Goal: Information Seeking & Learning: Learn about a topic

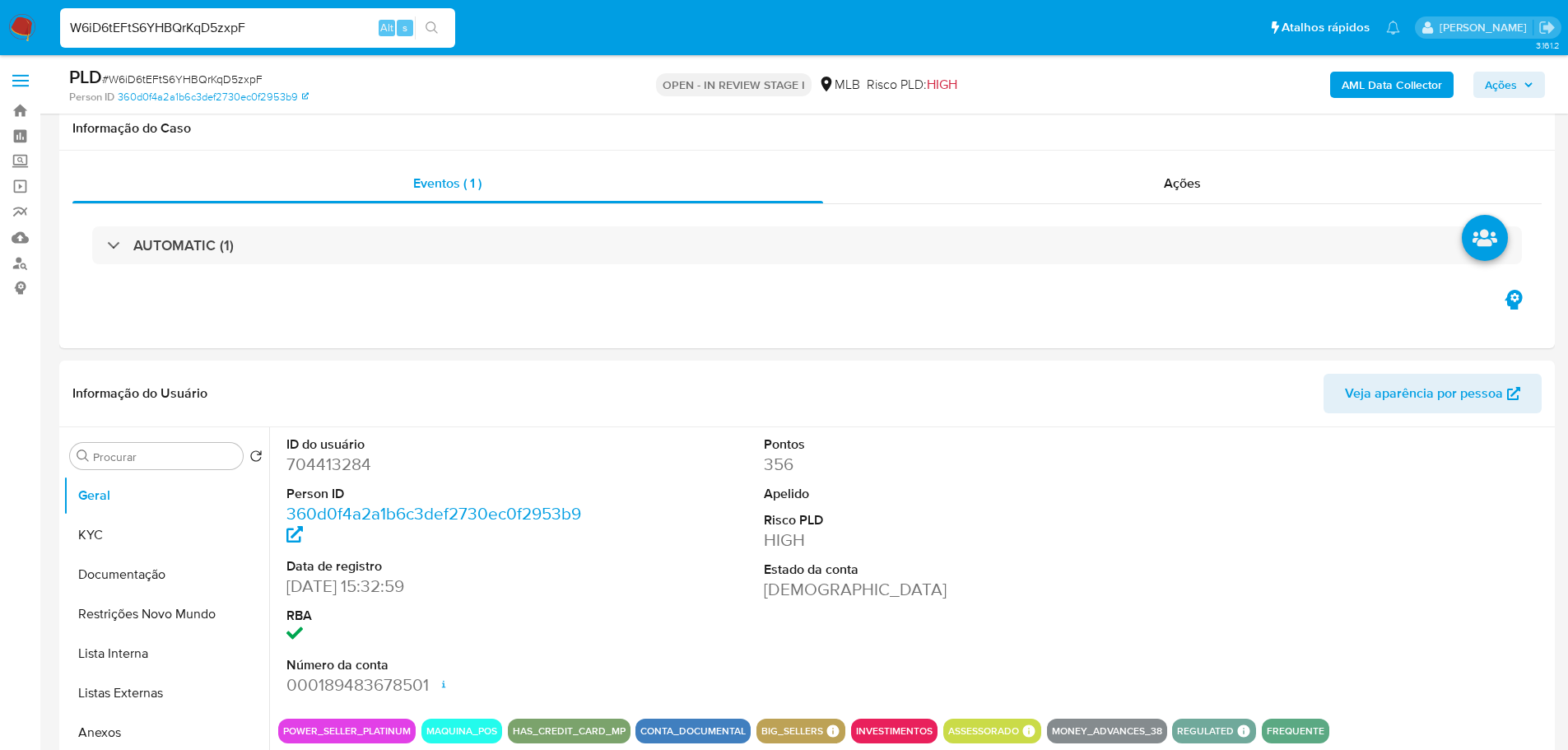
select select "10"
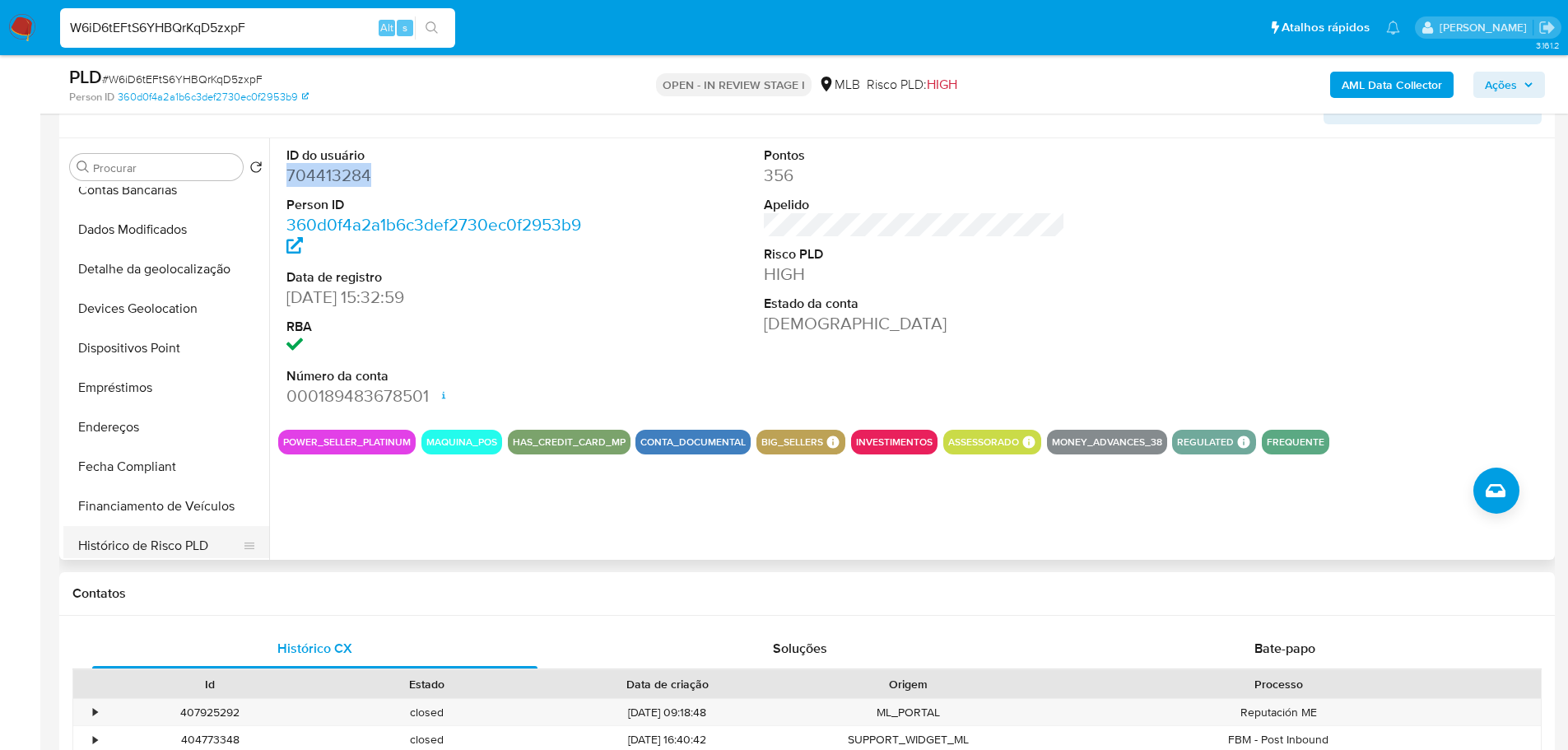
scroll to position [494, 0]
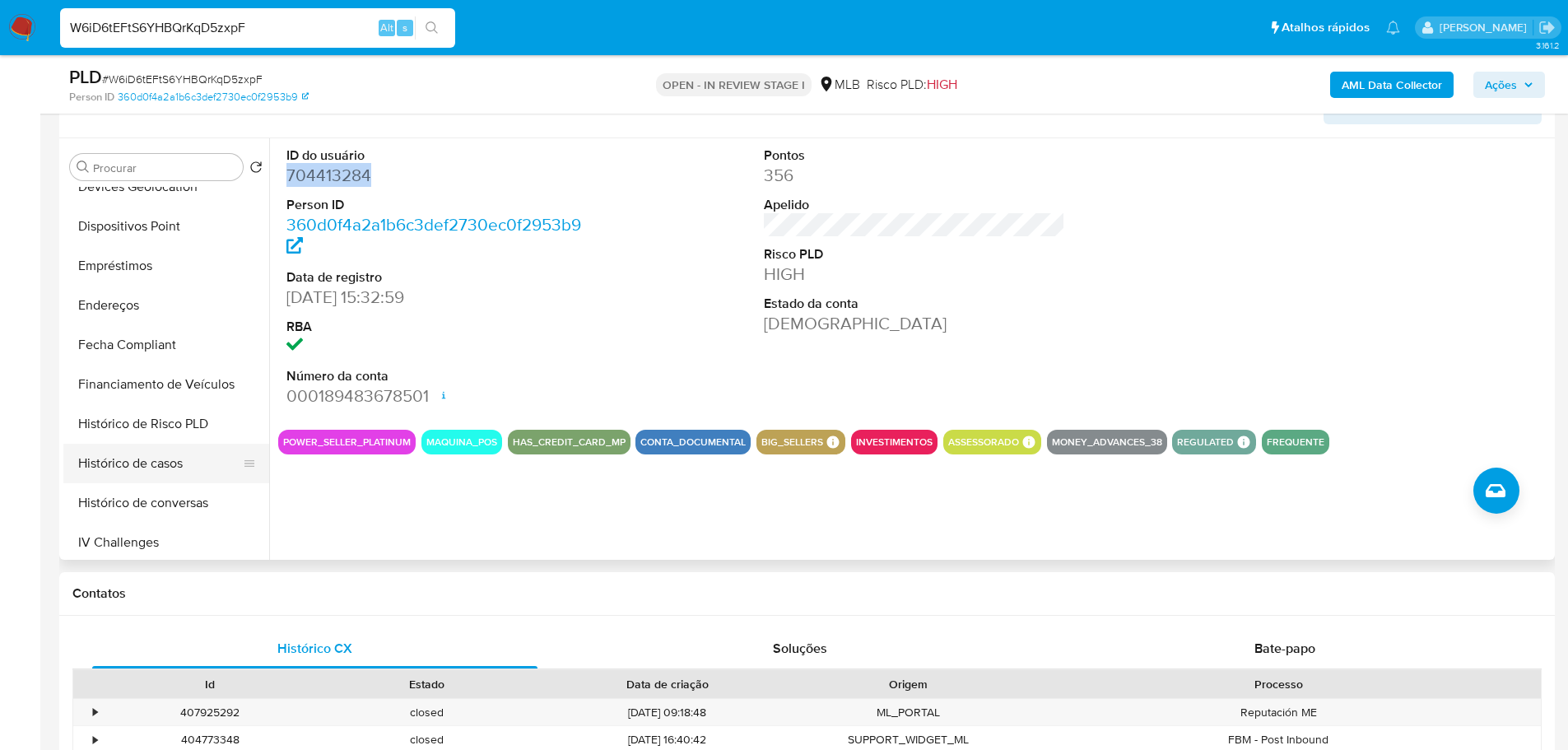
click at [147, 465] on button "Histórico de casos" at bounding box center [160, 463] width 192 height 39
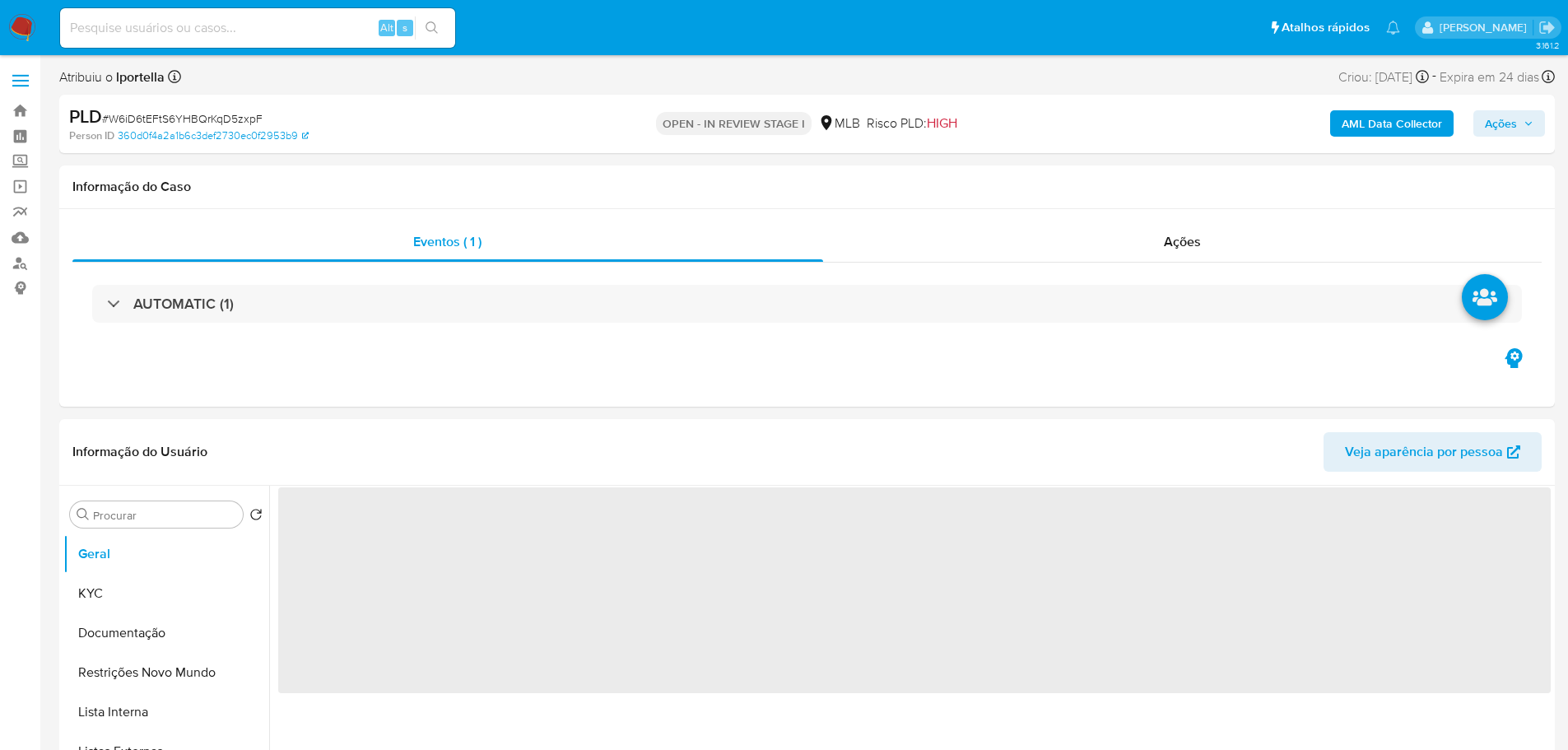
select select "10"
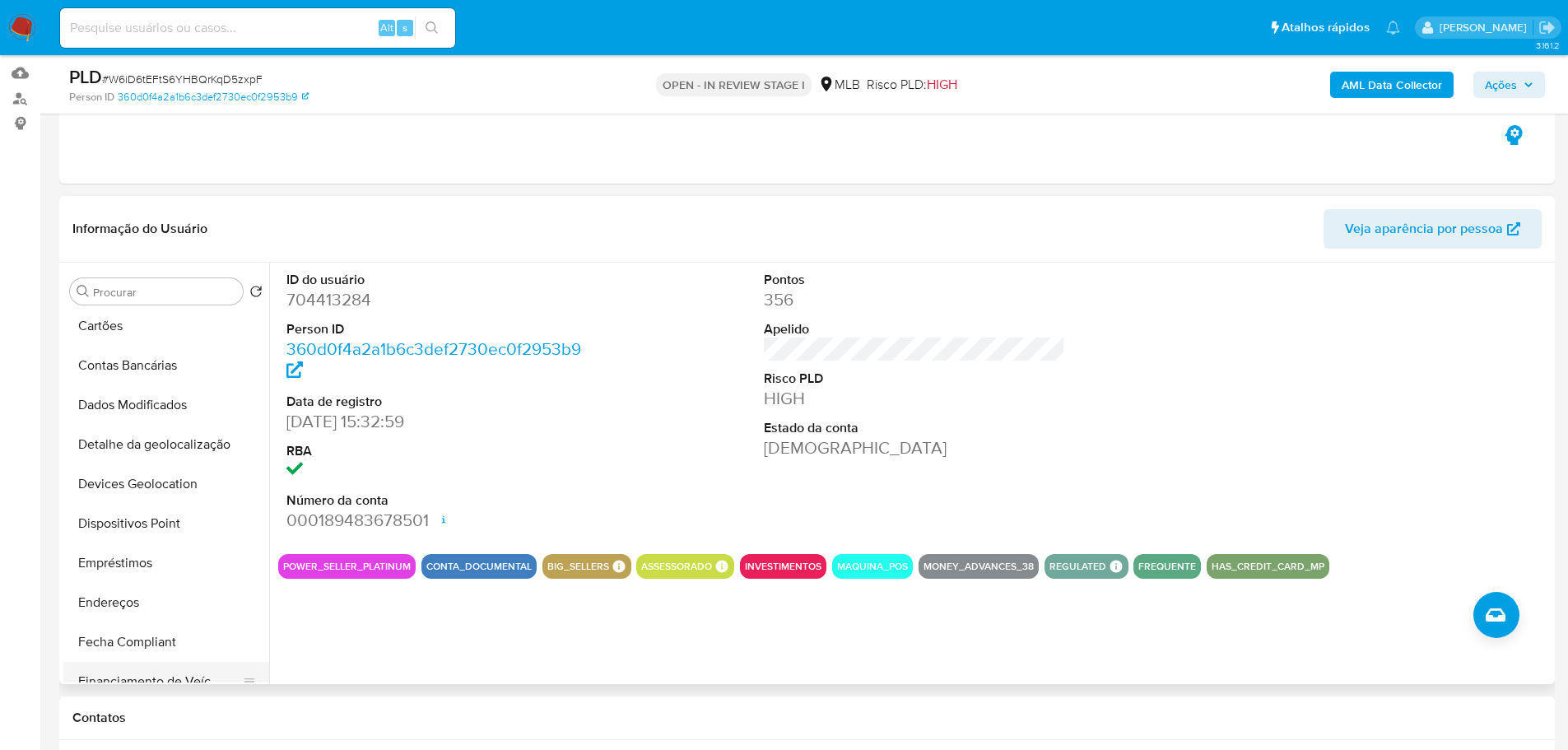
scroll to position [494, 0]
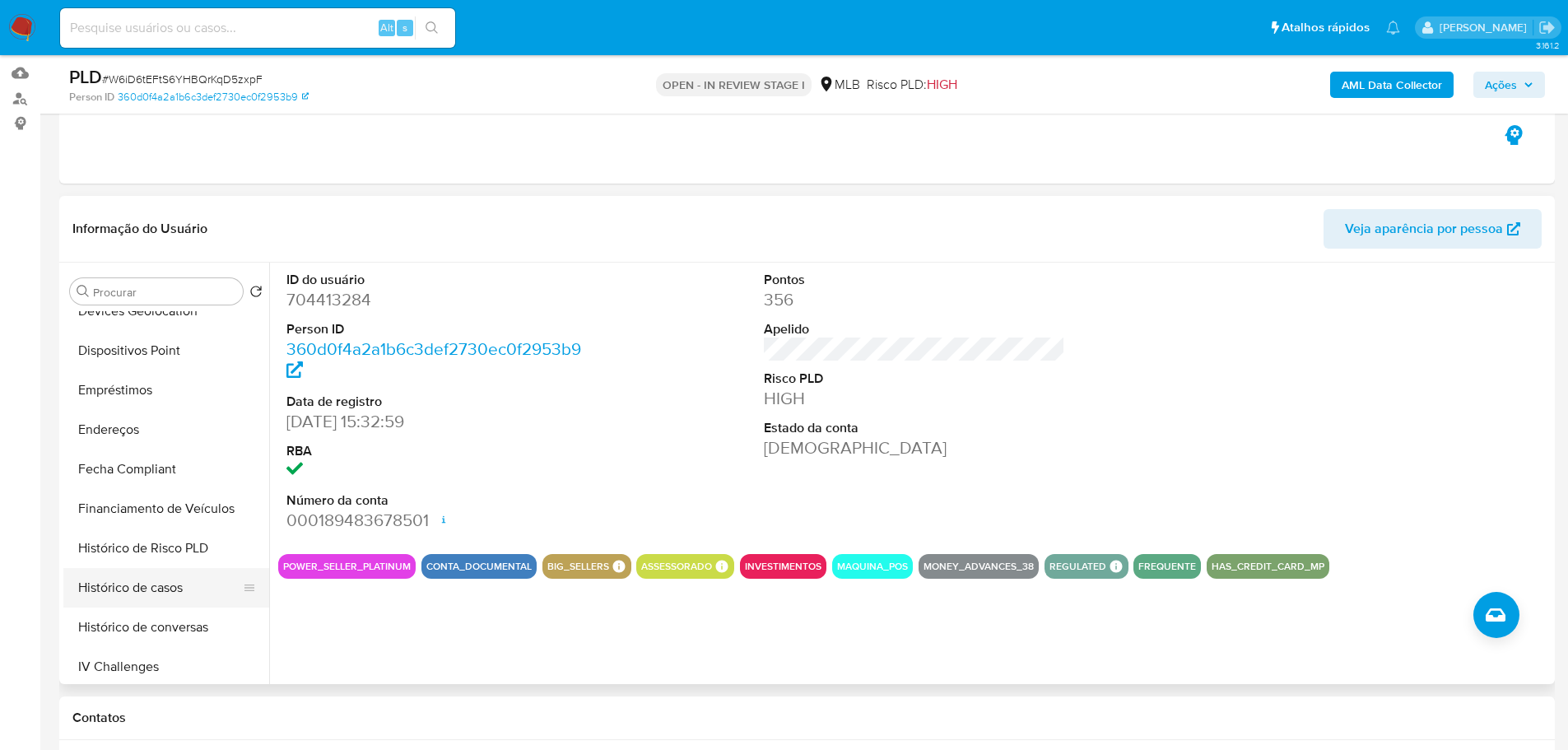
click at [162, 582] on button "Histórico de casos" at bounding box center [160, 587] width 192 height 39
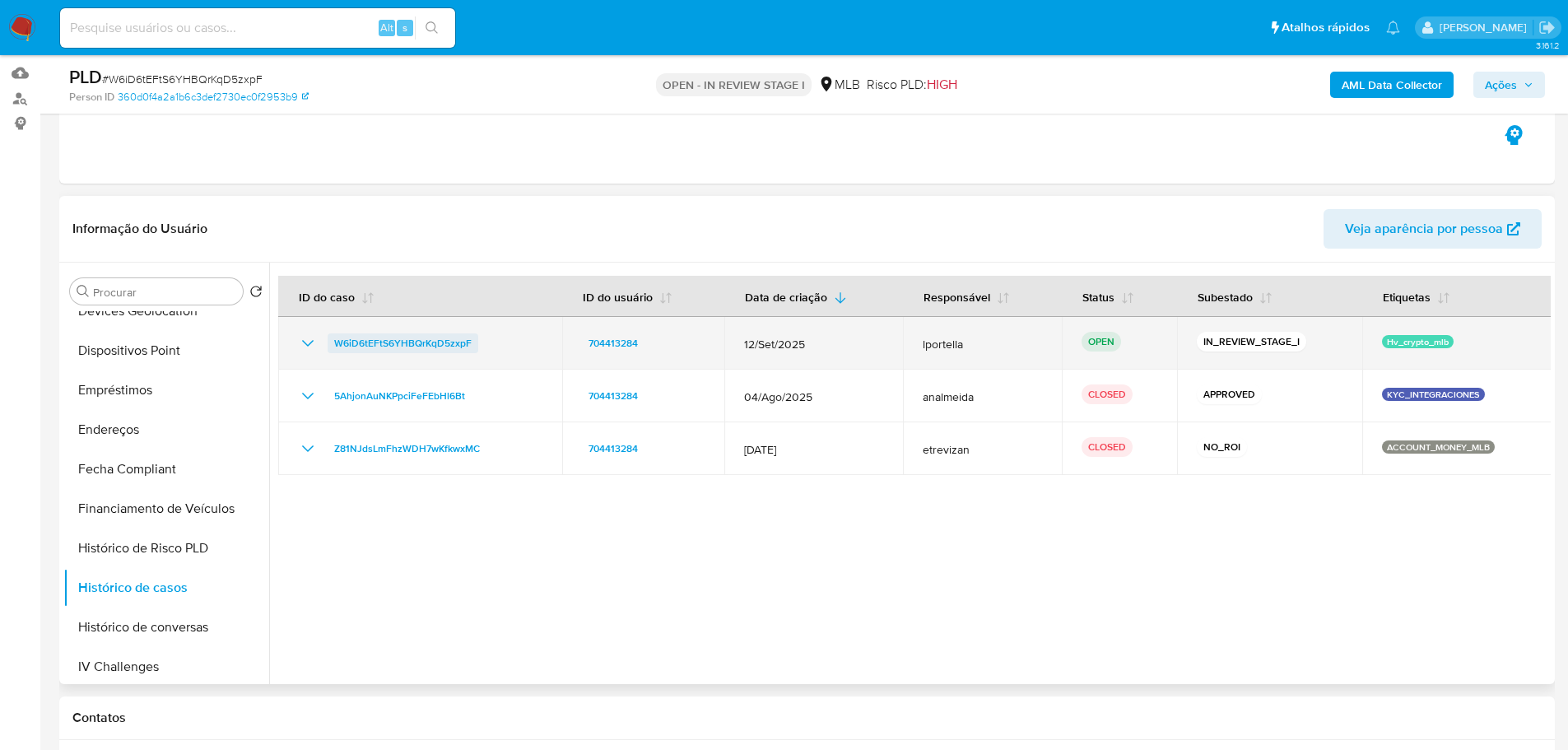
click at [410, 337] on span "W6iD6tEFtS6YHBQrKqD5zxpF" at bounding box center [403, 344] width 138 height 20
click at [419, 350] on span "W6iD6tEFtS6YHBQrKqD5zxpF" at bounding box center [403, 344] width 138 height 20
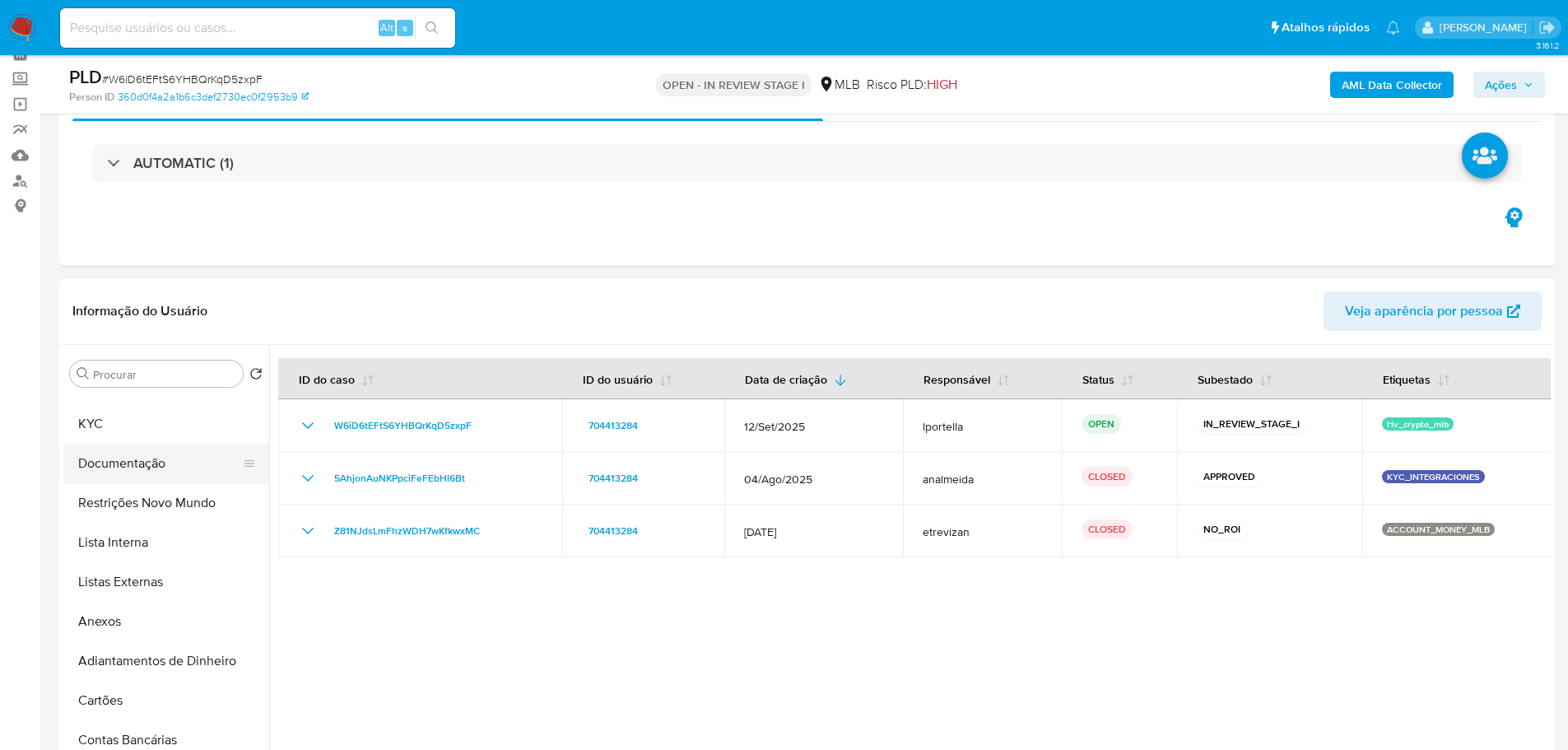
scroll to position [0, 0]
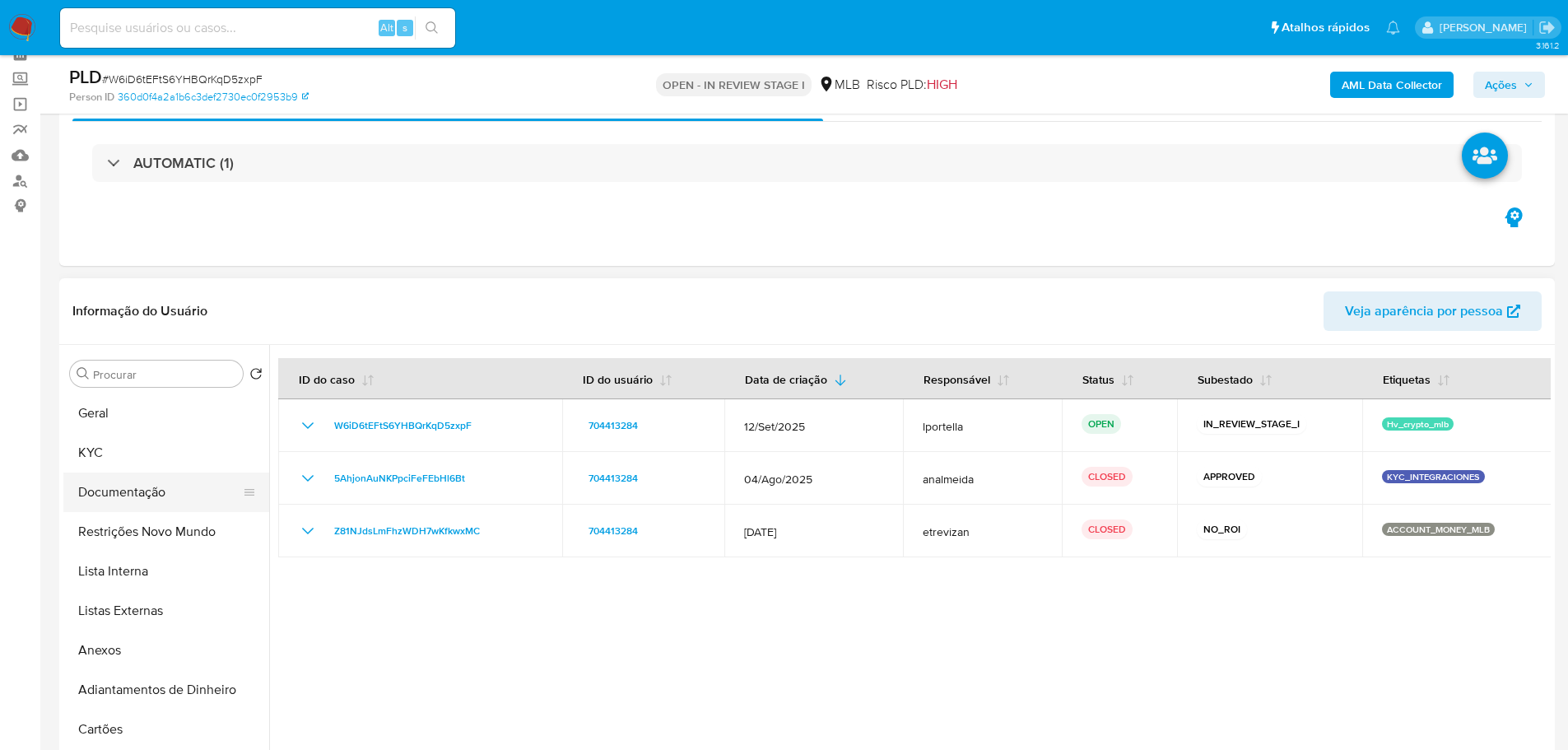
click at [129, 488] on button "Documentação" at bounding box center [160, 491] width 192 height 39
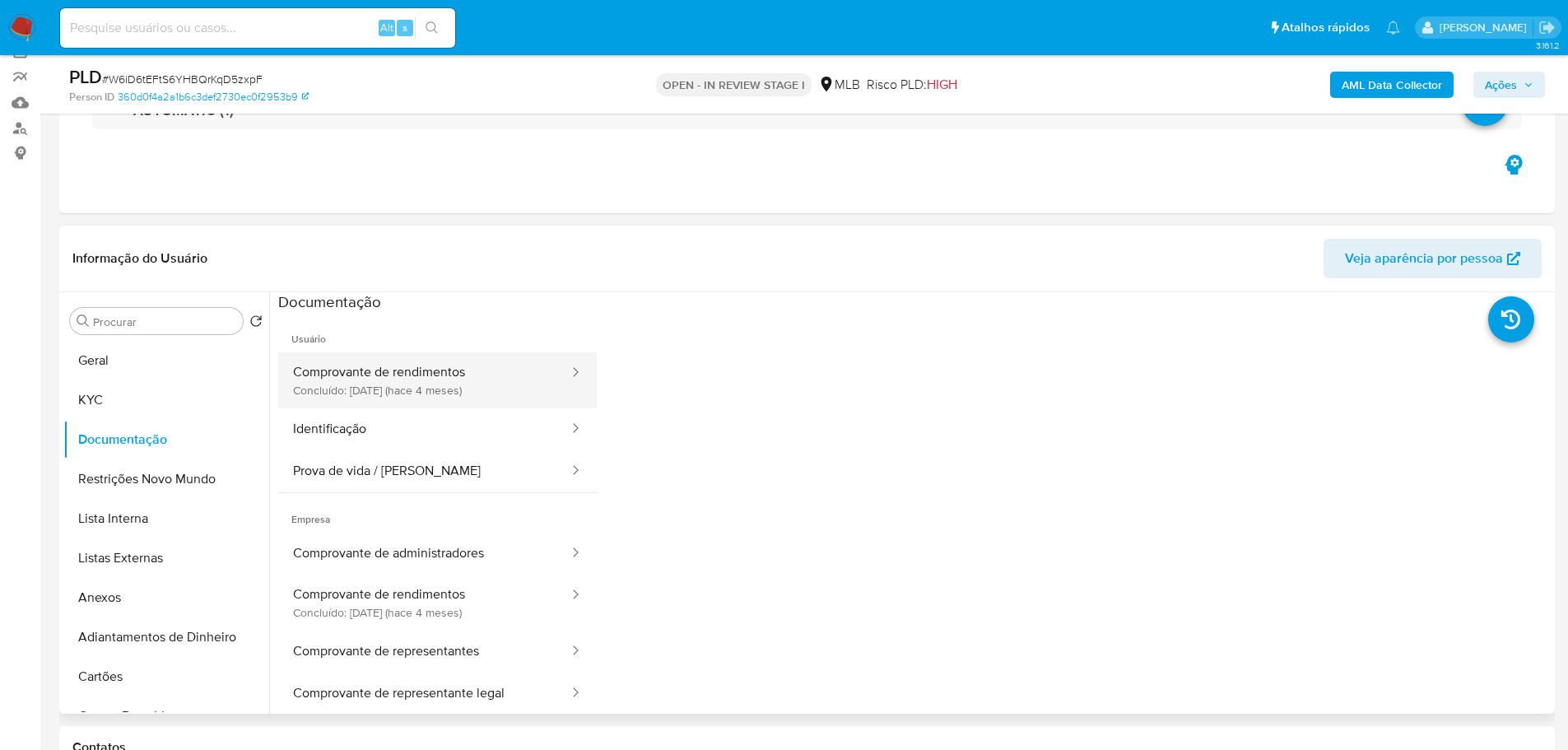
scroll to position [165, 0]
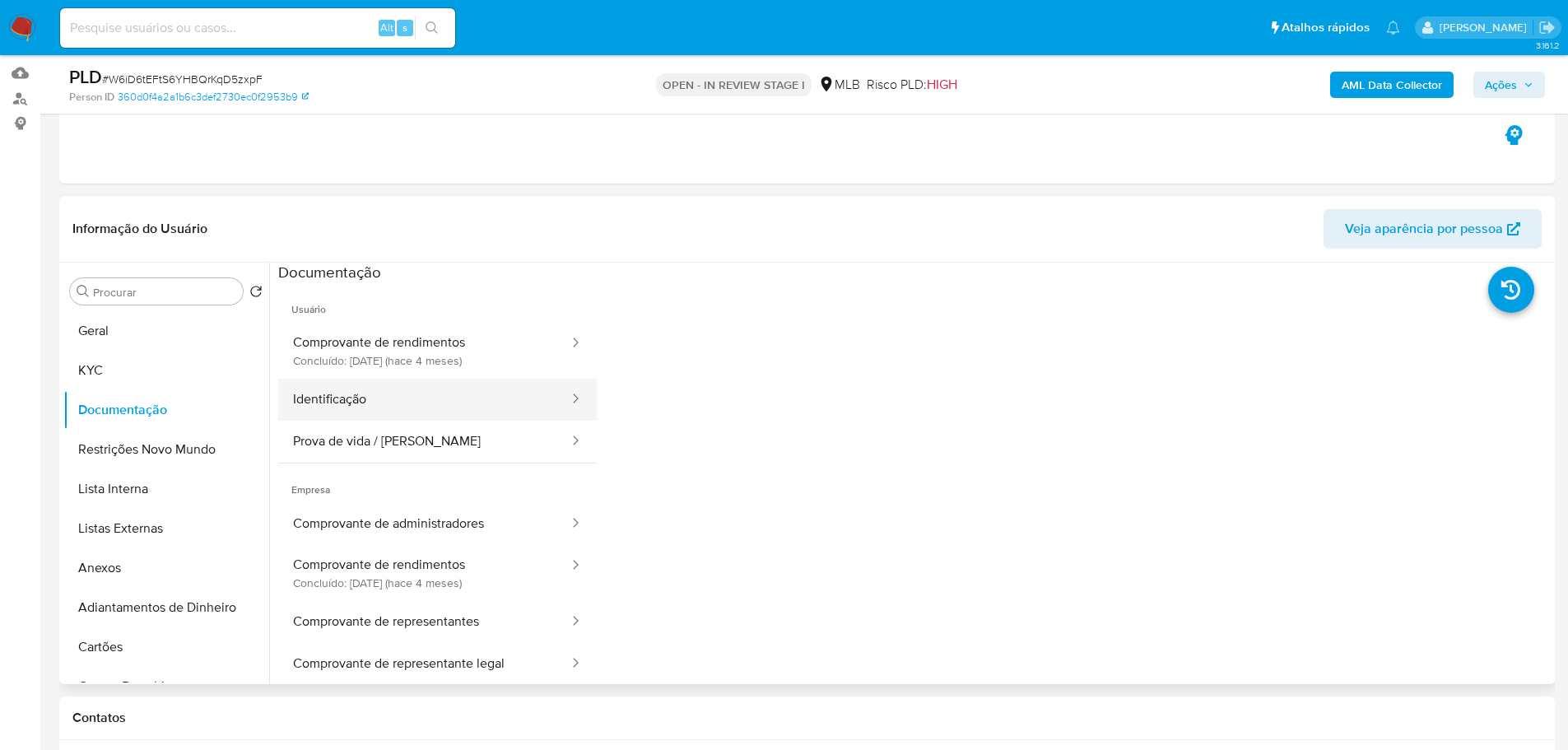
click at [403, 411] on button "Identificação" at bounding box center [424, 399] width 293 height 42
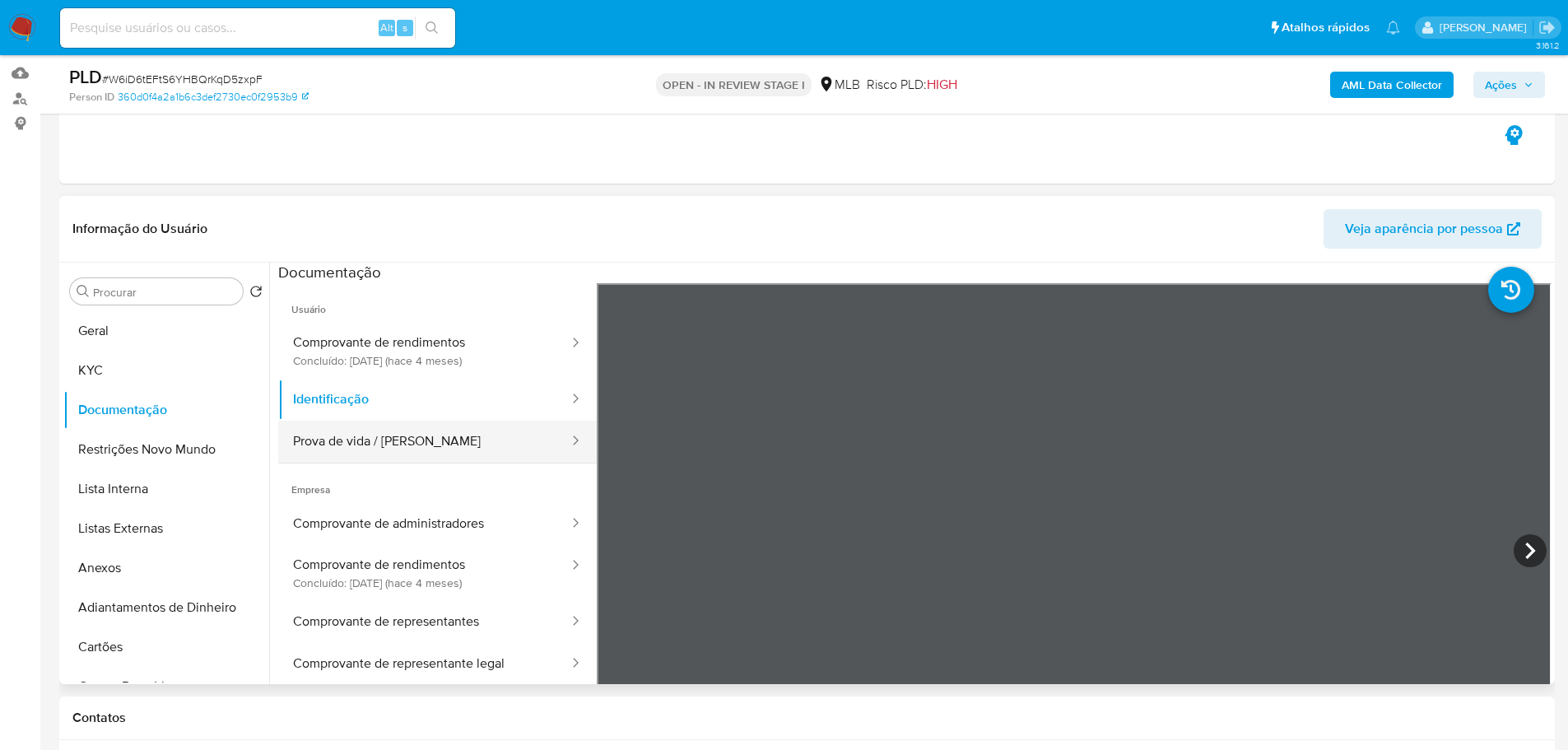
click at [458, 447] on button "Prova de vida / Selfie" at bounding box center [424, 441] width 293 height 42
click at [1539, 80] on button "Ações" at bounding box center [1509, 85] width 72 height 26
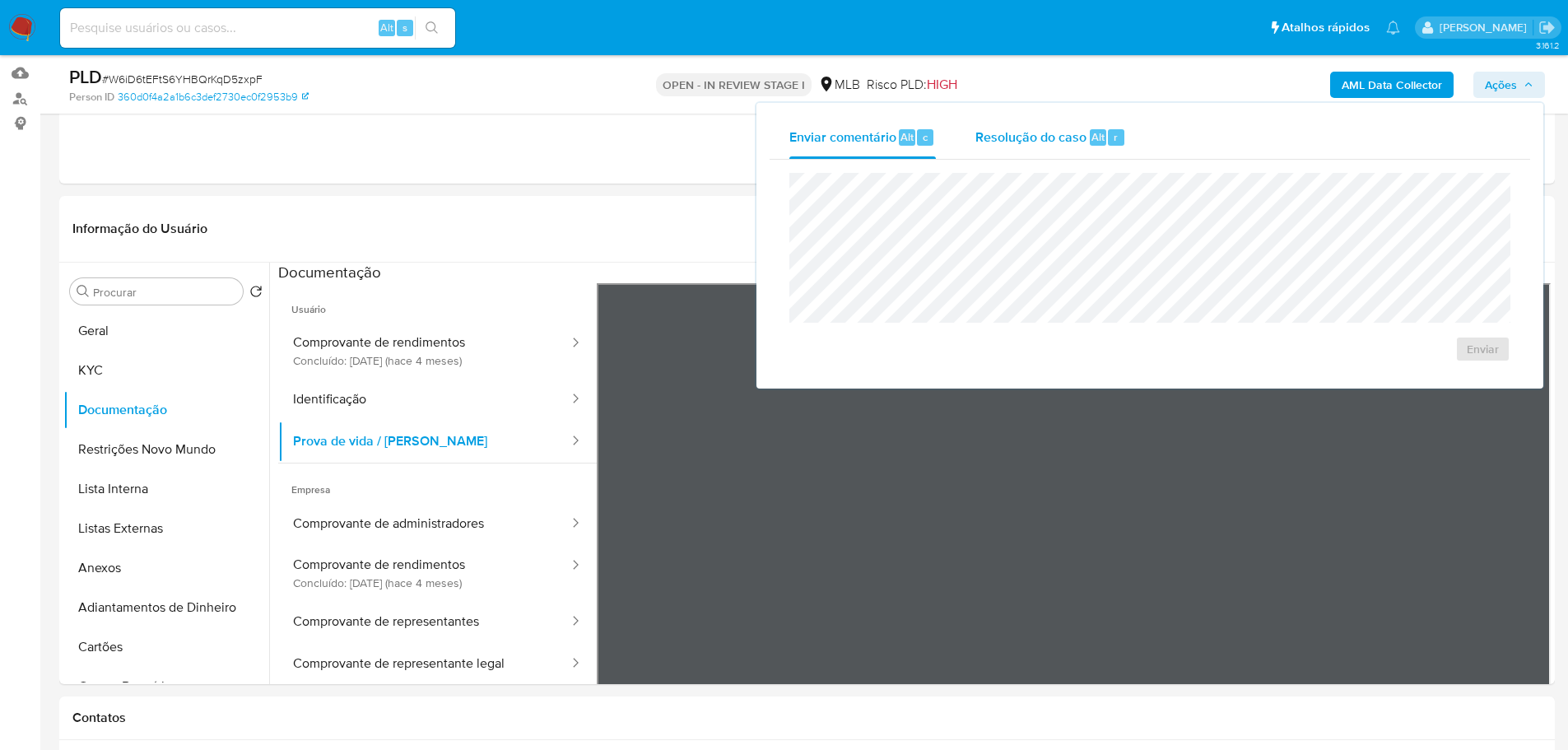
click at [1054, 132] on span "Resolução do caso" at bounding box center [1031, 136] width 111 height 19
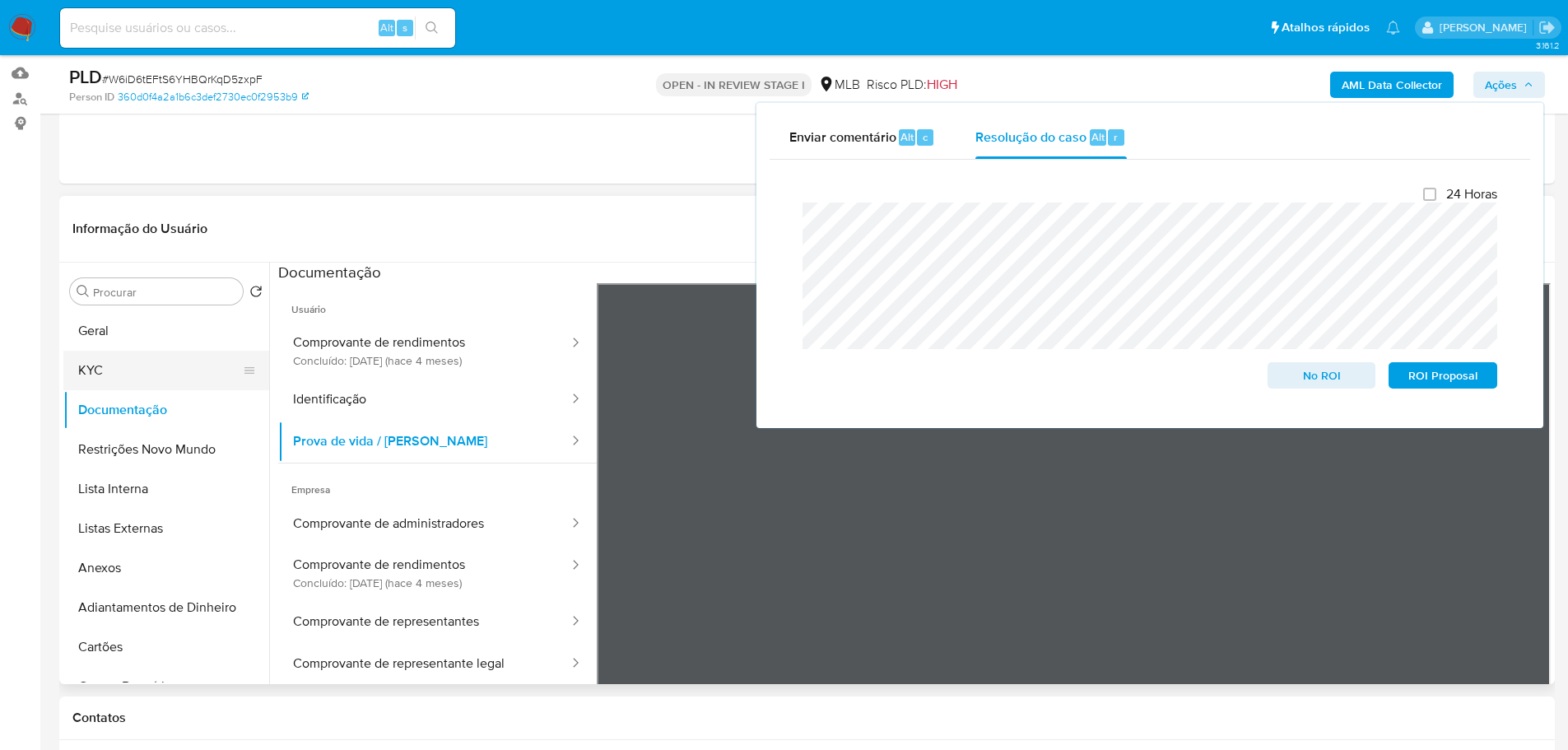
click at [139, 364] on button "KYC" at bounding box center [160, 370] width 192 height 39
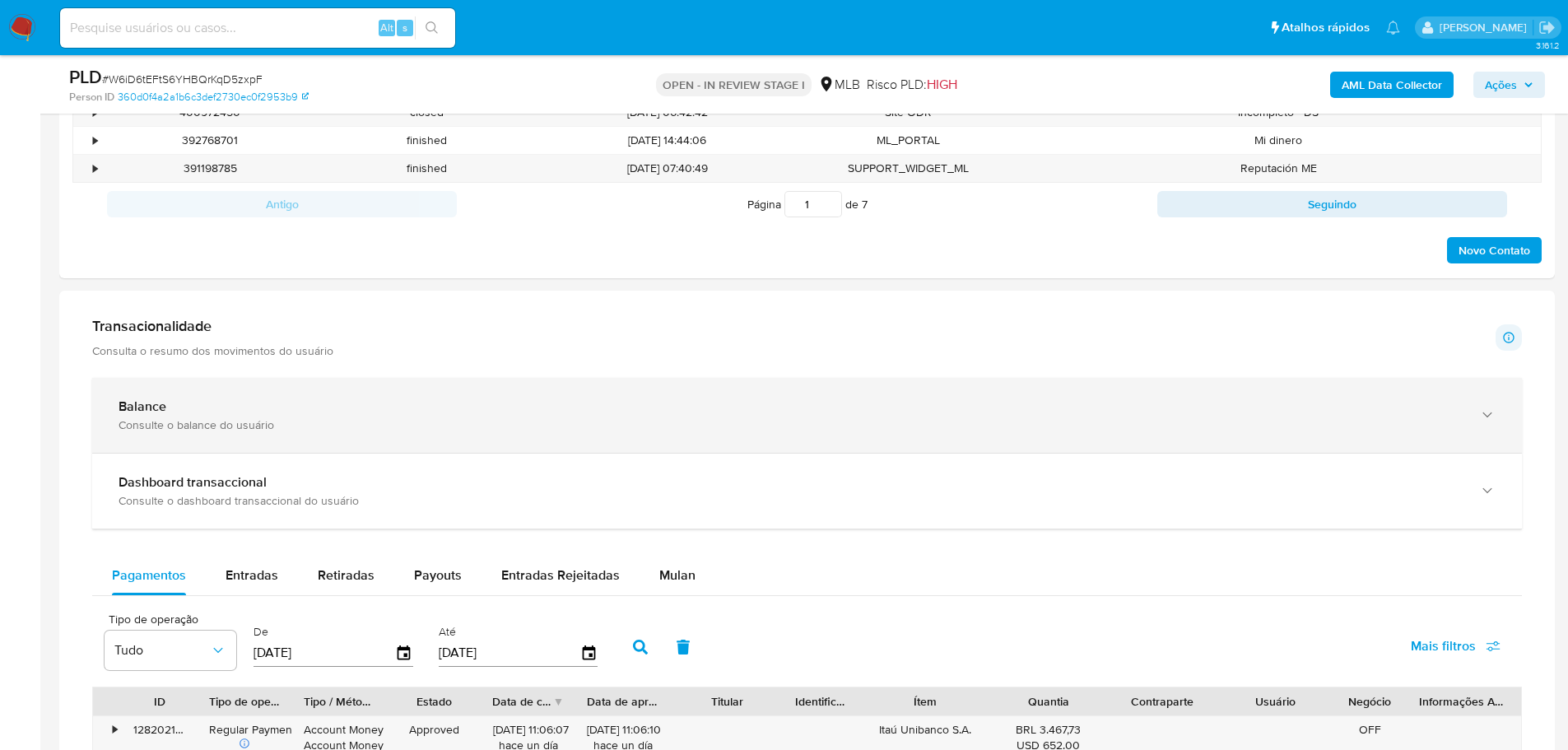
scroll to position [905, 0]
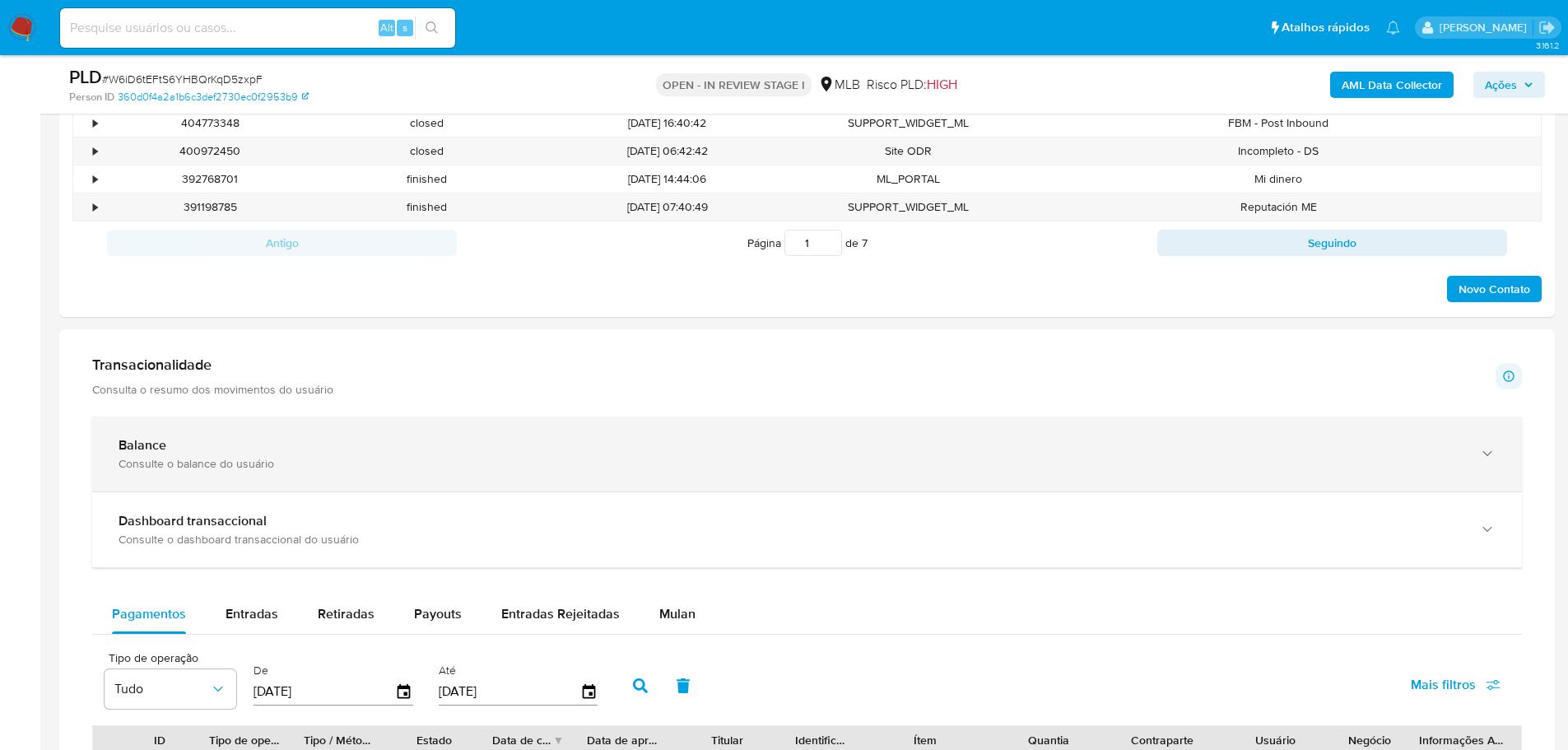
click at [1032, 426] on div "Balance Consulte o balance do usuário" at bounding box center [807, 454] width 1429 height 75
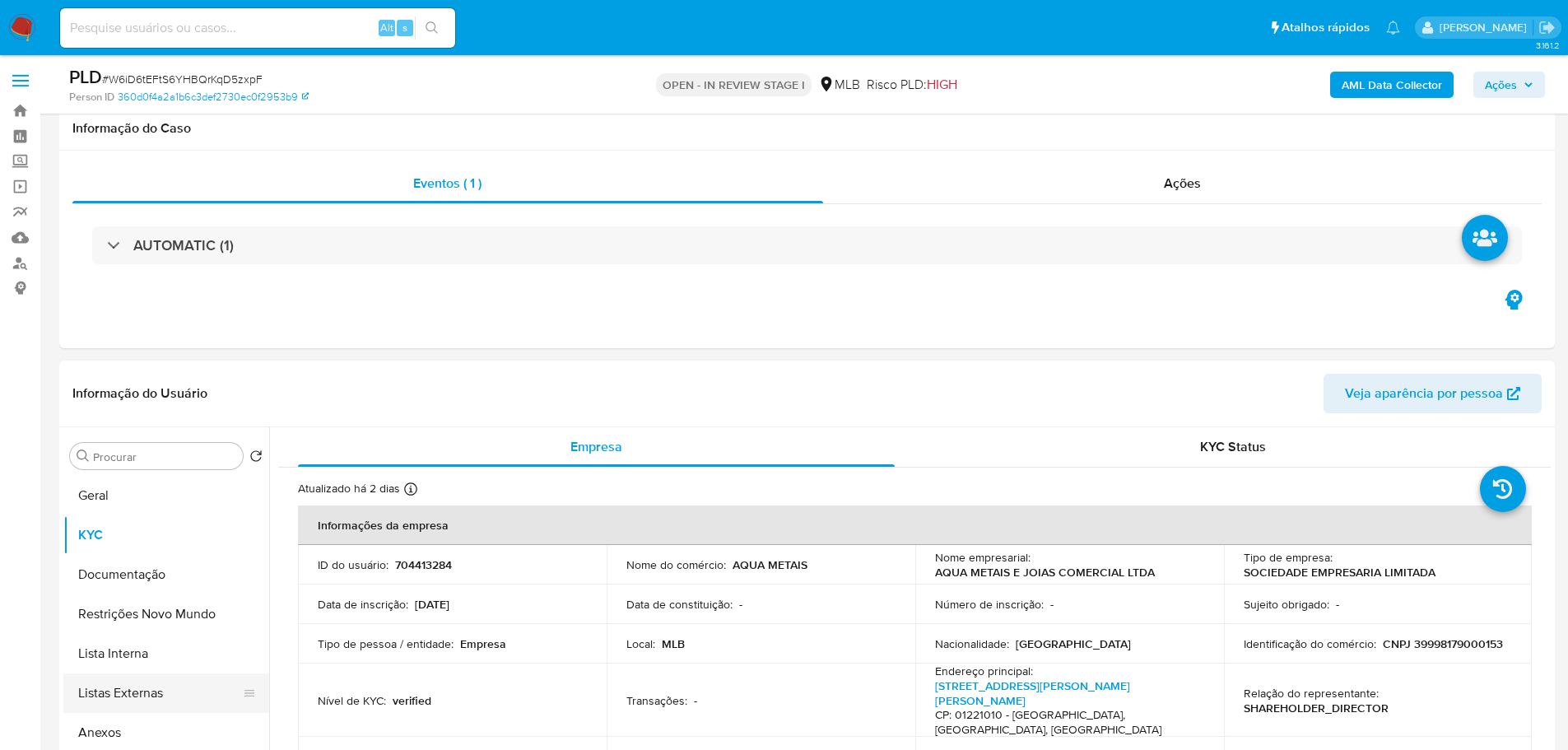
scroll to position [329, 0]
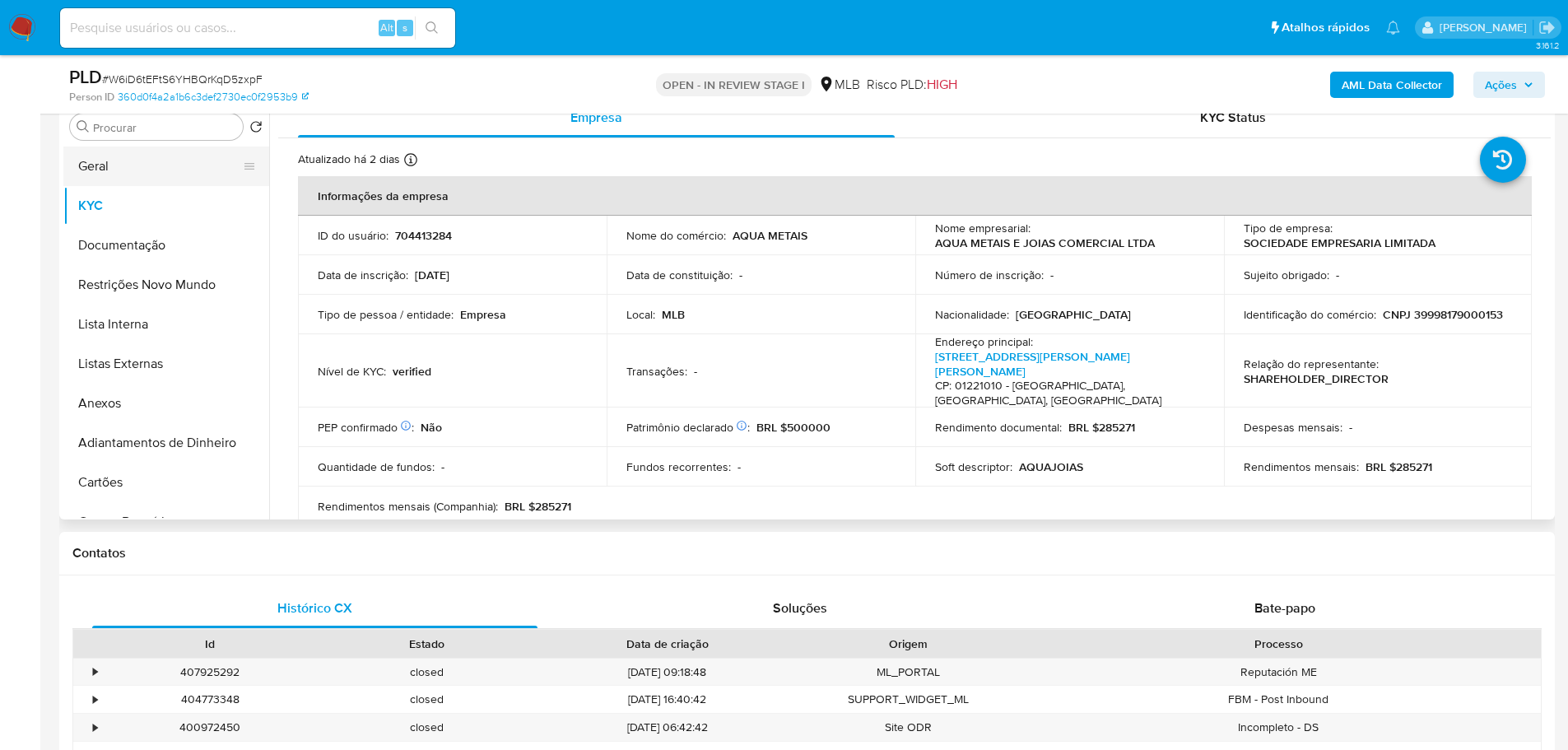
click at [119, 174] on button "Geral" at bounding box center [160, 166] width 192 height 39
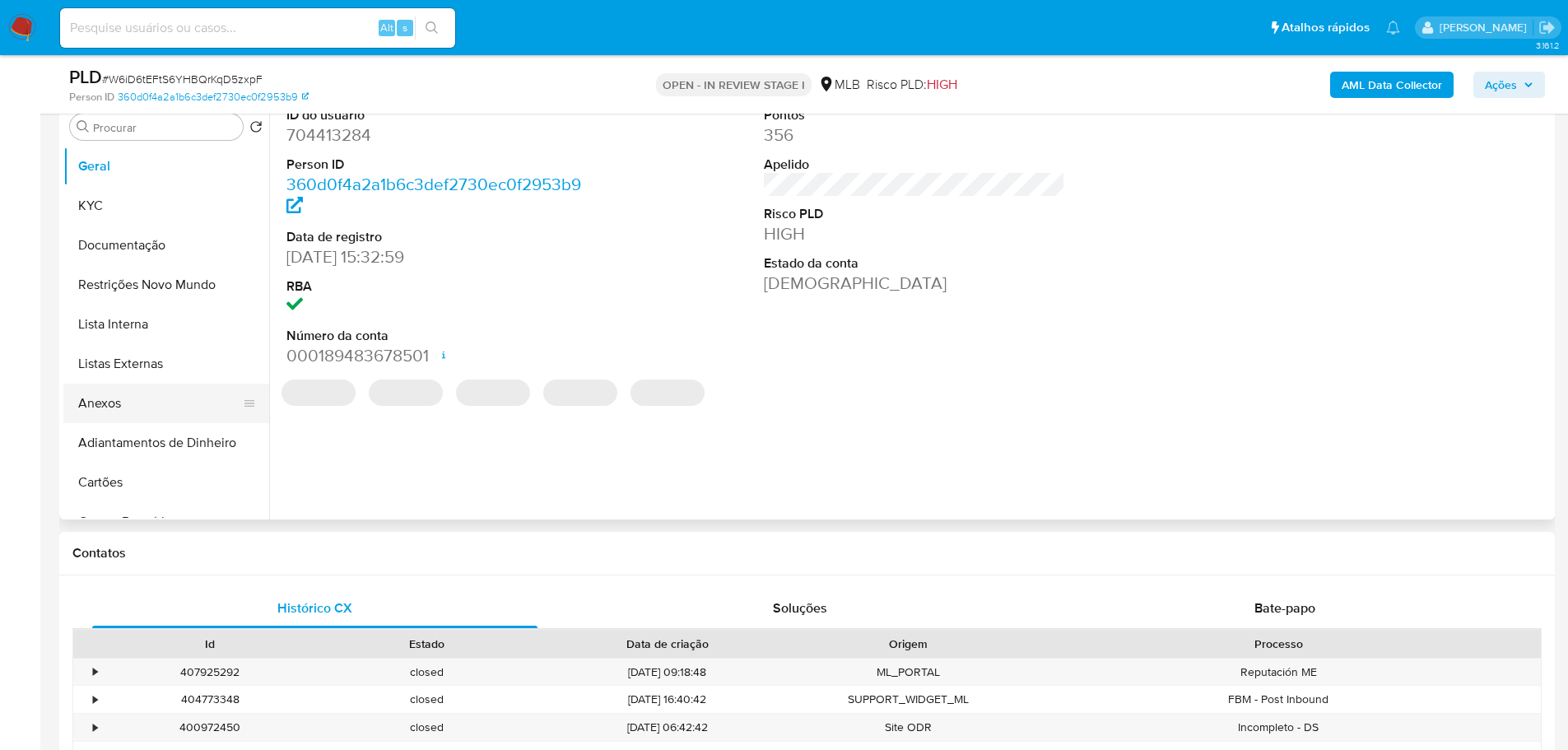
click at [175, 409] on button "Anexos" at bounding box center [160, 403] width 192 height 39
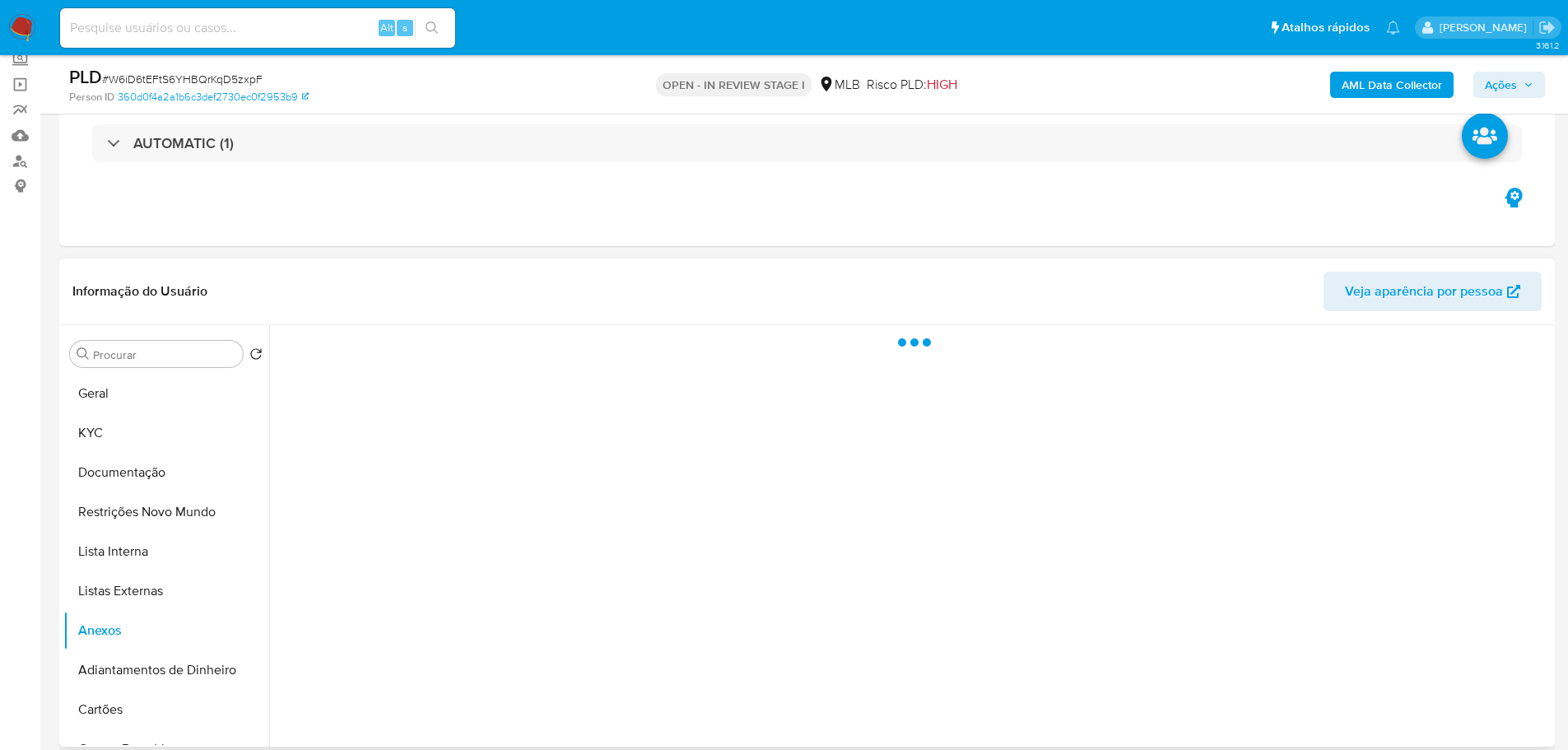
scroll to position [82, 0]
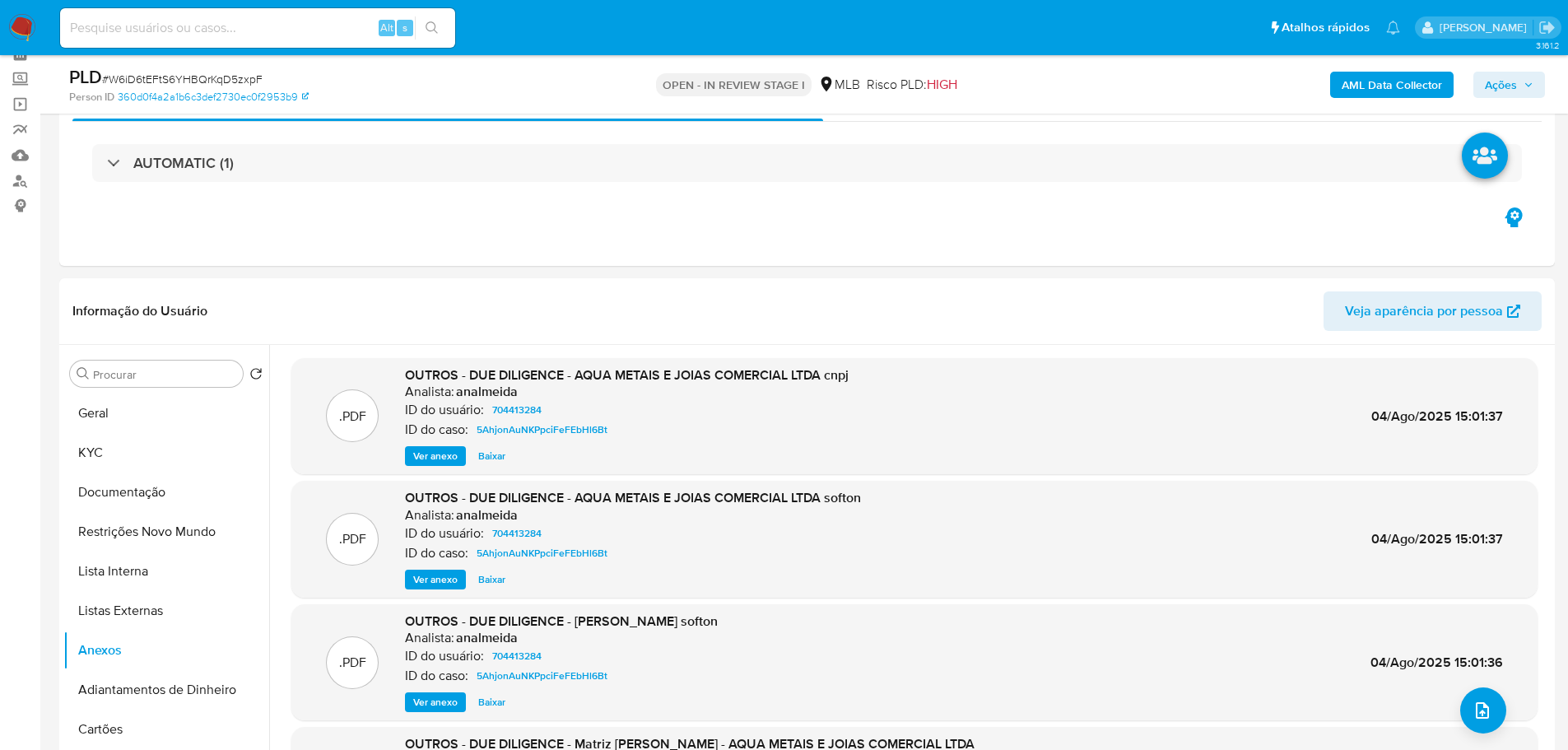
click at [1352, 90] on b "AML Data Collector" at bounding box center [1392, 85] width 100 height 26
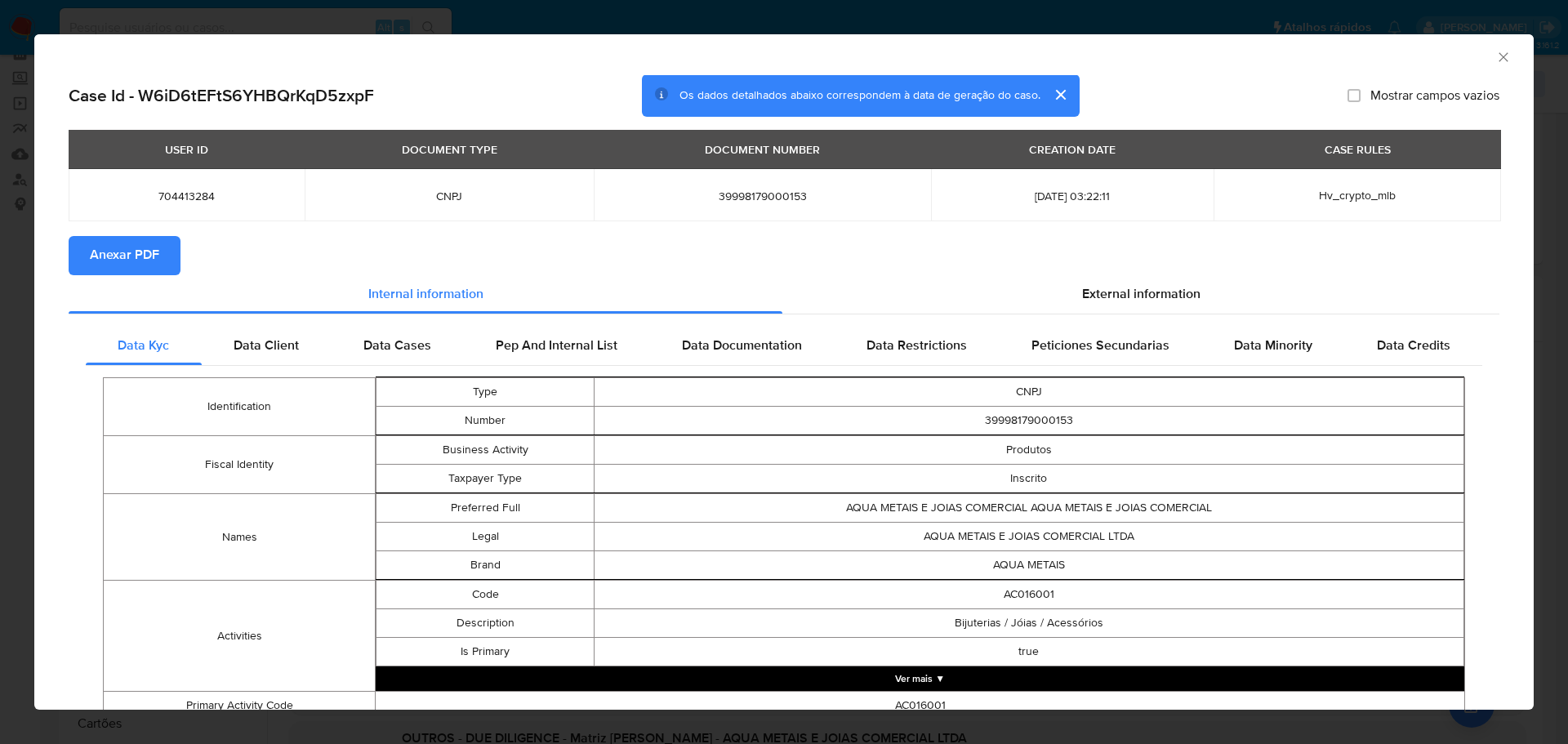
click at [149, 249] on span "Anexar PDF" at bounding box center [124, 256] width 70 height 36
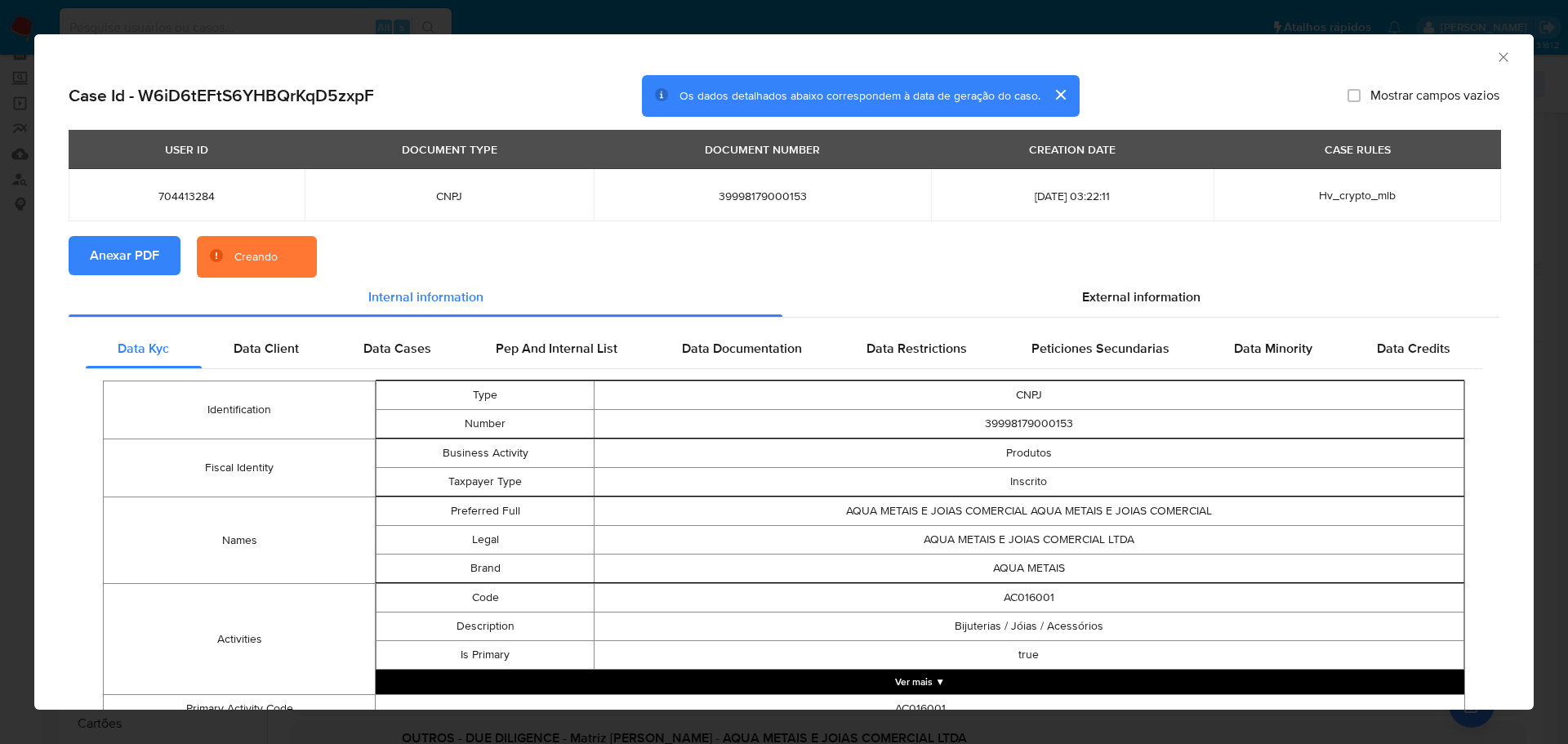
click at [1498, 60] on icon "Fechar a janela" at bounding box center [1503, 57] width 9 height 9
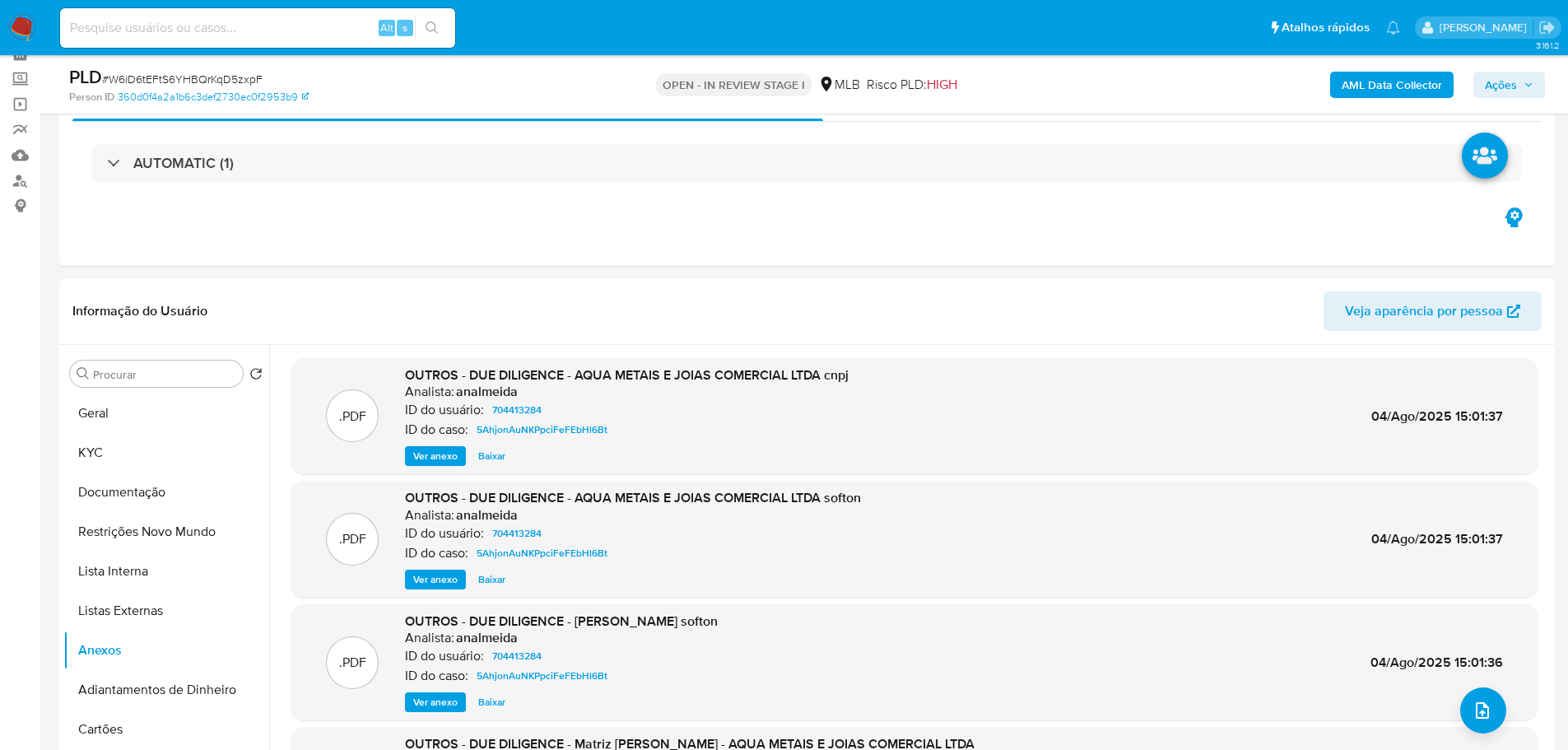
click at [1513, 73] on span "Ações" at bounding box center [1501, 85] width 32 height 26
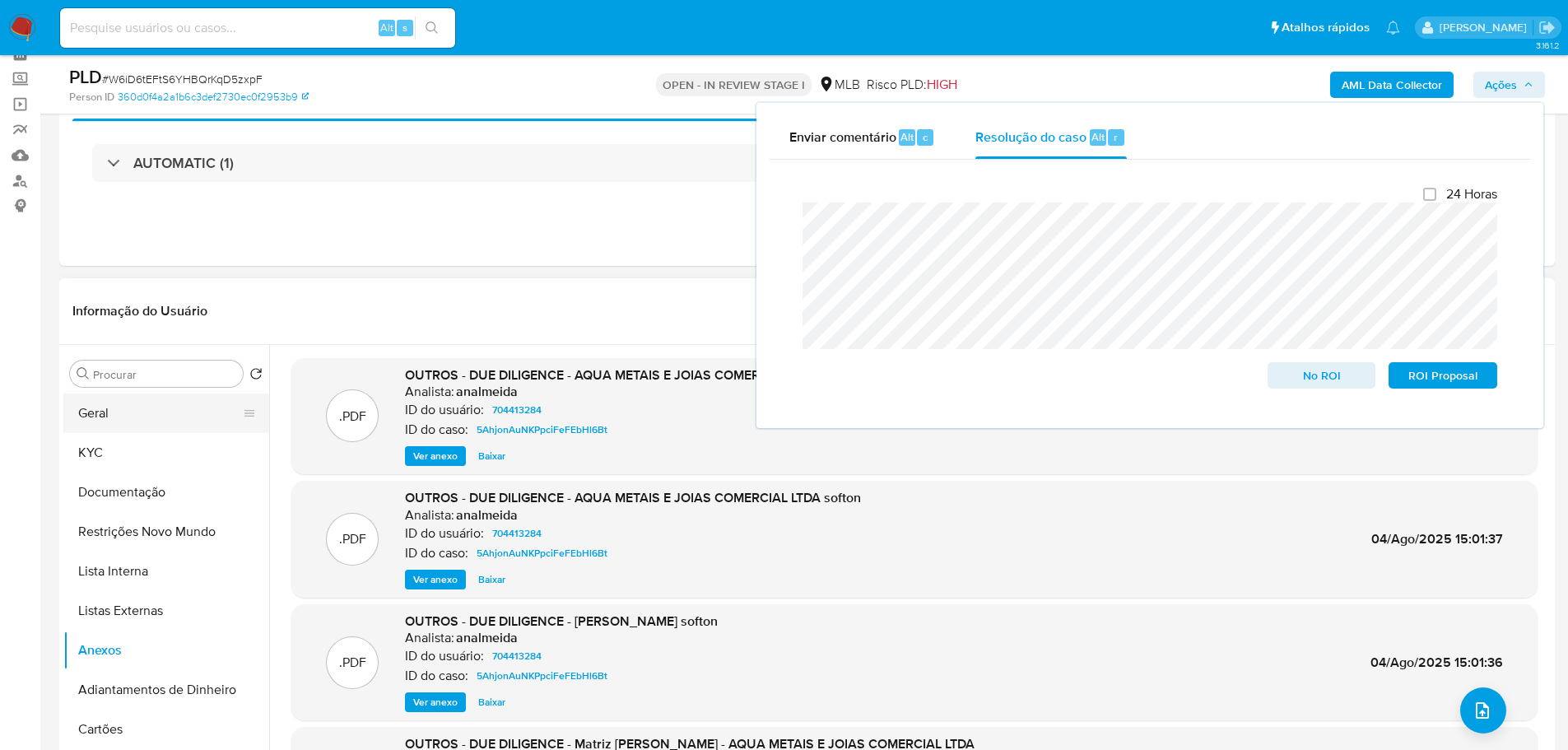
drag, startPoint x: 155, startPoint y: 421, endPoint x: 170, endPoint y: 409, distance: 19.2
click at [155, 421] on button "Geral" at bounding box center [160, 413] width 192 height 39
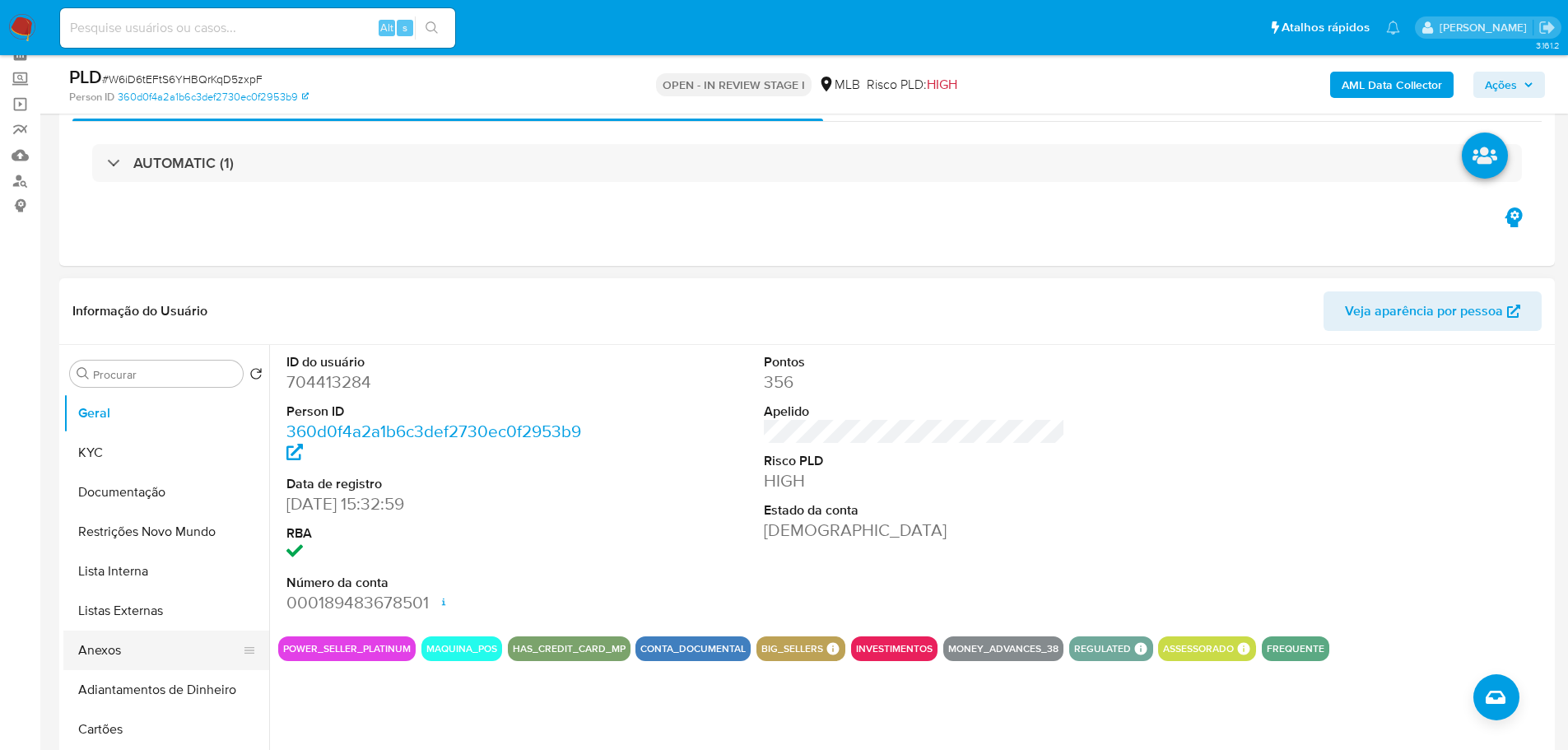
click at [115, 649] on button "Anexos" at bounding box center [160, 650] width 192 height 39
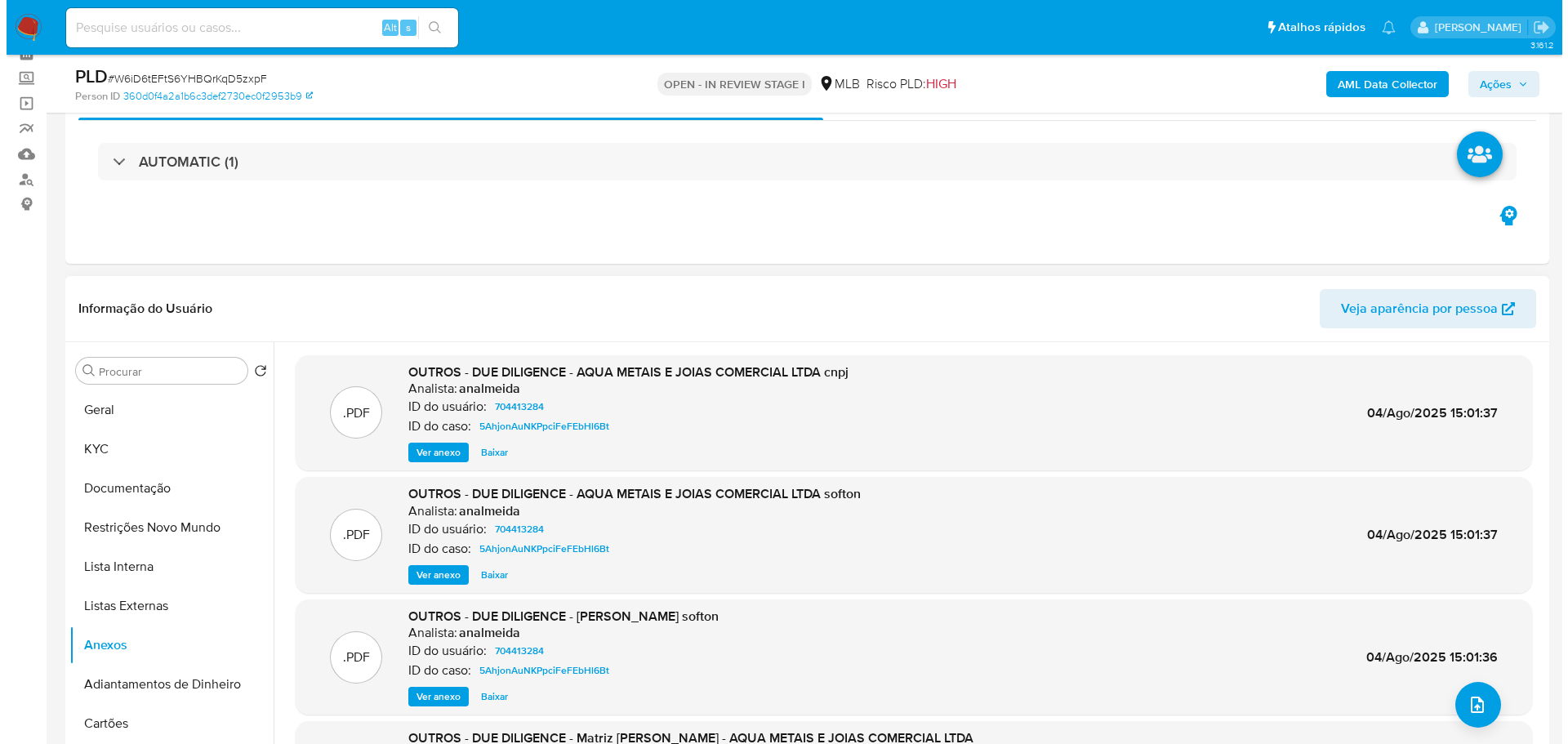
scroll to position [326, 0]
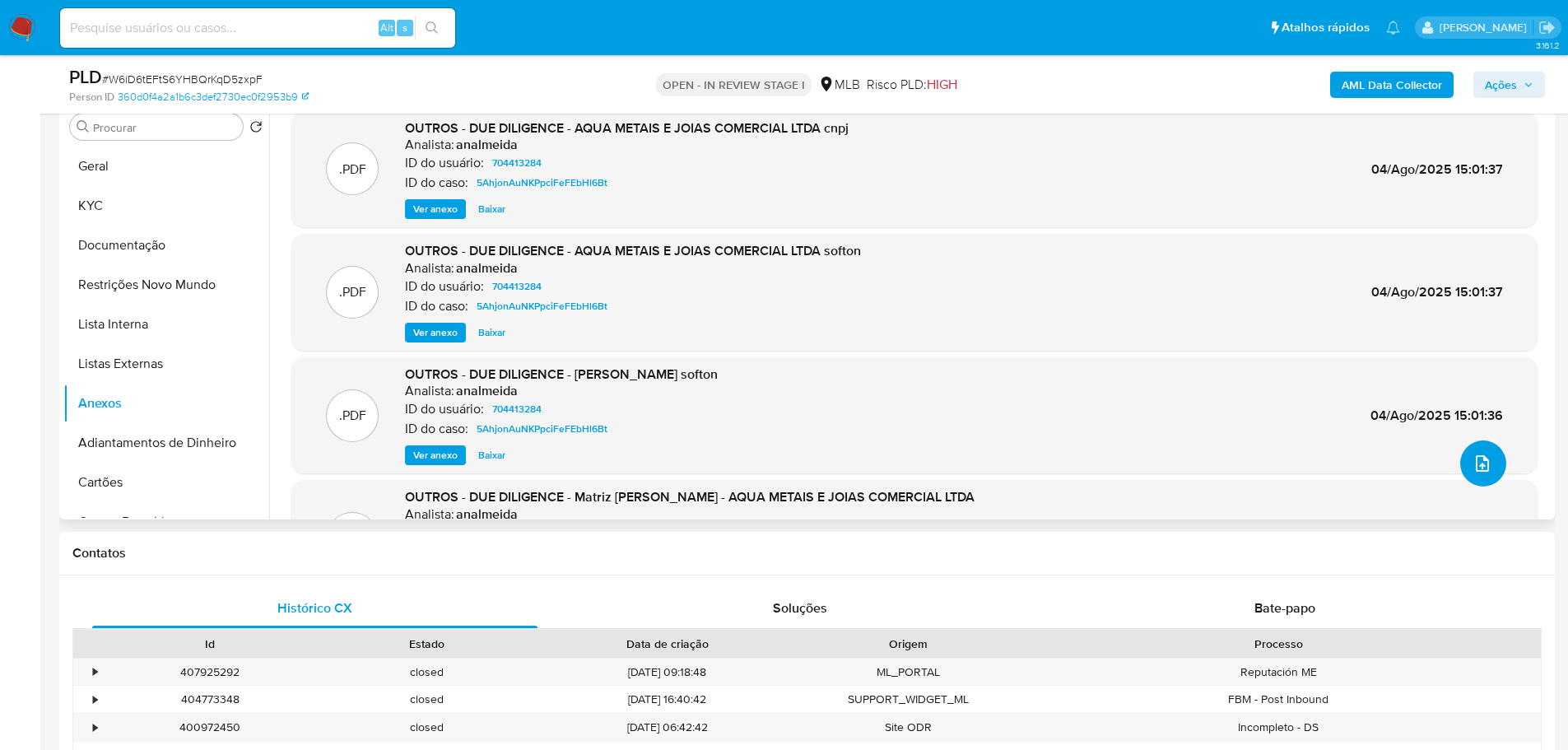
click at [1492, 462] on button "upload-file" at bounding box center [1483, 463] width 46 height 46
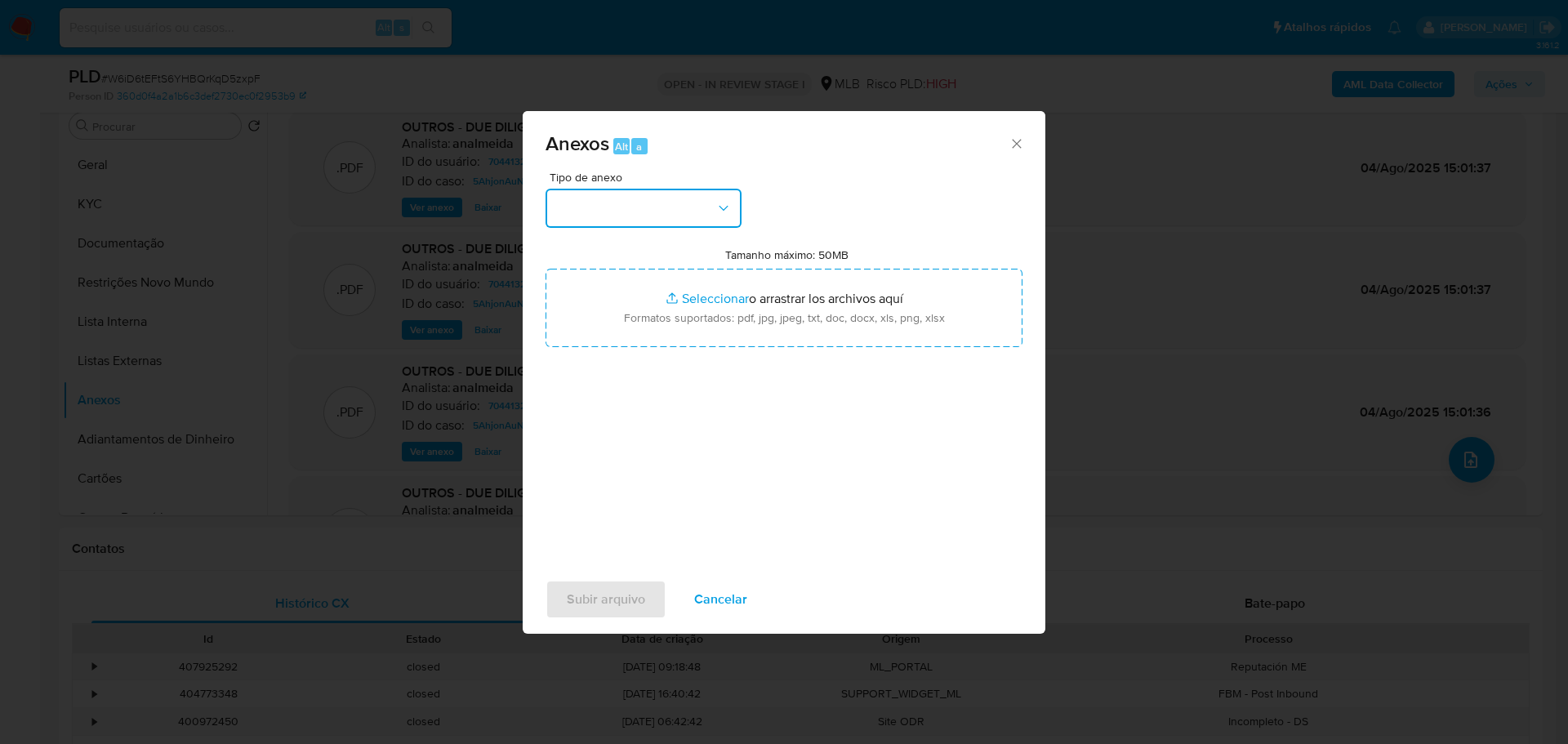
click at [616, 209] on button "button" at bounding box center [643, 208] width 196 height 39
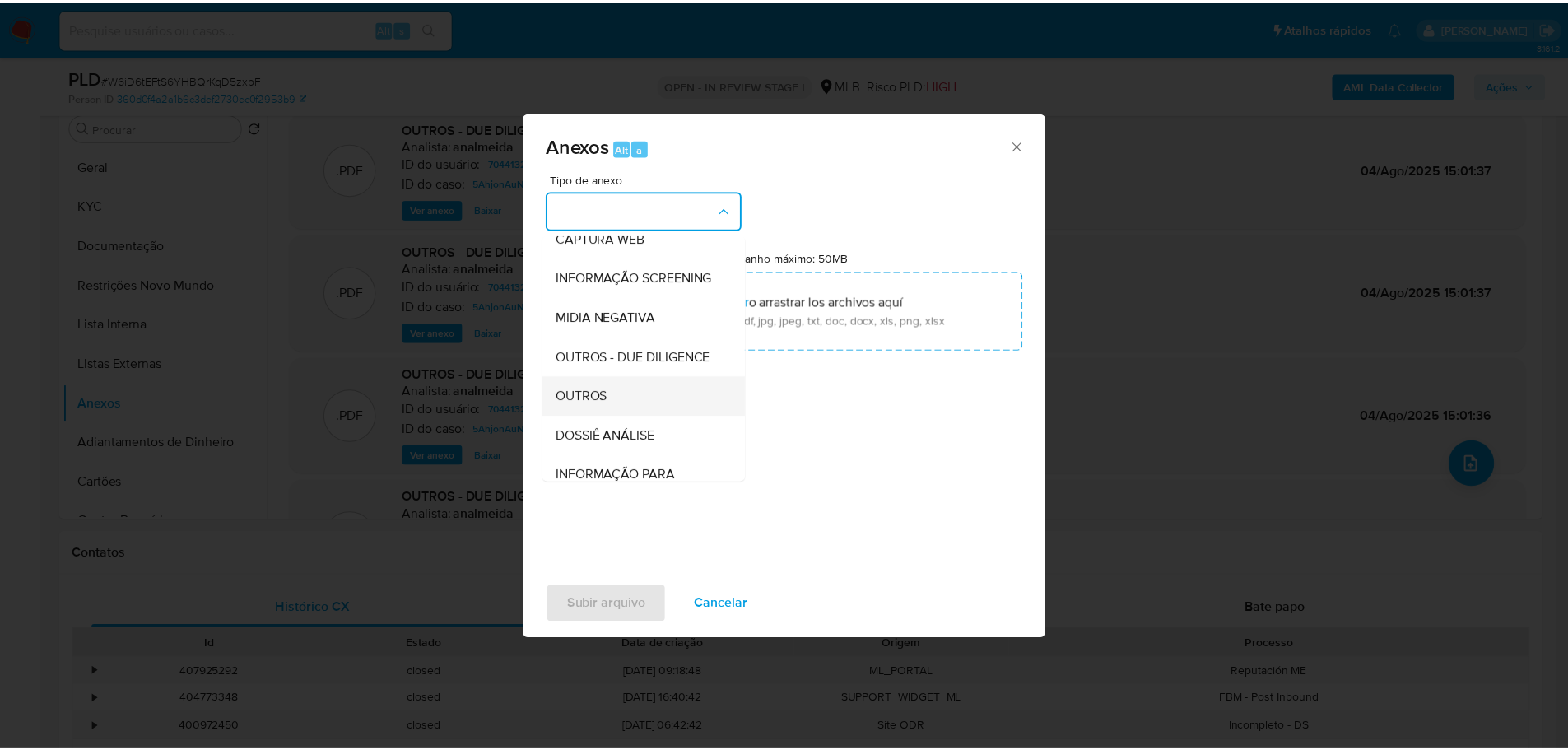
scroll to position [253, 0]
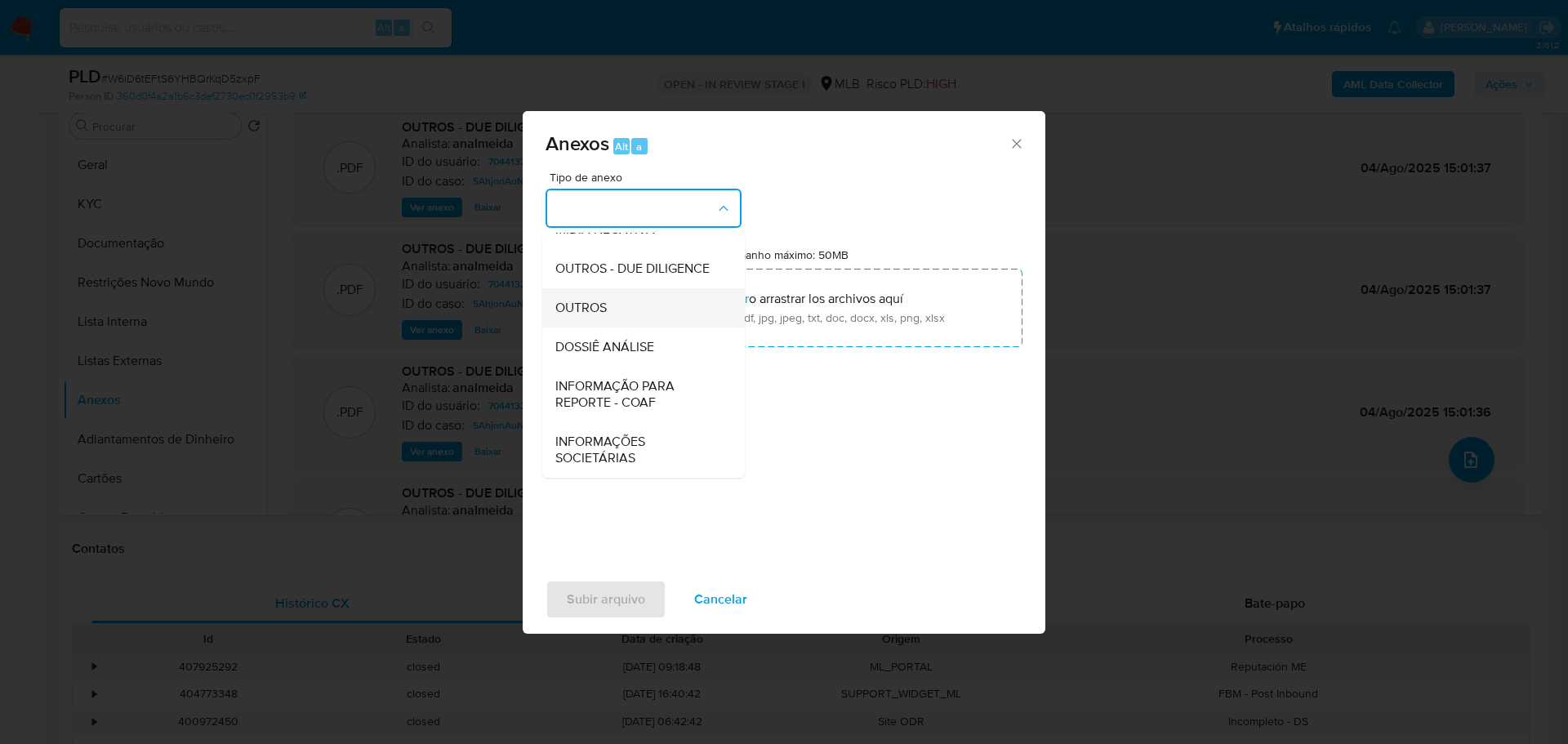
click at [614, 306] on div "OUTROS" at bounding box center [638, 307] width 166 height 39
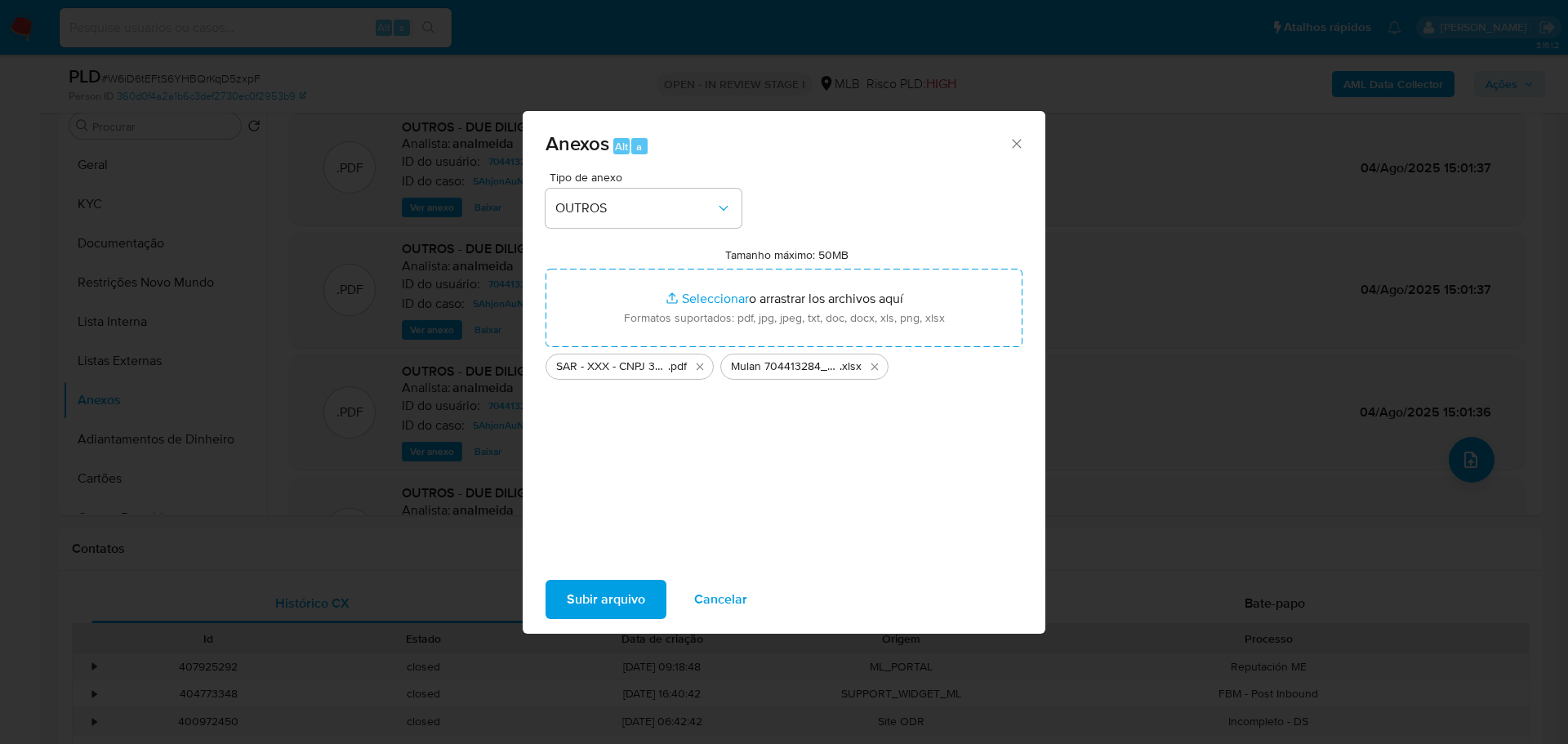
click at [651, 601] on button "Subir arquivo" at bounding box center [606, 598] width 121 height 39
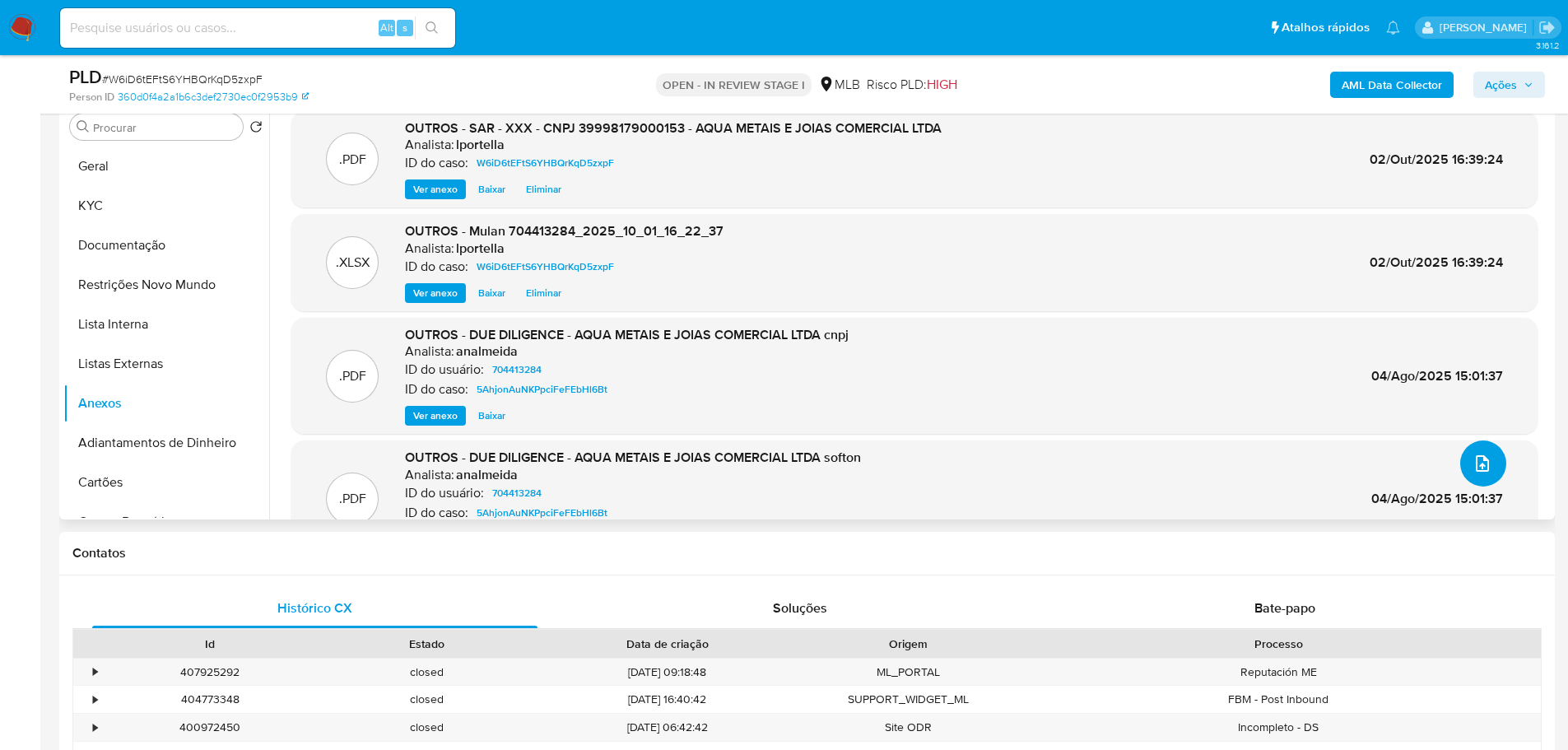
scroll to position [247, 0]
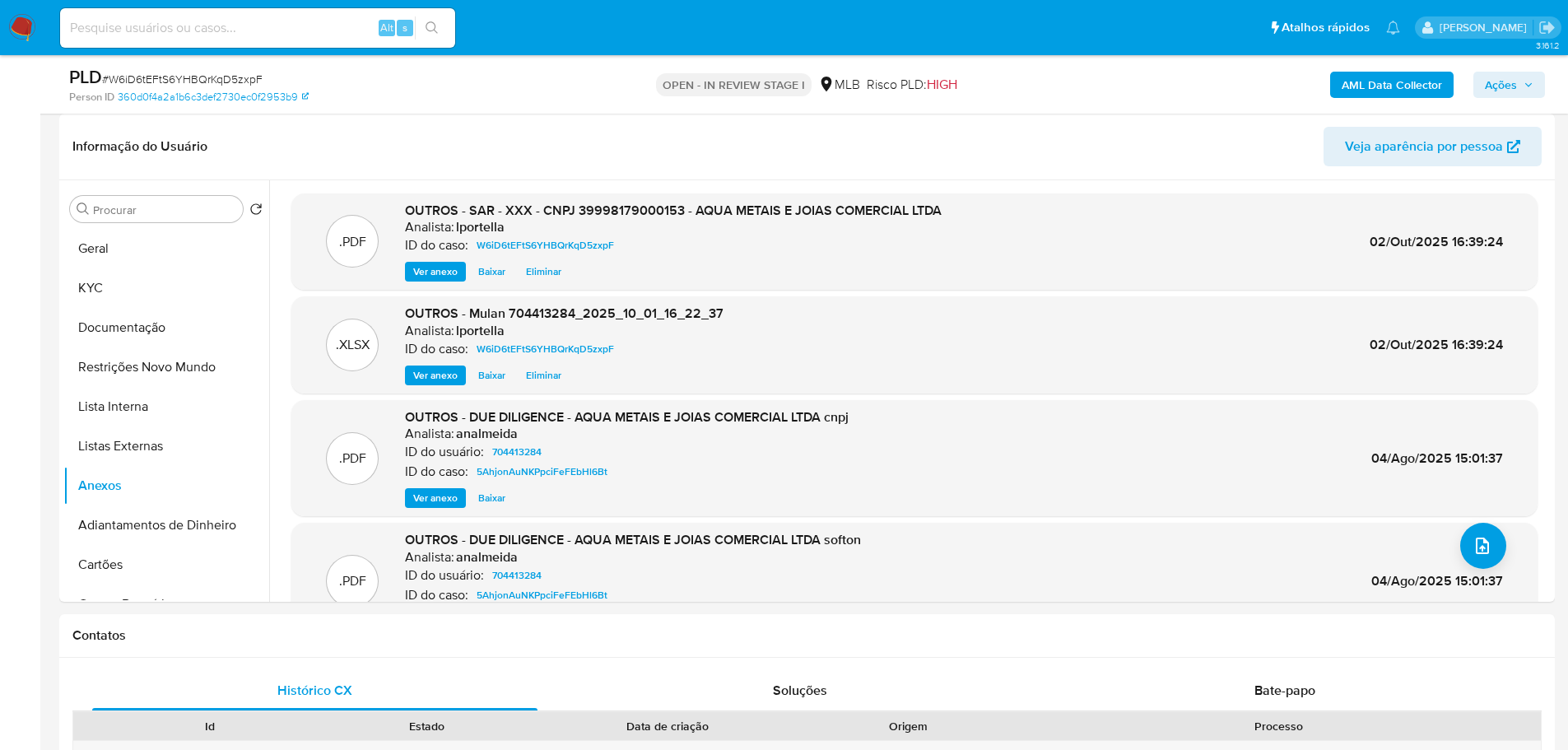
click at [1513, 87] on span "Ações" at bounding box center [1501, 85] width 32 height 26
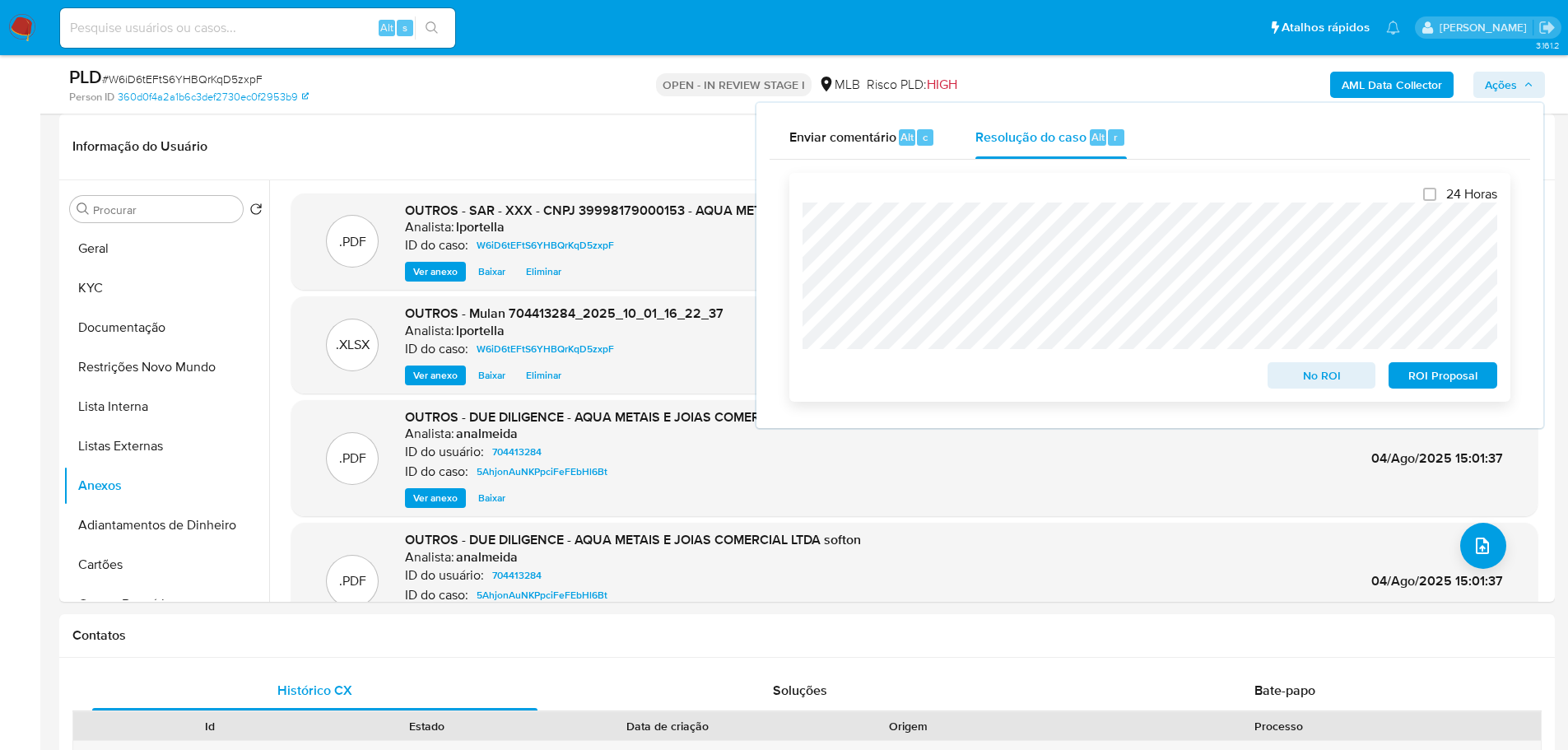
click at [1430, 378] on span "ROI Proposal" at bounding box center [1443, 375] width 86 height 23
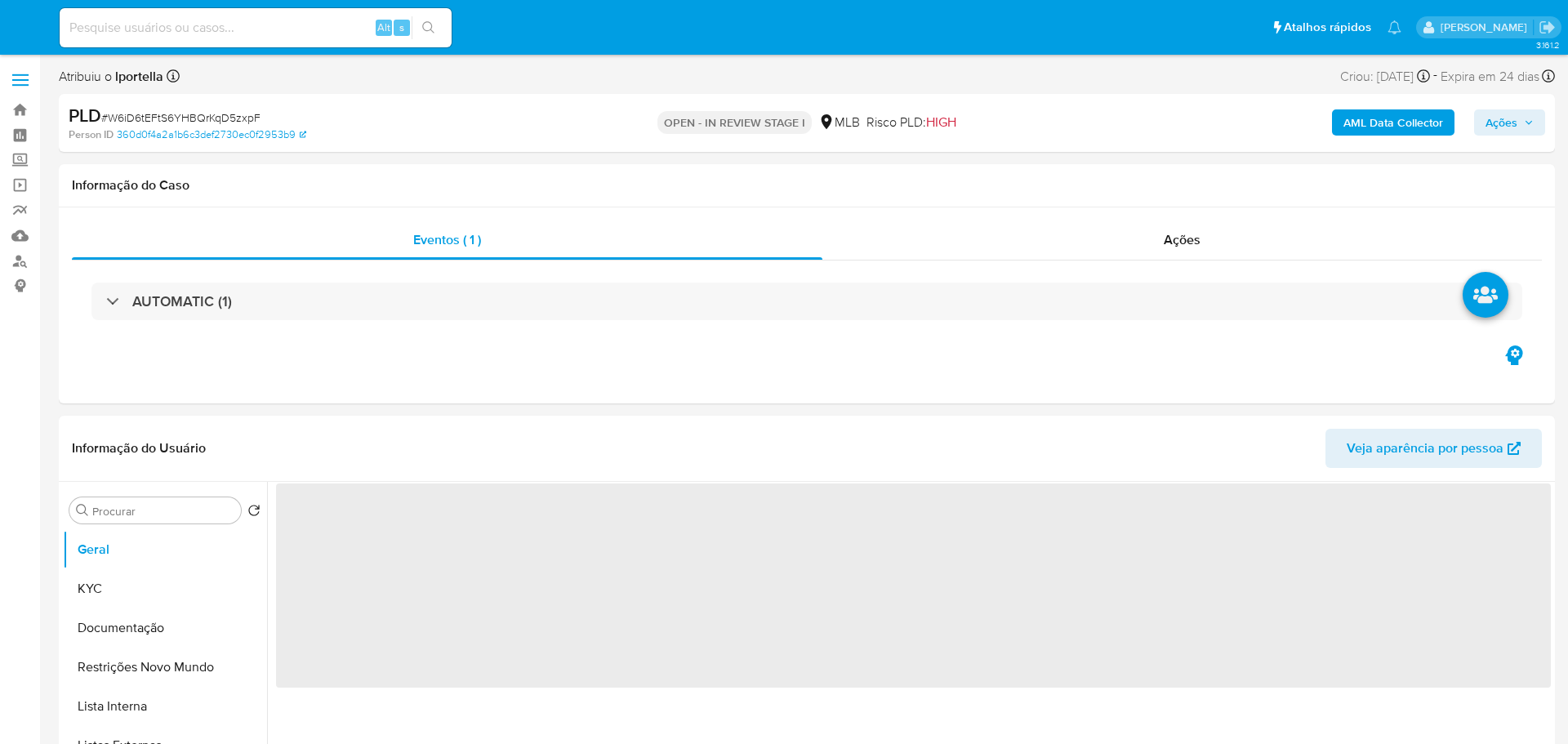
select select "10"
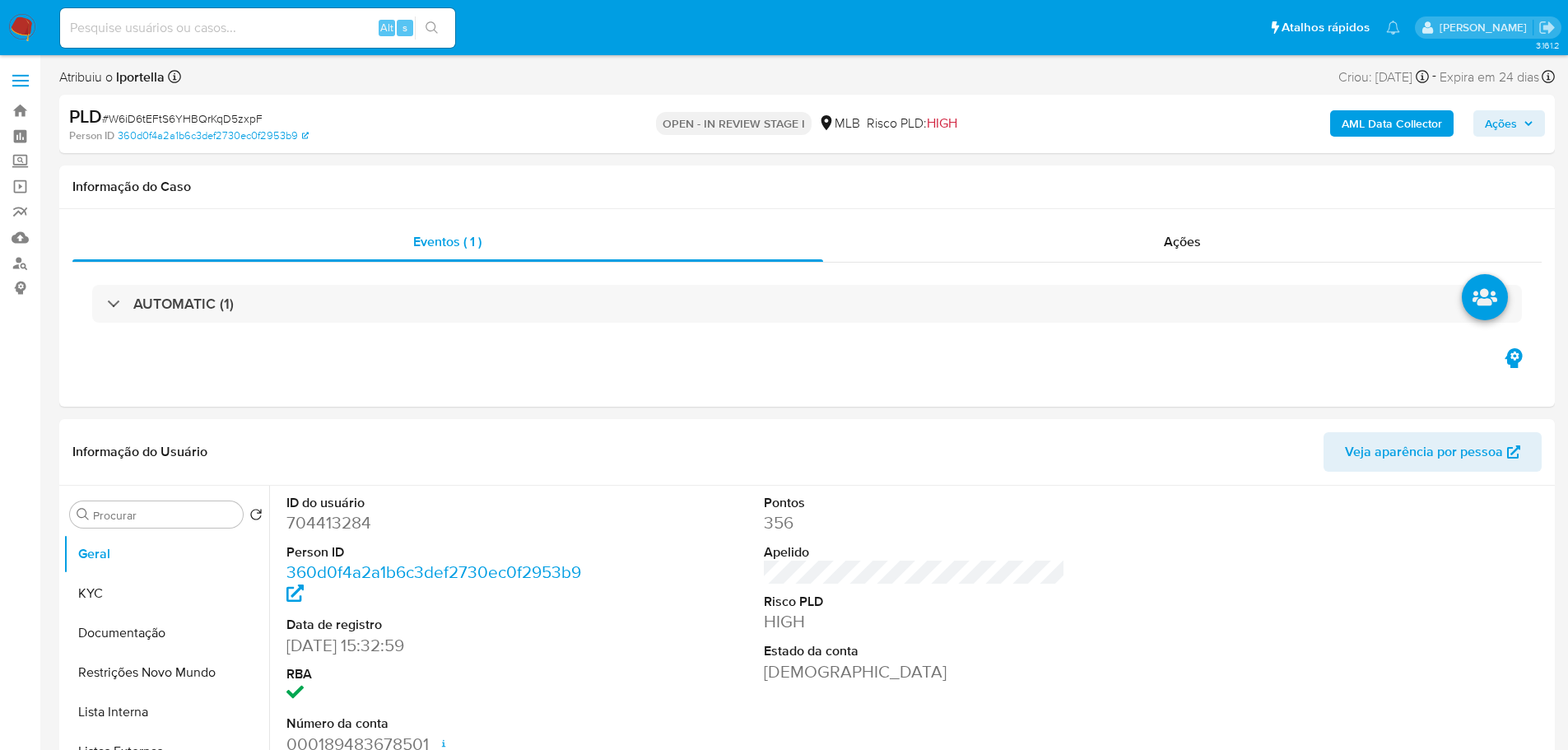
click at [273, 35] on input at bounding box center [257, 27] width 395 height 21
paste input "w9vwjT6D8DUXSy1UGdUTci9Q"
type input "w9vwjT6D8DUXSy1UGdUTci9Q"
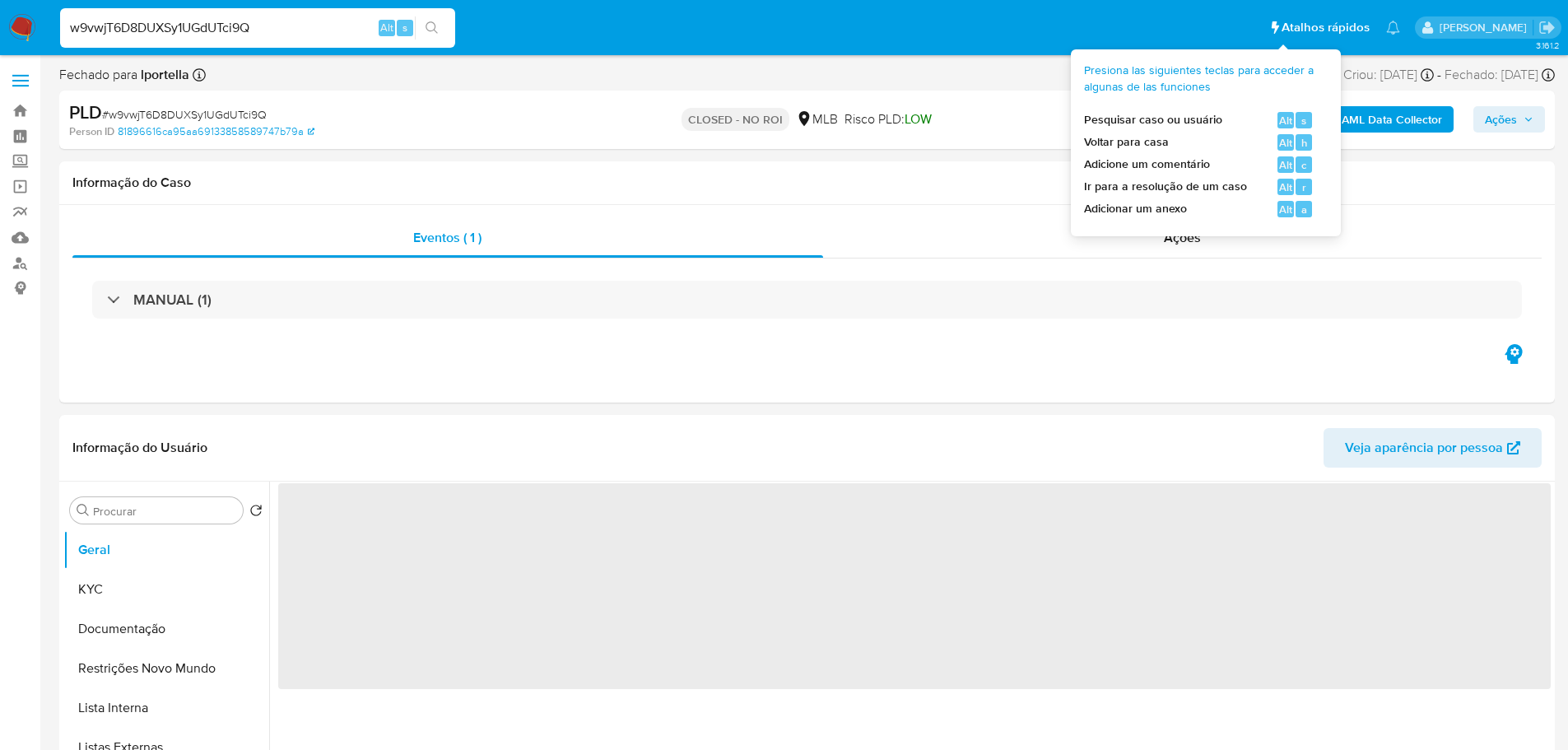
select select "10"
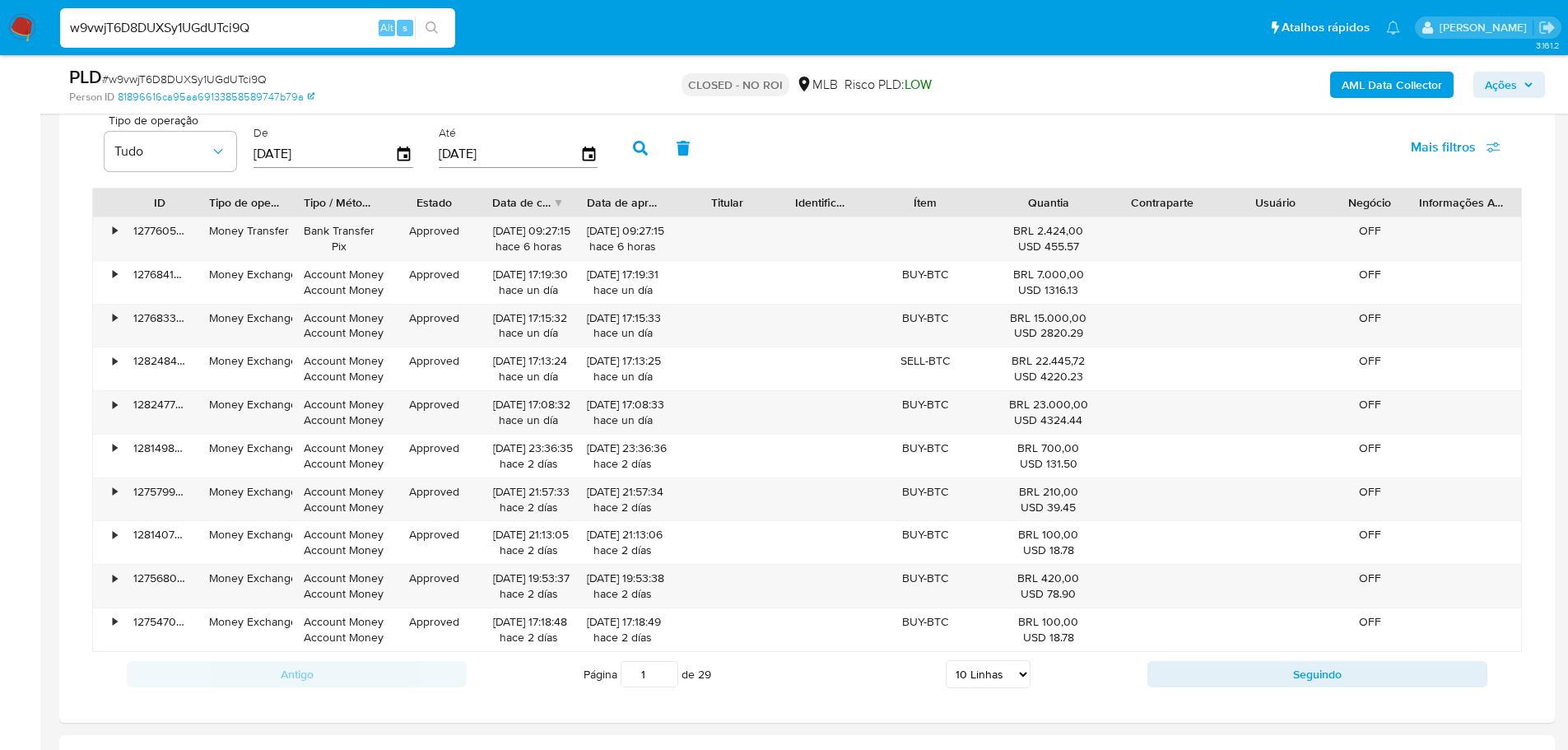
scroll to position [1152, 0]
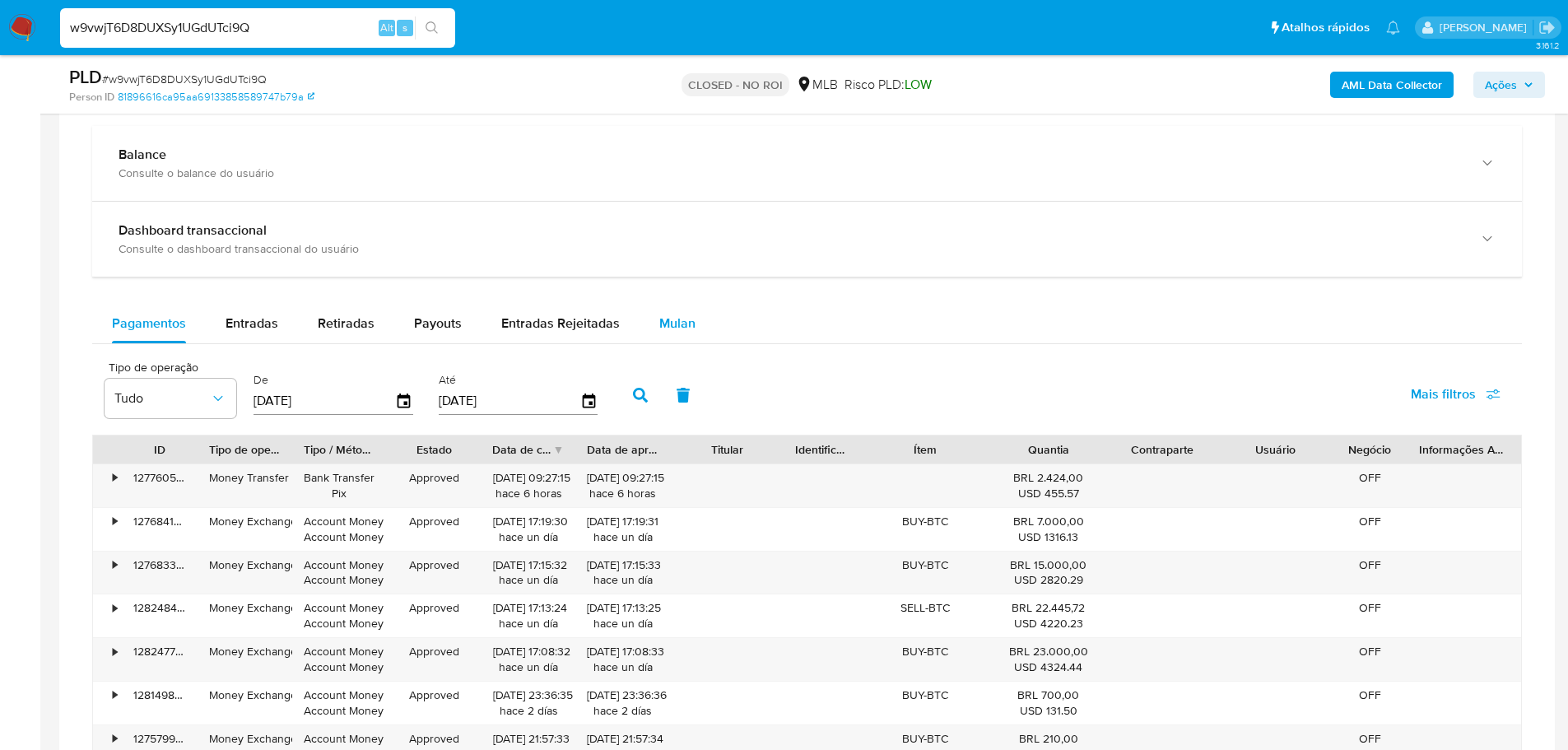
click at [683, 330] on span "Mulan" at bounding box center [677, 323] width 36 height 19
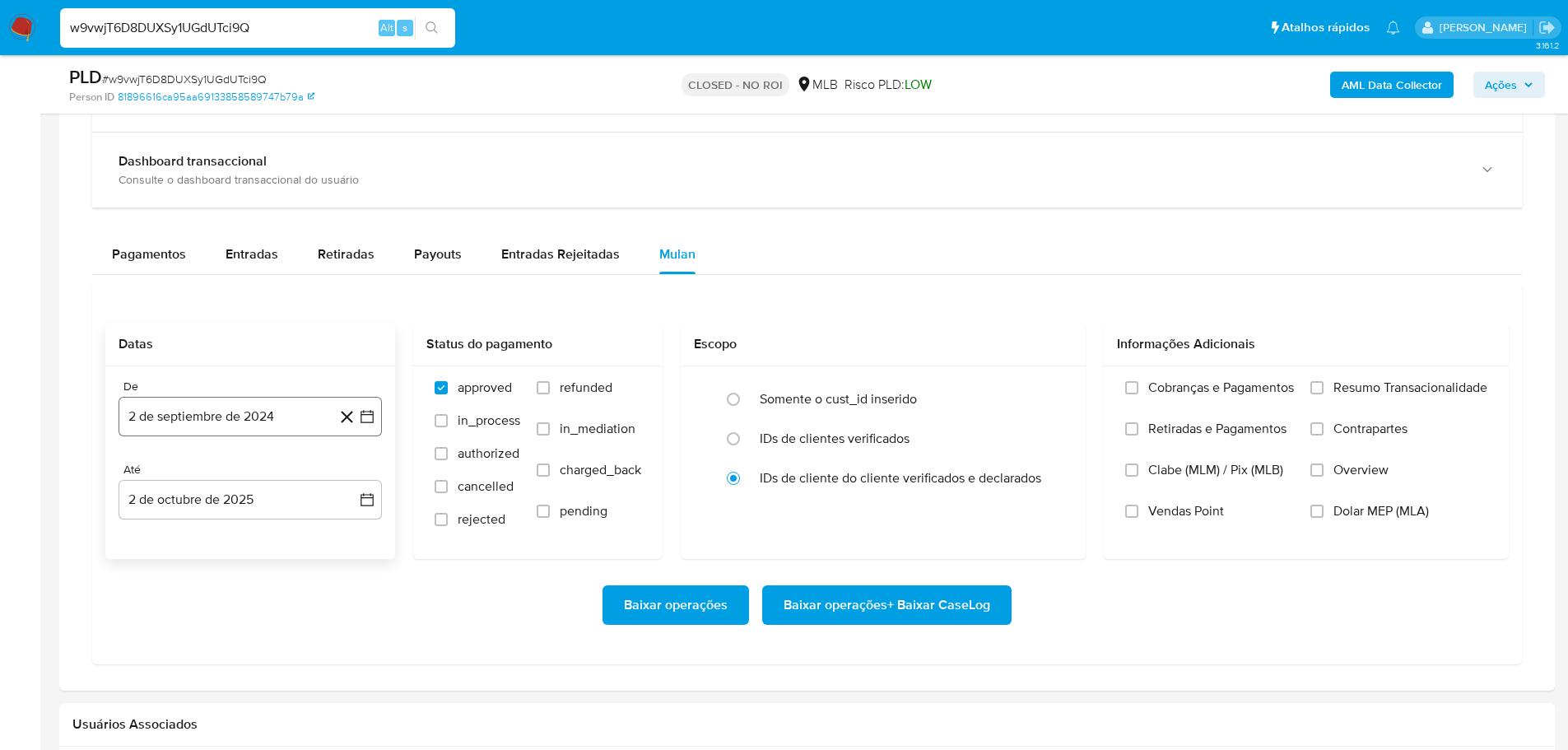
scroll to position [1317, 0]
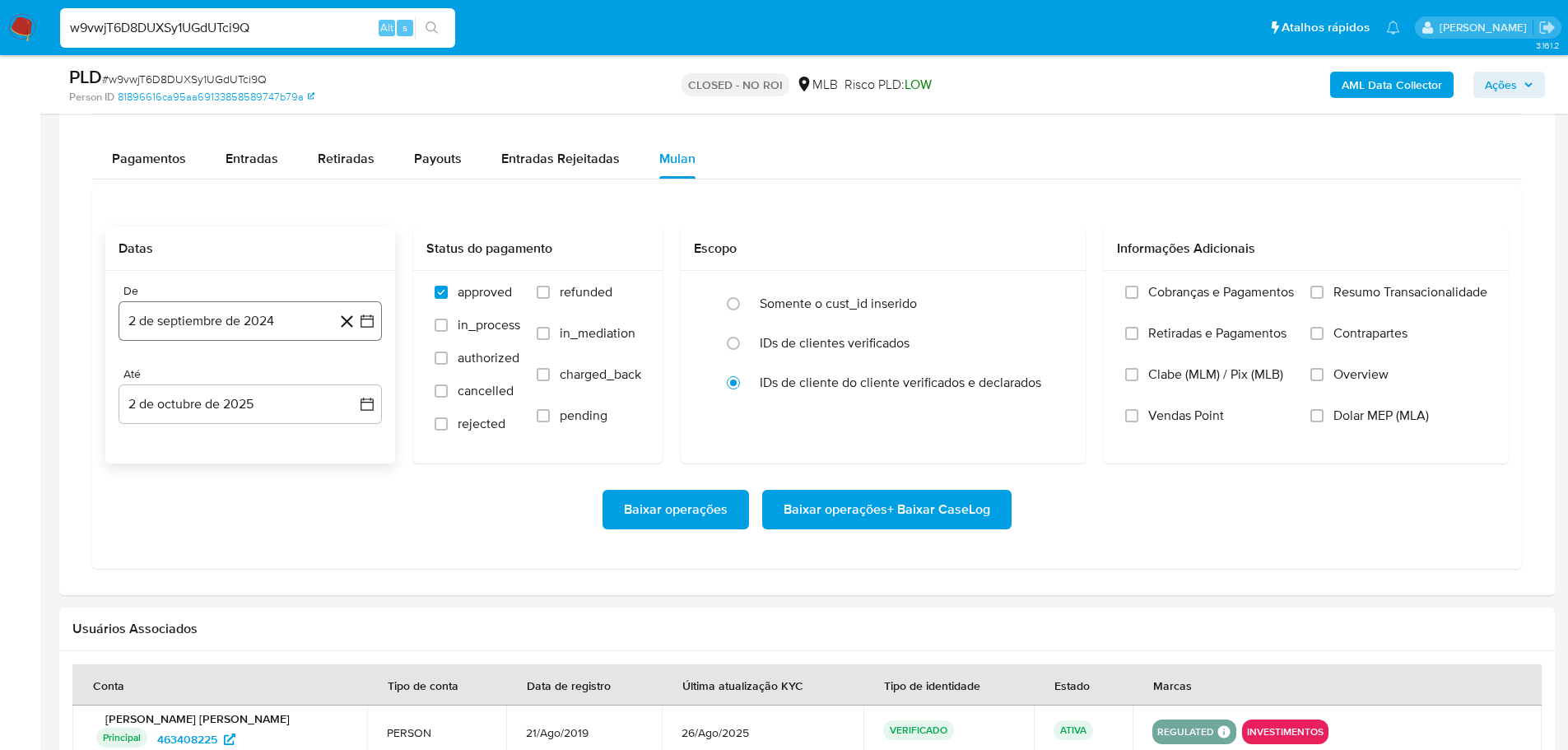
click at [228, 338] on button "2 de septiembre de 2024" at bounding box center [250, 320] width 263 height 39
click at [356, 377] on icon "Mes siguiente" at bounding box center [353, 380] width 20 height 20
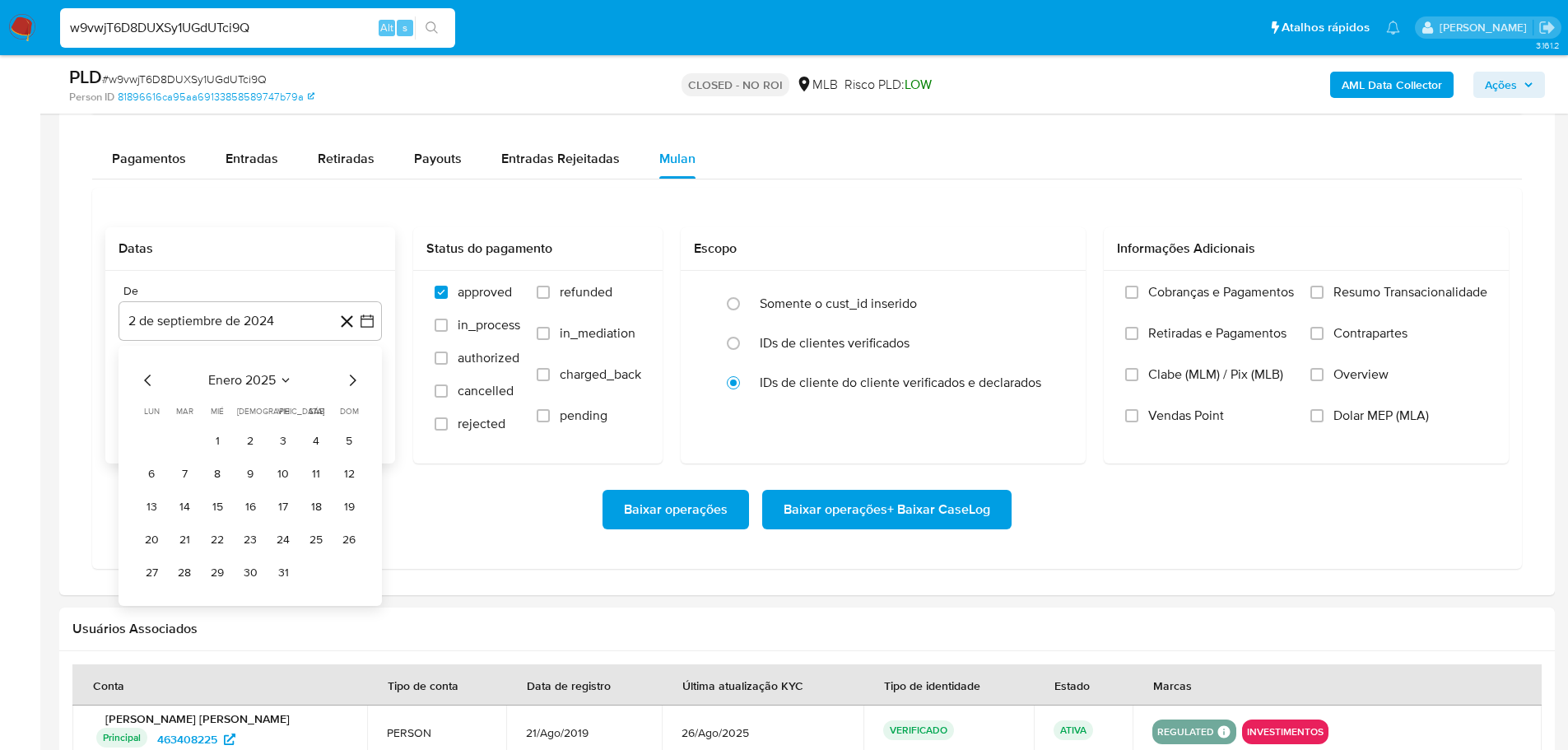
click at [356, 377] on icon "Mes siguiente" at bounding box center [353, 380] width 20 height 20
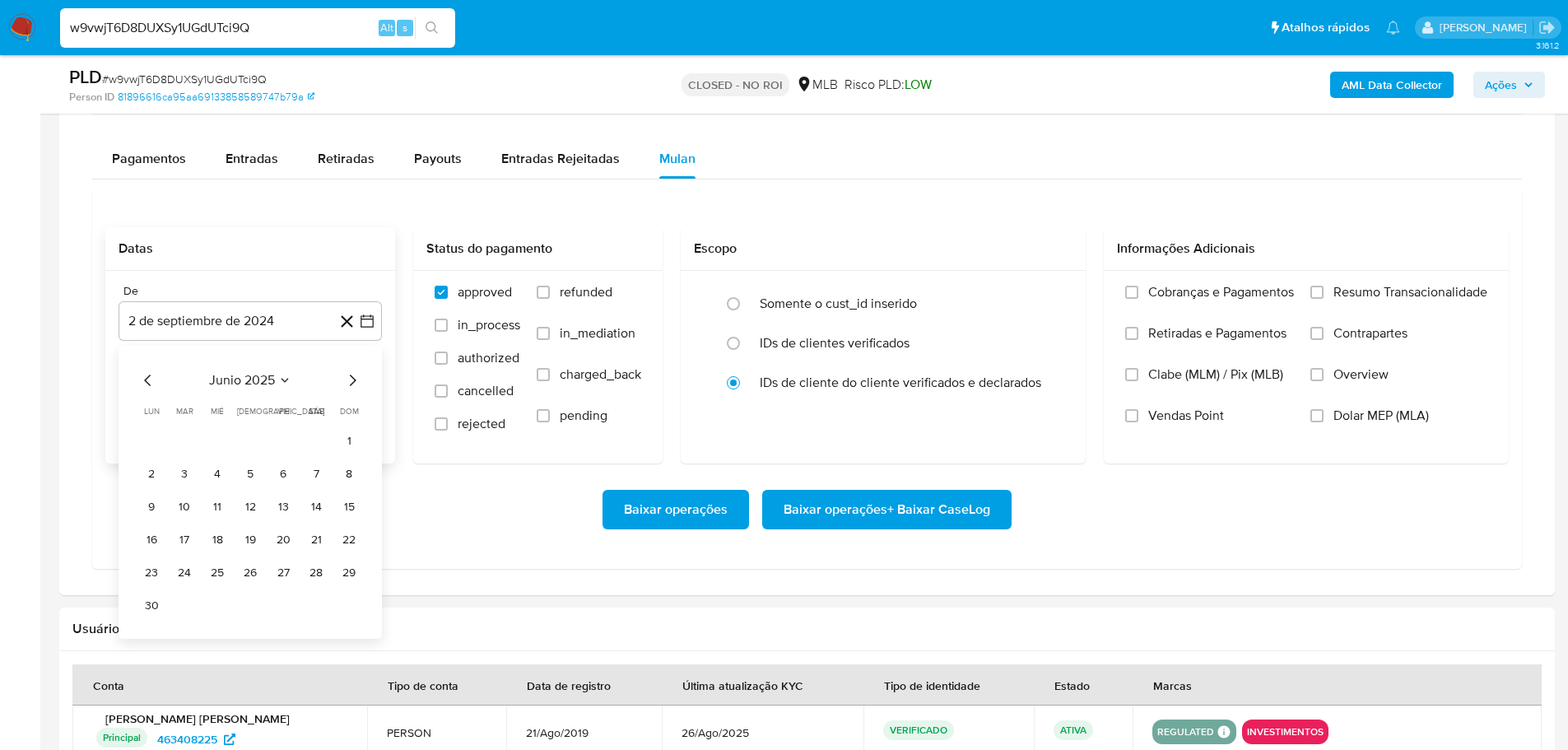
click at [356, 377] on icon "Mes siguiente" at bounding box center [353, 380] width 20 height 20
click at [288, 435] on button "1" at bounding box center [283, 441] width 26 height 26
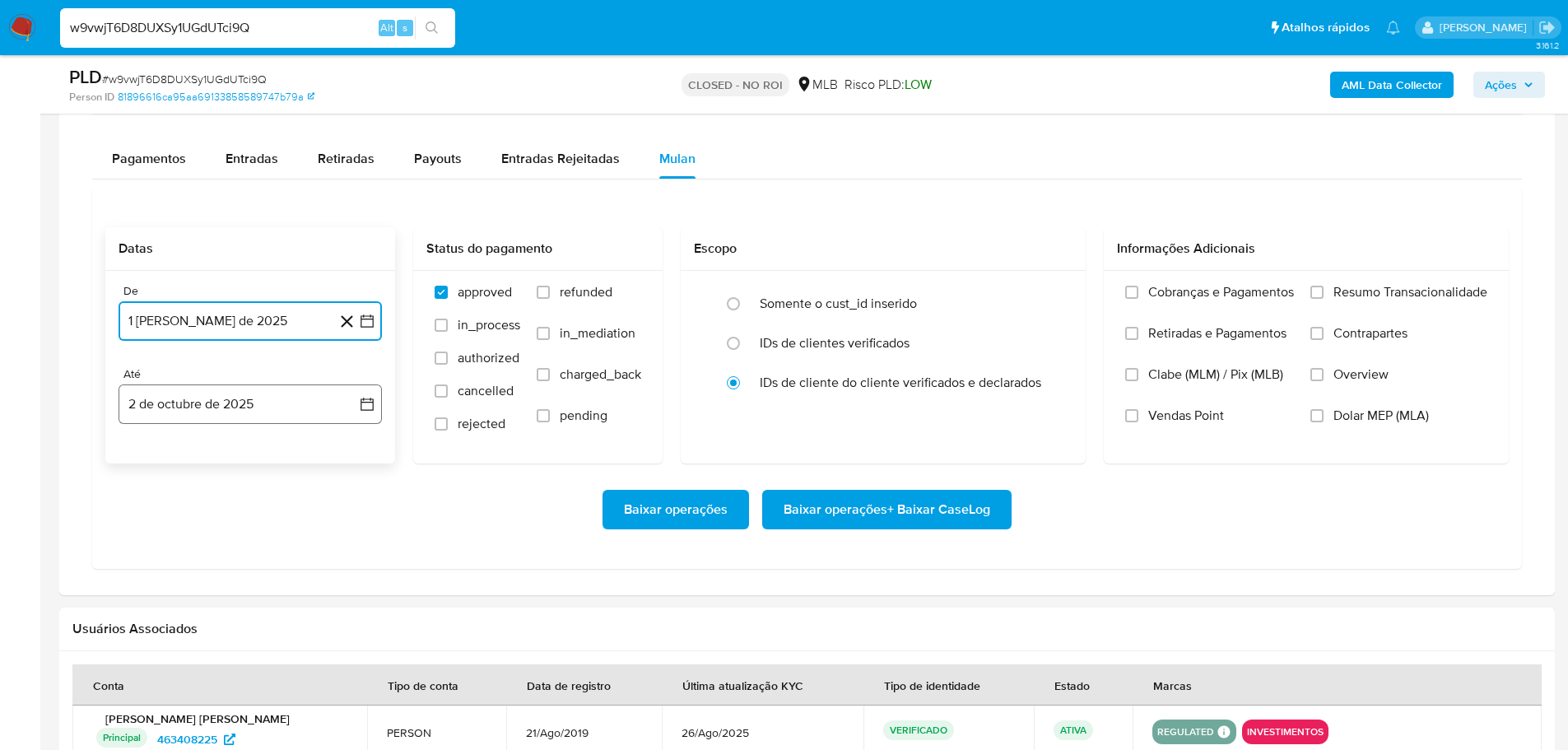
click at [283, 416] on button "2 de octubre de 2025" at bounding box center [250, 404] width 263 height 39
click at [216, 530] on button "1" at bounding box center [217, 524] width 26 height 26
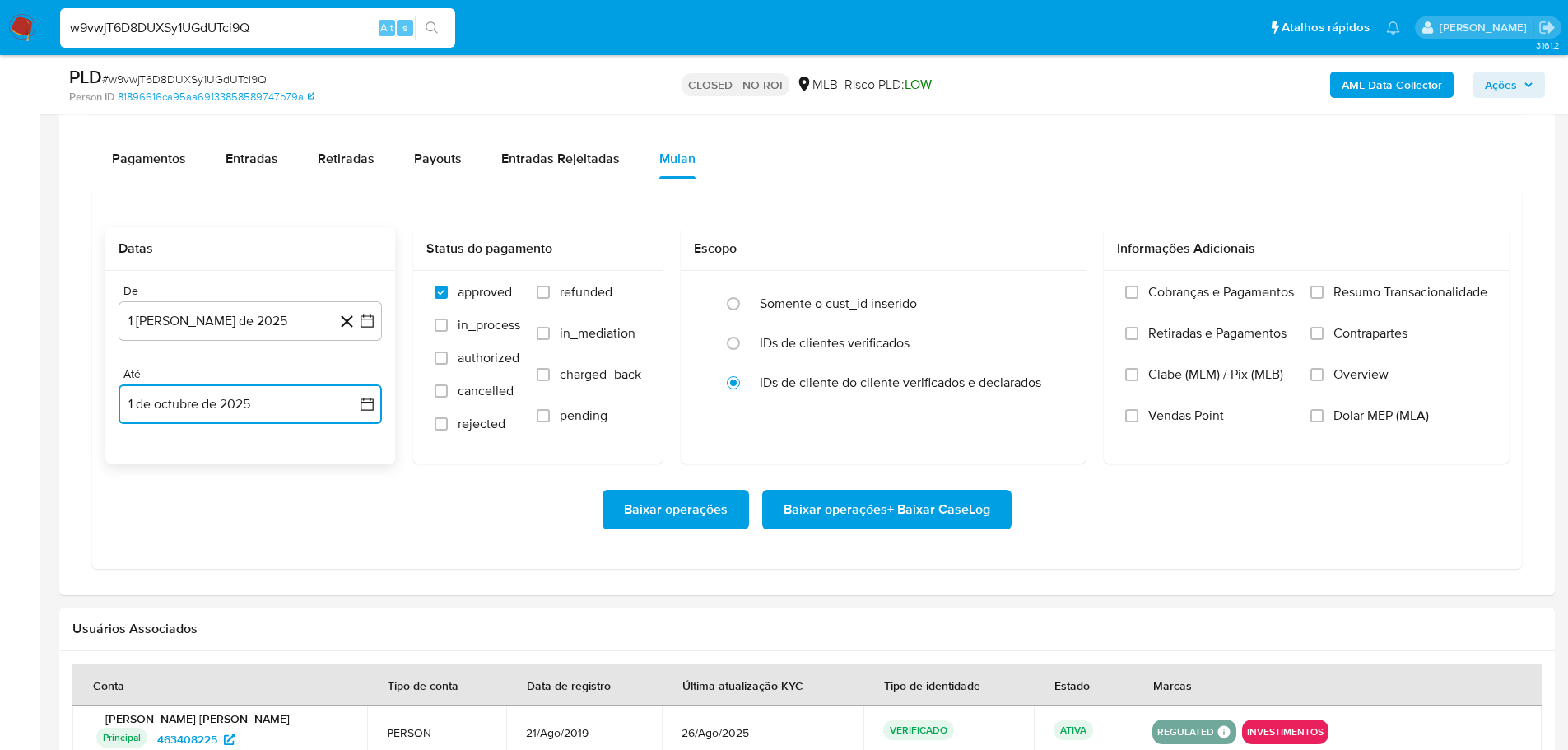
click at [315, 407] on button "1 de octubre de 2025" at bounding box center [250, 404] width 263 height 39
click at [148, 459] on icon "Mes anterior" at bounding box center [149, 464] width 20 height 20
click at [182, 657] on button "30" at bounding box center [184, 655] width 26 height 26
click at [1315, 289] on input "Resumo Transacionalidade" at bounding box center [1316, 292] width 13 height 13
click at [968, 516] on span "Baixar operações + Baixar CaseLog" at bounding box center [887, 509] width 207 height 36
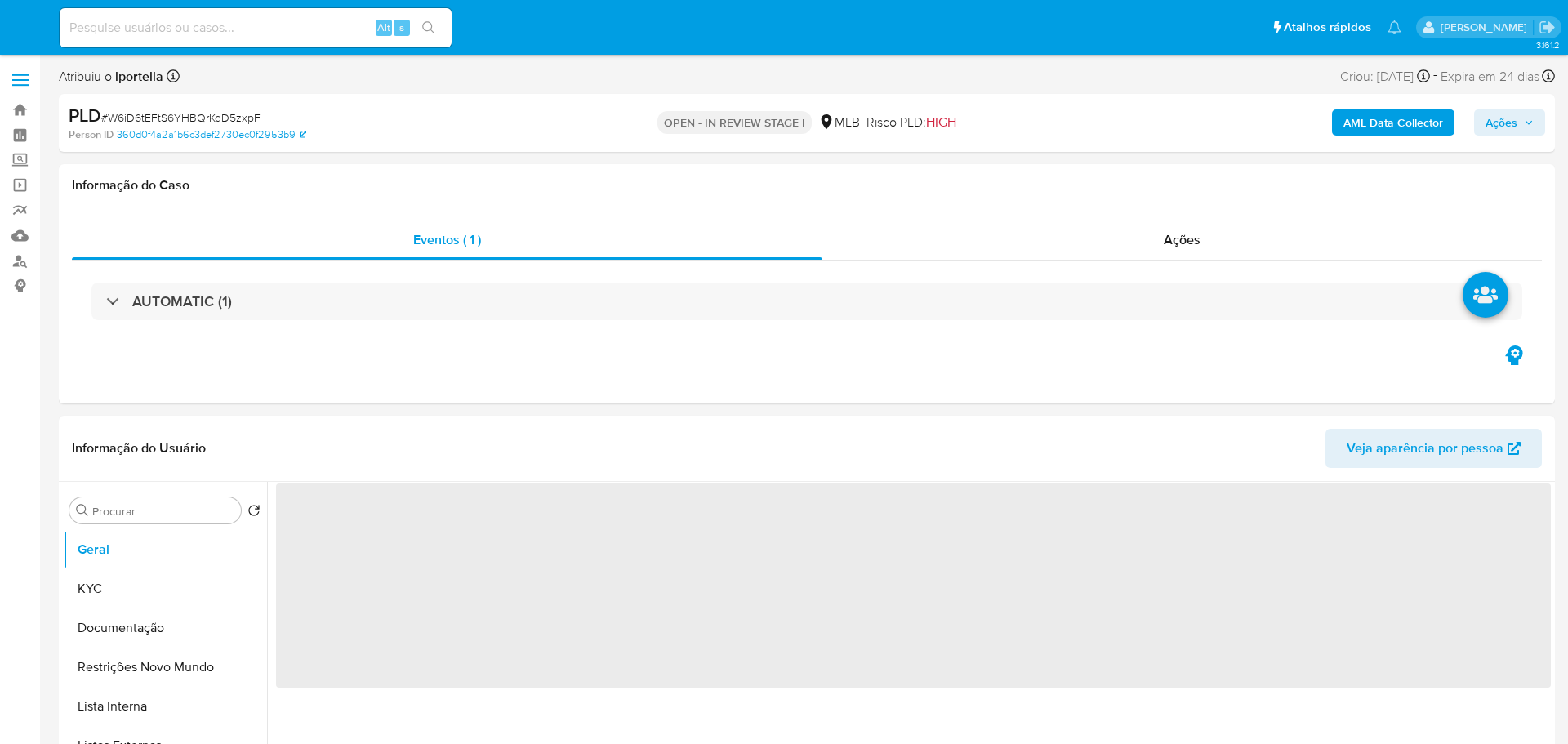
select select "10"
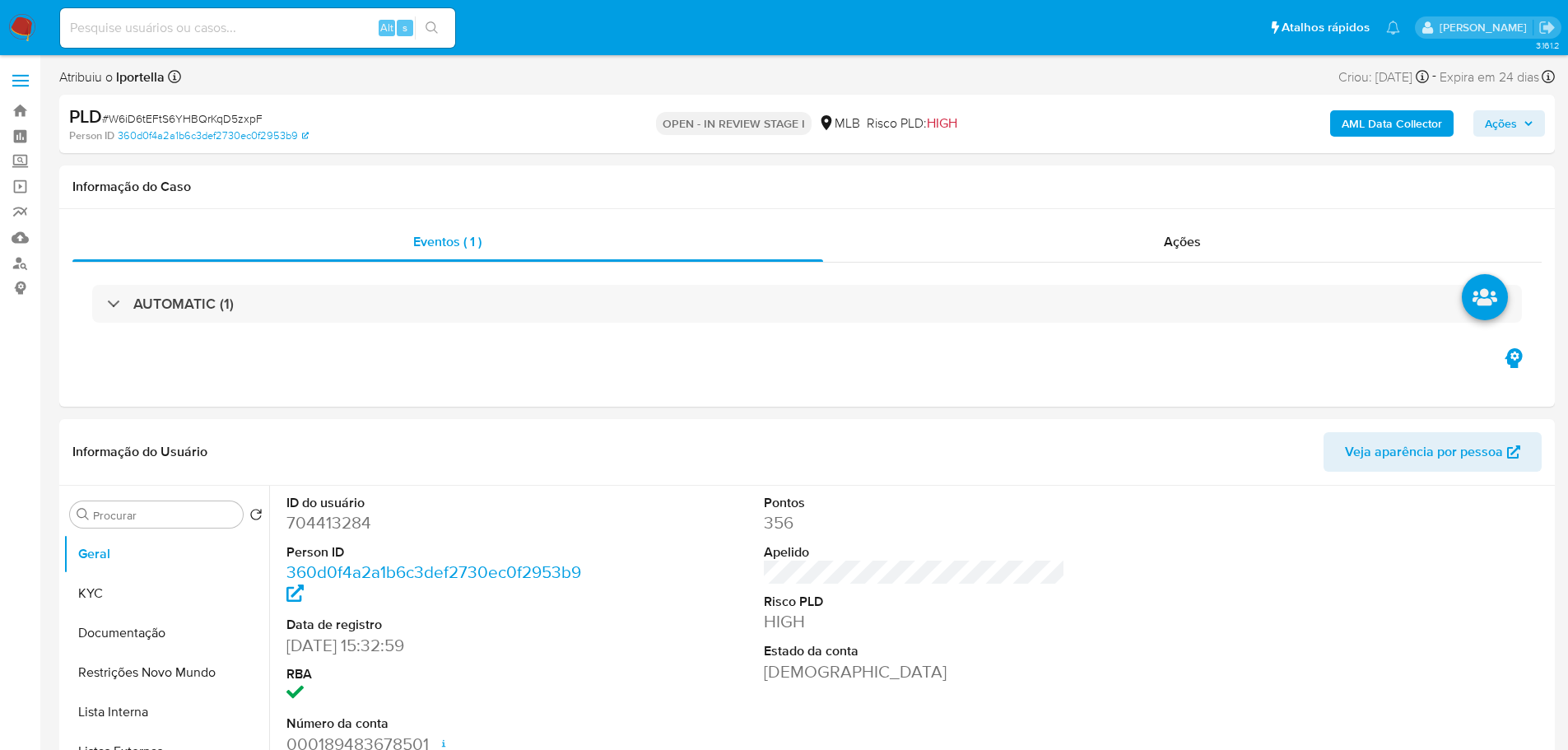
click at [165, 26] on input at bounding box center [257, 27] width 395 height 21
paste input "lNFvmwy1pZOZ50j8q2yJ25Cd"
type input "lNFvmwy1pZOZ50j8q2yJ25Cd"
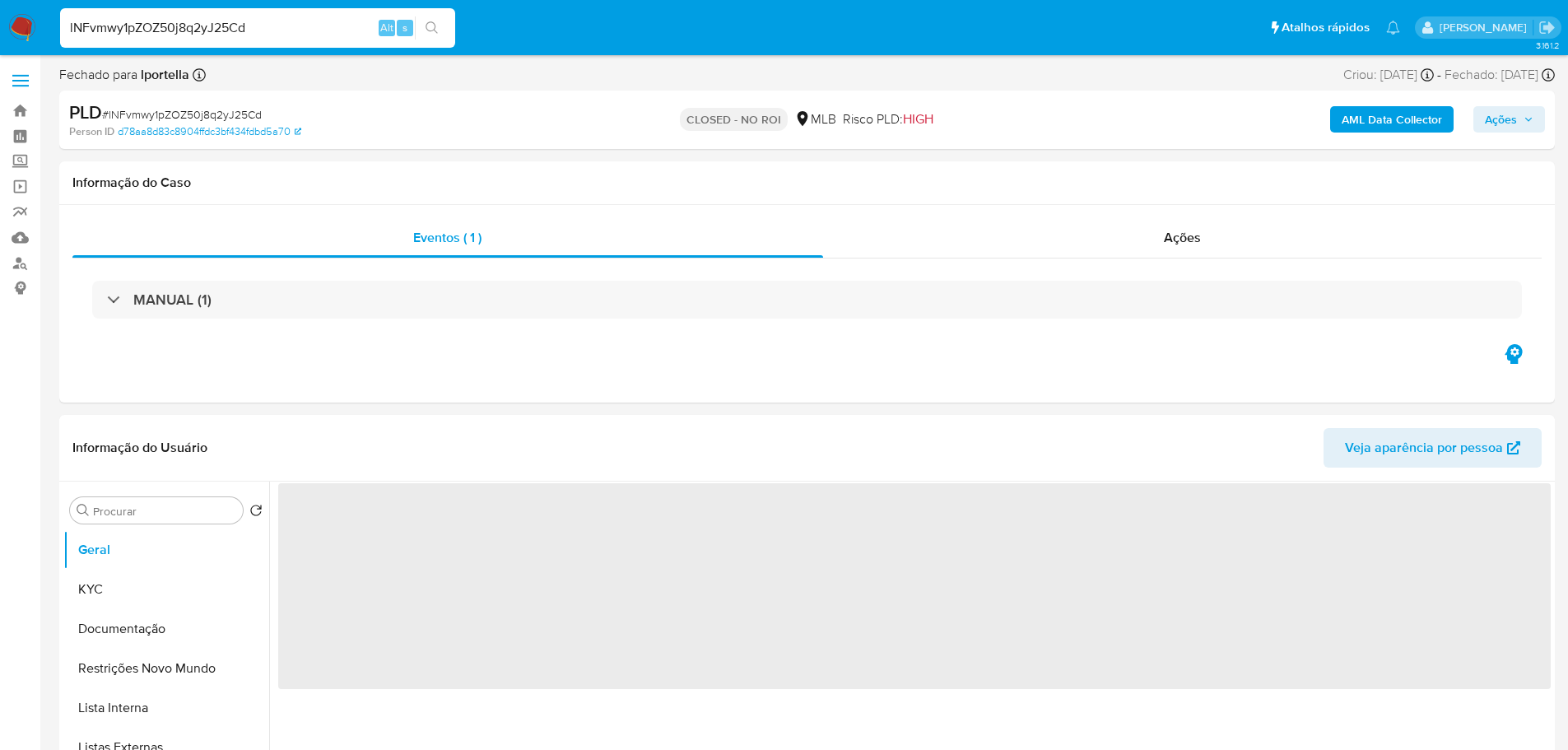
select select "10"
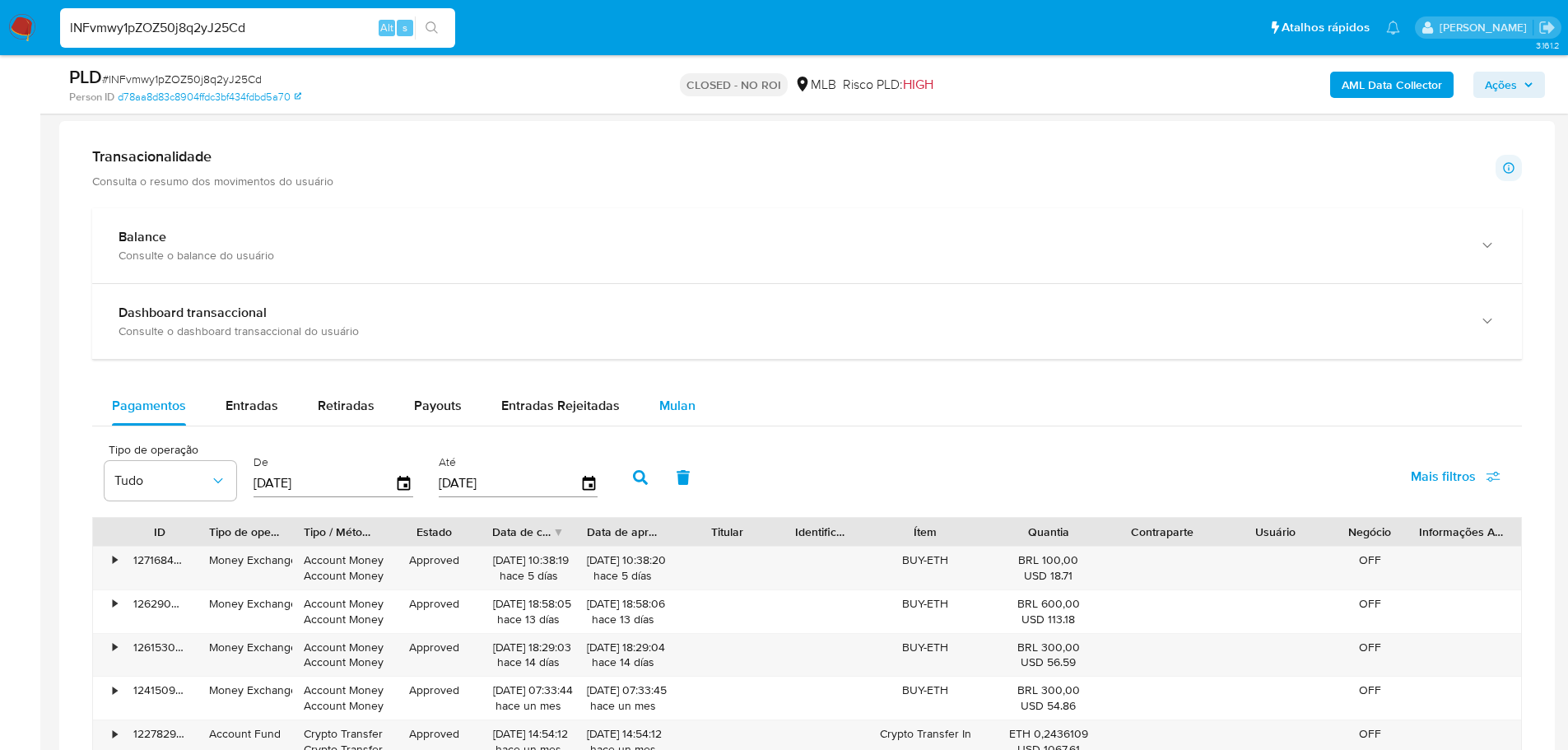
click at [702, 407] on button "Mulan" at bounding box center [677, 405] width 76 height 39
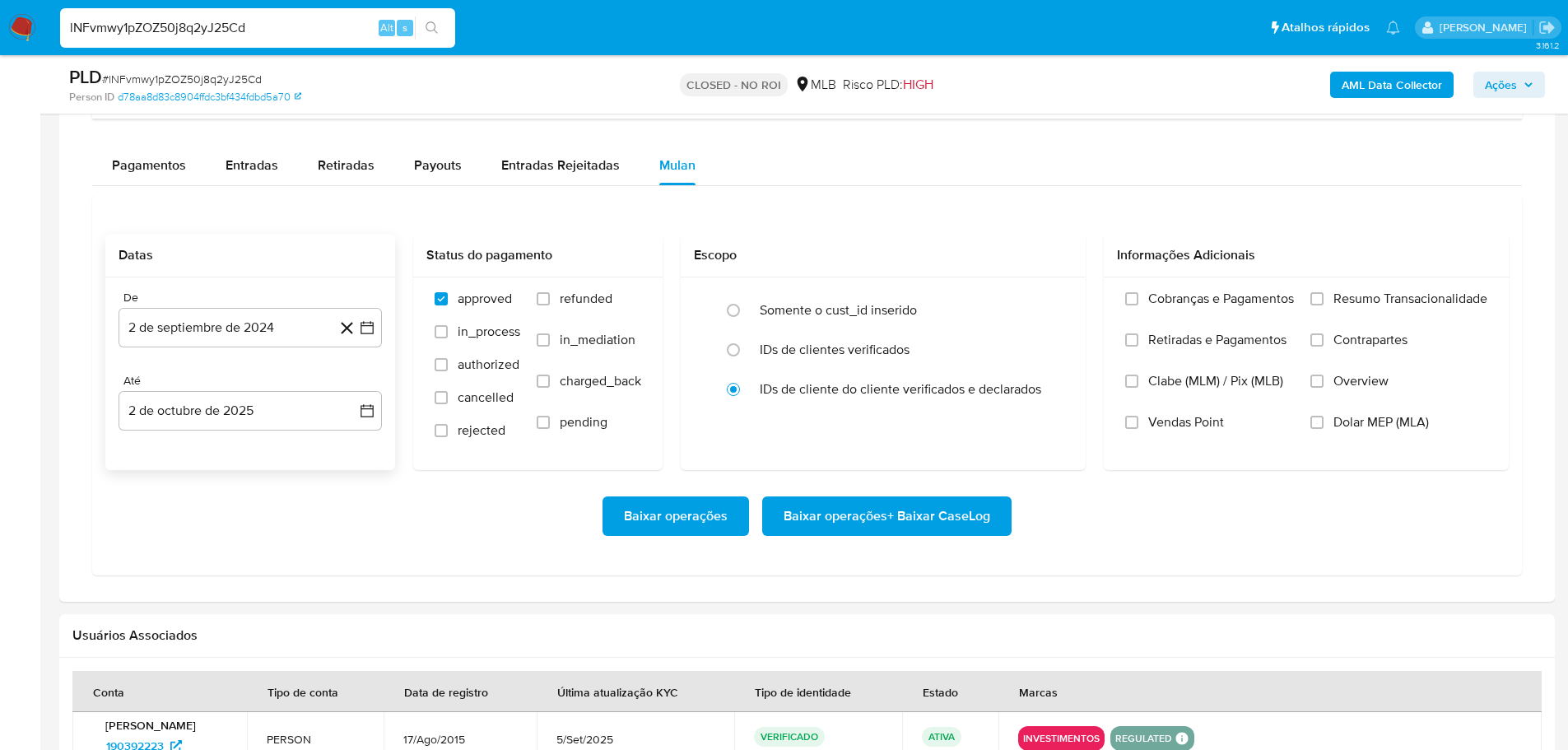
scroll to position [1317, 0]
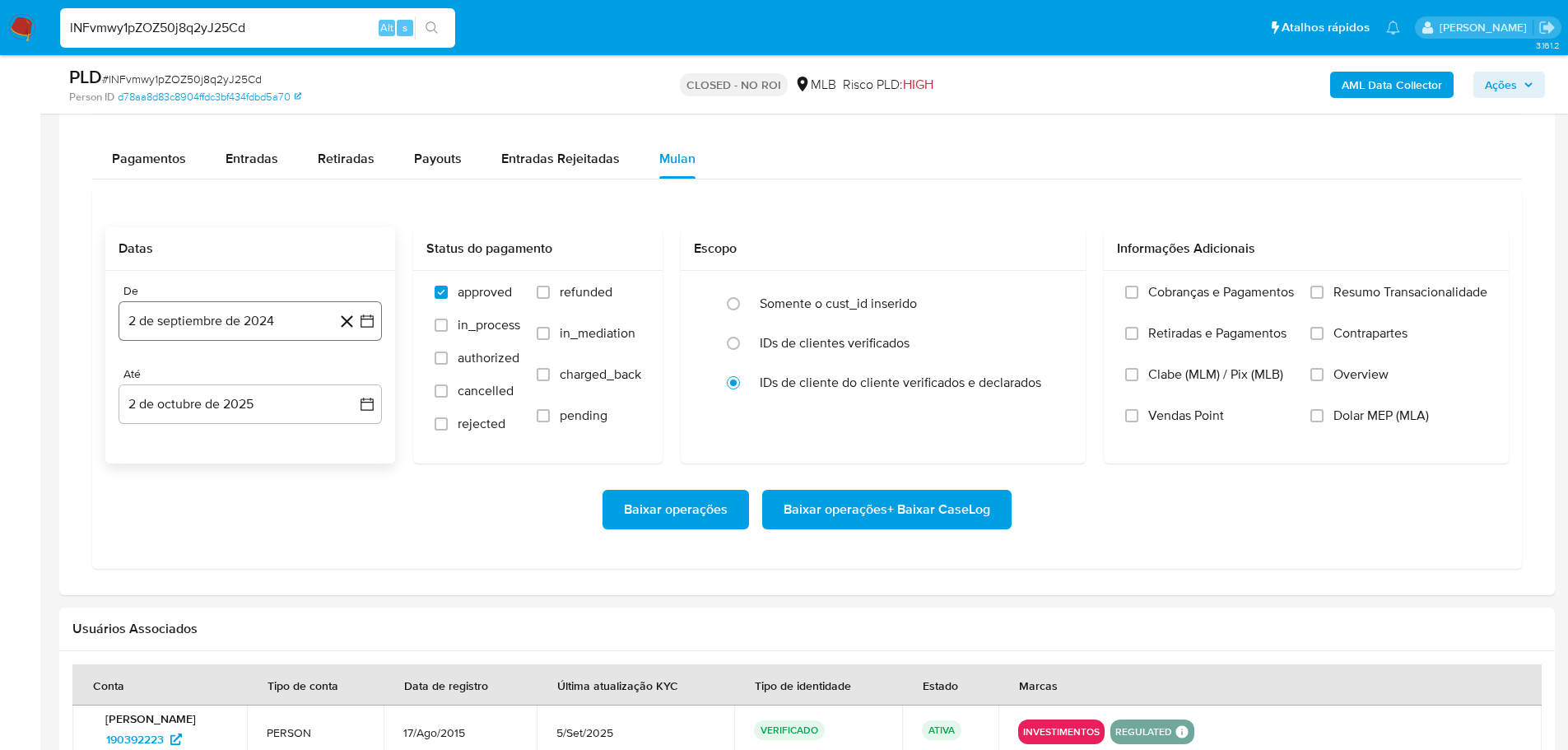
click at [183, 332] on button "2 de septiembre de 2024" at bounding box center [250, 320] width 263 height 39
click at [350, 382] on icon "Mes siguiente" at bounding box center [353, 380] width 20 height 20
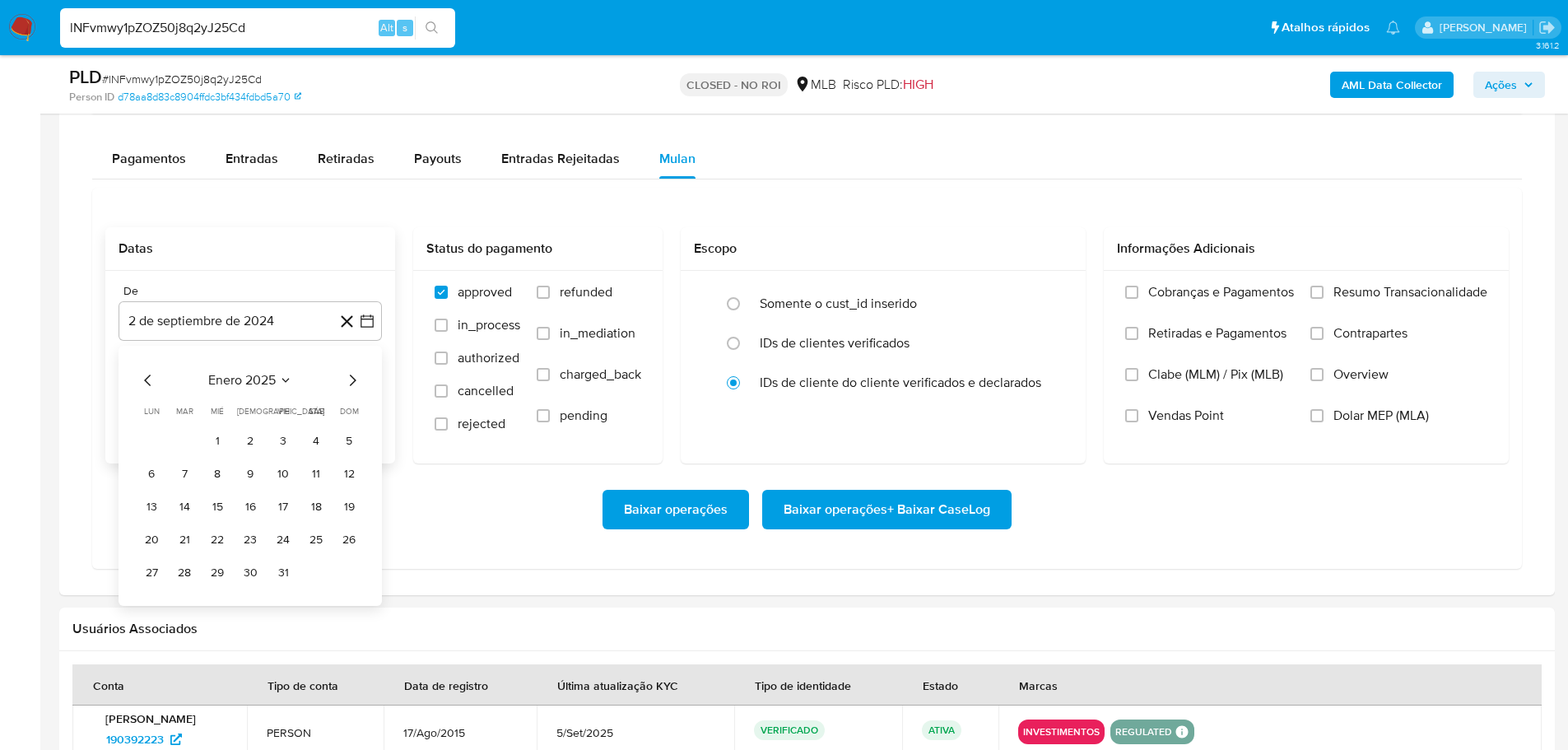
click at [350, 382] on icon "Mes siguiente" at bounding box center [353, 380] width 20 height 20
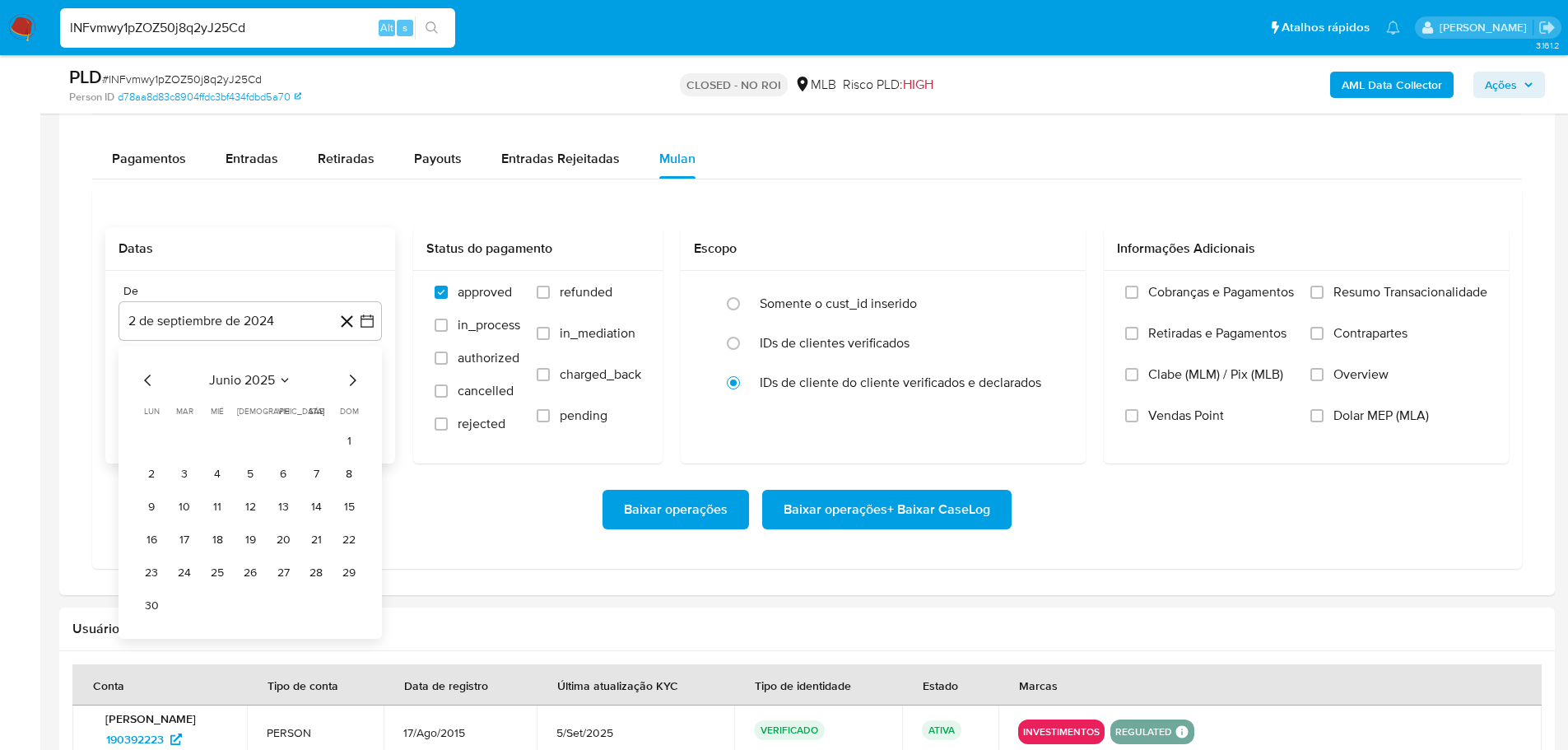
click at [350, 382] on icon "Mes siguiente" at bounding box center [353, 380] width 20 height 20
click at [279, 440] on button "1" at bounding box center [283, 441] width 26 height 26
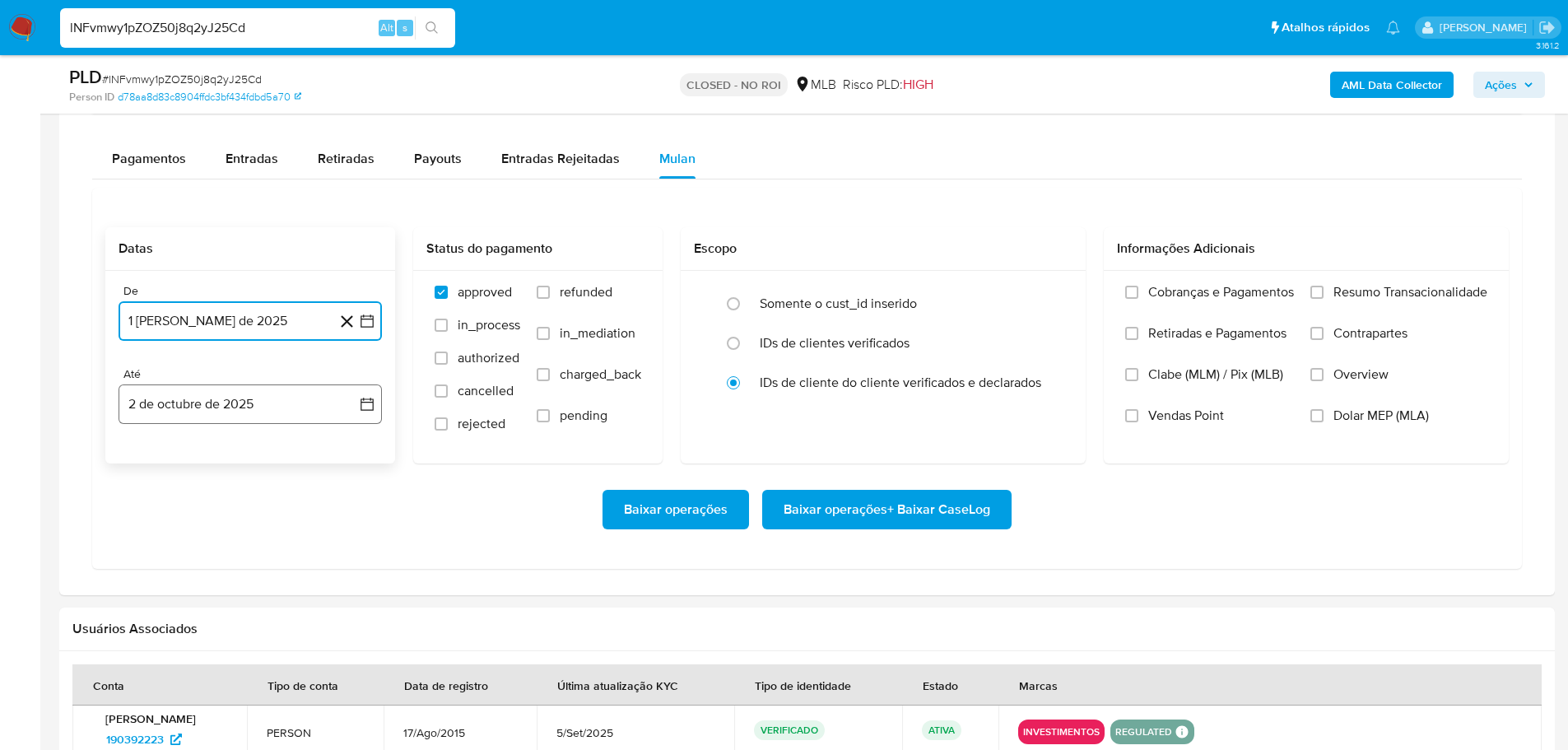
click at [267, 400] on button "2 de octubre de 2025" at bounding box center [250, 404] width 263 height 39
click at [144, 455] on icon "Mes anterior" at bounding box center [149, 464] width 20 height 20
click at [190, 652] on button "30" at bounding box center [184, 655] width 26 height 26
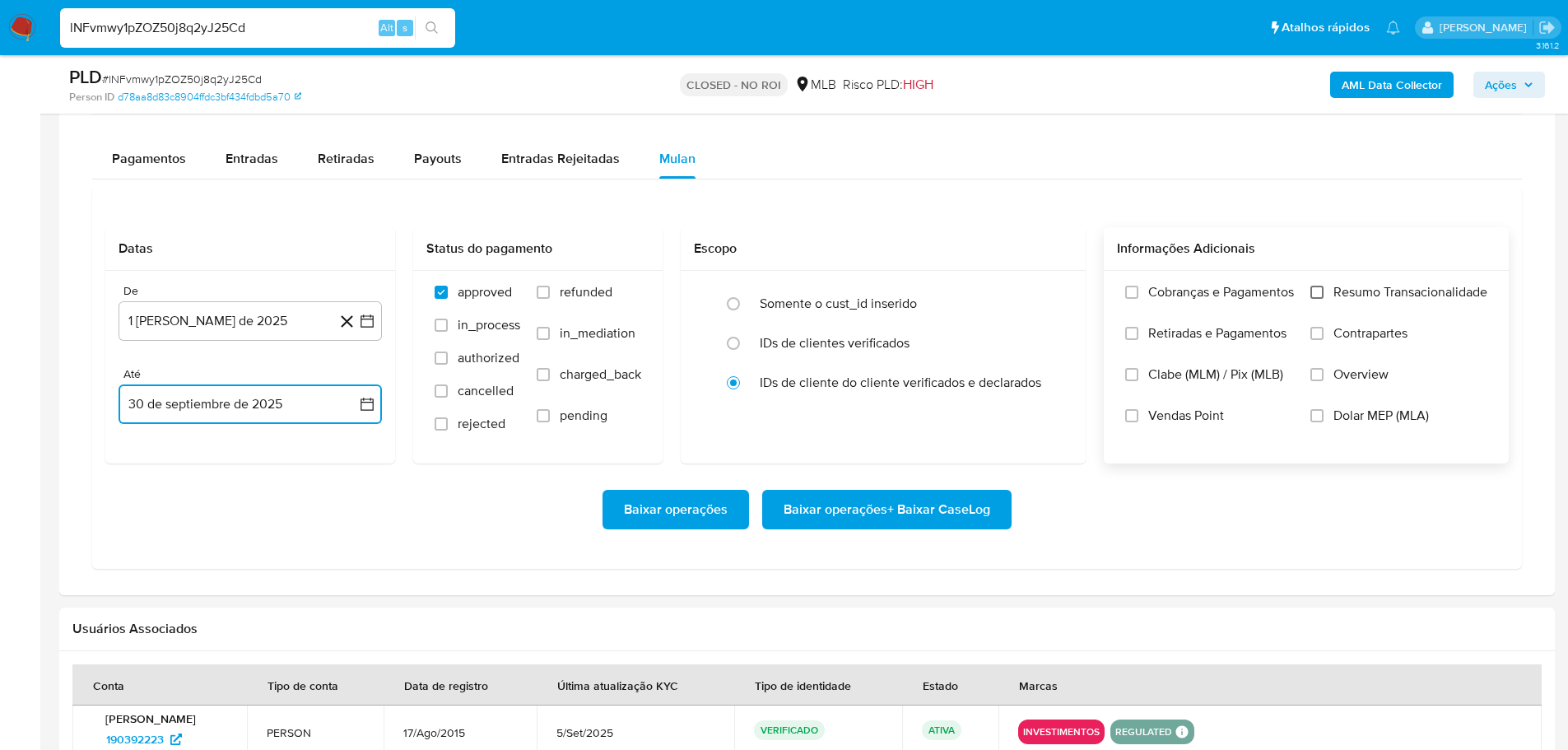
click at [1311, 289] on input "Resumo Transacionalidade" at bounding box center [1316, 292] width 13 height 13
click at [972, 506] on span "Baixar operações + Baixar CaseLog" at bounding box center [887, 509] width 207 height 36
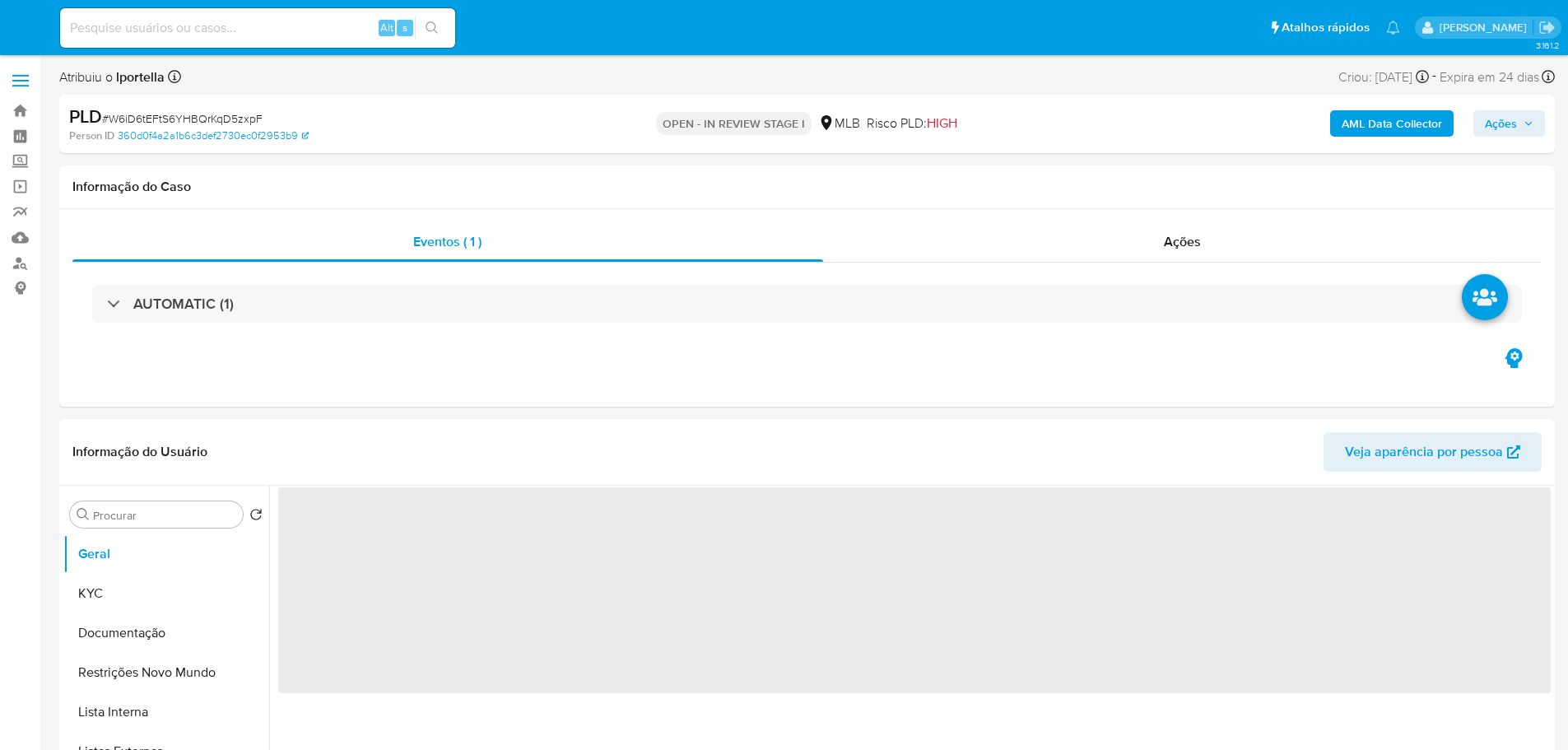
select select "10"
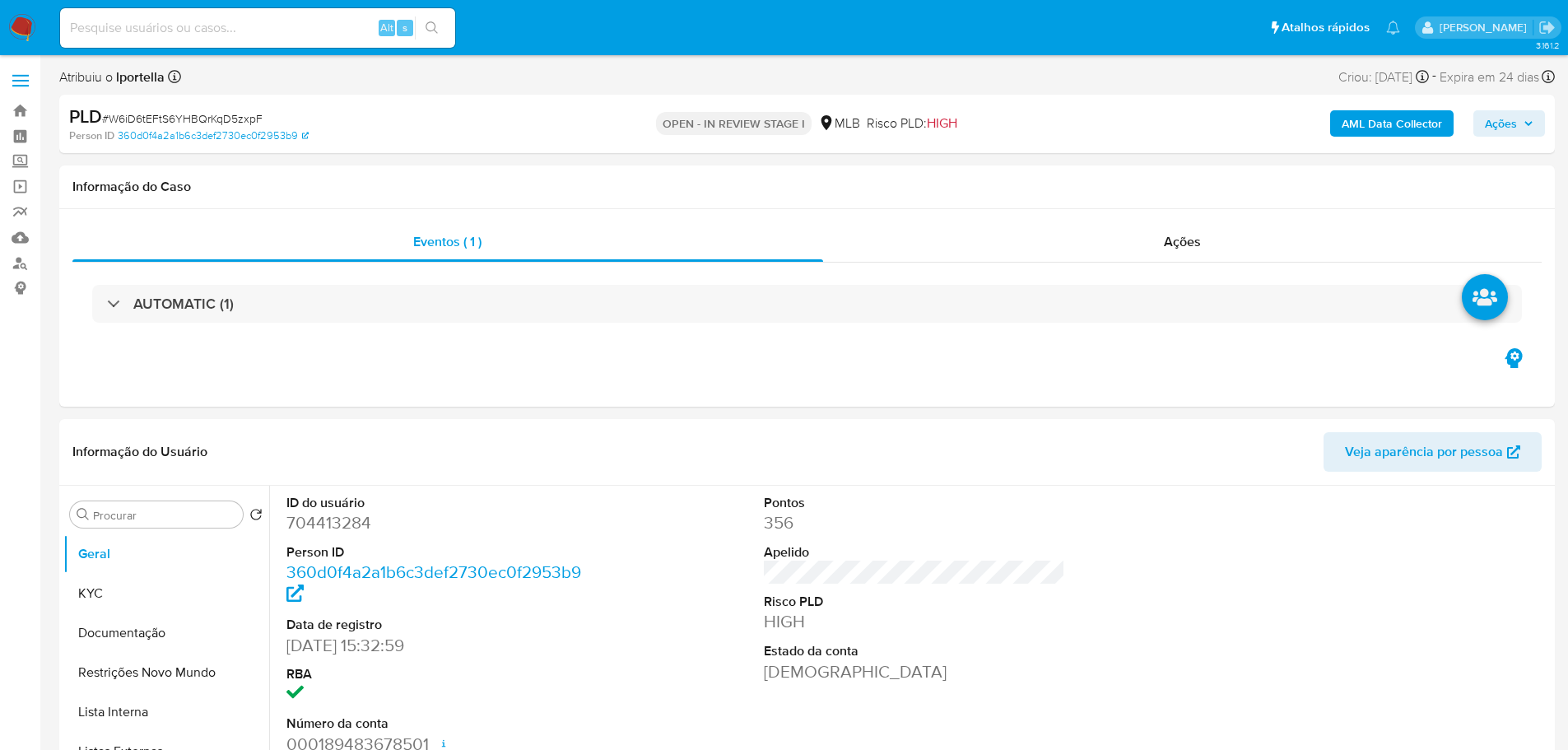
click at [176, 35] on input at bounding box center [257, 27] width 395 height 21
paste input "tYNHSuxJ4cSdptYTjgz7W40Q"
type input "tYNHSuxJ4cSdptYTjgz7W40Q"
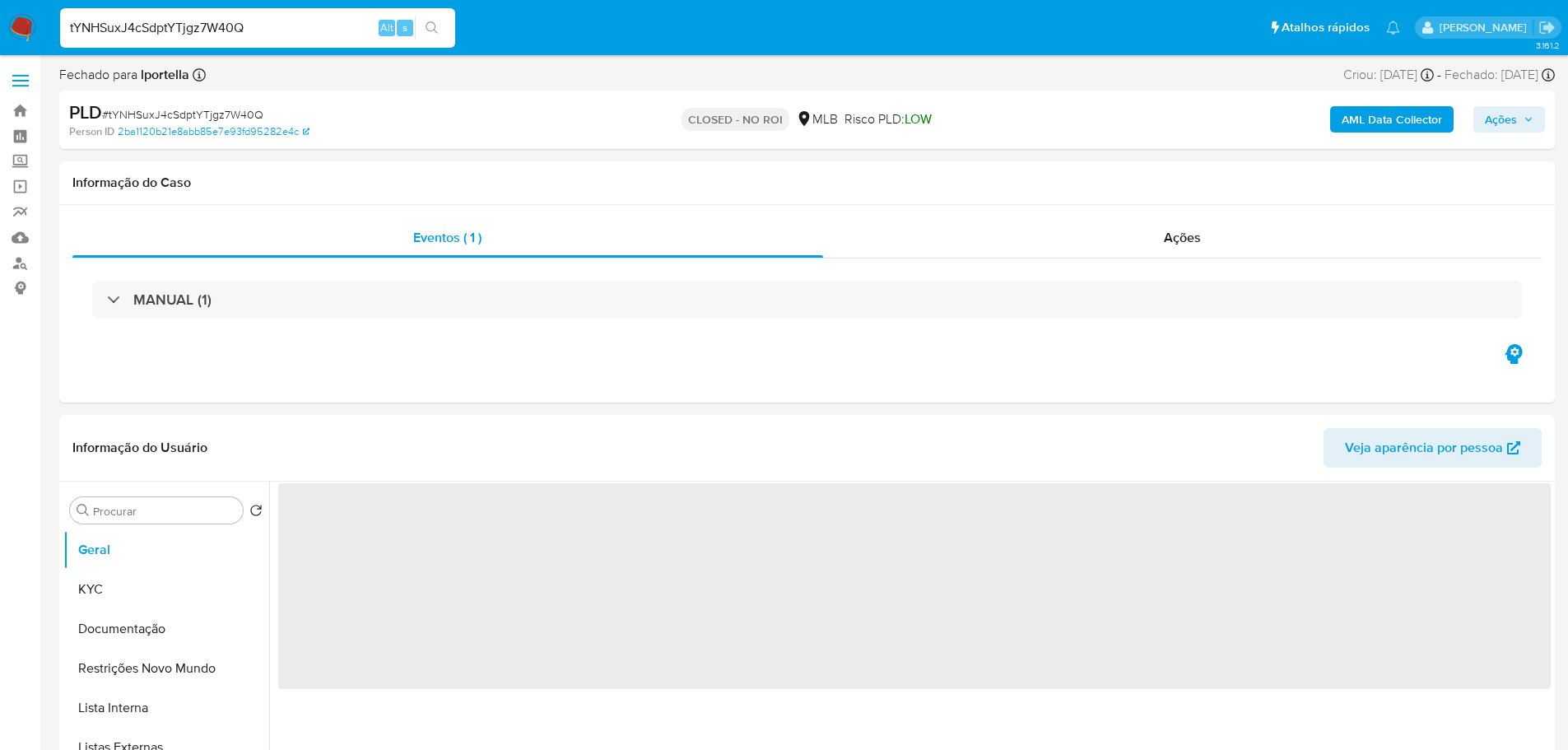
select select "10"
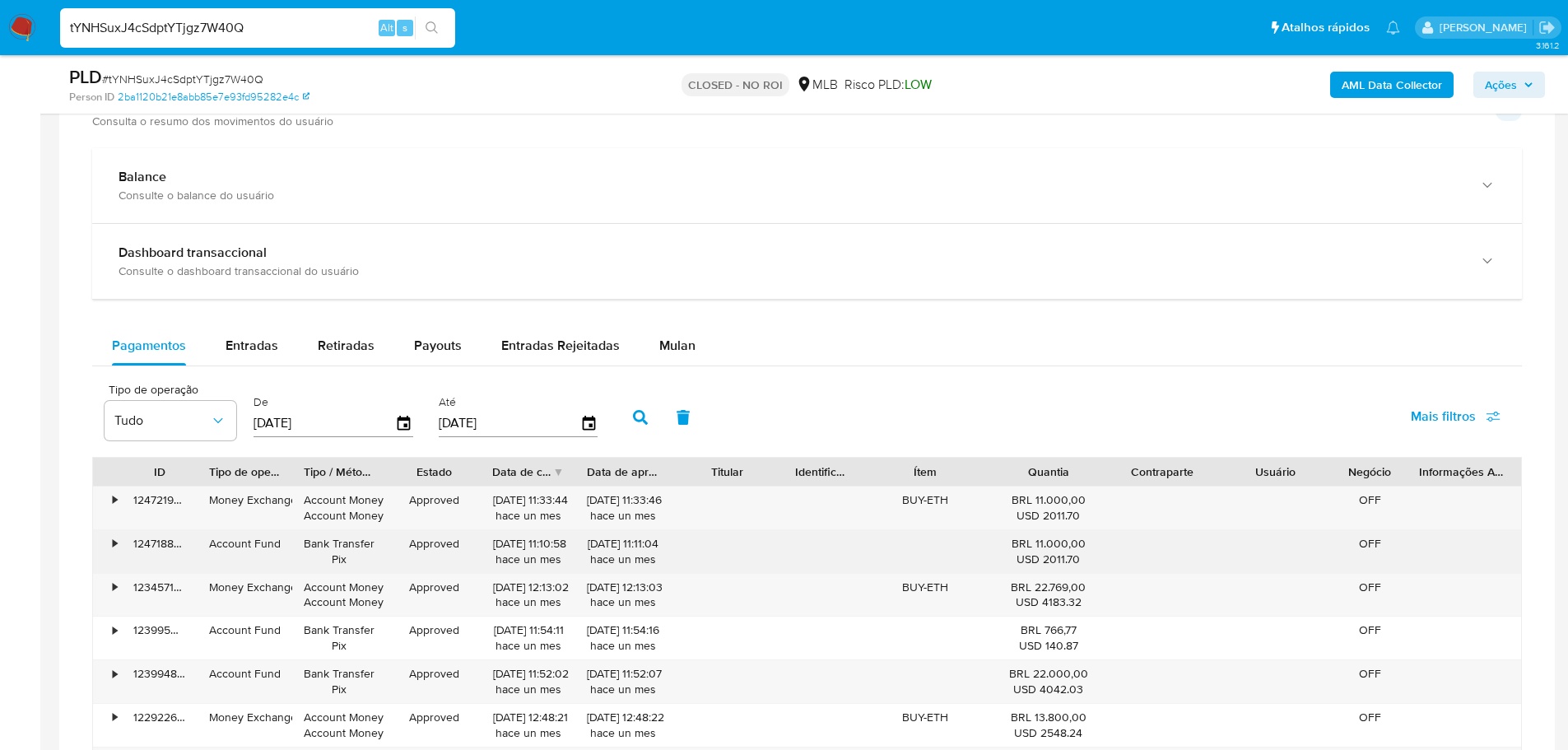
scroll to position [1234, 0]
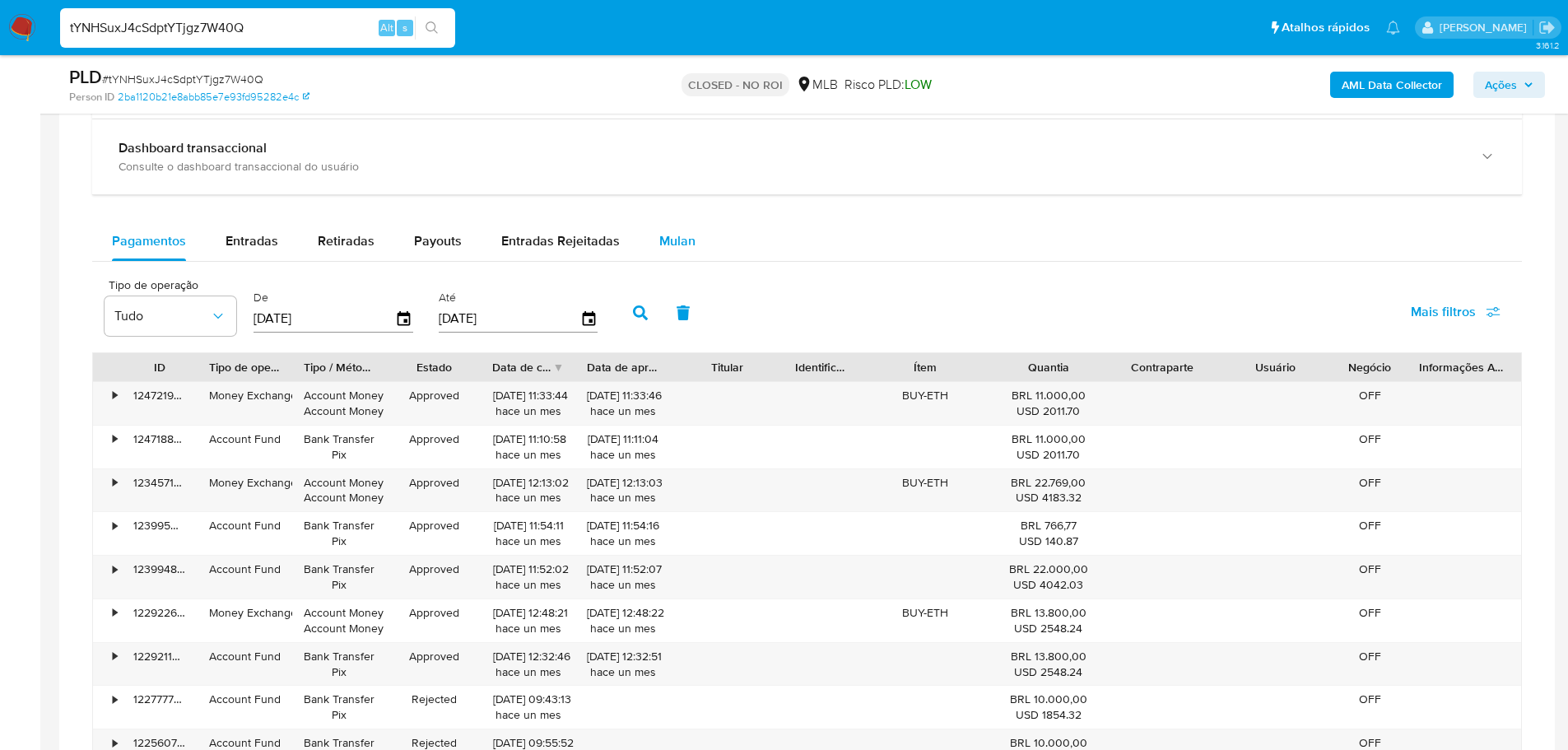
drag, startPoint x: 677, startPoint y: 242, endPoint x: 648, endPoint y: 258, distance: 33.1
click at [677, 242] on span "Mulan" at bounding box center [677, 241] width 36 height 19
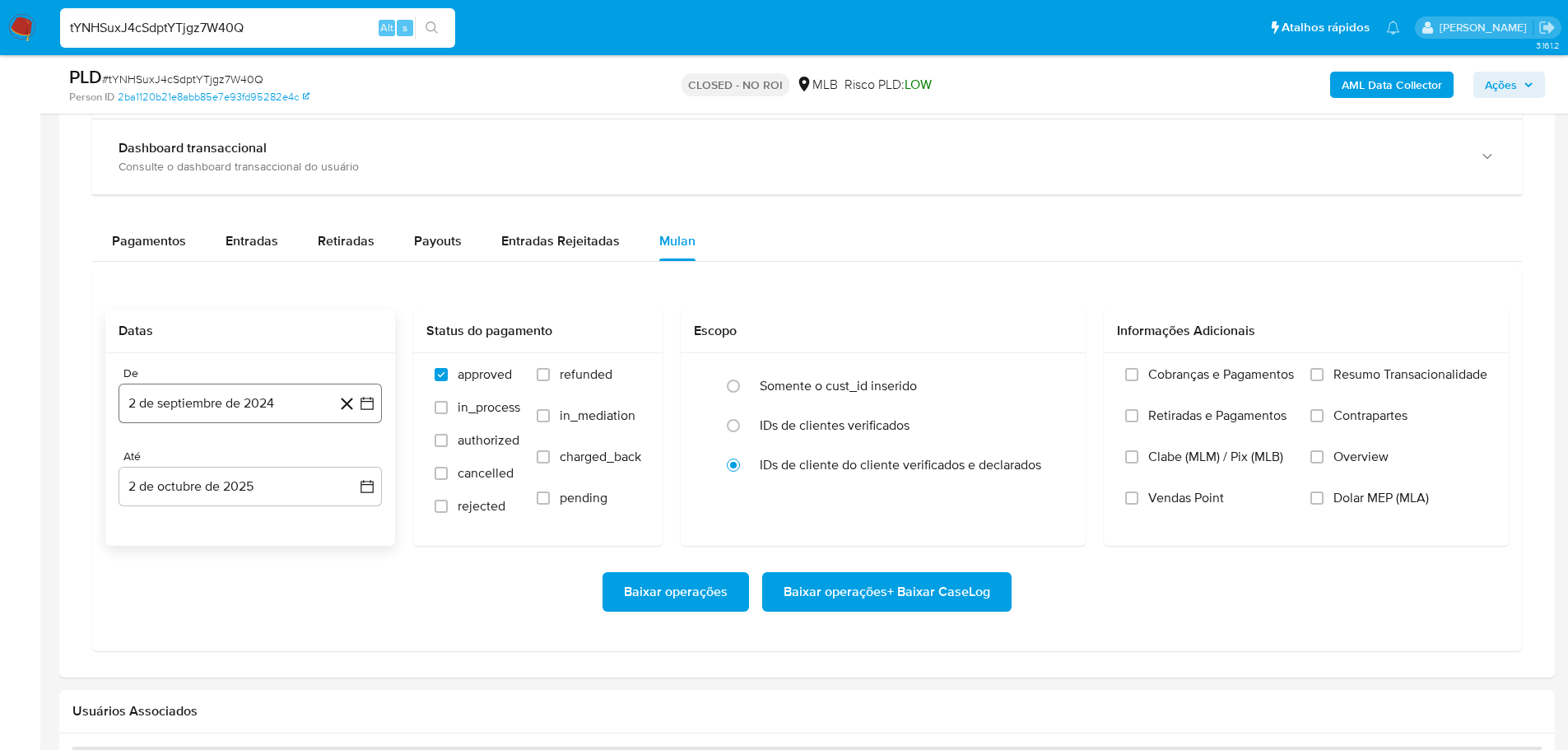
click at [296, 406] on button "2 de septiembre de 2024" at bounding box center [250, 403] width 263 height 39
click at [356, 453] on icon "Mes siguiente" at bounding box center [353, 463] width 20 height 20
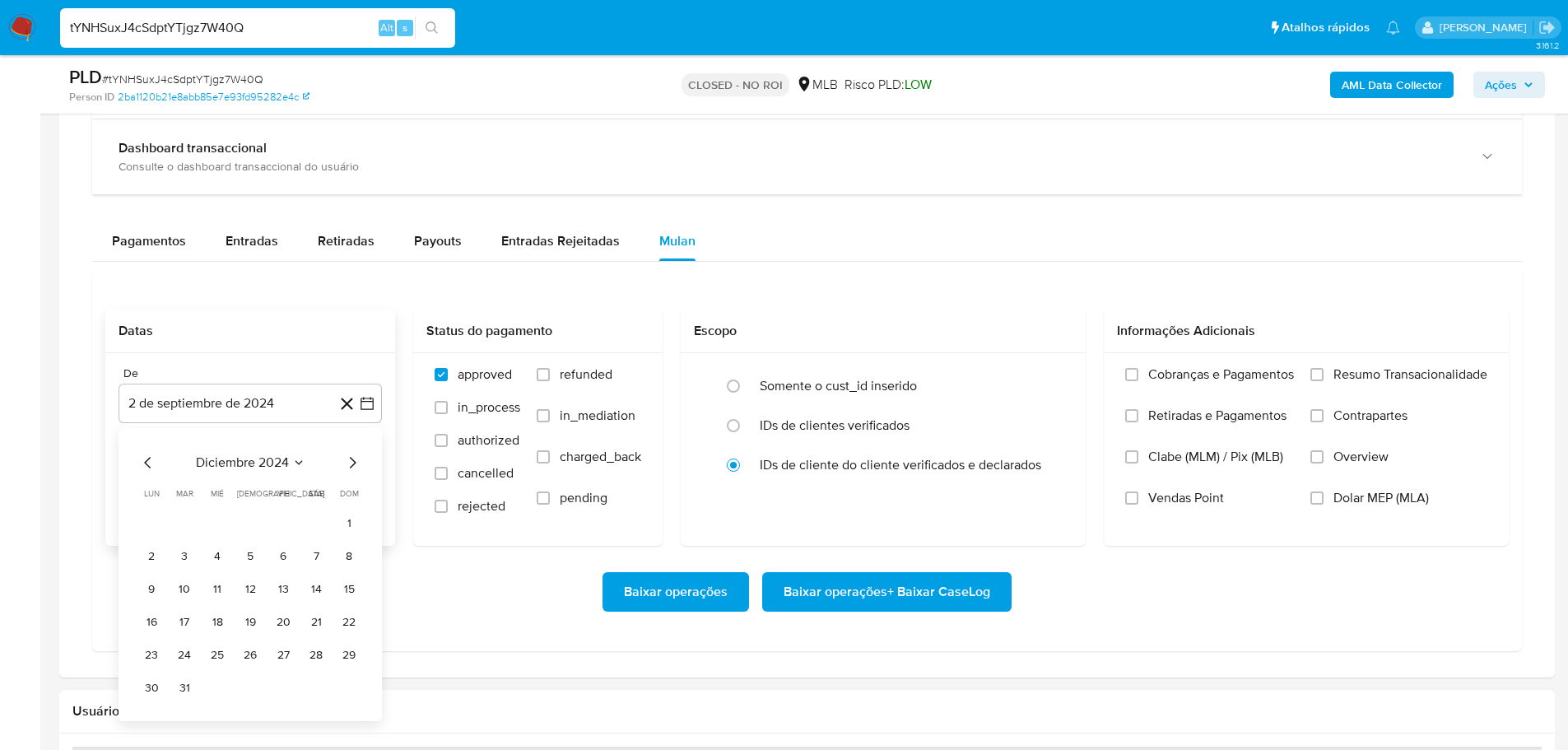
click at [356, 453] on icon "Mes siguiente" at bounding box center [353, 463] width 20 height 20
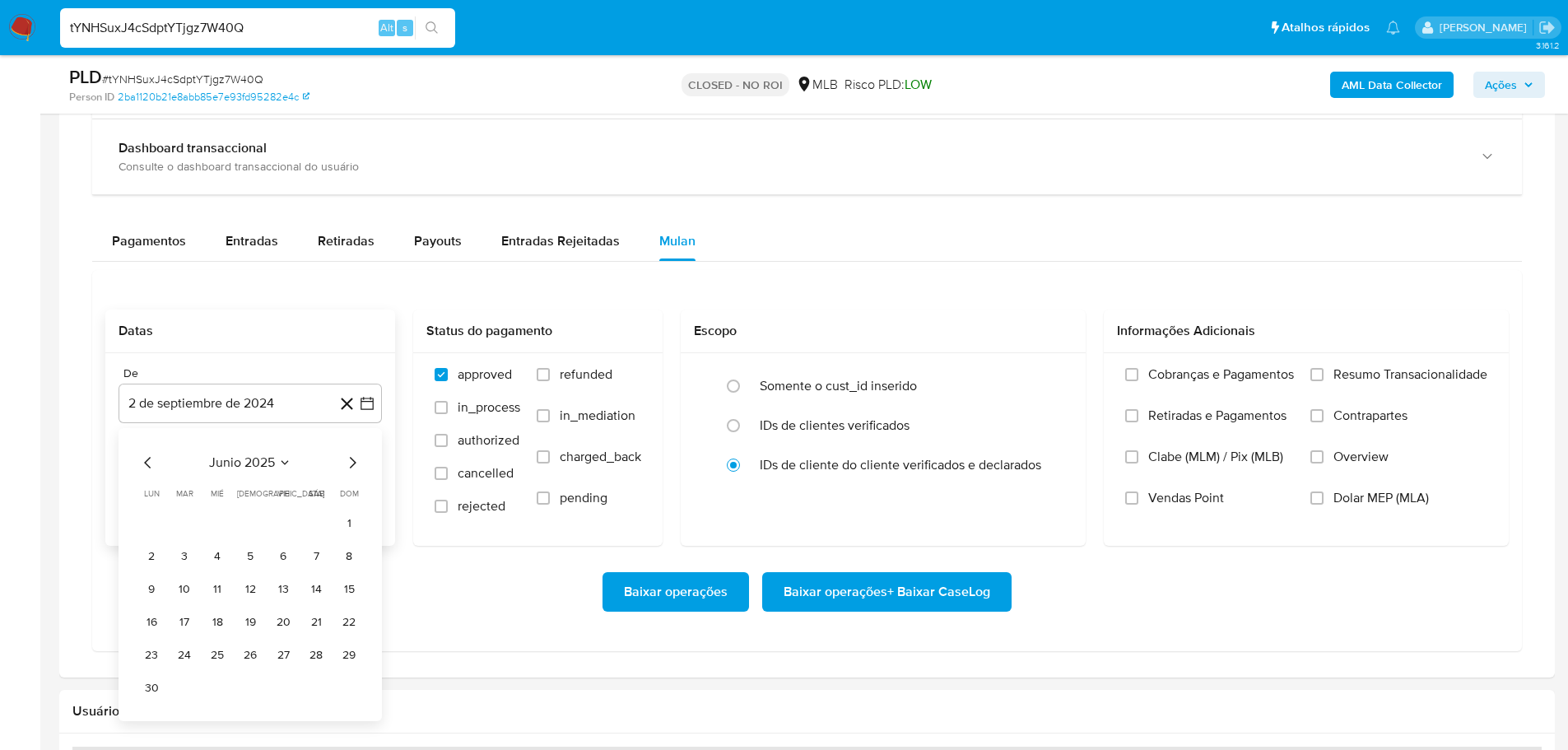
click at [356, 453] on icon "Mes siguiente" at bounding box center [353, 463] width 20 height 20
click at [140, 454] on icon "Mes anterior" at bounding box center [149, 463] width 20 height 20
click at [287, 518] on button "1" at bounding box center [283, 523] width 26 height 26
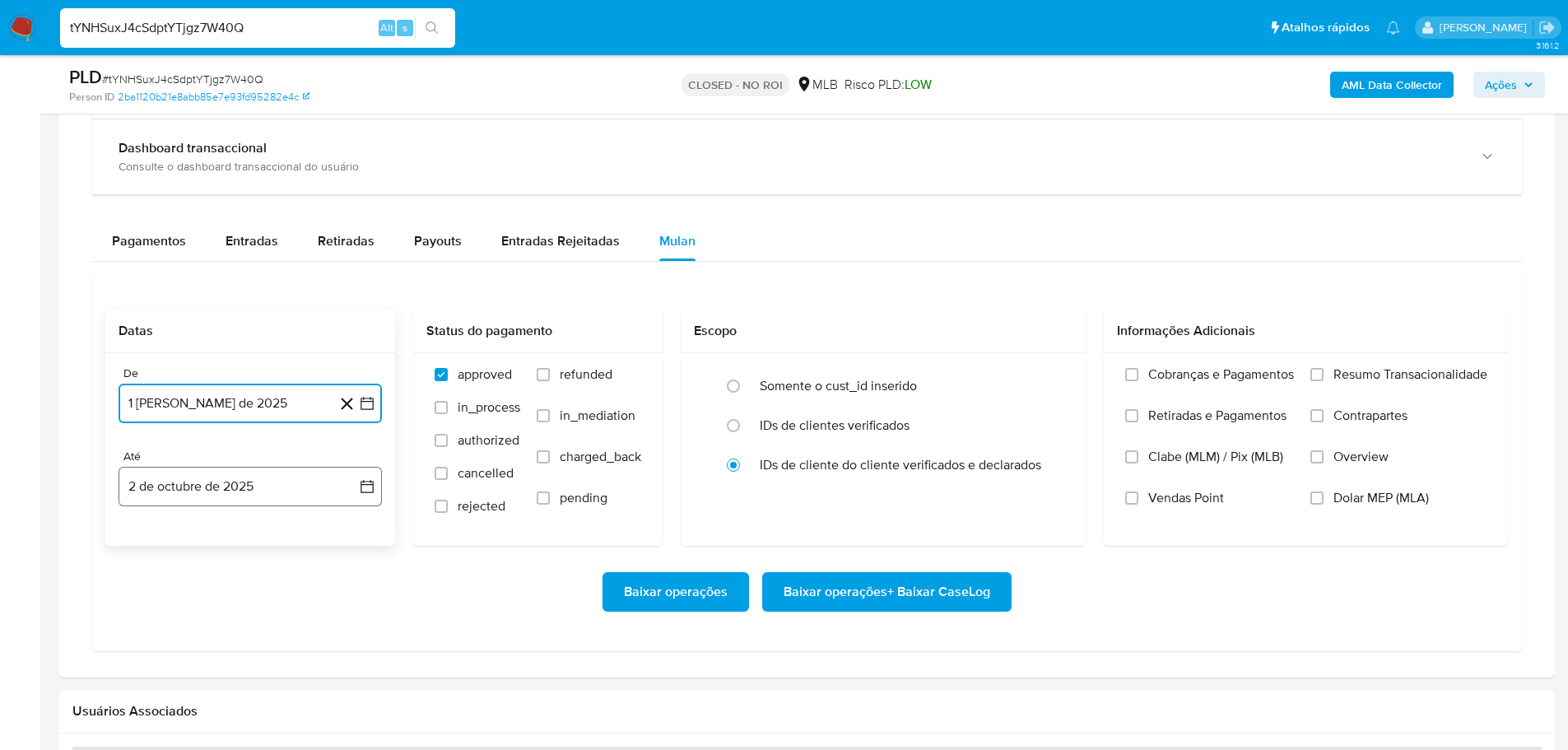
click at [265, 484] on button "2 de octubre de 2025" at bounding box center [250, 486] width 263 height 39
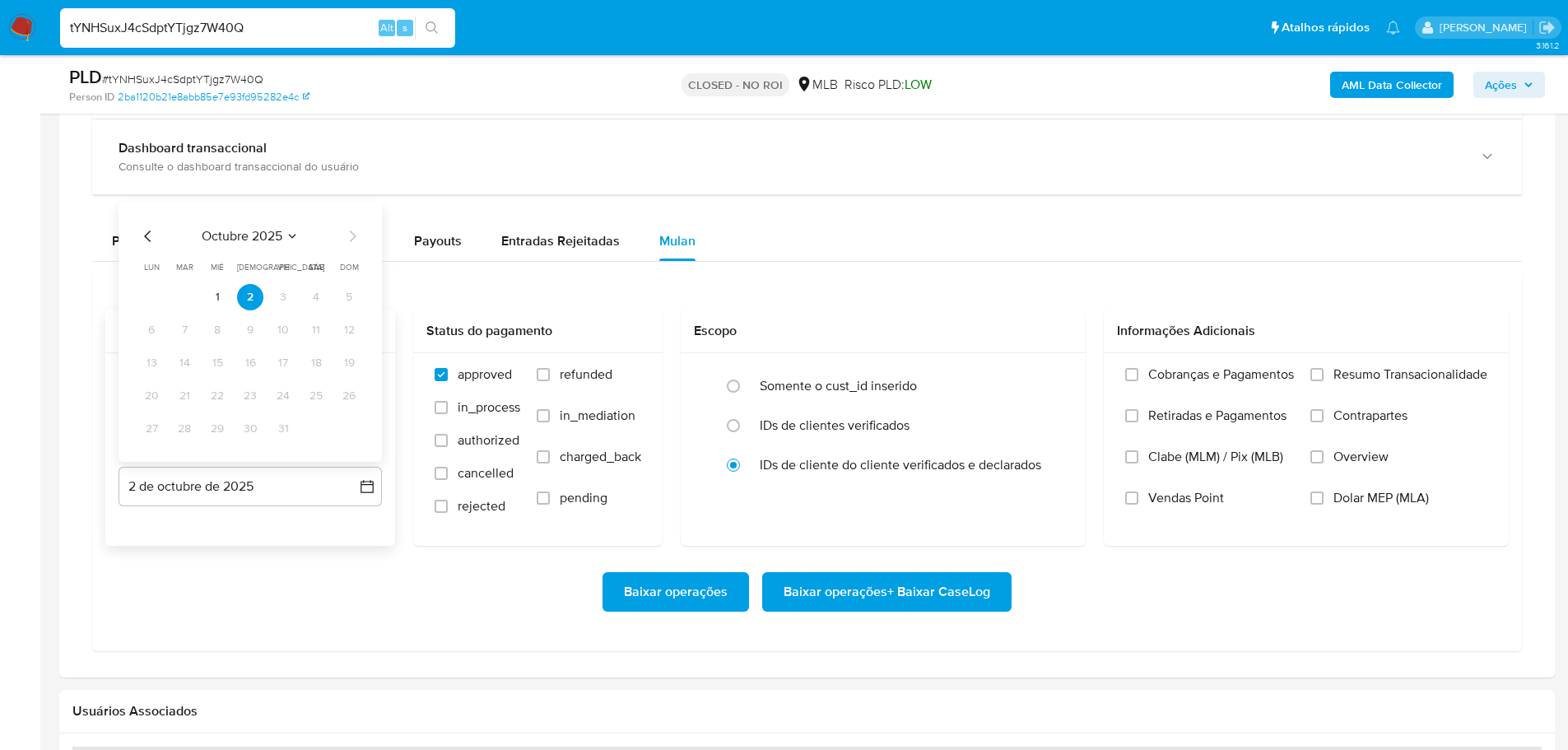
click at [140, 235] on icon "Mes anterior" at bounding box center [149, 236] width 20 height 20
click at [187, 426] on button "30" at bounding box center [184, 428] width 26 height 26
click at [1308, 375] on div "Cobranças e Pagamentos Retiradas e Pagamentos Clabe (MLM) / Pix (MLB) Vendas Po…" at bounding box center [1305, 448] width 378 height 165
click at [1311, 375] on input "Resumo Transacionalidade" at bounding box center [1316, 375] width 13 height 13
click at [845, 593] on span "Baixar operações + Baixar CaseLog" at bounding box center [887, 591] width 207 height 36
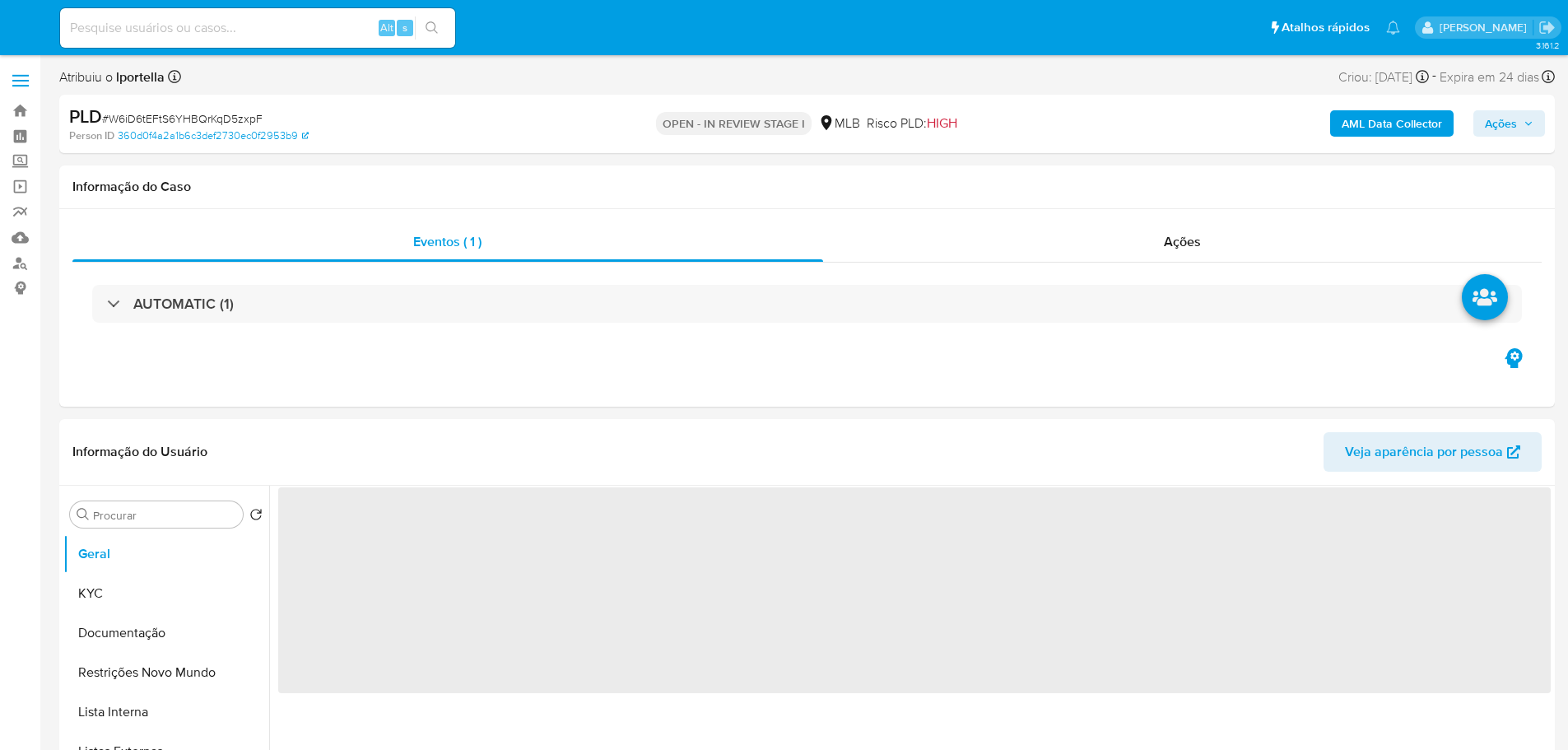
select select "10"
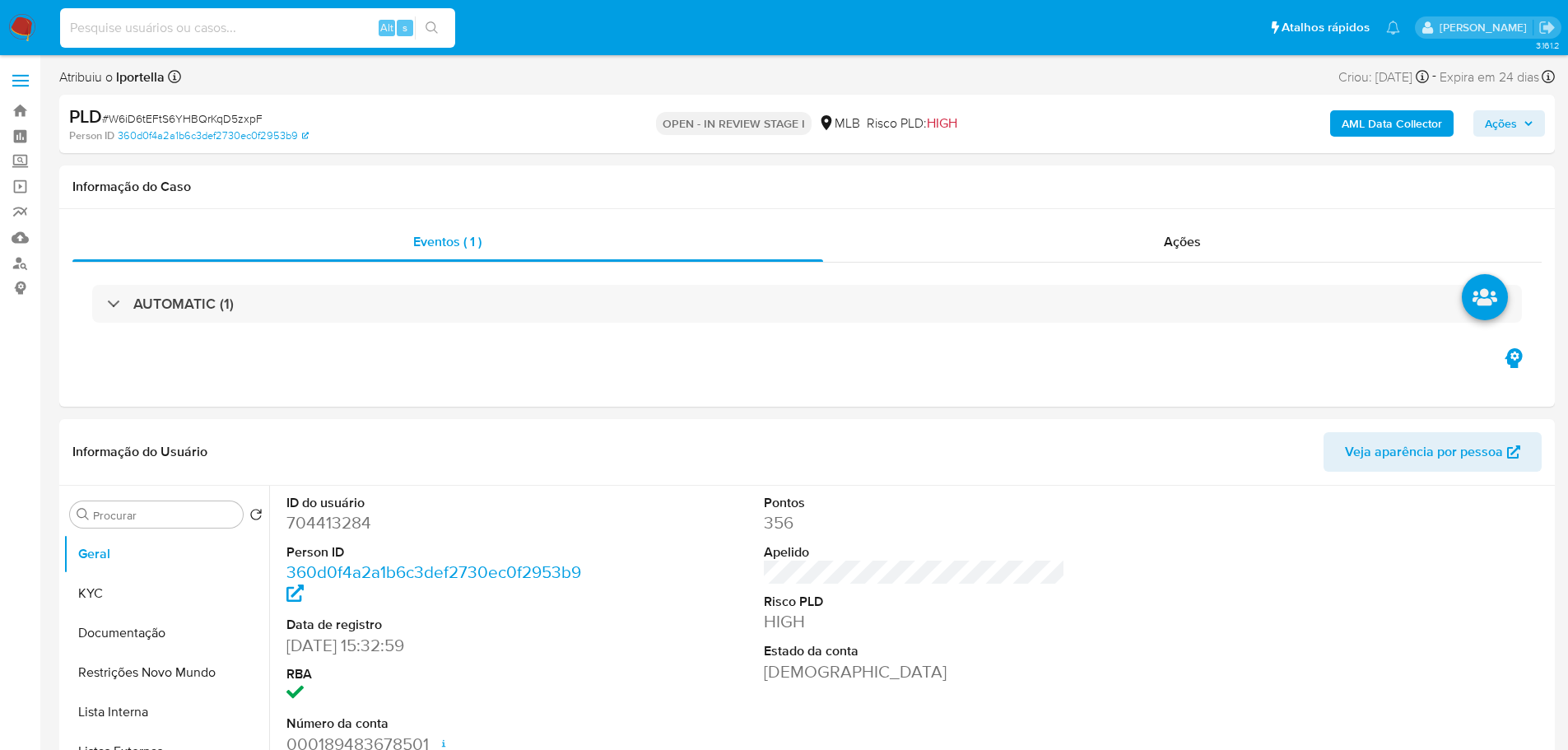
click at [213, 37] on input at bounding box center [257, 27] width 395 height 21
paste input "5aek44CEVmIcOU78aTMvAzAG"
type input "5aek44CEVmIcOU78aTMvAzAG"
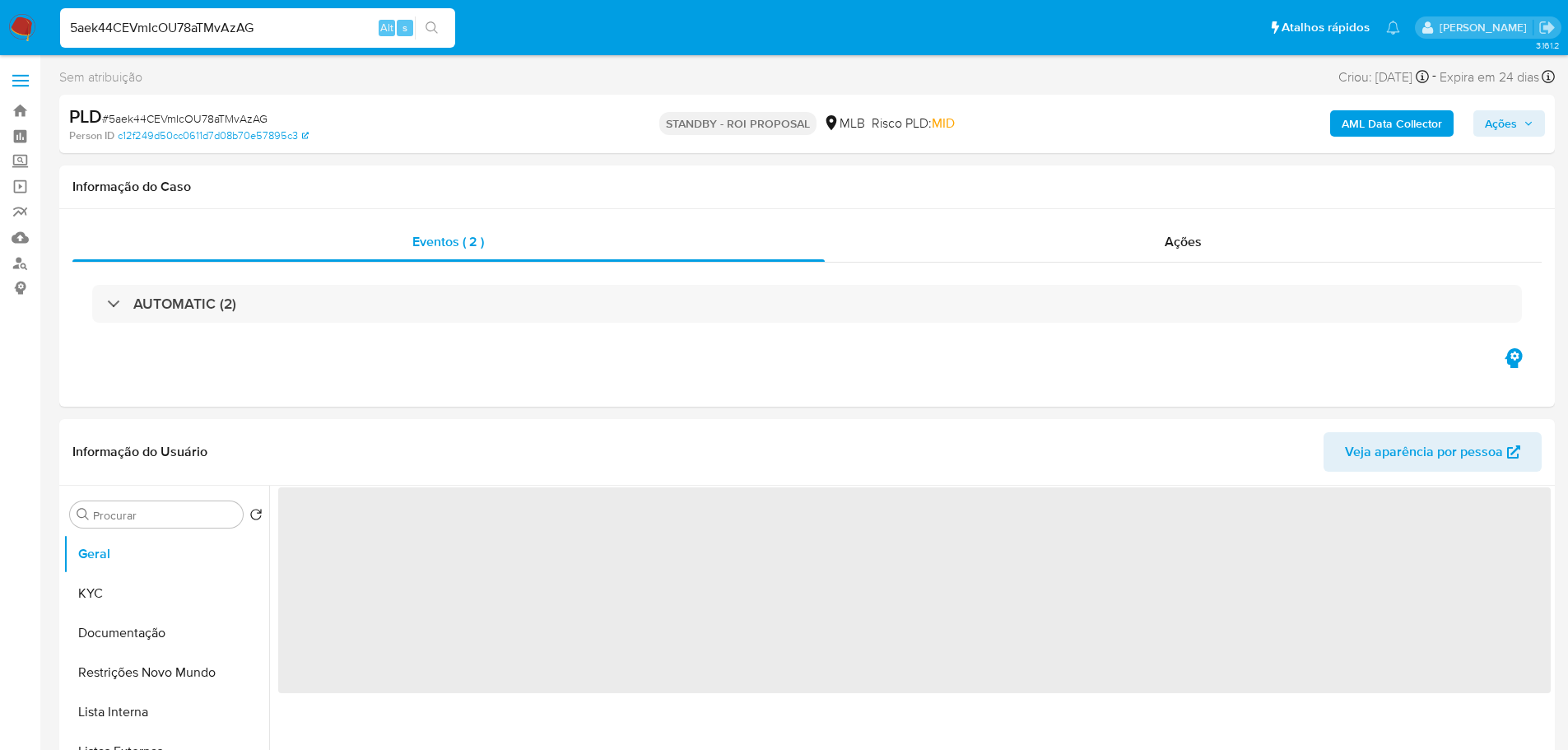
select select "10"
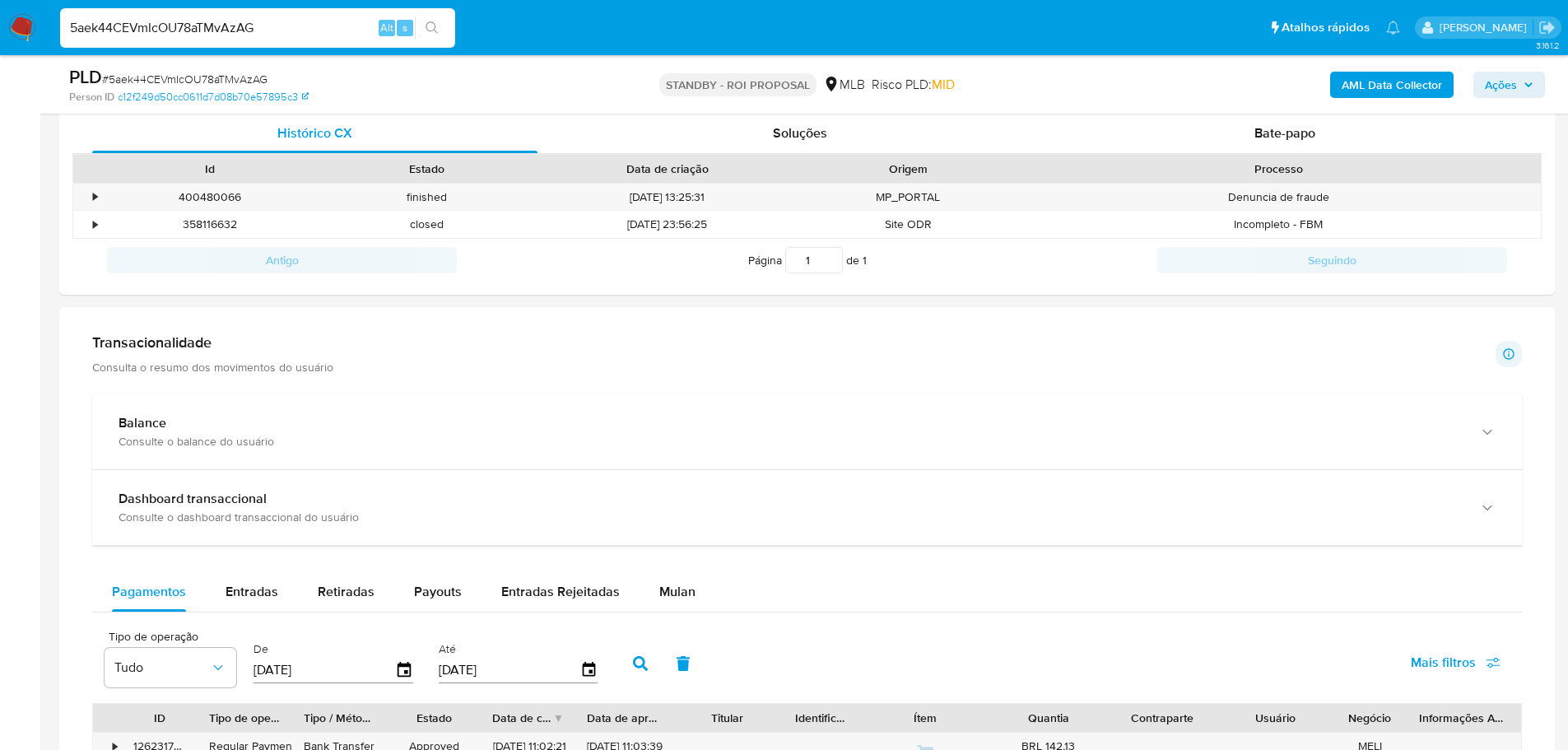
scroll to position [988, 0]
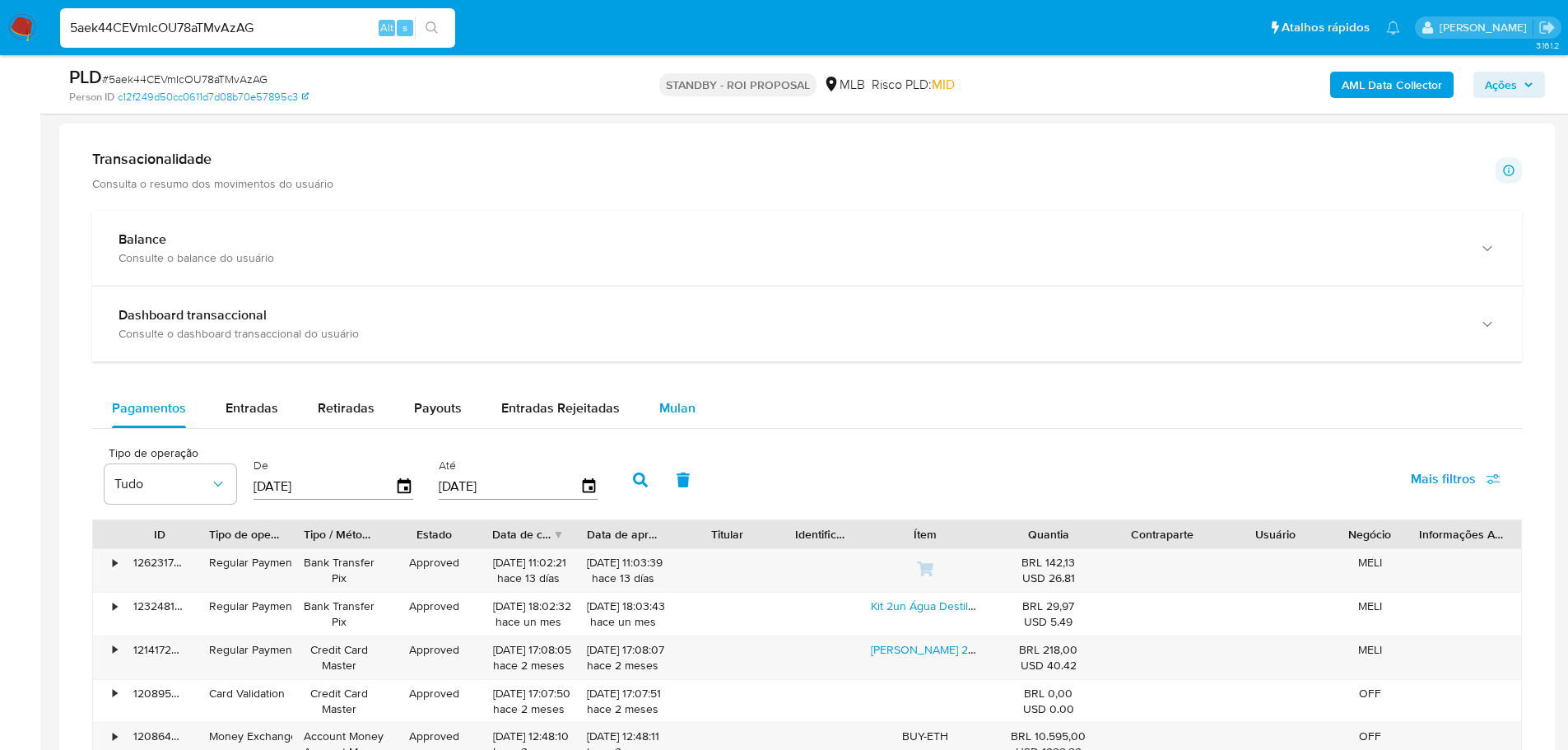
click at [659, 403] on span "Mulan" at bounding box center [677, 407] width 36 height 19
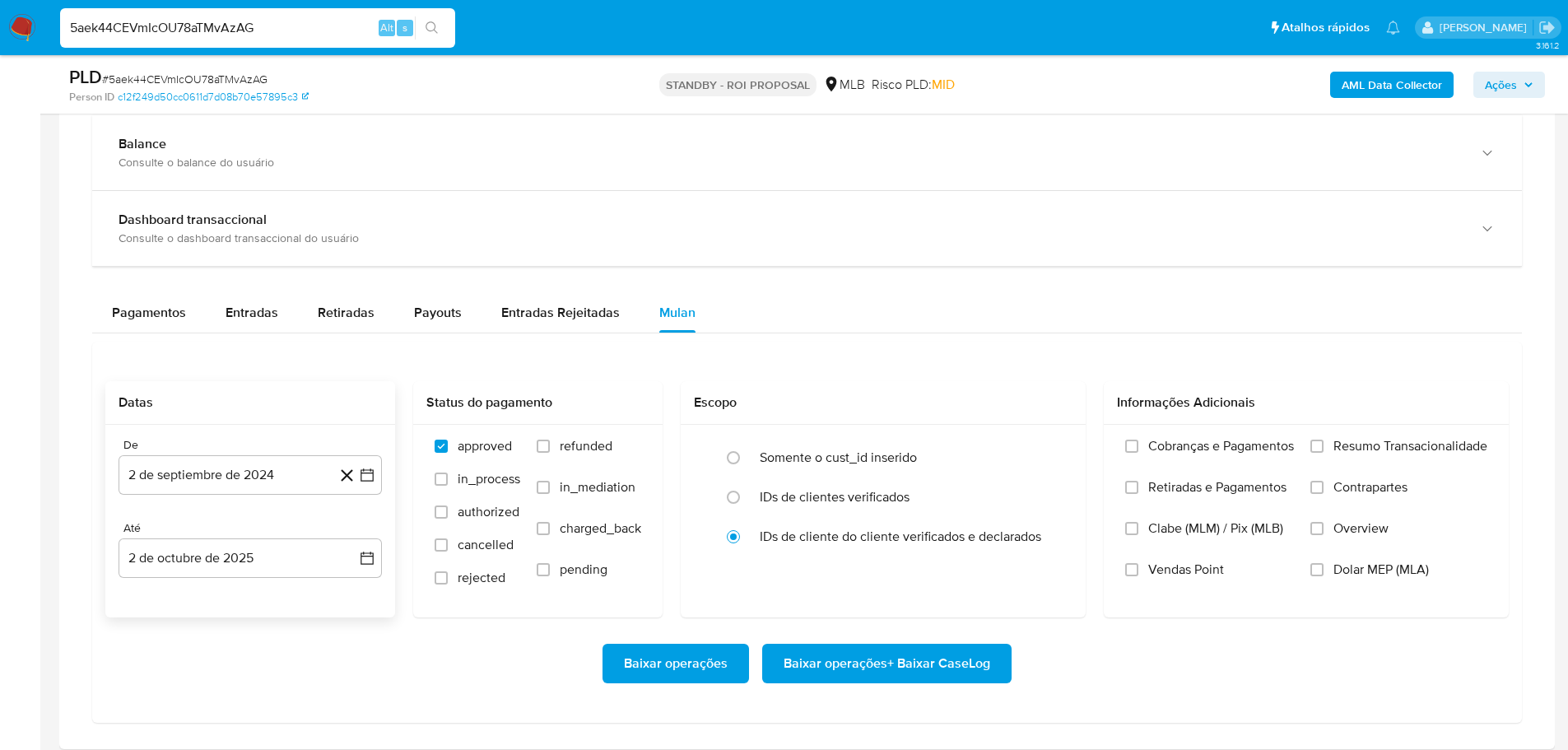
scroll to position [1234, 0]
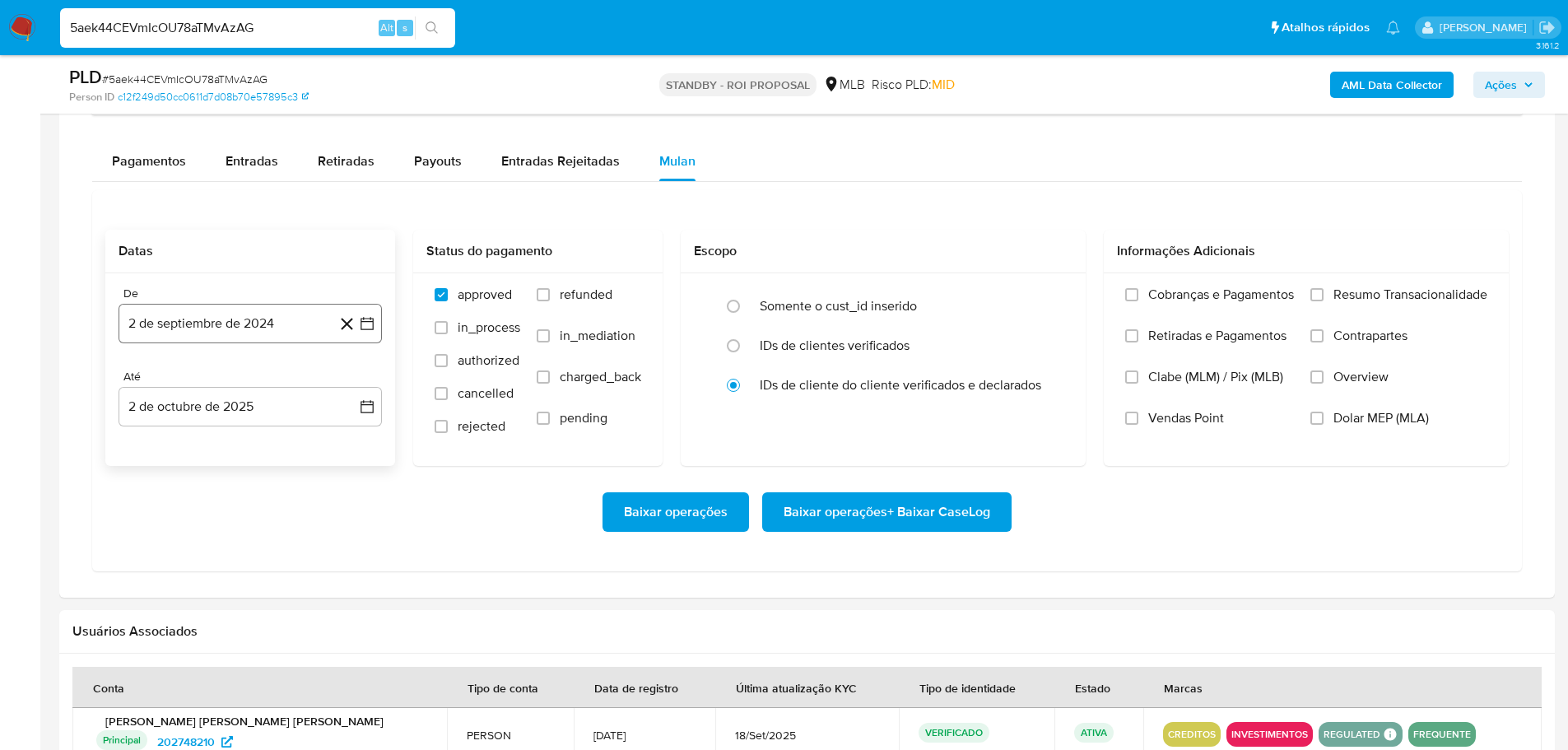
click at [184, 334] on button "2 de septiembre de 2024" at bounding box center [250, 323] width 263 height 39
click at [353, 379] on icon "Mes siguiente" at bounding box center [353, 383] width 20 height 20
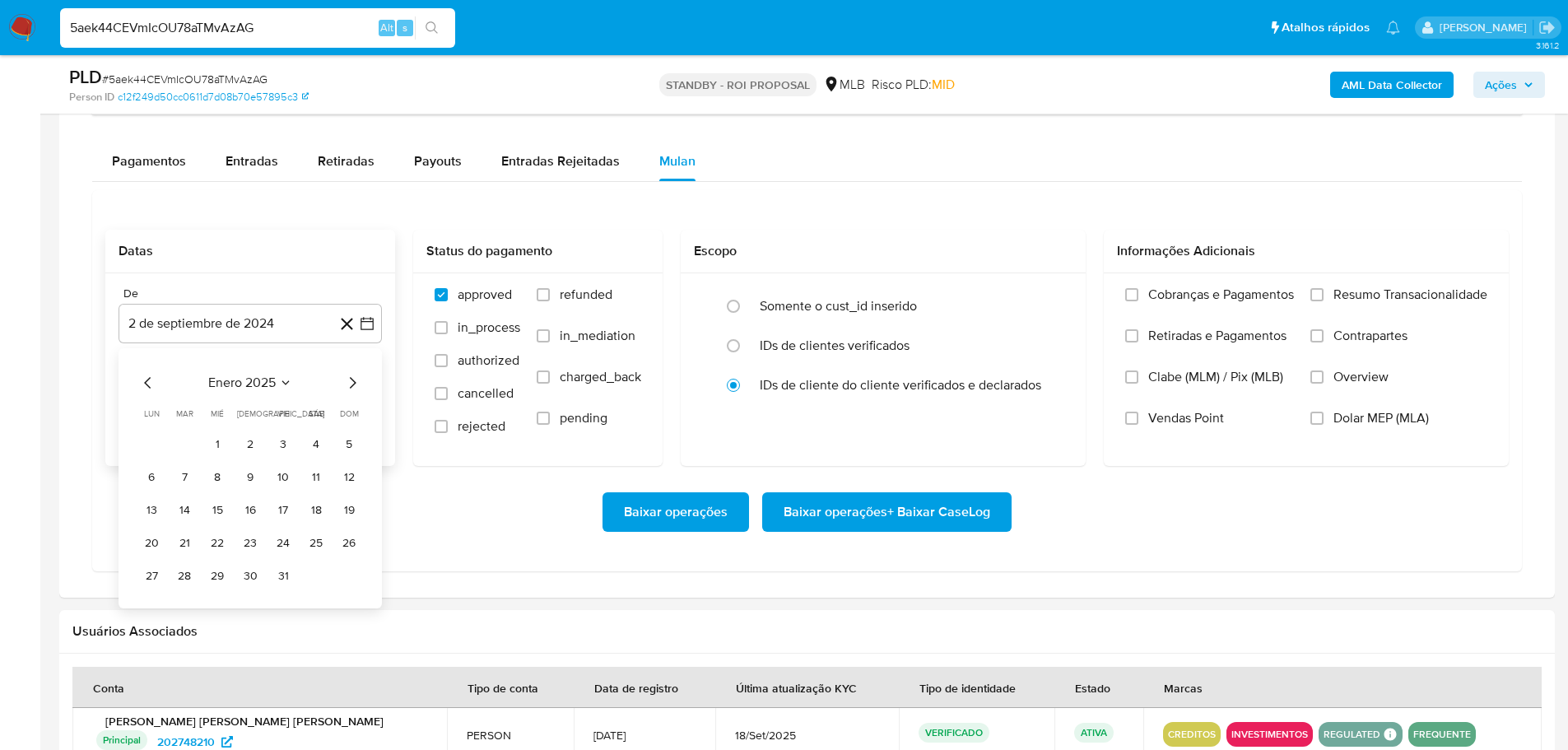
click at [353, 379] on icon "Mes siguiente" at bounding box center [353, 383] width 20 height 20
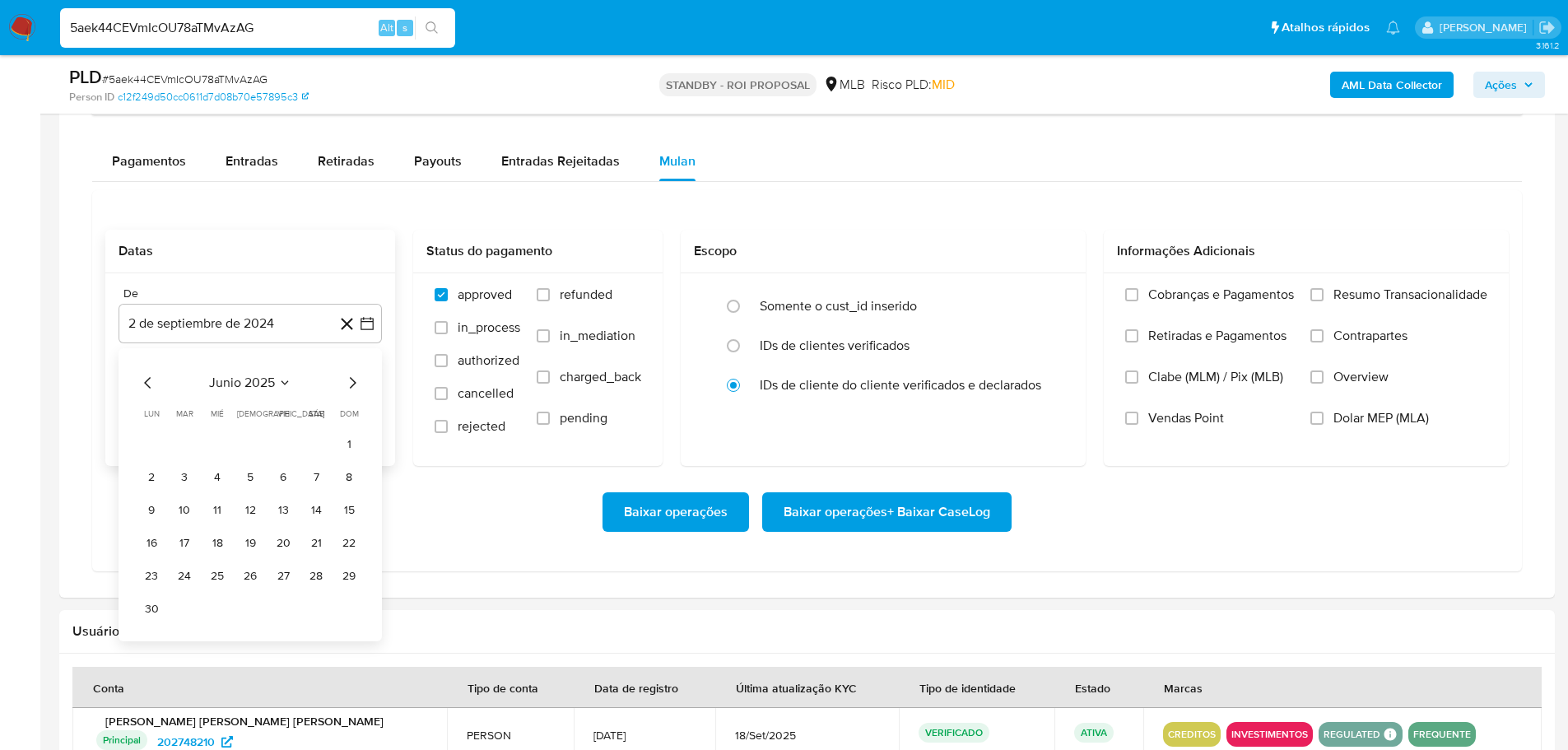
click at [353, 379] on icon "Mes siguiente" at bounding box center [353, 383] width 20 height 20
click at [158, 382] on div "septiembre 2025" at bounding box center [251, 383] width 224 height 20
click at [145, 379] on icon "Mes anterior" at bounding box center [149, 383] width 20 height 20
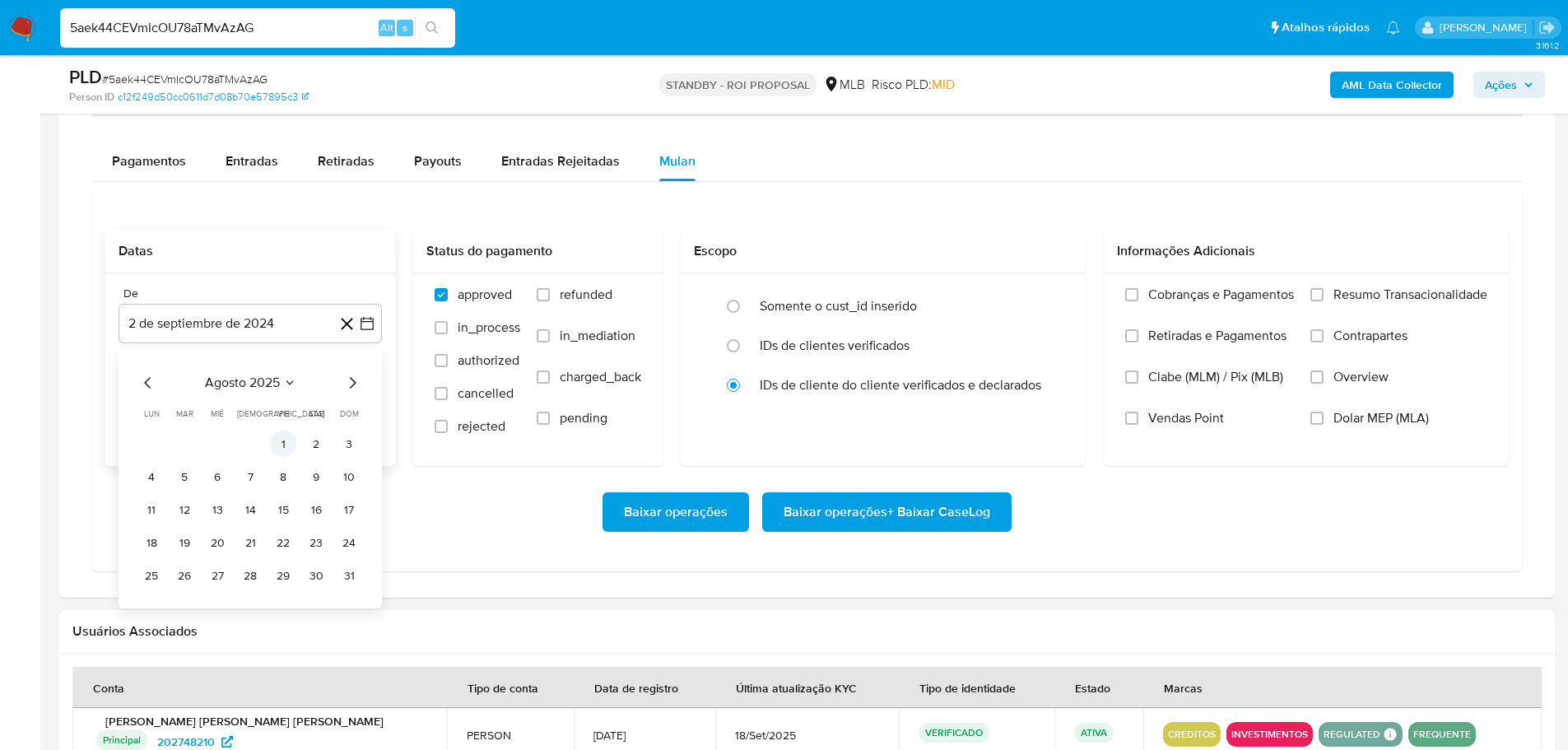
click at [290, 441] on button "1" at bounding box center [283, 443] width 26 height 26
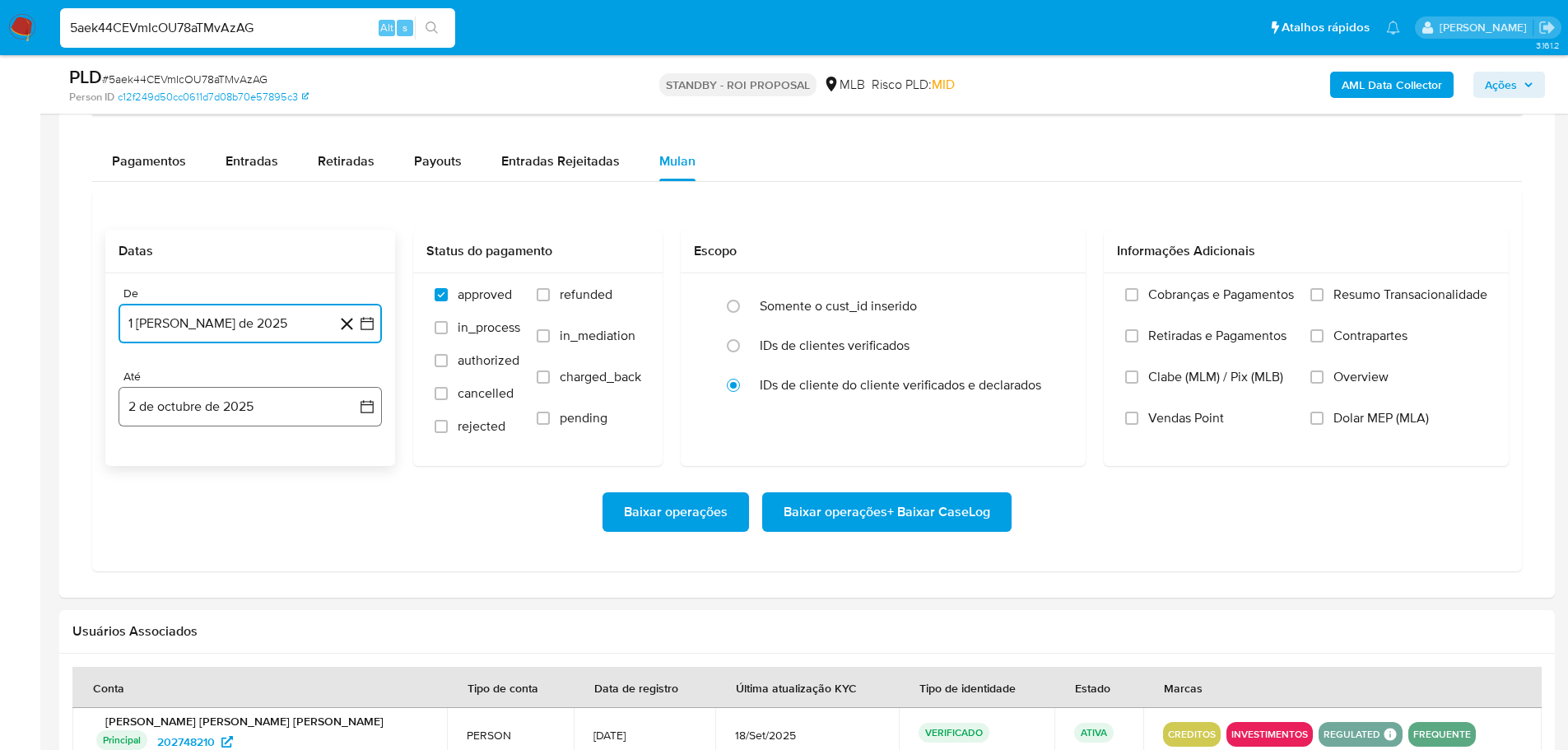
click at [284, 411] on button "2 de octubre de 2025" at bounding box center [250, 406] width 263 height 39
click at [153, 467] on icon "Mes anterior" at bounding box center [149, 466] width 20 height 20
click at [191, 657] on button "30" at bounding box center [184, 658] width 26 height 26
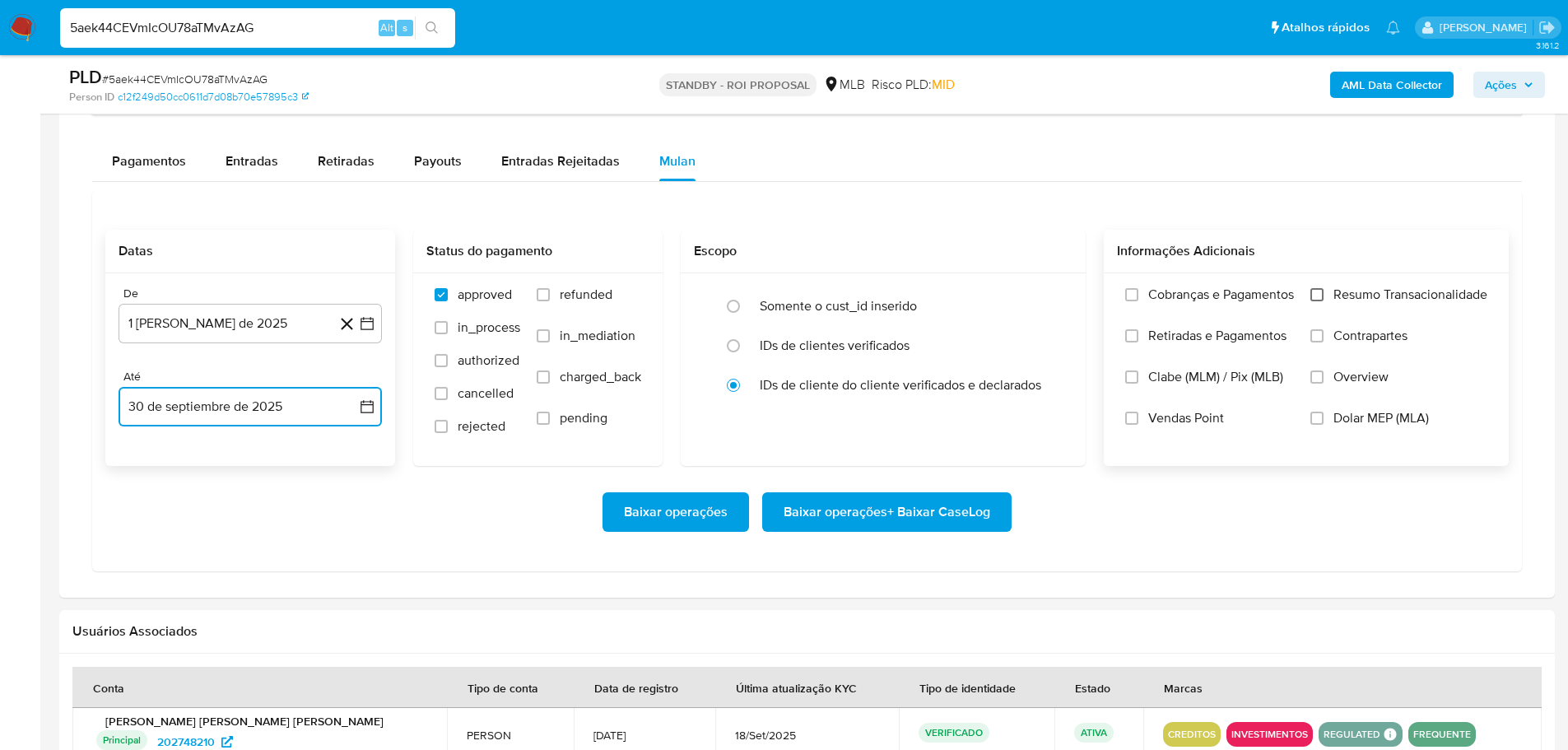
click at [1321, 293] on input "Resumo Transacionalidade" at bounding box center [1316, 294] width 13 height 13
click at [914, 525] on span "Baixar operações + Baixar CaseLog" at bounding box center [887, 512] width 207 height 36
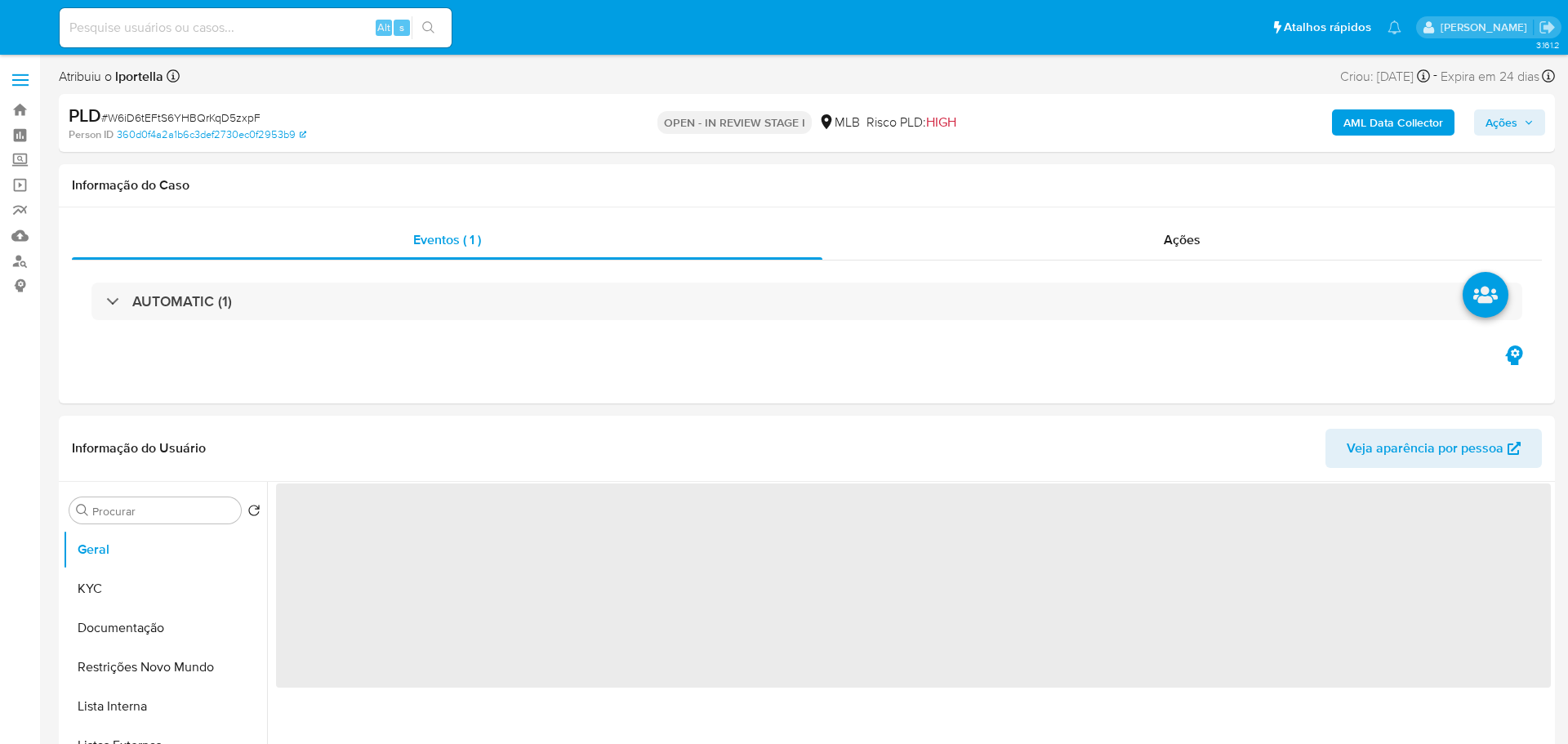
select select "10"
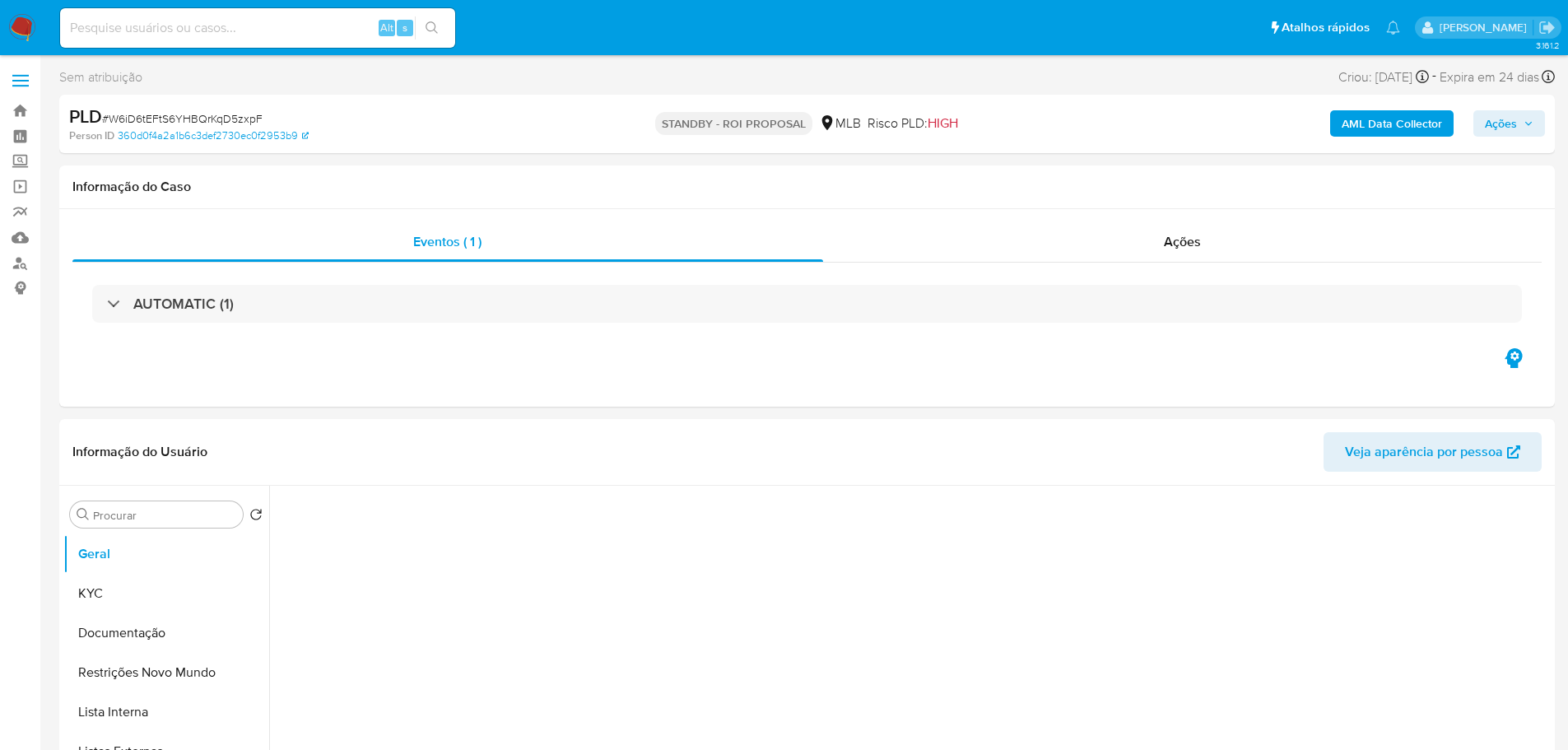
select select "10"
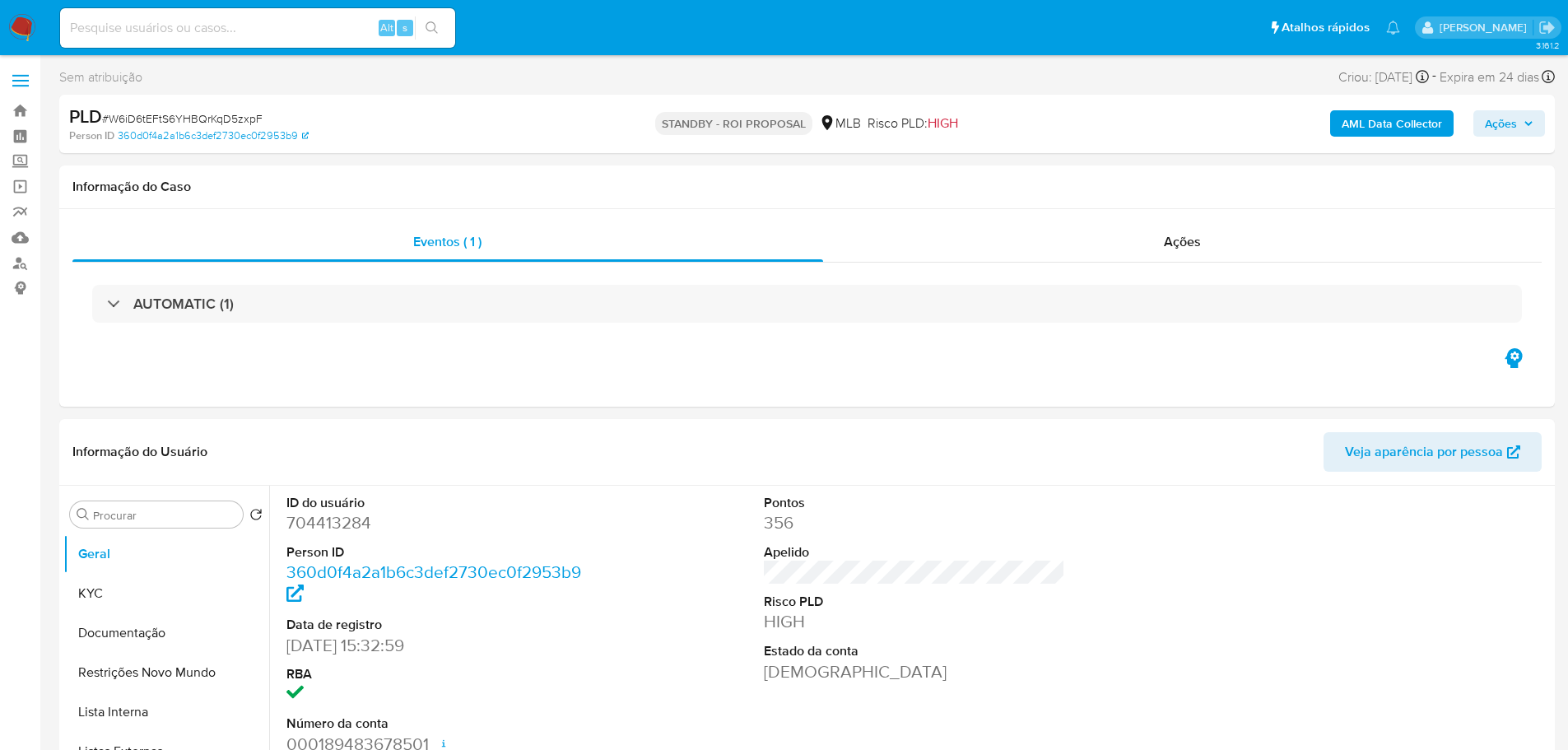
click at [224, 115] on span "# W6iD6tEFtS6YHBQrKqD5zxpF" at bounding box center [182, 118] width 160 height 16
copy span "W6iD6tEFtS6YHBQrKqD5zxpF"
click at [24, 29] on img at bounding box center [22, 27] width 28 height 28
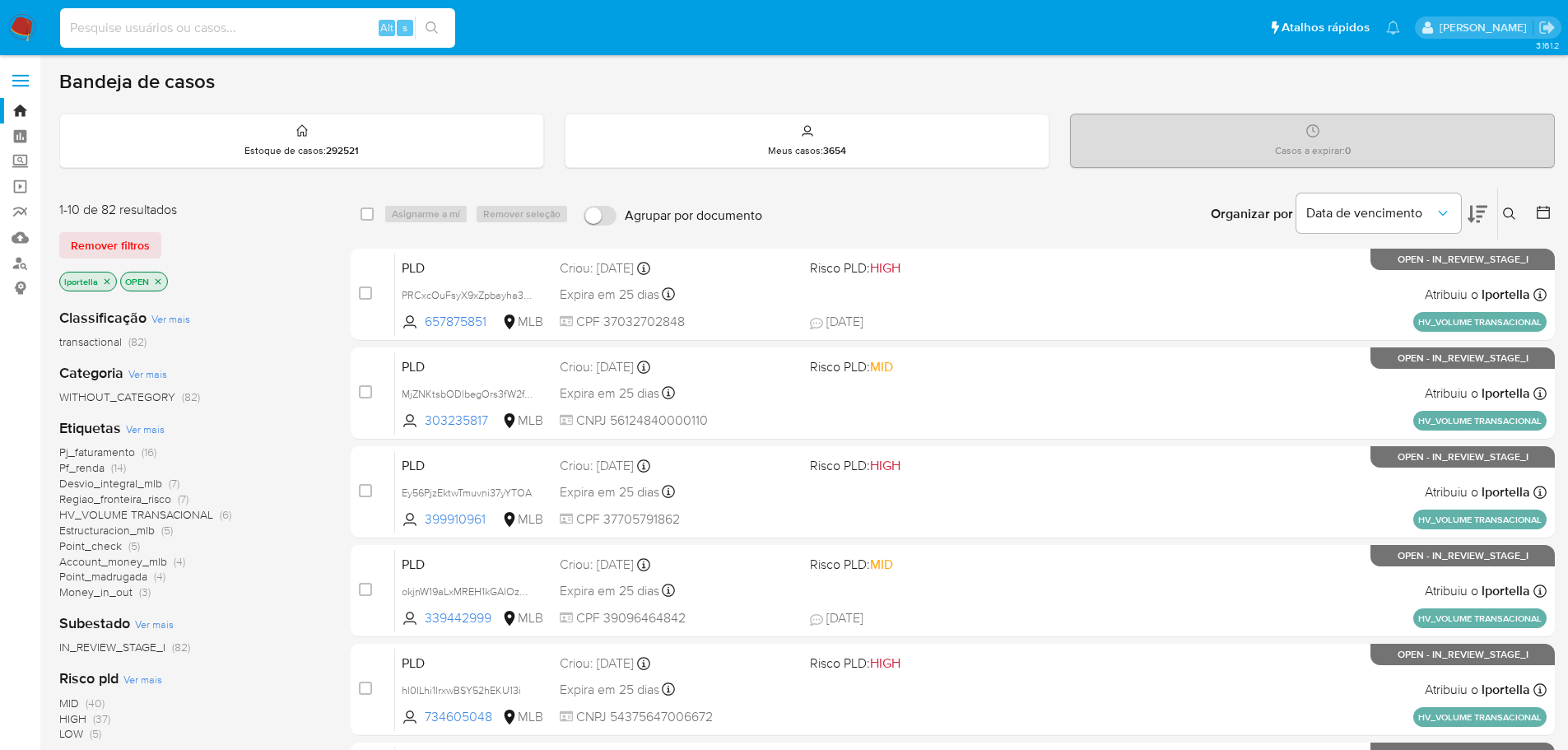
click at [228, 20] on input at bounding box center [257, 27] width 395 height 21
paste input "W6iD6tEFtS6YHBQrKqD5zxpF"
type input "W6iD6tEFtS6YHBQrKqD5zxpF"
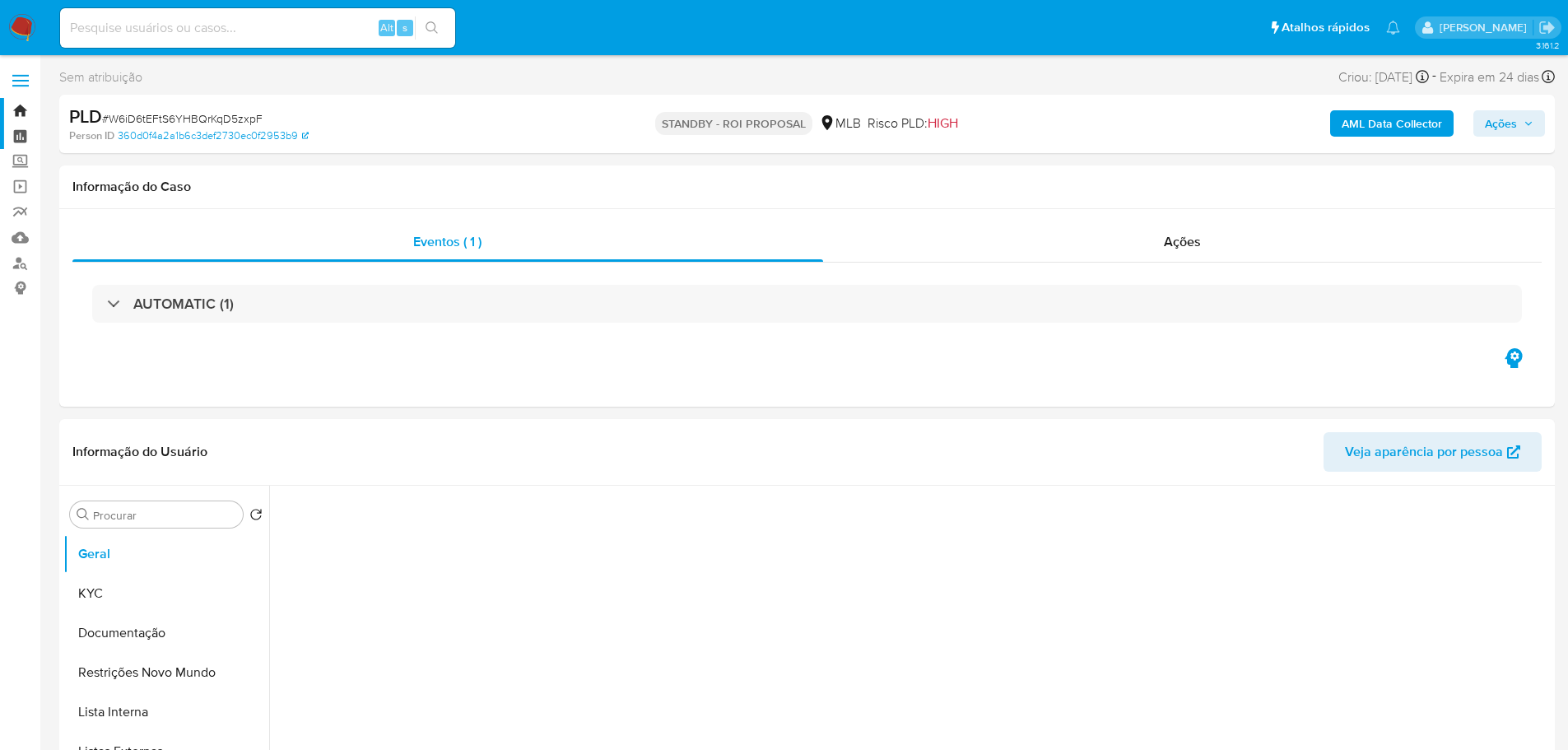
select select "10"
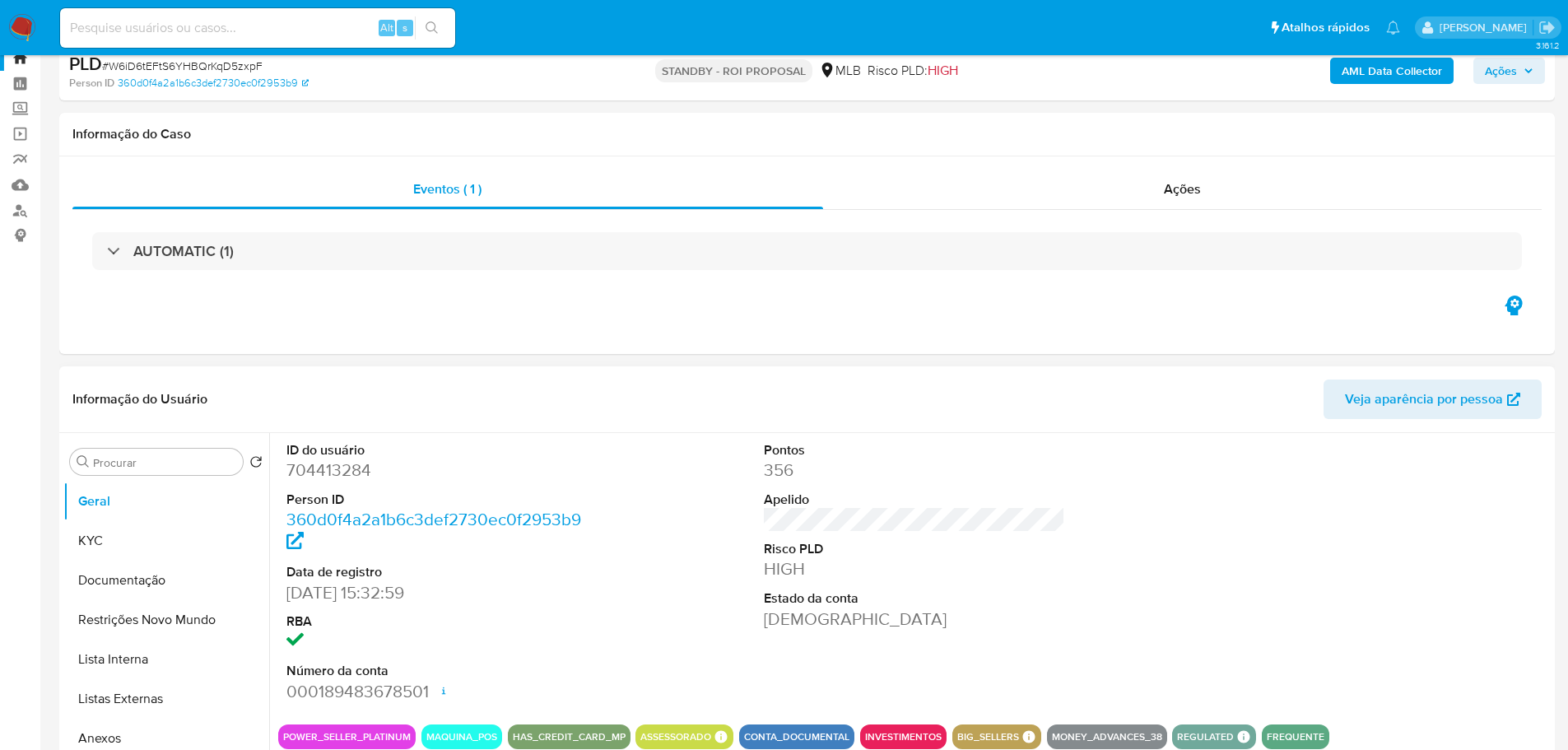
scroll to position [82, 0]
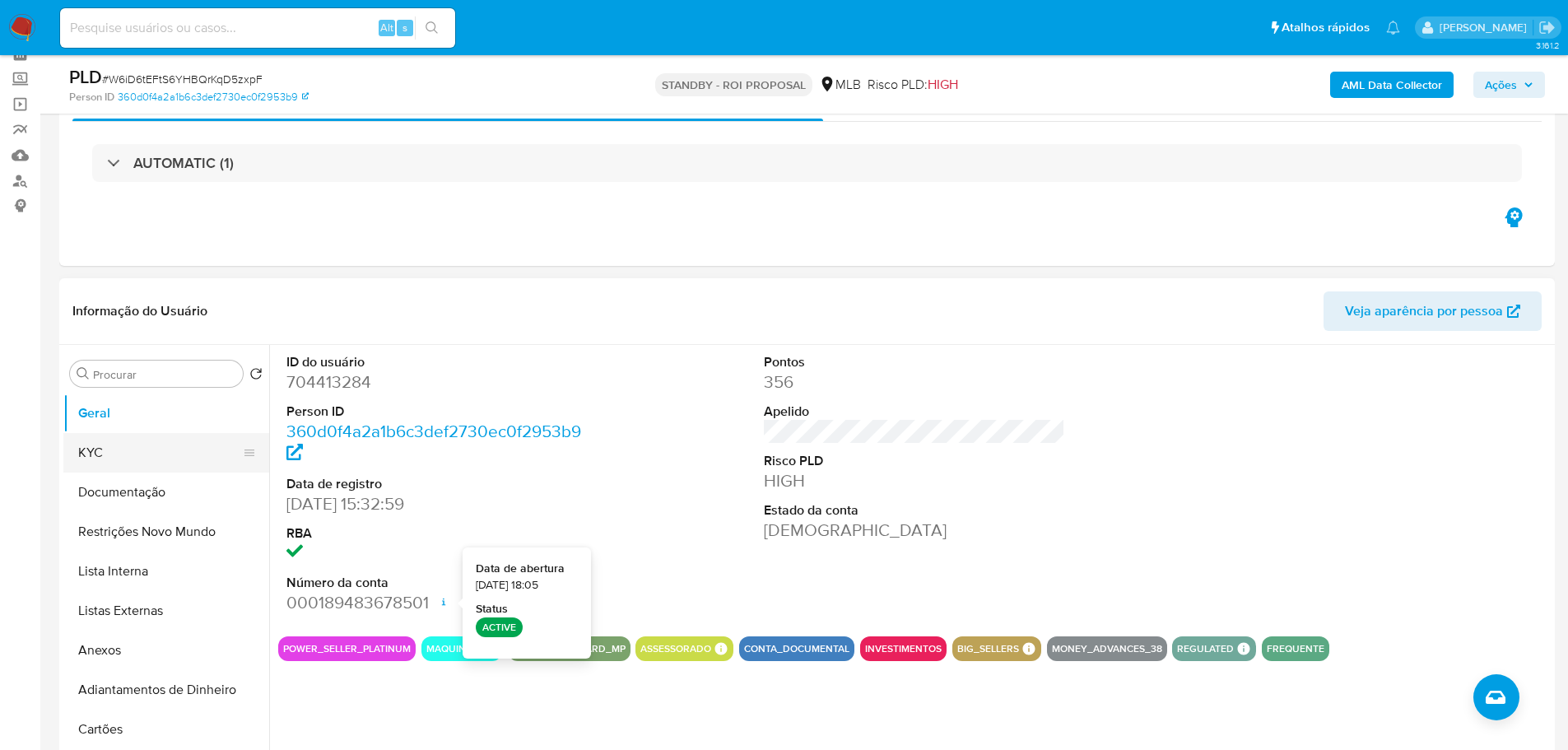
drag, startPoint x: 179, startPoint y: 438, endPoint x: 195, endPoint y: 438, distance: 16.0
click at [179, 438] on button "KYC" at bounding box center [160, 452] width 192 height 39
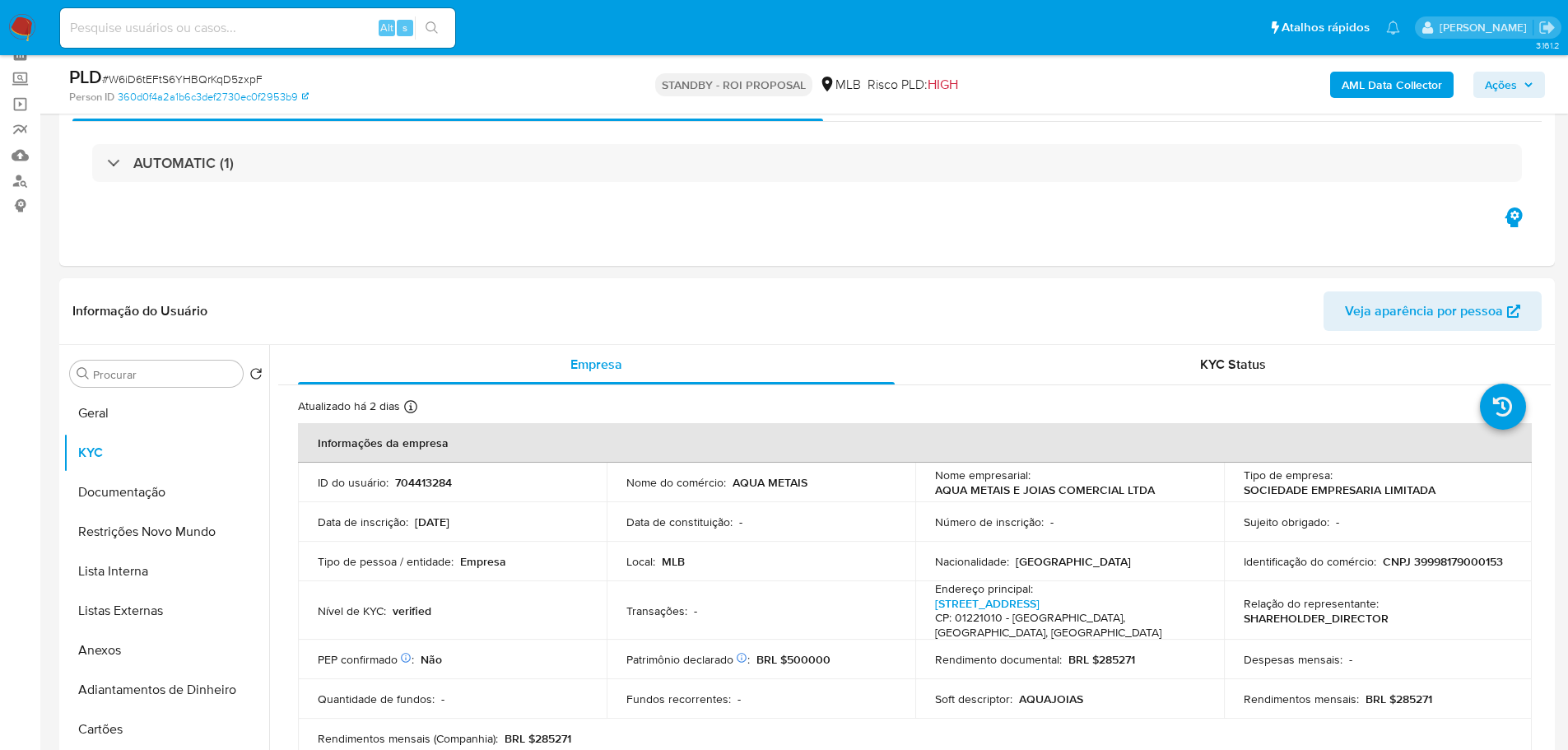
click at [29, 33] on img at bounding box center [22, 27] width 28 height 28
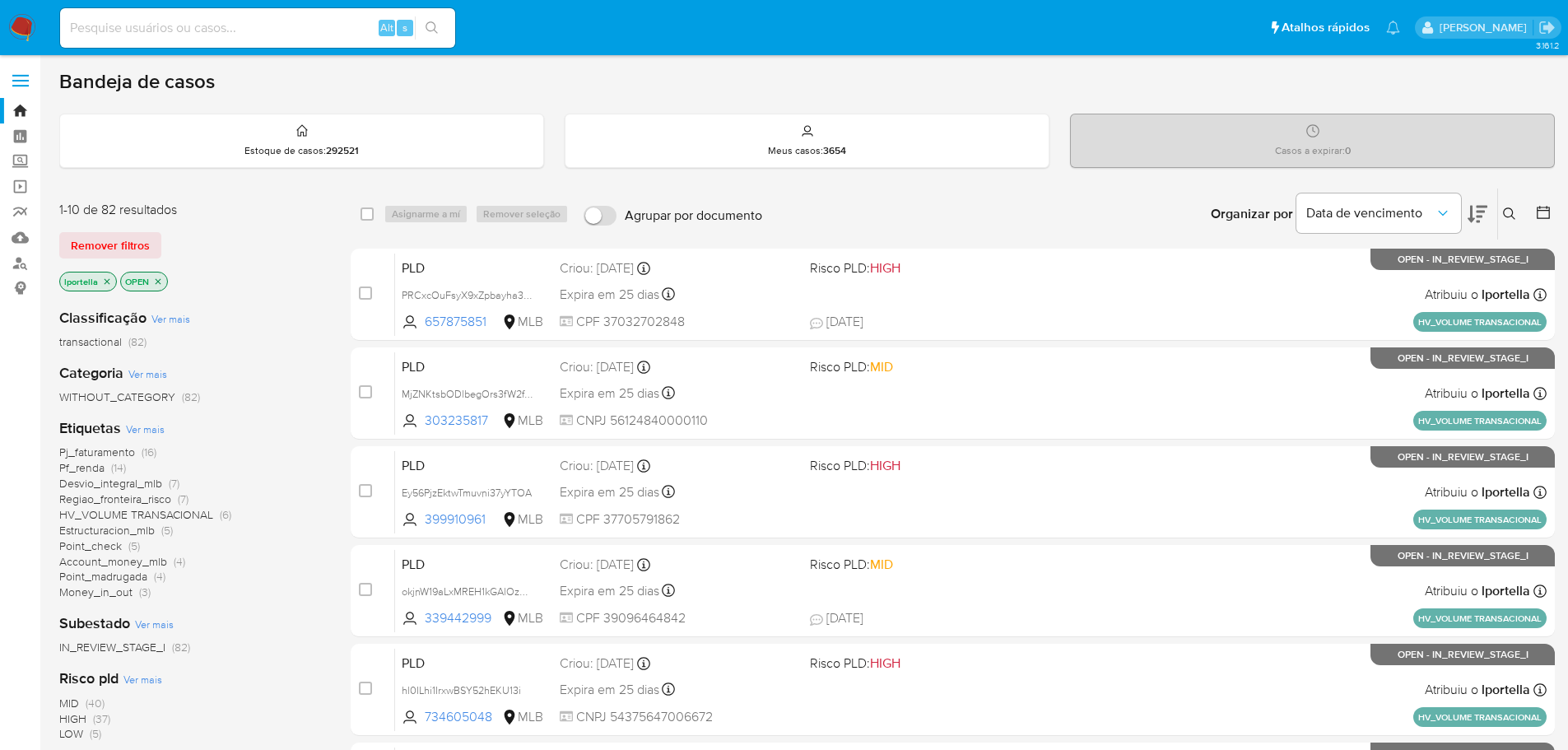
click at [161, 31] on input at bounding box center [257, 27] width 395 height 21
paste input "657875851"
type input "657875851"
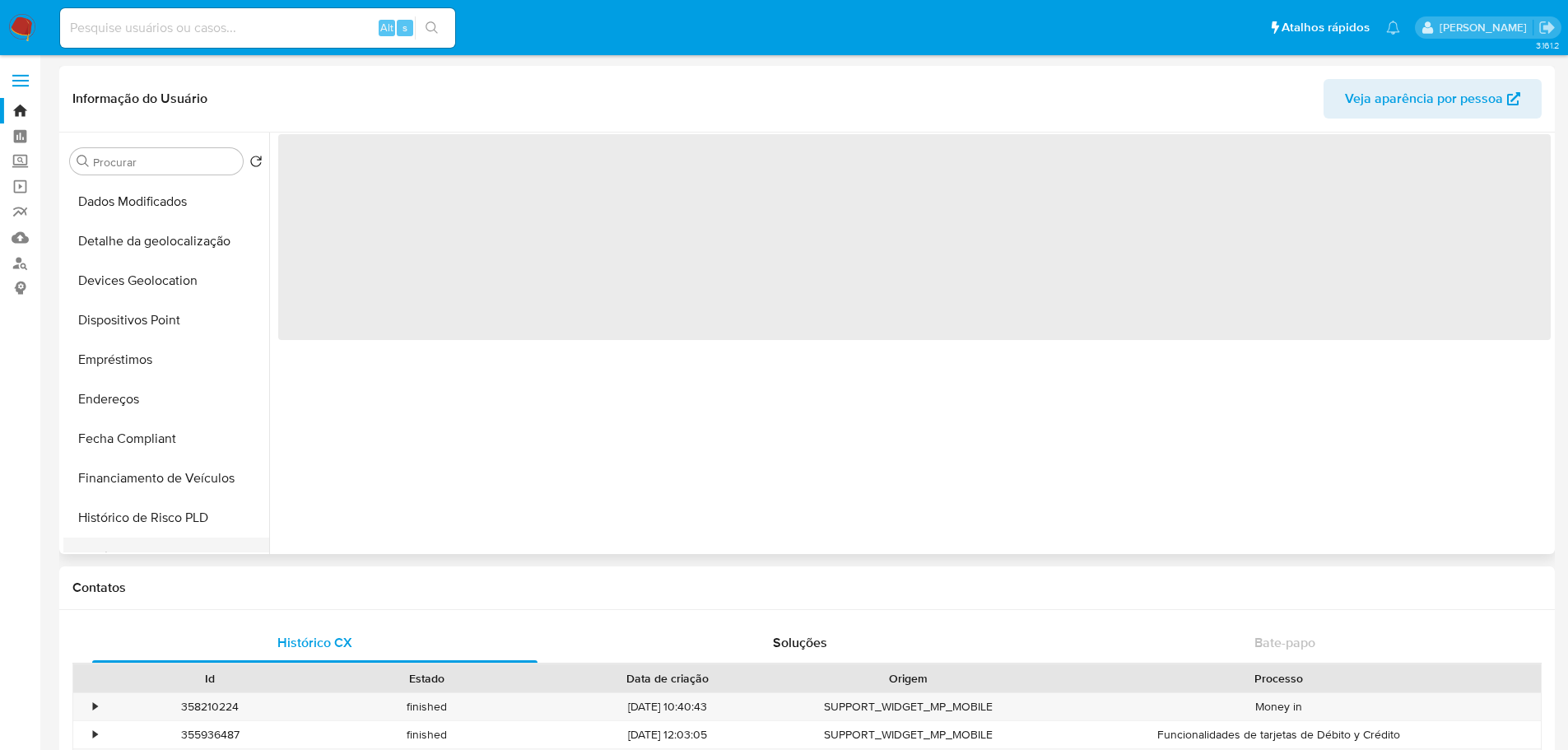
scroll to position [576, 0]
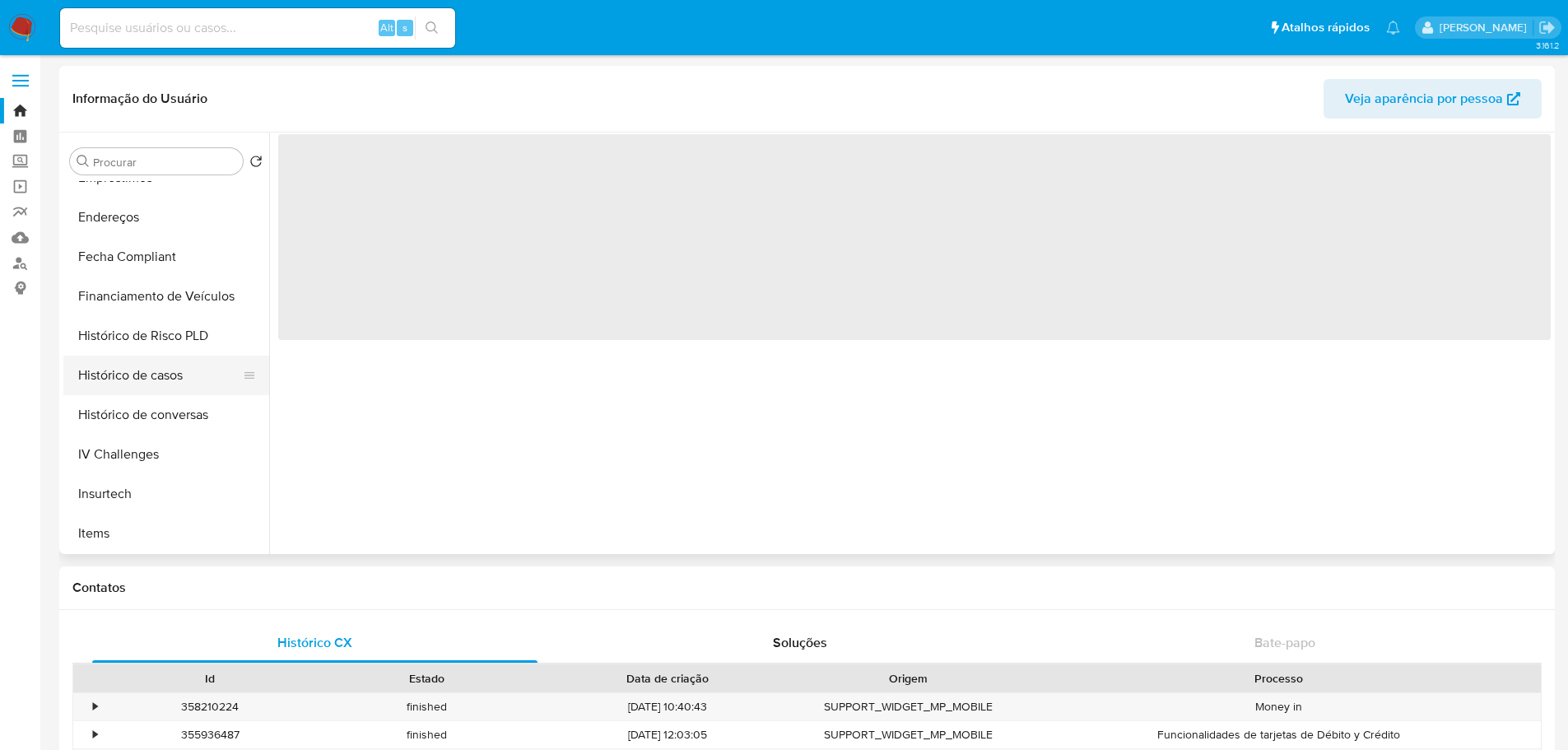
click at [157, 385] on button "Histórico de casos" at bounding box center [160, 375] width 192 height 39
select select "10"
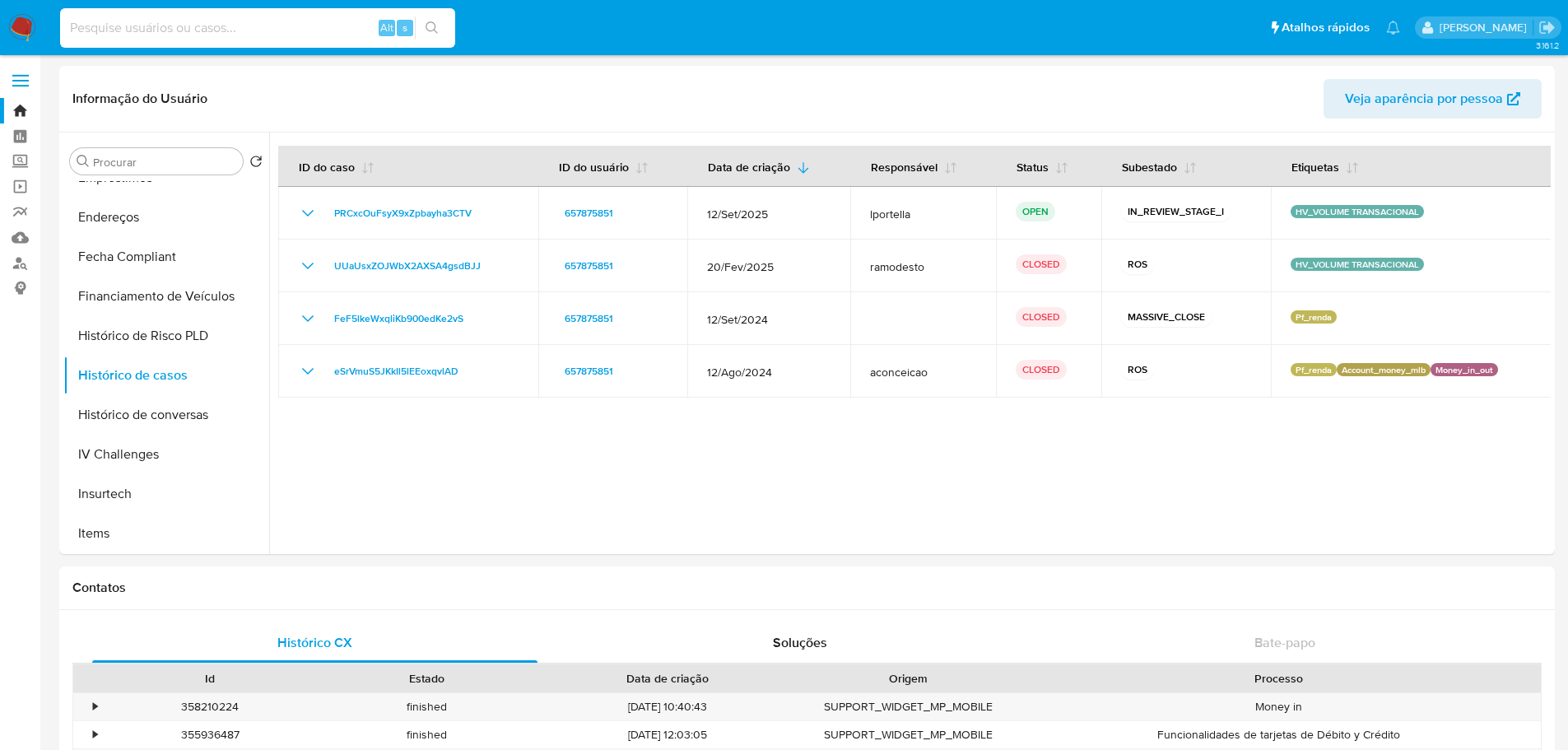
click at [143, 19] on input at bounding box center [257, 27] width 395 height 21
paste input "312939714"
type input "312939714"
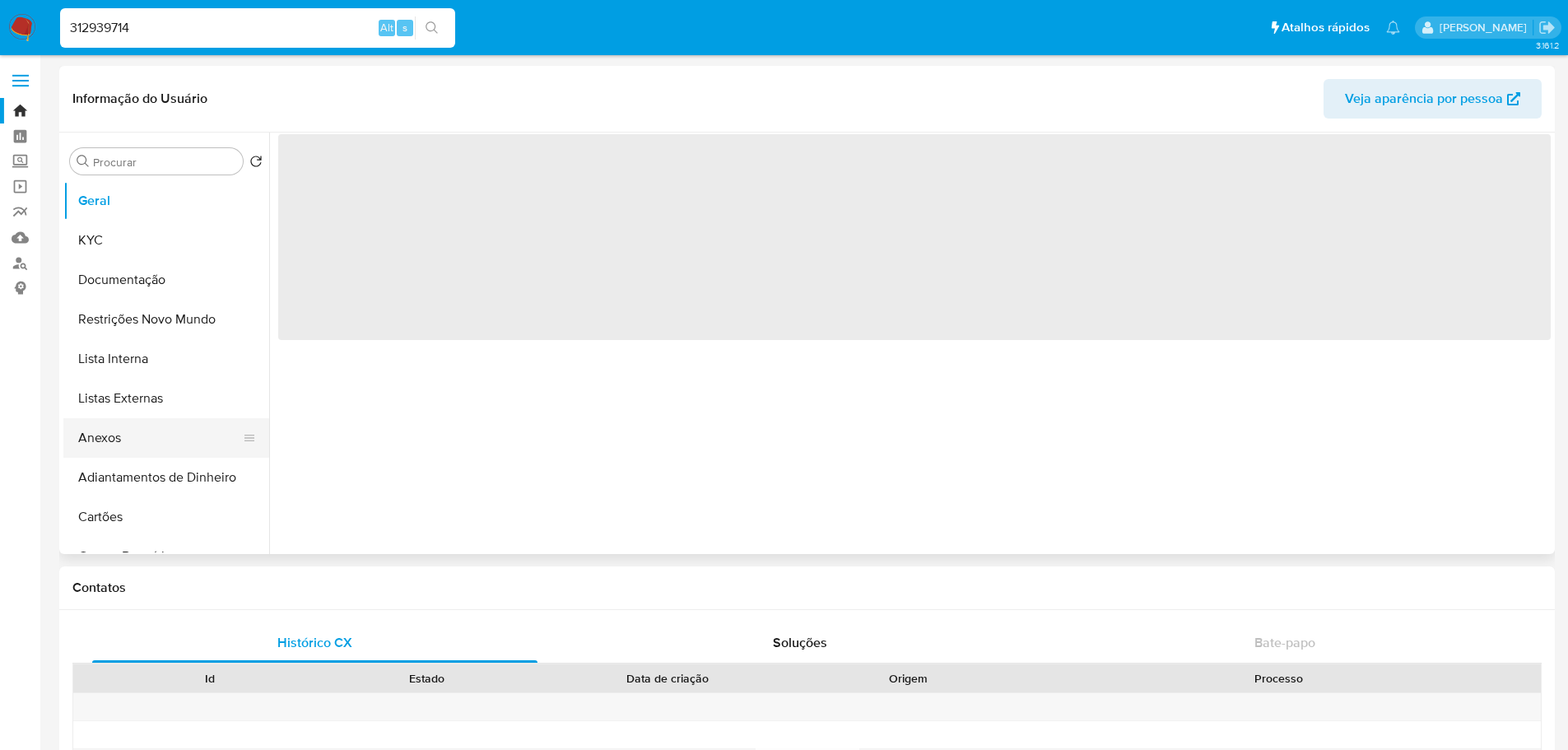
click at [129, 431] on button "Anexos" at bounding box center [160, 437] width 192 height 39
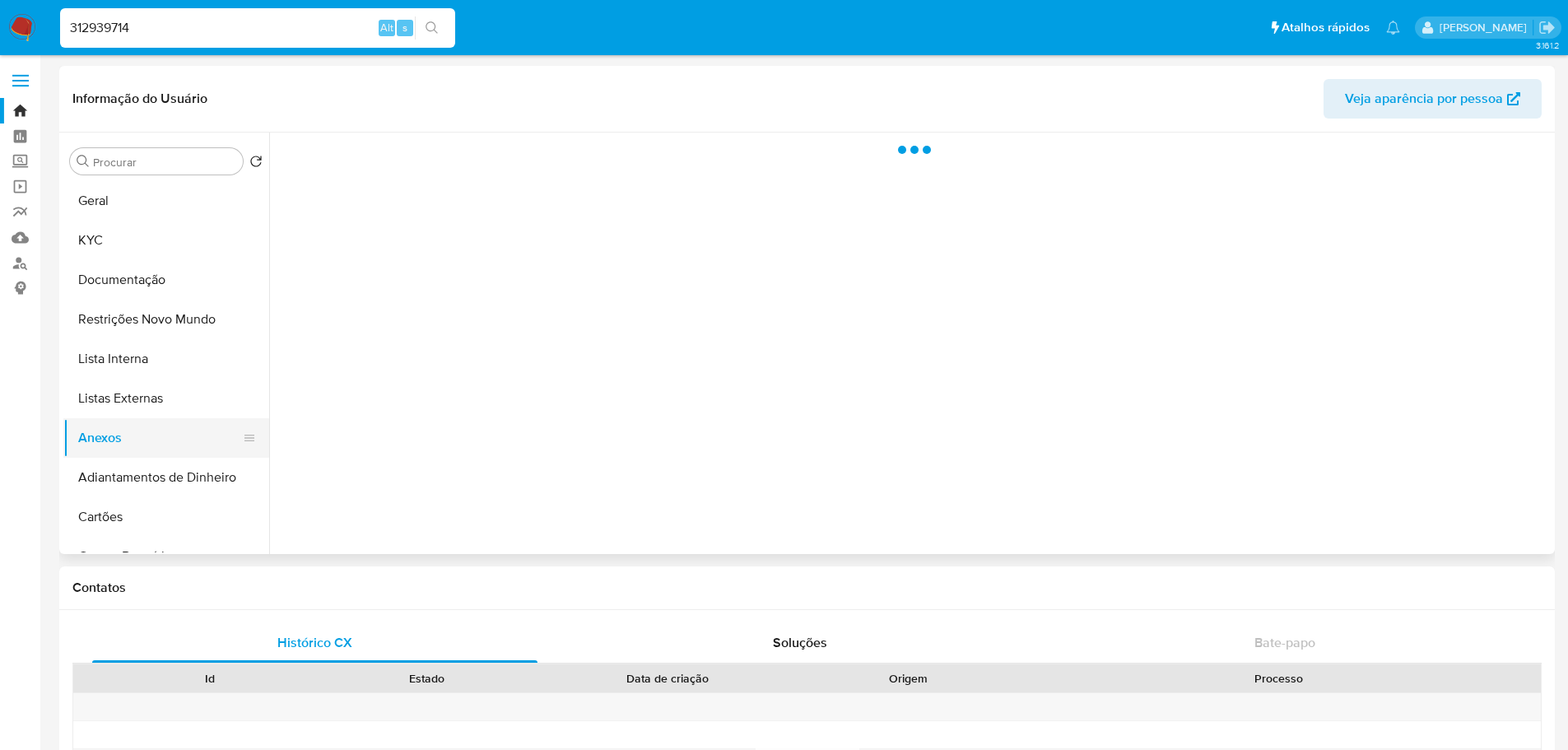
select select "10"
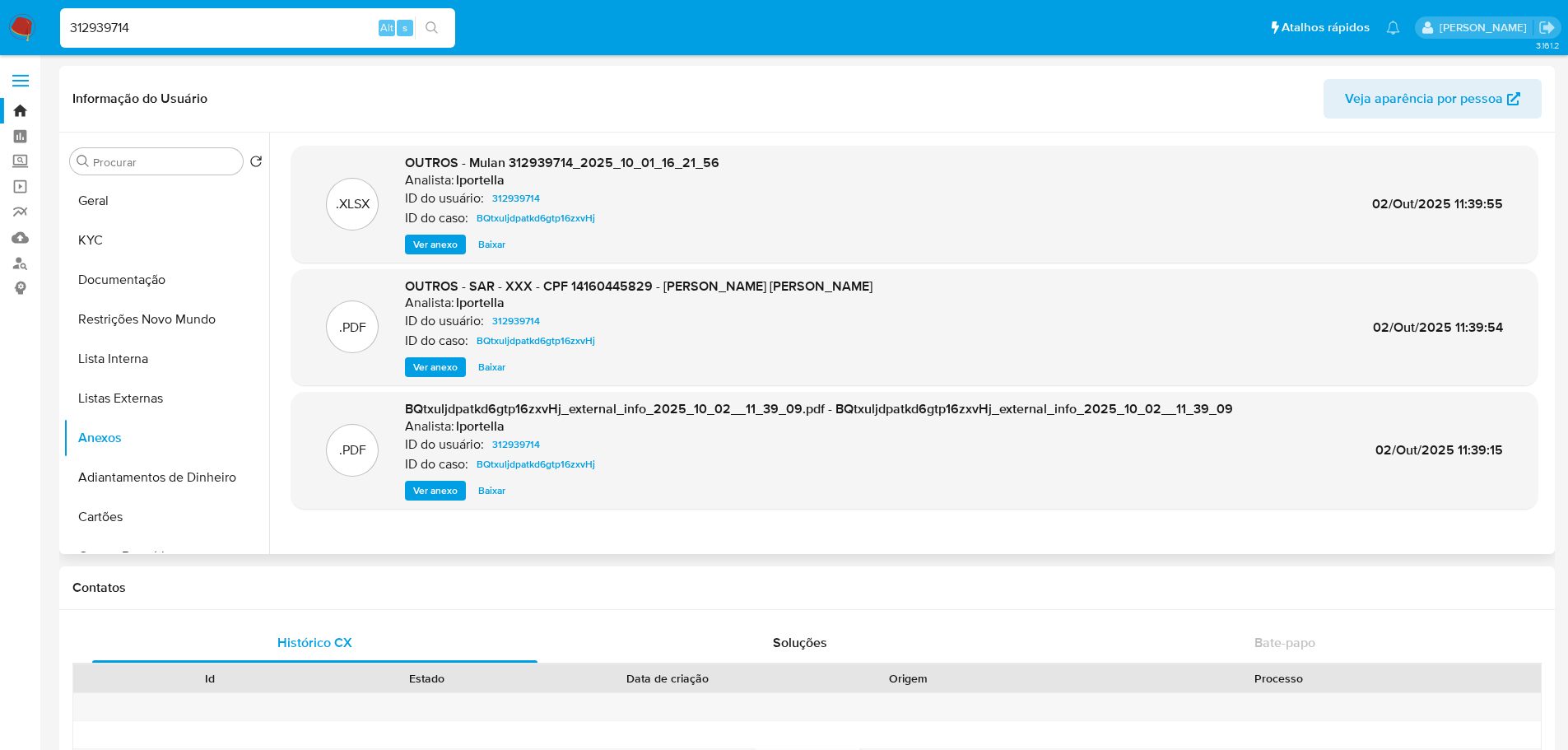
click at [437, 369] on span "Ver anexo" at bounding box center [435, 367] width 45 height 16
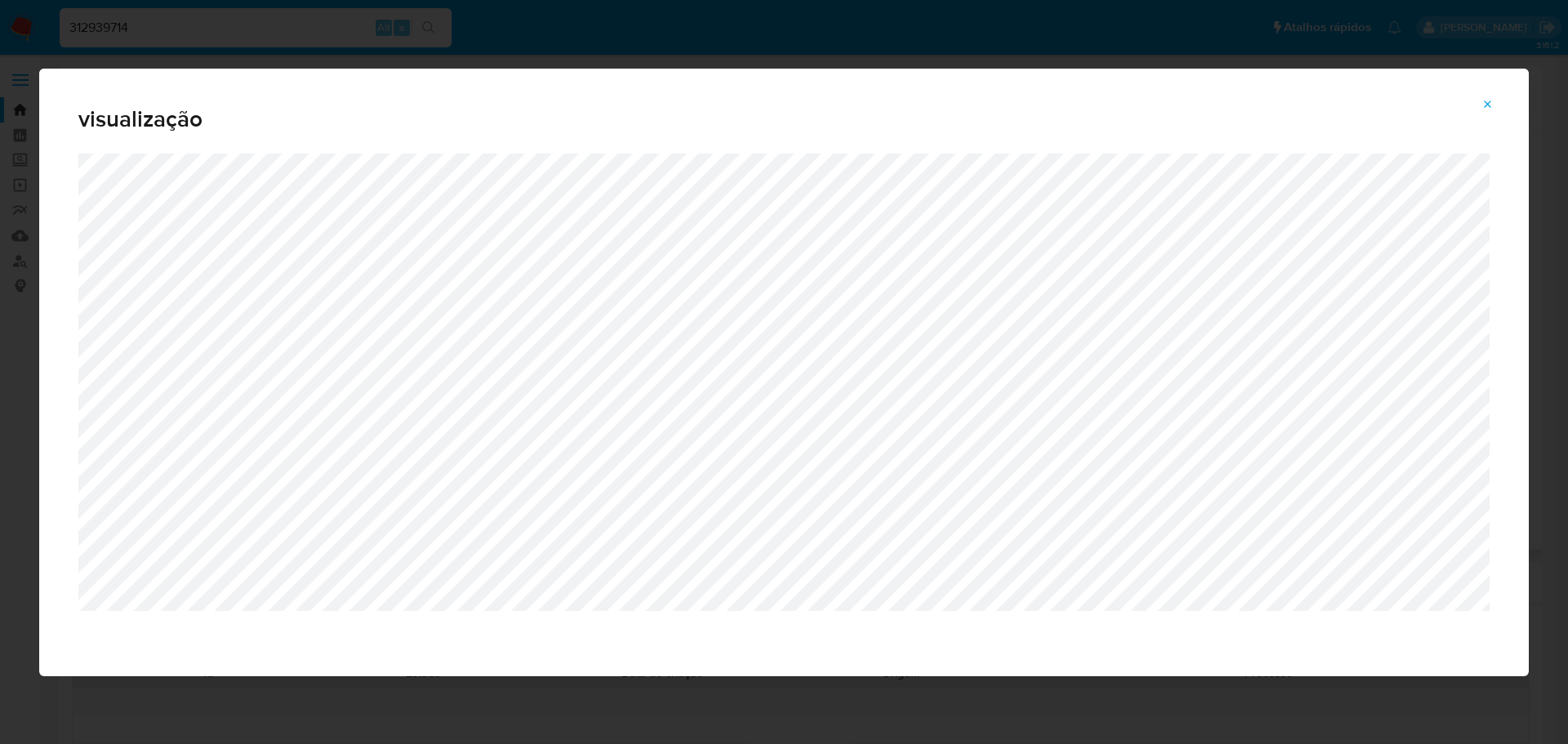
click at [1485, 99] on icon "Attachment preview" at bounding box center [1488, 104] width 13 height 13
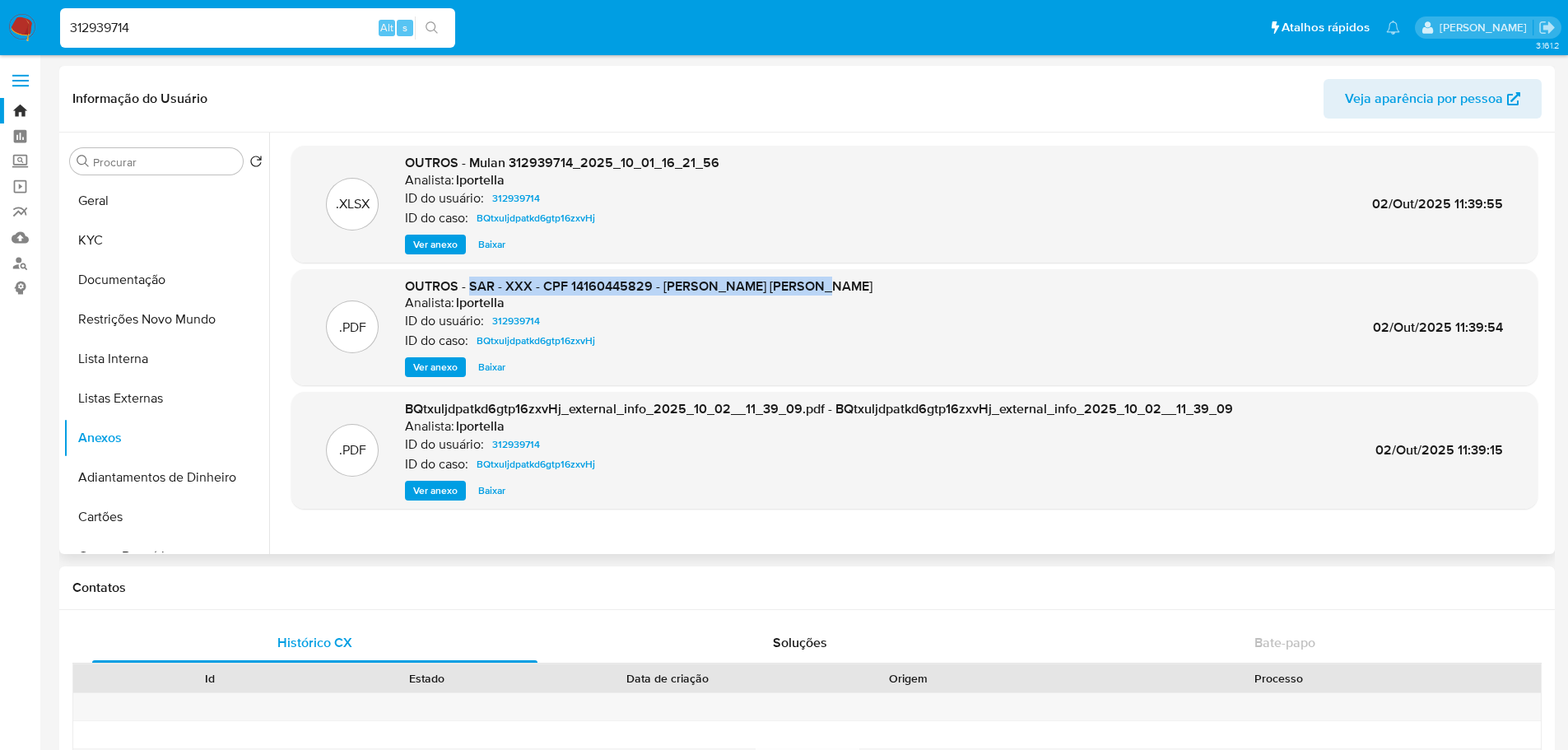
drag, startPoint x: 839, startPoint y: 285, endPoint x: 470, endPoint y: 288, distance: 369.0
click at [470, 288] on div ".PDF OUTROS - SAR - XXX - CPF 14160445829 - JULIO YUTAKA SHIRAHATA Analista: lp…" at bounding box center [914, 327] width 1230 height 100
copy span "SAR - XXX - CPF 14160445829 - JULIO YUTAKA SHIRAHATA"
click at [177, 31] on input "312939714" at bounding box center [257, 27] width 395 height 21
click at [176, 31] on input "312939714" at bounding box center [257, 27] width 395 height 21
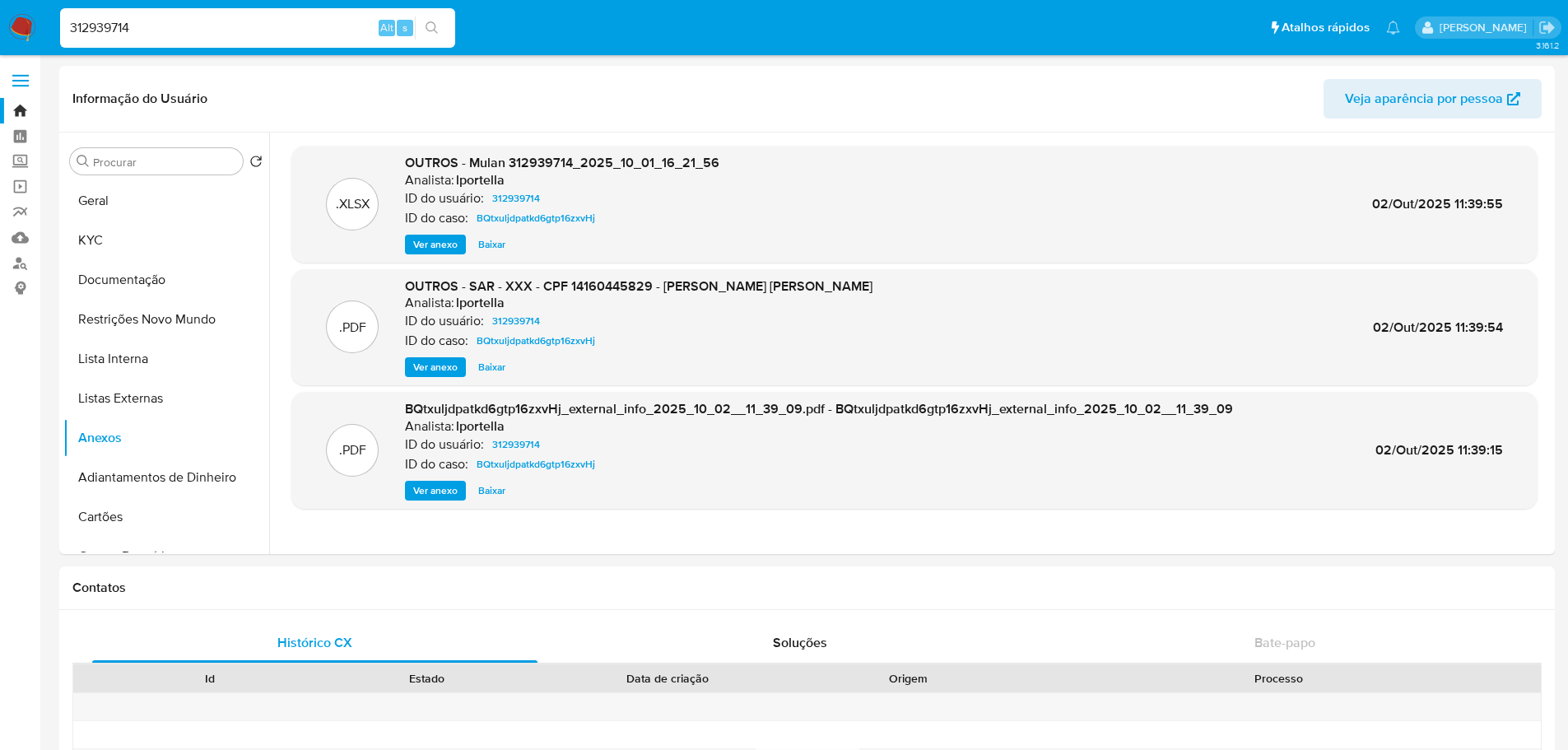
paste input "BQtxuljdpatkd6gtp16zxvHj"
type input "BQtxuljdpatkd6gtp16zxvHj"
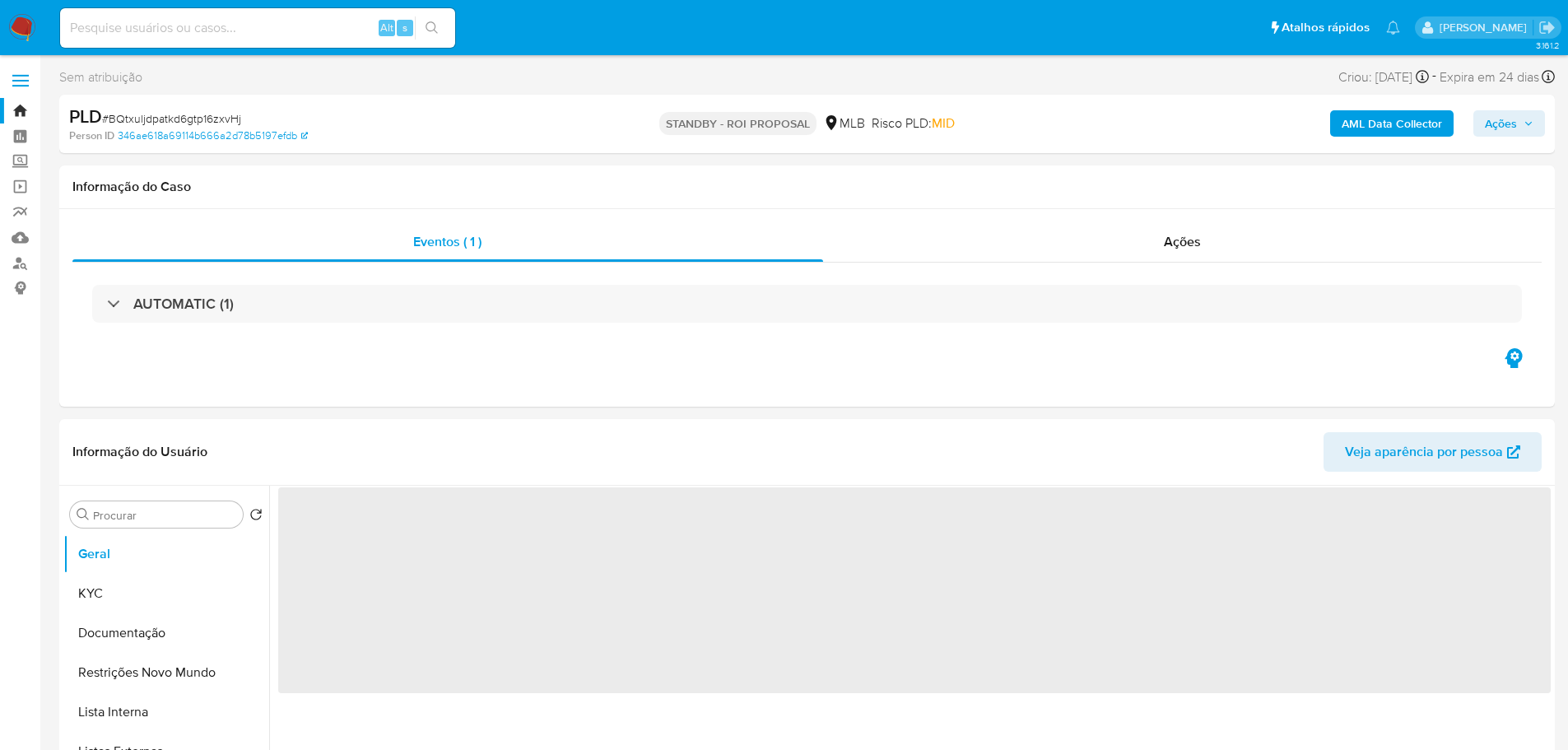
select select "10"
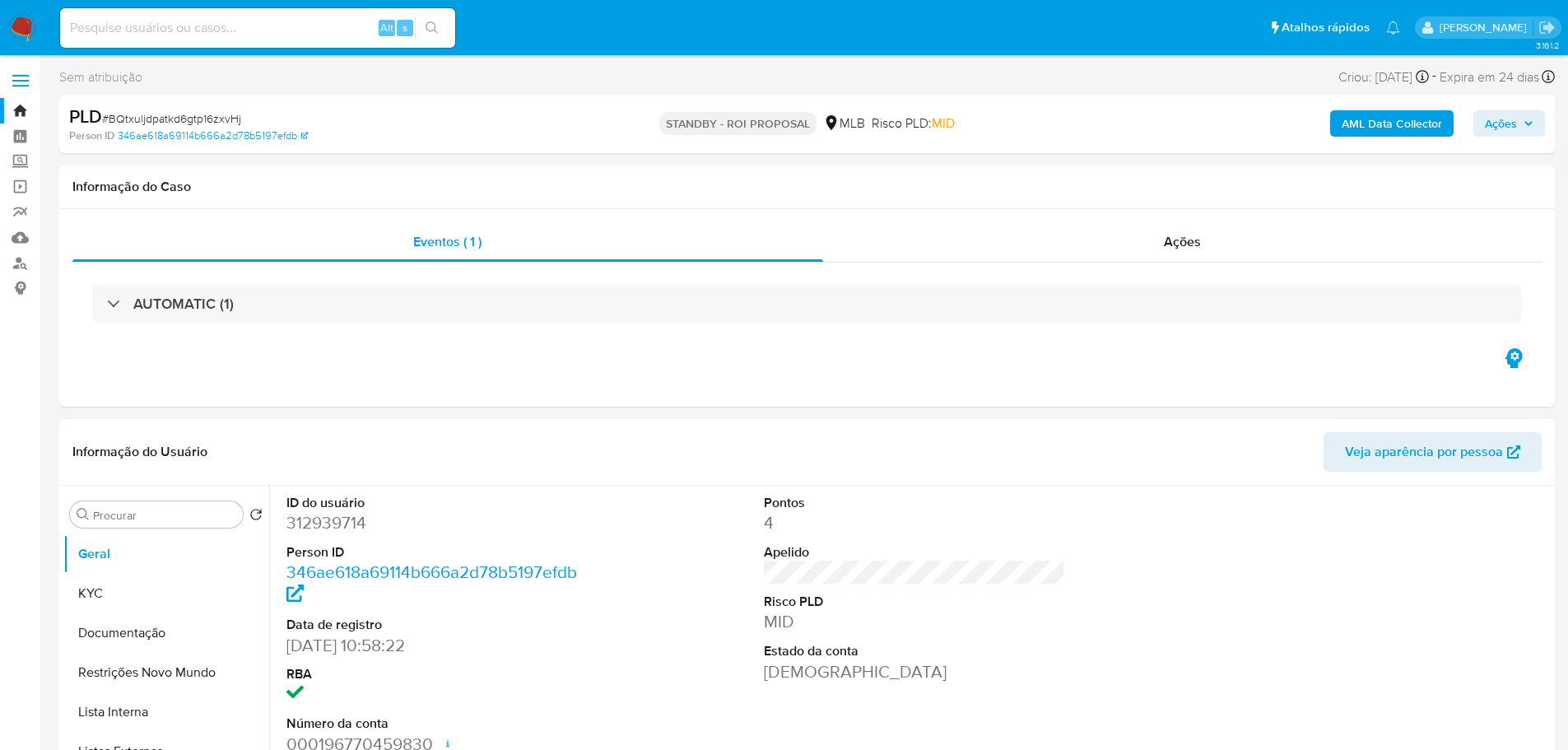
click at [26, 21] on img at bounding box center [22, 27] width 28 height 28
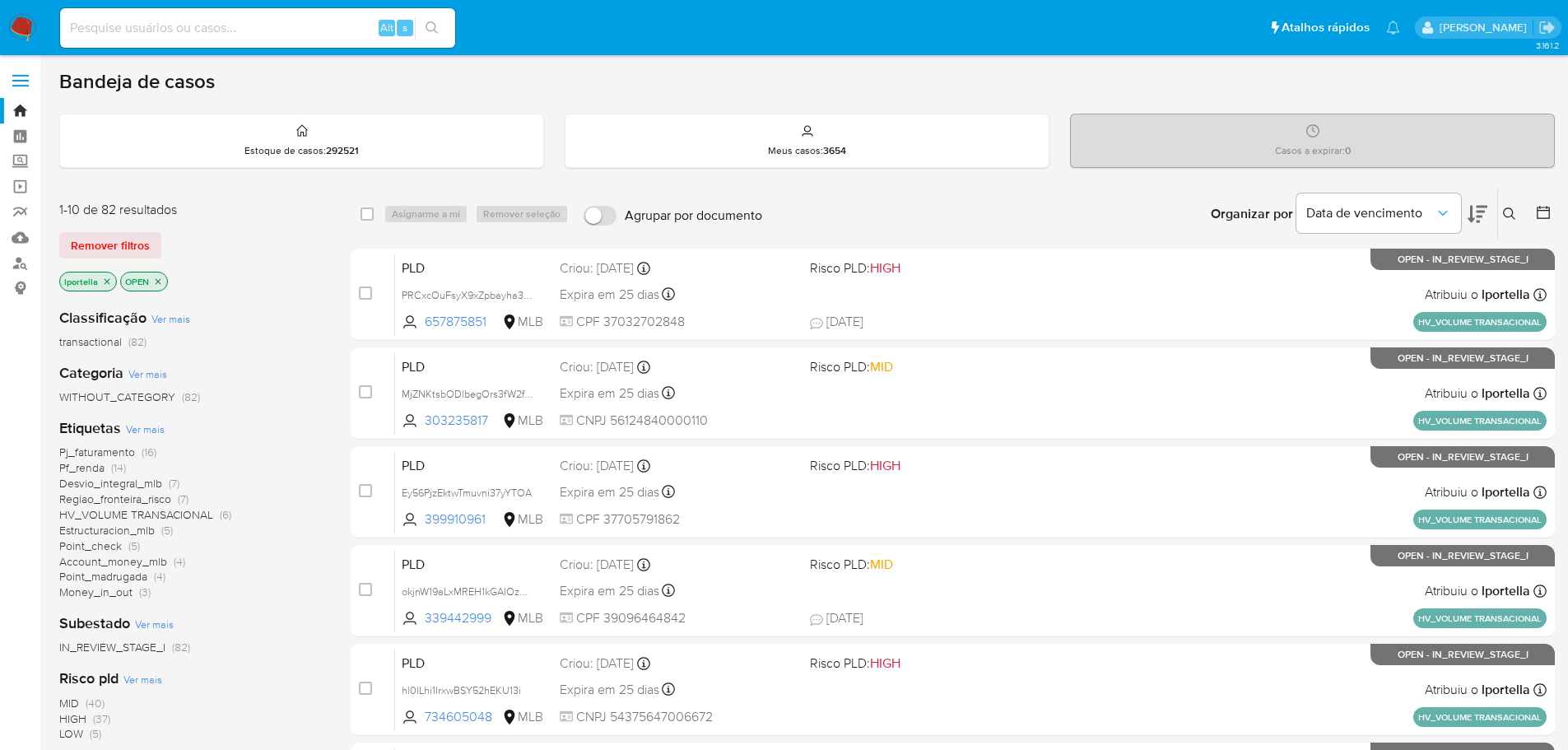
click at [252, 40] on div "Alt s" at bounding box center [257, 27] width 395 height 39
drag, startPoint x: 245, startPoint y: 26, endPoint x: 274, endPoint y: 28, distance: 29.1
click at [262, 26] on input at bounding box center [257, 27] width 395 height 21
paste input "PRCxcOuFsyX9xZpbayha3CTV"
type input "PRCxcOuFsyX9xZpbayha3CTV"
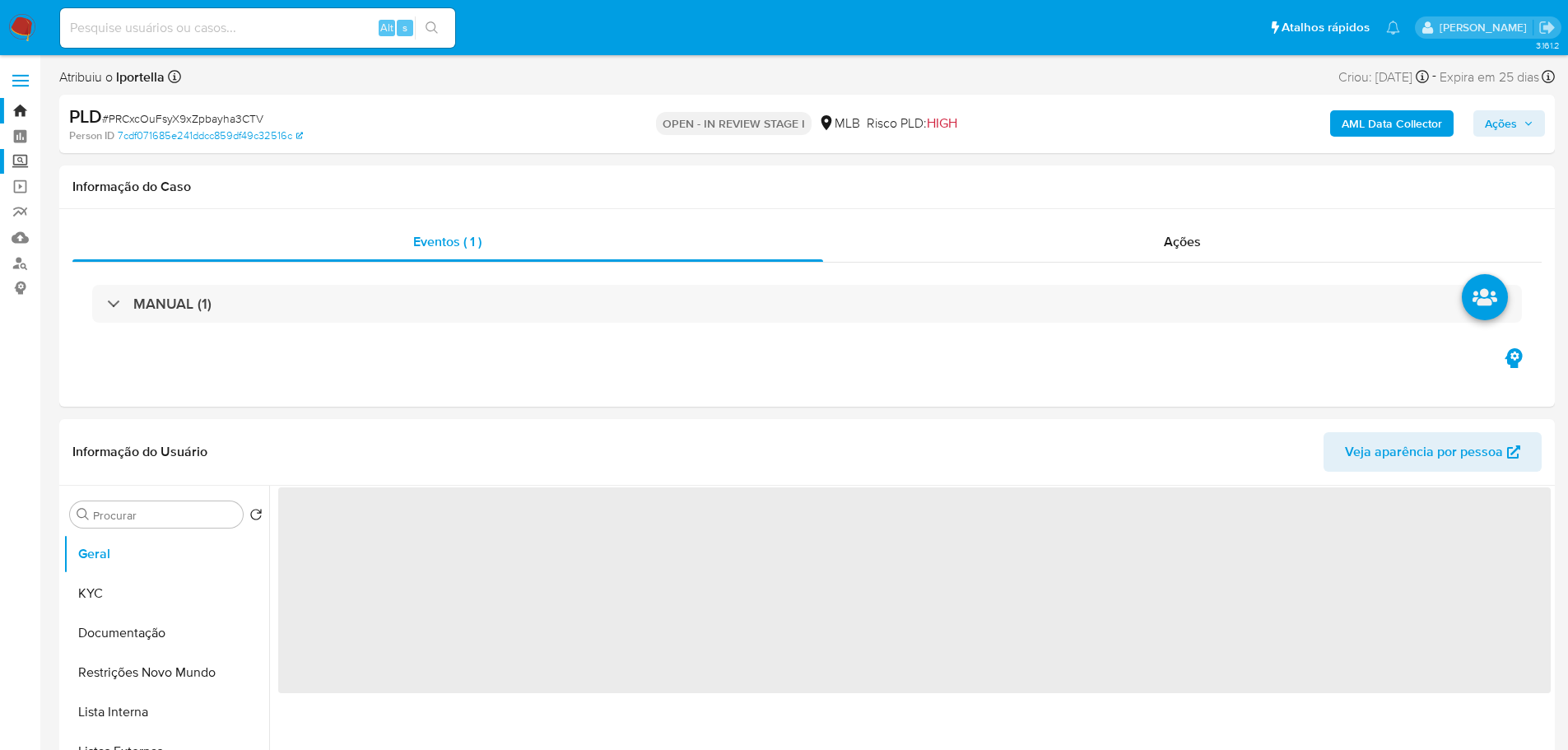
select select "10"
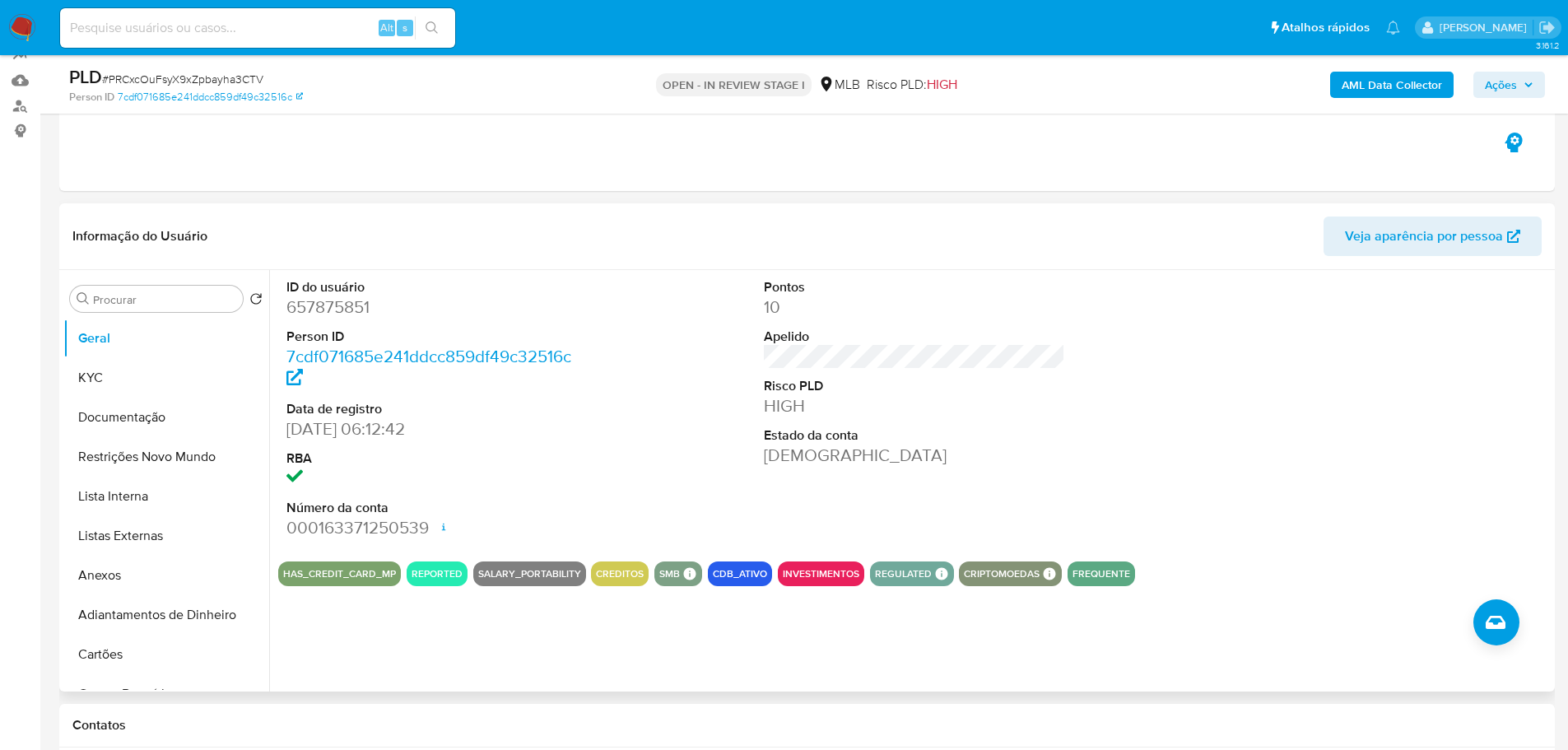
scroll to position [165, 0]
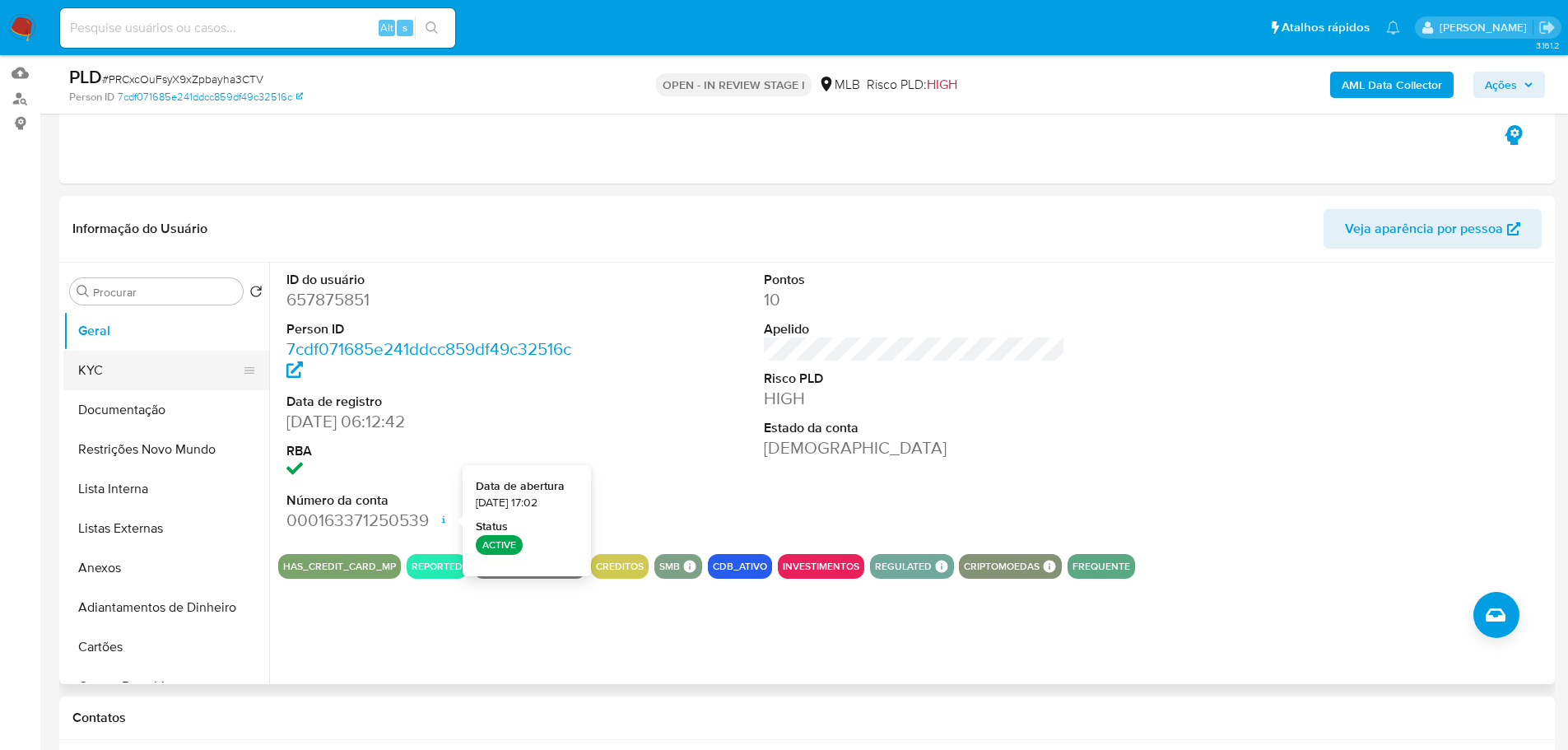
click at [115, 363] on button "KYC" at bounding box center [160, 370] width 192 height 39
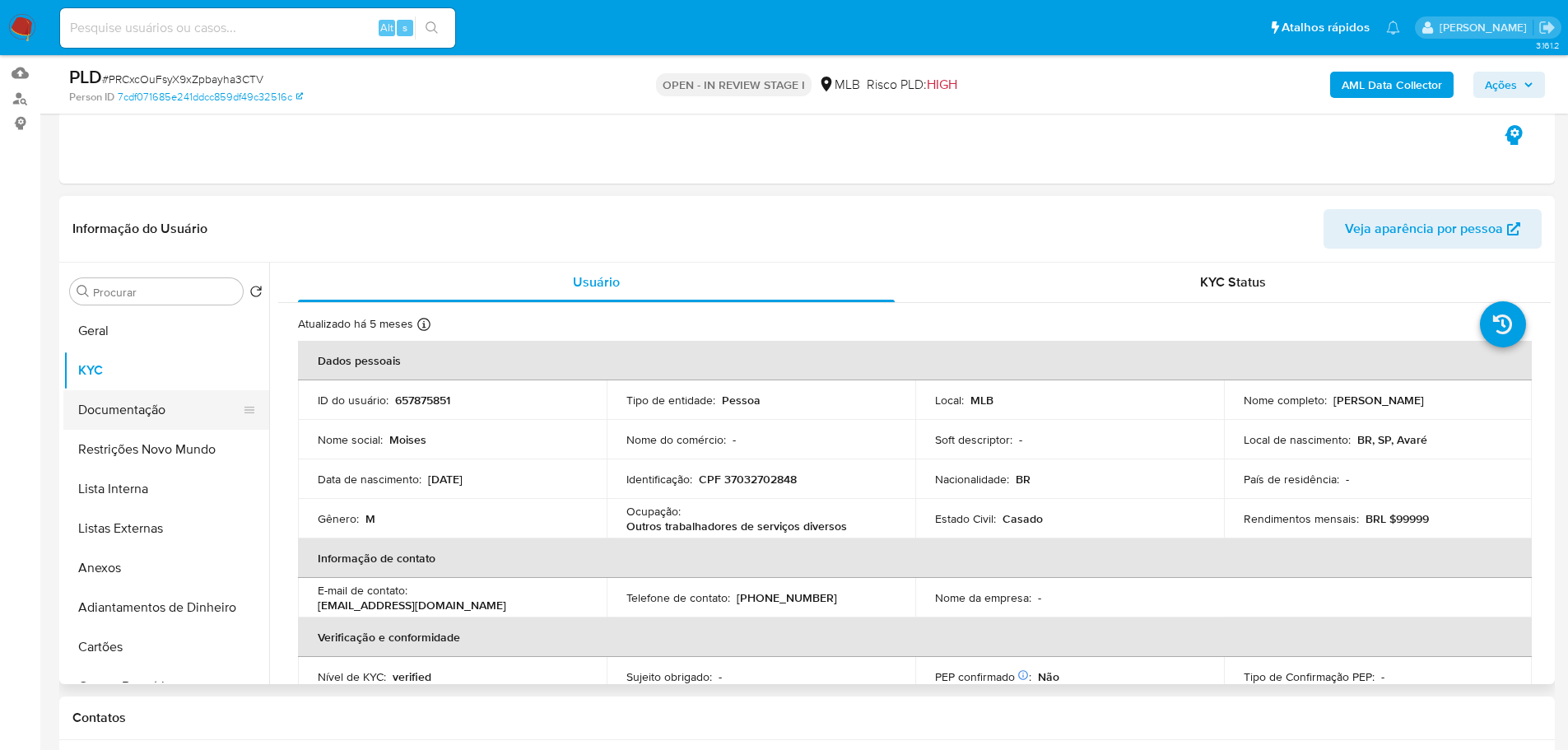
click at [116, 407] on button "Documentação" at bounding box center [160, 409] width 192 height 39
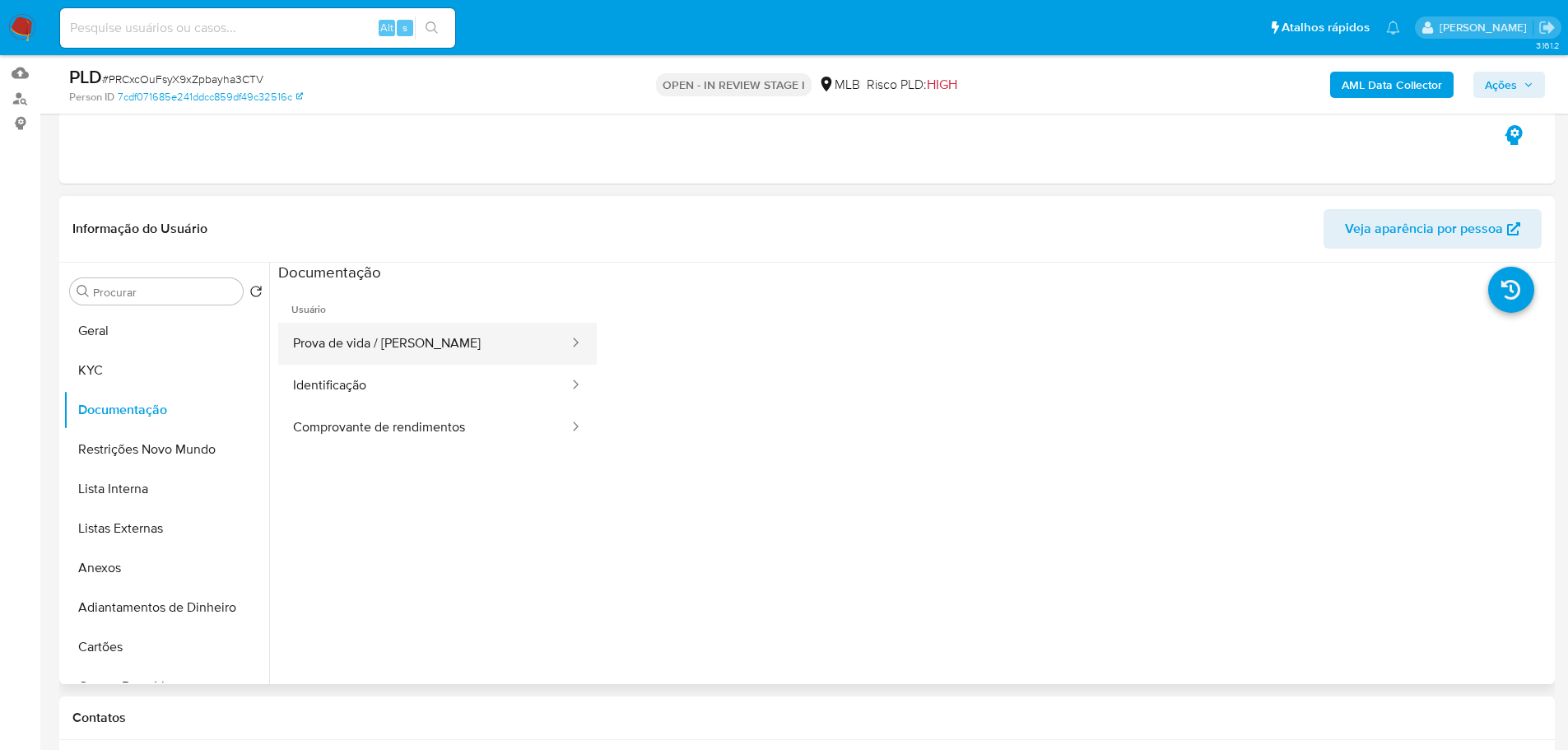
click at [385, 352] on button "Prova de vida / Selfie" at bounding box center [424, 344] width 293 height 42
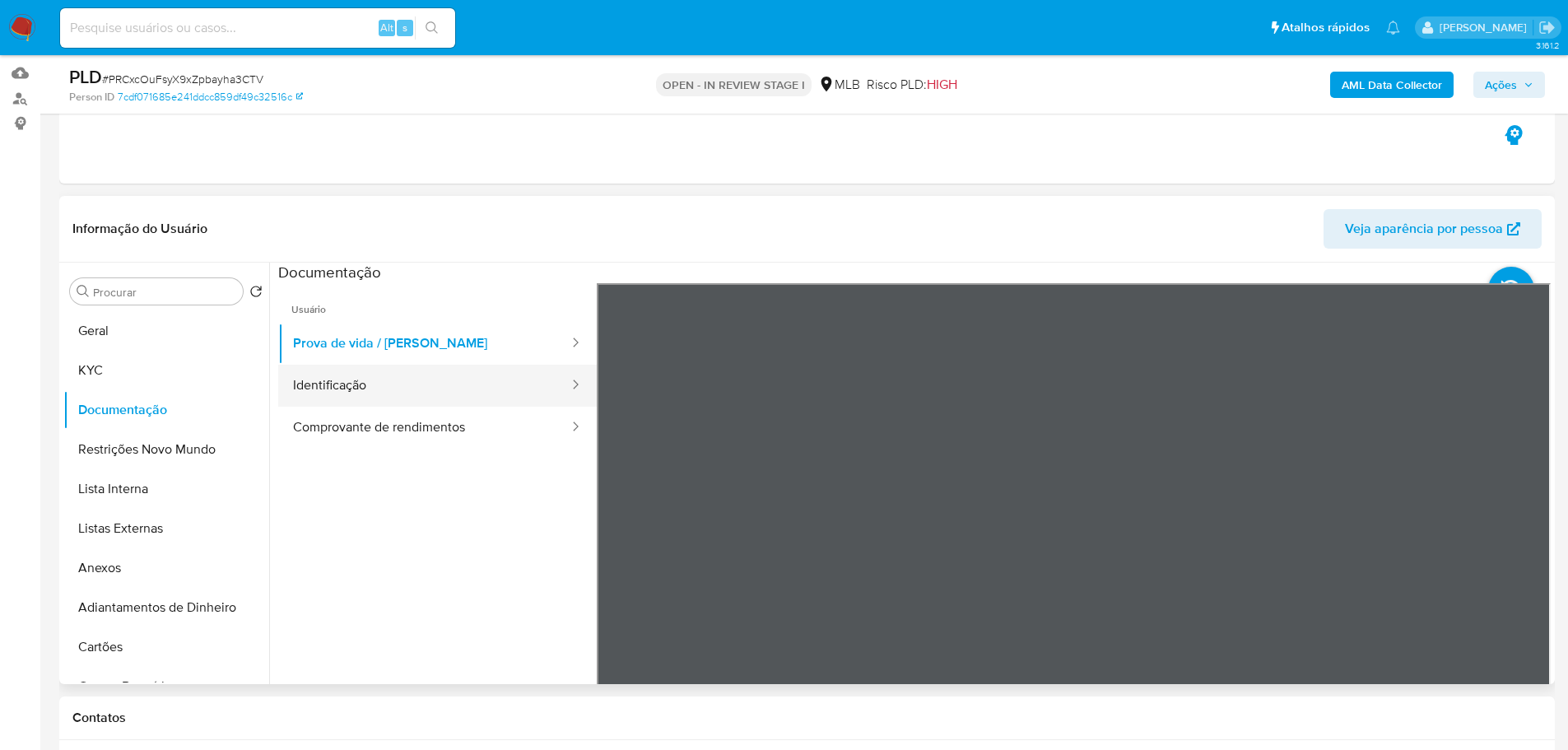
click at [396, 400] on button "Identificação" at bounding box center [424, 385] width 293 height 42
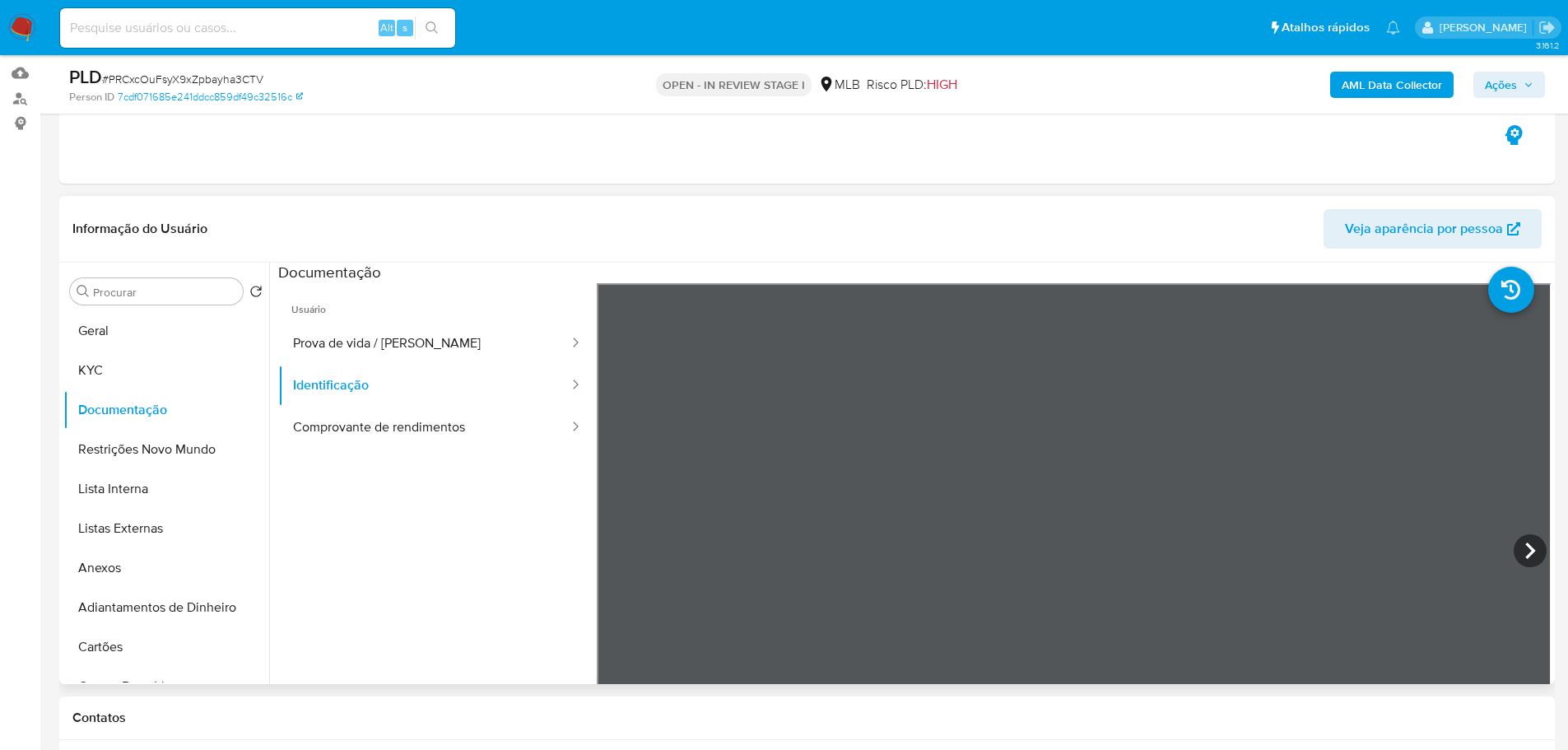
scroll to position [201, 0]
click at [388, 427] on button "Comprovante de rendimentos" at bounding box center [424, 427] width 293 height 42
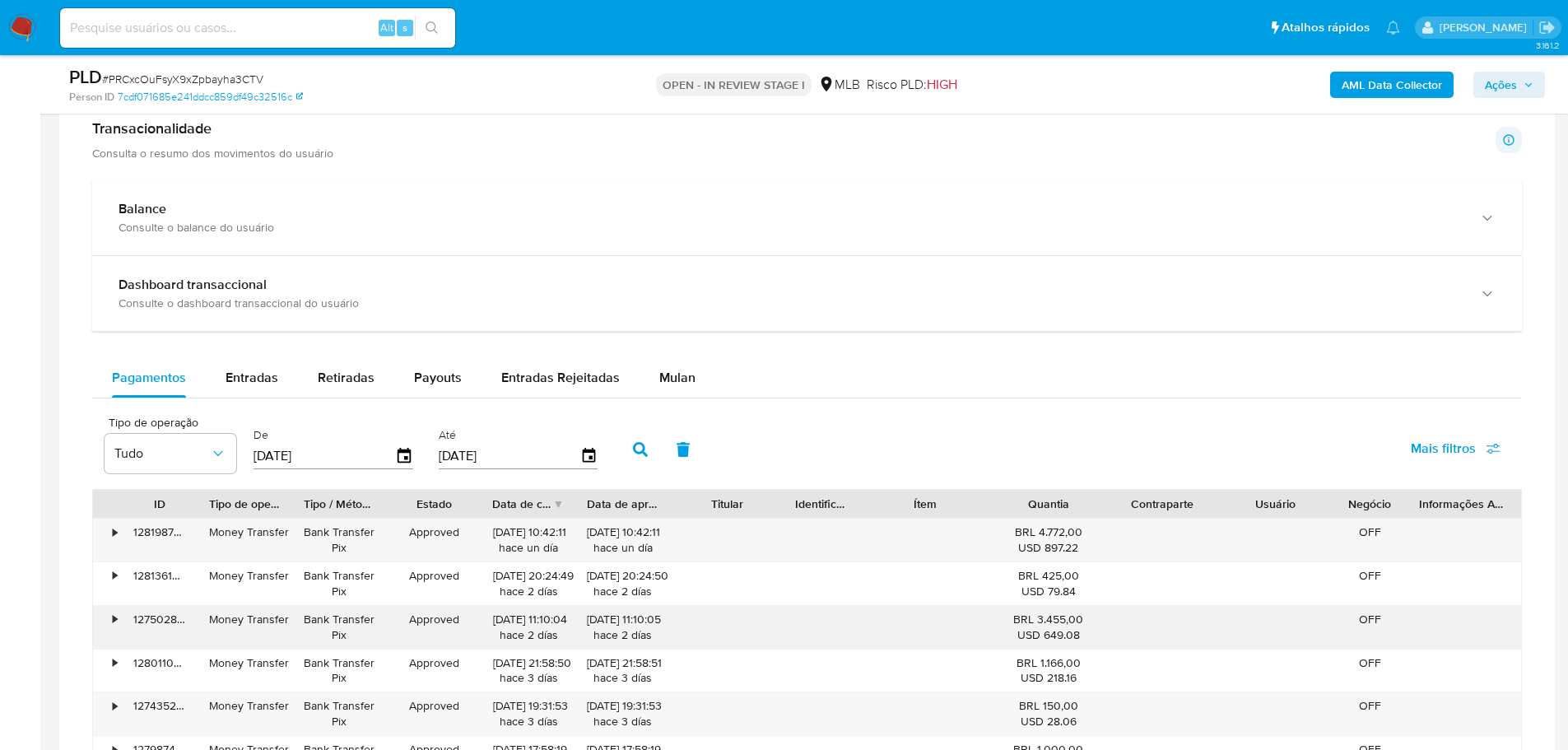
scroll to position [741, 0]
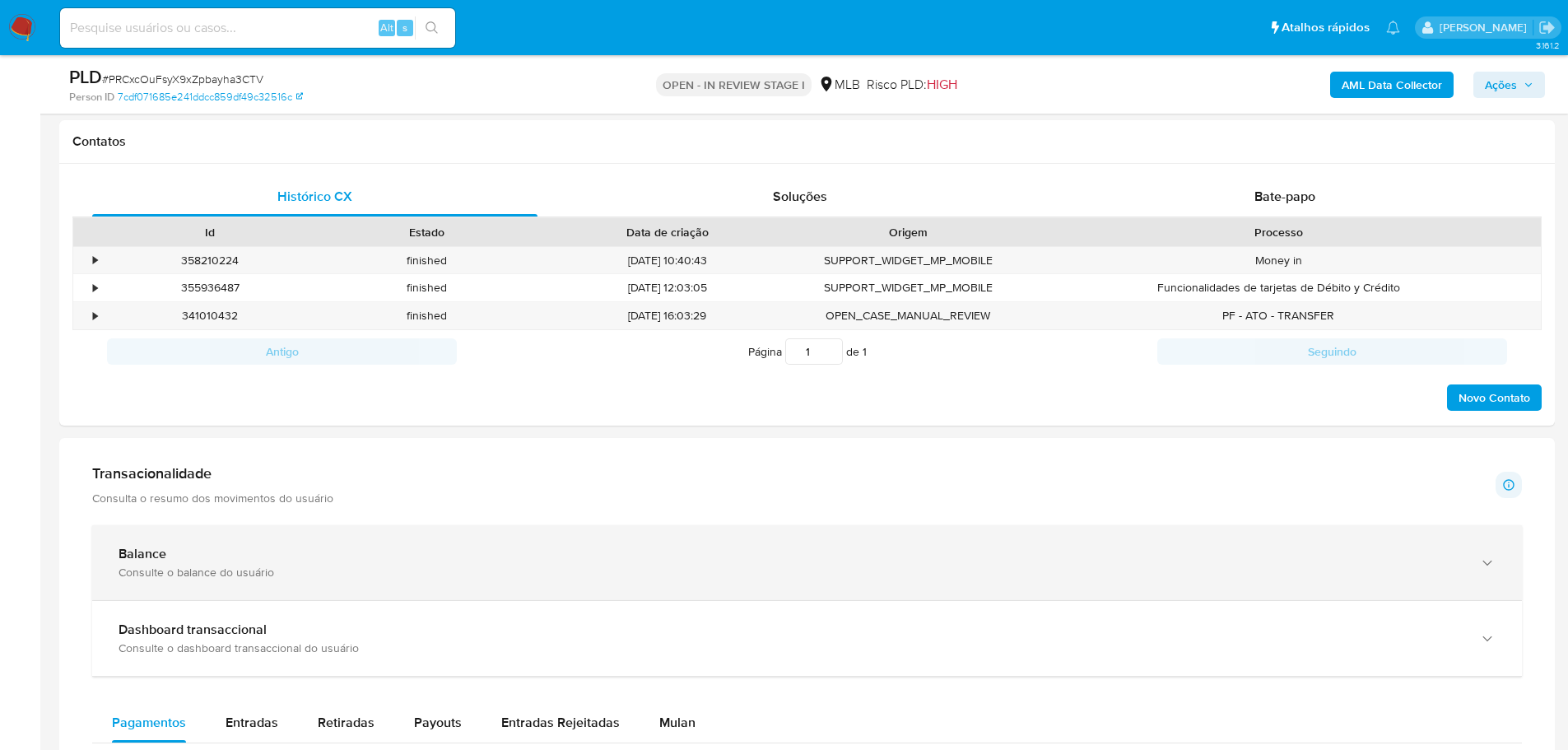
click at [1387, 581] on div "Balance Consulte o balance do usuário" at bounding box center [807, 562] width 1429 height 75
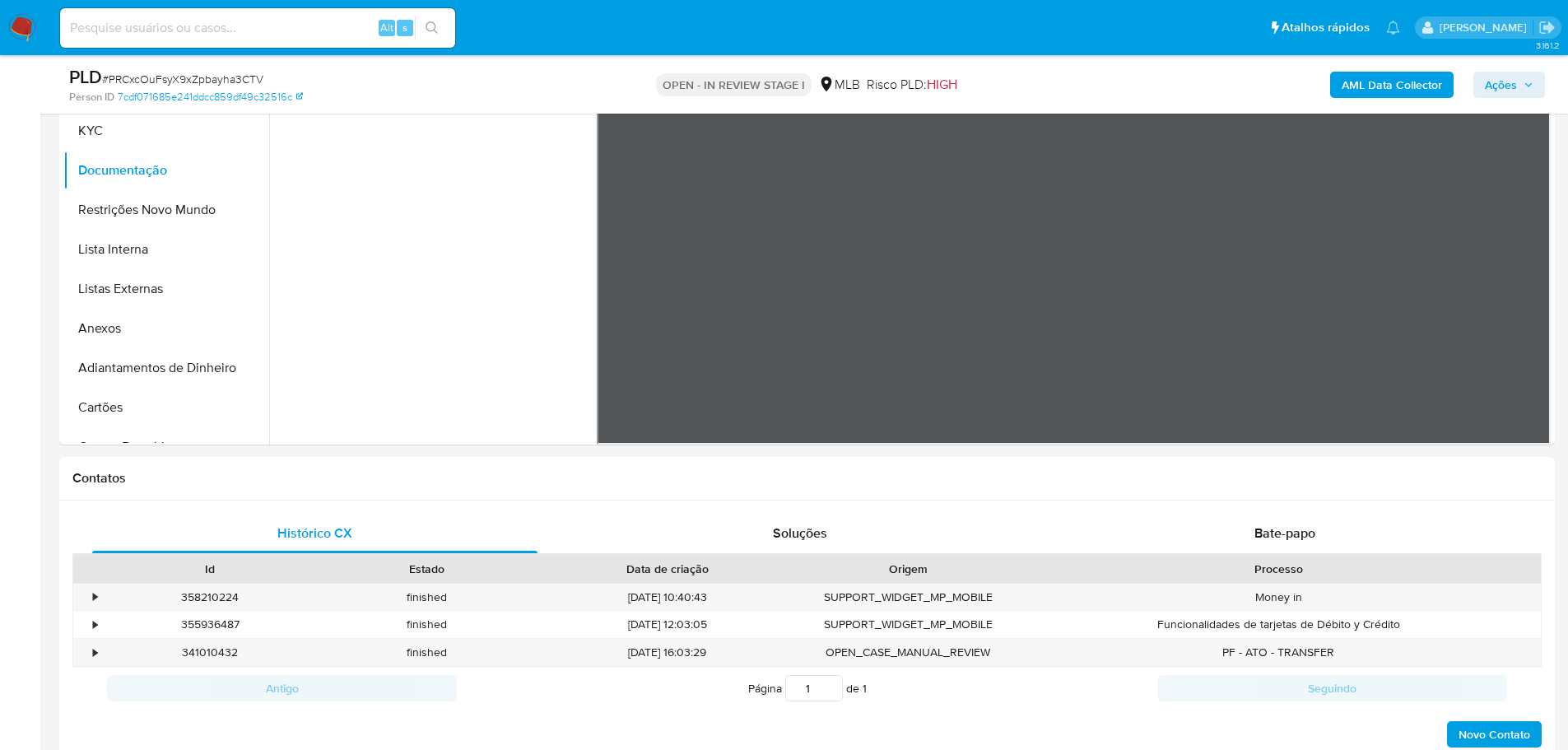
scroll to position [576, 0]
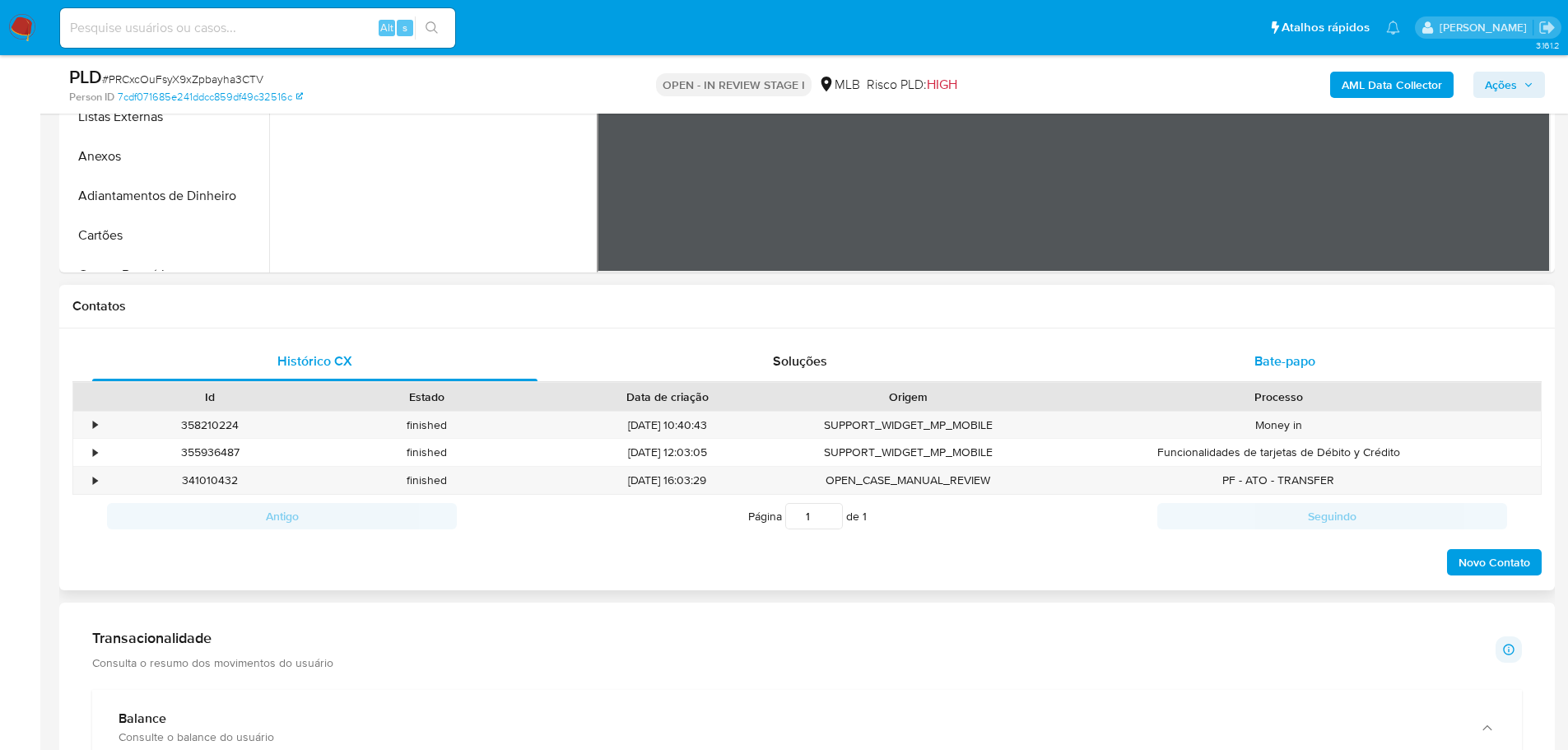
click at [1324, 363] on div "Bate-papo" at bounding box center [1284, 361] width 445 height 39
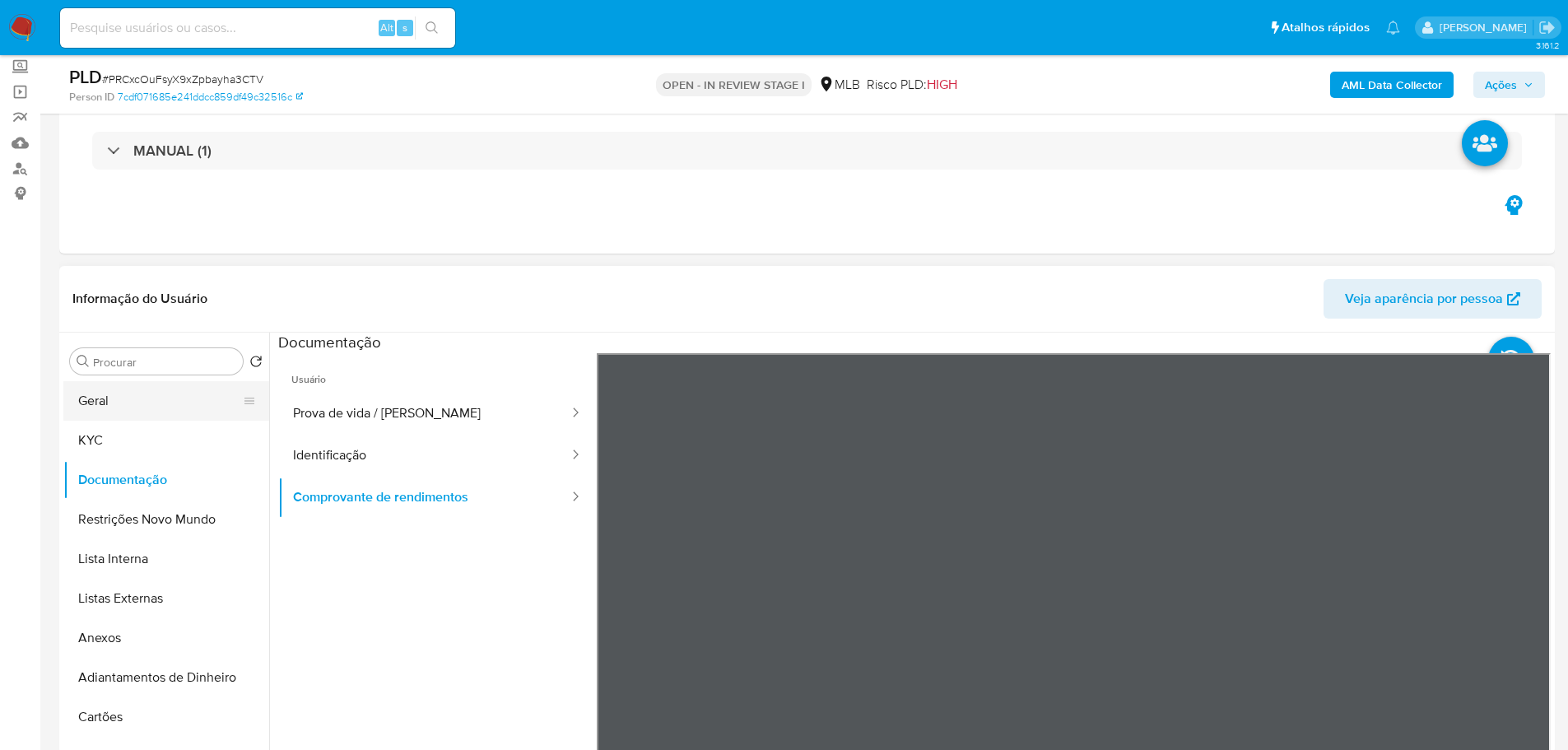
scroll to position [247, 0]
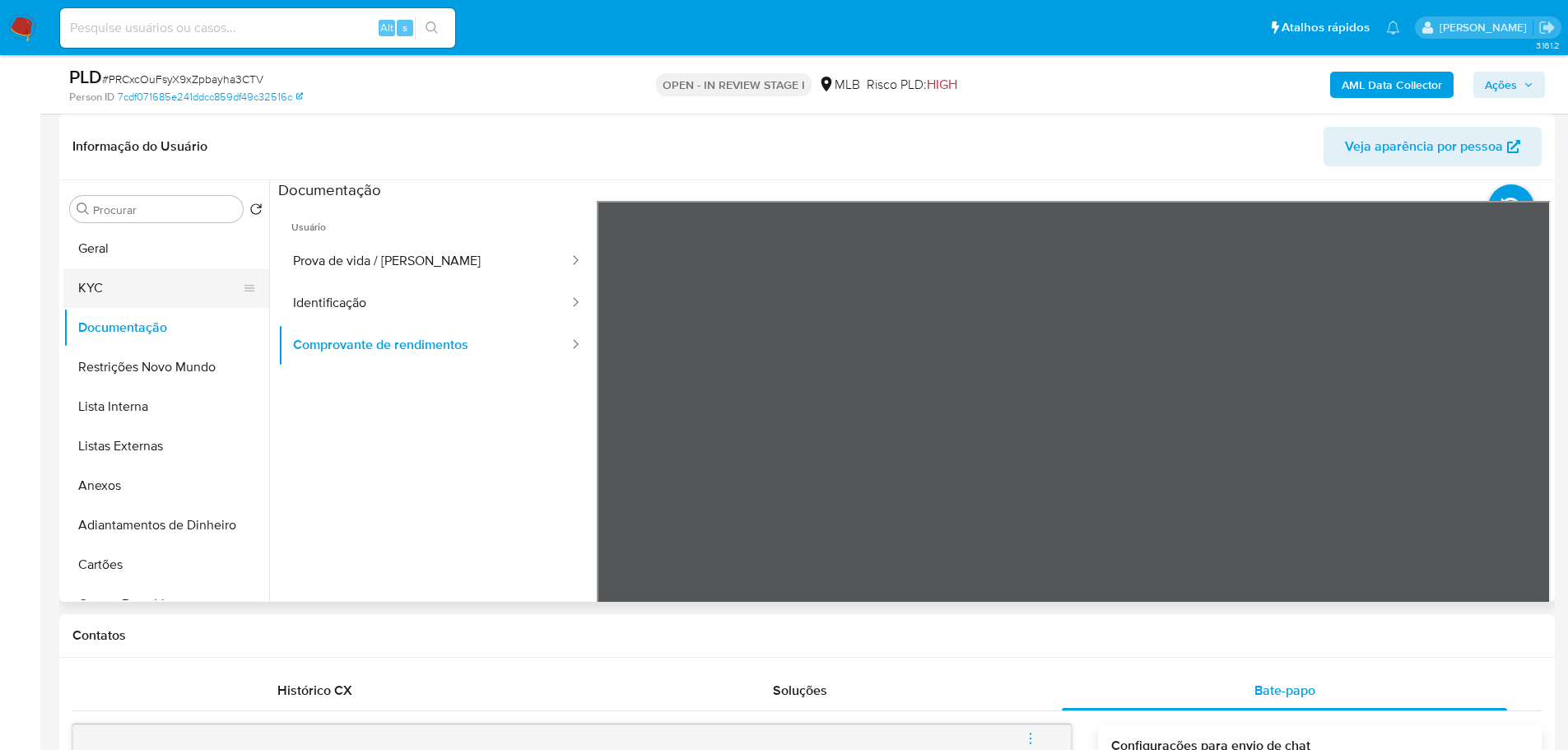
click at [94, 301] on button "KYC" at bounding box center [160, 287] width 192 height 39
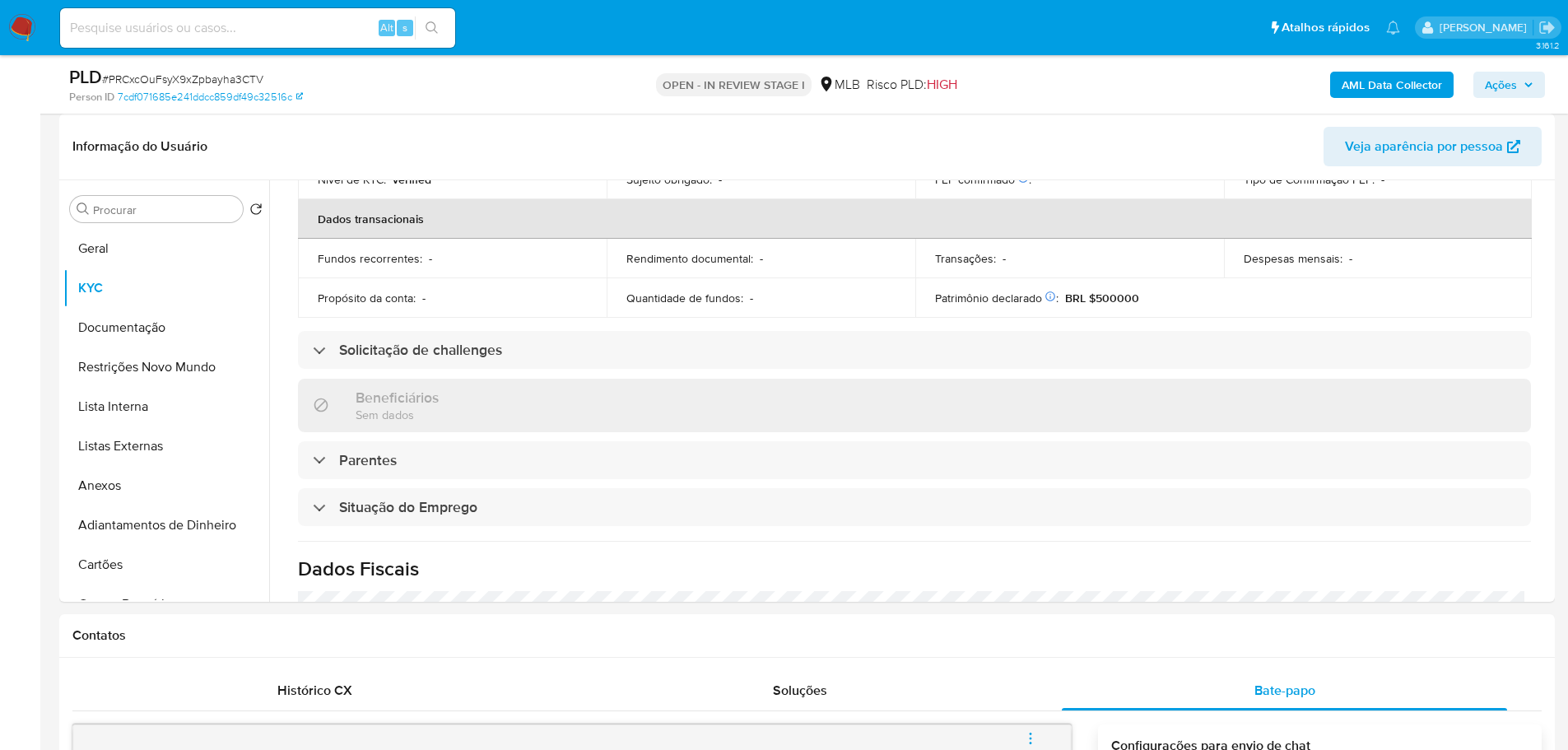
scroll to position [685, 0]
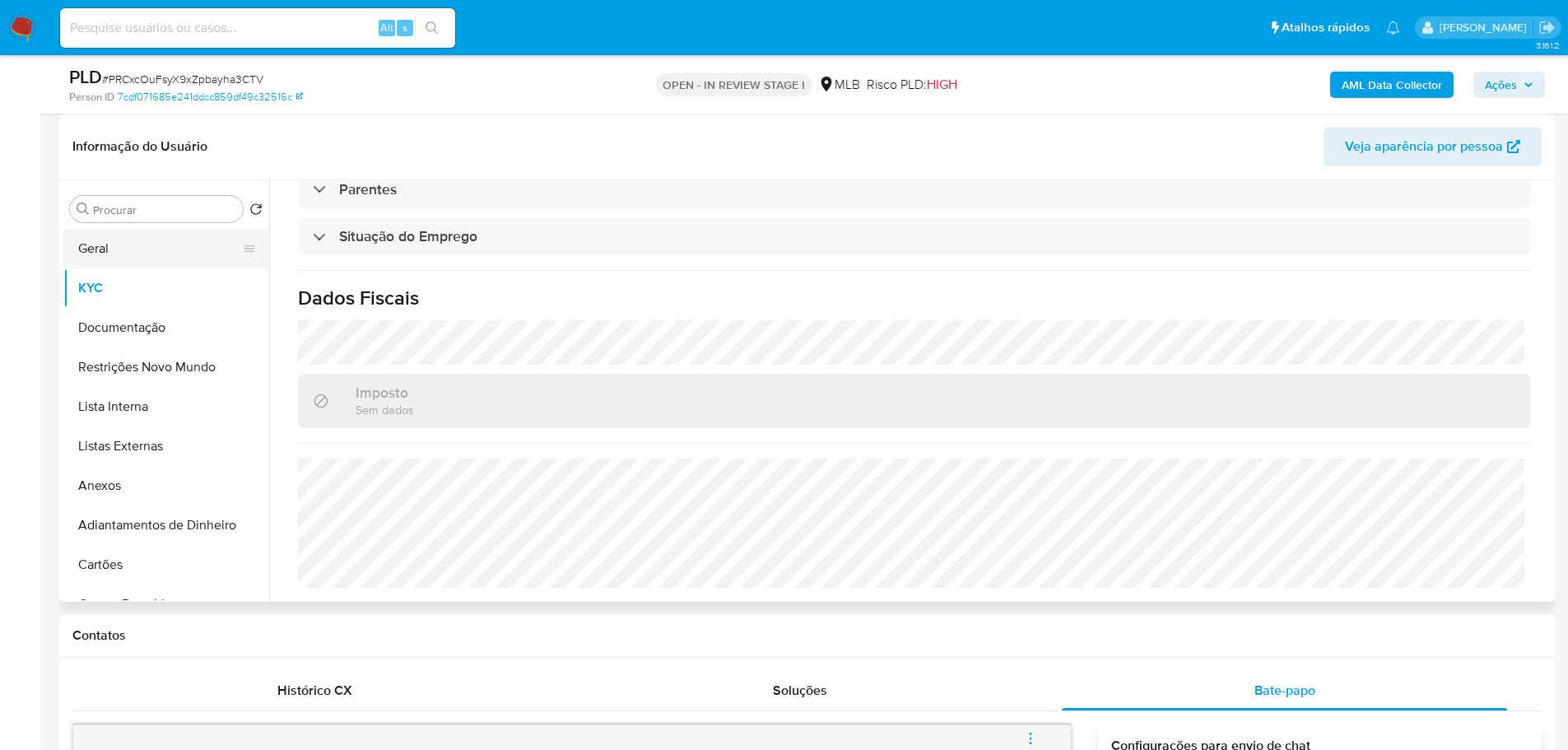
click at [160, 241] on button "Geral" at bounding box center [160, 248] width 192 height 39
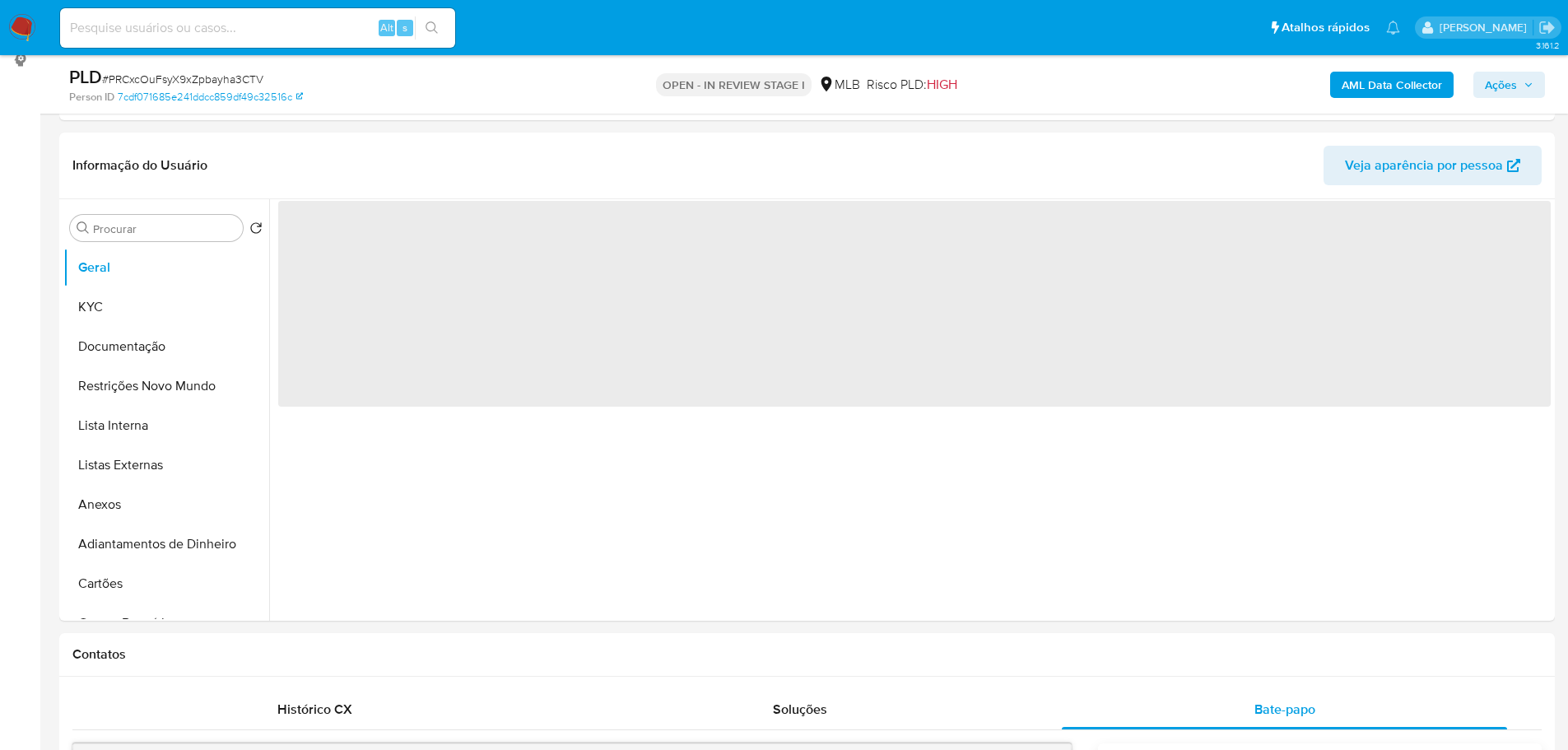
scroll to position [214, 0]
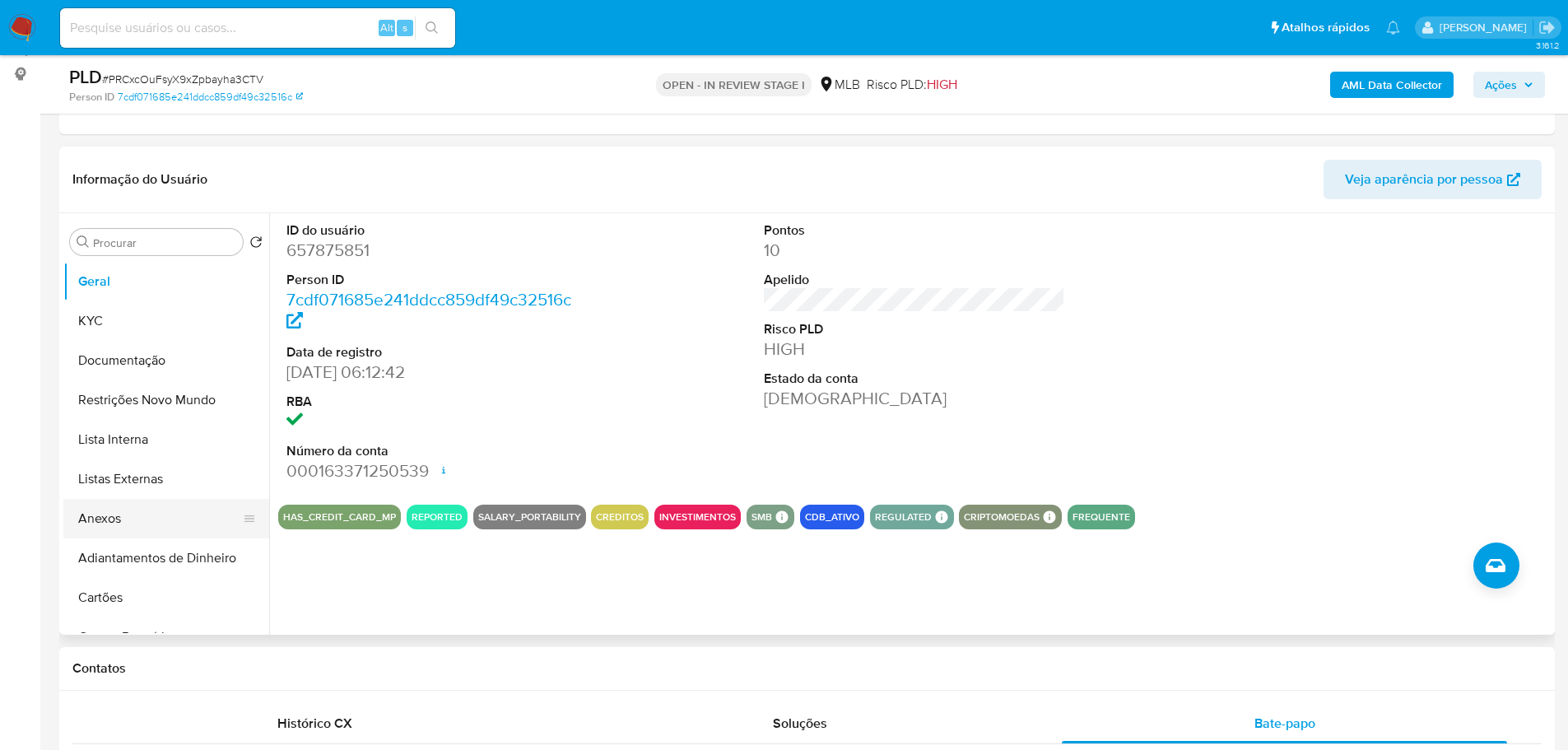
drag, startPoint x: 437, startPoint y: 689, endPoint x: 228, endPoint y: 529, distance: 263.2
click at [437, 689] on div "Contatos" at bounding box center [807, 669] width 1496 height 44
click at [90, 325] on button "KYC" at bounding box center [160, 320] width 192 height 39
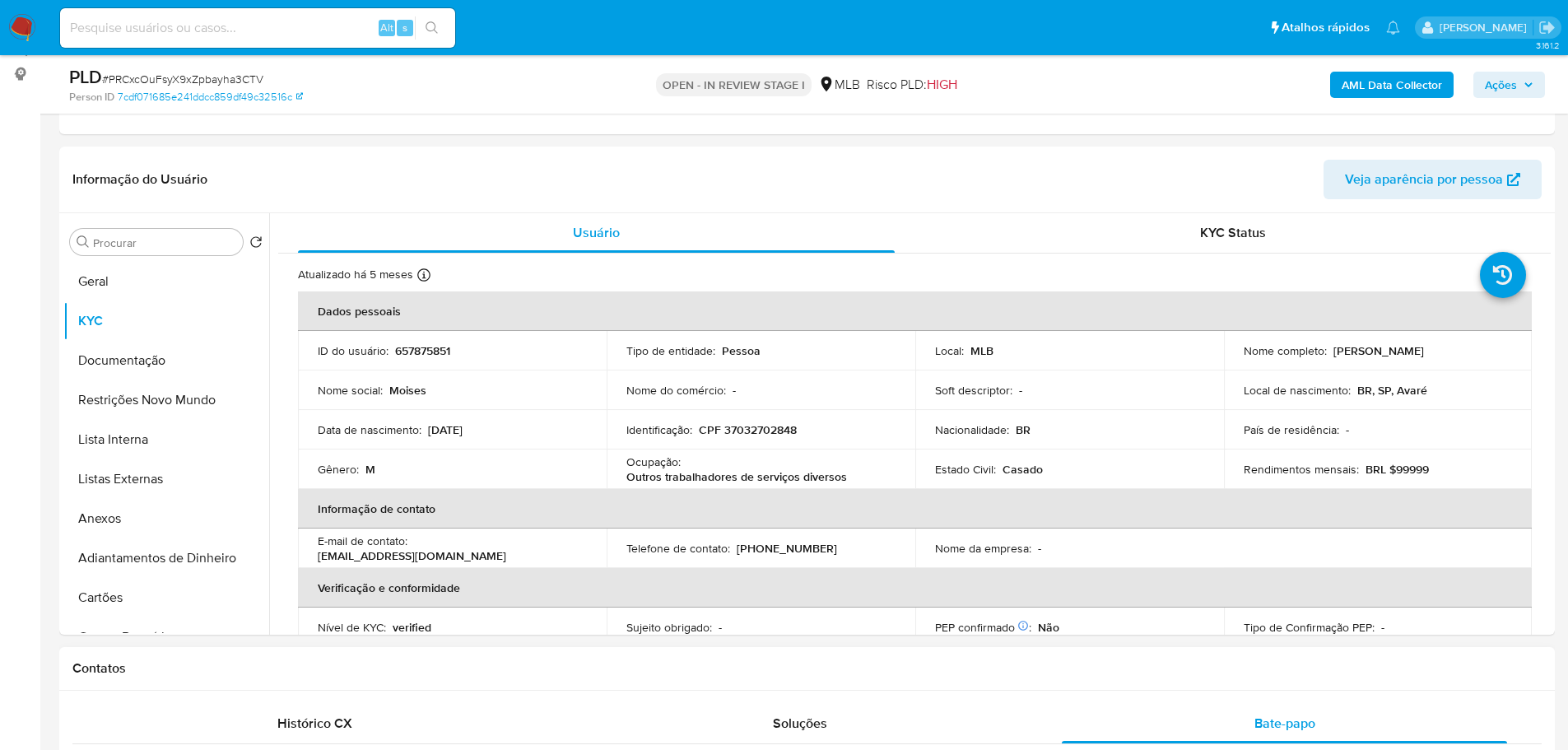
drag, startPoint x: 283, startPoint y: 657, endPoint x: 269, endPoint y: 648, distance: 16.6
click at [283, 657] on div "Contatos" at bounding box center [807, 669] width 1496 height 44
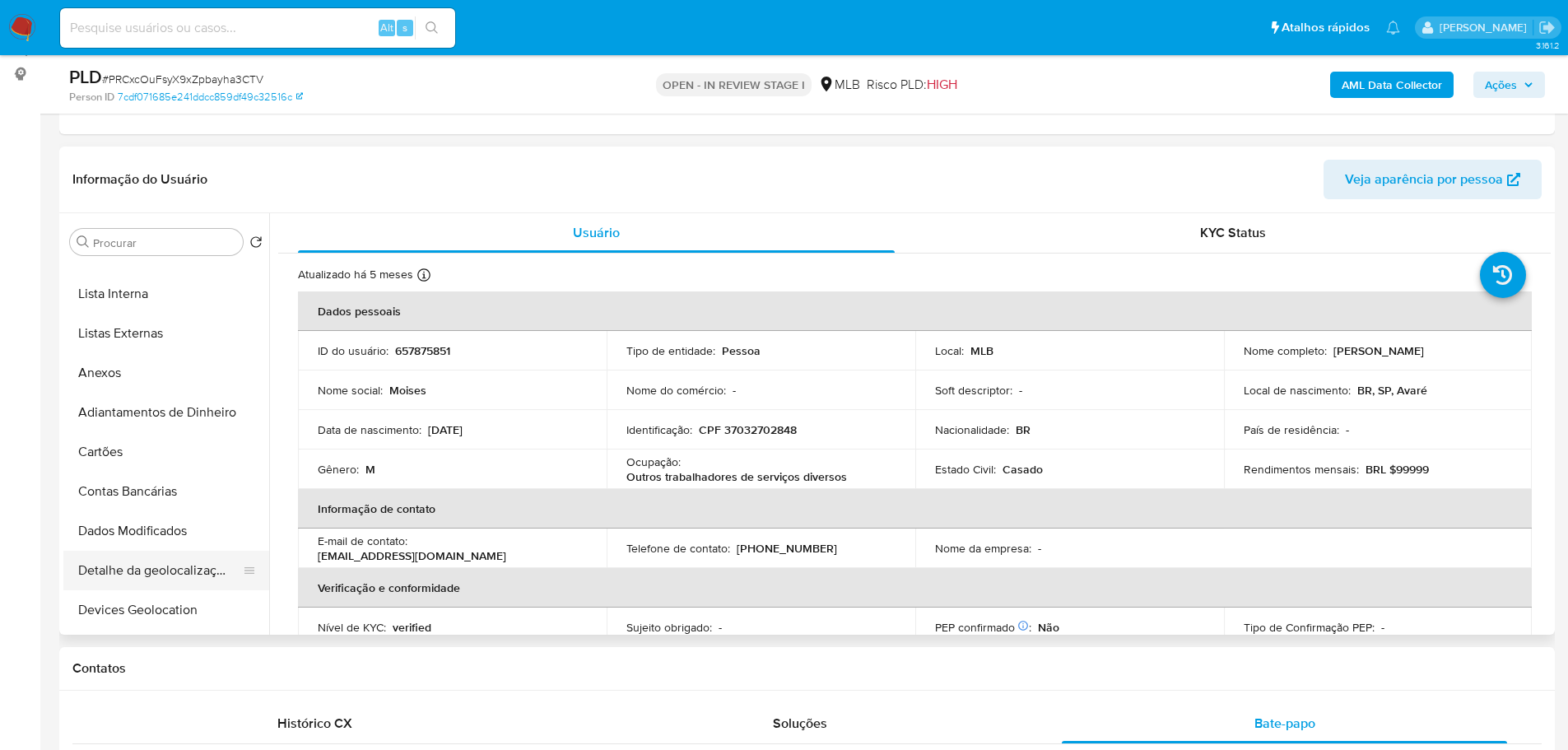
scroll to position [329, 0]
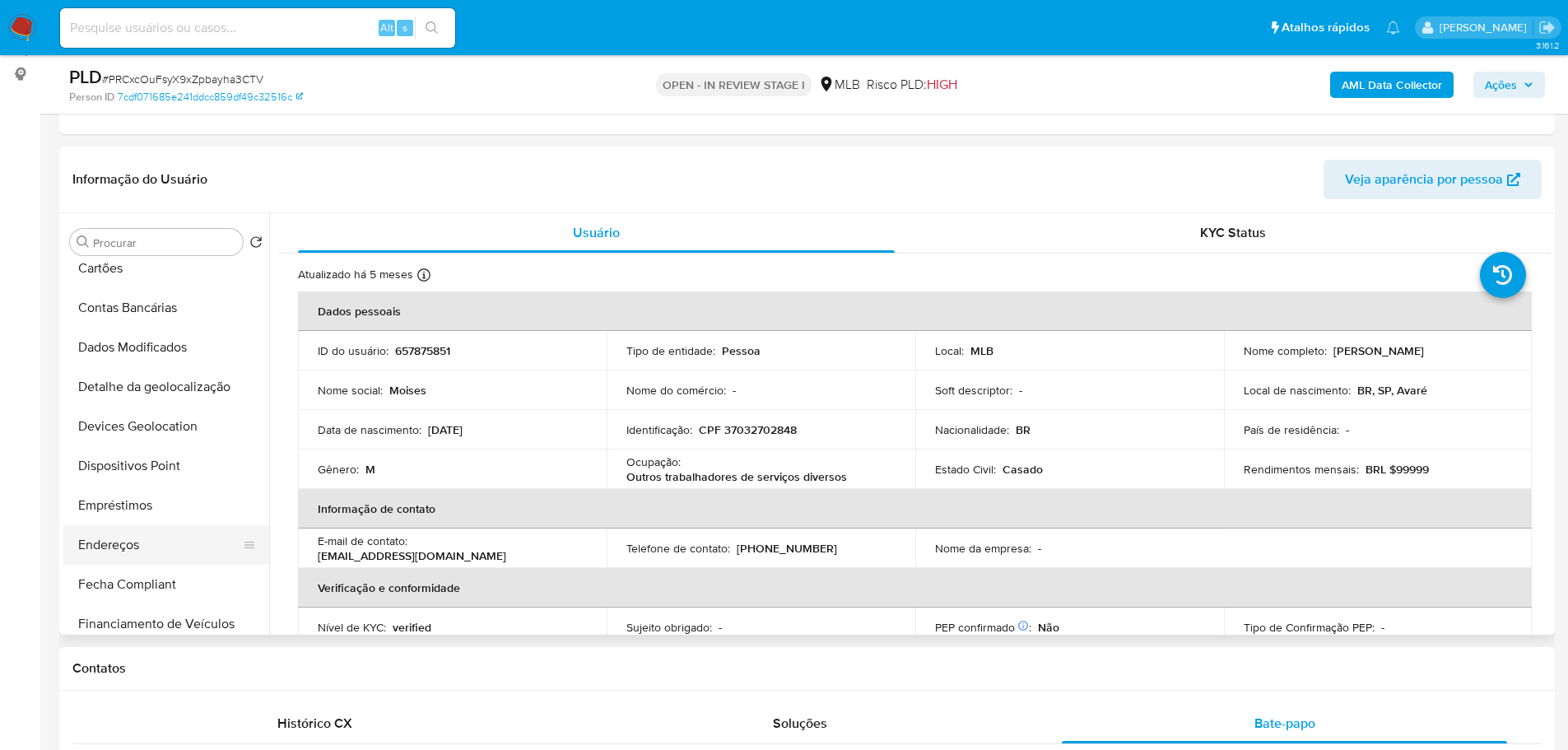
drag, startPoint x: 132, startPoint y: 539, endPoint x: 55, endPoint y: 552, distance: 78.1
click at [131, 541] on button "Endereços" at bounding box center [167, 544] width 206 height 39
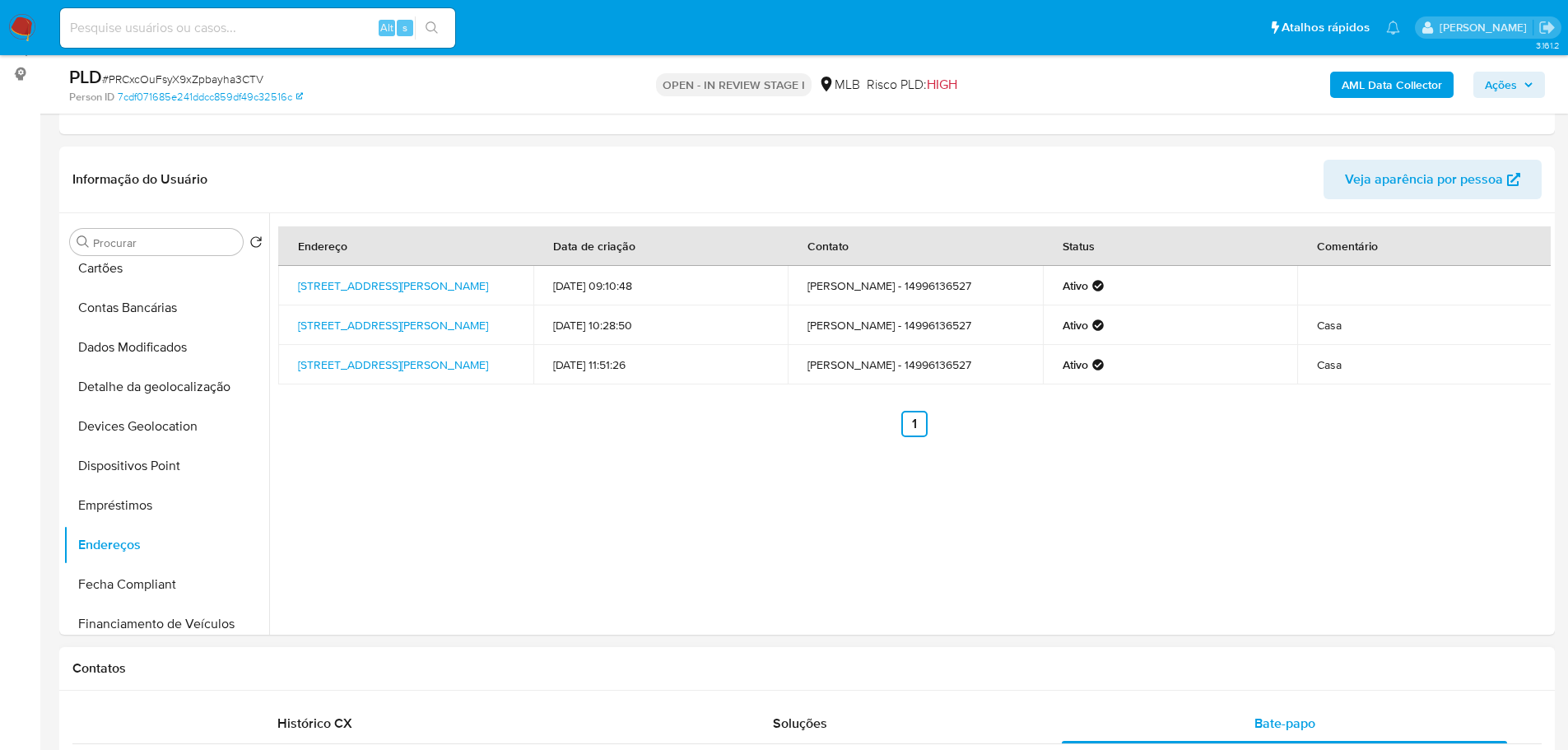
drag, startPoint x: 211, startPoint y: 697, endPoint x: 209, endPoint y: 661, distance: 36.1
click at [118, 376] on button "Detalhe da geolocalização" at bounding box center [160, 386] width 192 height 39
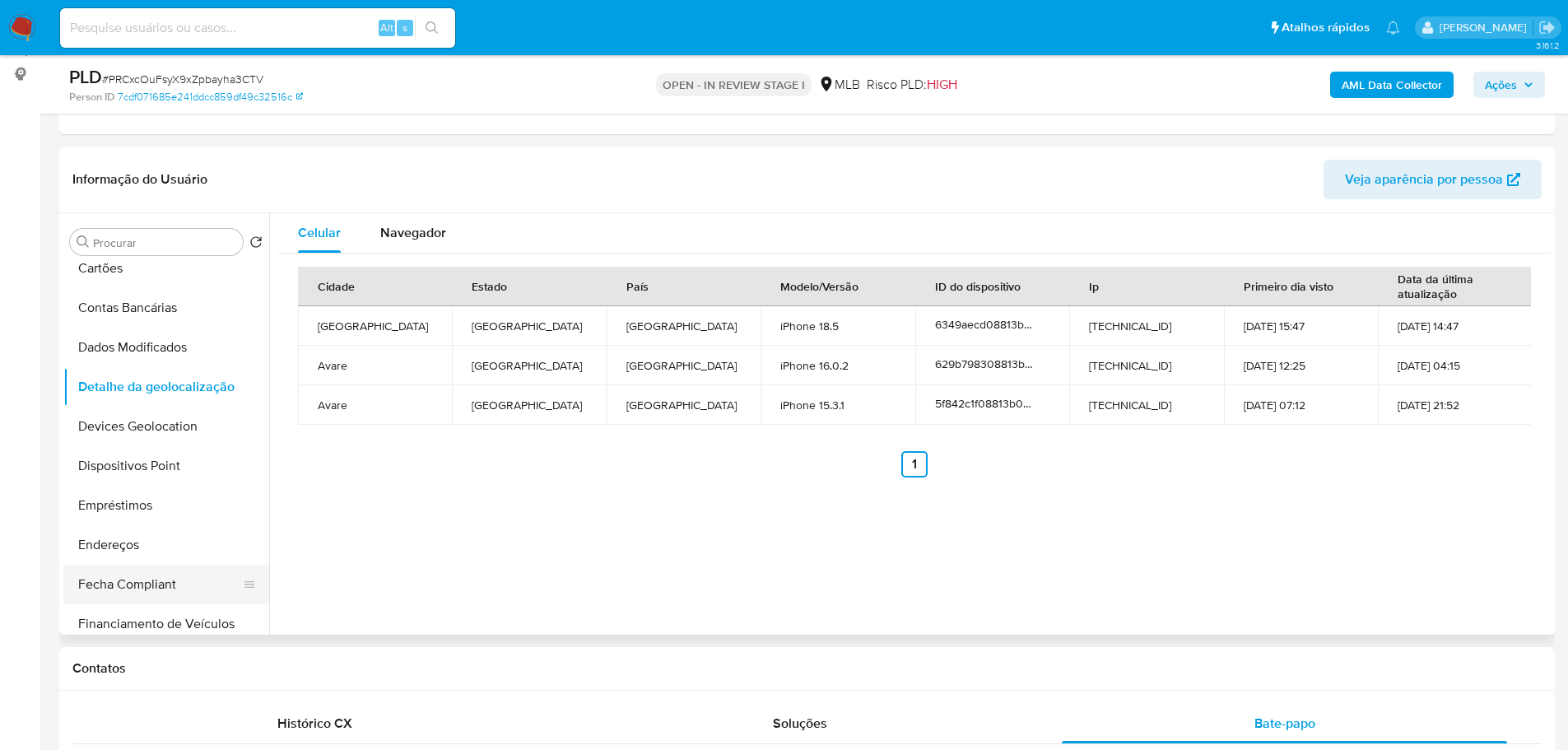
drag, startPoint x: 360, startPoint y: 701, endPoint x: 190, endPoint y: 572, distance: 213.4
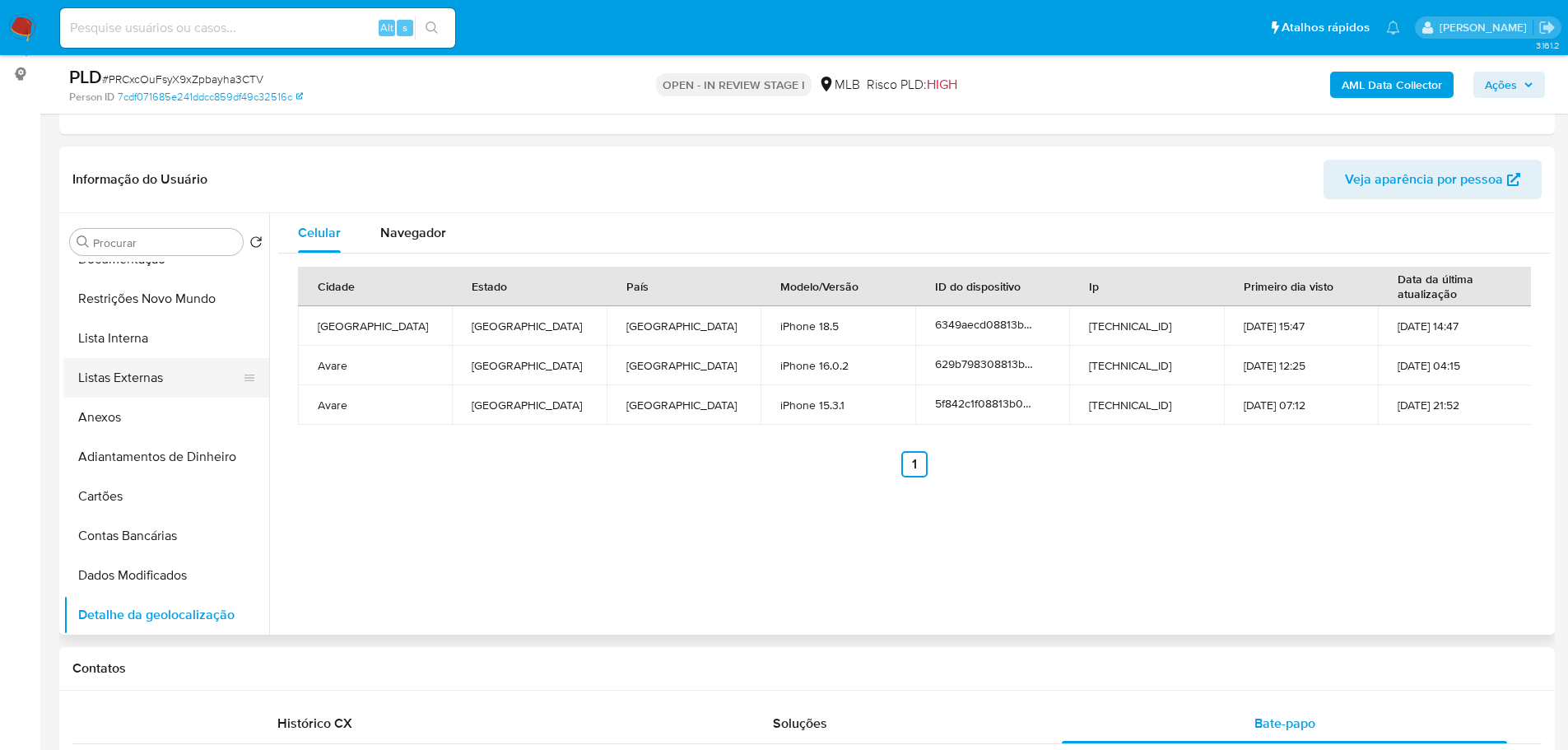
scroll to position [0, 0]
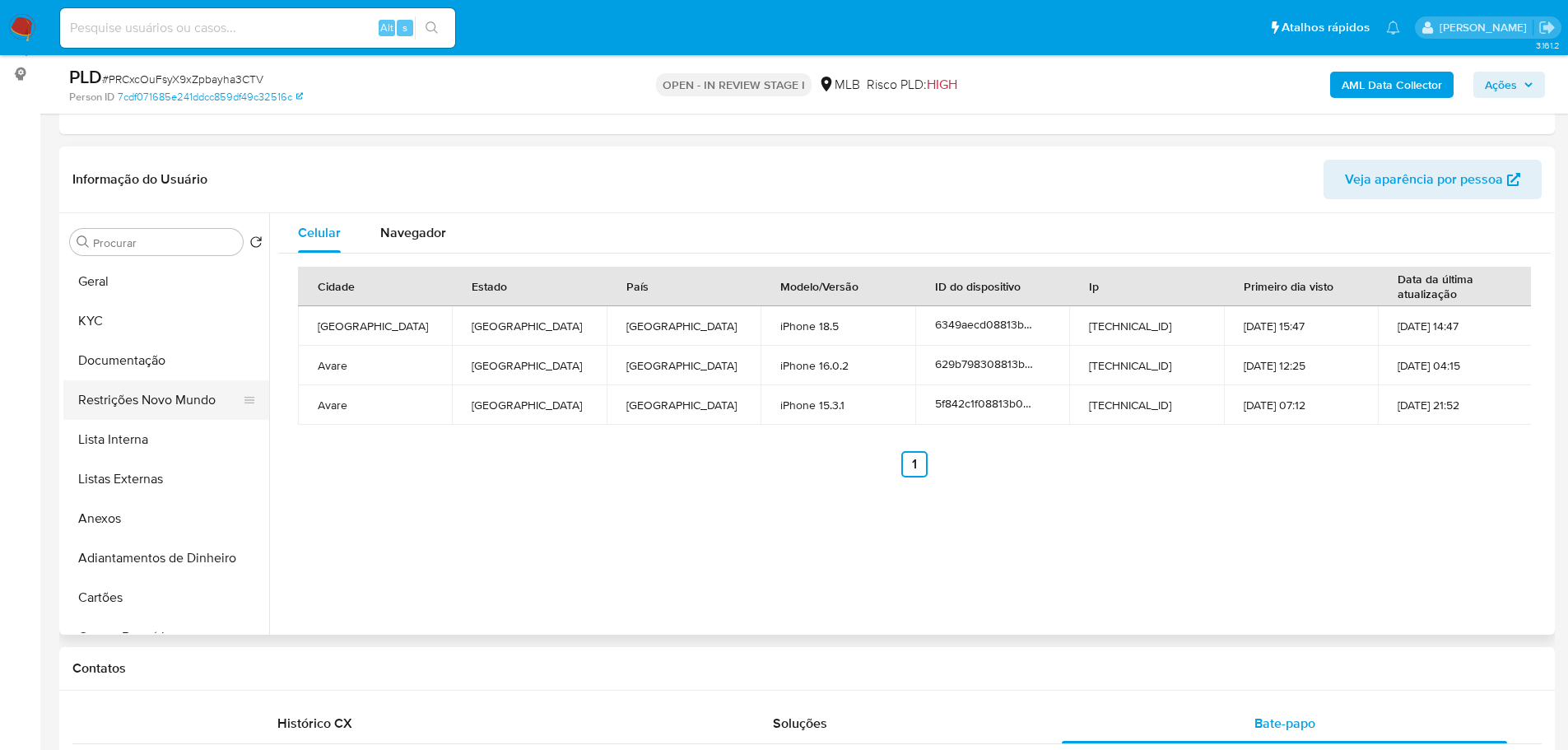
click at [138, 413] on button "Restrições Novo Mundo" at bounding box center [160, 399] width 192 height 39
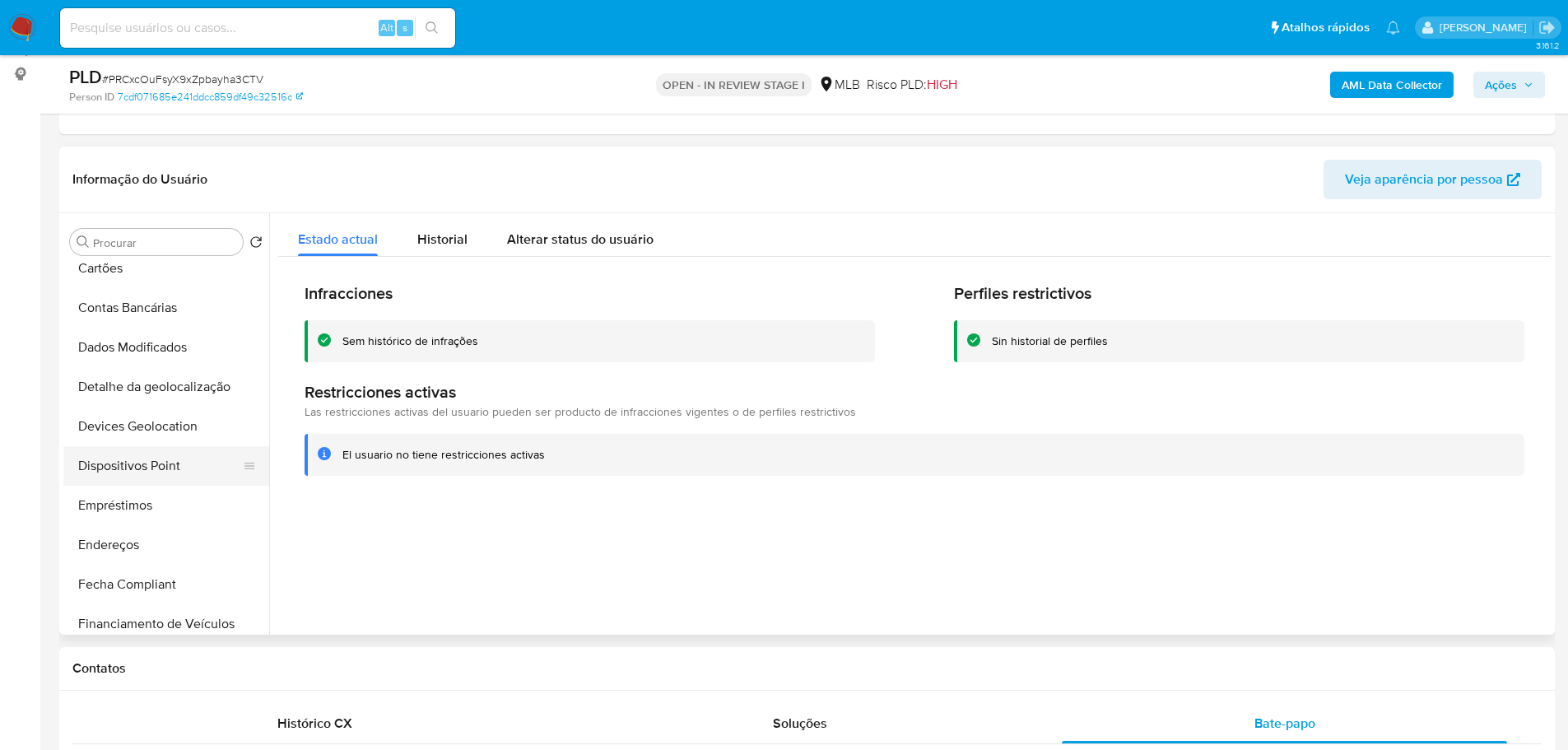
click at [169, 458] on button "Dispositivos Point" at bounding box center [160, 465] width 192 height 39
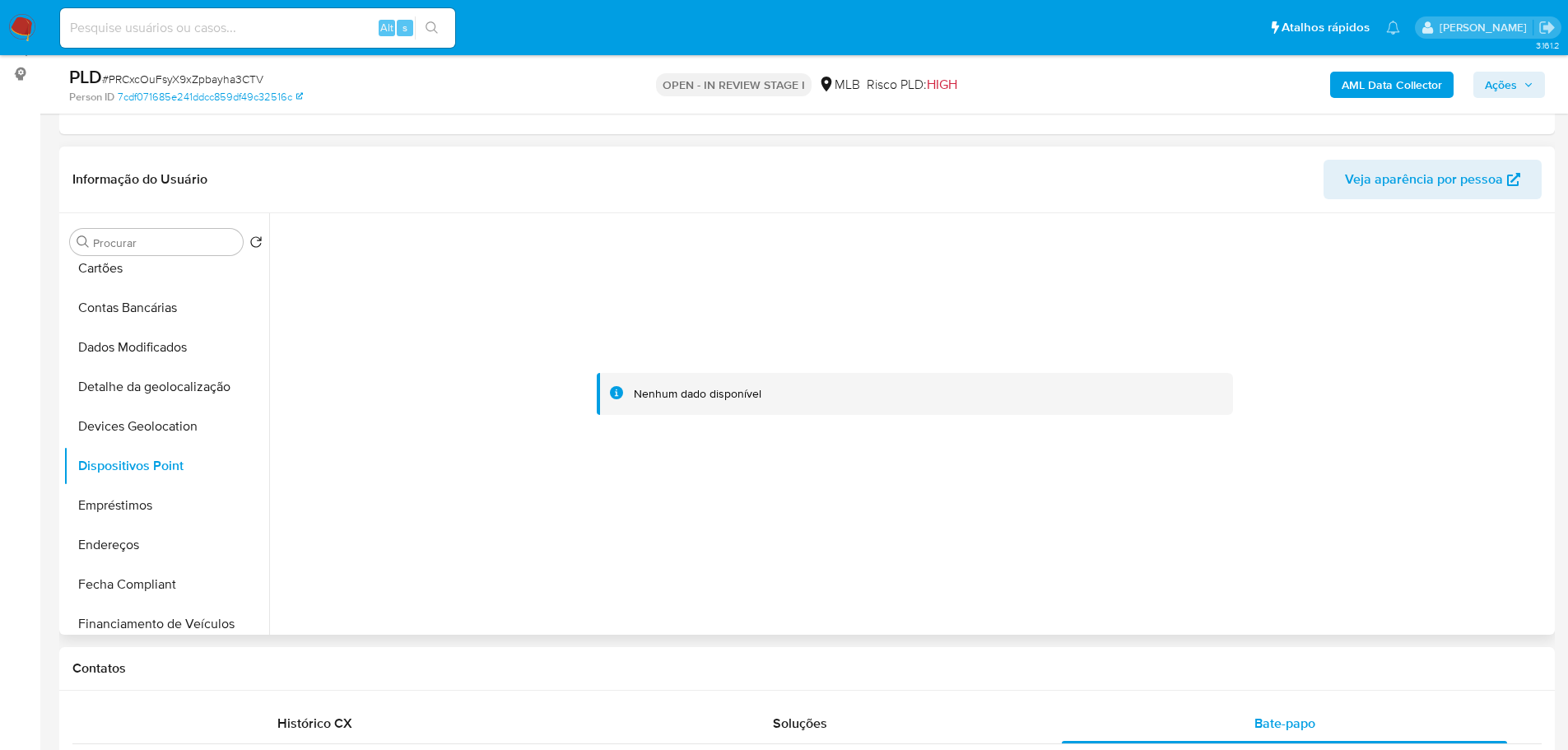
drag, startPoint x: 1403, startPoint y: 532, endPoint x: 977, endPoint y: 276, distance: 497.0
click at [1401, 532] on div at bounding box center [914, 394] width 1273 height 362
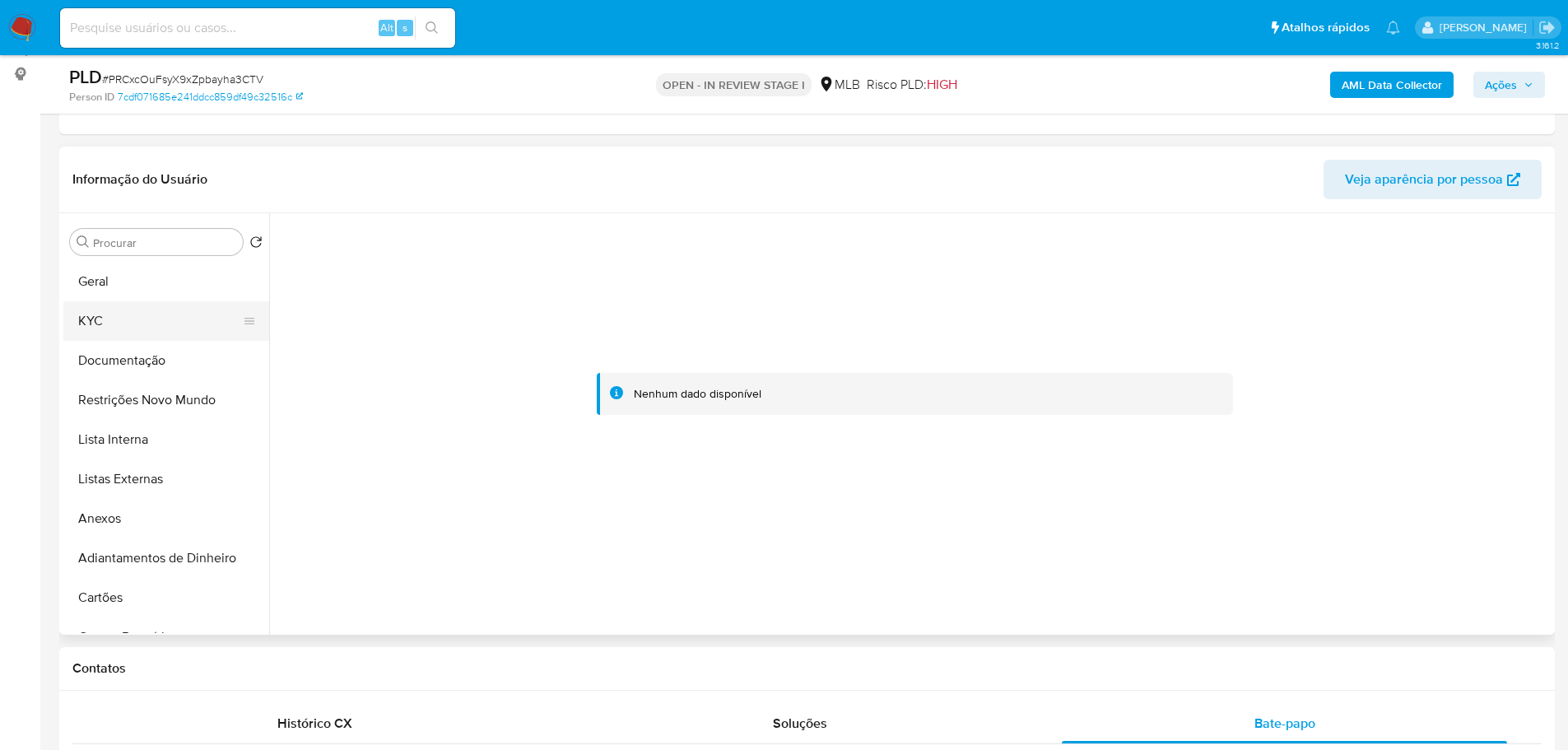
click at [116, 327] on button "KYC" at bounding box center [160, 320] width 192 height 39
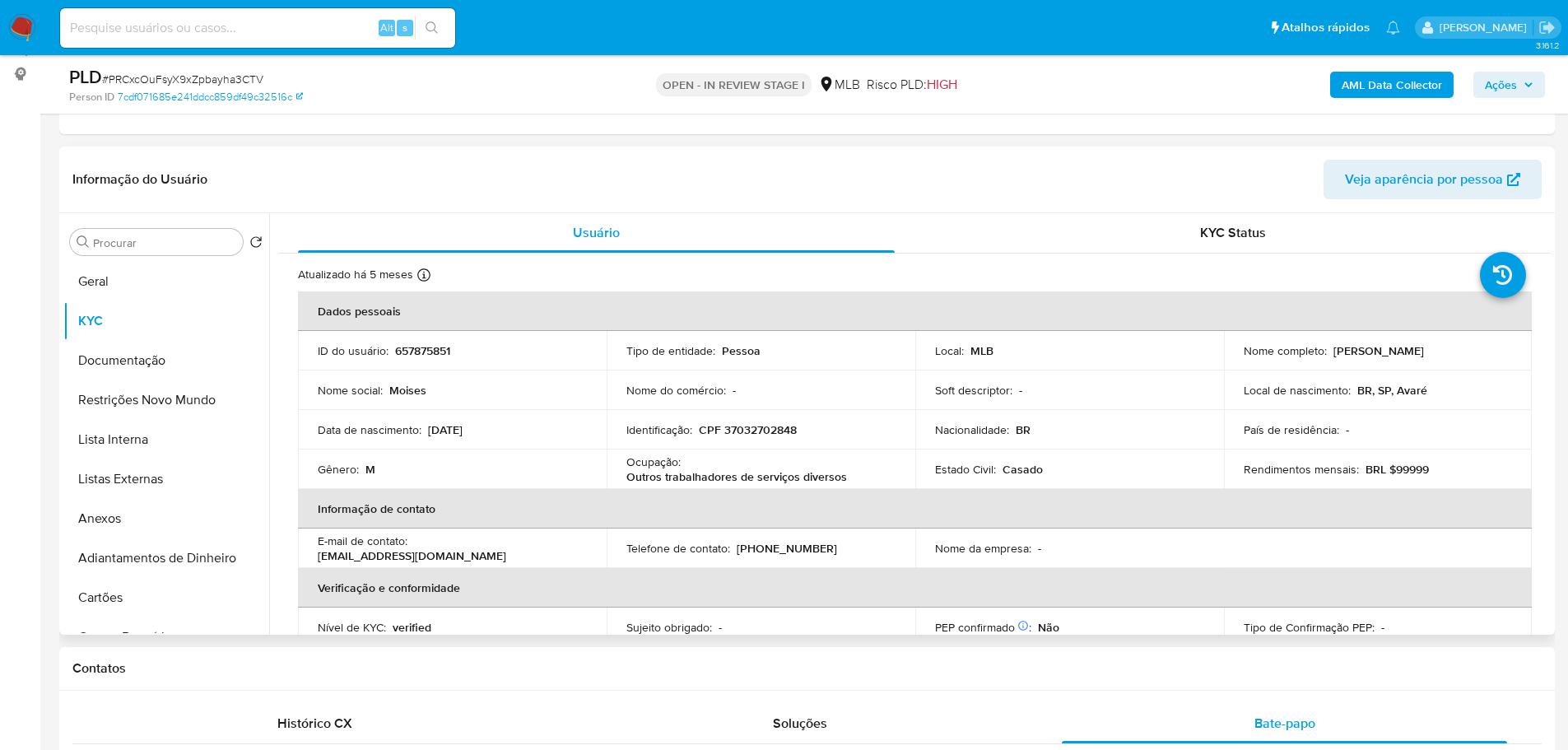
click at [779, 438] on td "Identificação : CPF 37032702848" at bounding box center [760, 429] width 309 height 39
click at [776, 439] on td "Identificação : CPF 37032702848" at bounding box center [760, 429] width 309 height 39
click at [769, 437] on td "Identificação : CPF 37032702848" at bounding box center [760, 429] width 309 height 39
click at [768, 437] on p "CPF 37032702848" at bounding box center [748, 429] width 98 height 15
click at [766, 437] on p "CPF 37032702848" at bounding box center [748, 429] width 98 height 15
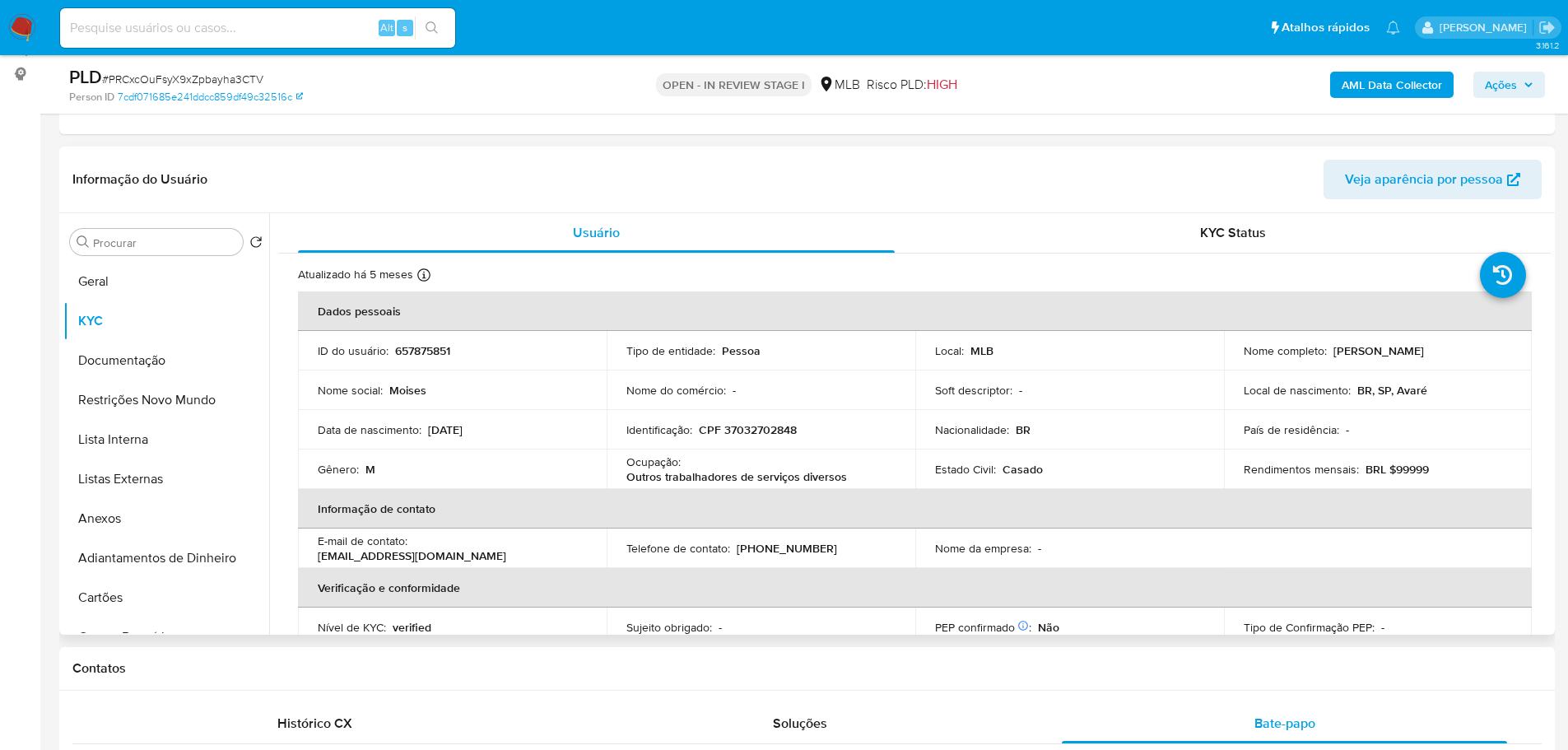
click at [762, 436] on p "CPF 37032702848" at bounding box center [748, 429] width 98 height 15
copy p "37032702848"
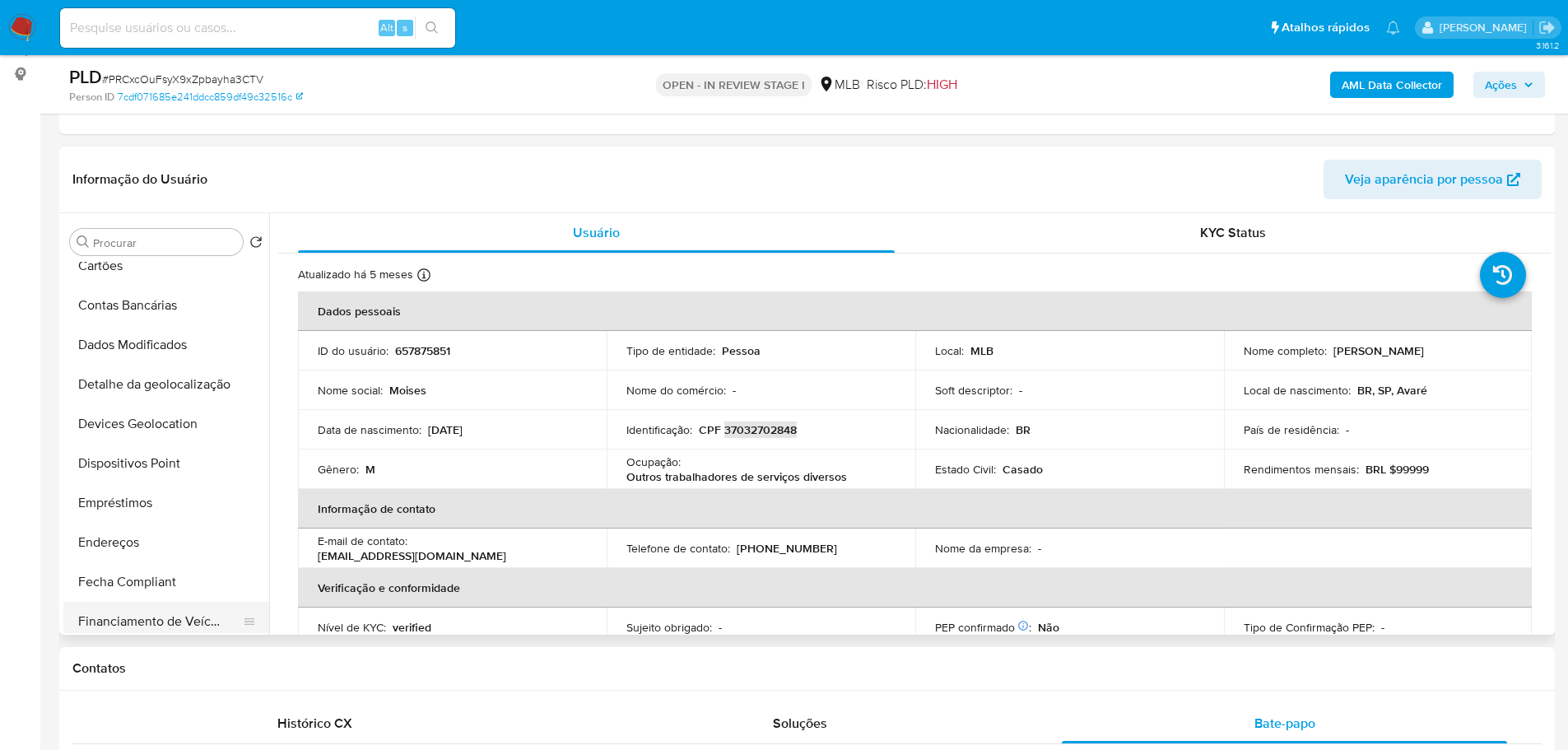
scroll to position [494, 0]
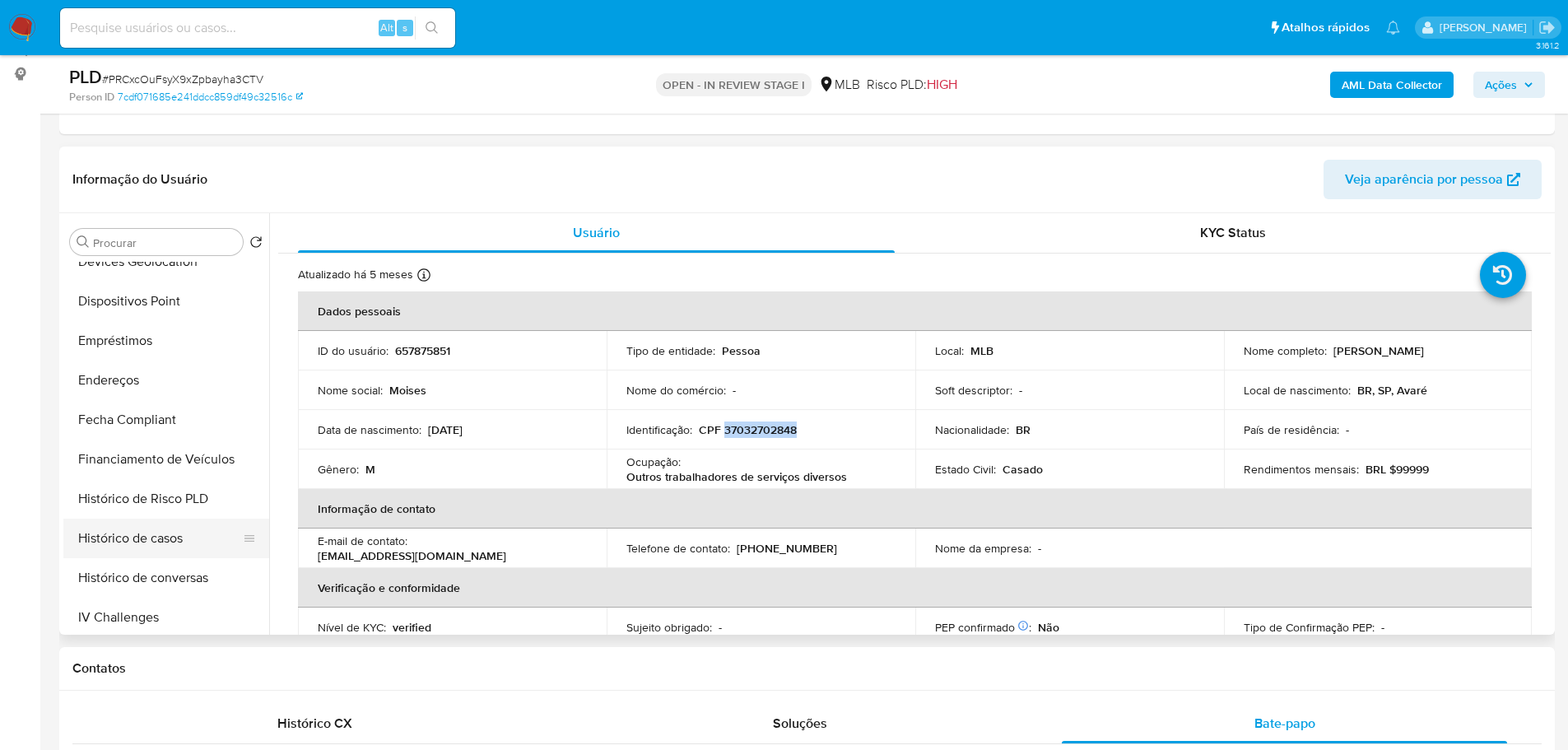
click at [138, 532] on button "Histórico de casos" at bounding box center [160, 538] width 192 height 39
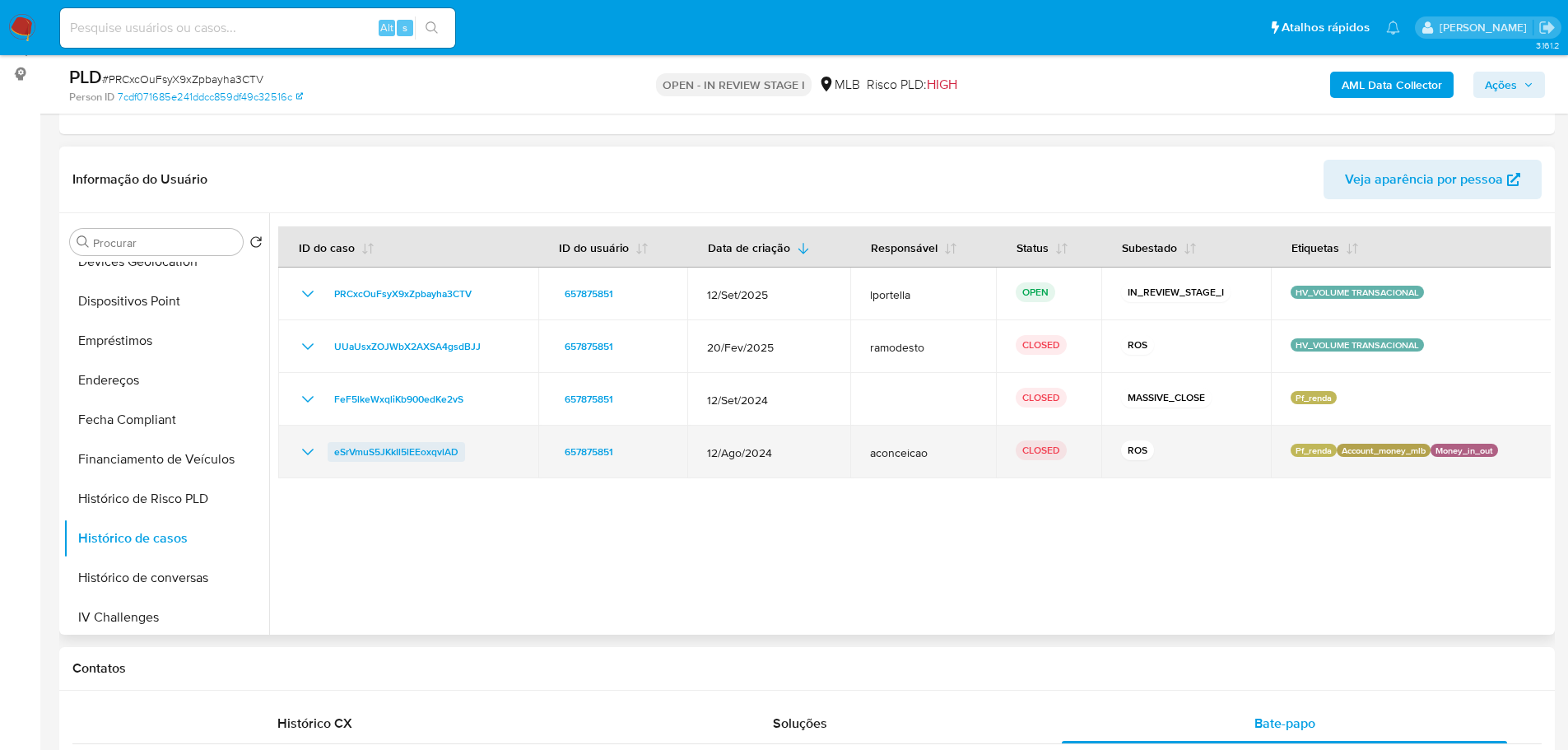
click at [366, 457] on span "eSrVmuS5JKkIl5lEEoxqvlAD" at bounding box center [397, 452] width 124 height 20
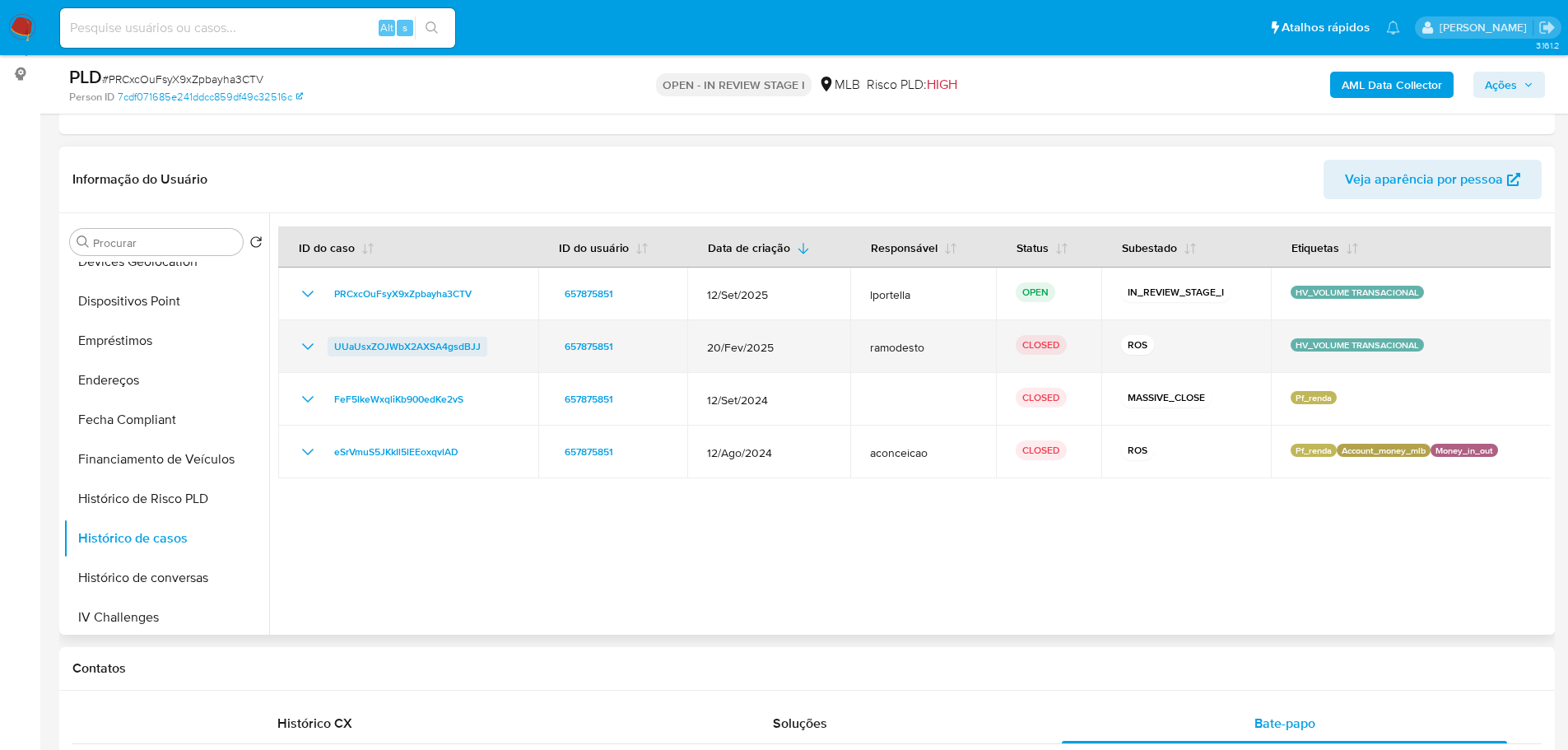
click at [424, 344] on span "UUaUsxZOJWbX2AXSA4gsdBJJ" at bounding box center [407, 346] width 147 height 20
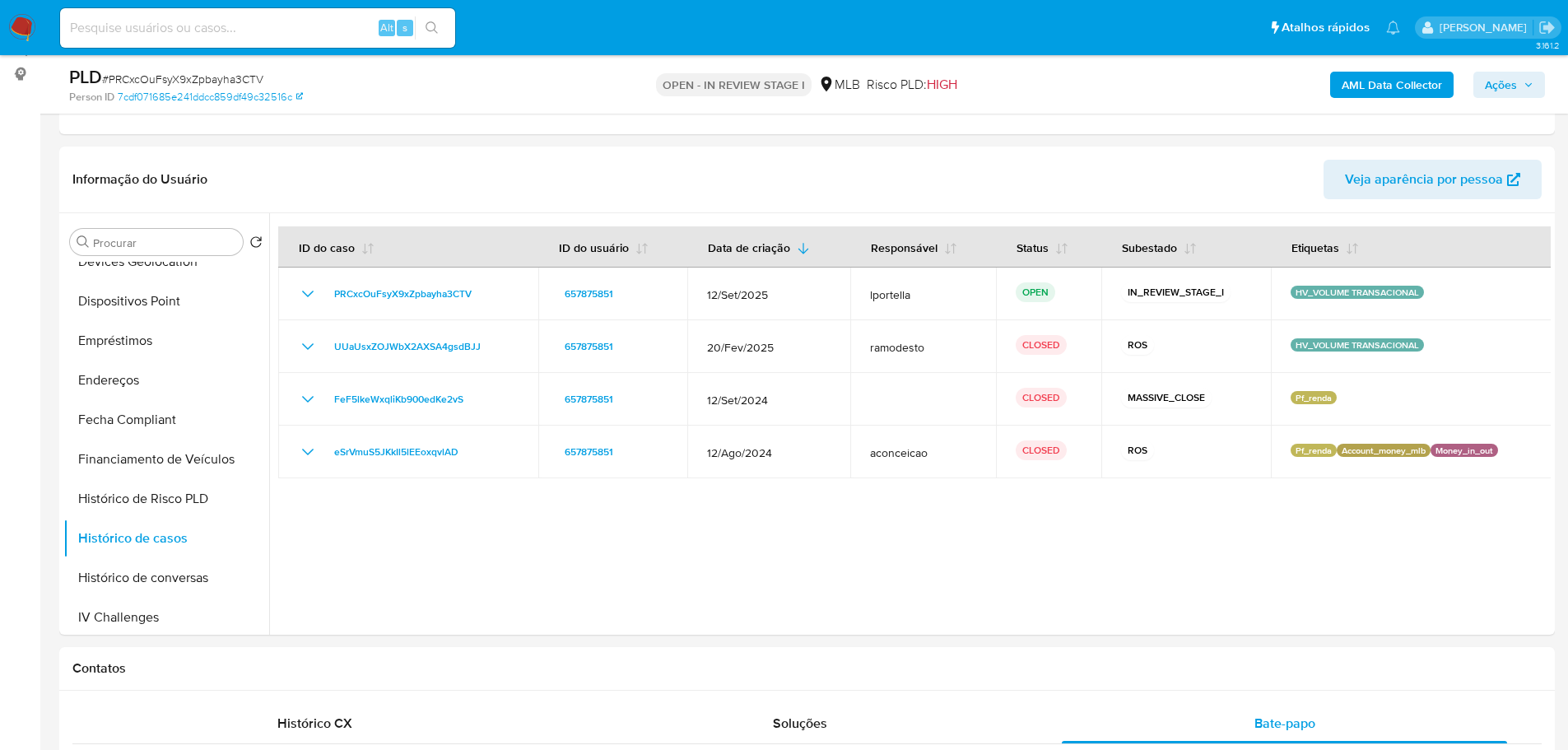
click at [1500, 82] on span "Ações" at bounding box center [1501, 85] width 32 height 26
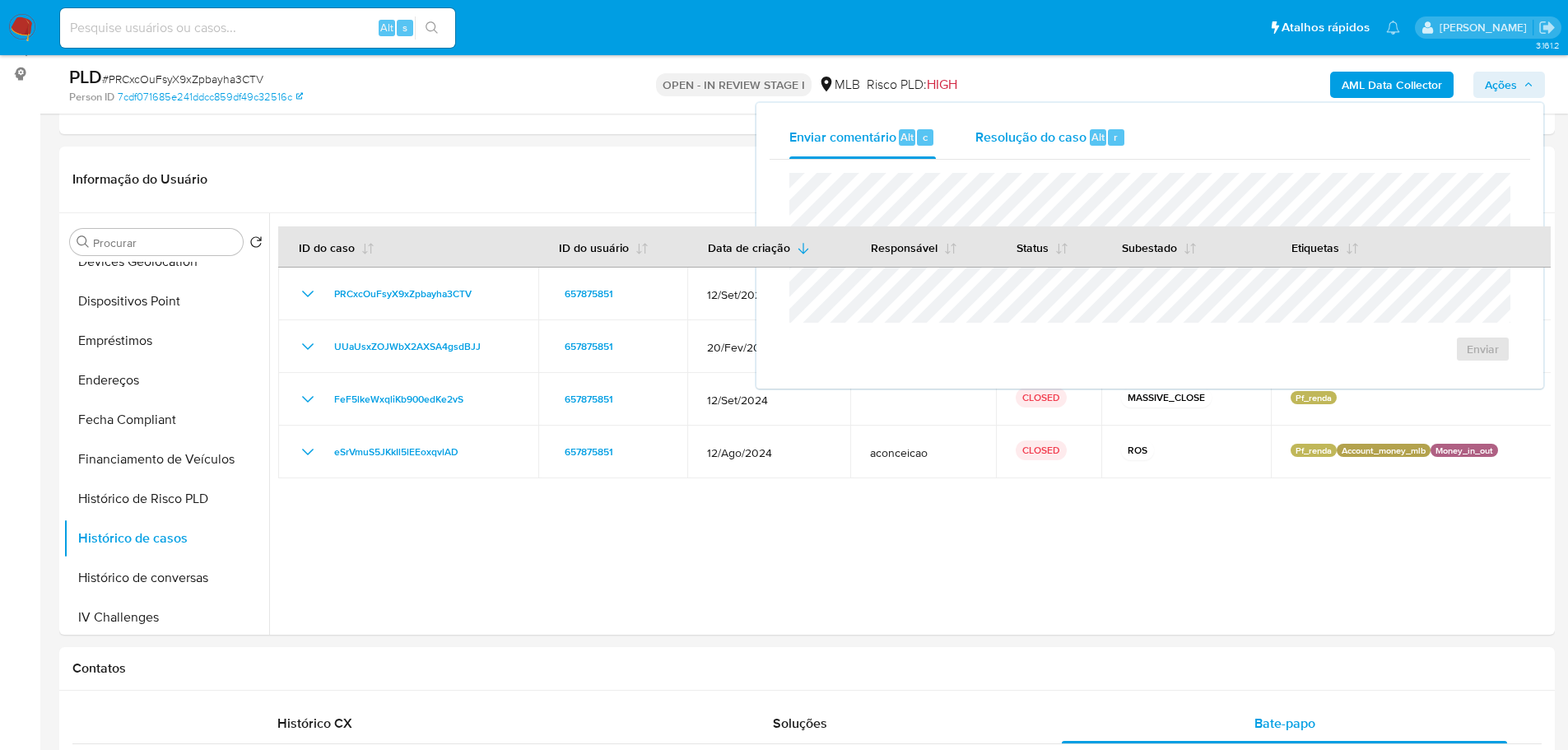
click at [1048, 149] on div "Resolução do caso Alt r" at bounding box center [1050, 137] width 150 height 43
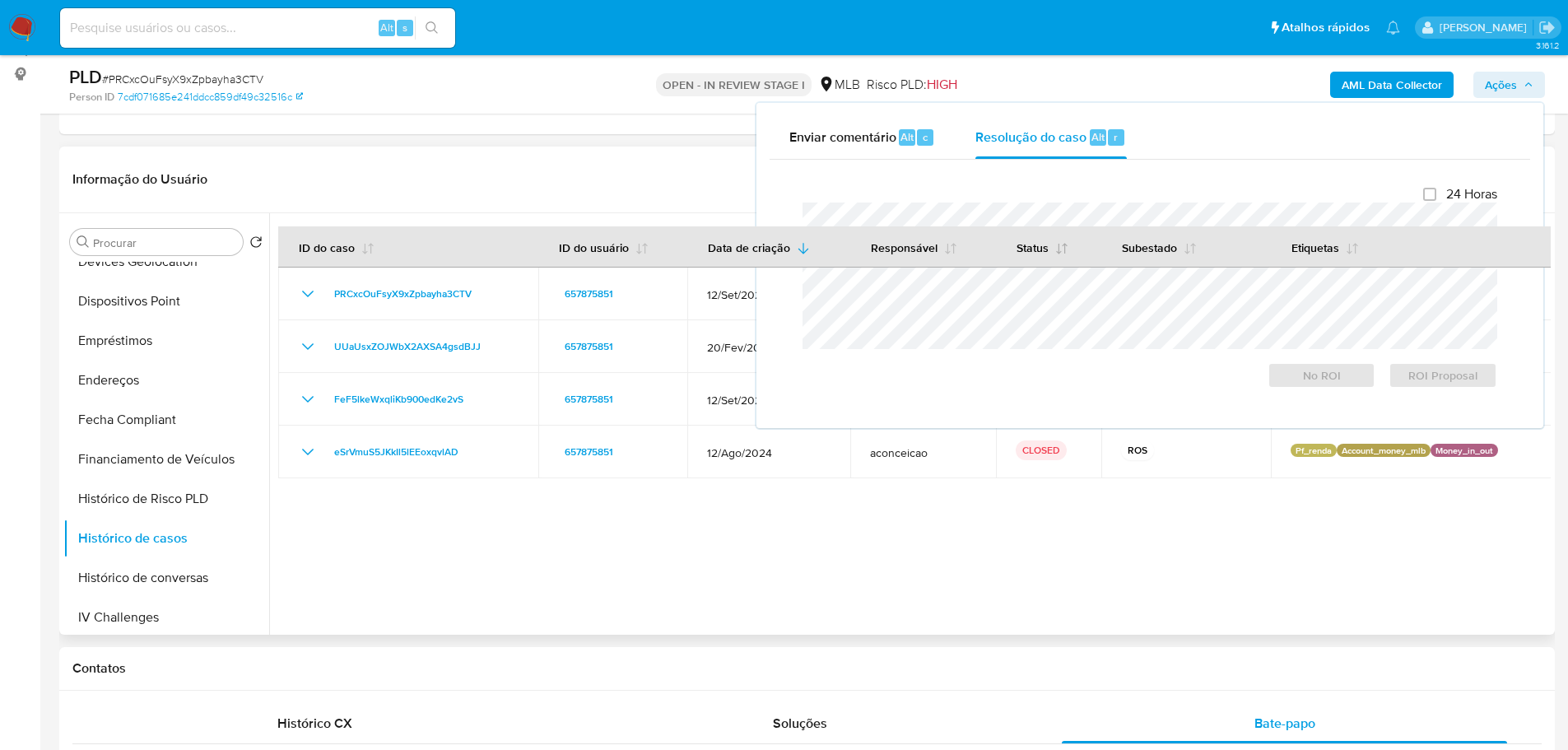
click at [1021, 231] on button "Status" at bounding box center [1042, 246] width 91 height 39
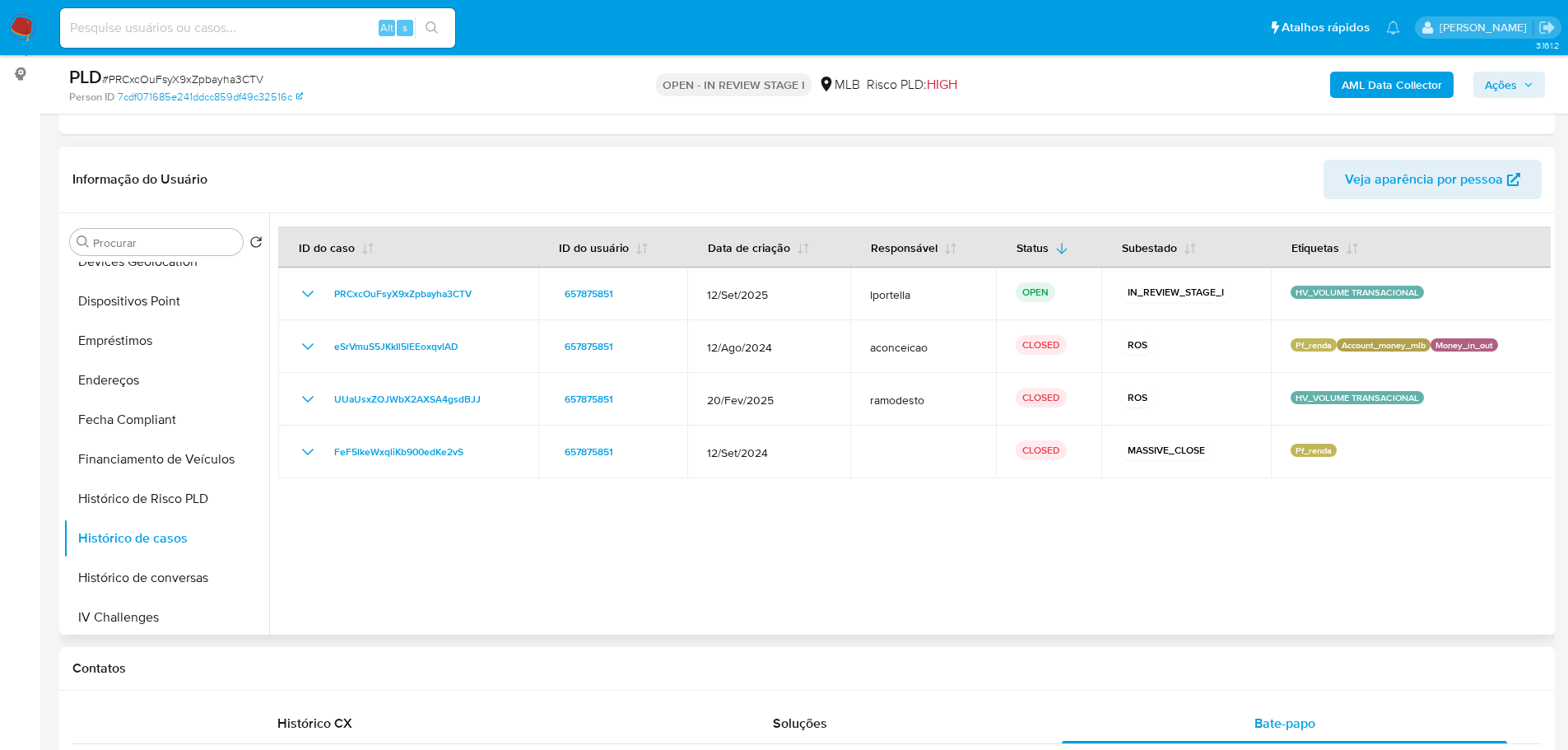
drag, startPoint x: 1481, startPoint y: 94, endPoint x: 1469, endPoint y: 98, distance: 12.6
click at [1480, 94] on button "Ações" at bounding box center [1509, 85] width 72 height 26
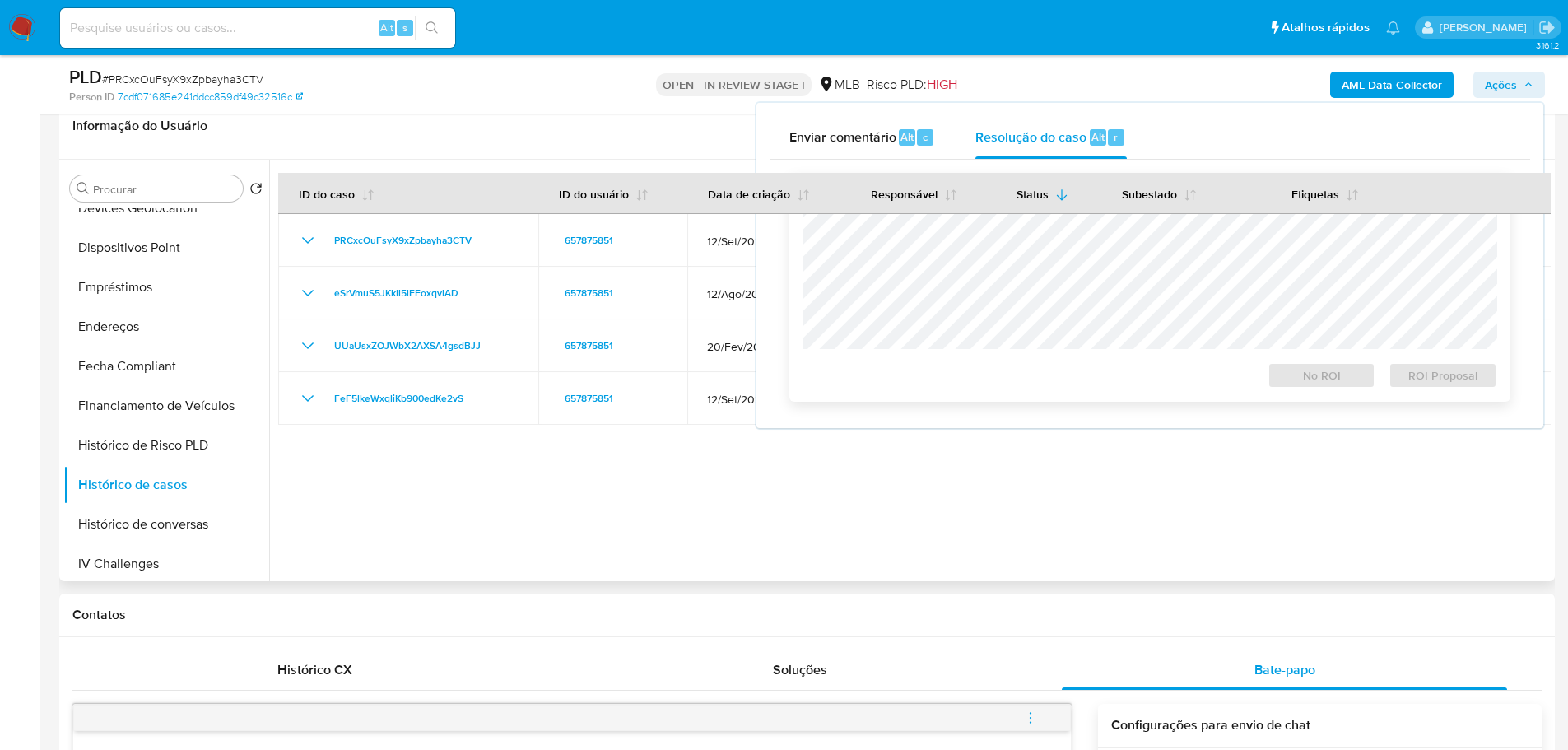
scroll to position [296, 0]
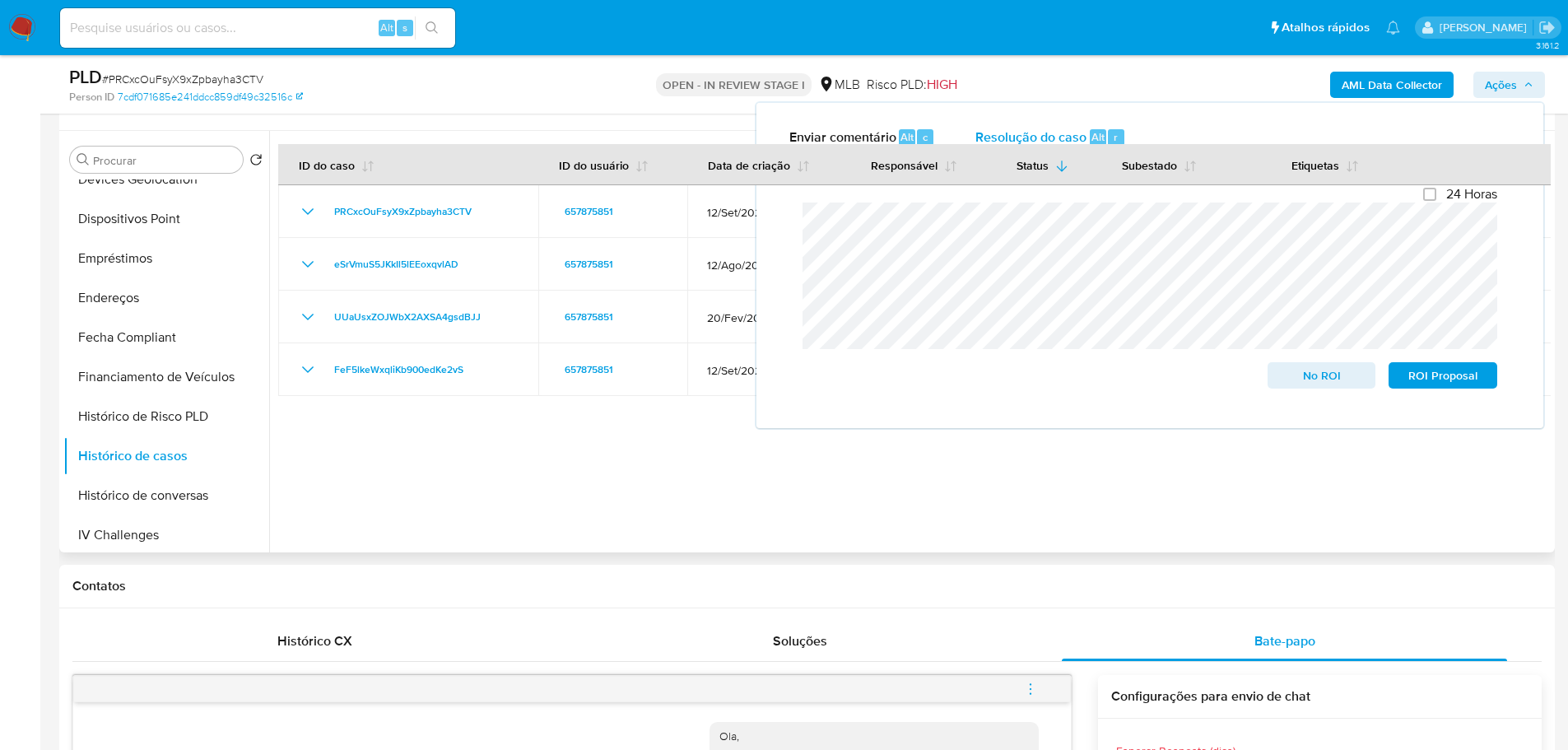
click at [1367, 83] on b "AML Data Collector" at bounding box center [1392, 85] width 100 height 26
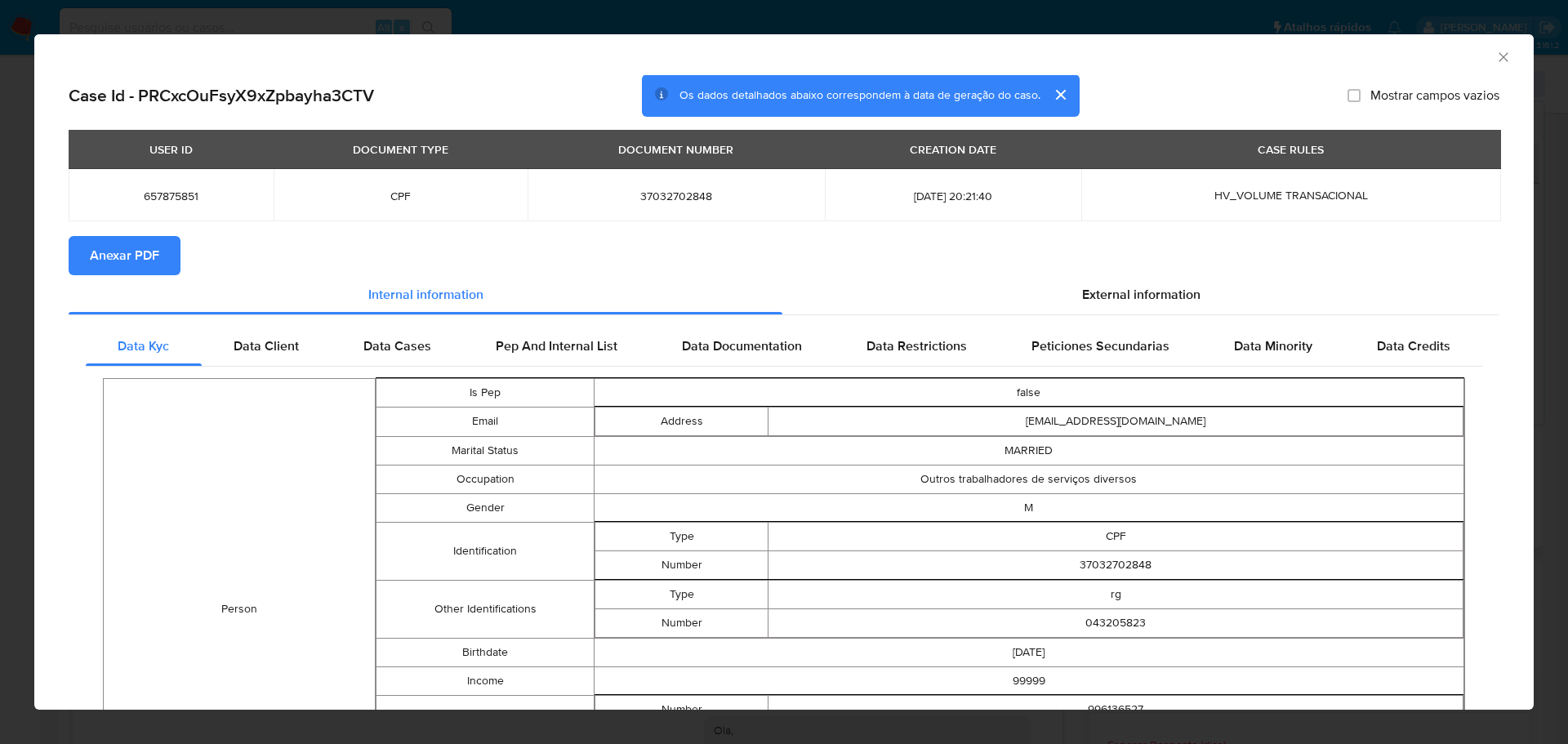
click at [155, 261] on span "Anexar PDF" at bounding box center [124, 256] width 70 height 36
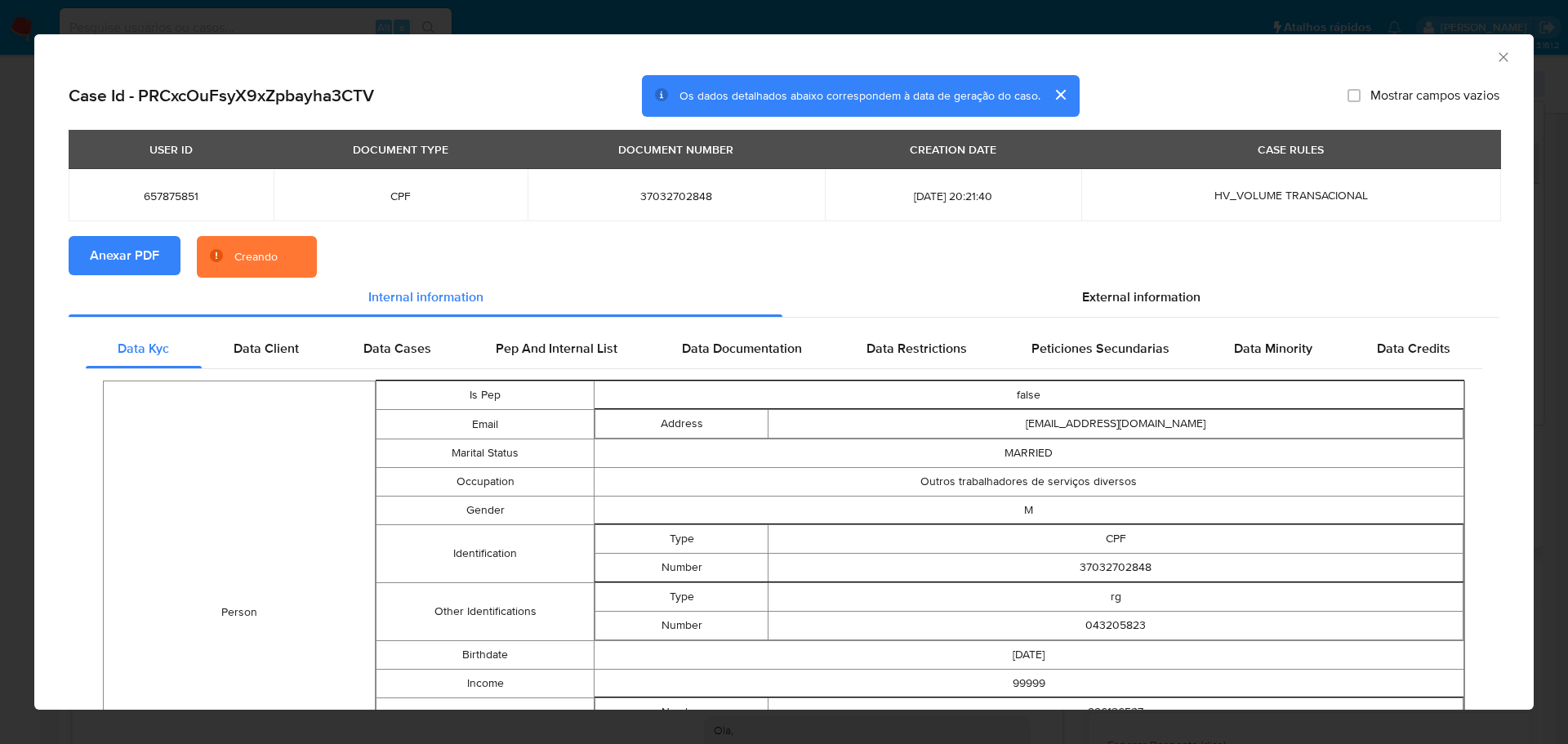
click at [1495, 61] on icon "Fechar a janela" at bounding box center [1503, 57] width 16 height 16
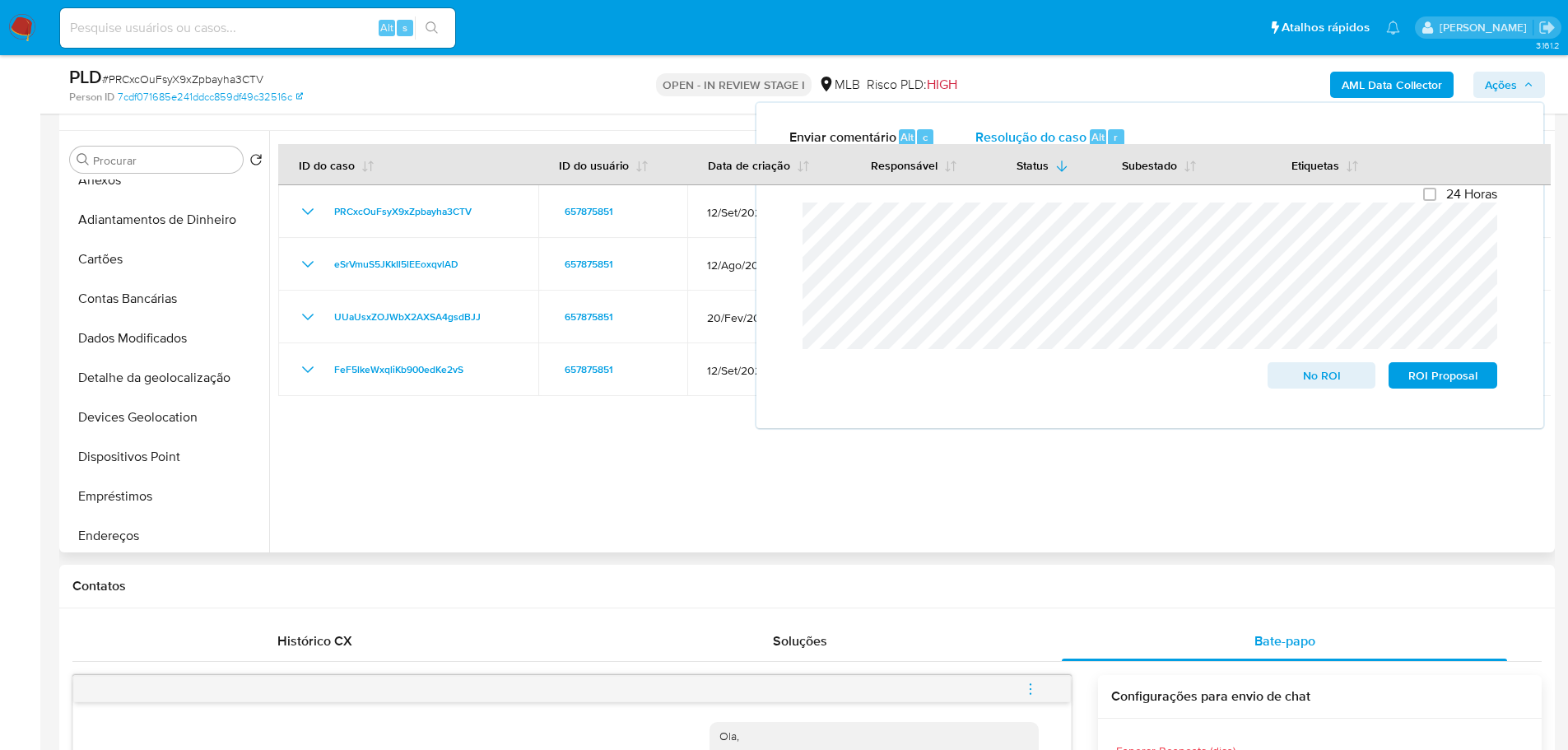
scroll to position [0, 0]
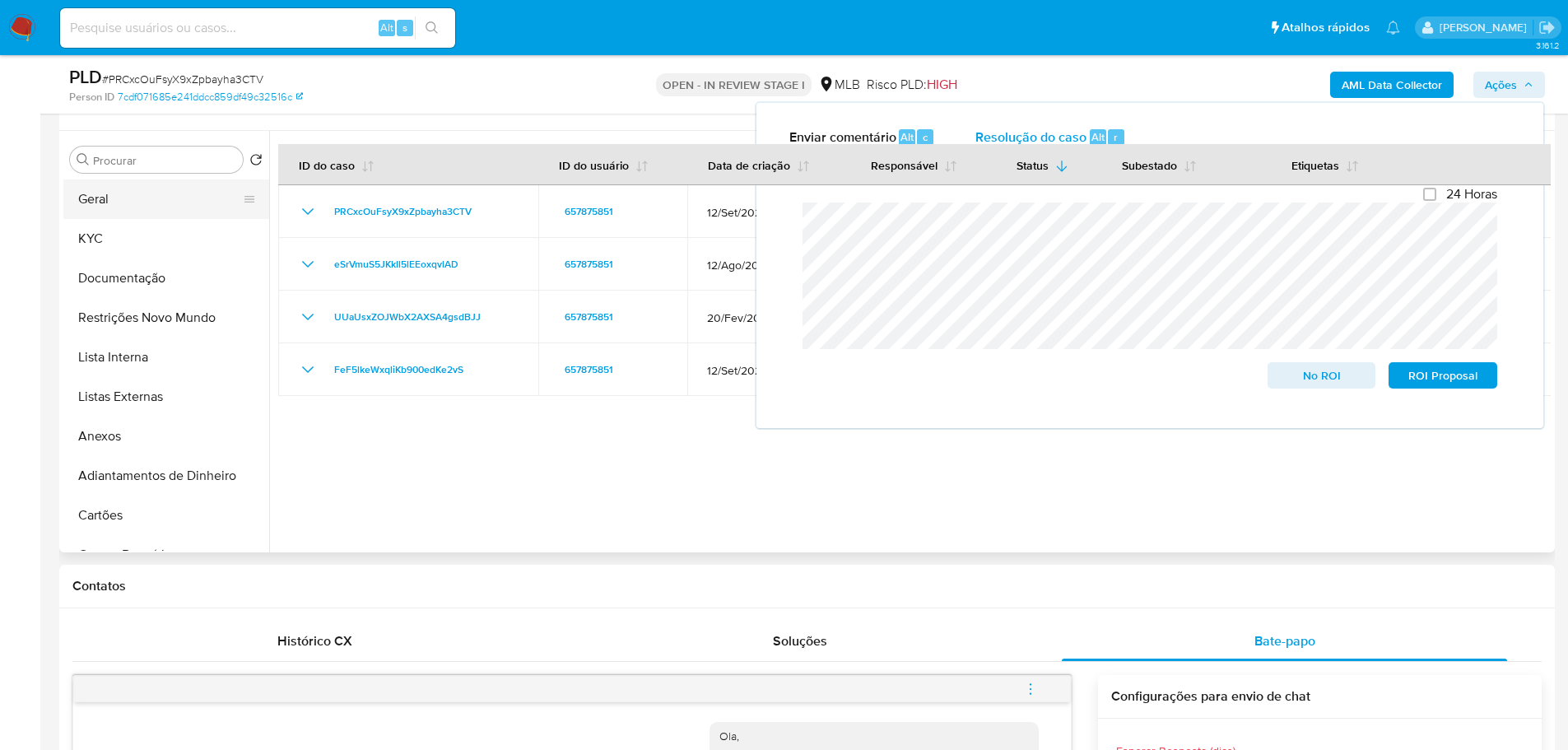
click at [115, 205] on button "Geral" at bounding box center [160, 199] width 192 height 39
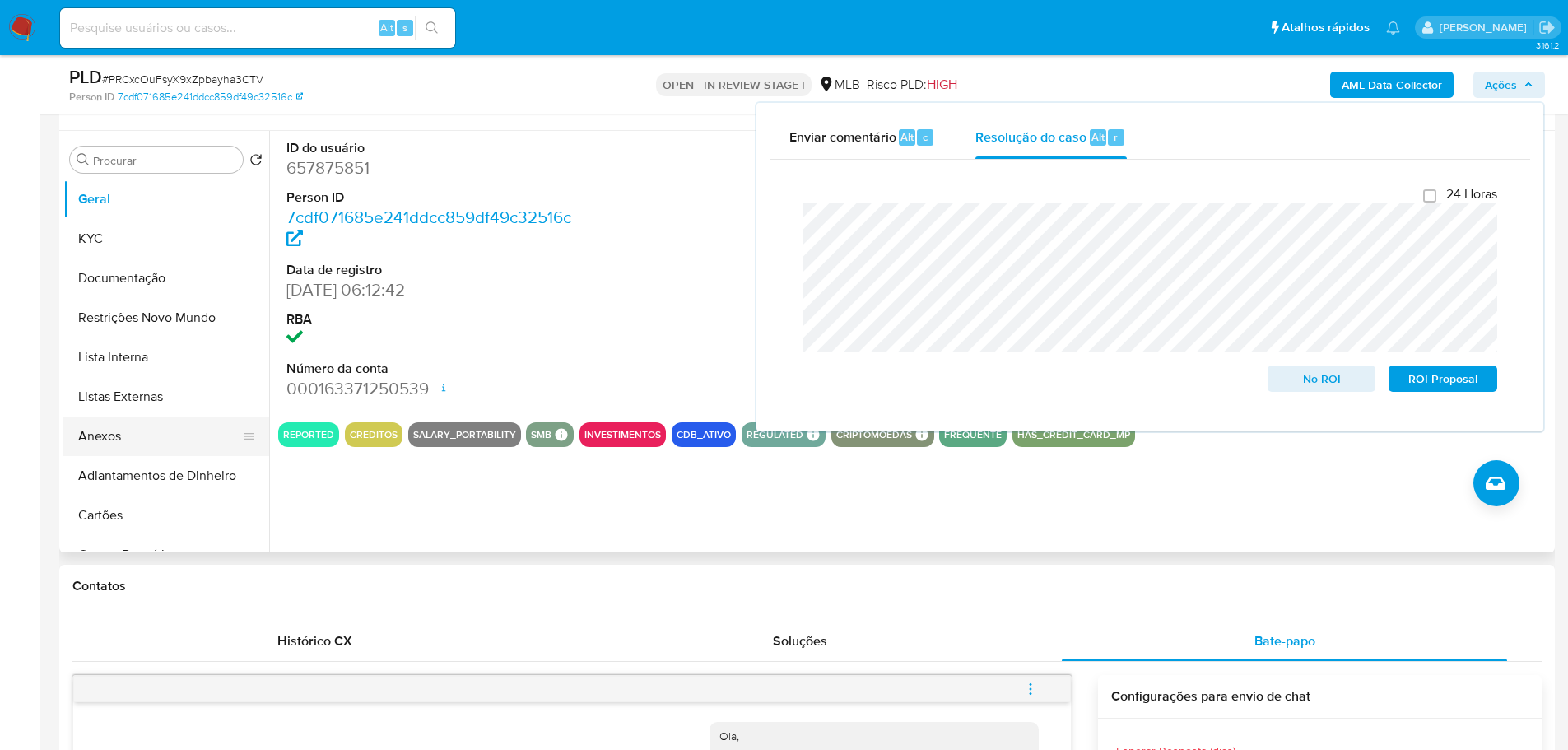
drag, startPoint x: 123, startPoint y: 433, endPoint x: 250, endPoint y: 434, distance: 127.0
click at [123, 433] on button "Anexos" at bounding box center [160, 436] width 192 height 39
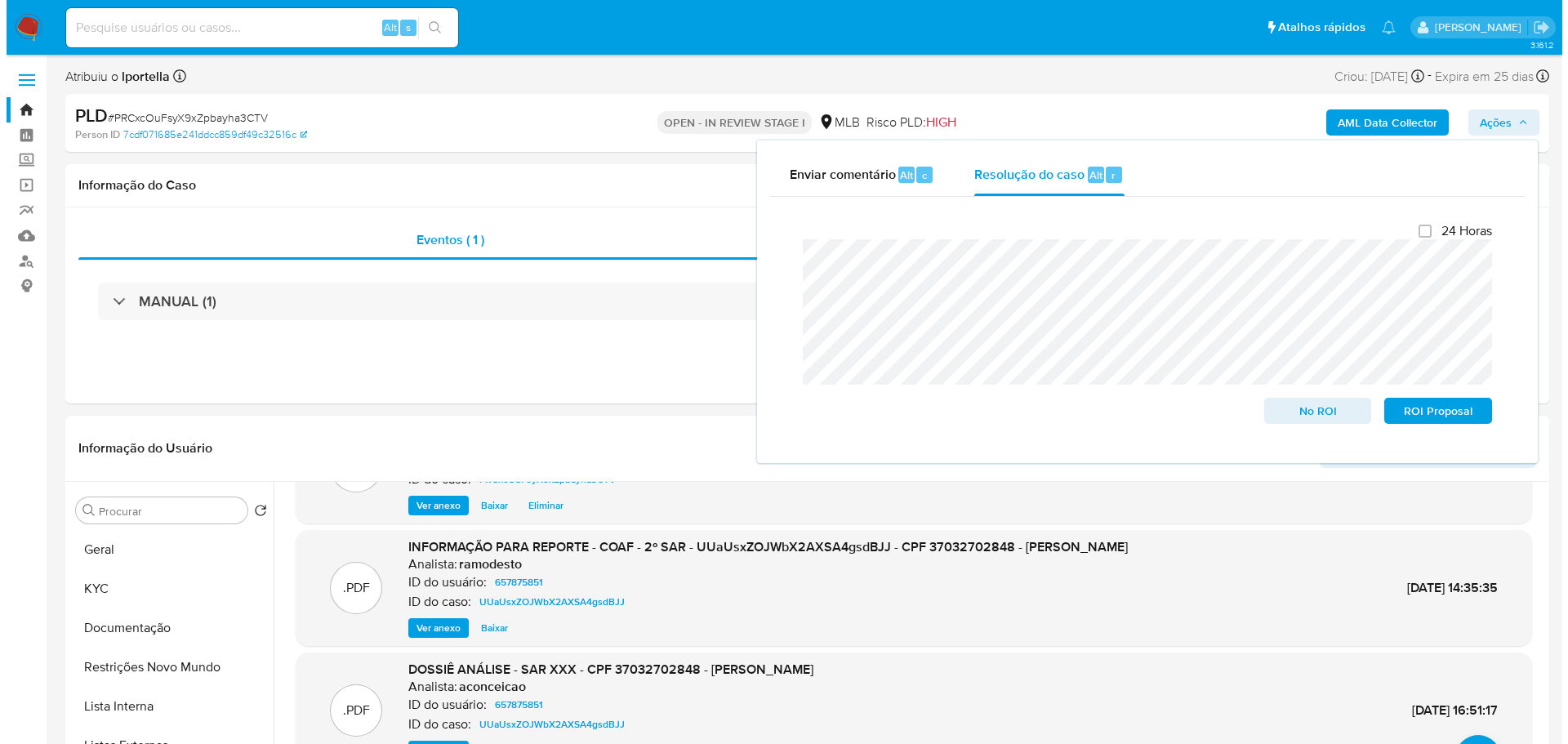
scroll to position [137, 0]
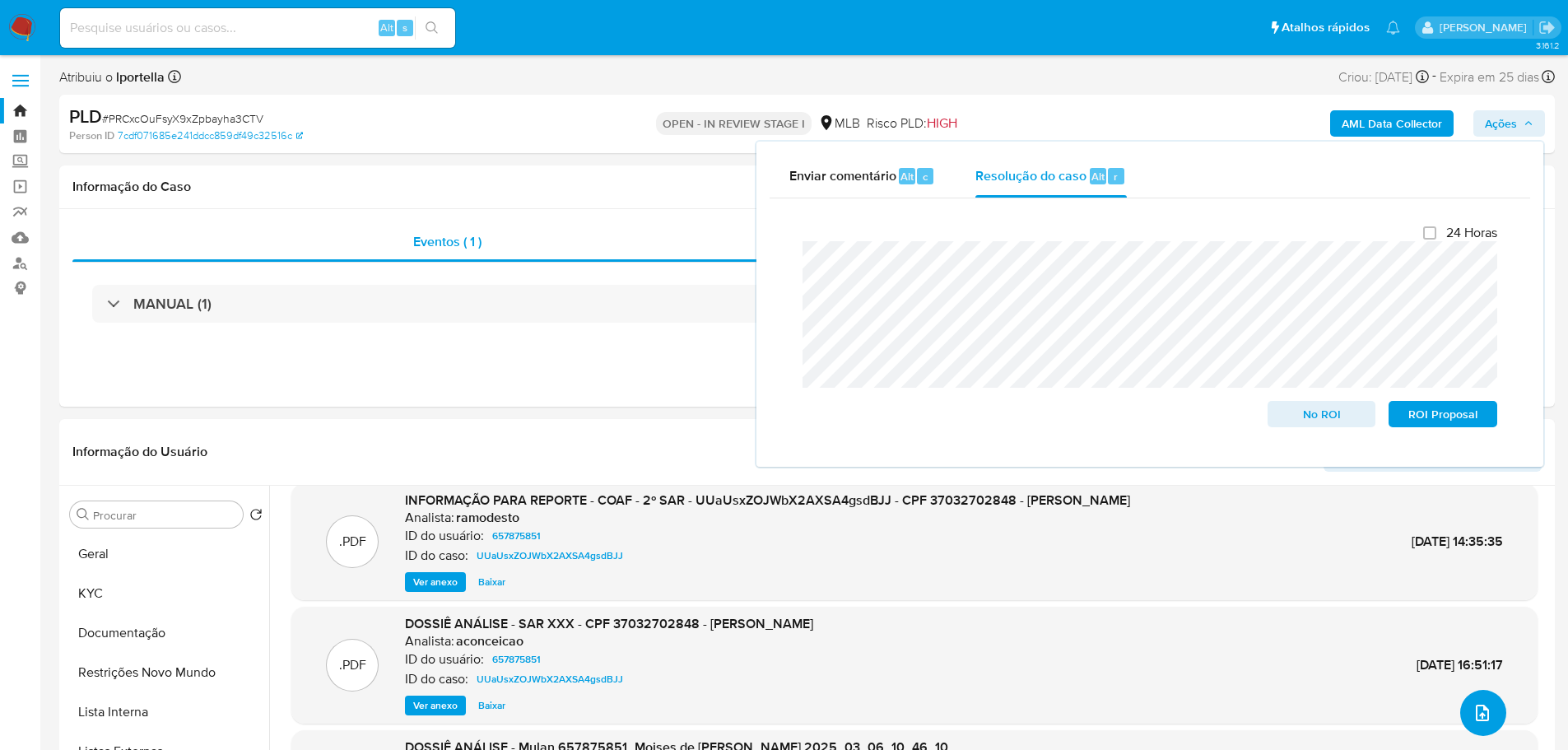
click at [1472, 712] on icon "upload-file" at bounding box center [1482, 713] width 20 height 20
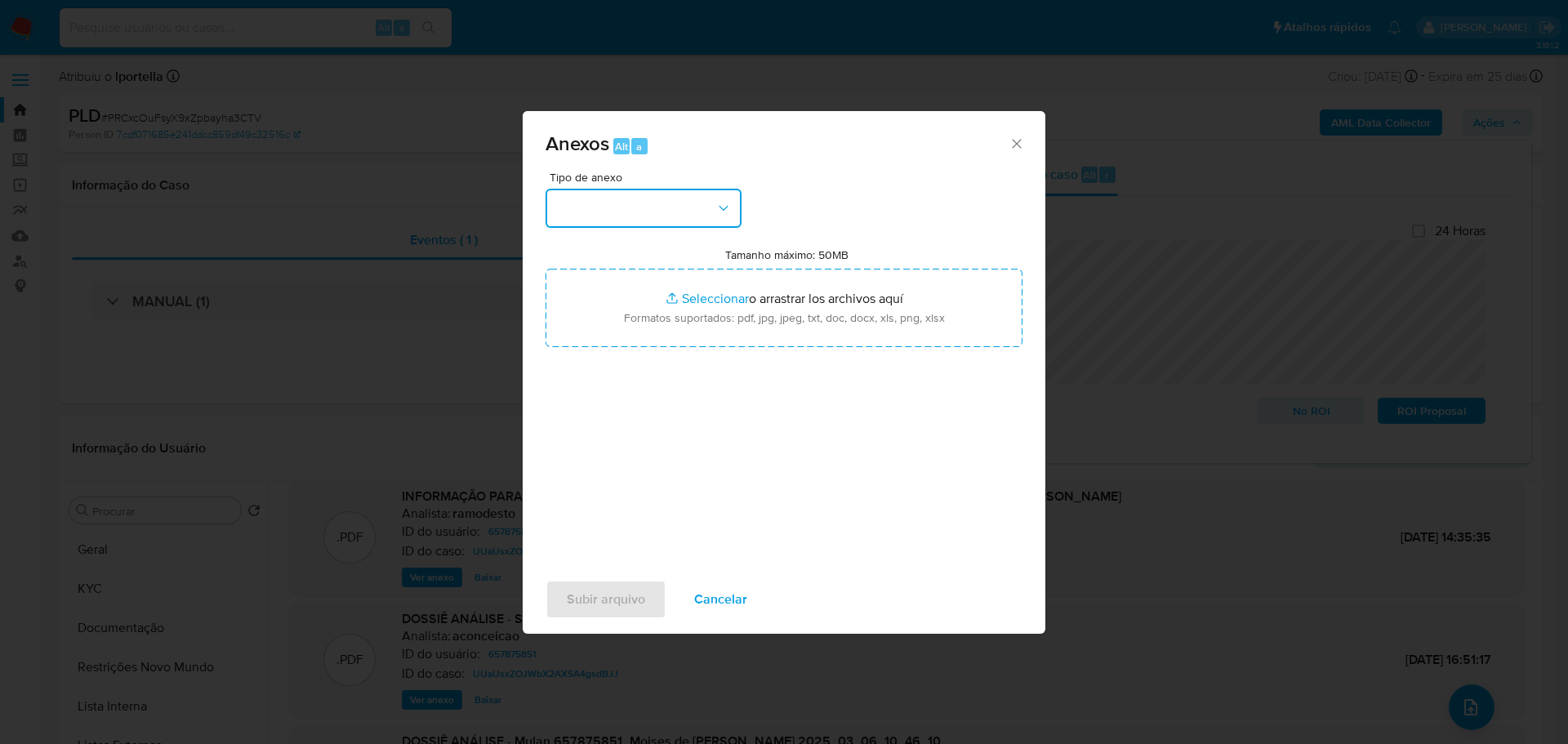
drag, startPoint x: 583, startPoint y: 202, endPoint x: 592, endPoint y: 222, distance: 21.9
click at [584, 202] on button "button" at bounding box center [643, 208] width 196 height 39
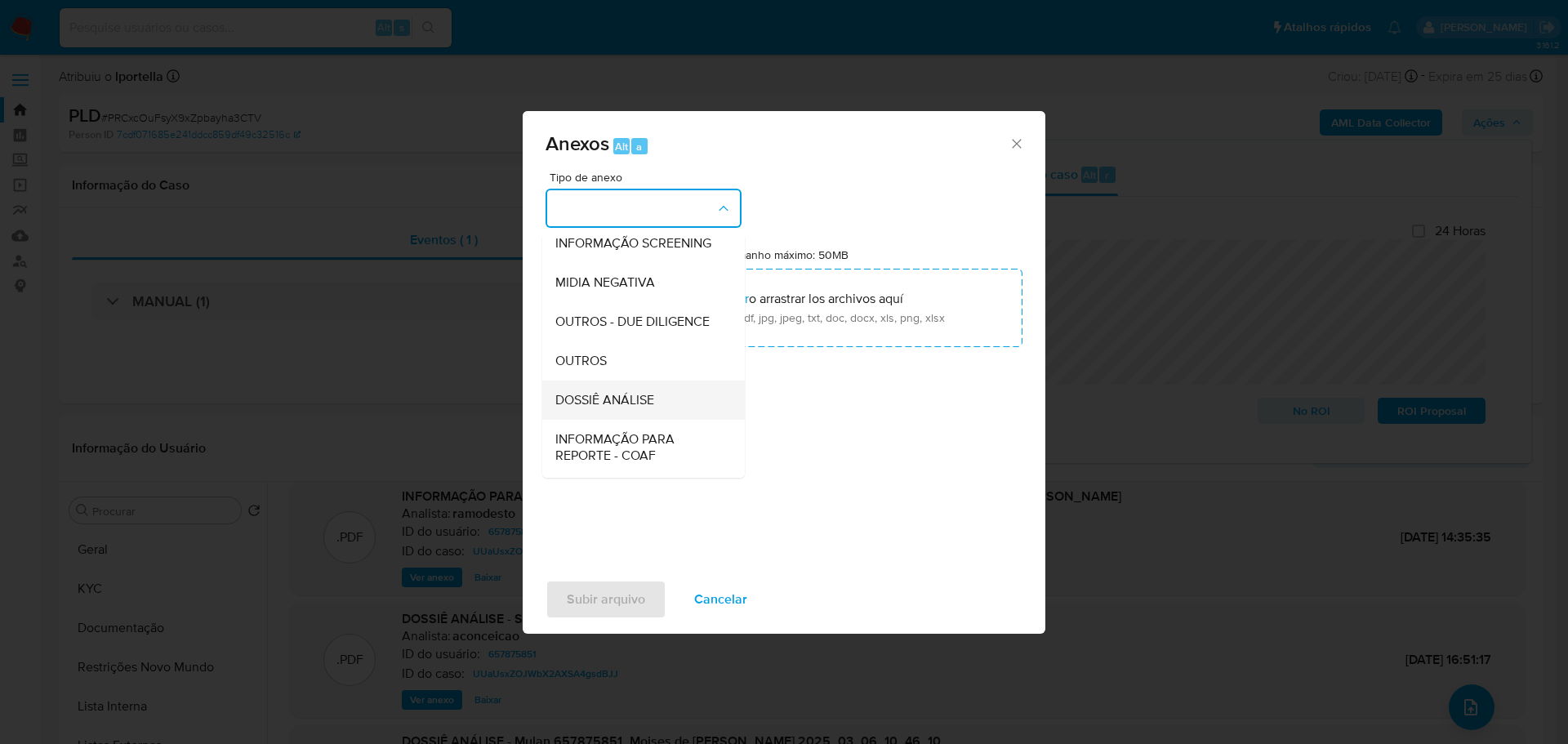
scroll to position [251, 0]
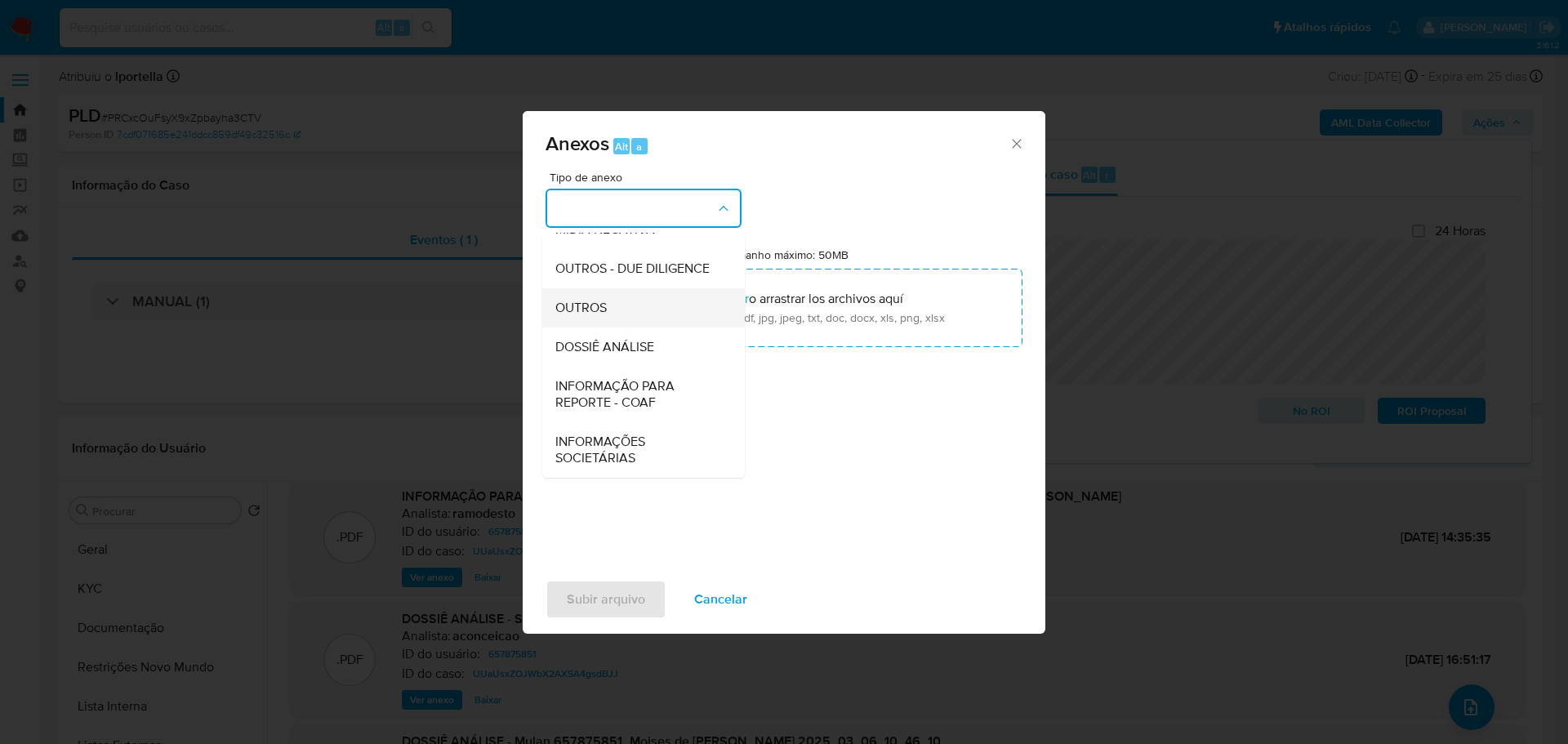
click at [597, 309] on span "OUTROS" at bounding box center [581, 307] width 52 height 16
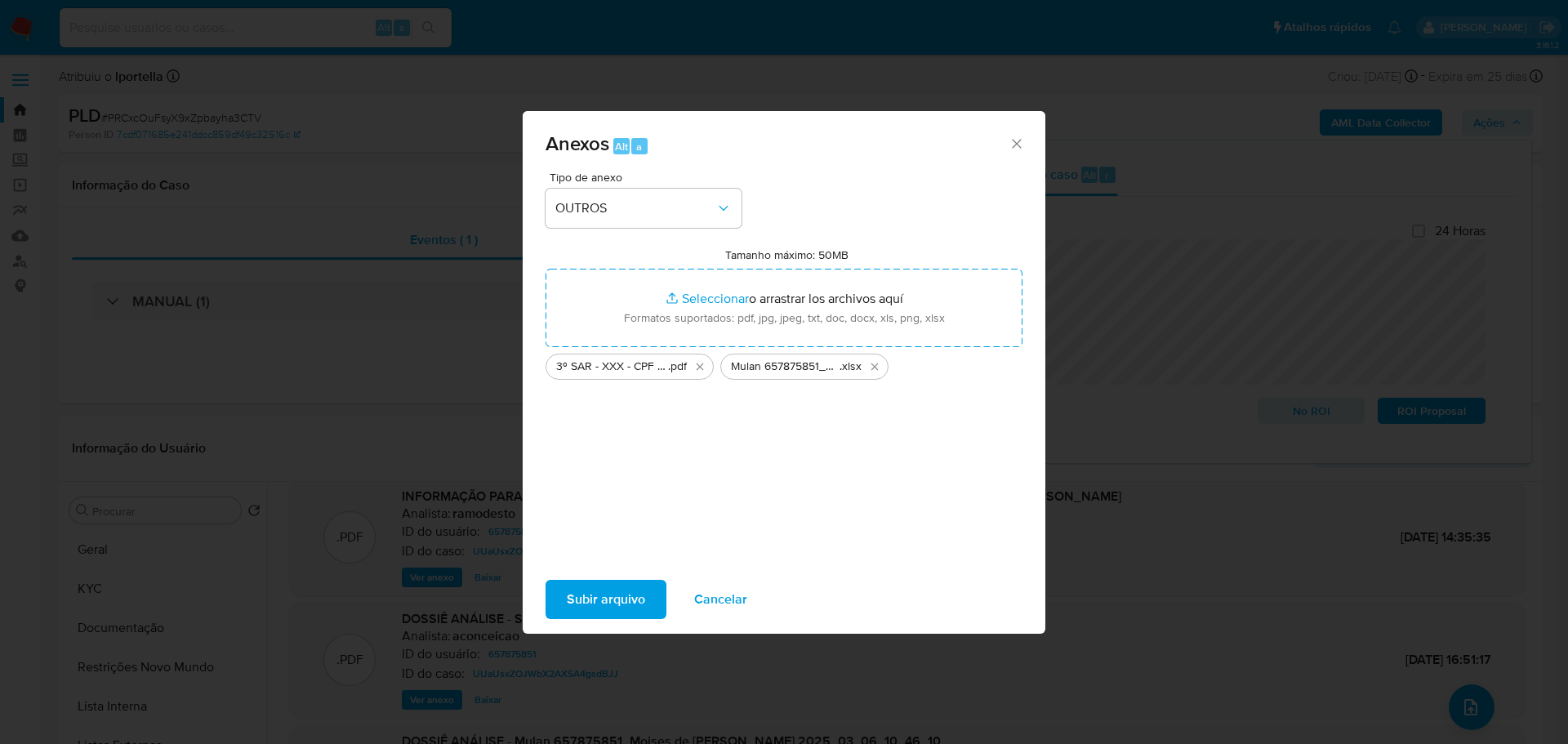
drag, startPoint x: 671, startPoint y: 306, endPoint x: 628, endPoint y: 602, distance: 299.1
click at [628, 602] on span "Subir arquivo" at bounding box center [606, 599] width 79 height 36
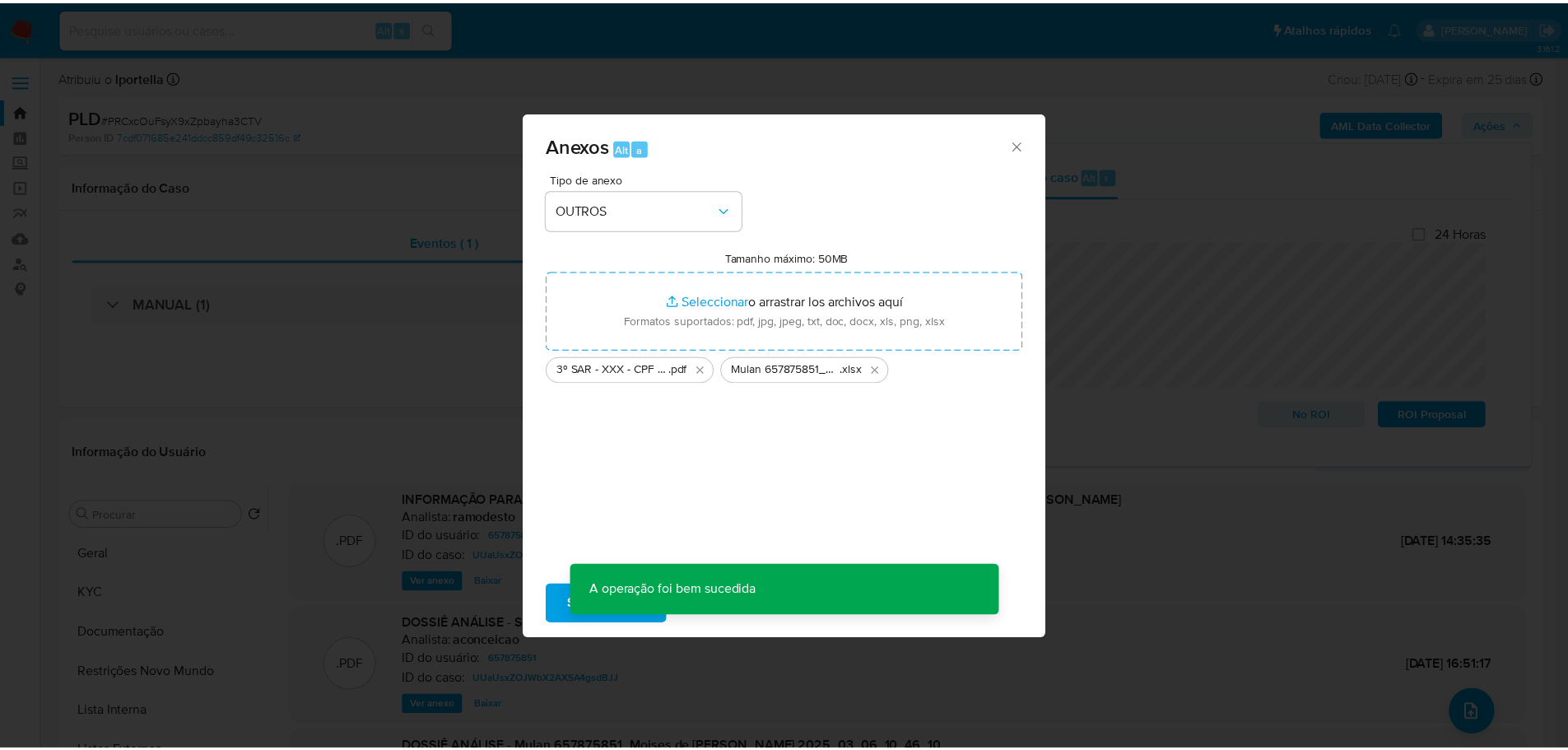
scroll to position [98, 0]
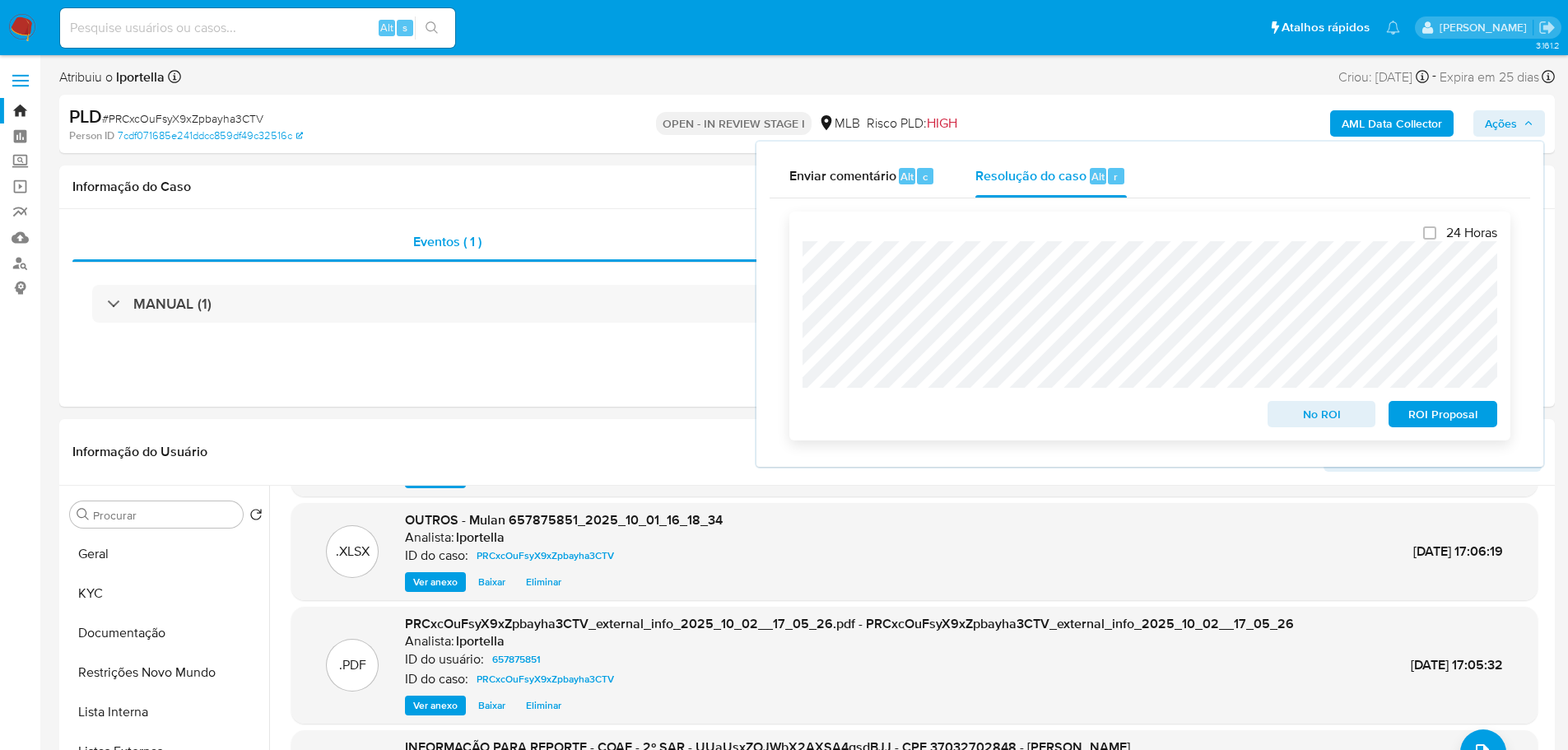
click at [1434, 421] on span "ROI Proposal" at bounding box center [1443, 414] width 86 height 23
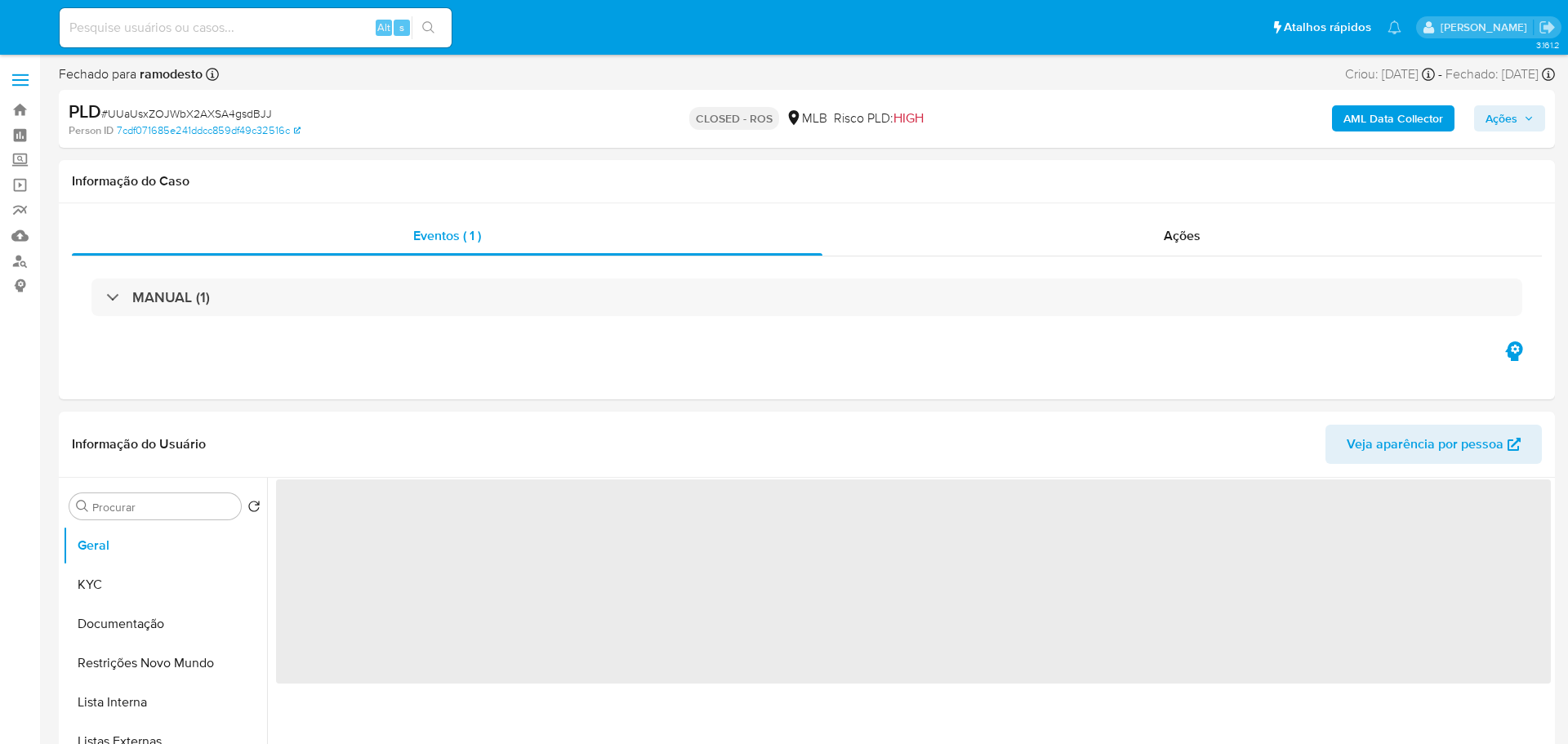
select select "10"
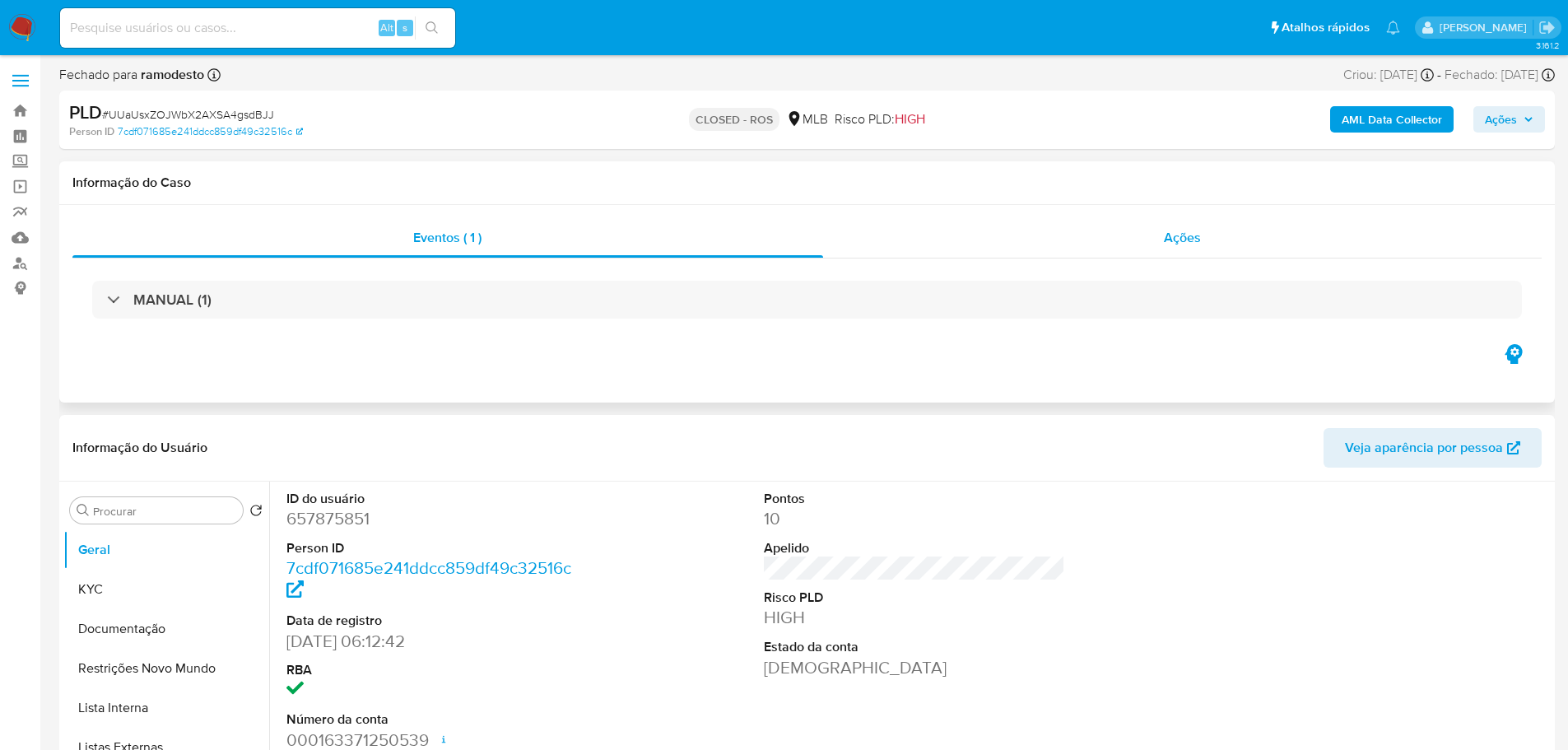
drag, startPoint x: 1179, startPoint y: 246, endPoint x: 766, endPoint y: 265, distance: 413.4
click at [1174, 246] on span "Ações" at bounding box center [1182, 237] width 37 height 19
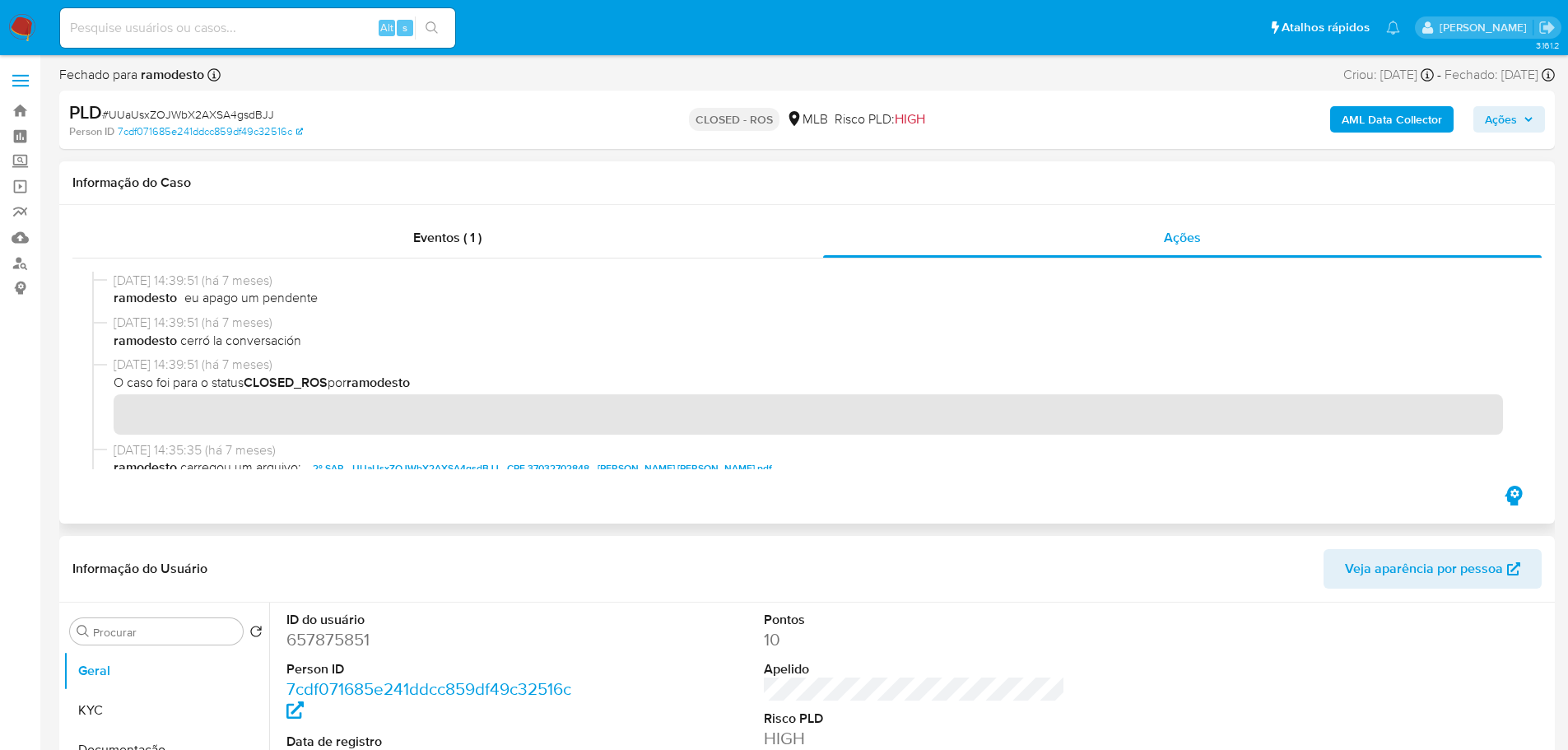
drag, startPoint x: 176, startPoint y: 283, endPoint x: 114, endPoint y: 276, distance: 62.4
click at [114, 276] on span "[DATE] 14:39:51 (há 7 meses)" at bounding box center [815, 281] width 1402 height 18
click at [413, 254] on div "Eventos ( 1 )" at bounding box center [447, 237] width 750 height 39
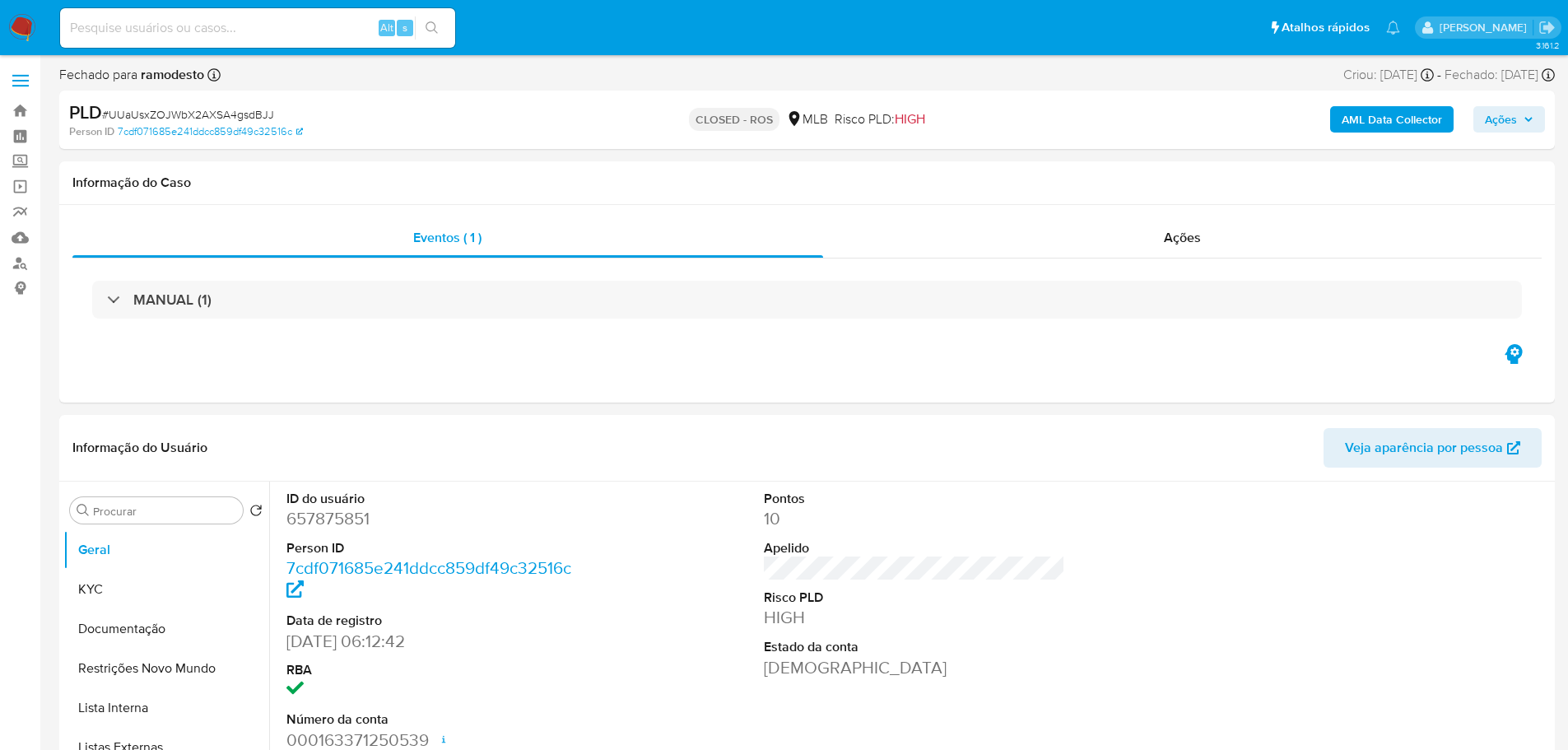
click at [232, 303] on div "MANUAL (1)" at bounding box center [807, 300] width 1429 height 38
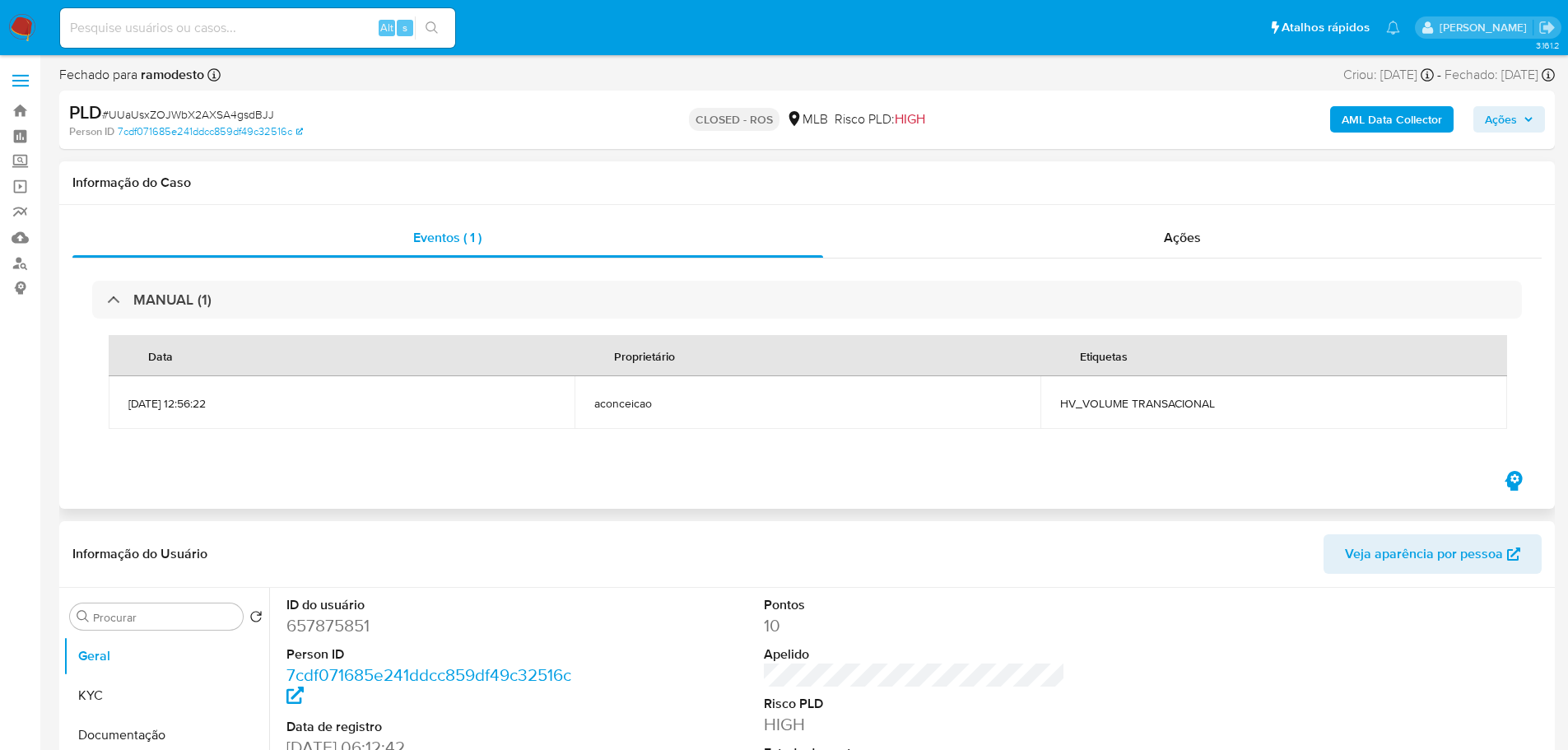
click at [1121, 411] on td "HV_VOLUME TRANSACIONAL" at bounding box center [1273, 403] width 466 height 53
click at [1116, 401] on span "HV_VOLUME TRANSACIONAL" at bounding box center [1274, 403] width 427 height 15
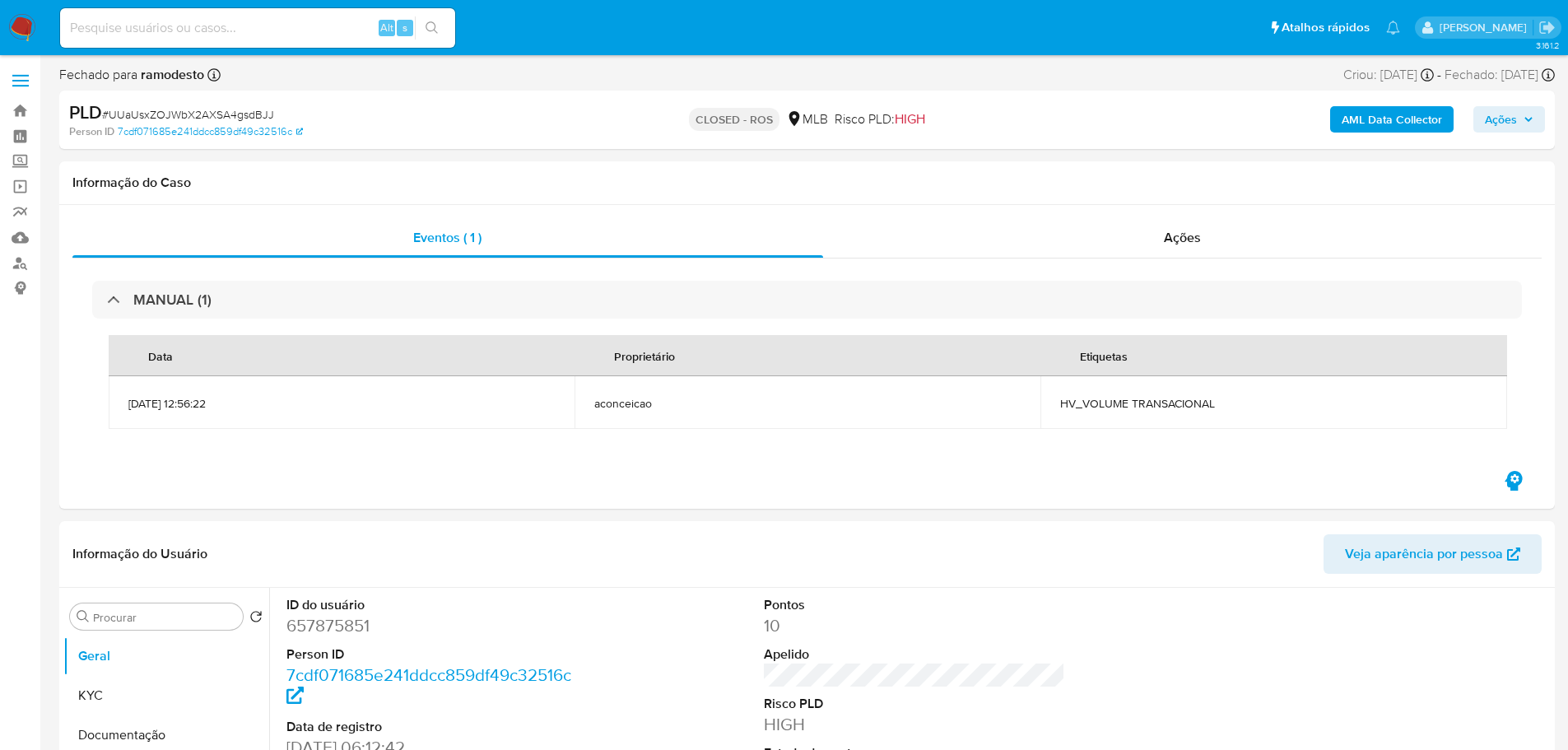
click at [192, 108] on span "# UUaUsxZOJWbX2AXSA4gsdBJJ" at bounding box center [188, 114] width 172 height 16
copy span "UUaUsxZOJWbX2AXSA4gsdBJJ"
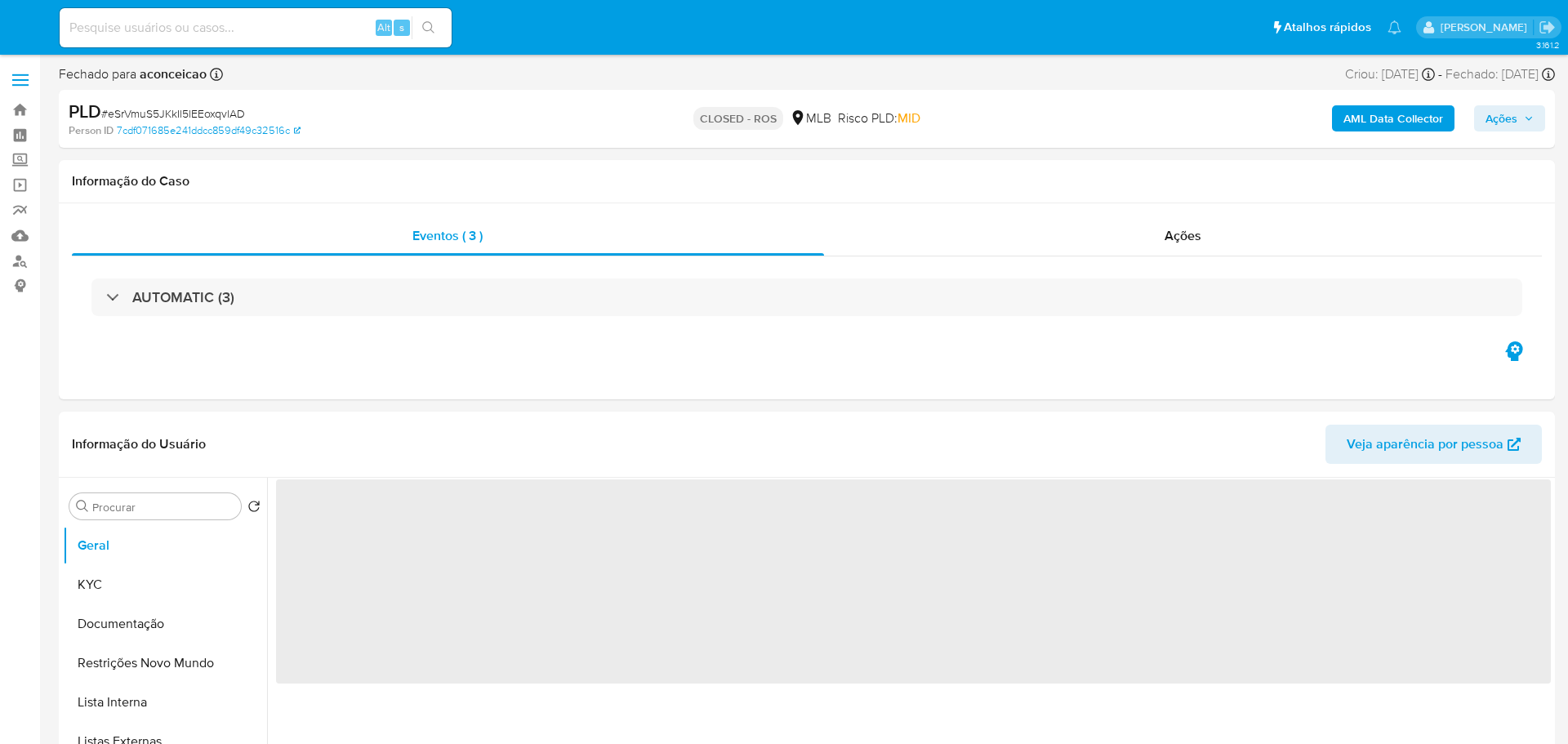
select select "10"
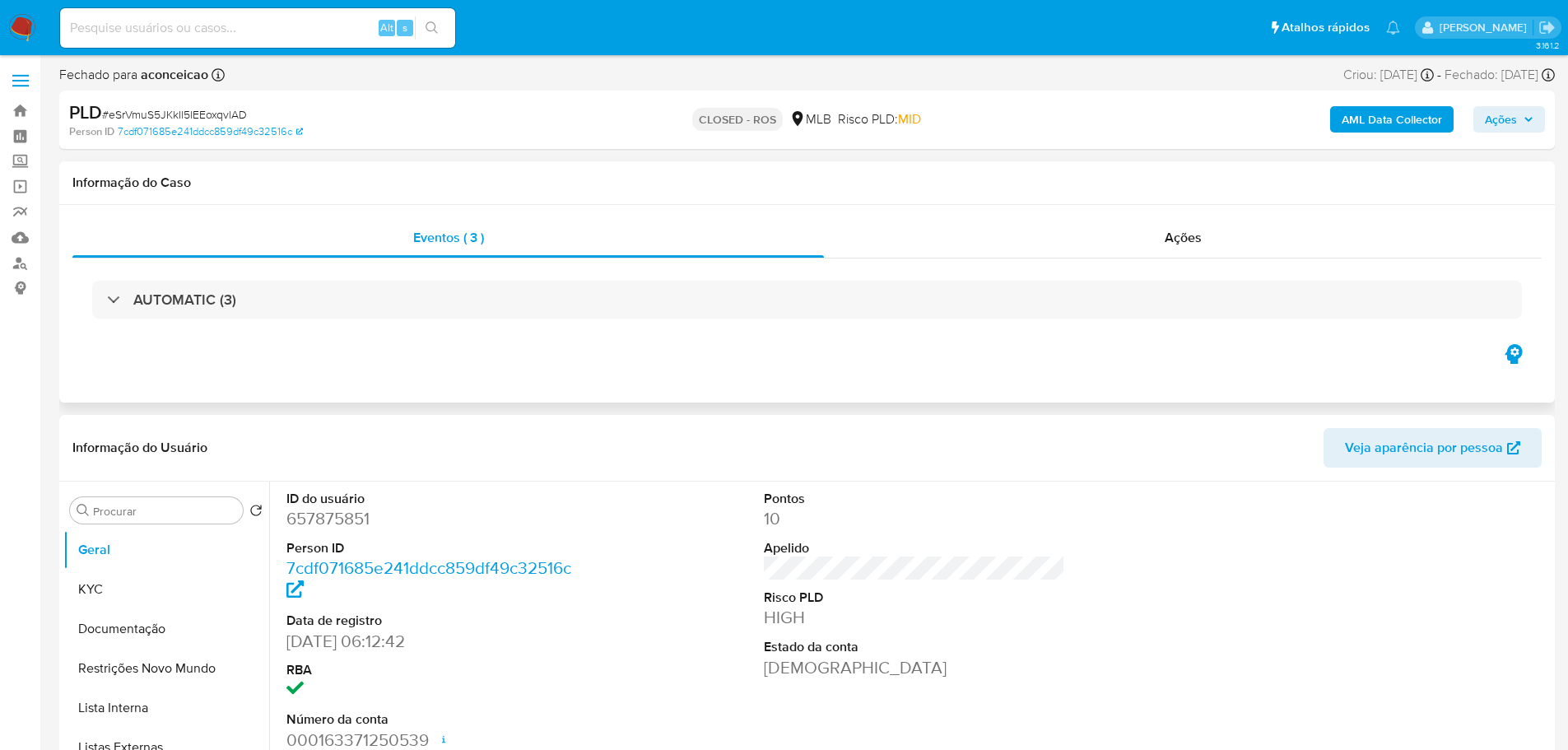
drag, startPoint x: 1199, startPoint y: 246, endPoint x: 1077, endPoint y: 267, distance: 123.8
click at [1197, 246] on span "Ações" at bounding box center [1183, 237] width 37 height 19
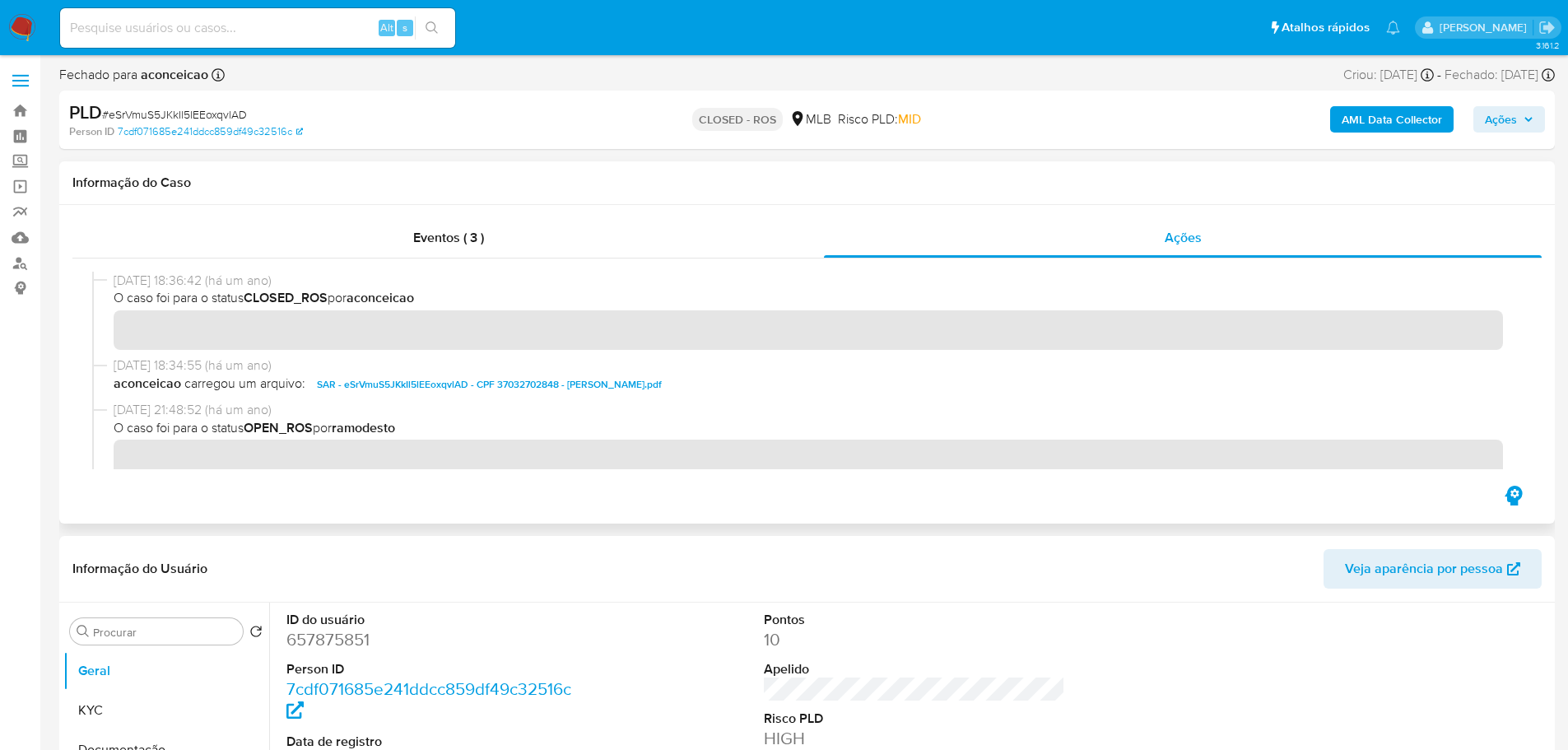
drag, startPoint x: 181, startPoint y: 282, endPoint x: 115, endPoint y: 282, distance: 66.0
click at [115, 282] on span "[DATE] 18:36:42 (há um ano)" at bounding box center [815, 281] width 1402 height 18
click at [481, 241] on span "Eventos ( 3 )" at bounding box center [449, 237] width 71 height 19
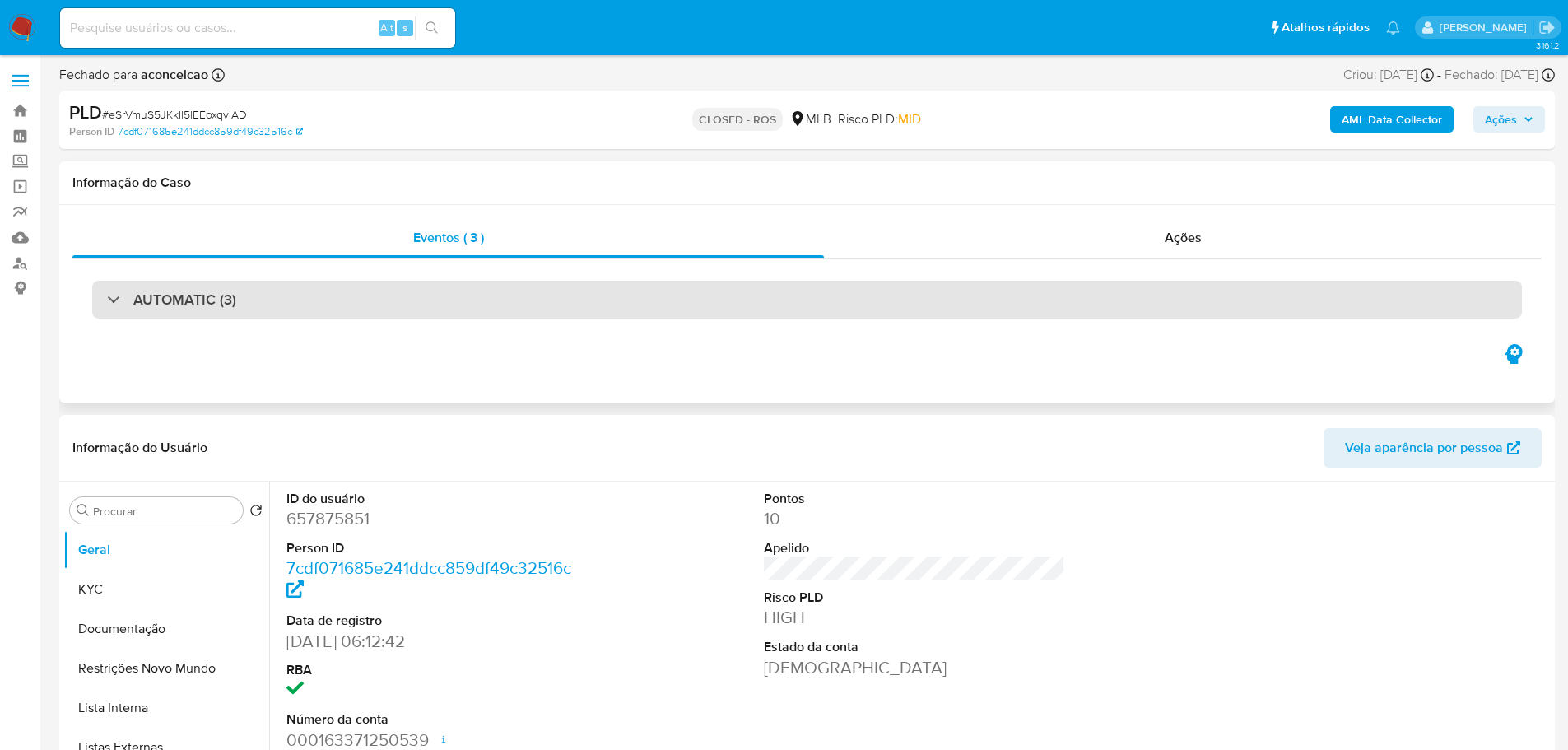
click at [281, 310] on div "AUTOMATIC (3)" at bounding box center [807, 300] width 1429 height 38
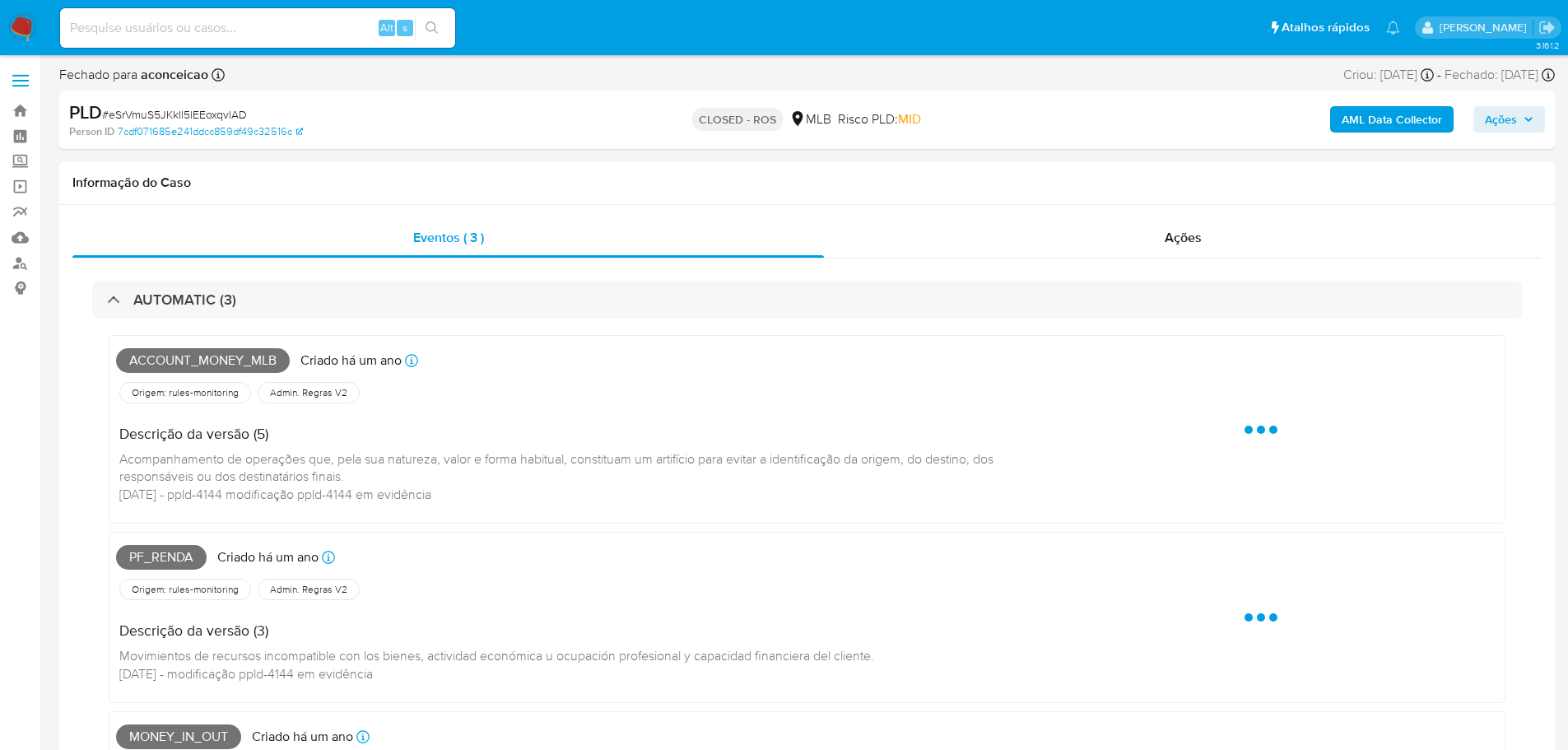
click at [200, 360] on span "Account_money_mlb" at bounding box center [202, 360] width 174 height 25
copy span "Account_money_mlb"
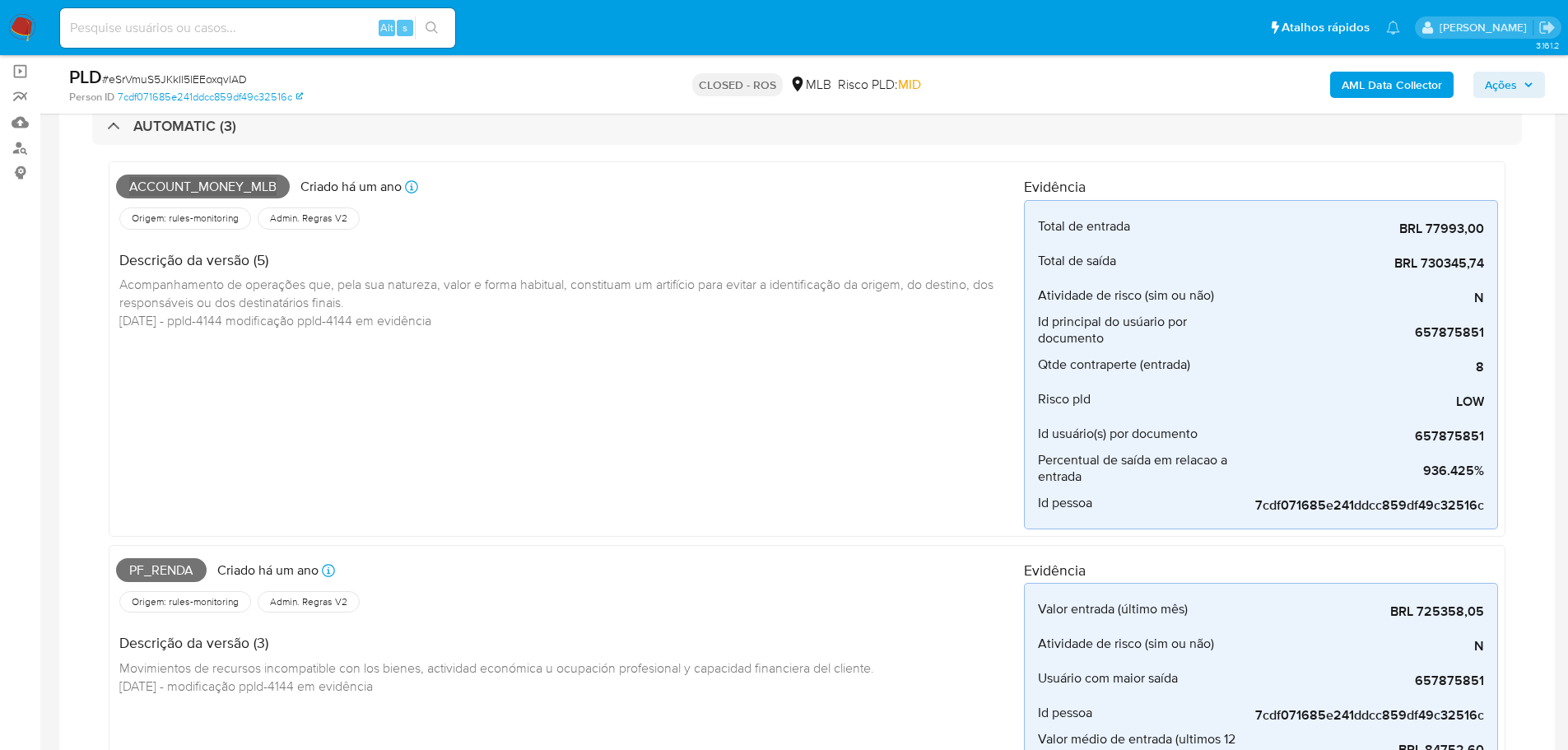
scroll to position [247, 0]
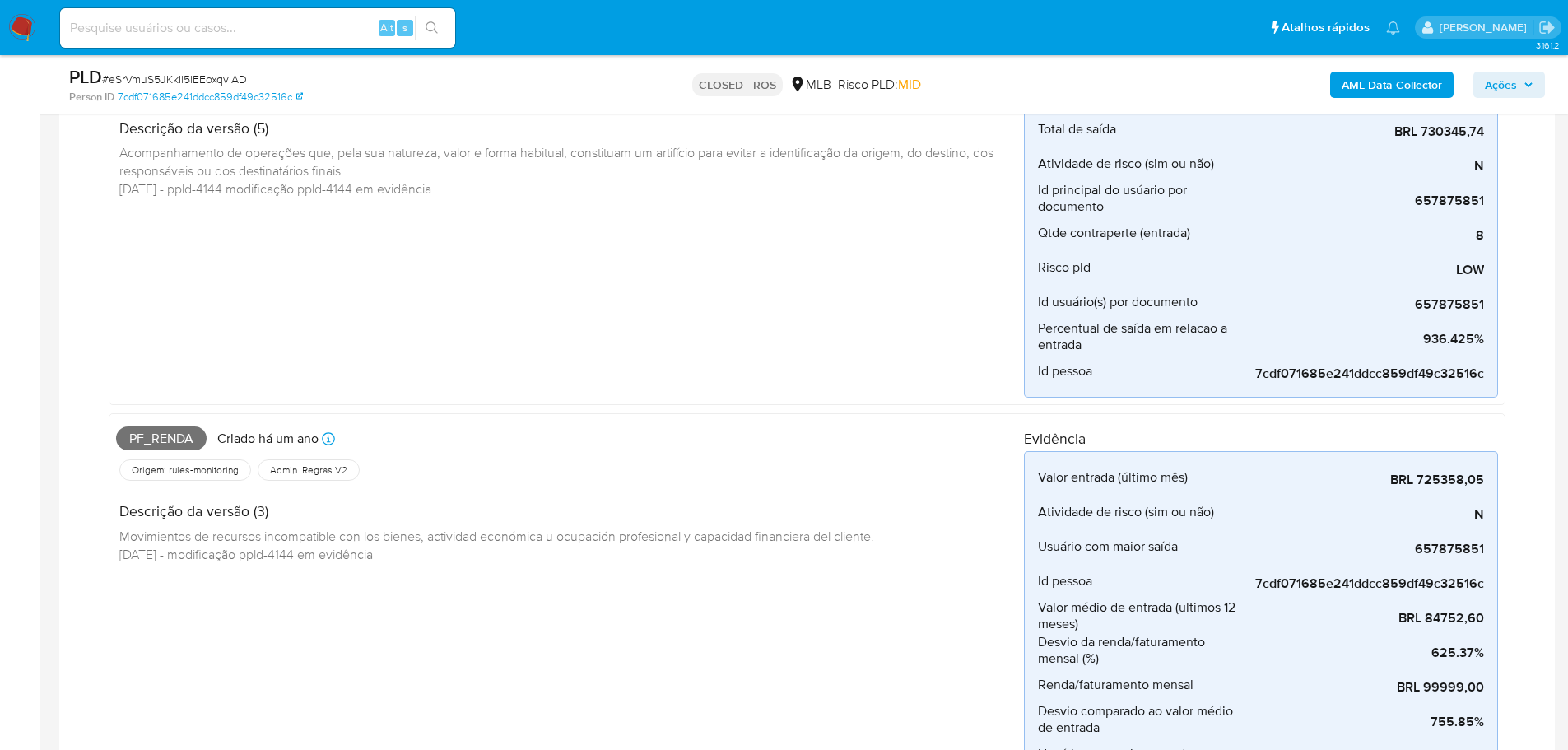
click at [170, 437] on span "Pf_renda" at bounding box center [160, 438] width 90 height 25
click at [168, 437] on span "Pf_renda" at bounding box center [160, 438] width 90 height 25
copy span "Pf_renda"
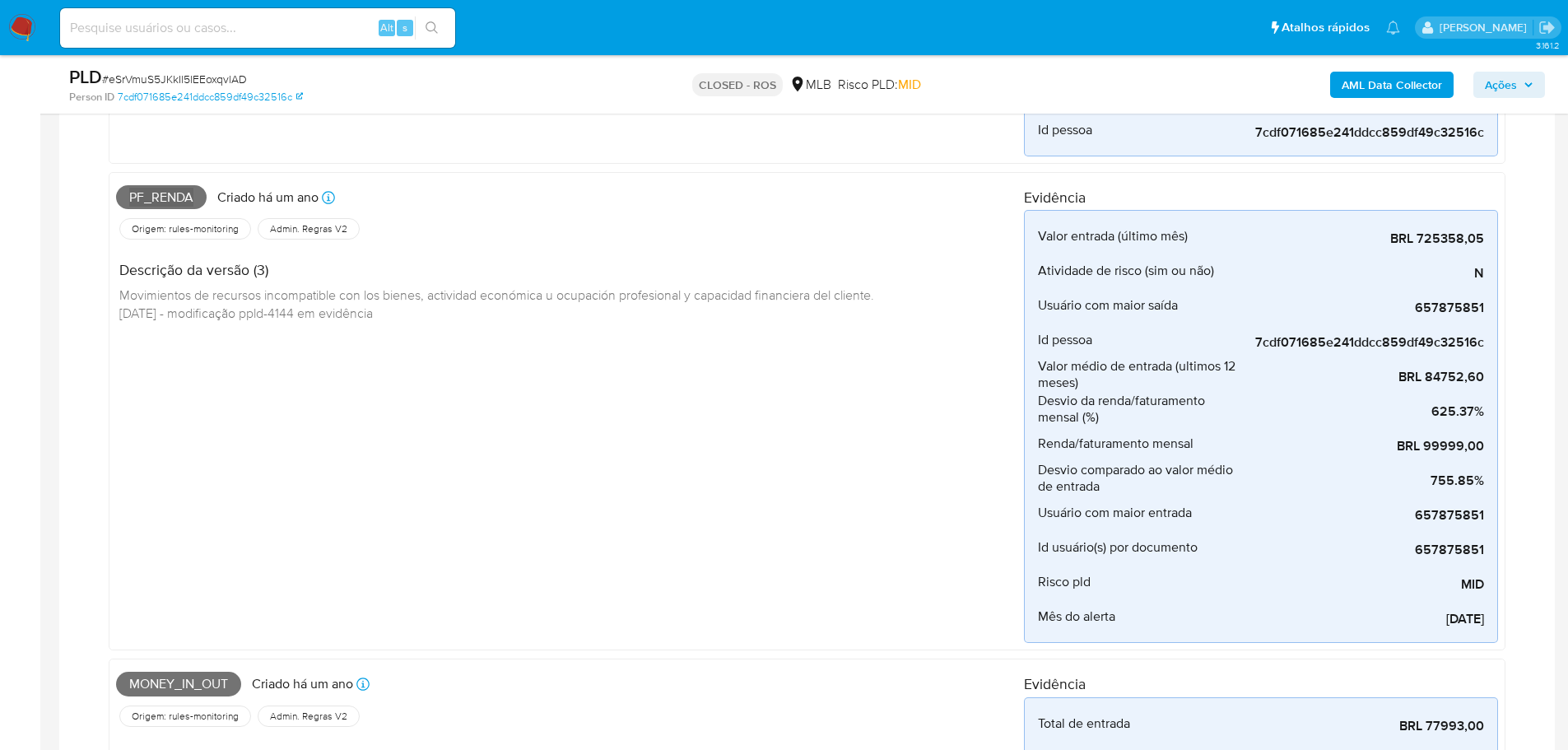
scroll to position [658, 0]
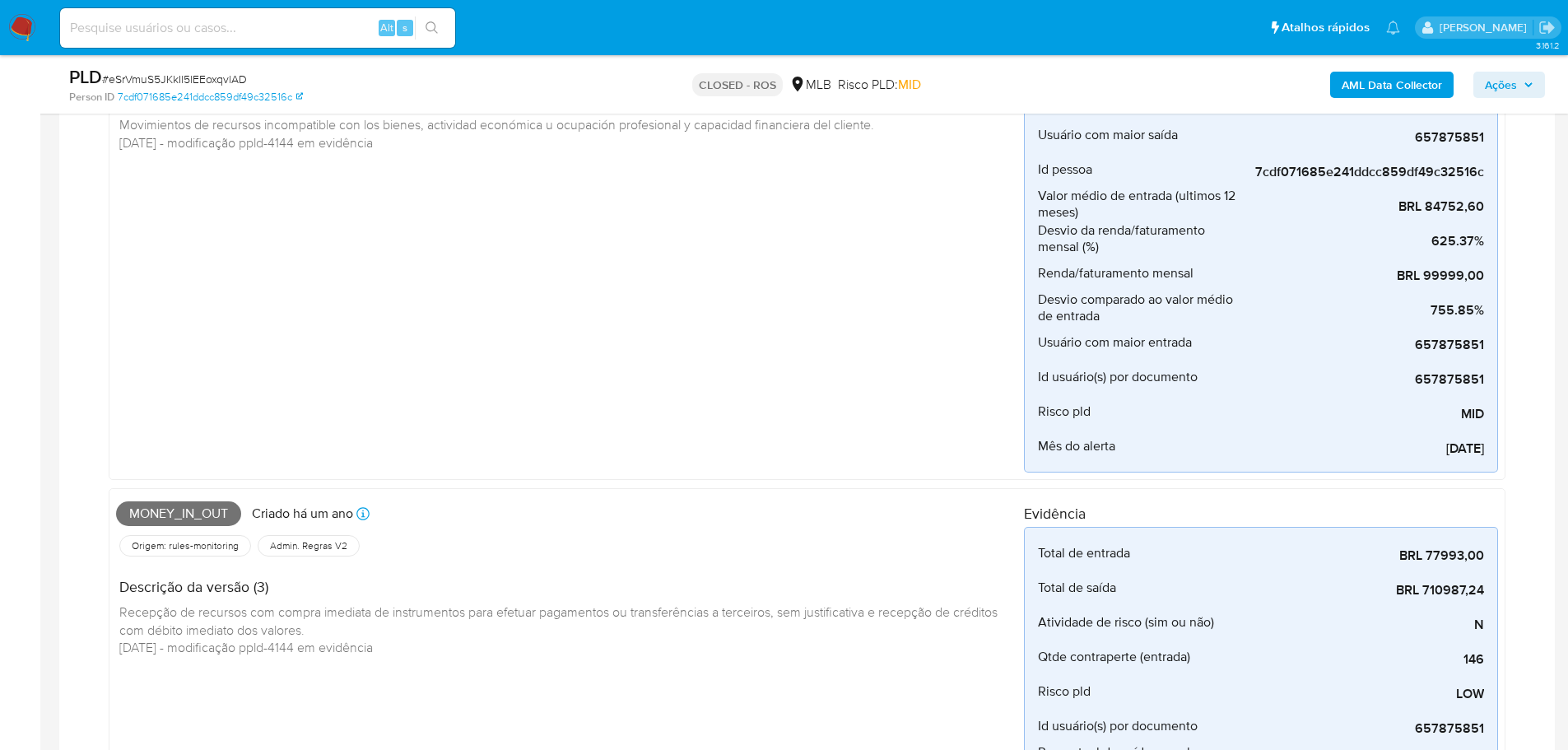
click at [180, 511] on span "Money_in_out" at bounding box center [178, 513] width 125 height 25
copy span "Money_in_out"
click at [186, 74] on span "# eSrVmuS5JKkIl5lEEoxqvlAD" at bounding box center [174, 79] width 145 height 16
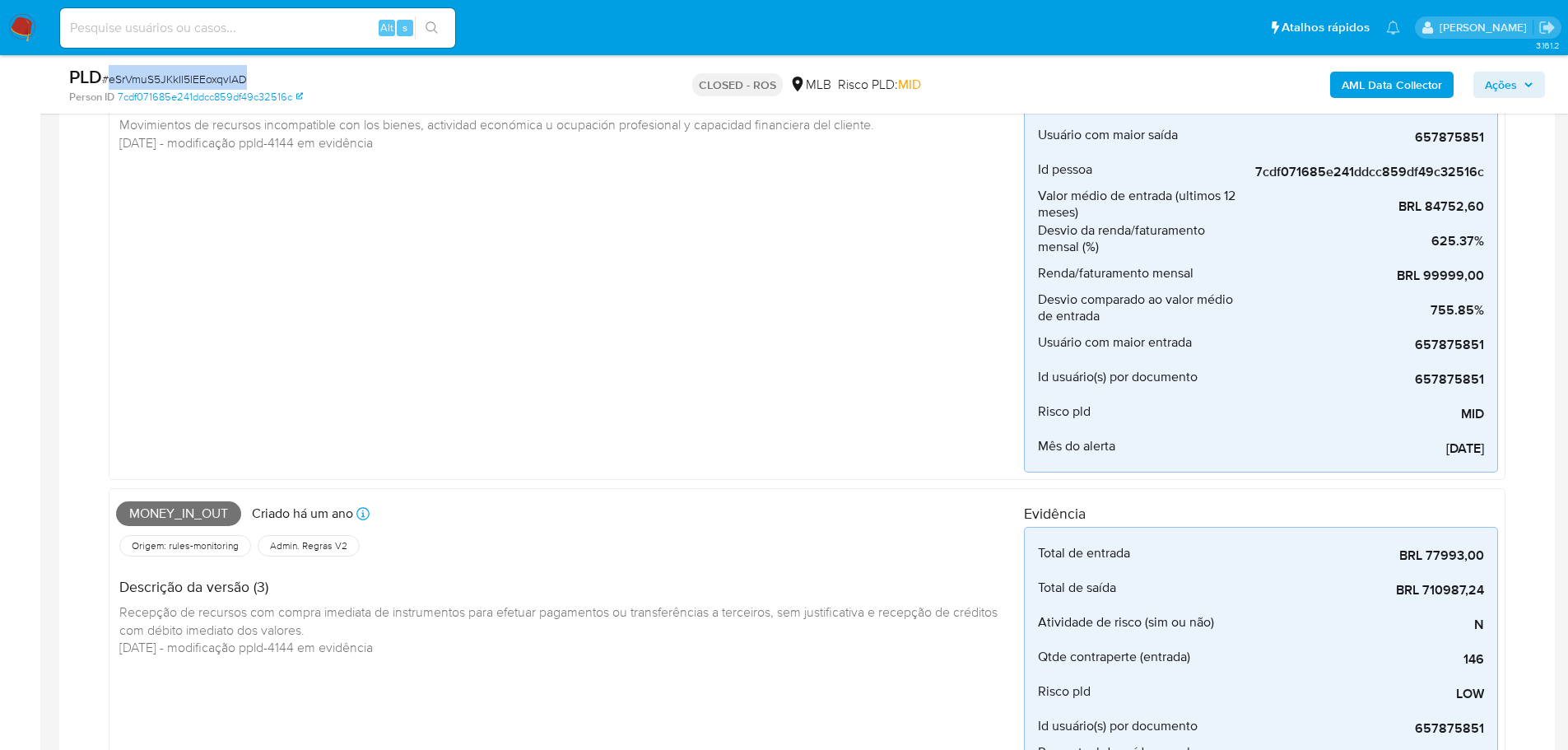
copy span "eSrVmuS5JKkIl5lEEoxqvlAD"
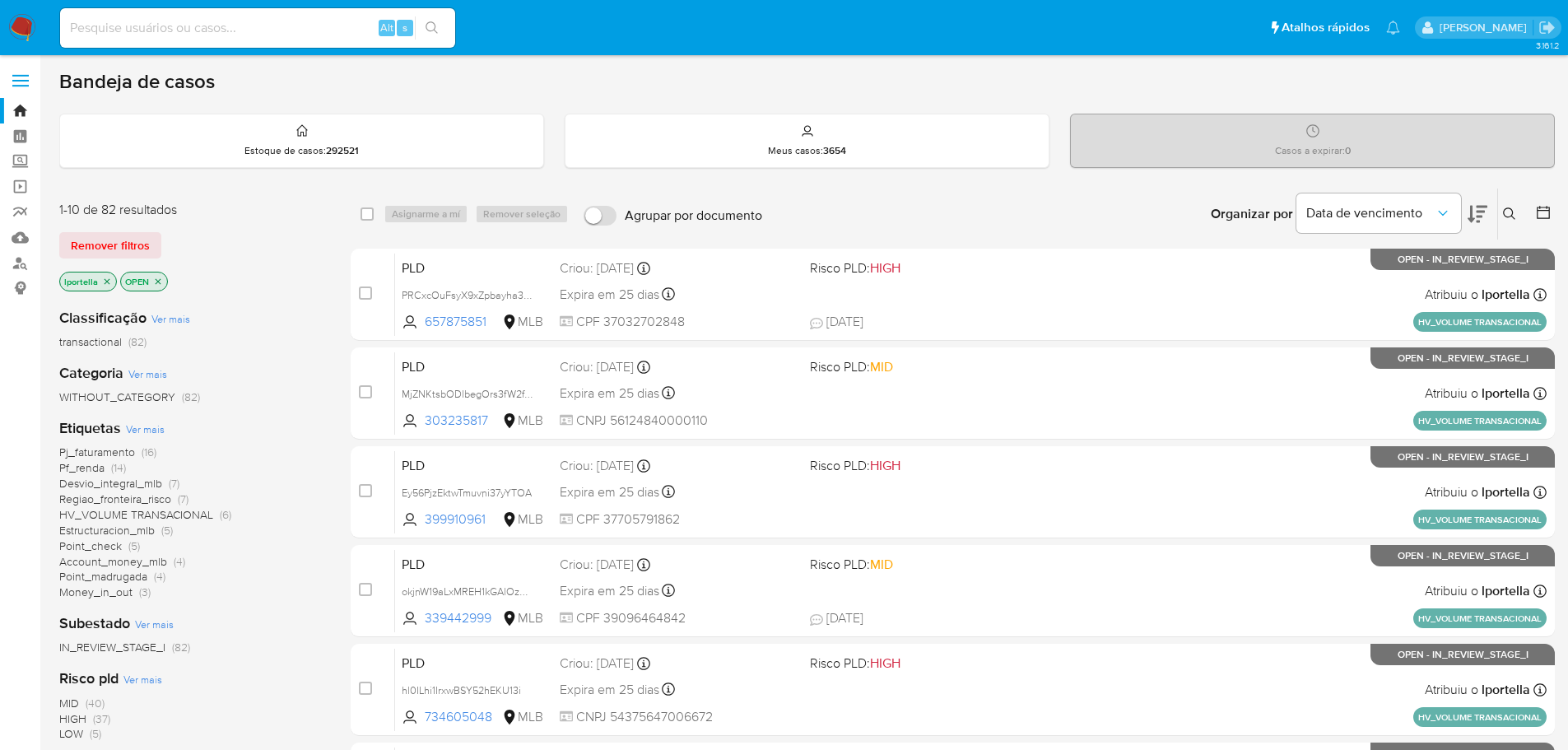
click at [138, 18] on input at bounding box center [257, 27] width 395 height 21
paste input "2515877935"
type input "2515877935"
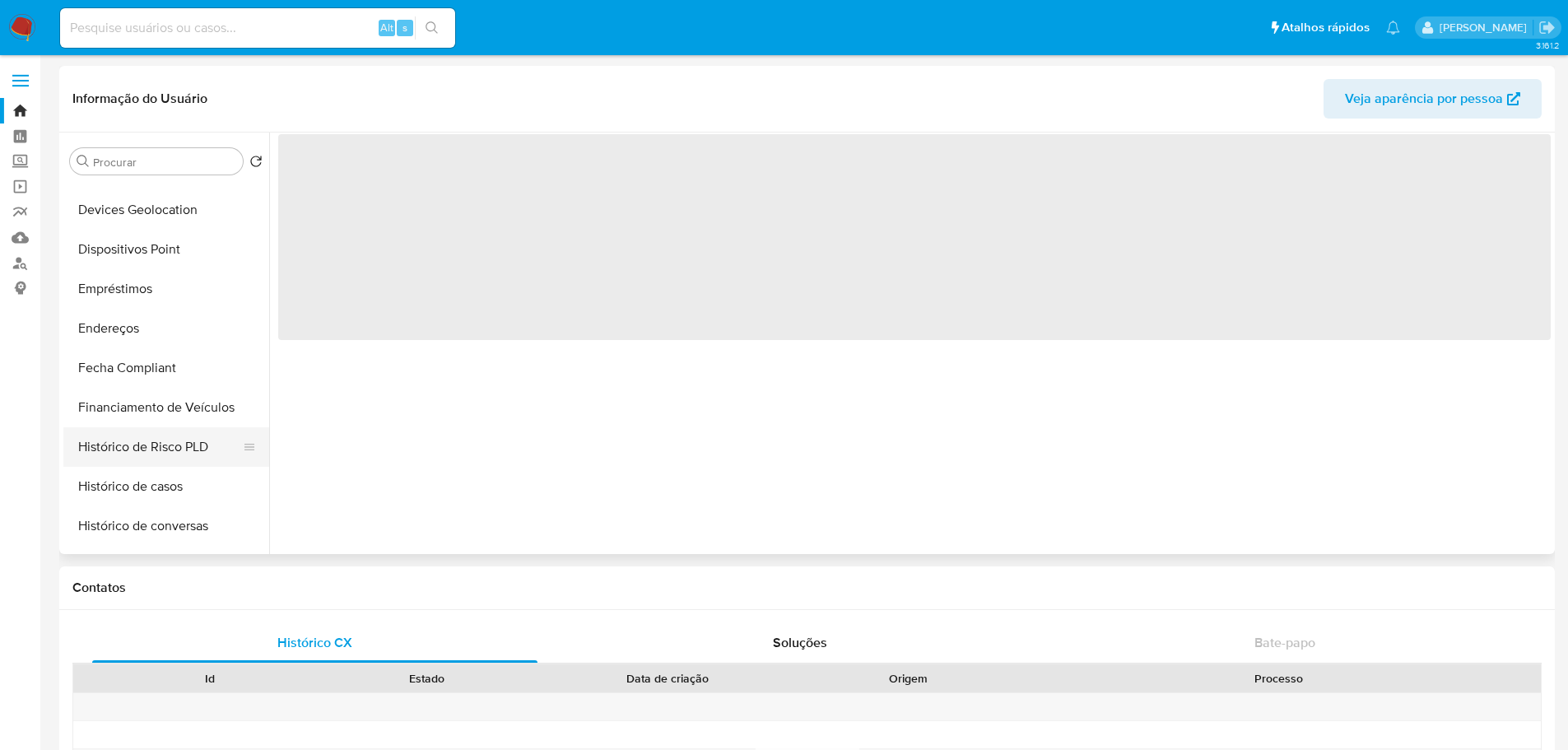
scroll to position [576, 0]
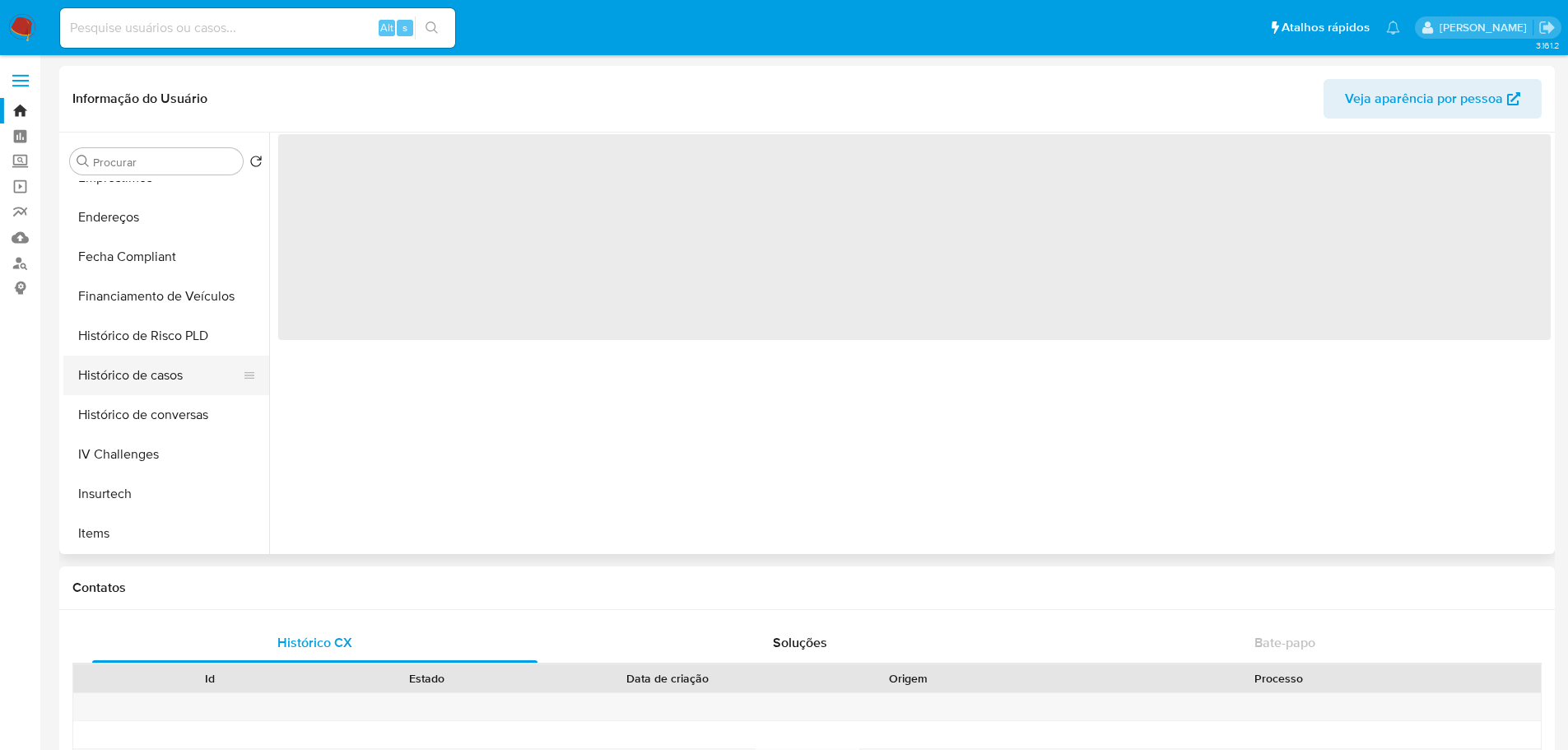
click at [152, 390] on button "Histórico de casos" at bounding box center [160, 375] width 192 height 39
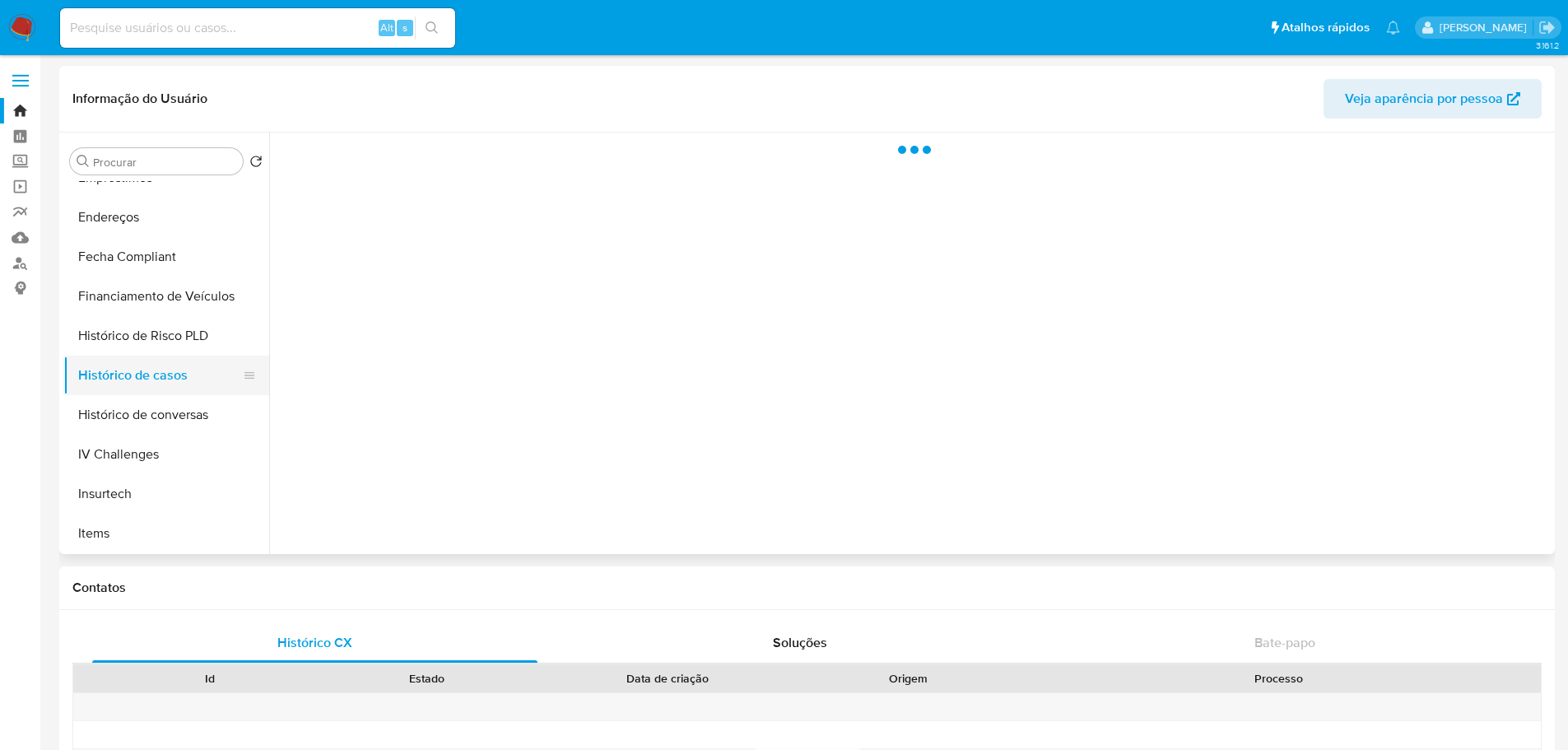
select select "10"
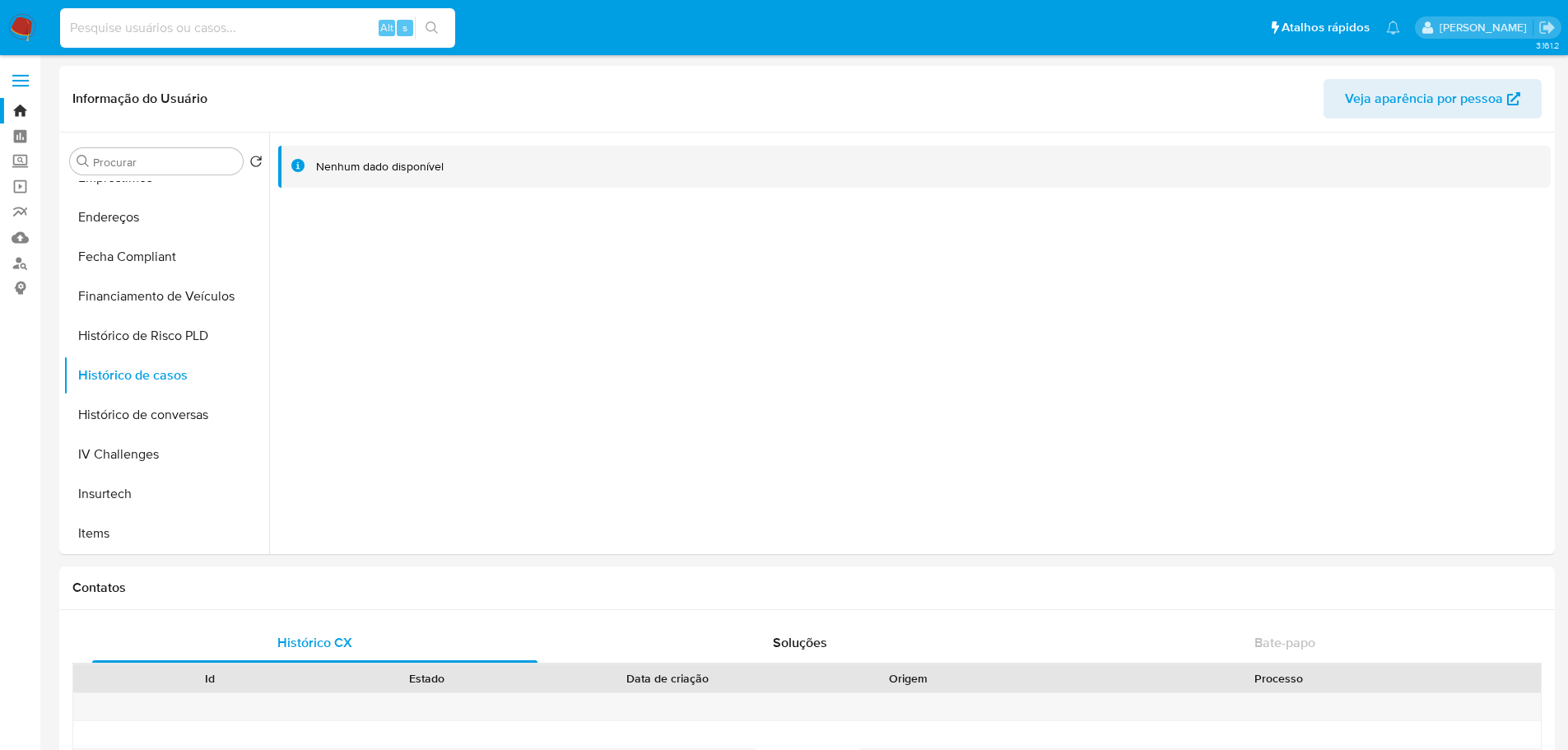
click at [298, 30] on input at bounding box center [257, 27] width 395 height 21
paste input "277635103"
type input "277635103"
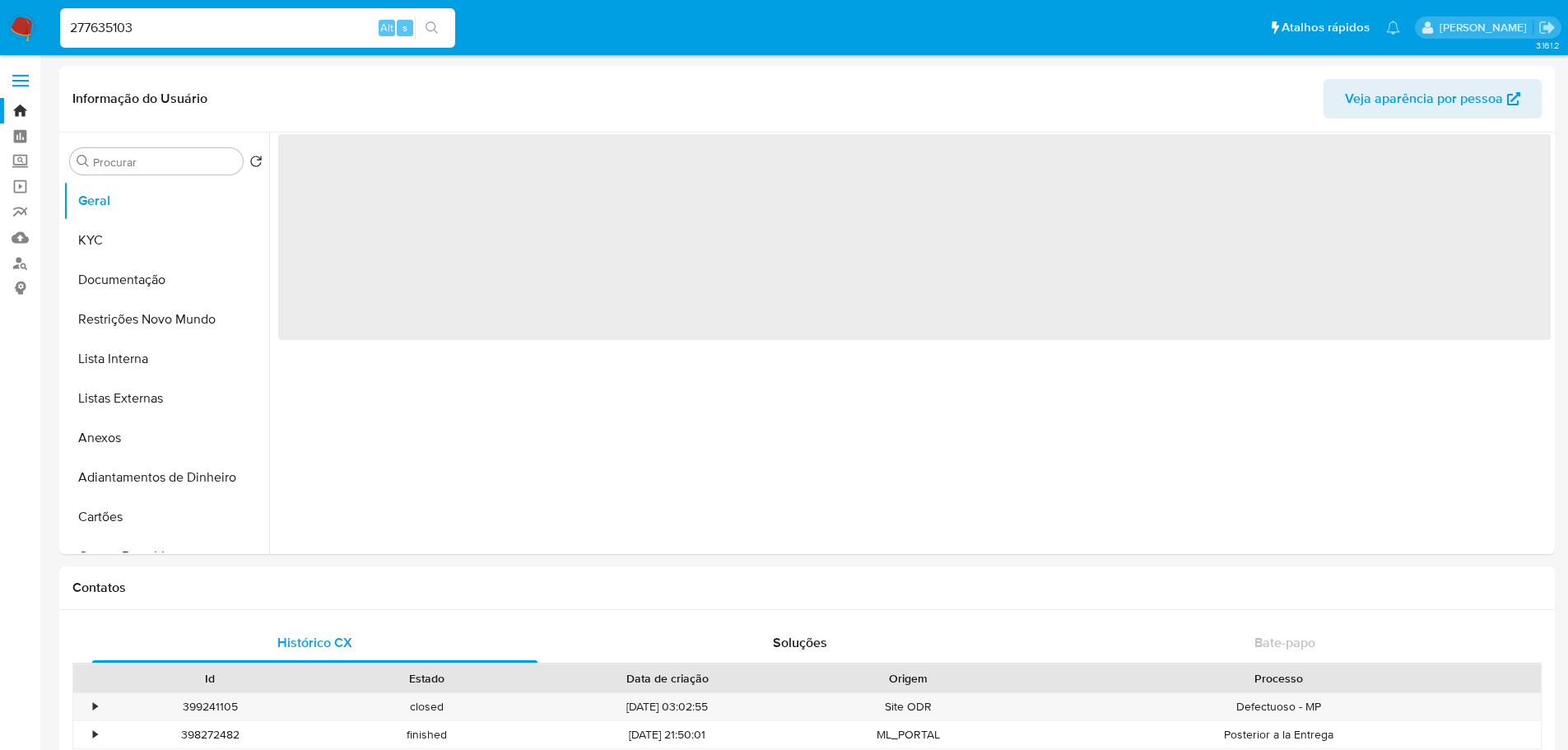
select select "10"
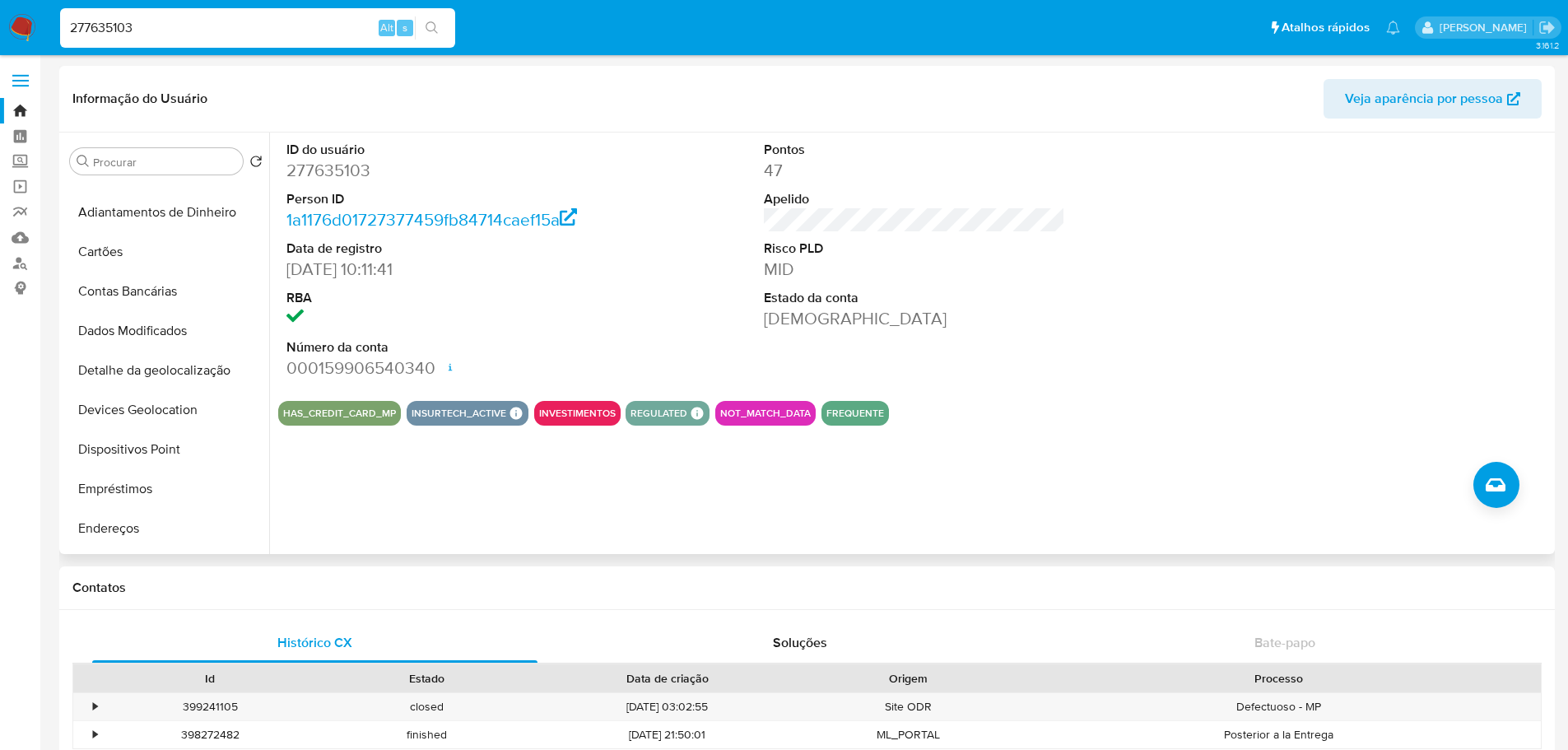
scroll to position [576, 0]
click at [147, 379] on button "Histórico de casos" at bounding box center [160, 375] width 192 height 39
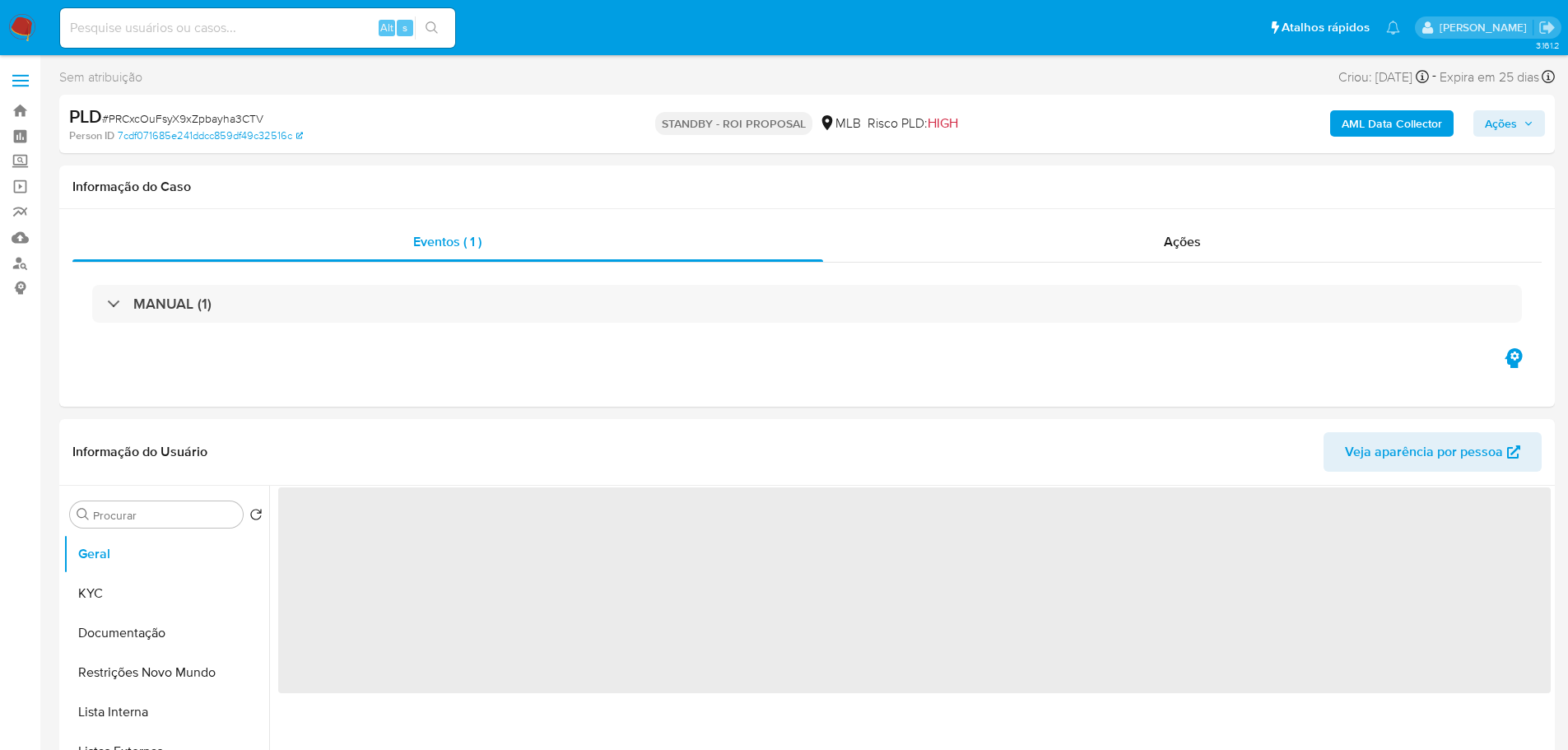
select select "10"
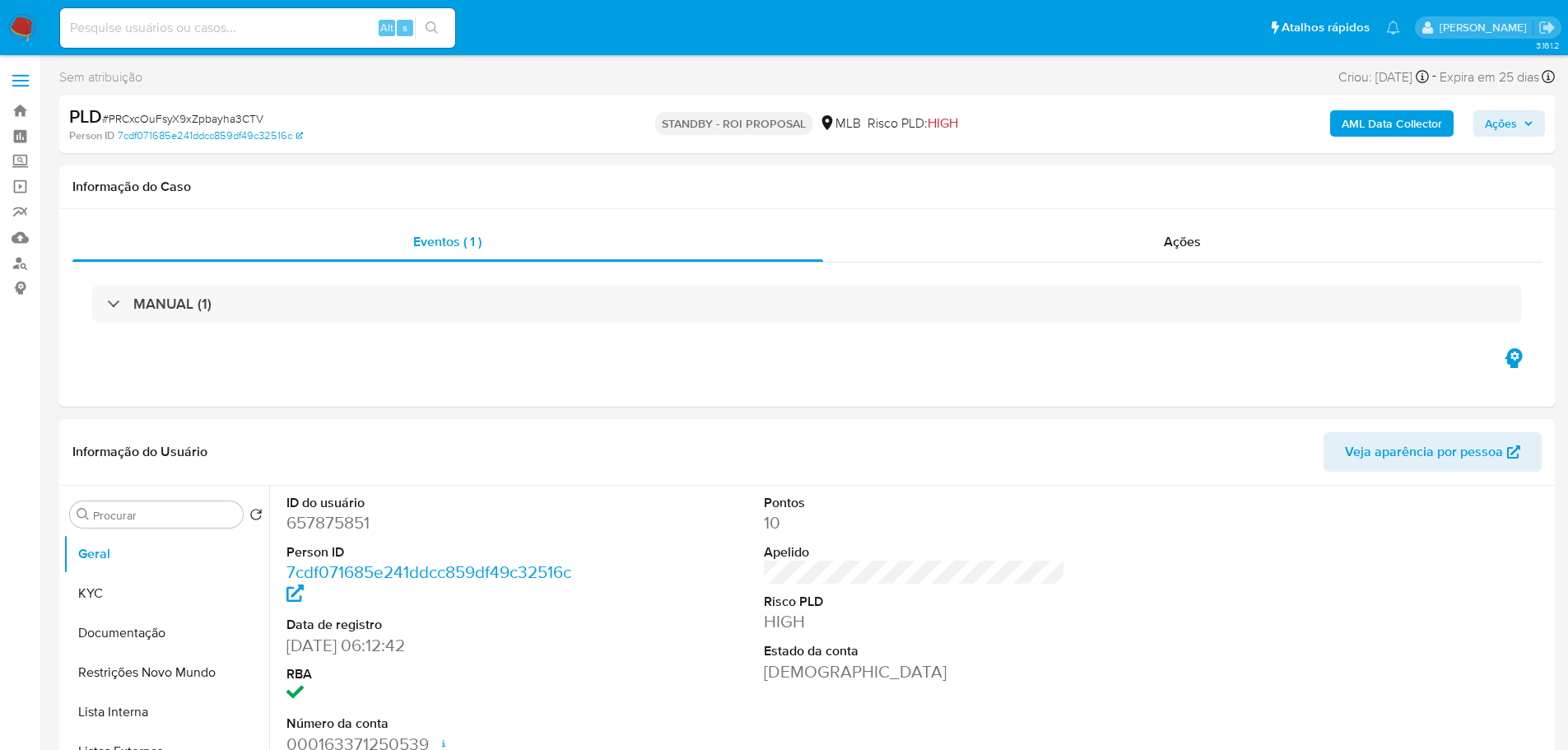
click at [233, 114] on span "# PRCxcOuFsyX9xZpbayha3CTV" at bounding box center [182, 118] width 161 height 16
copy span "PRCxcOuFsyX9xZpbayha3CTV"
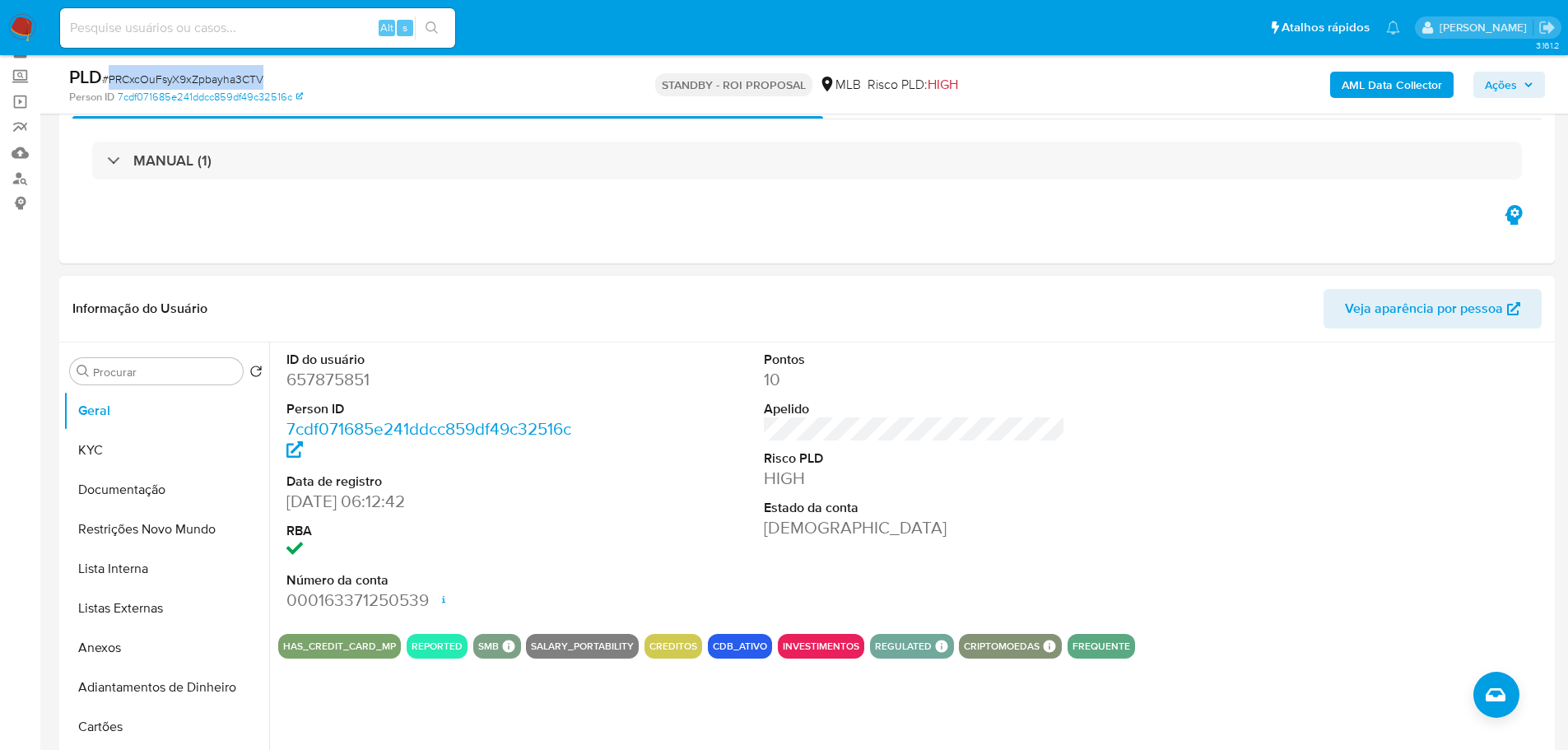
scroll to position [165, 0]
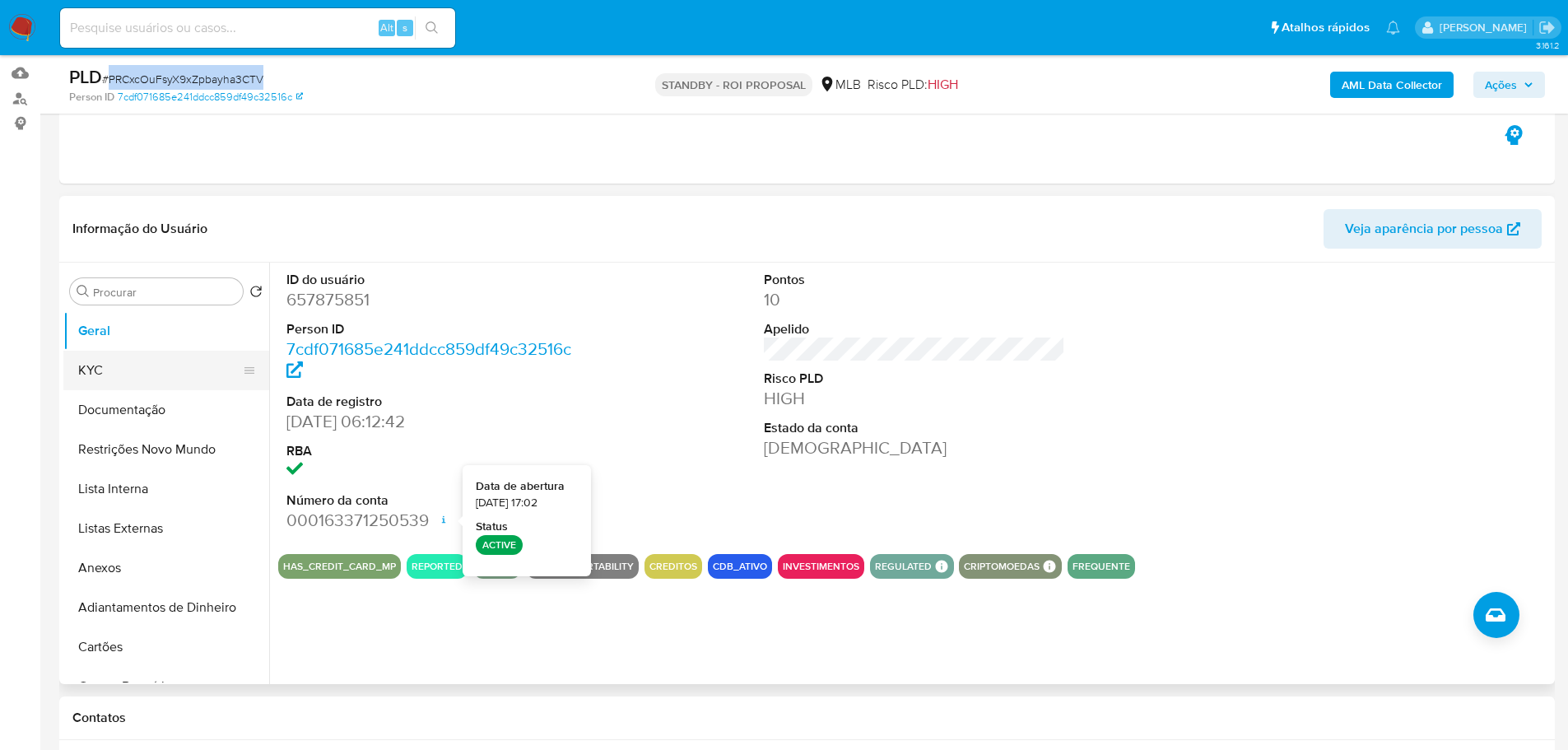
click at [141, 367] on button "KYC" at bounding box center [160, 370] width 192 height 39
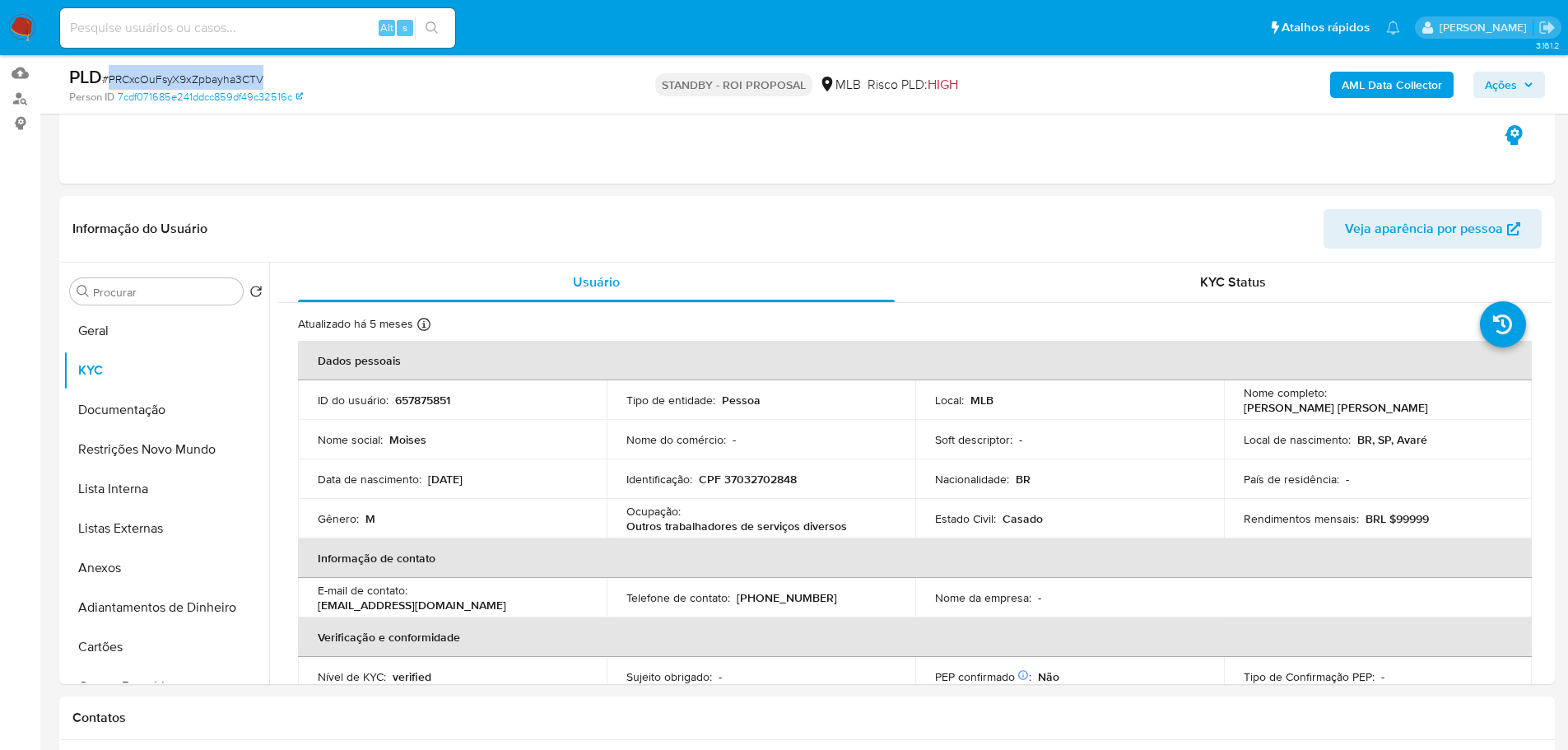
click at [29, 21] on img at bounding box center [22, 27] width 28 height 28
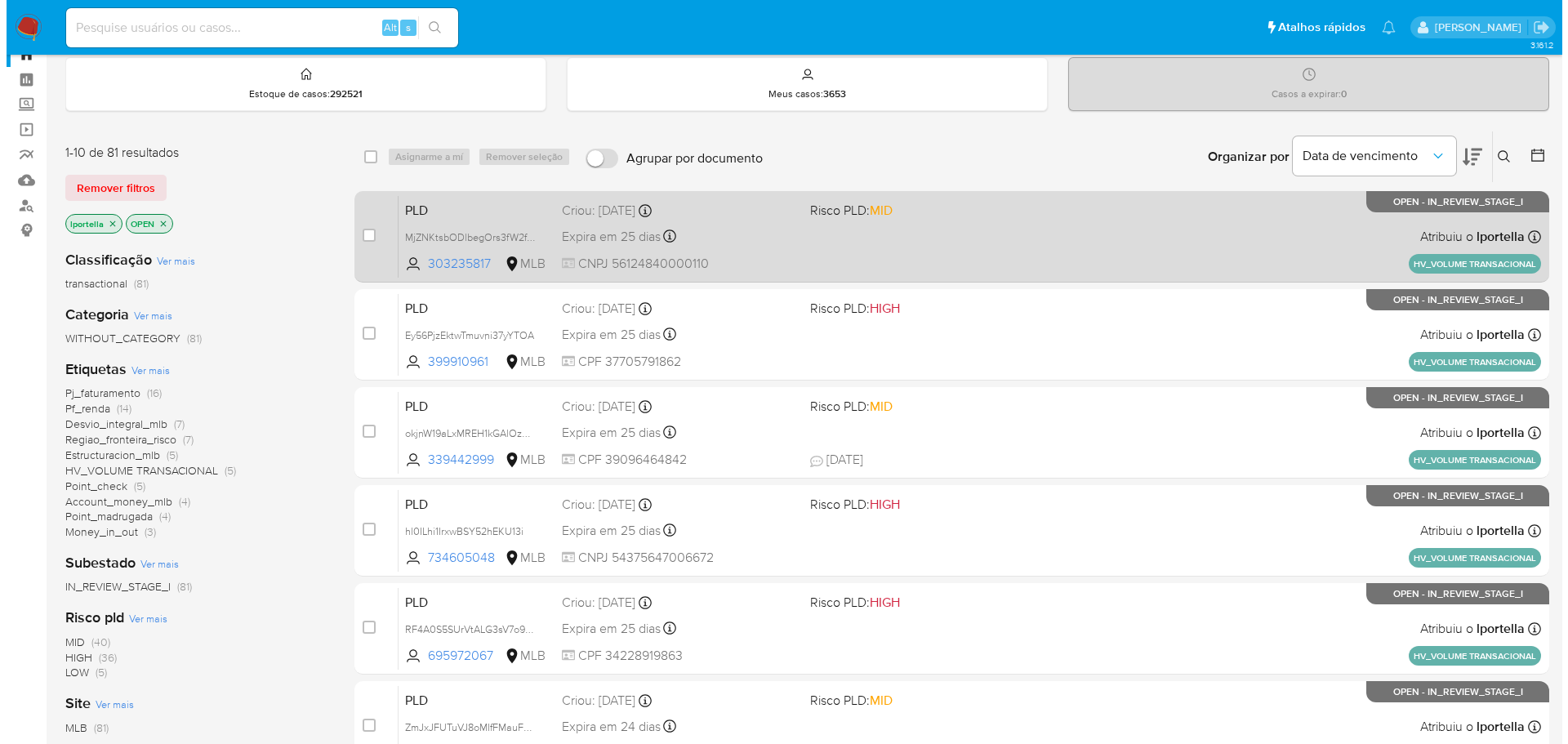
scroll to position [81, 0]
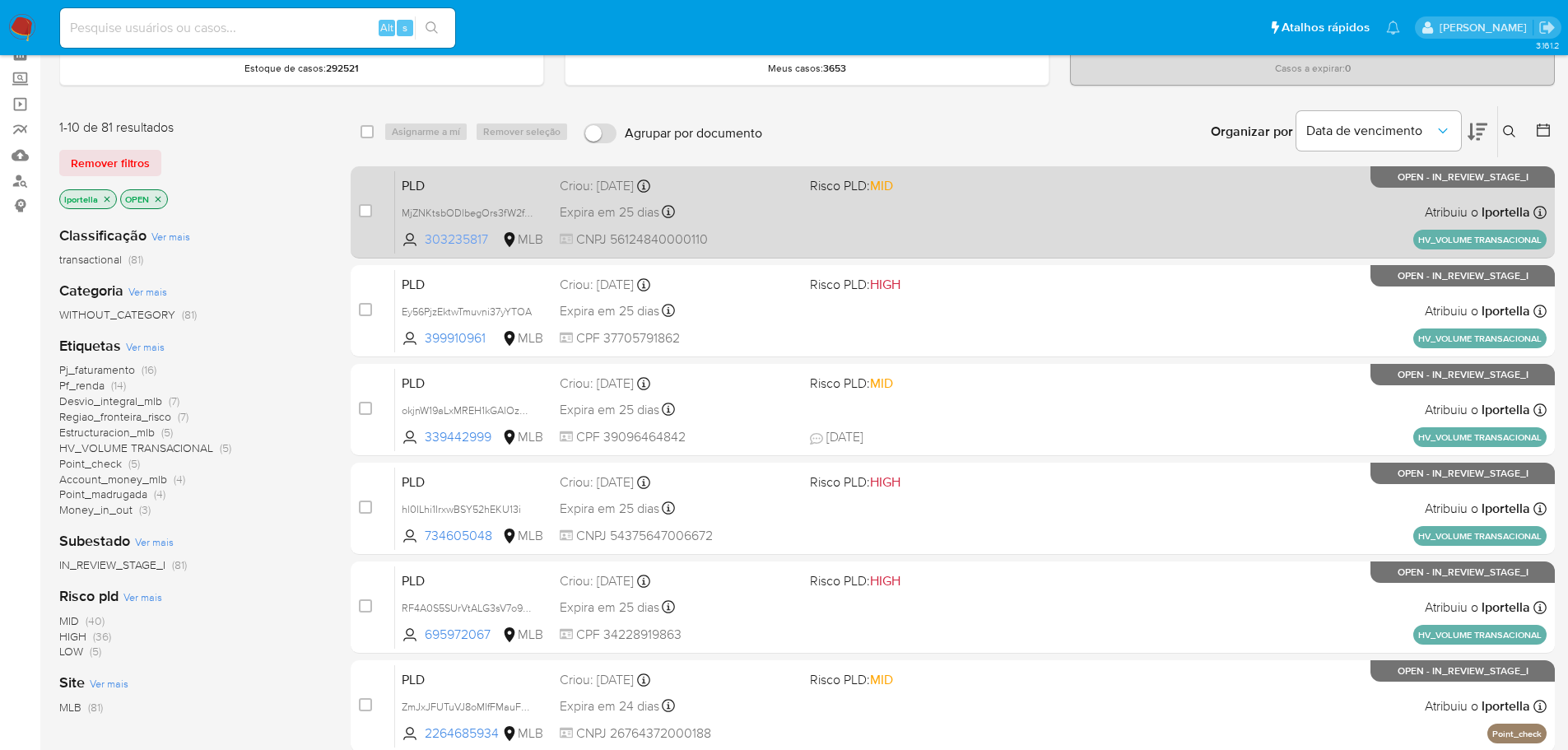
click at [462, 238] on span "303235817" at bounding box center [461, 240] width 74 height 18
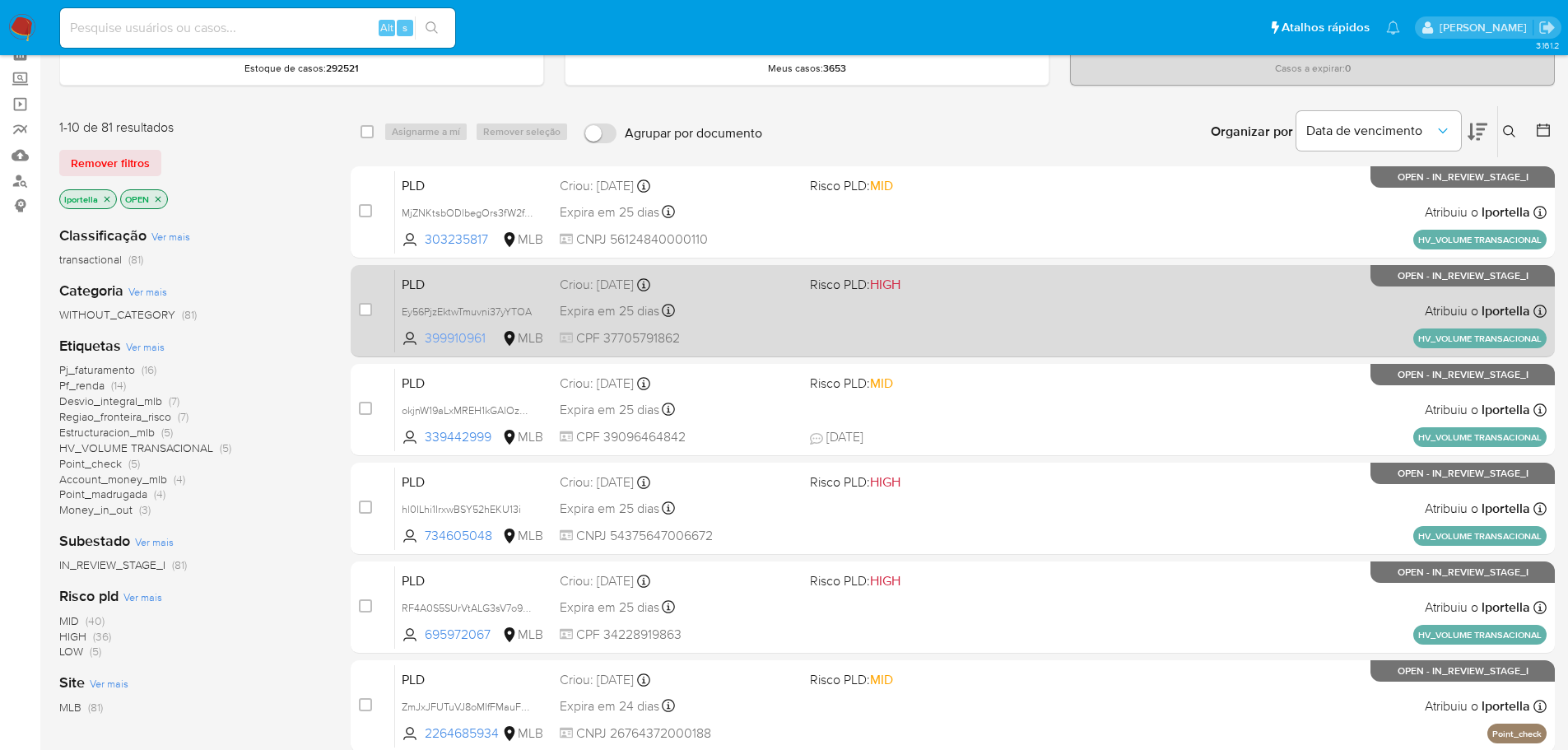
click at [475, 334] on span "399910961" at bounding box center [461, 338] width 74 height 18
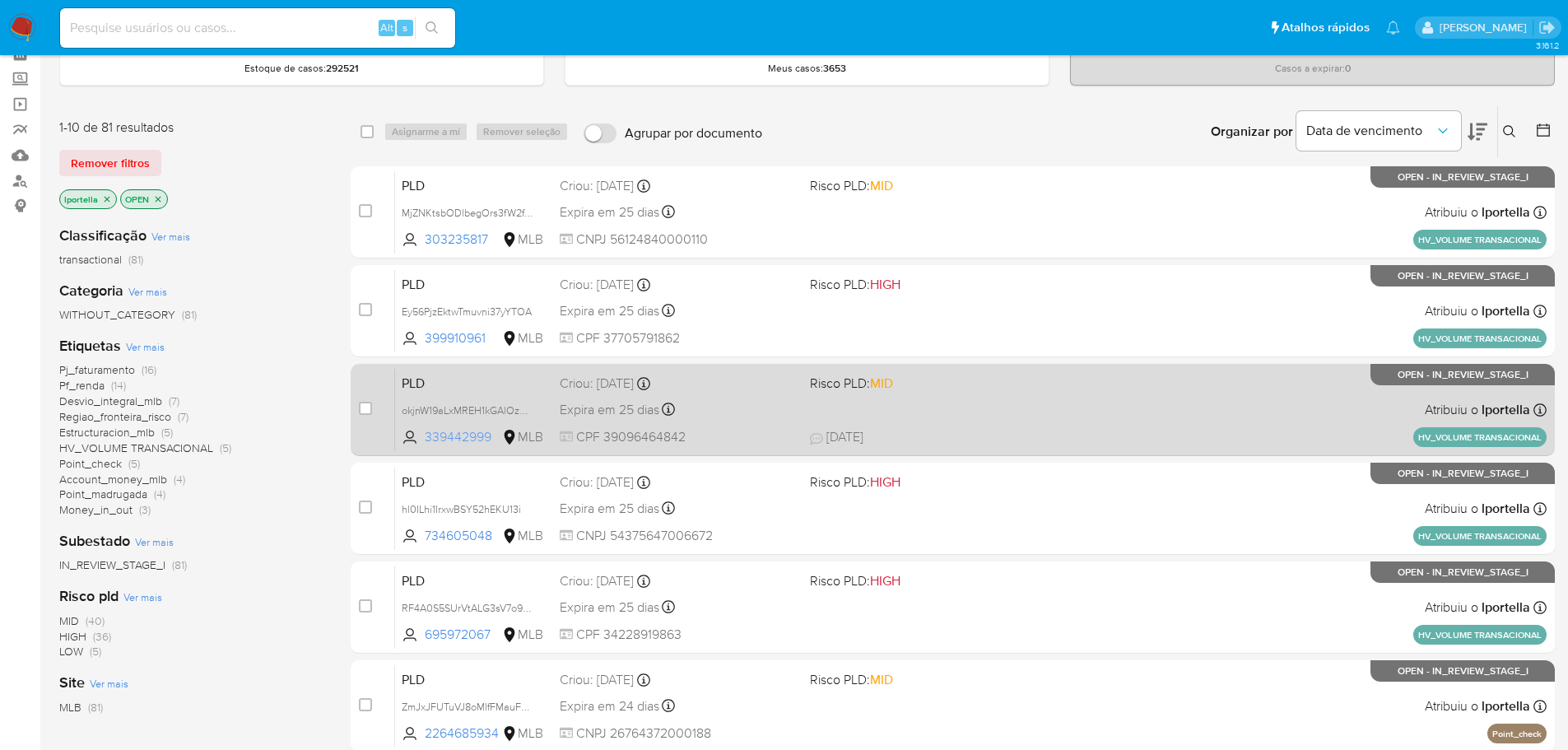
click at [461, 437] on span "339442999" at bounding box center [461, 437] width 74 height 18
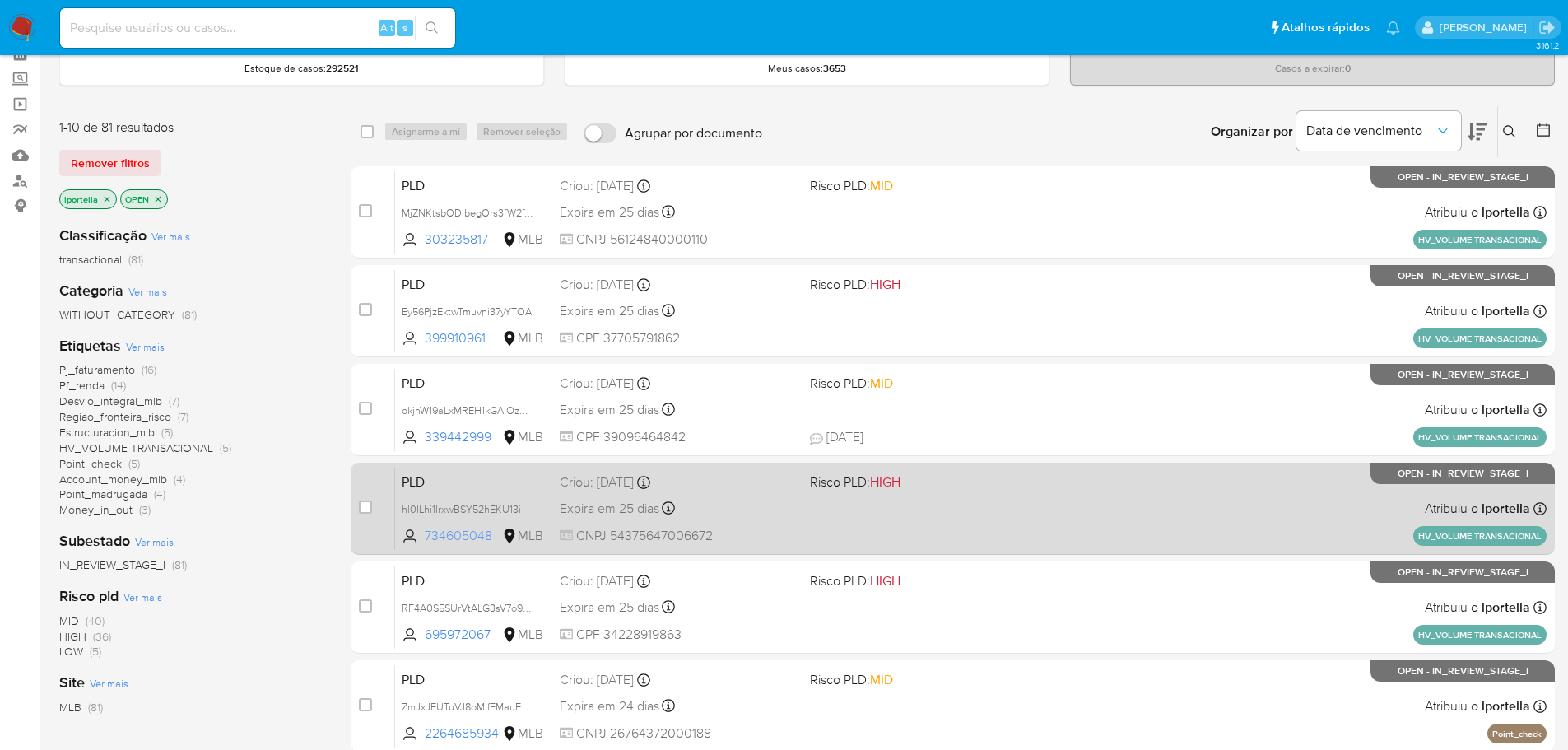
click at [473, 534] on span "734605048" at bounding box center [461, 536] width 74 height 18
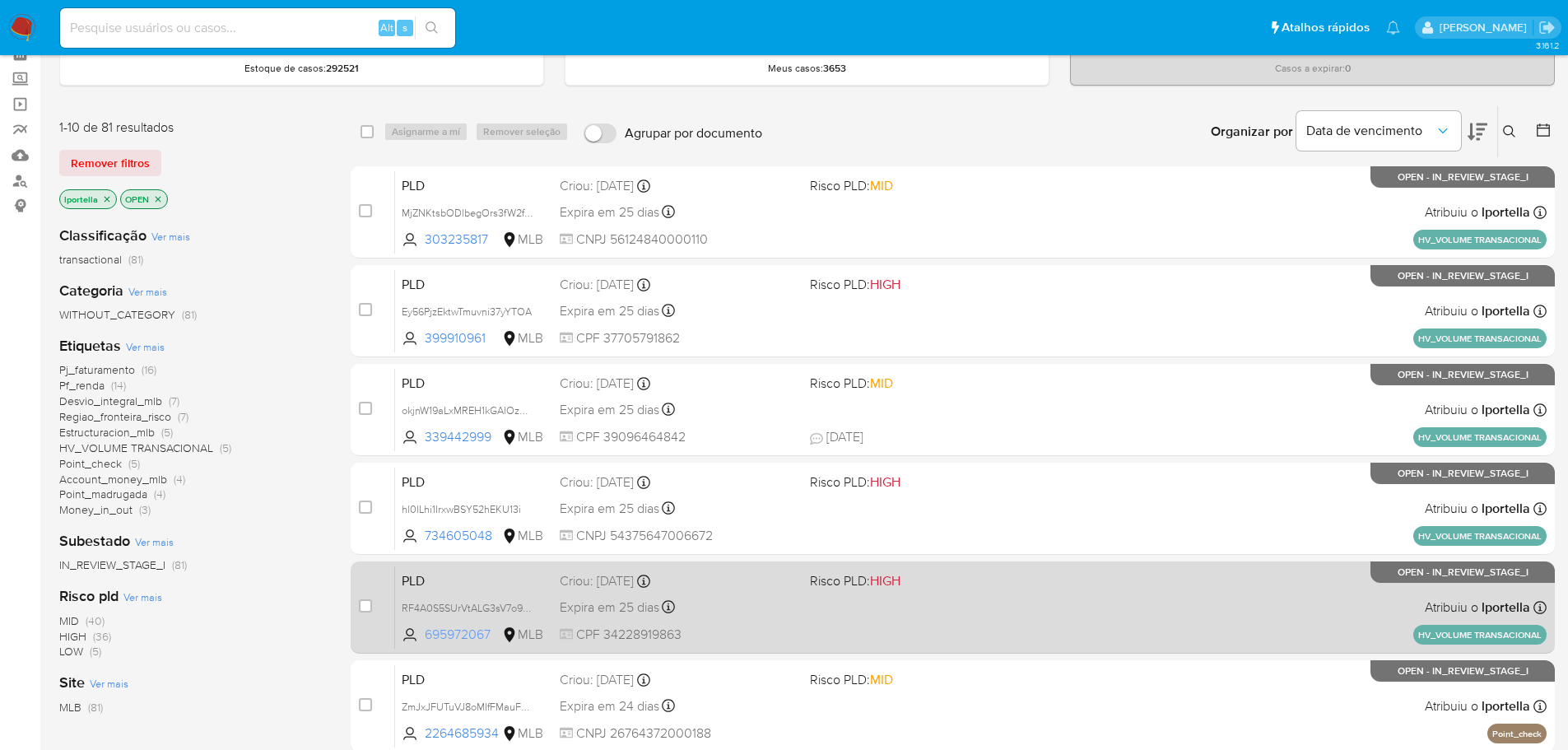
click at [464, 630] on span "695972067" at bounding box center [461, 634] width 74 height 18
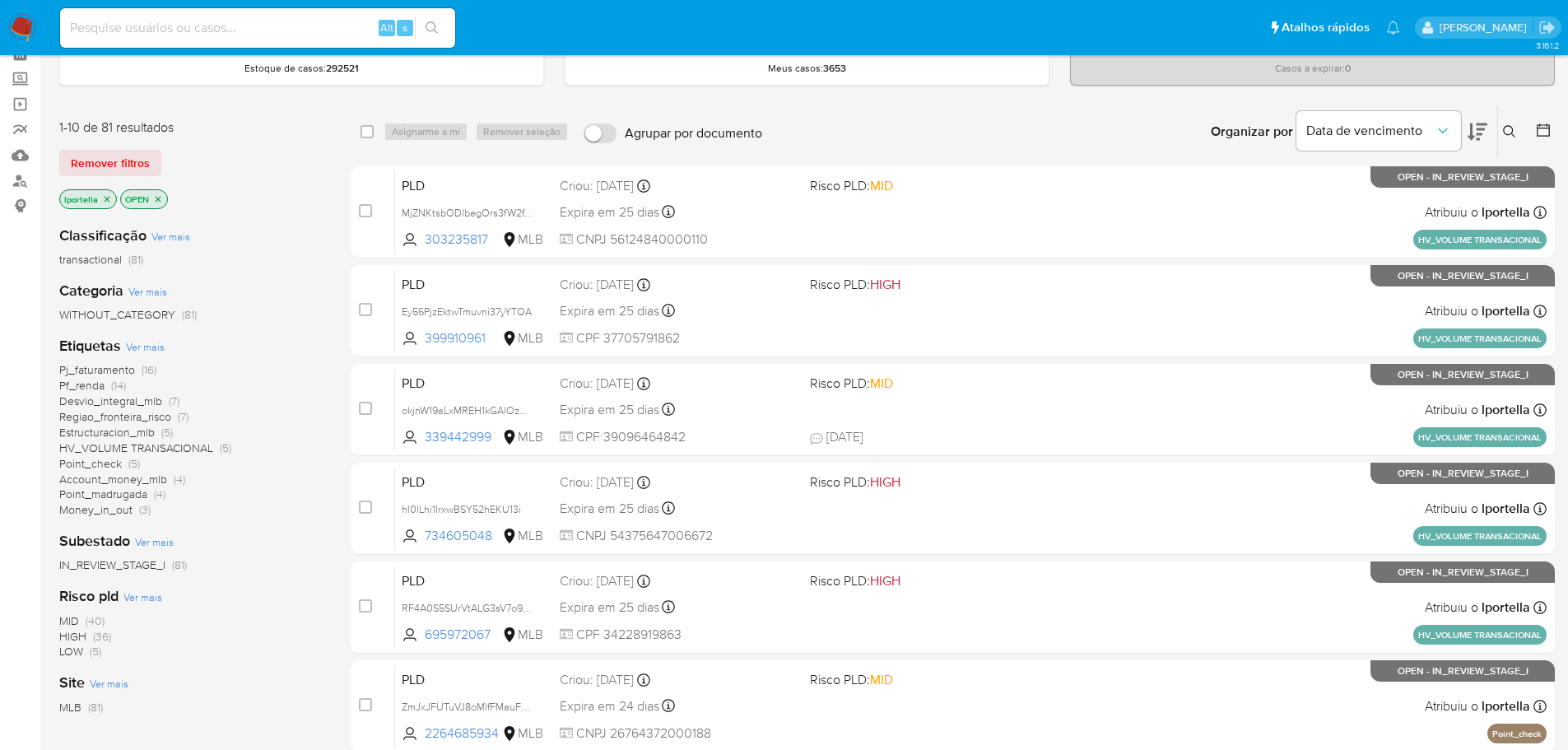
click at [149, 345] on span "Ver mais" at bounding box center [145, 346] width 38 height 15
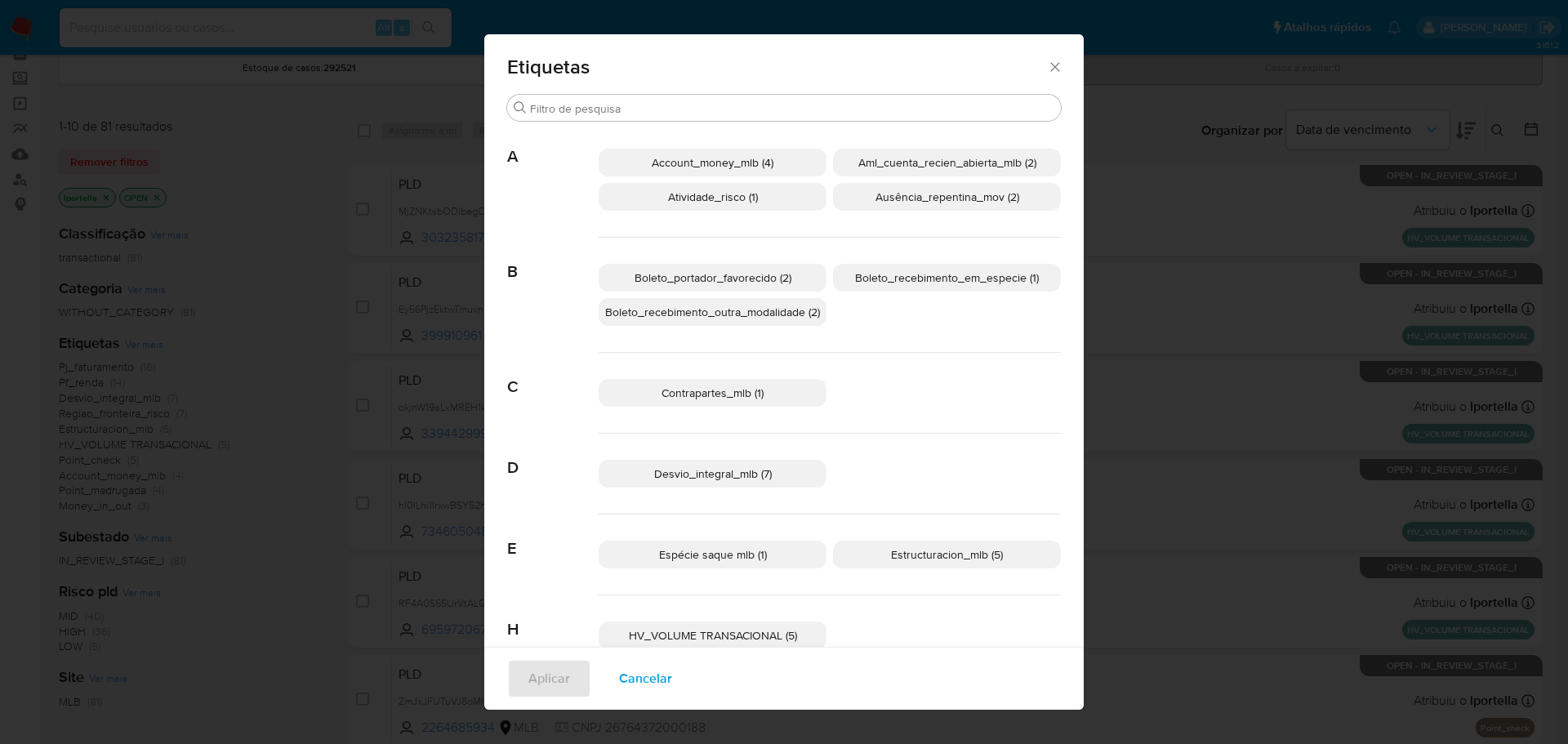
click at [949, 205] on p "Ausência_repentina_mov (2)" at bounding box center [947, 196] width 228 height 28
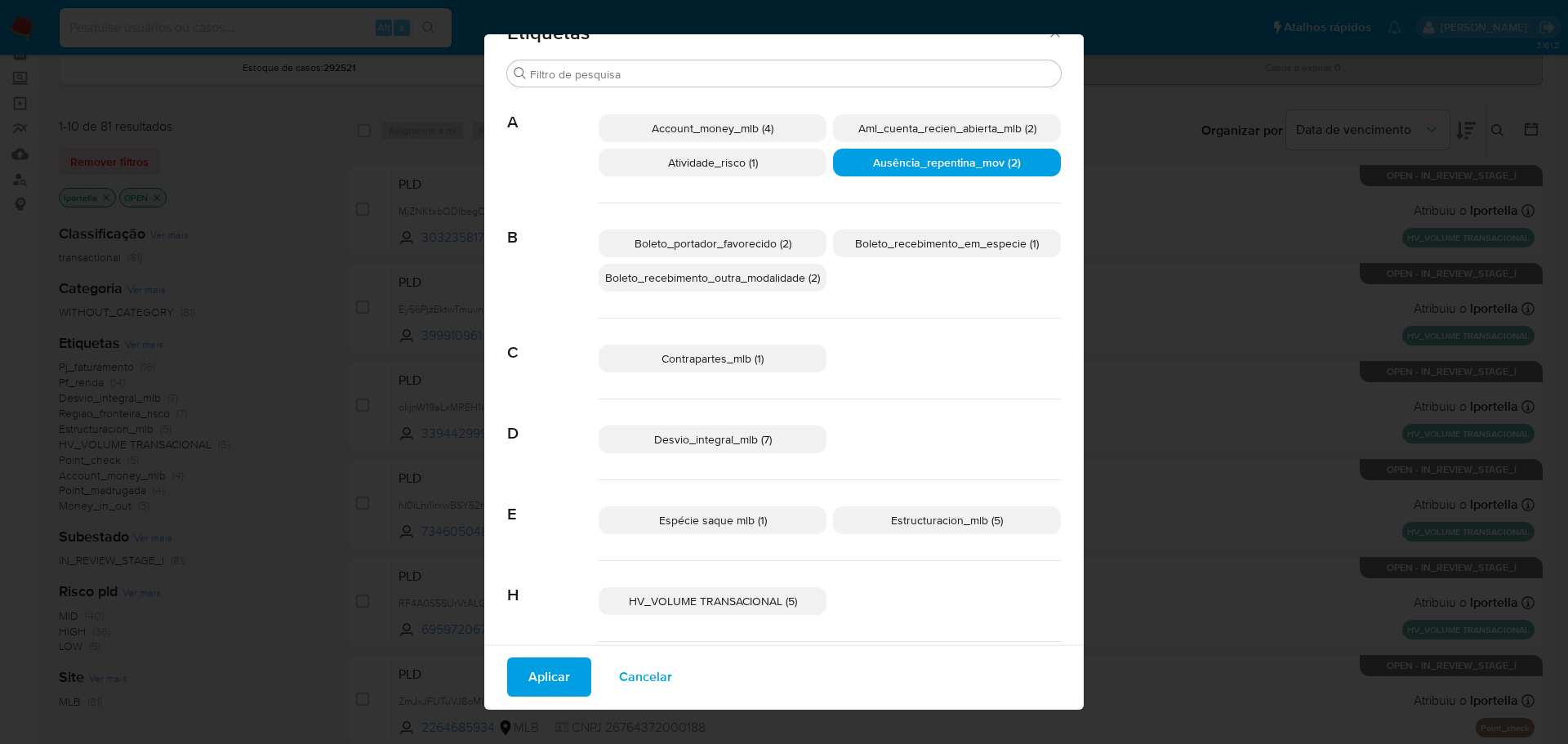
scroll to position [0, 0]
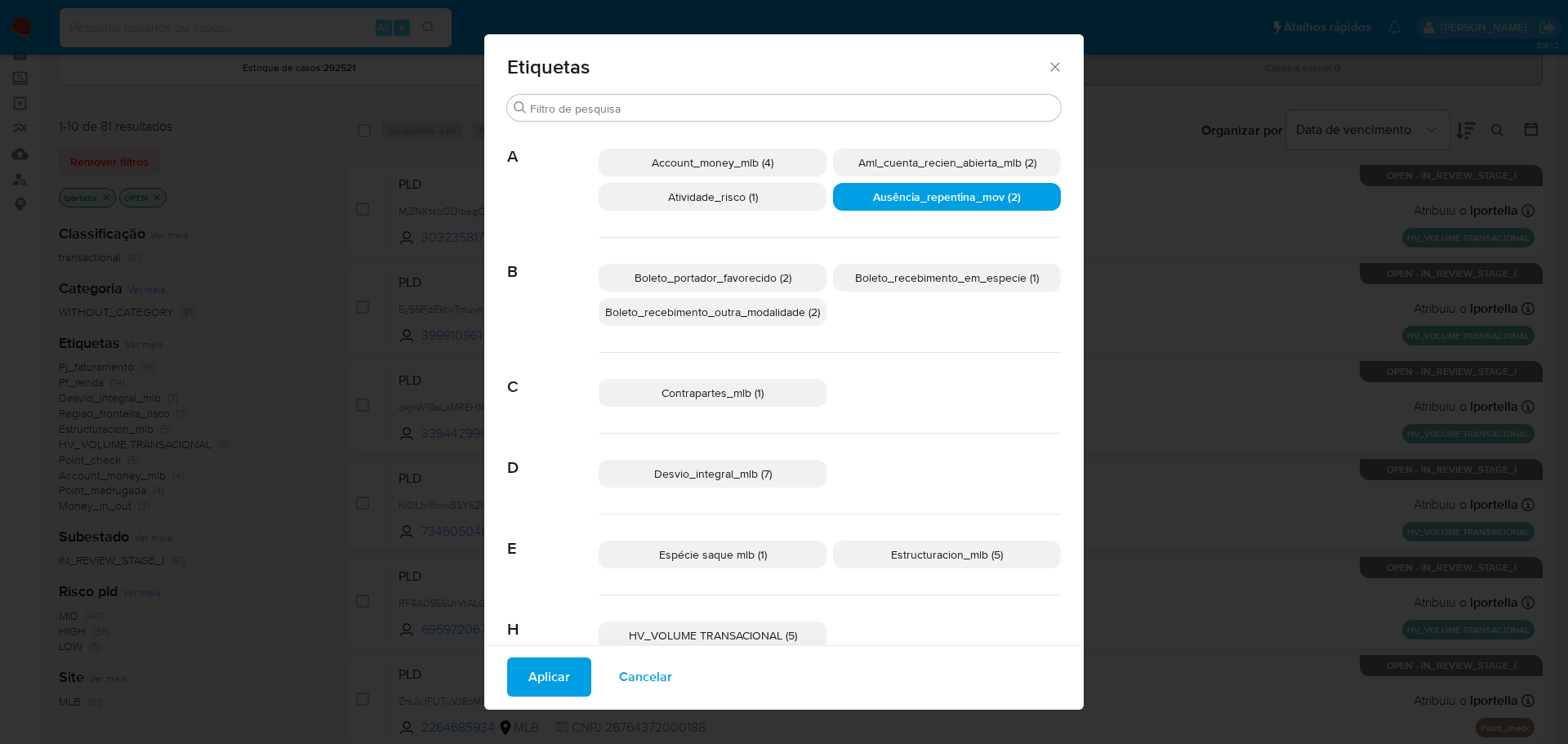
click at [703, 278] on span "Boleto_portador_favorecido (2)" at bounding box center [713, 278] width 156 height 16
click at [957, 278] on span "Boleto_recebimento_em_especie (1)" at bounding box center [946, 278] width 184 height 16
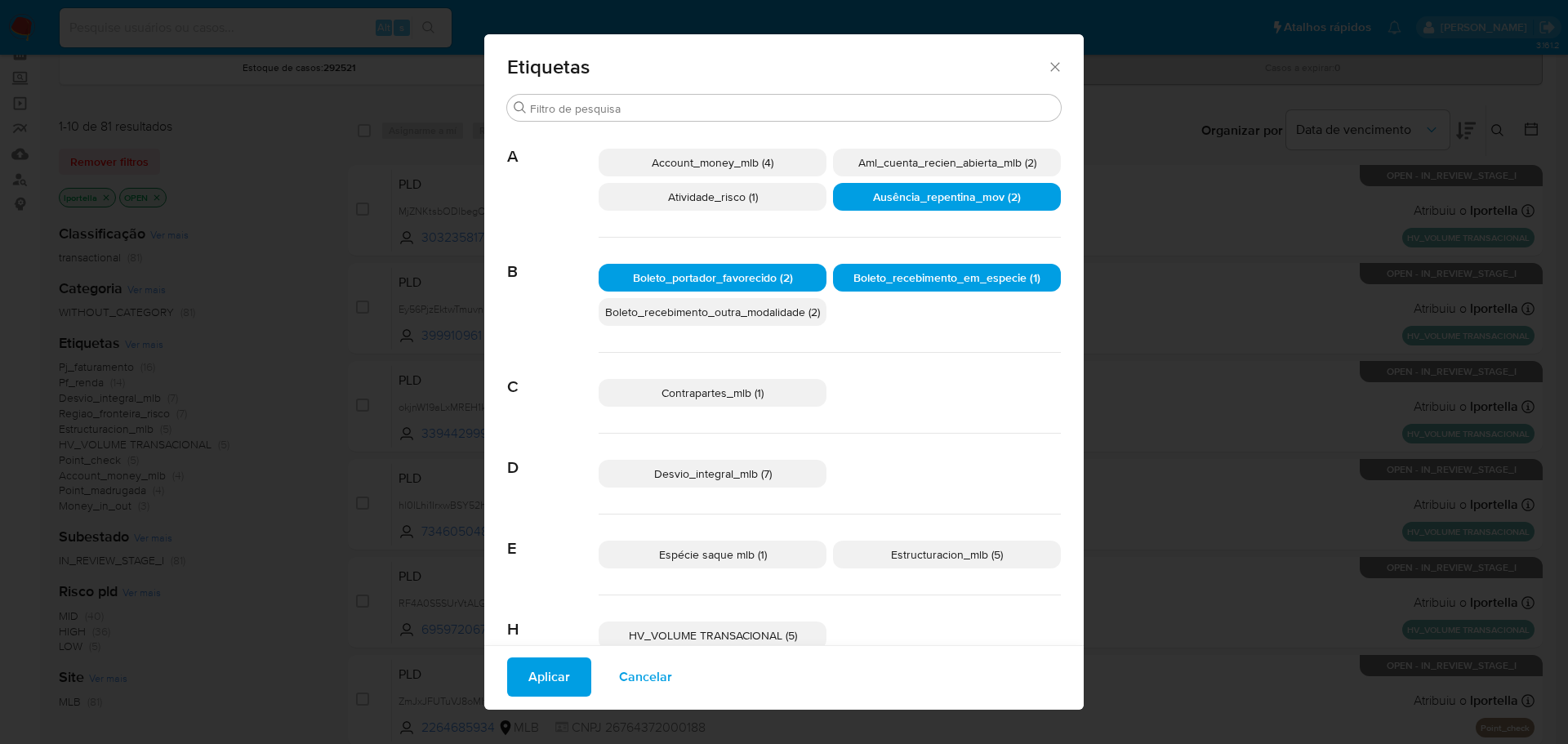
click at [777, 306] on span "Boleto_recebimento_outra_modalidade (2)" at bounding box center [712, 312] width 214 height 16
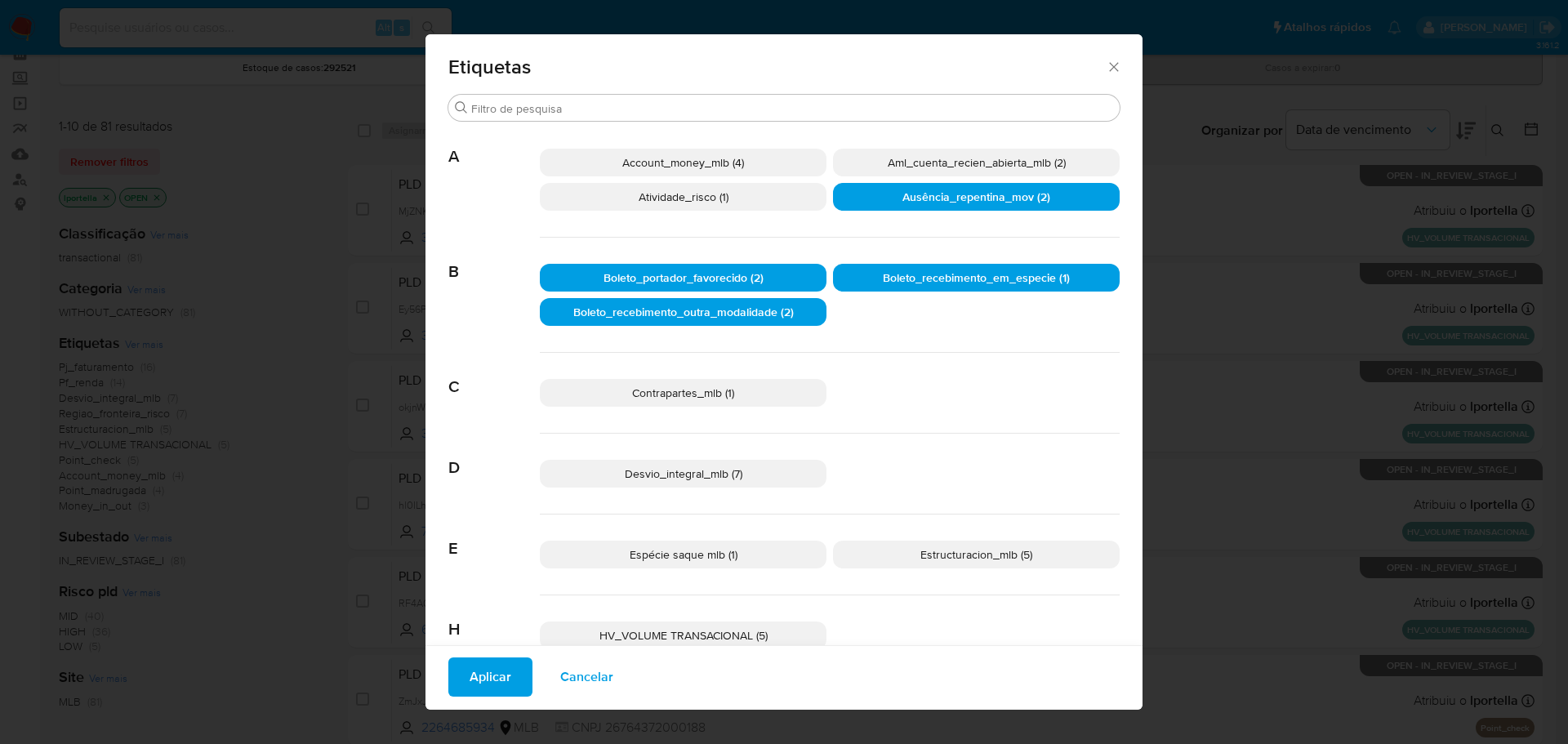
click at [483, 686] on span "Aplicar" at bounding box center [490, 677] width 42 height 36
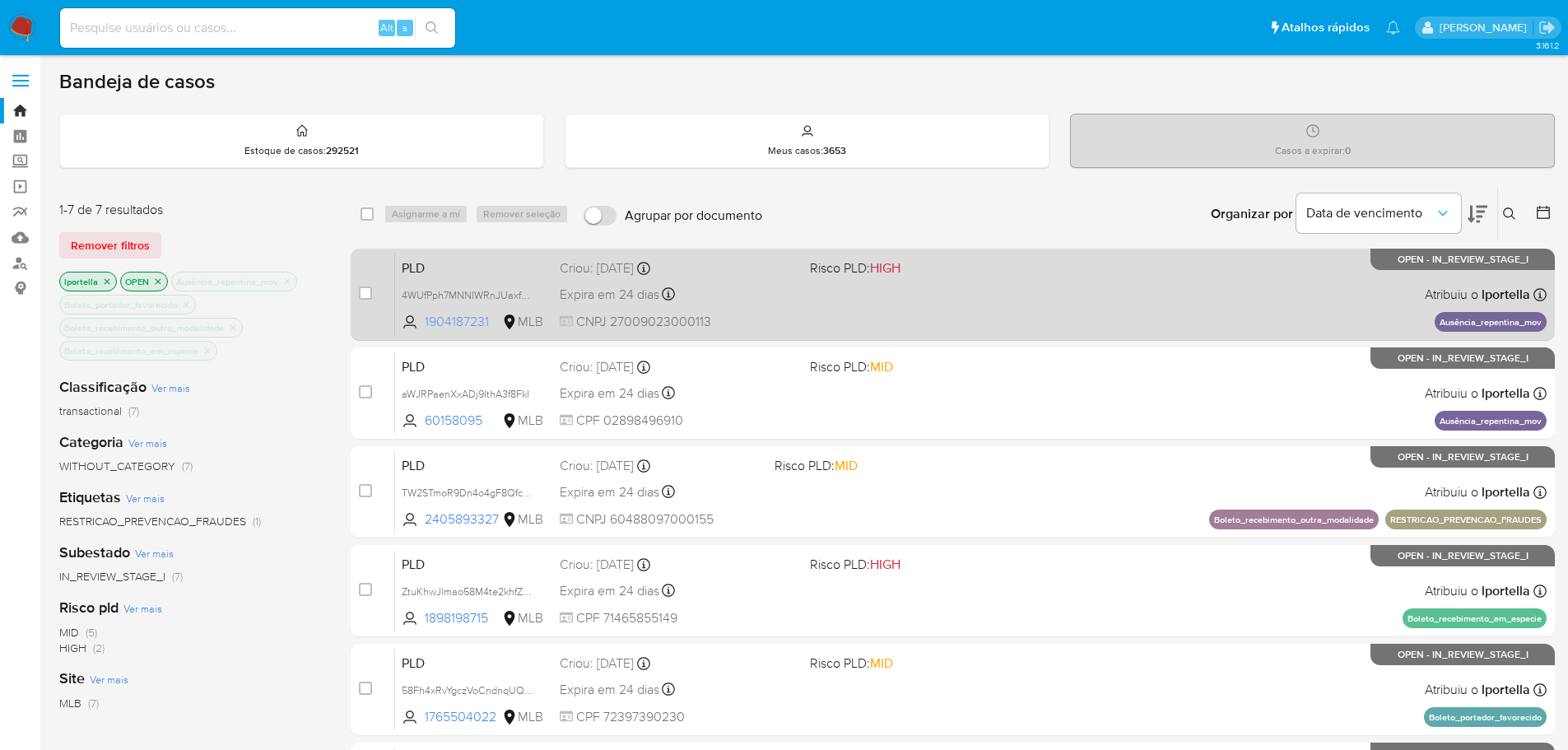
click at [470, 318] on span "1904187231" at bounding box center [461, 322] width 74 height 18
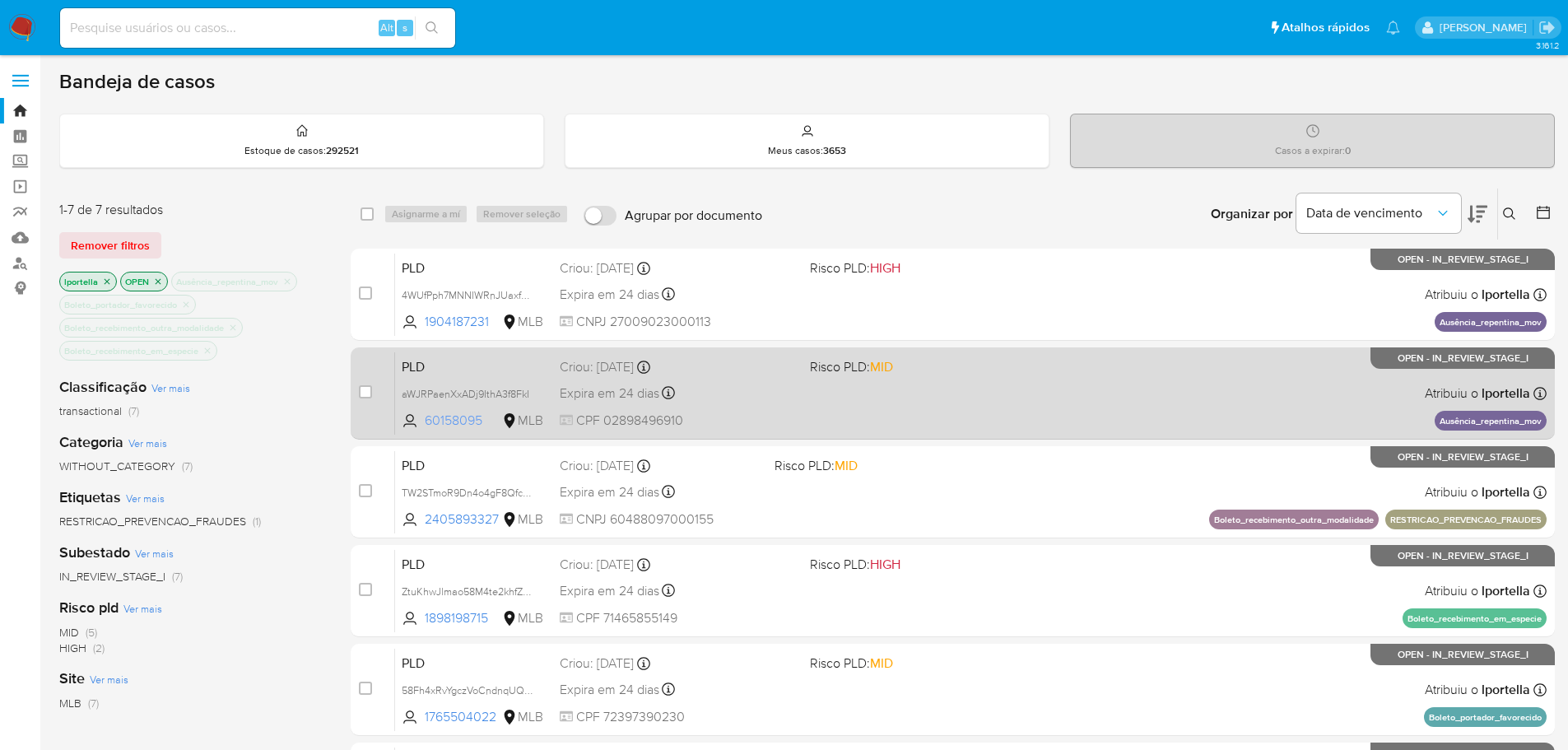
click at [457, 420] on span "60158095" at bounding box center [461, 420] width 74 height 18
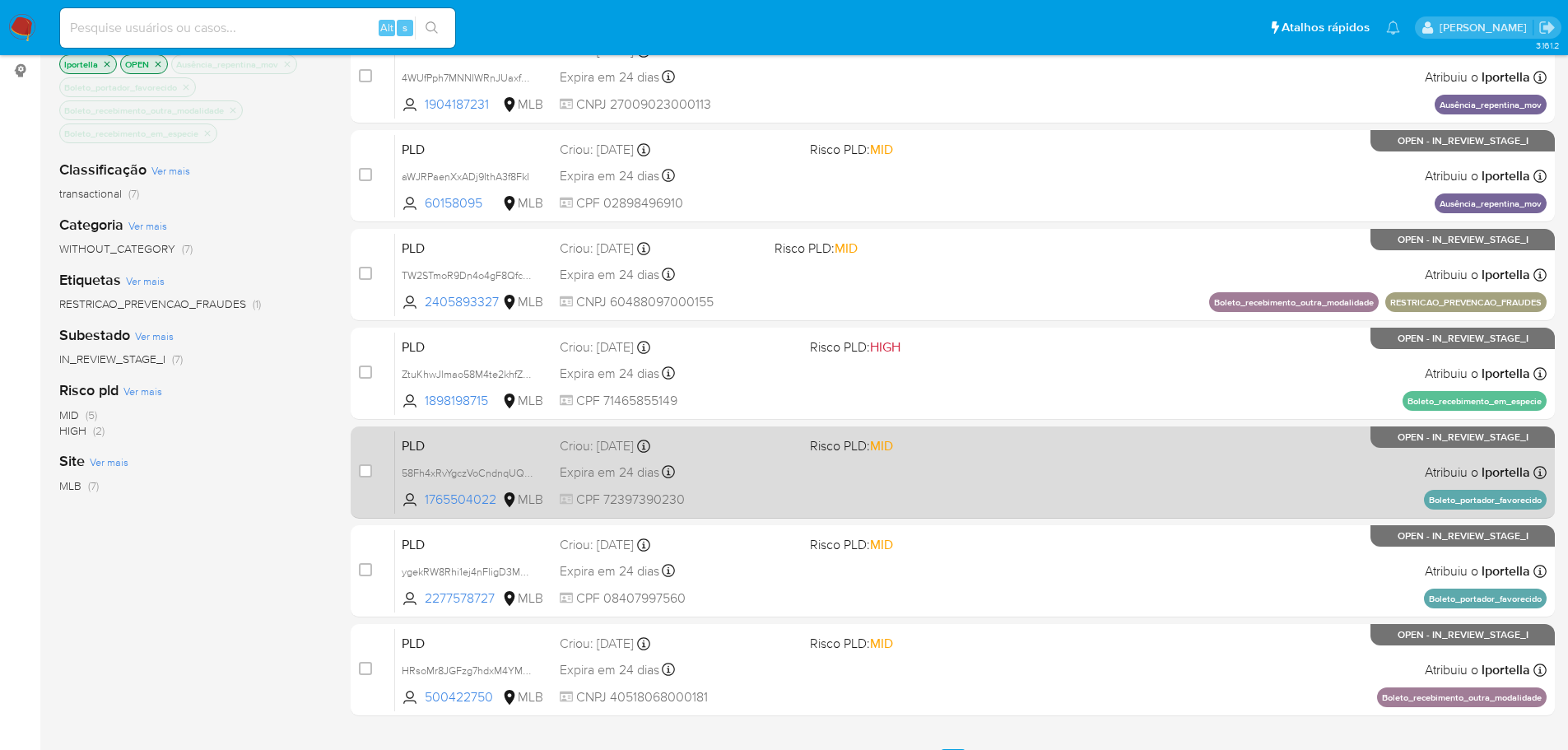
scroll to position [247, 0]
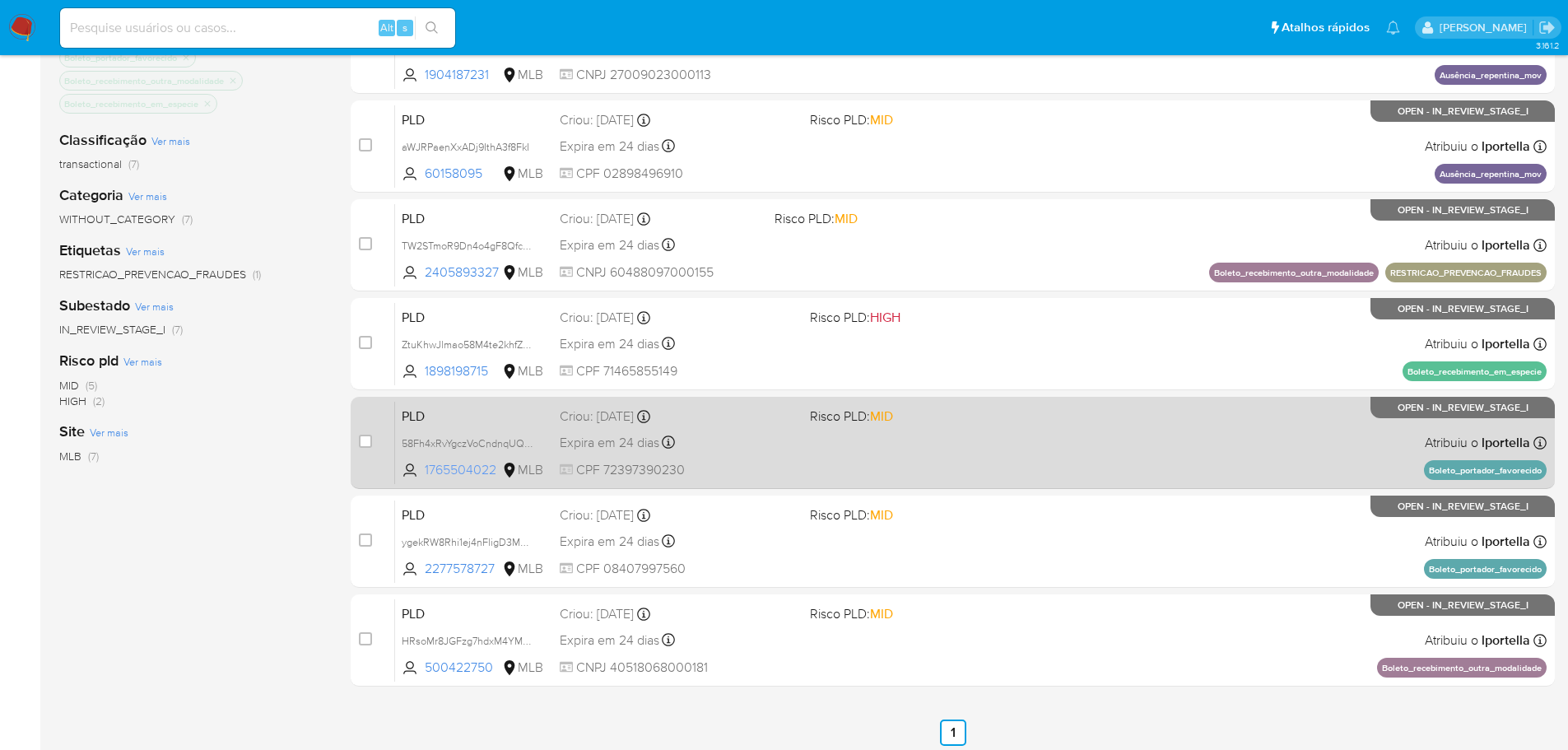
click at [459, 464] on span "1765504022" at bounding box center [461, 470] width 74 height 18
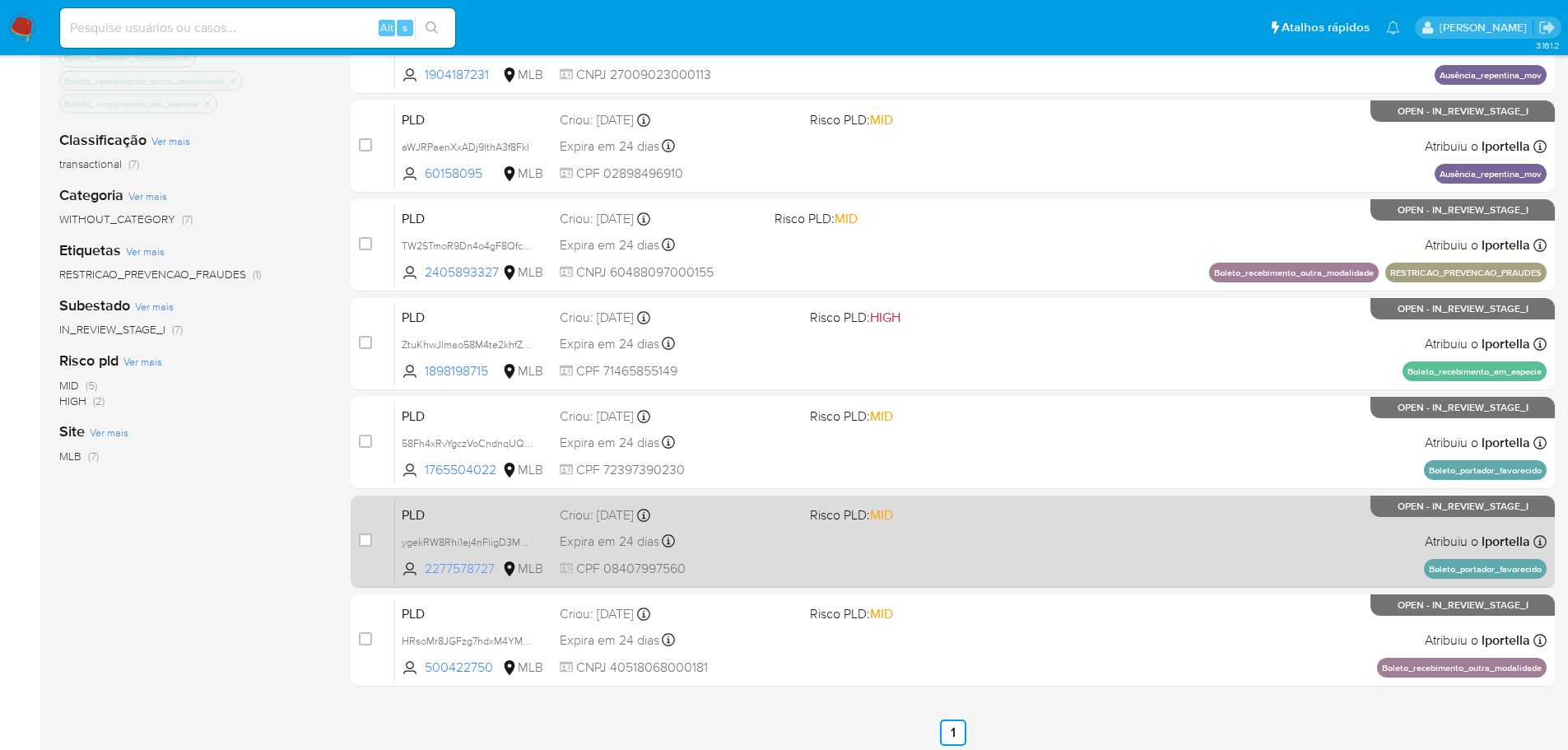
click at [448, 568] on span "2277578727" at bounding box center [461, 569] width 74 height 18
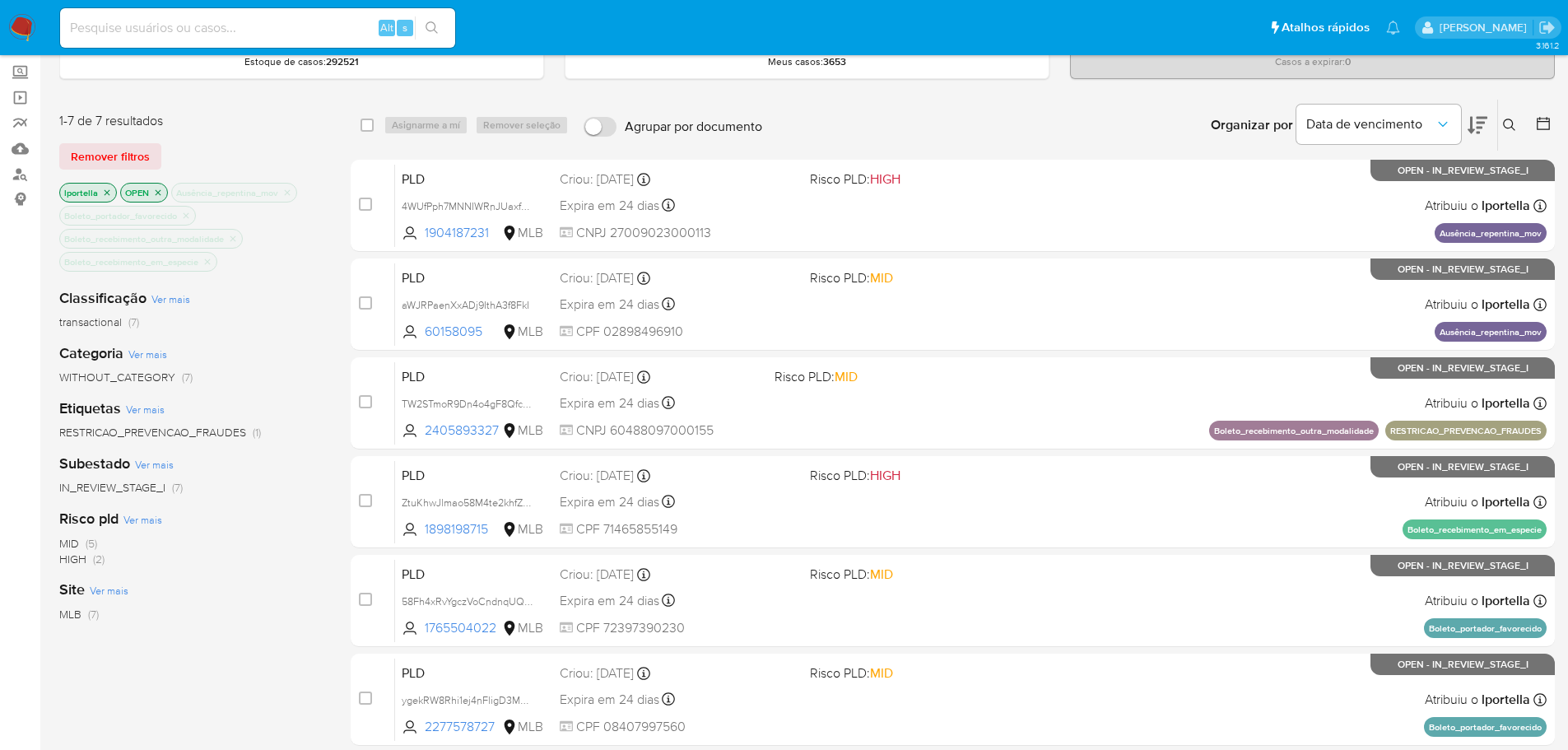
scroll to position [82, 0]
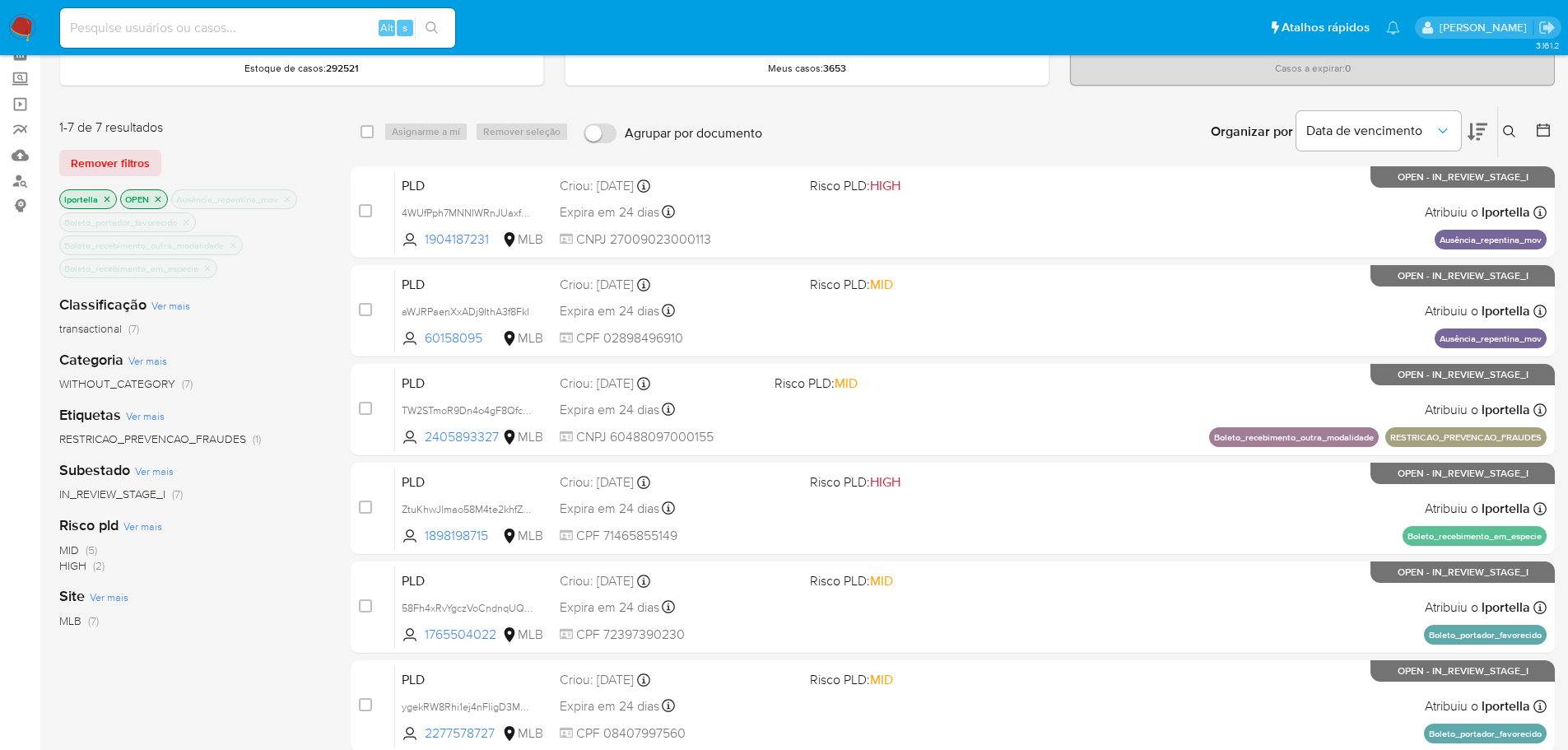
click at [13, 30] on img at bounding box center [22, 27] width 28 height 28
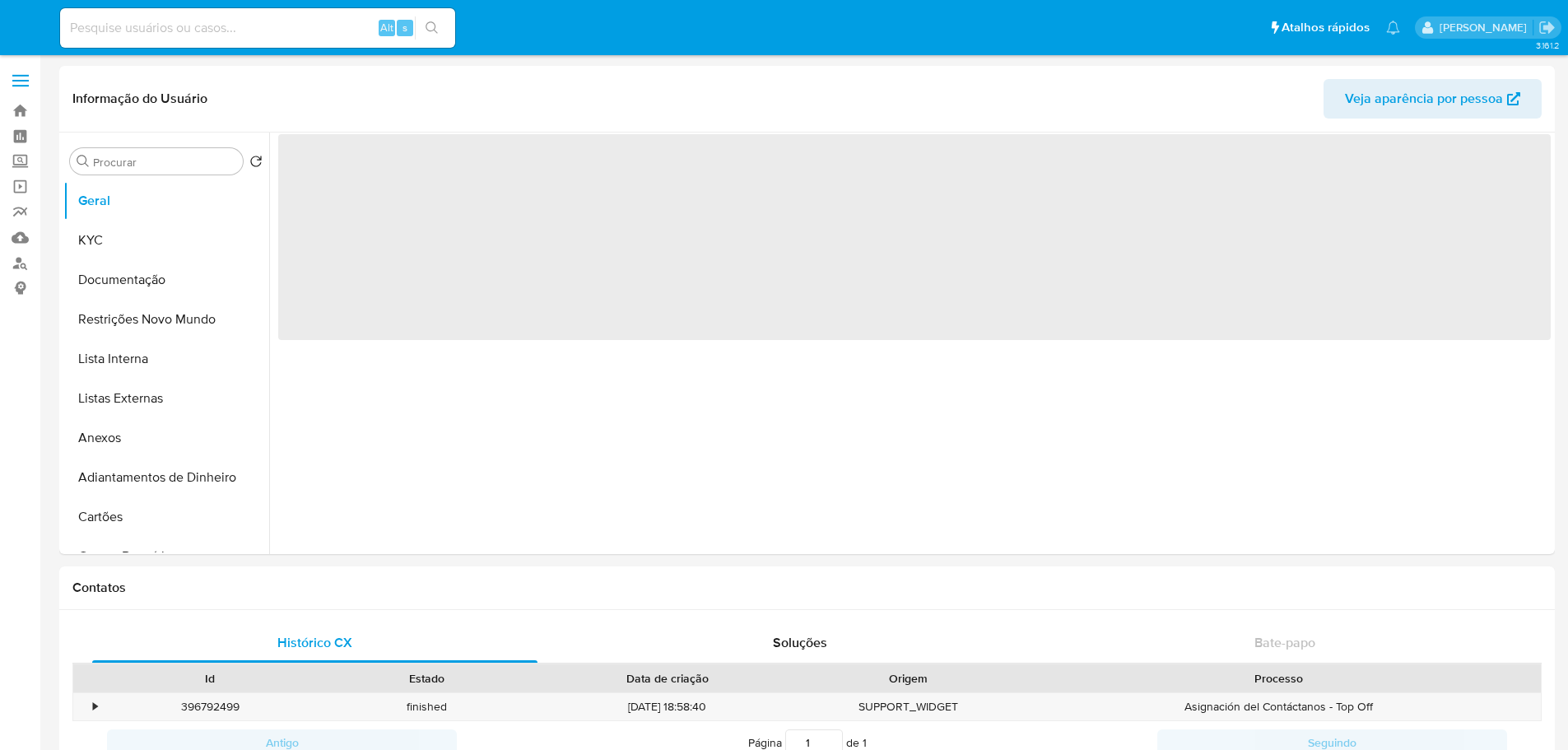
select select "10"
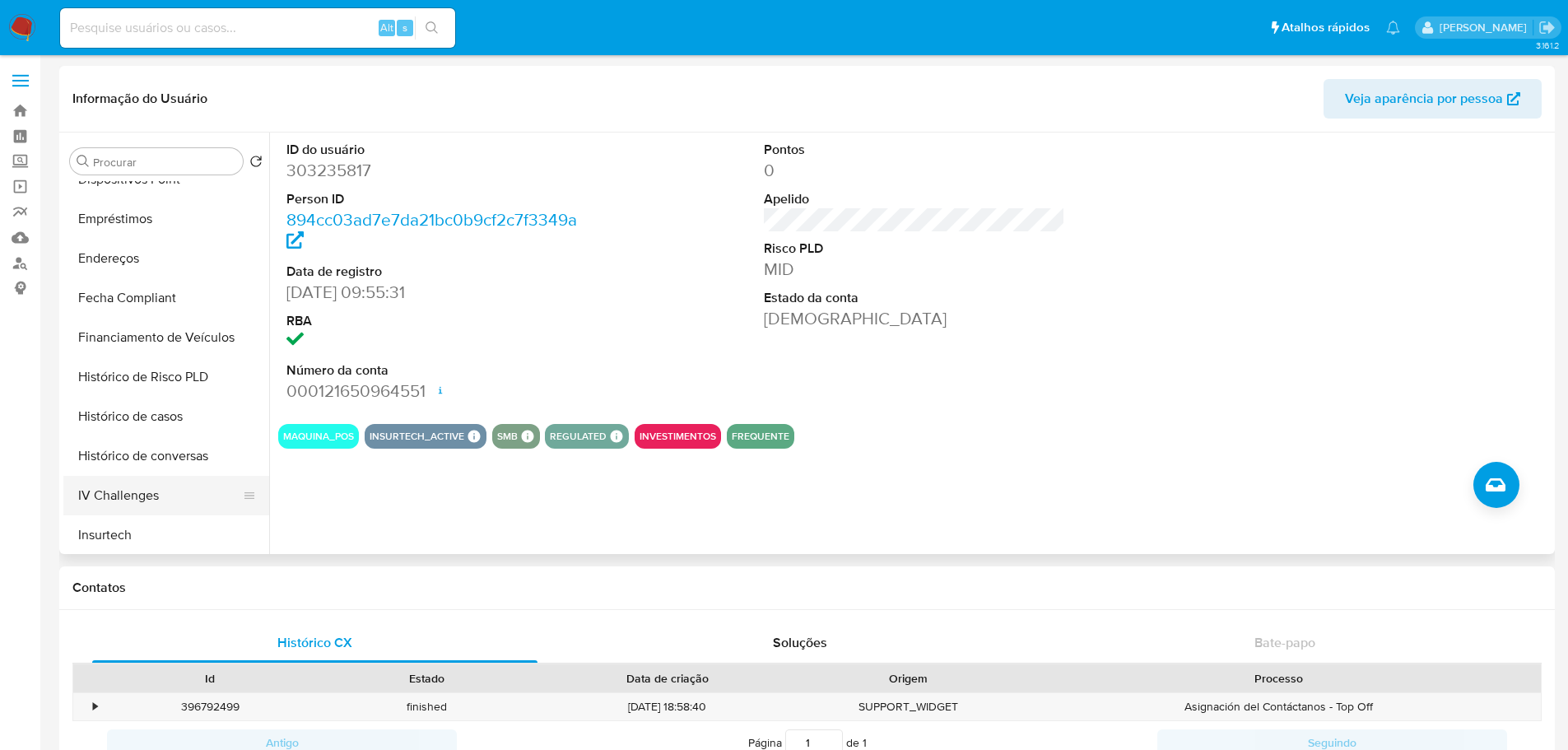
scroll to position [658, 0]
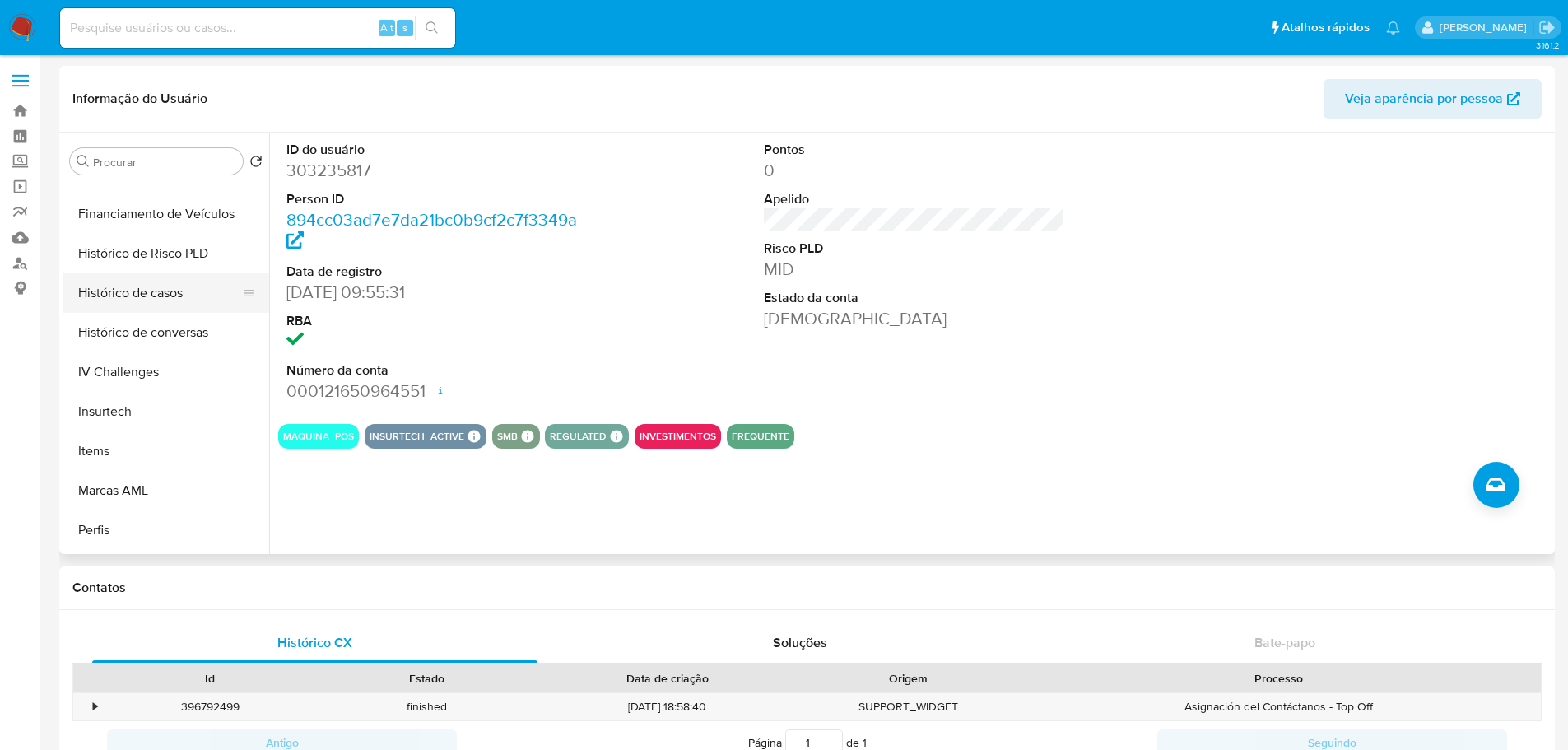
click at [160, 293] on button "Histórico de casos" at bounding box center [160, 293] width 192 height 39
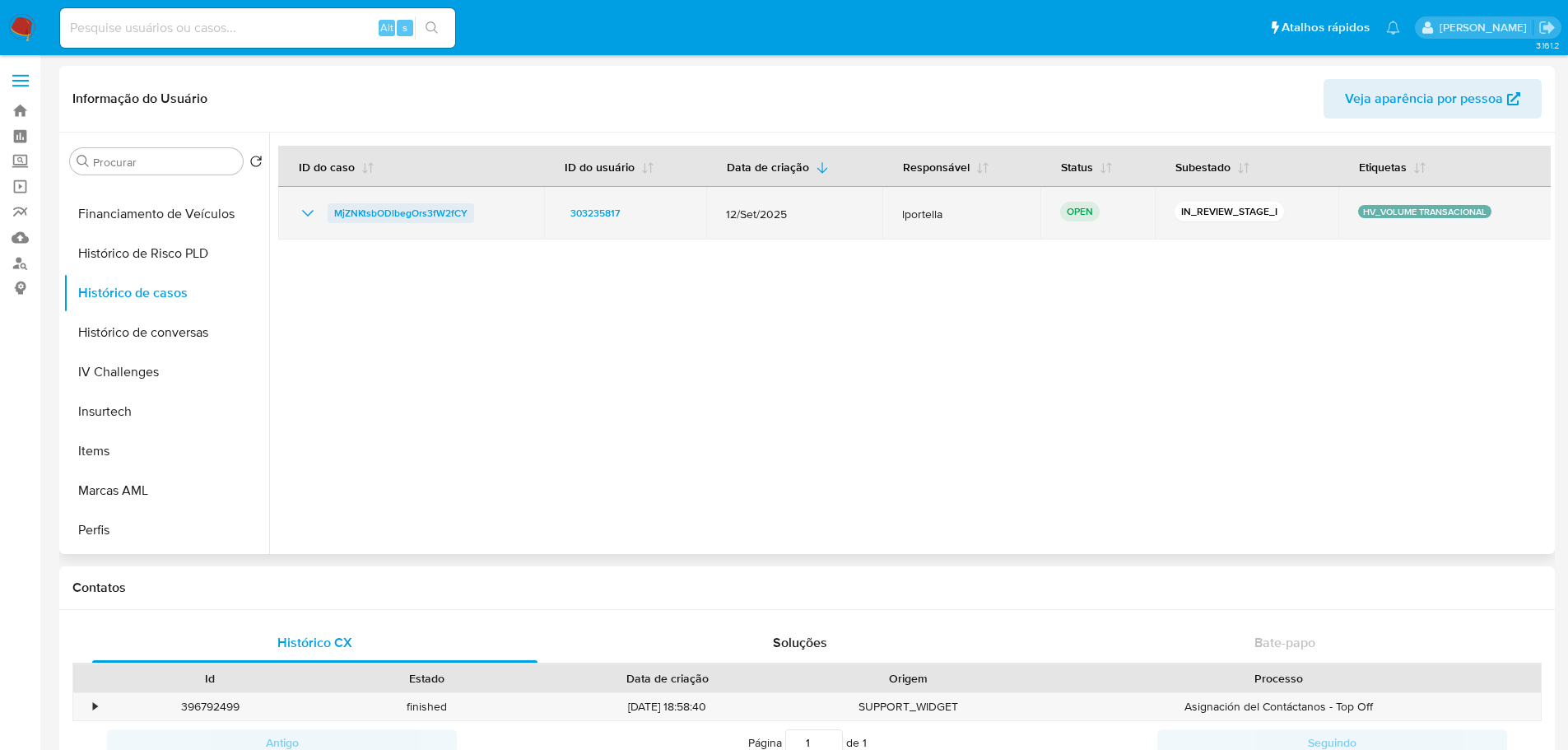
click at [364, 208] on span "MjZNKtsbODlbegOrs3fW2fCY" at bounding box center [401, 213] width 133 height 20
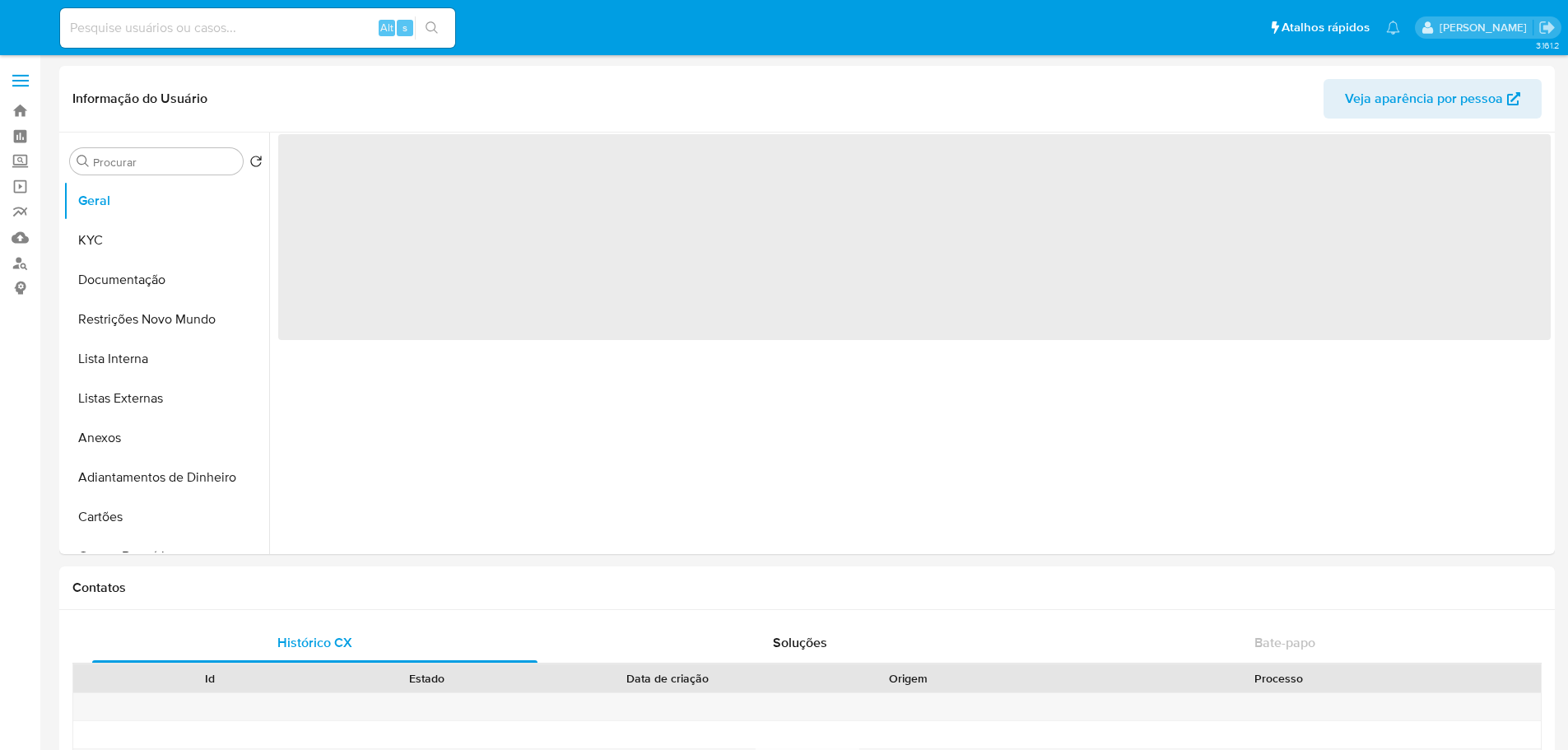
select select "10"
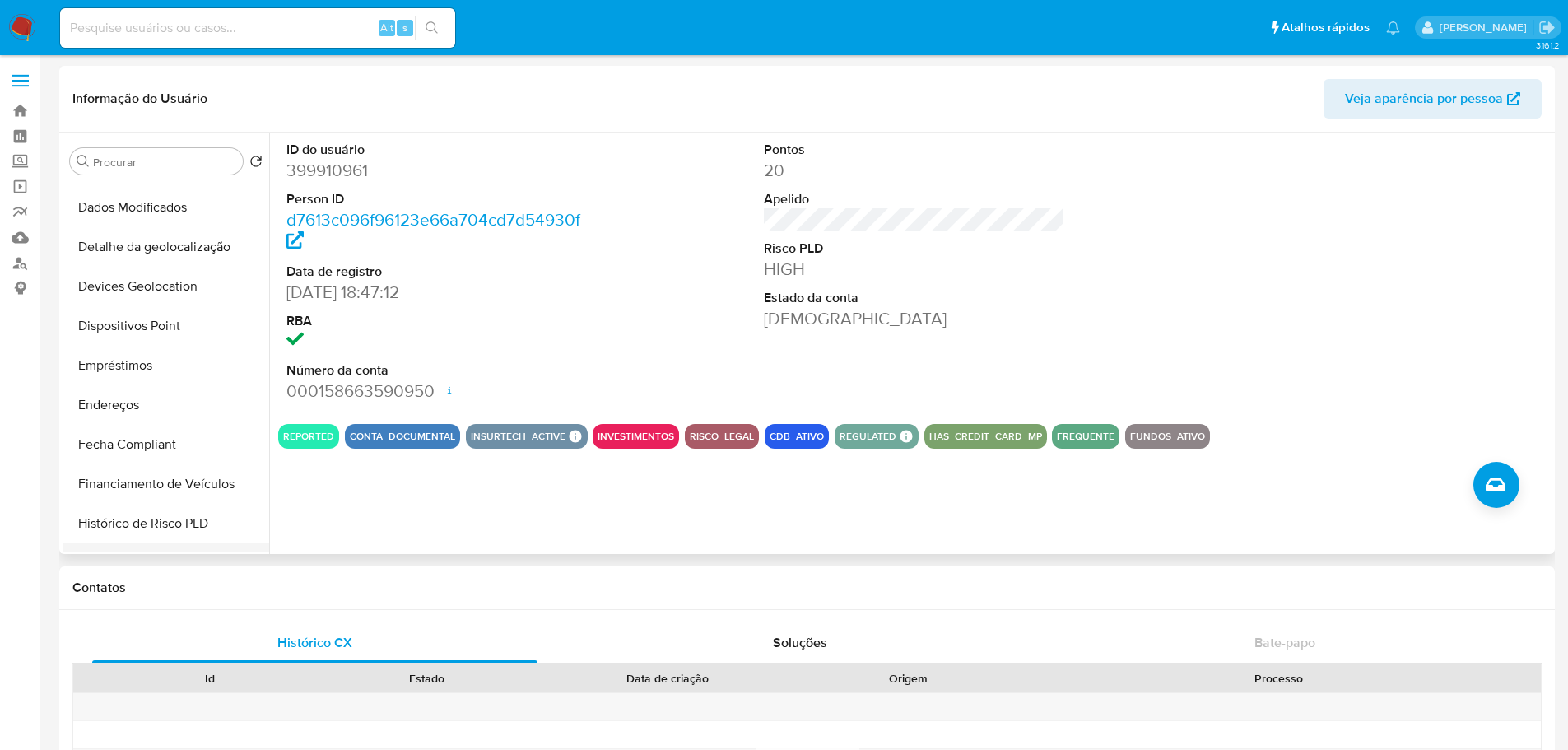
scroll to position [576, 0]
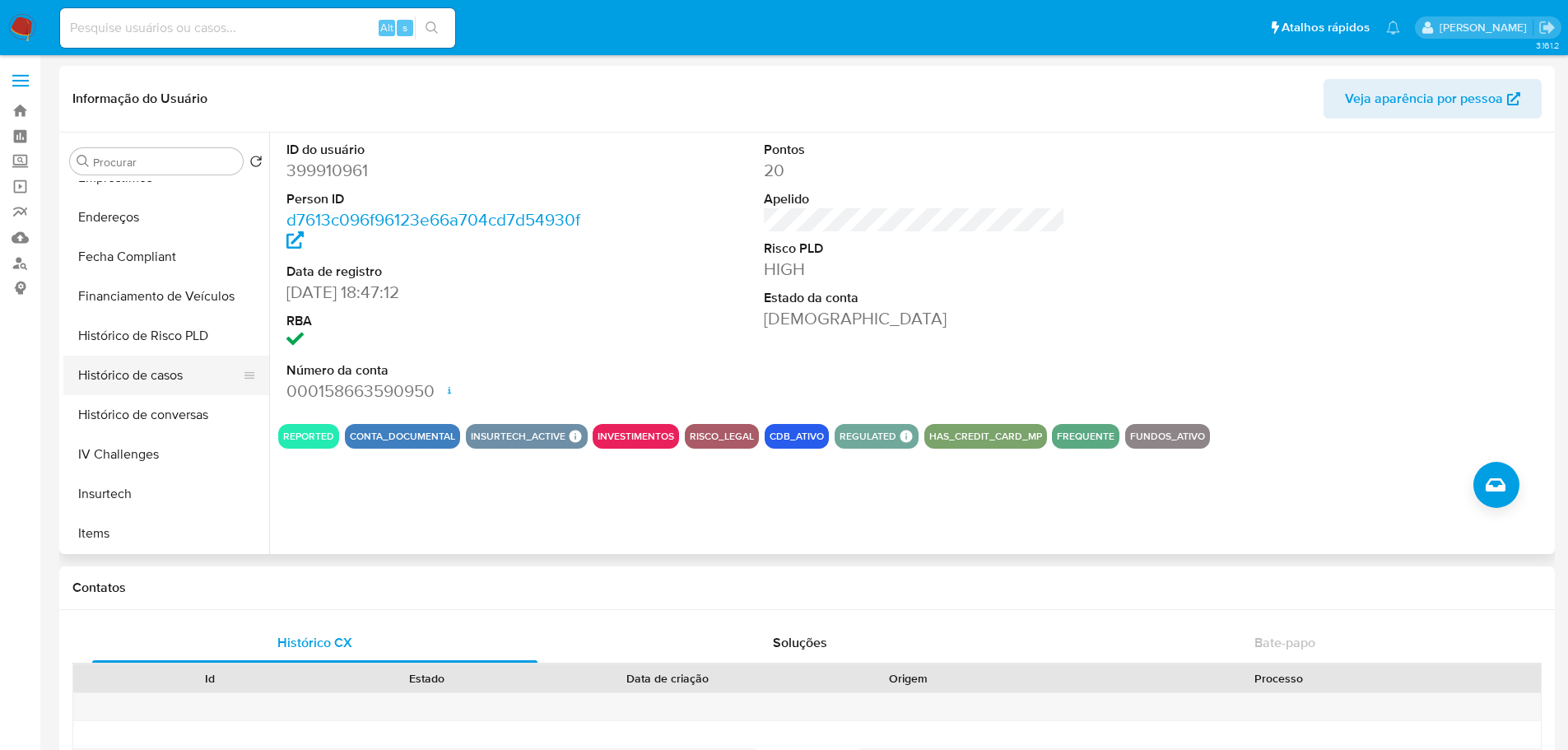
click at [148, 371] on button "Histórico de casos" at bounding box center [160, 375] width 192 height 39
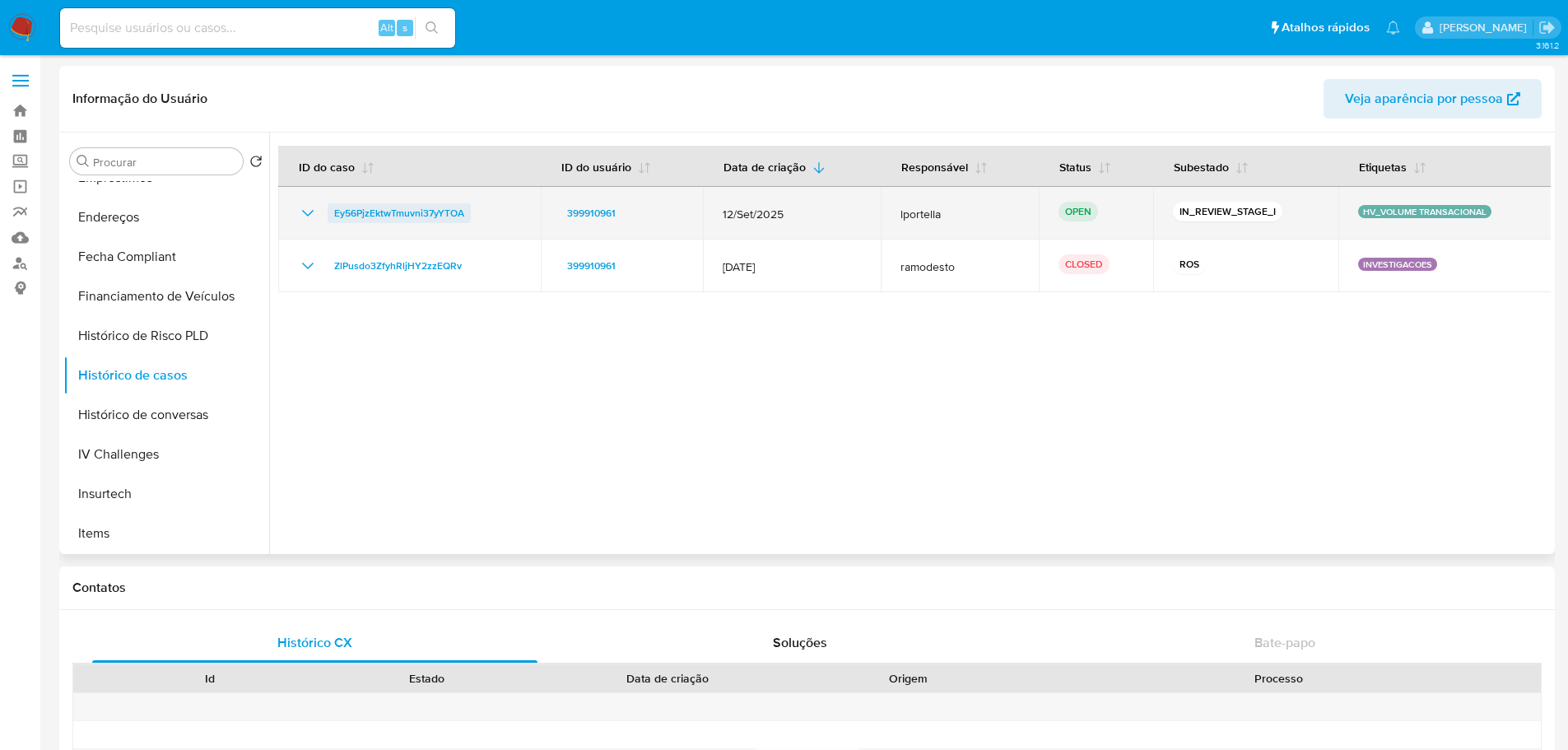
click at [398, 210] on span "Ey56PjzEktwTmuvni37yYTOA" at bounding box center [399, 213] width 130 height 20
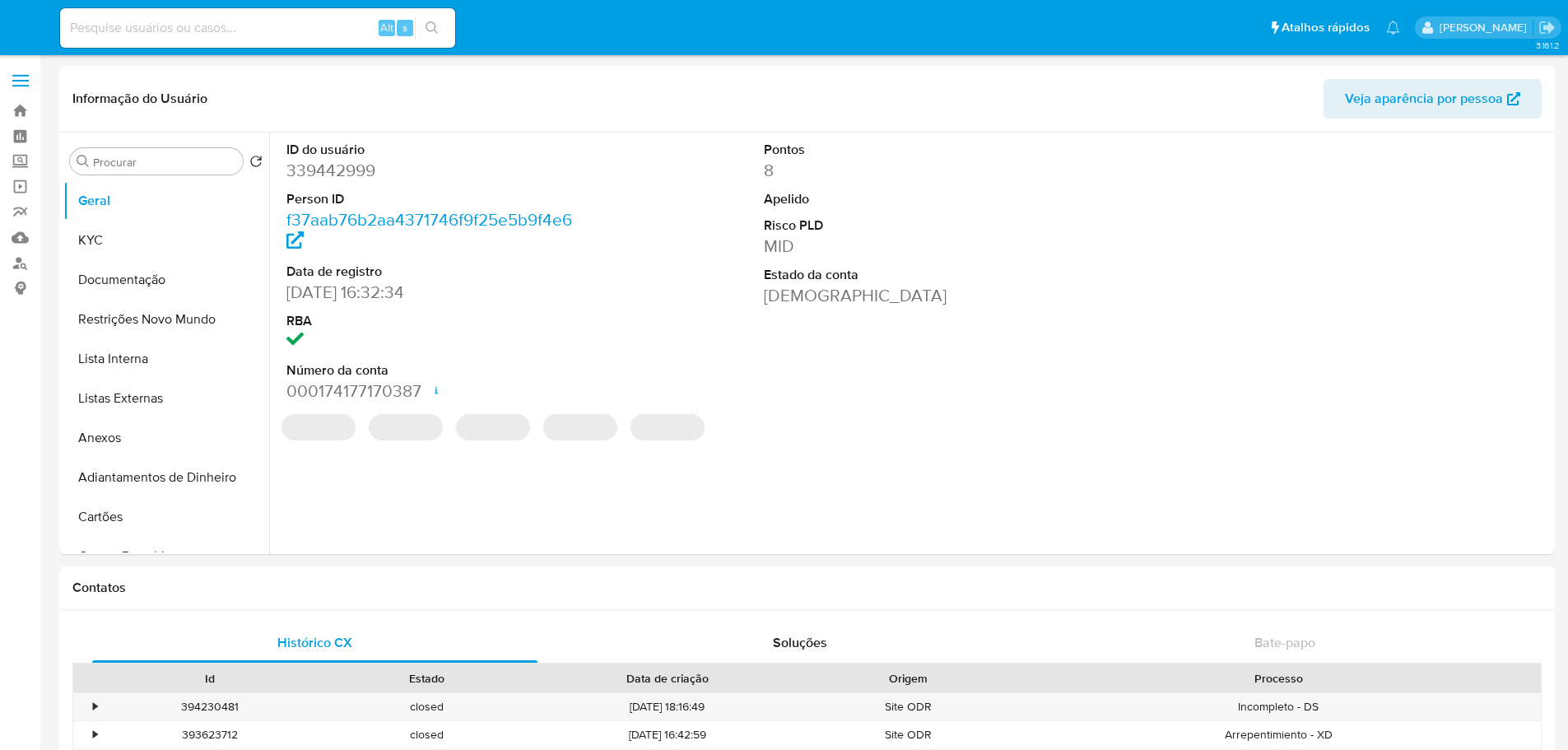
select select "10"
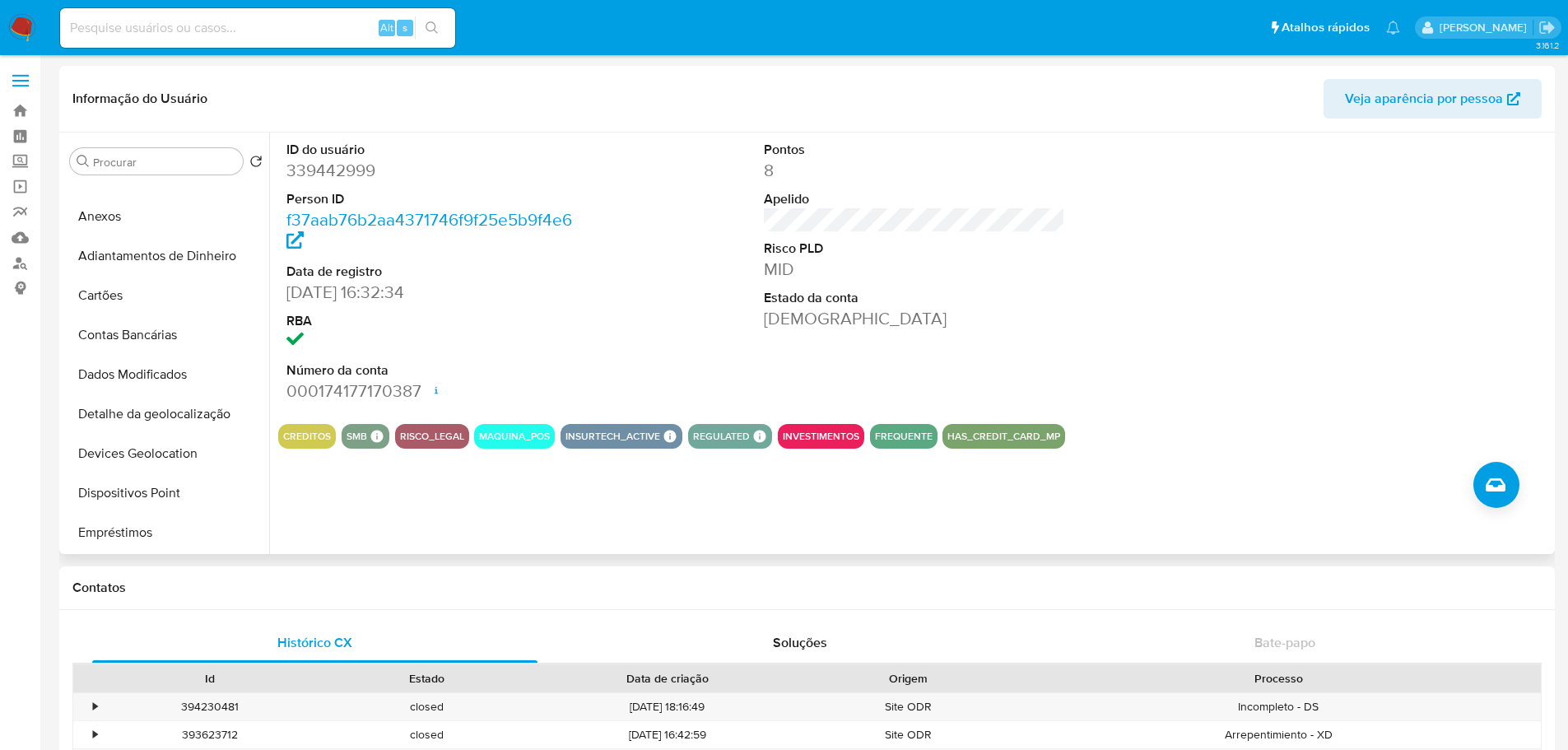
scroll to position [576, 0]
click at [153, 368] on button "Histórico de casos" at bounding box center [160, 375] width 192 height 39
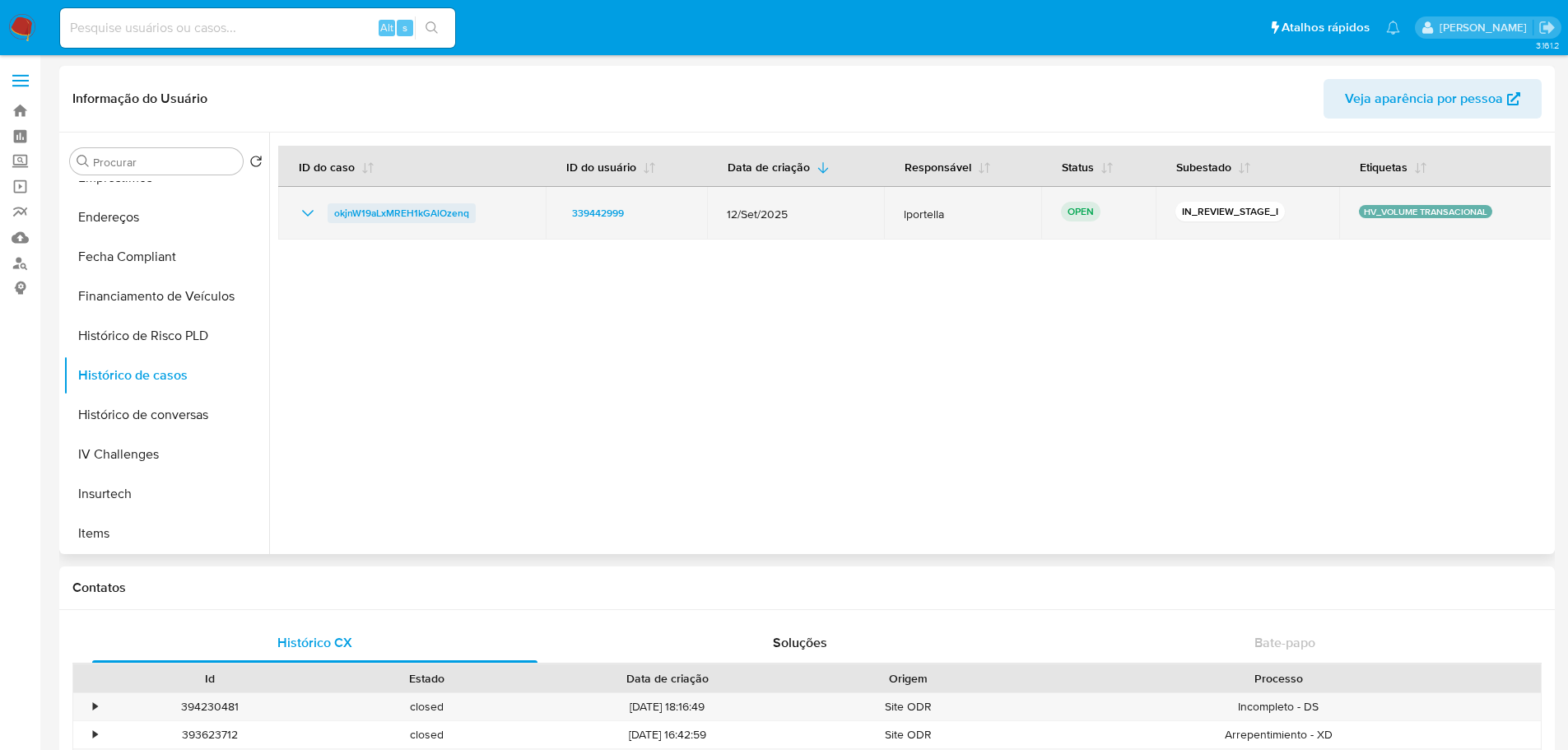
click at [383, 210] on span "okjnW19aLxMREH1kGAlOzenq" at bounding box center [402, 213] width 135 height 20
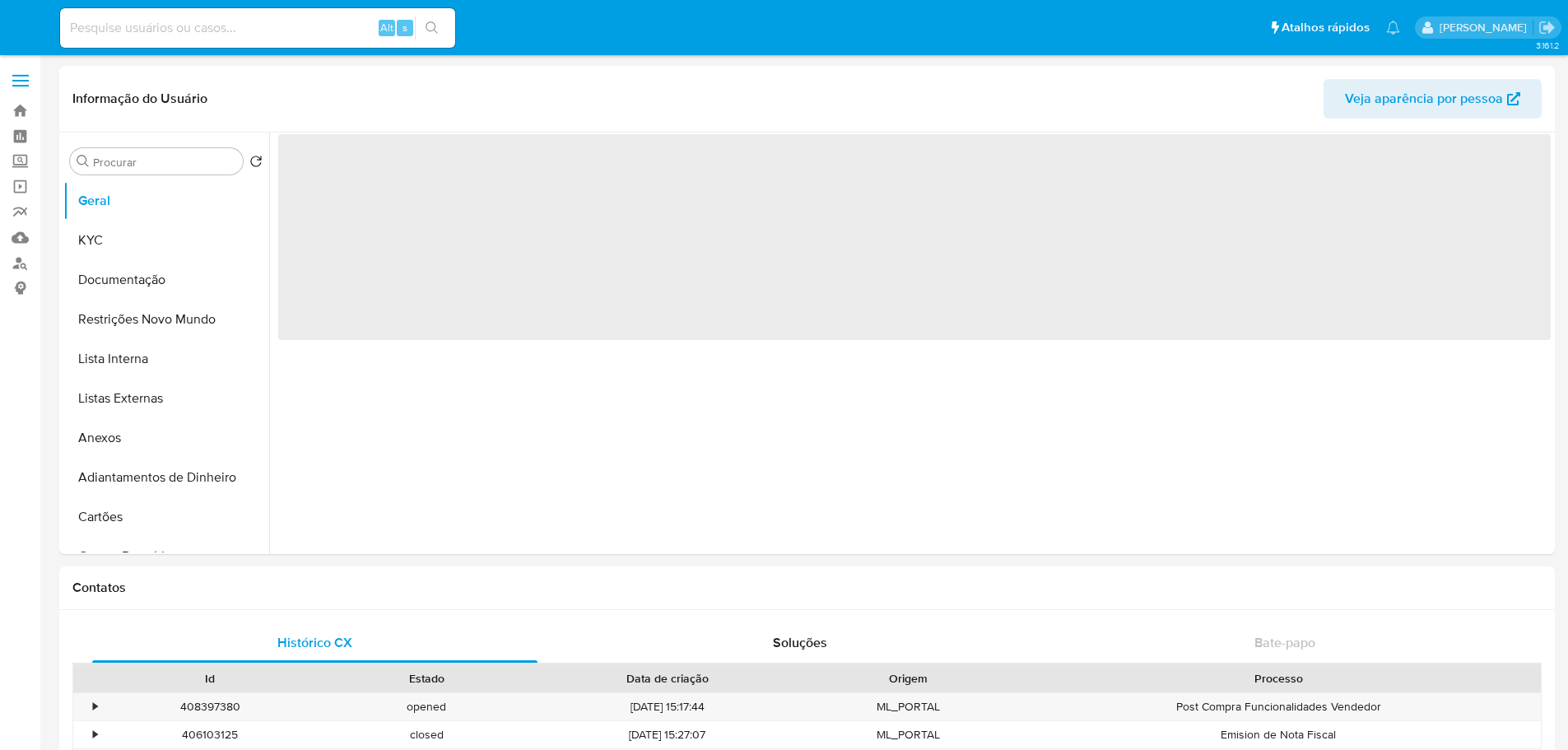
select select "10"
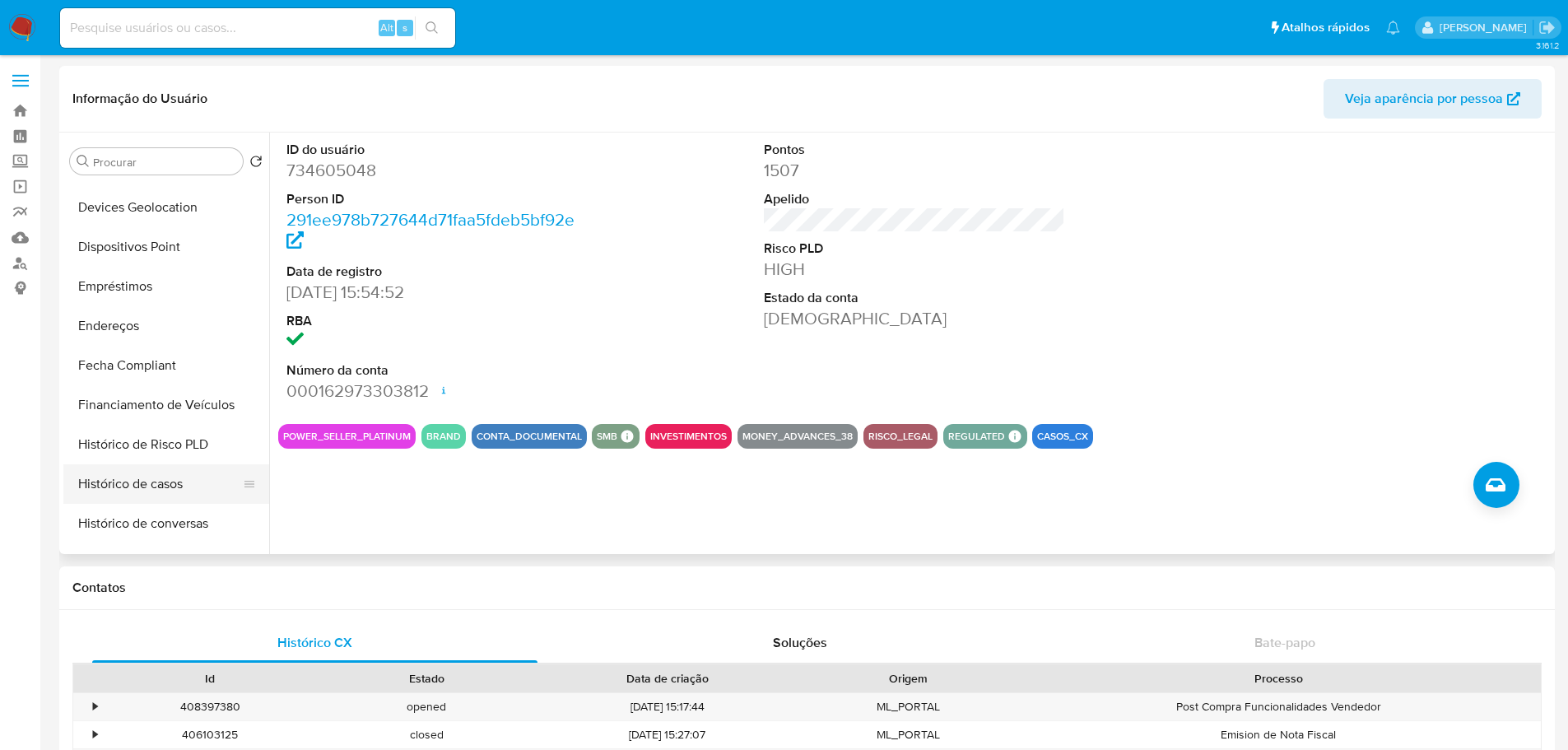
scroll to position [576, 0]
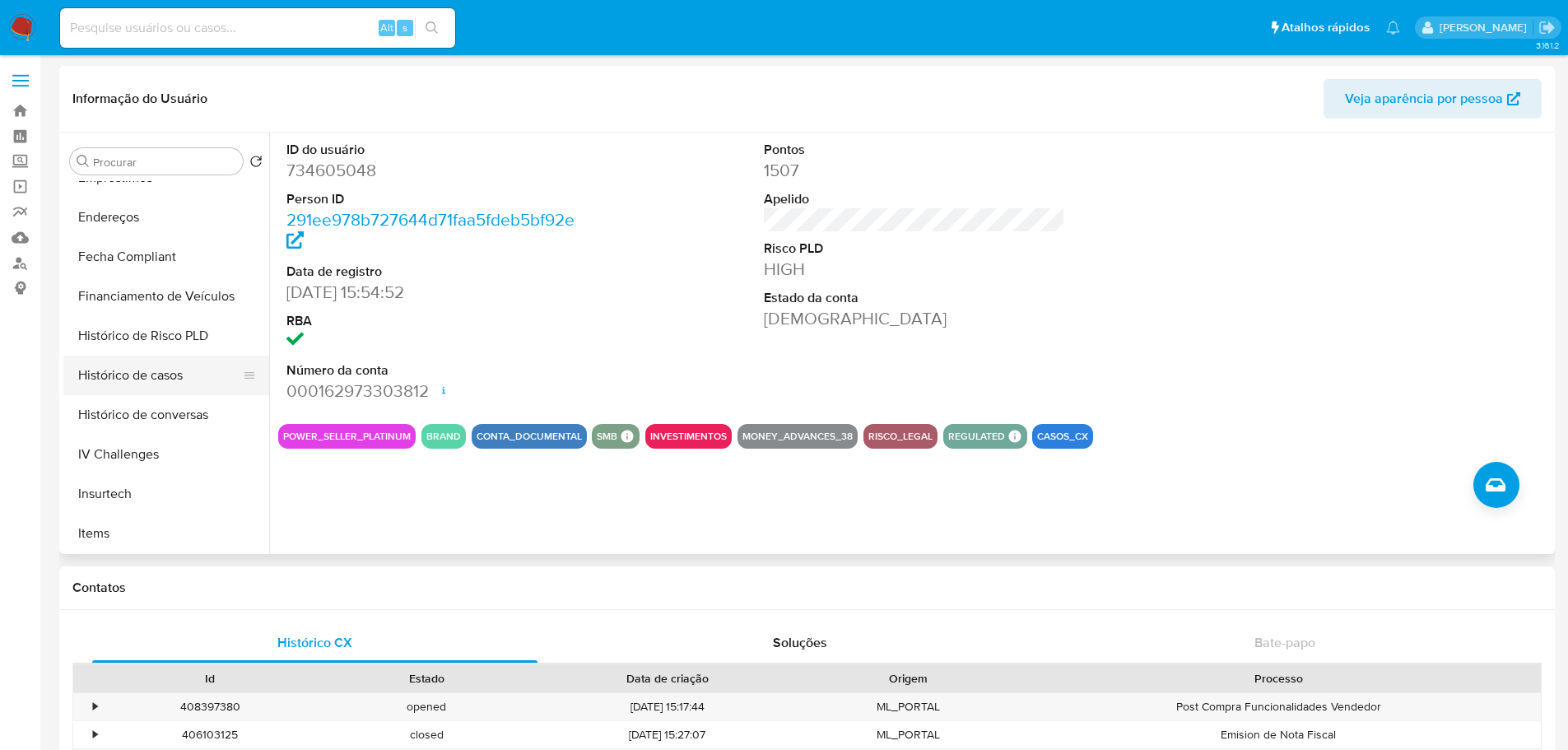
click at [165, 377] on button "Histórico de casos" at bounding box center [160, 375] width 192 height 39
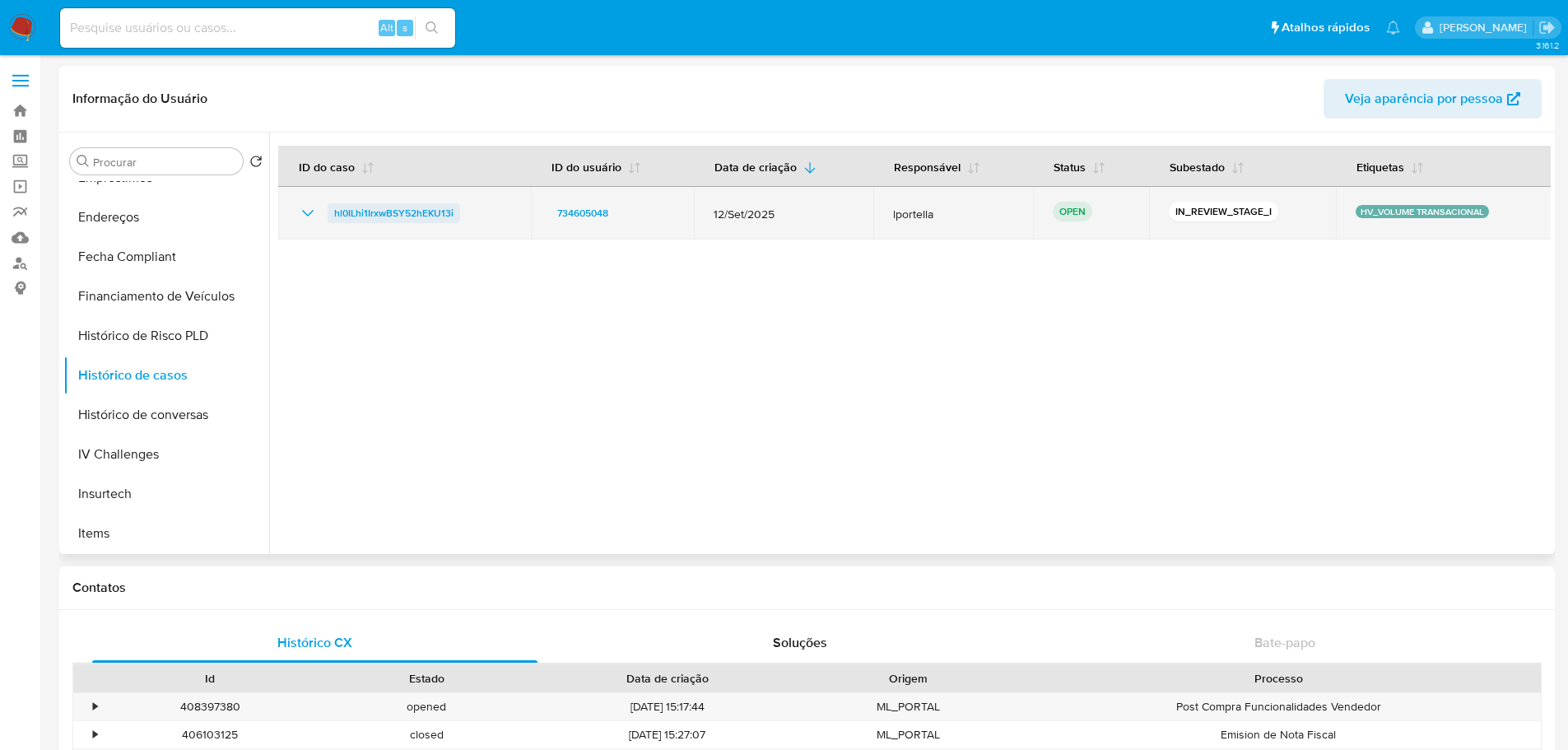
click at [376, 210] on span "hl0ILhi1IrxwBSY52hEKU13i" at bounding box center [394, 213] width 119 height 20
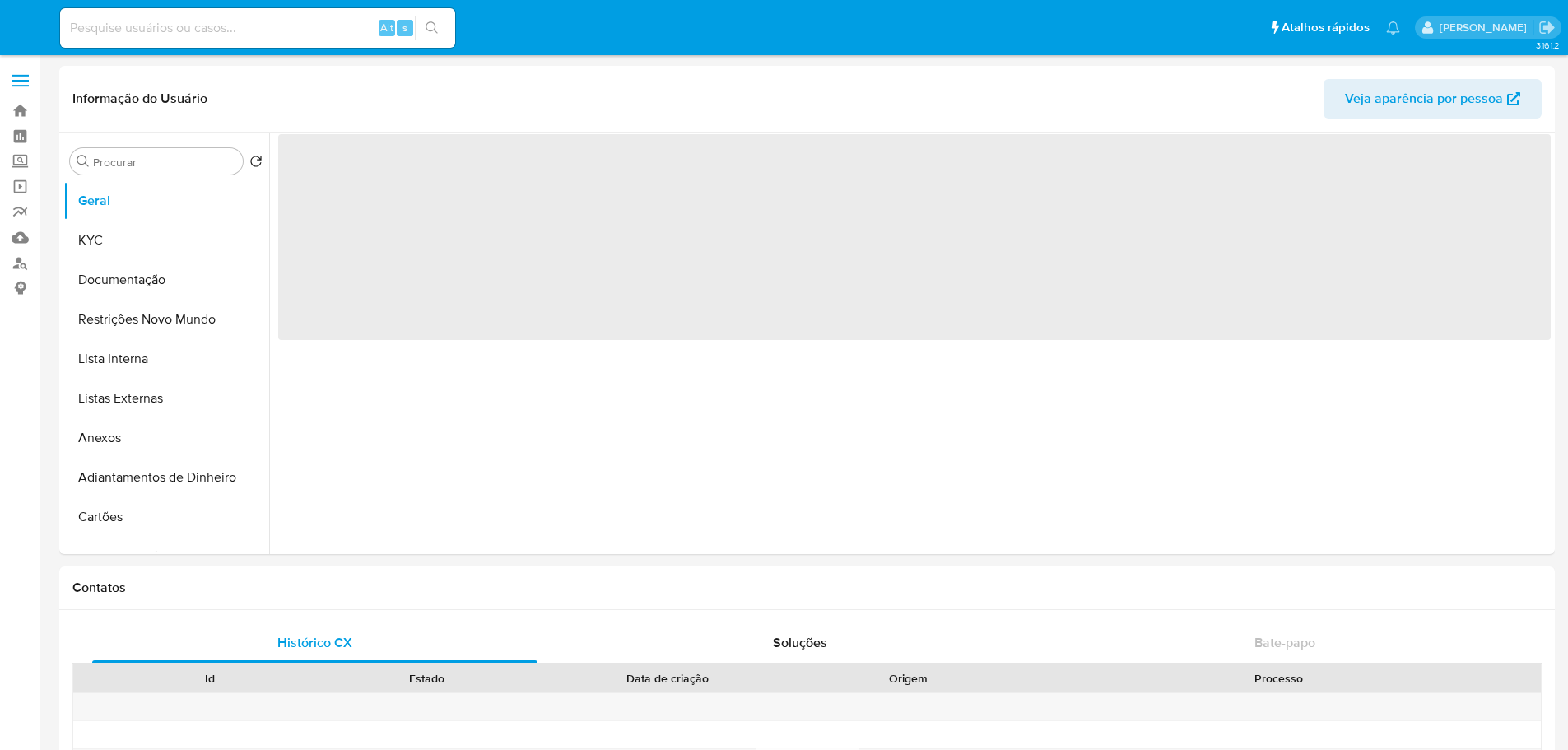
select select "10"
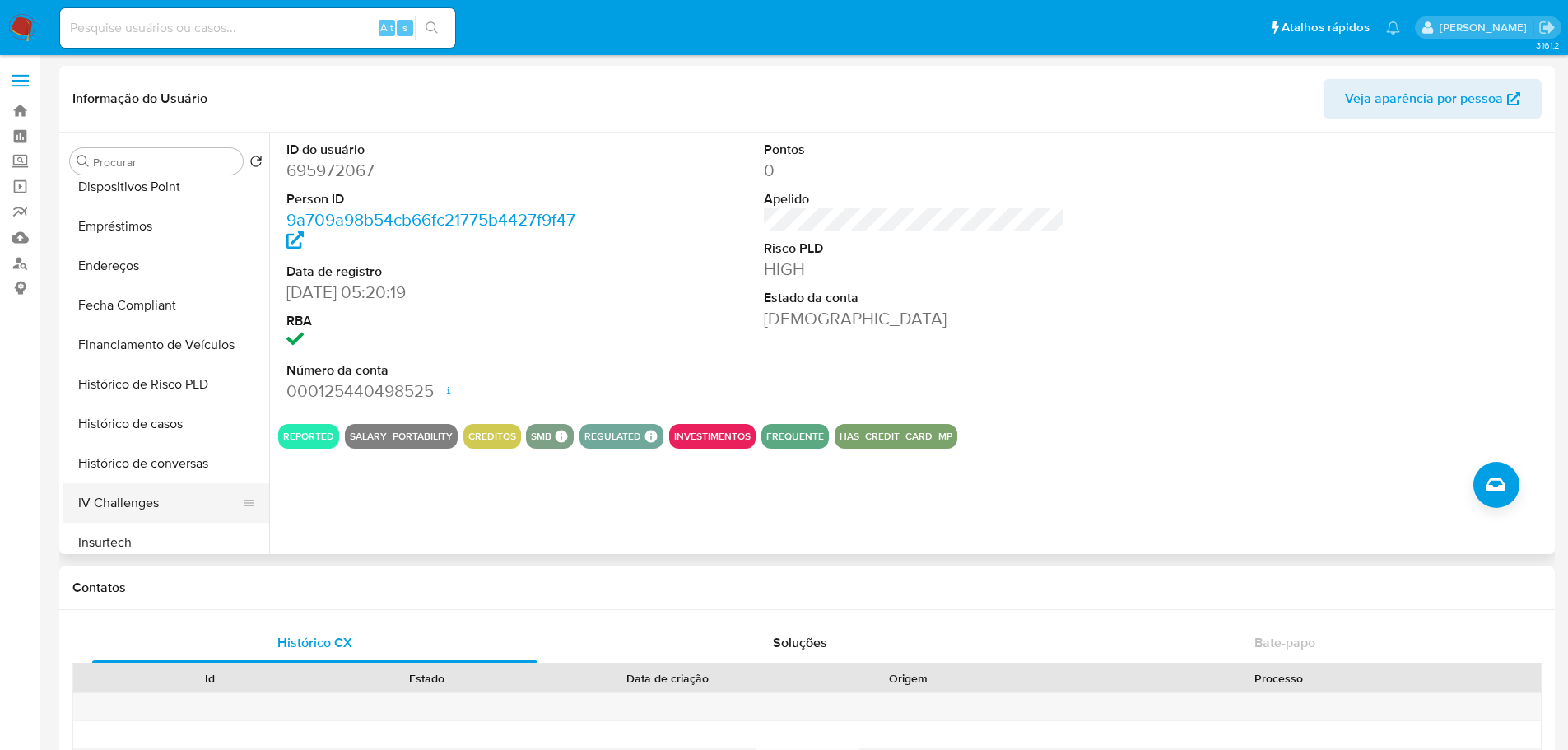
scroll to position [658, 0]
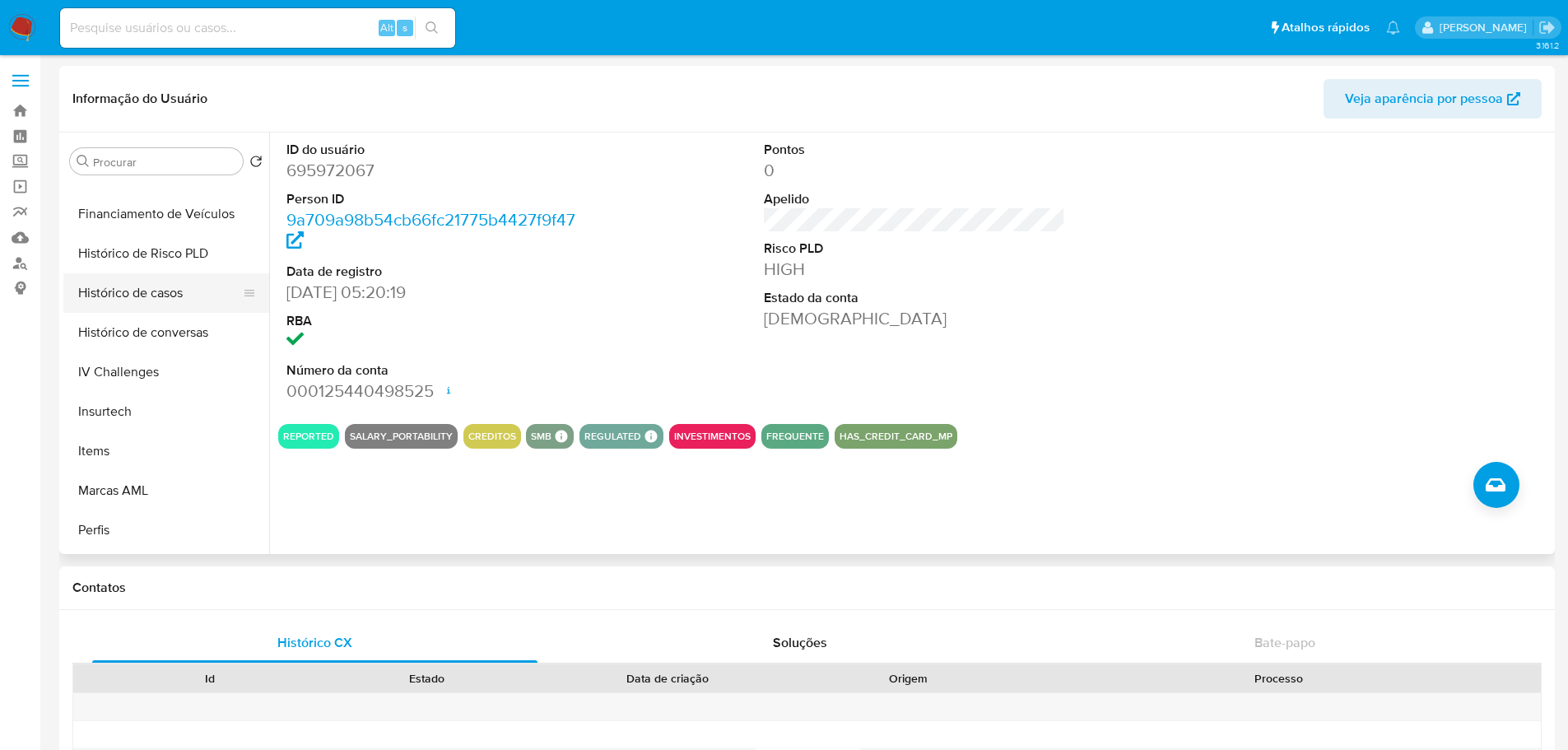
click at [139, 294] on button "Histórico de casos" at bounding box center [160, 293] width 192 height 39
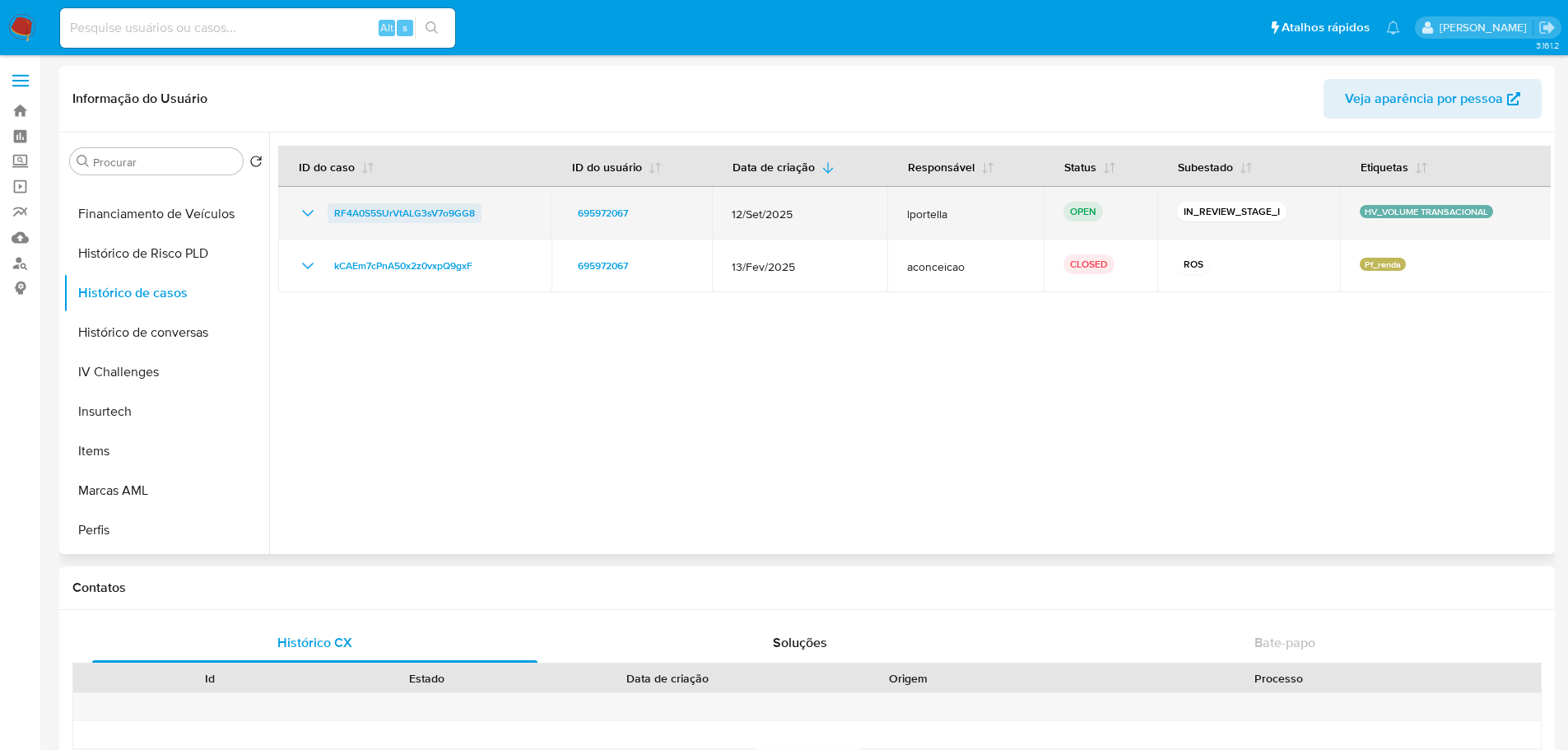
click at [401, 211] on span "RF4A0S5SUrVtALG3sV7o9GG8" at bounding box center [405, 213] width 140 height 20
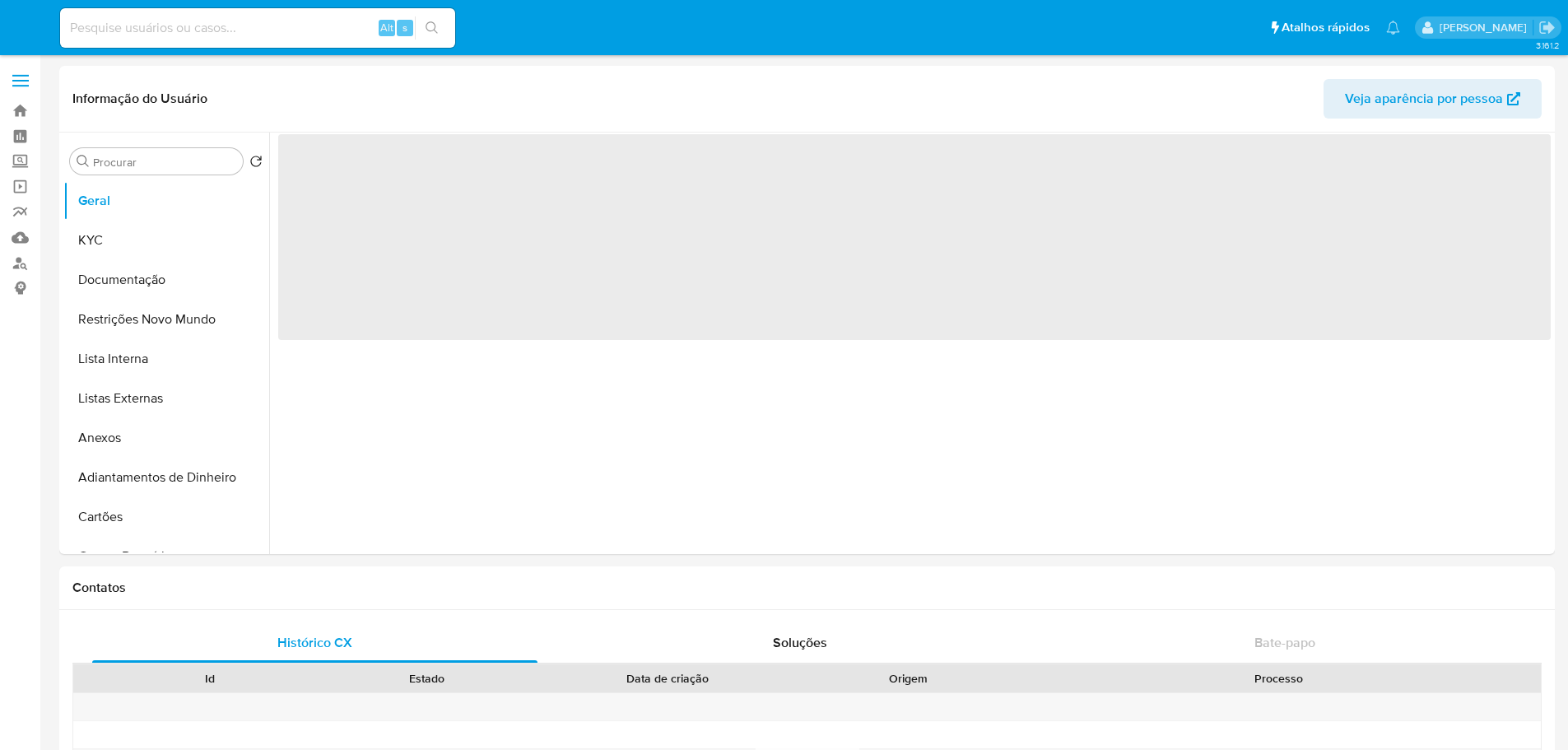
select select "10"
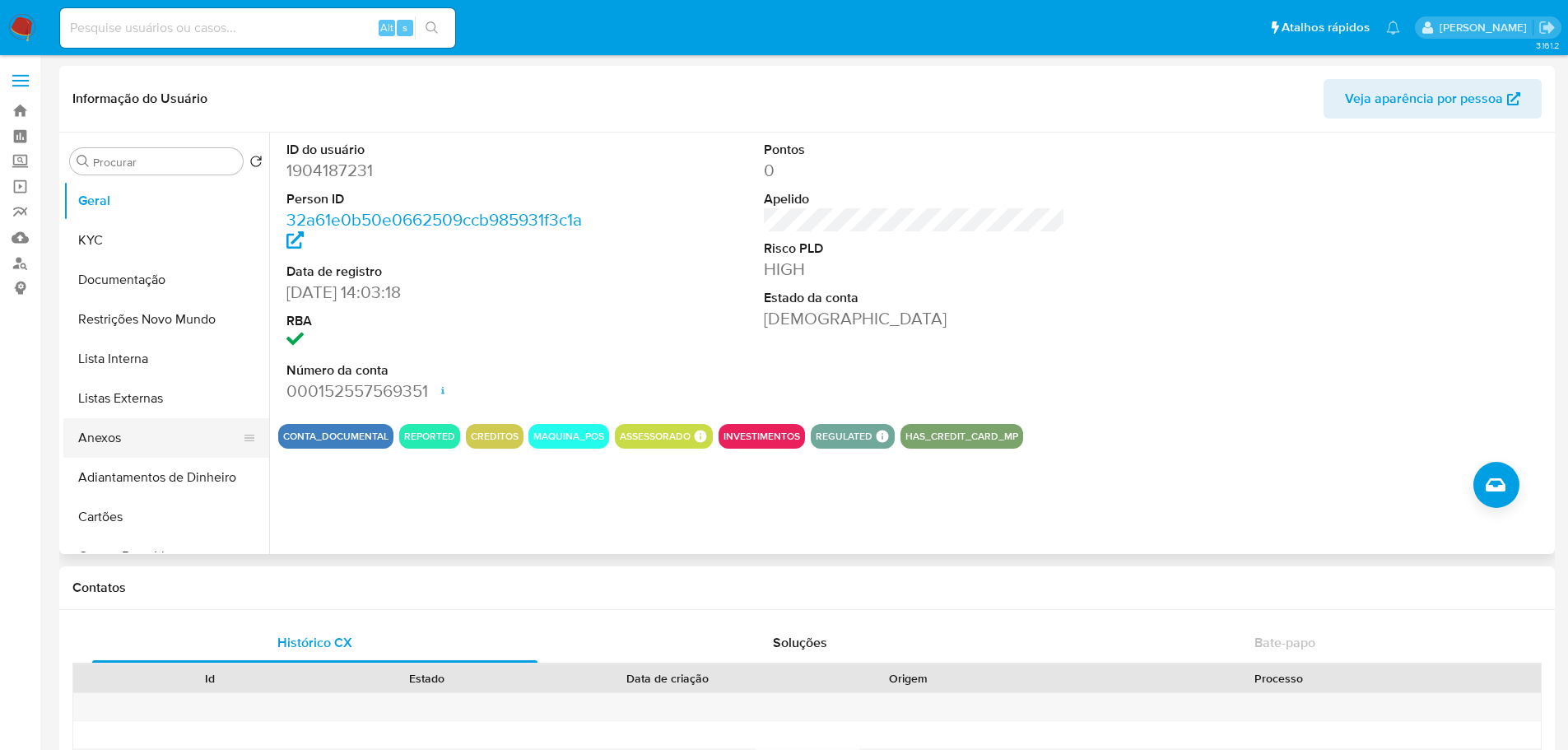
scroll to position [576, 0]
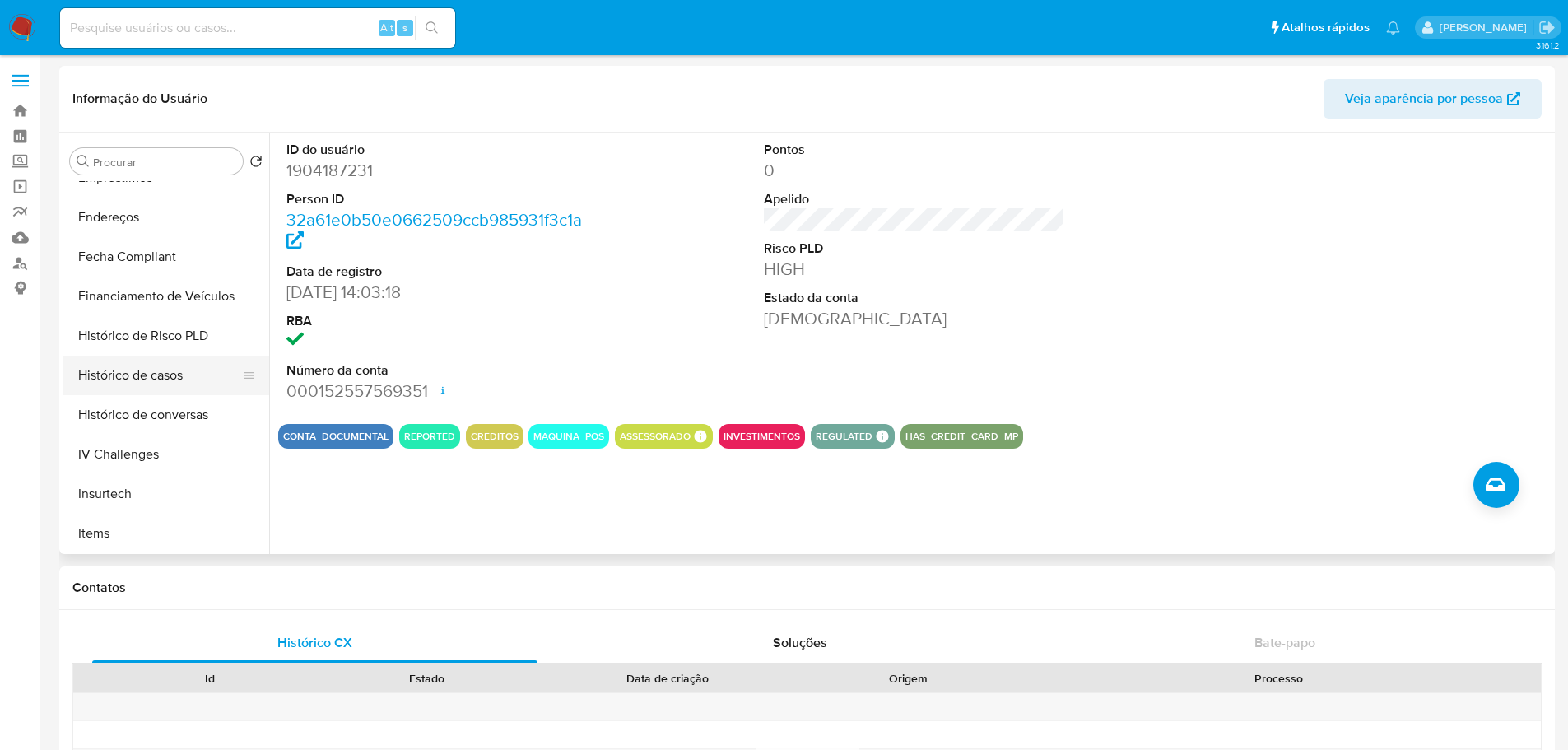
click at [146, 370] on button "Histórico de casos" at bounding box center [160, 375] width 192 height 39
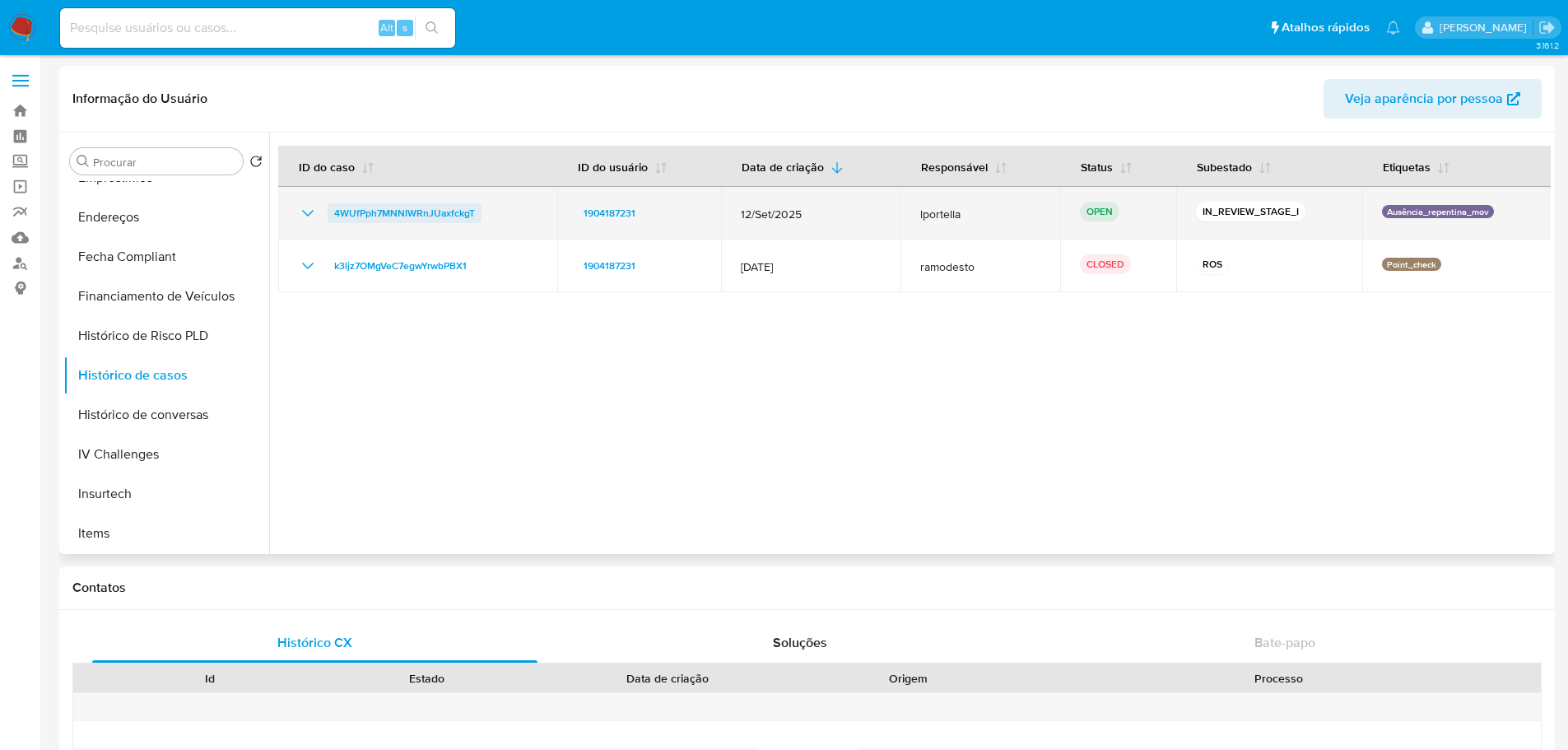
click at [399, 213] on span "4WUfPph7MNNIWRnJUaxfckgT" at bounding box center [405, 213] width 140 height 20
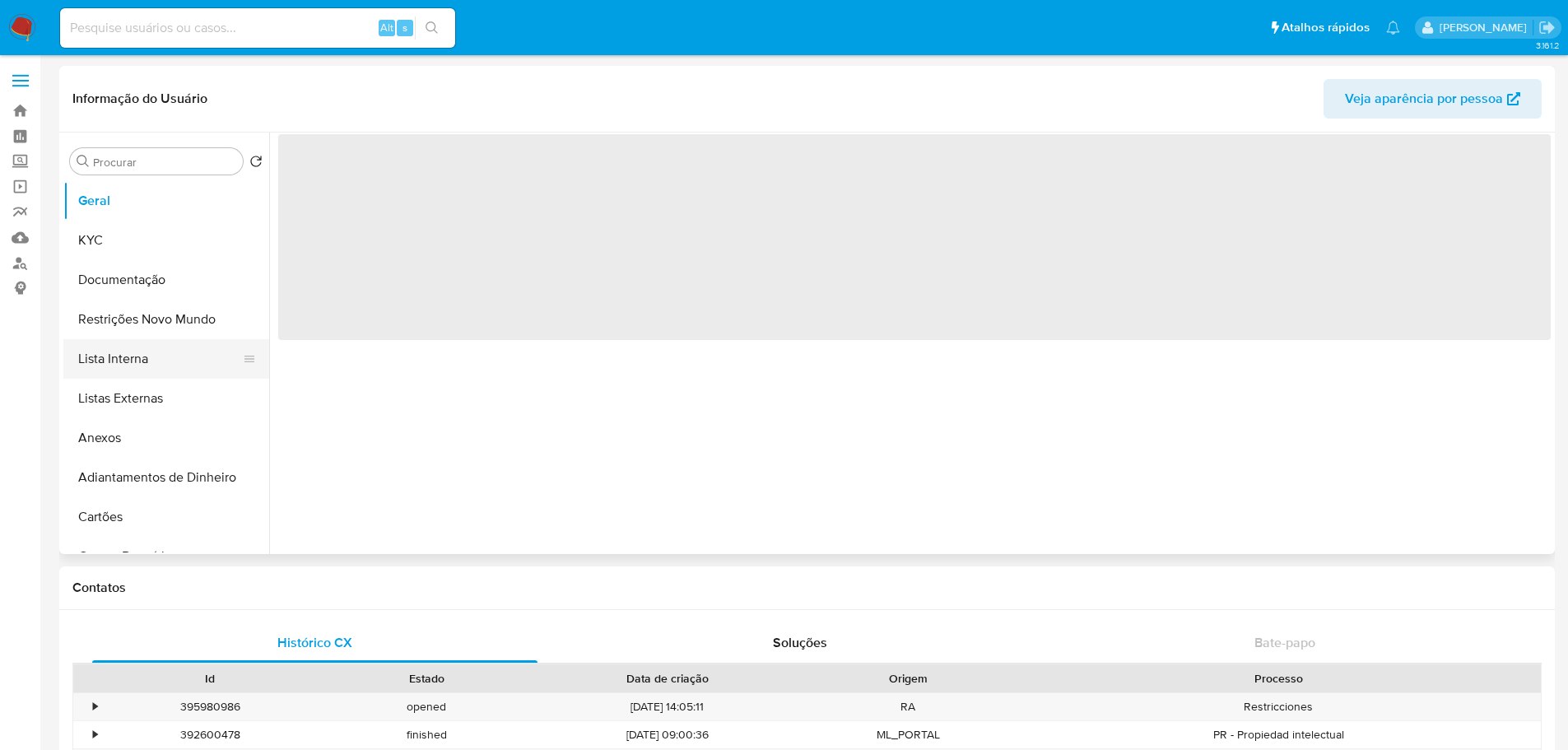
select select "10"
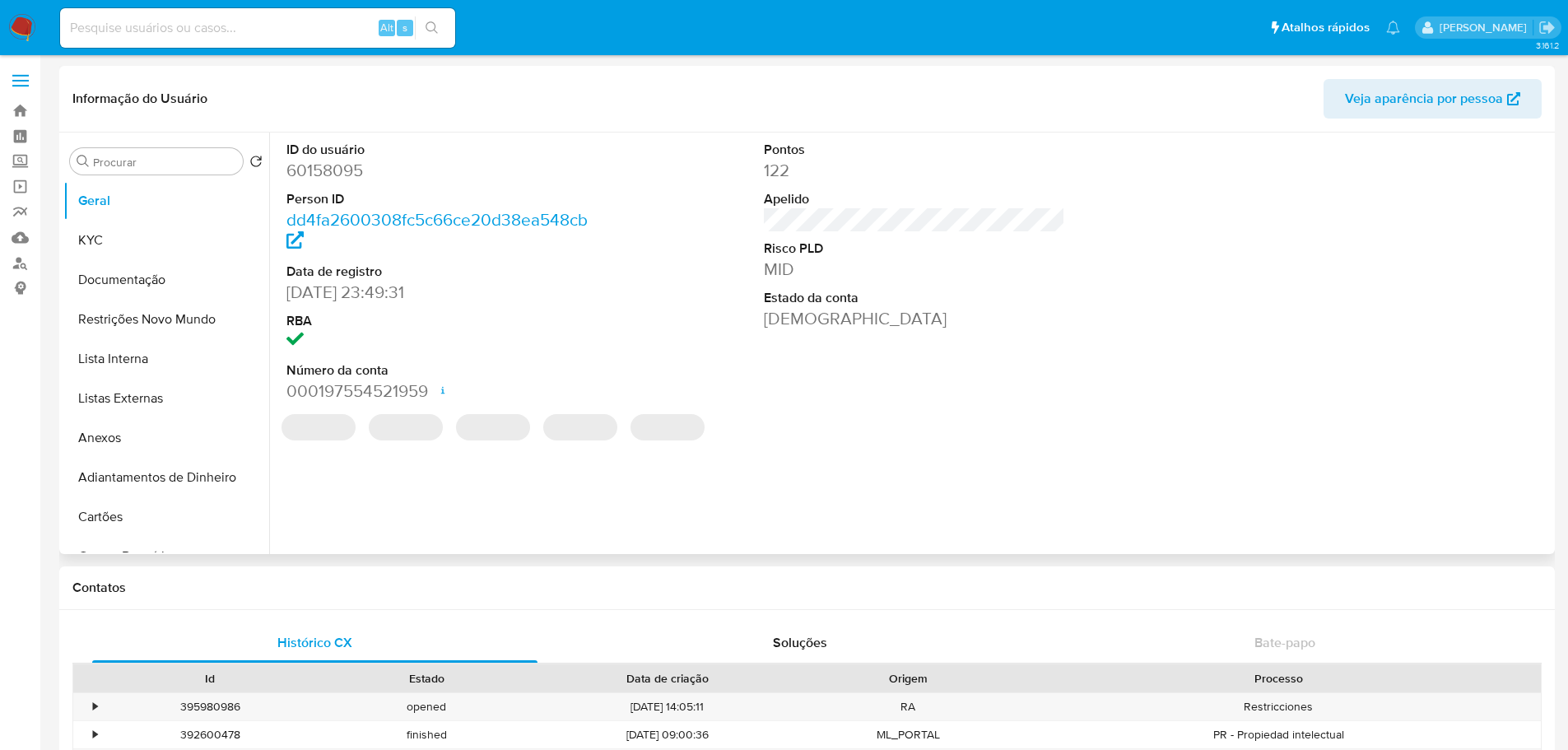
scroll to position [494, 0]
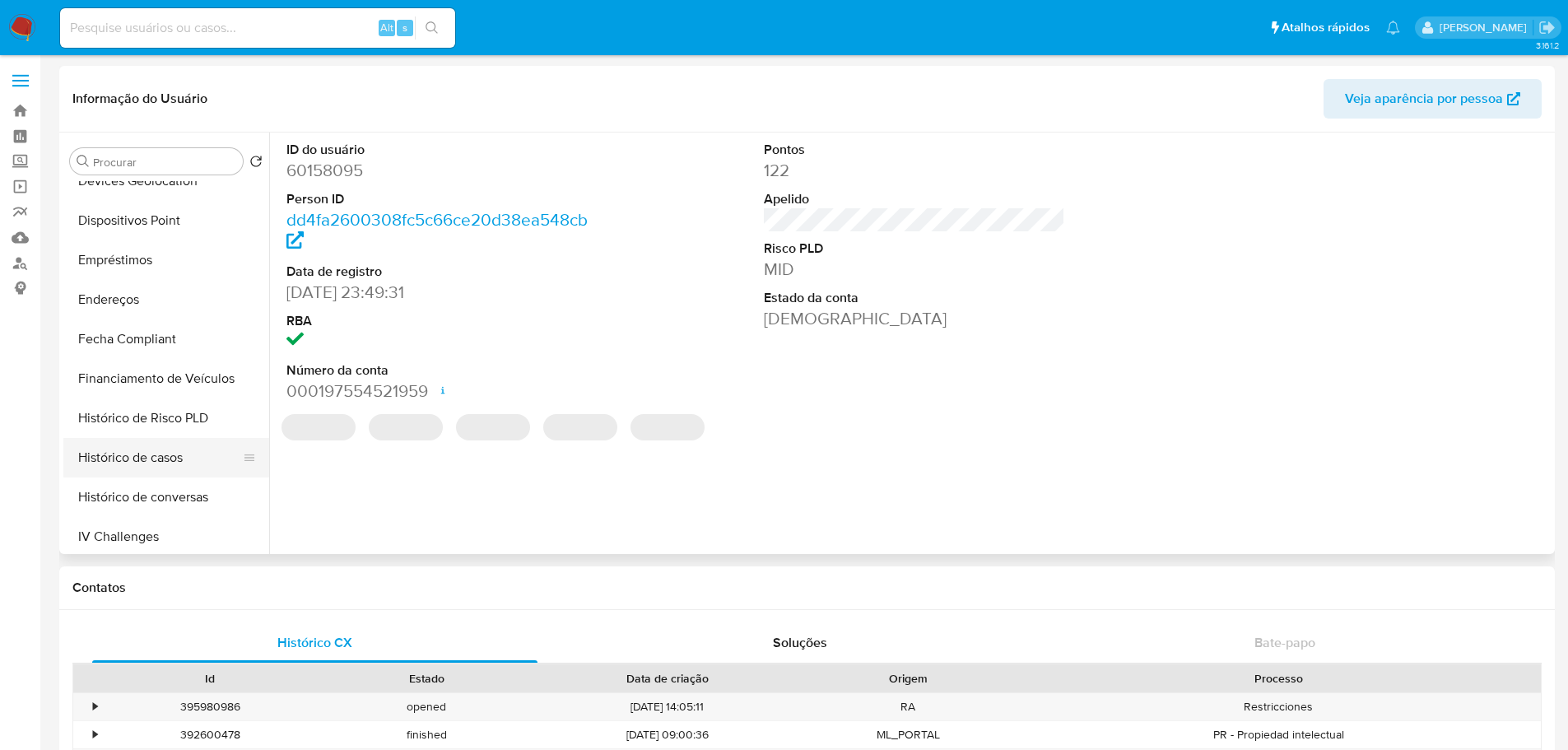
click at [142, 455] on button "Histórico de casos" at bounding box center [160, 457] width 192 height 39
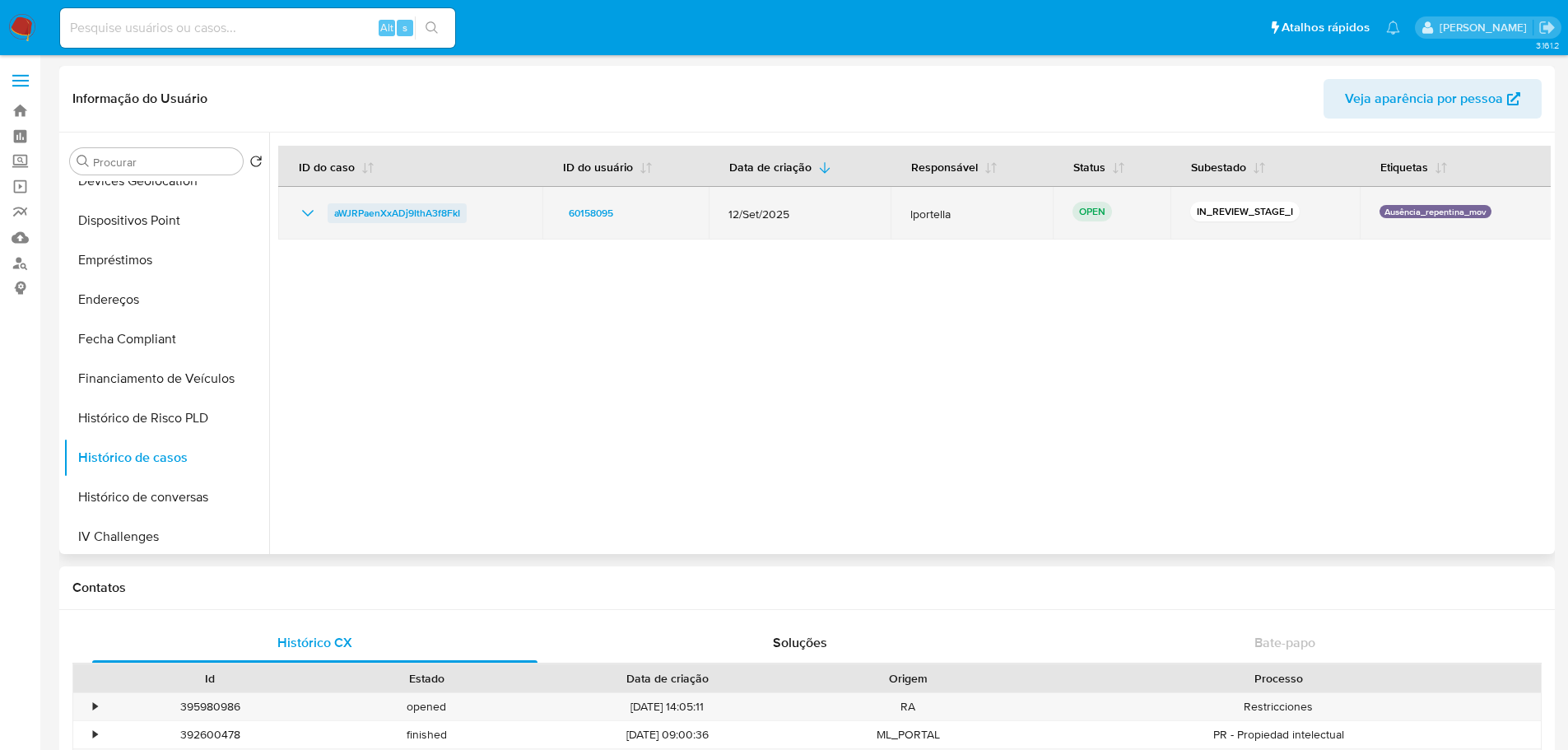
click at [407, 212] on span "aWJRPaenXxADj9IthA3f8FkI" at bounding box center [397, 213] width 126 height 20
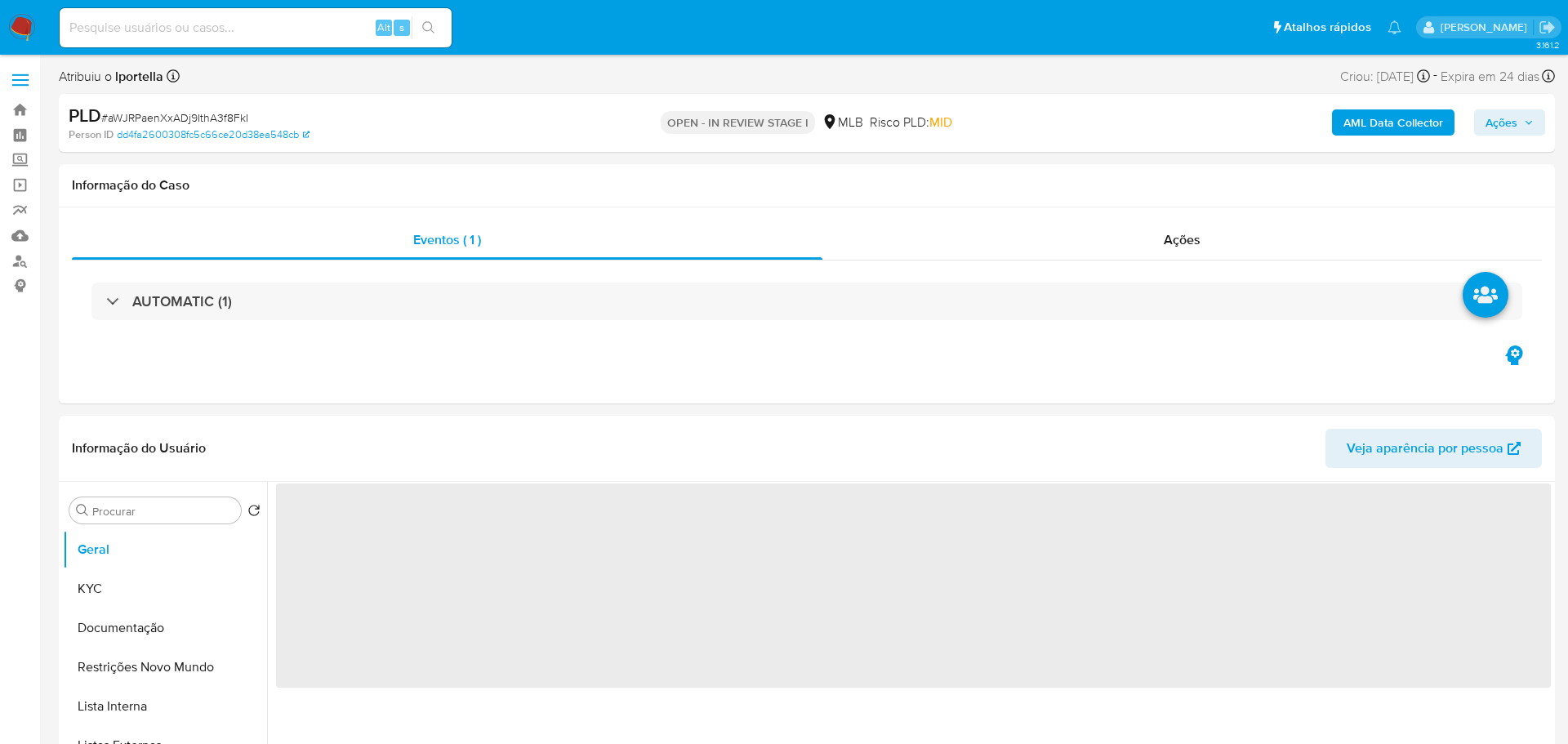
select select "10"
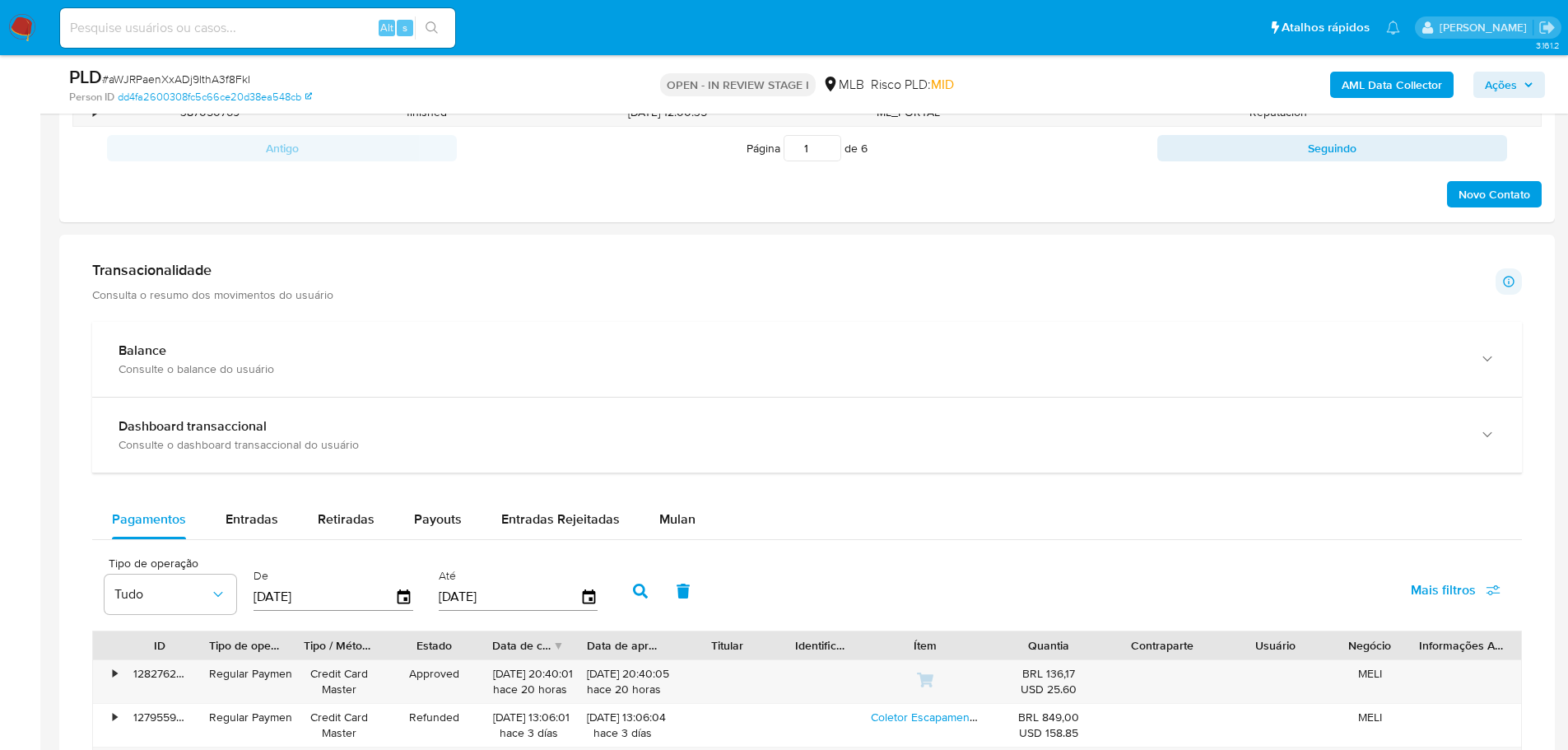
scroll to position [1152, 0]
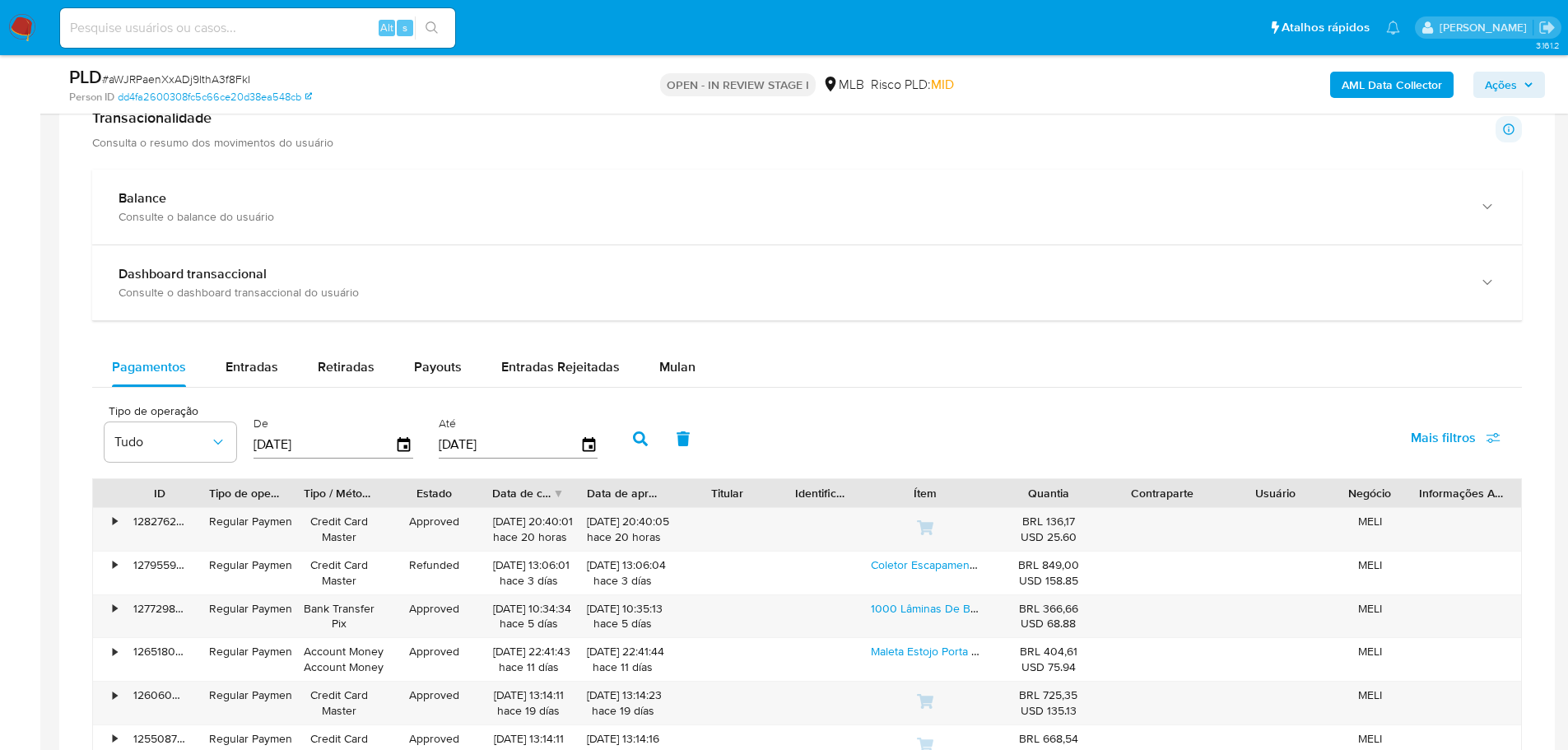
click at [659, 375] on span "Mulan" at bounding box center [677, 366] width 36 height 19
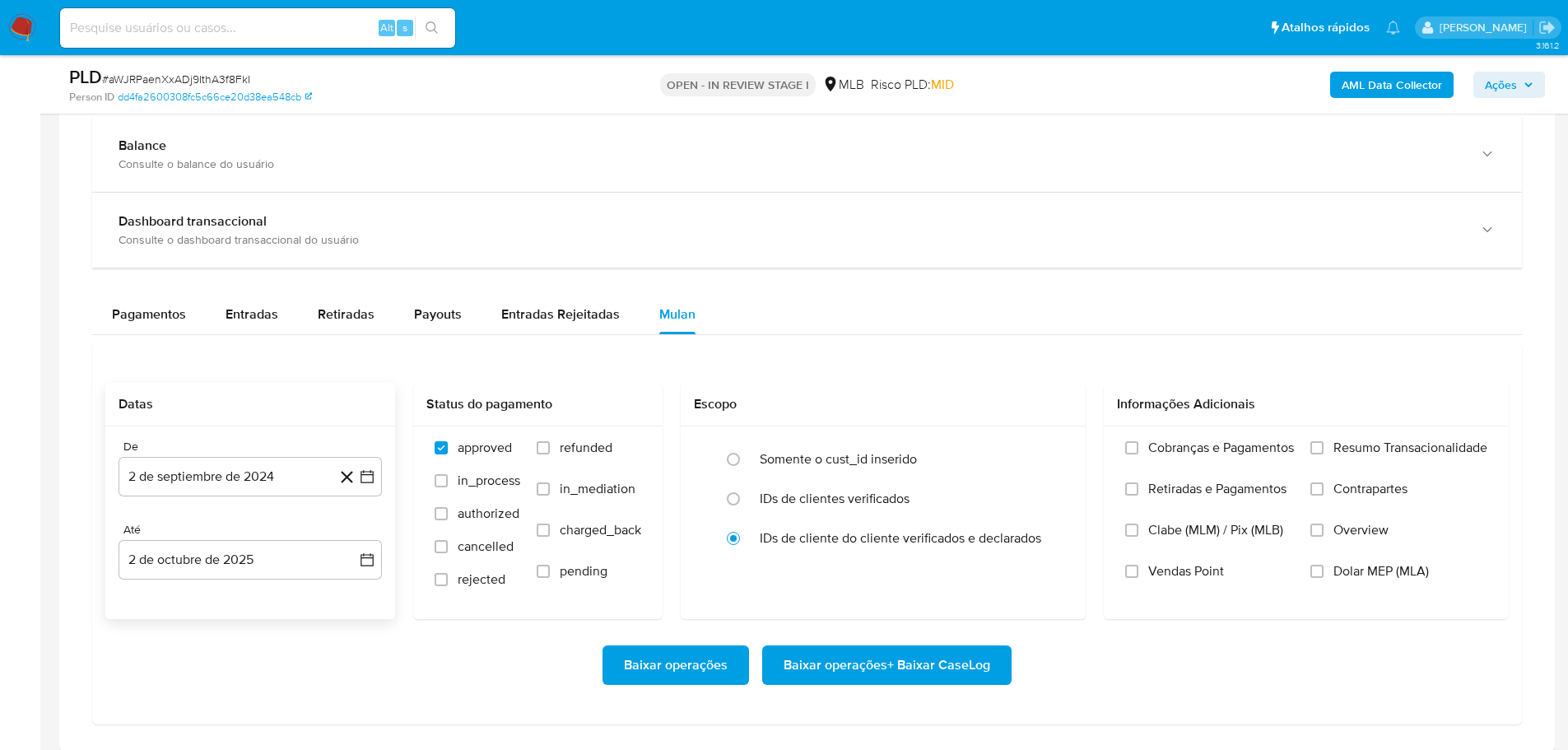
scroll to position [1234, 0]
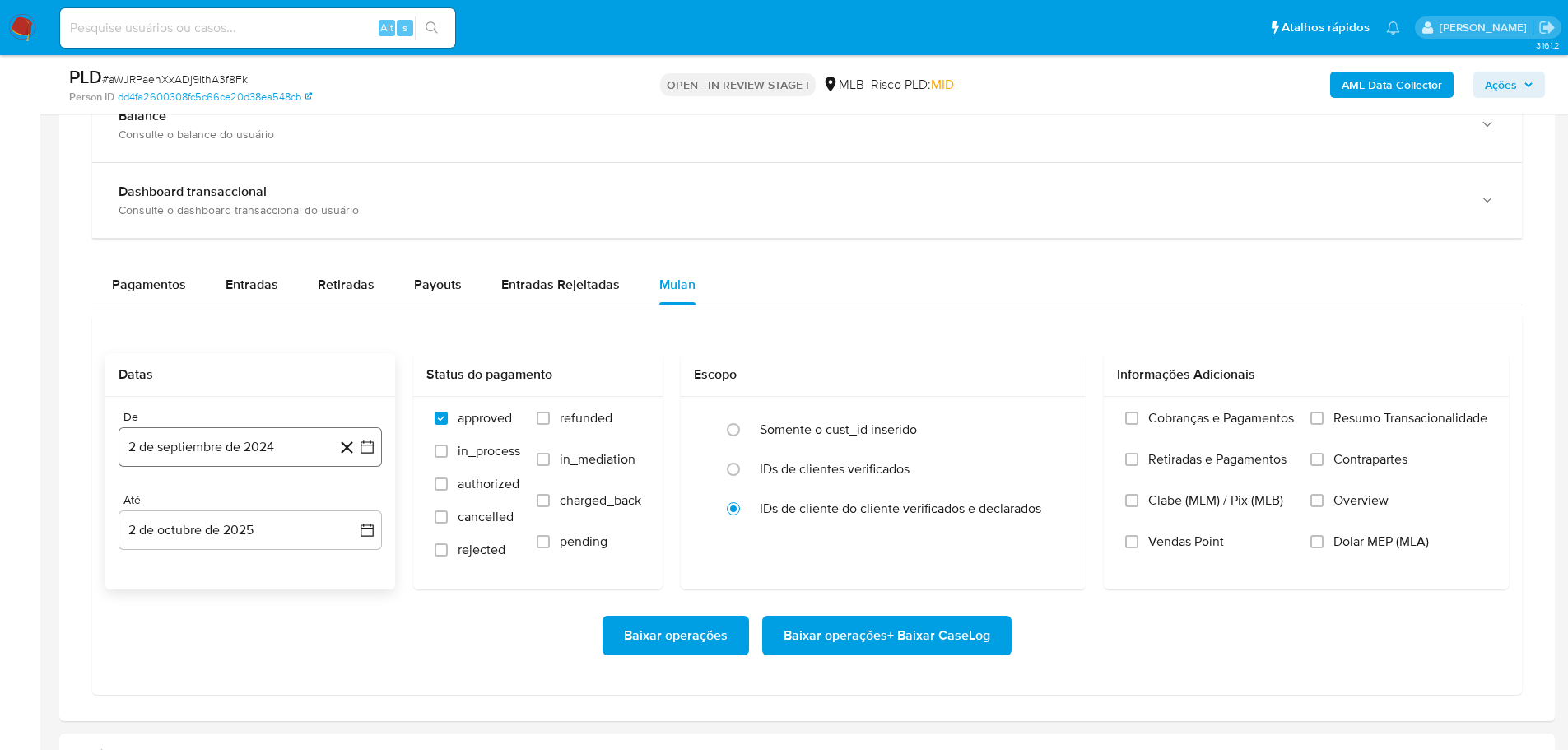
click at [241, 447] on button "2 de septiembre de 2024" at bounding box center [250, 447] width 263 height 39
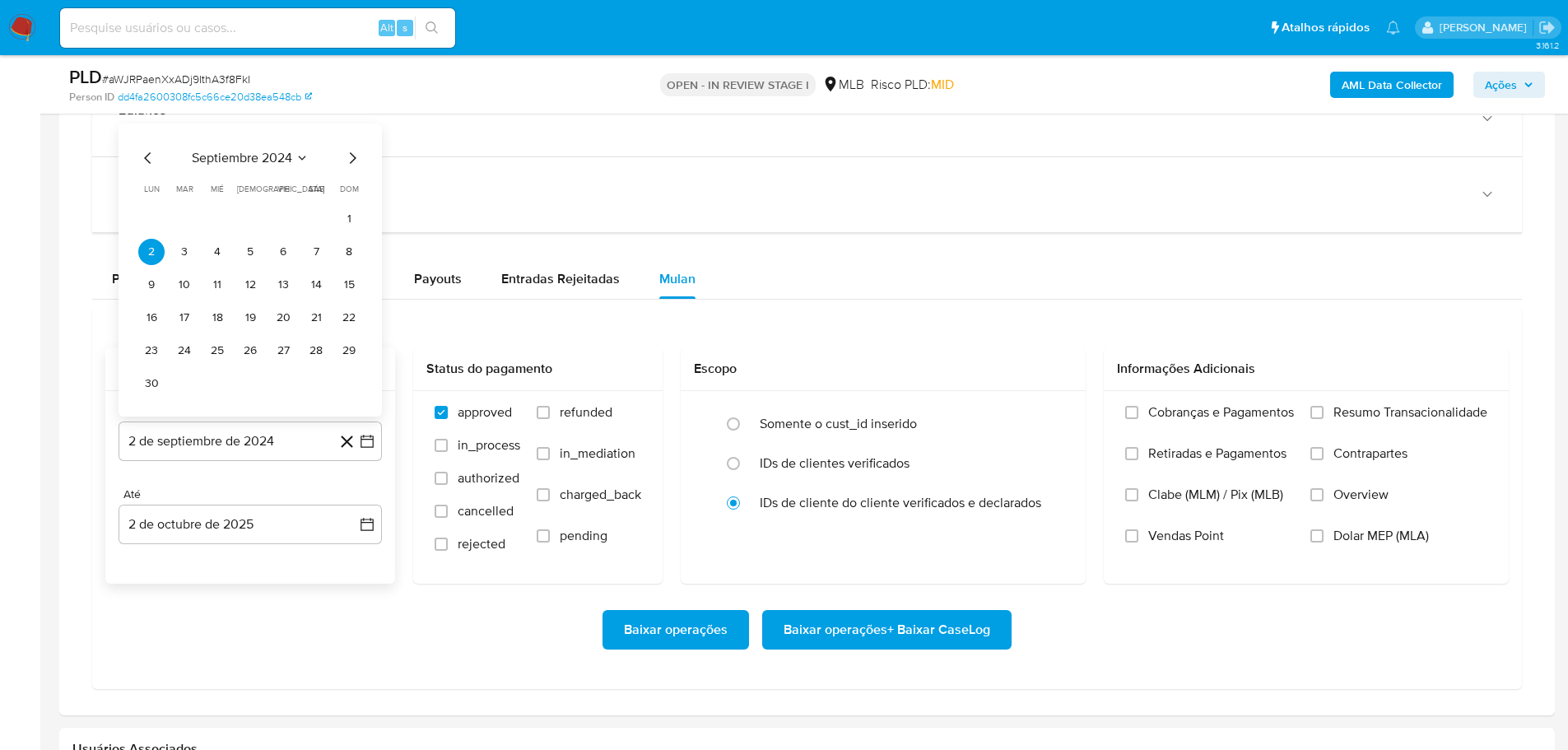
scroll to position [1481, 0]
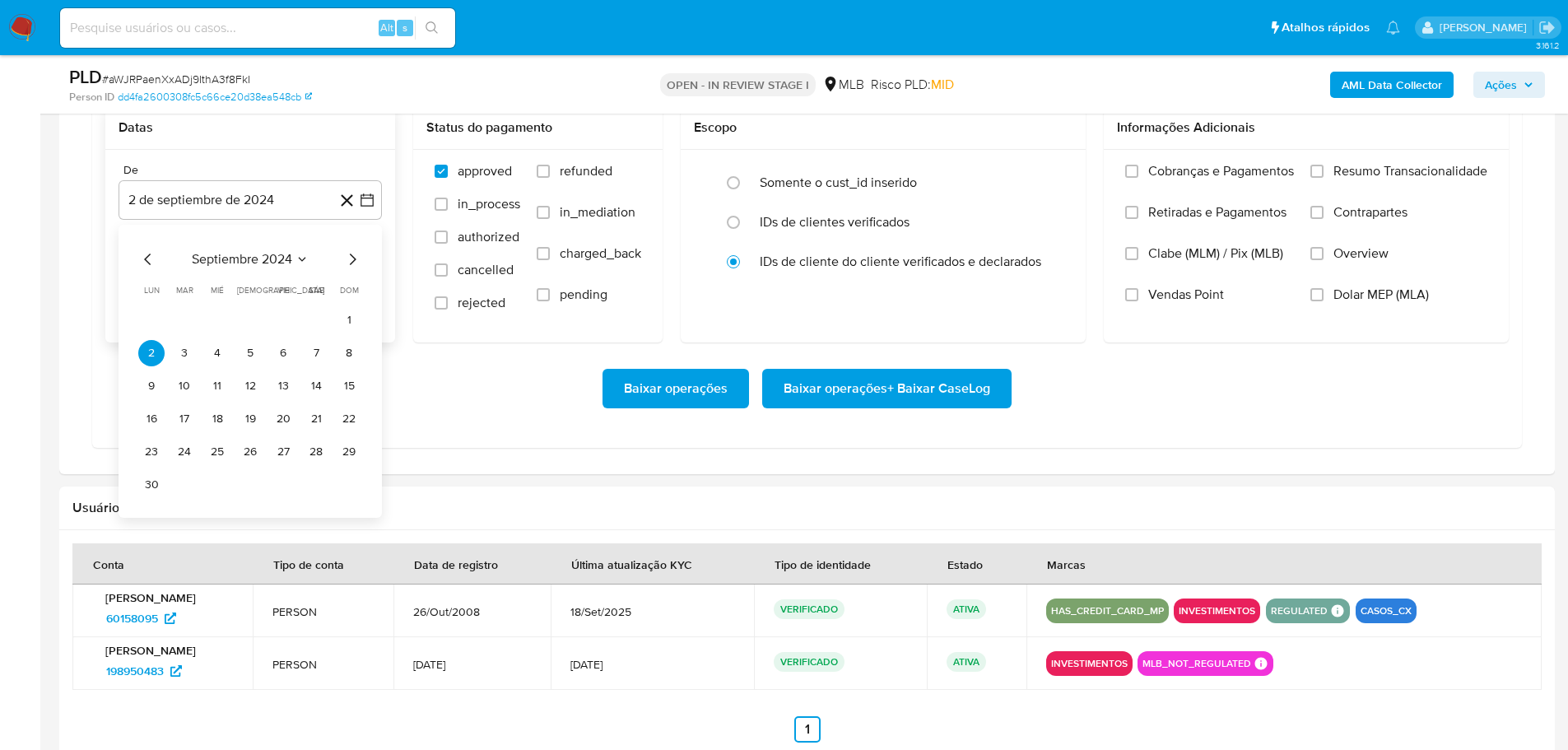
click at [349, 262] on icon "Mes siguiente" at bounding box center [353, 260] width 20 height 20
click at [349, 262] on icon "Mes siguiente" at bounding box center [353, 260] width 20 height 20
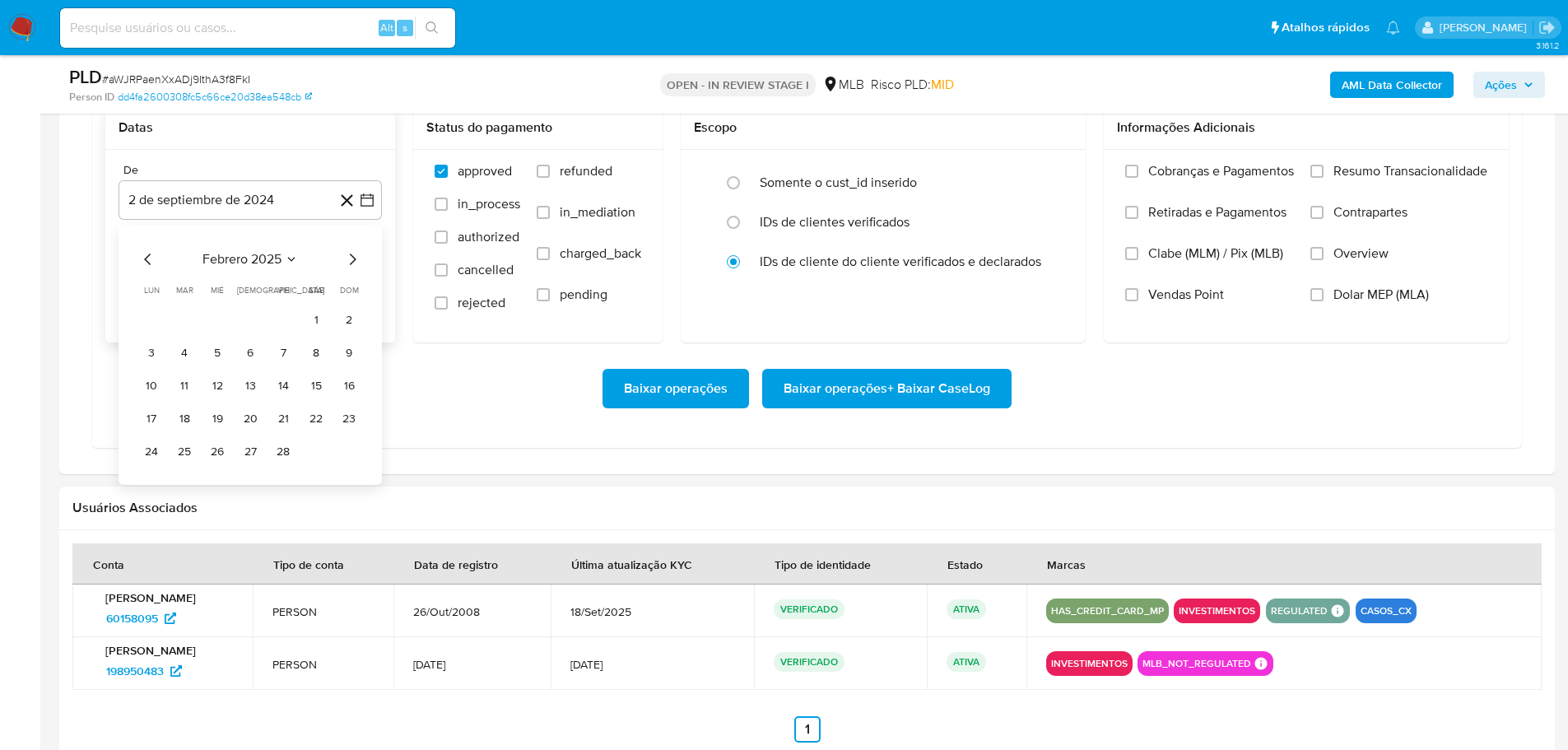
click at [349, 262] on icon "Mes siguiente" at bounding box center [353, 260] width 20 height 20
click at [146, 256] on icon "Mes anterior" at bounding box center [149, 260] width 20 height 20
click at [304, 325] on button "1" at bounding box center [315, 320] width 26 height 26
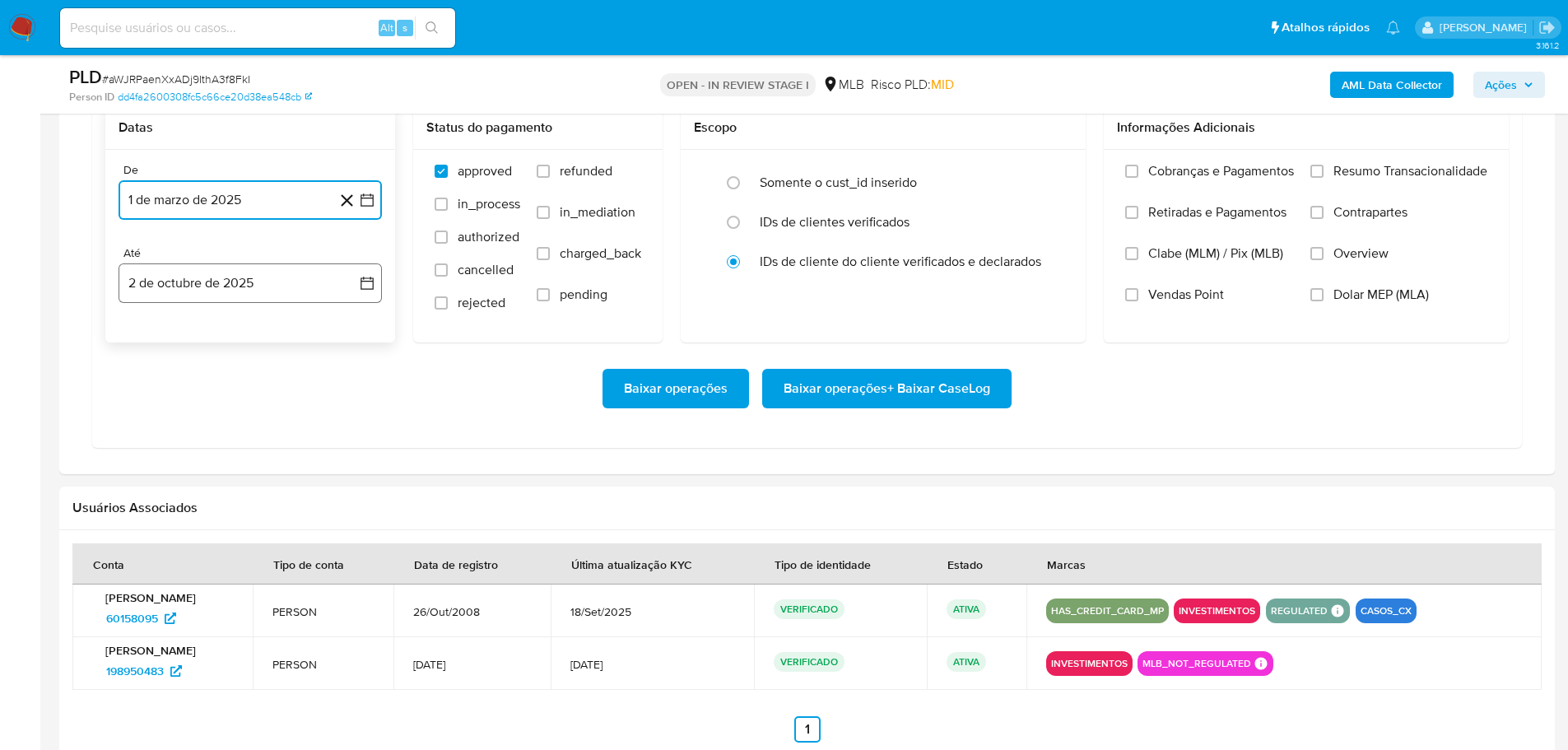
click at [280, 279] on button "2 de octubre de 2025" at bounding box center [250, 283] width 263 height 39
click at [144, 344] on icon "Mes anterior" at bounding box center [149, 343] width 20 height 20
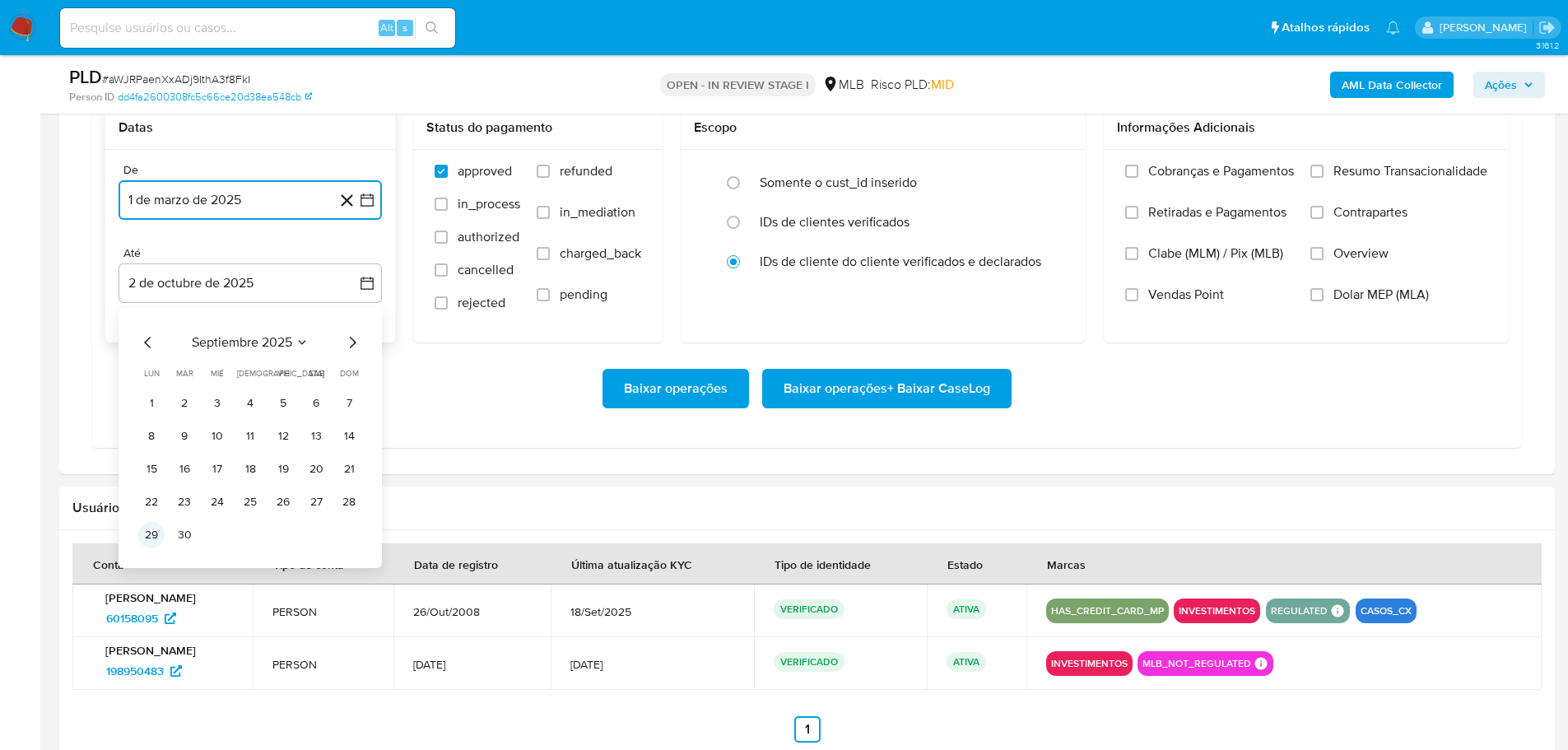
click at [147, 535] on button "29" at bounding box center [151, 534] width 26 height 26
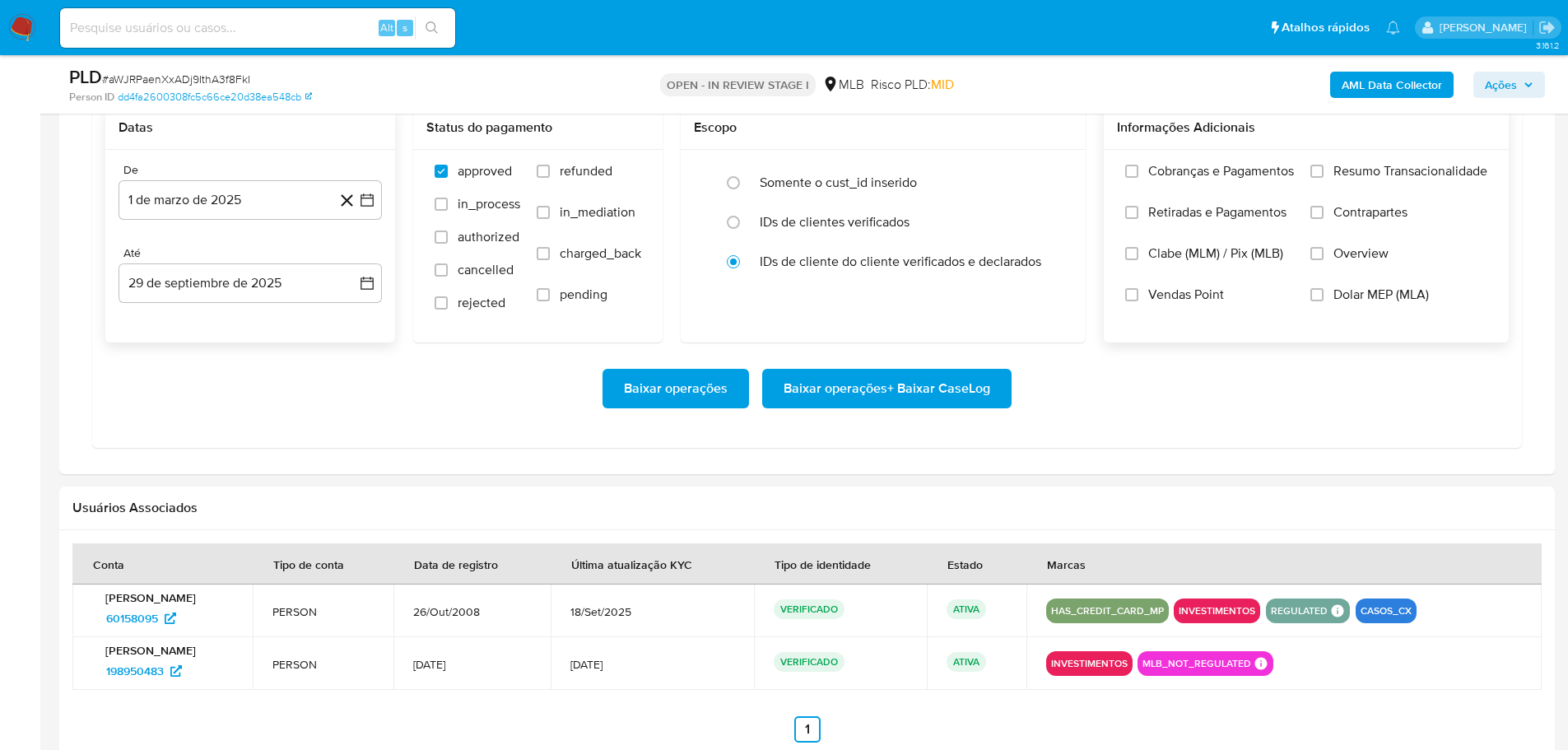
click at [1313, 163] on label "Resumo Transacionalidade" at bounding box center [1398, 183] width 177 height 41
click at [1313, 165] on input "Resumo Transacionalidade" at bounding box center [1316, 171] width 13 height 13
click at [967, 376] on span "Baixar operações + Baixar CaseLog" at bounding box center [887, 388] width 207 height 36
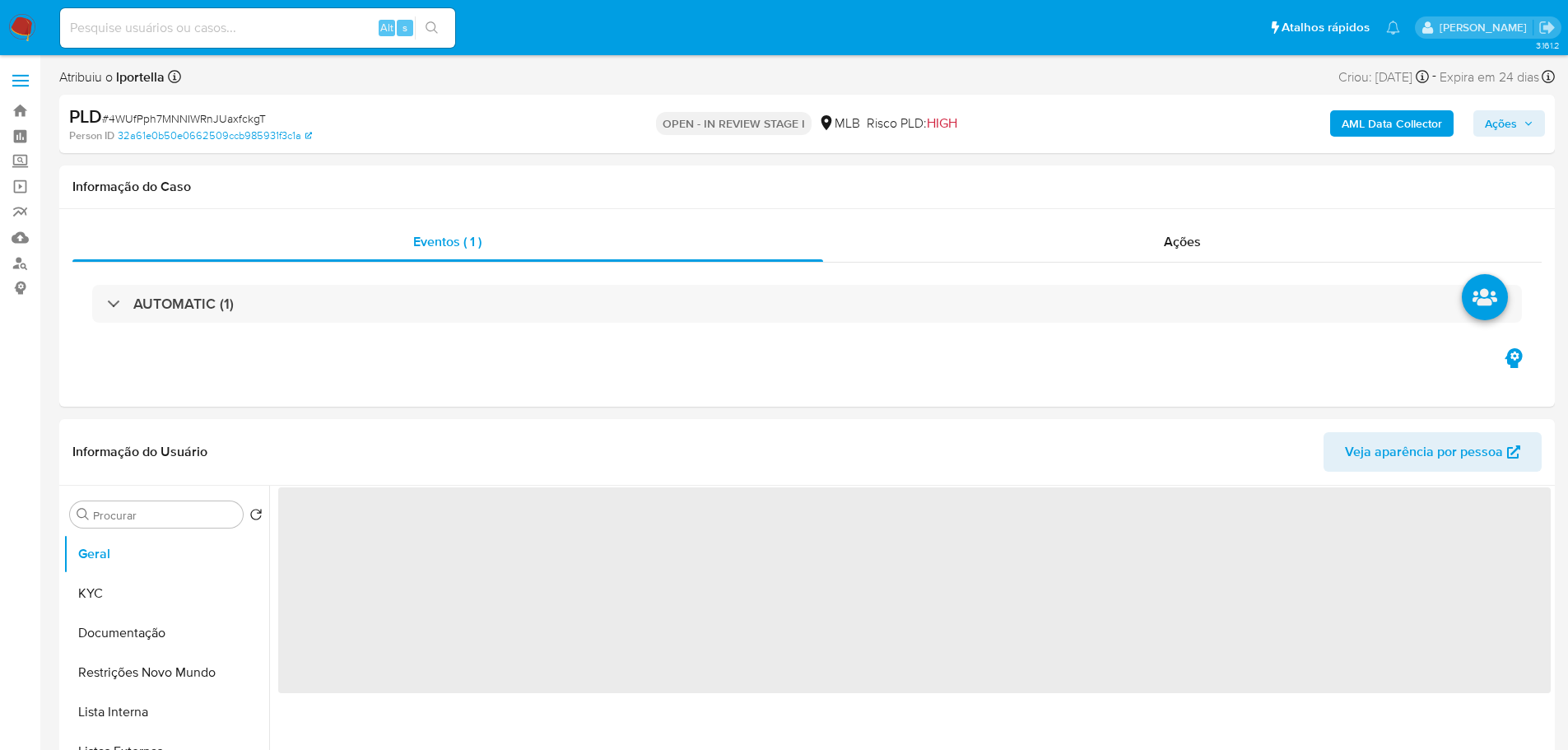
select select "10"
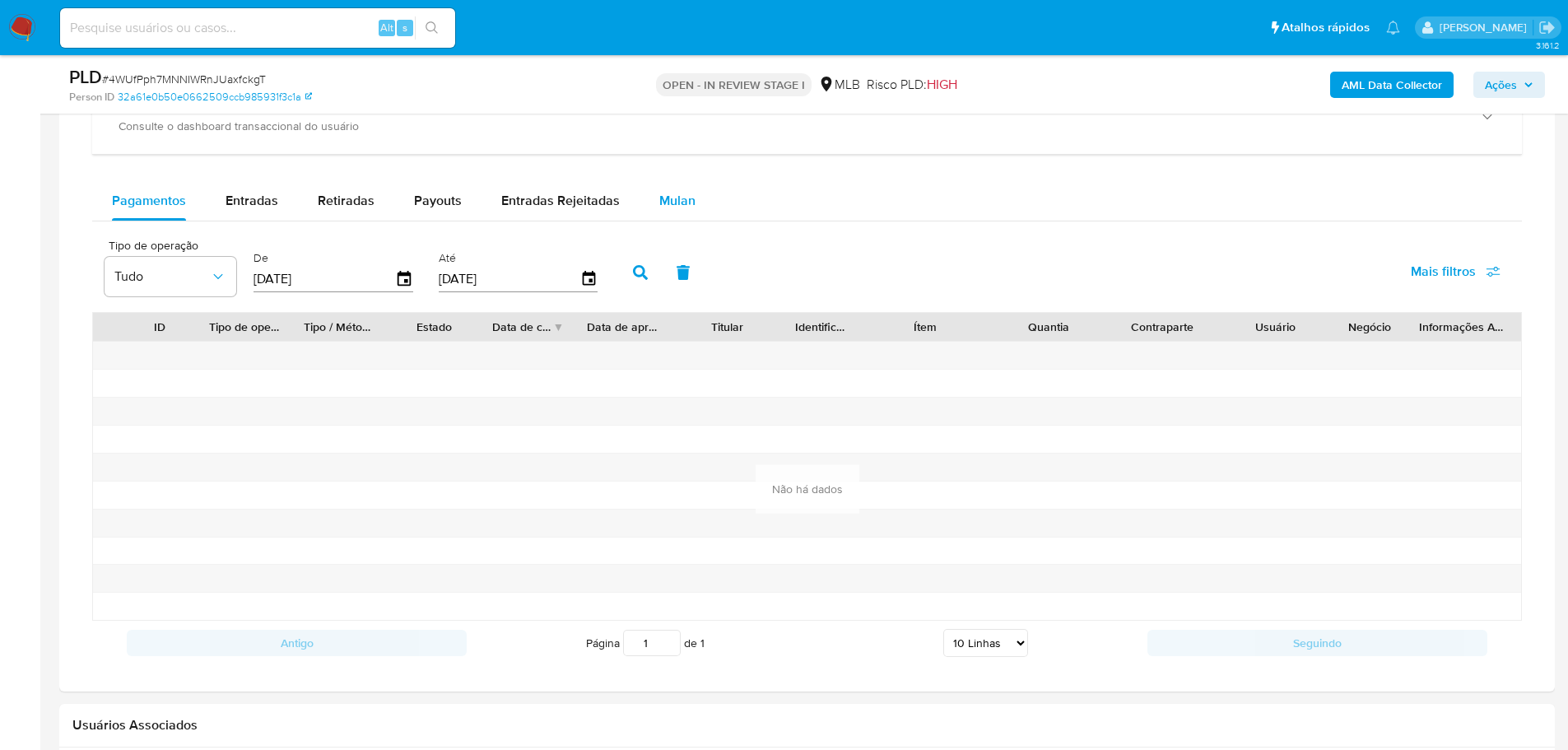
click at [666, 201] on span "Mulan" at bounding box center [677, 200] width 36 height 19
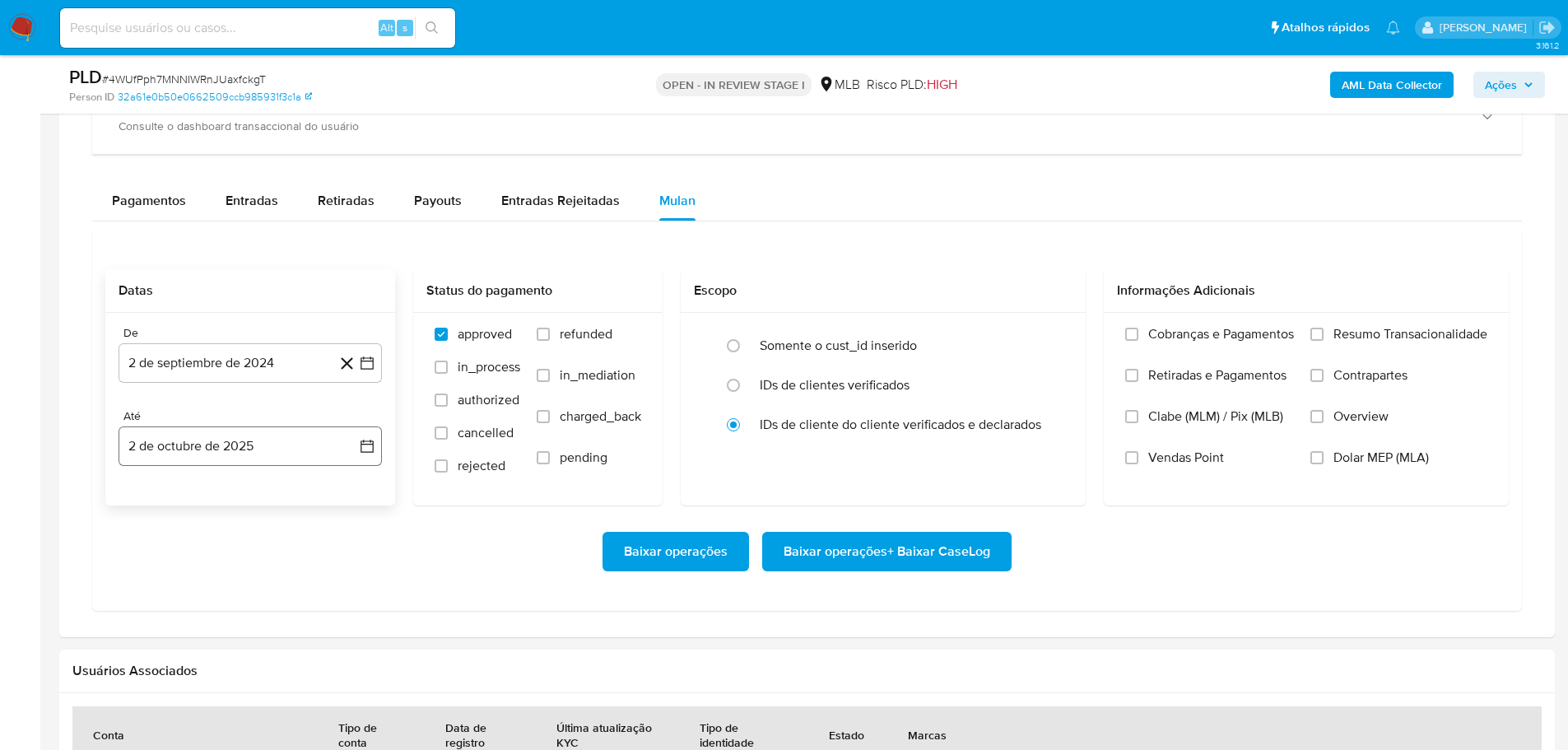
scroll to position [1399, 0]
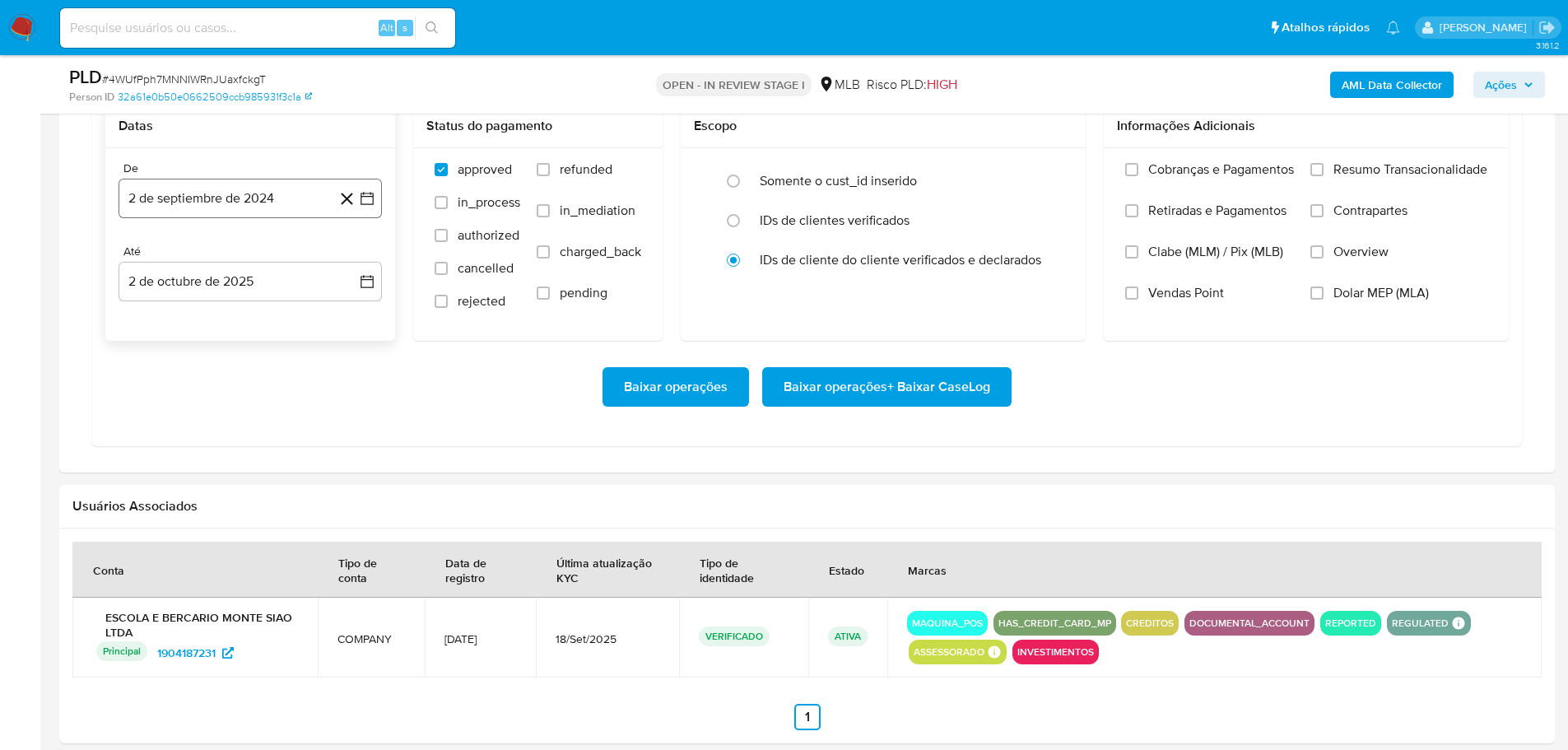
click at [213, 190] on button "2 de septiembre de 2024" at bounding box center [250, 198] width 263 height 39
click at [352, 250] on icon "Mes siguiente" at bounding box center [353, 258] width 20 height 20
click at [353, 250] on icon "Mes siguiente" at bounding box center [353, 258] width 20 height 20
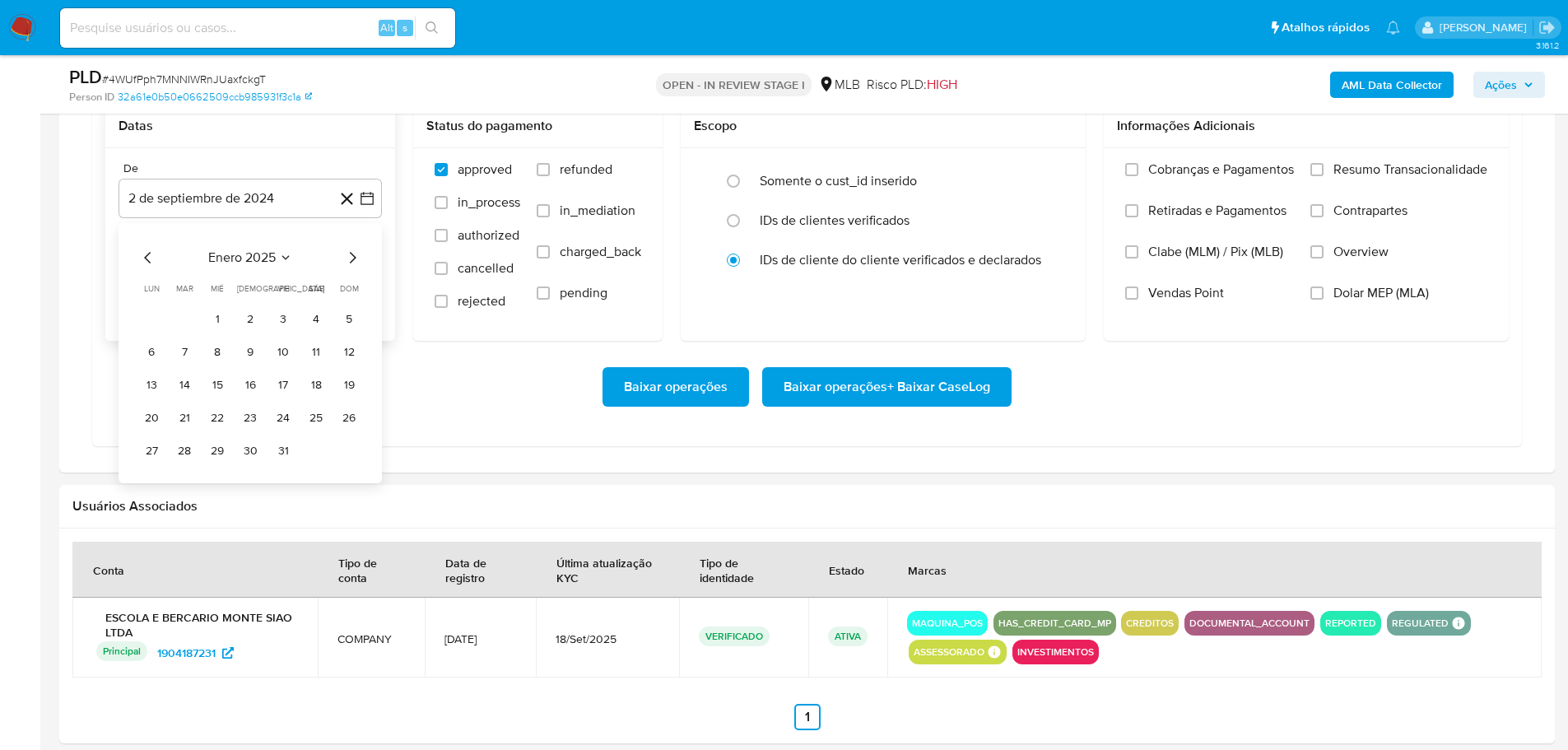
click at [353, 250] on icon "Mes siguiente" at bounding box center [353, 258] width 20 height 20
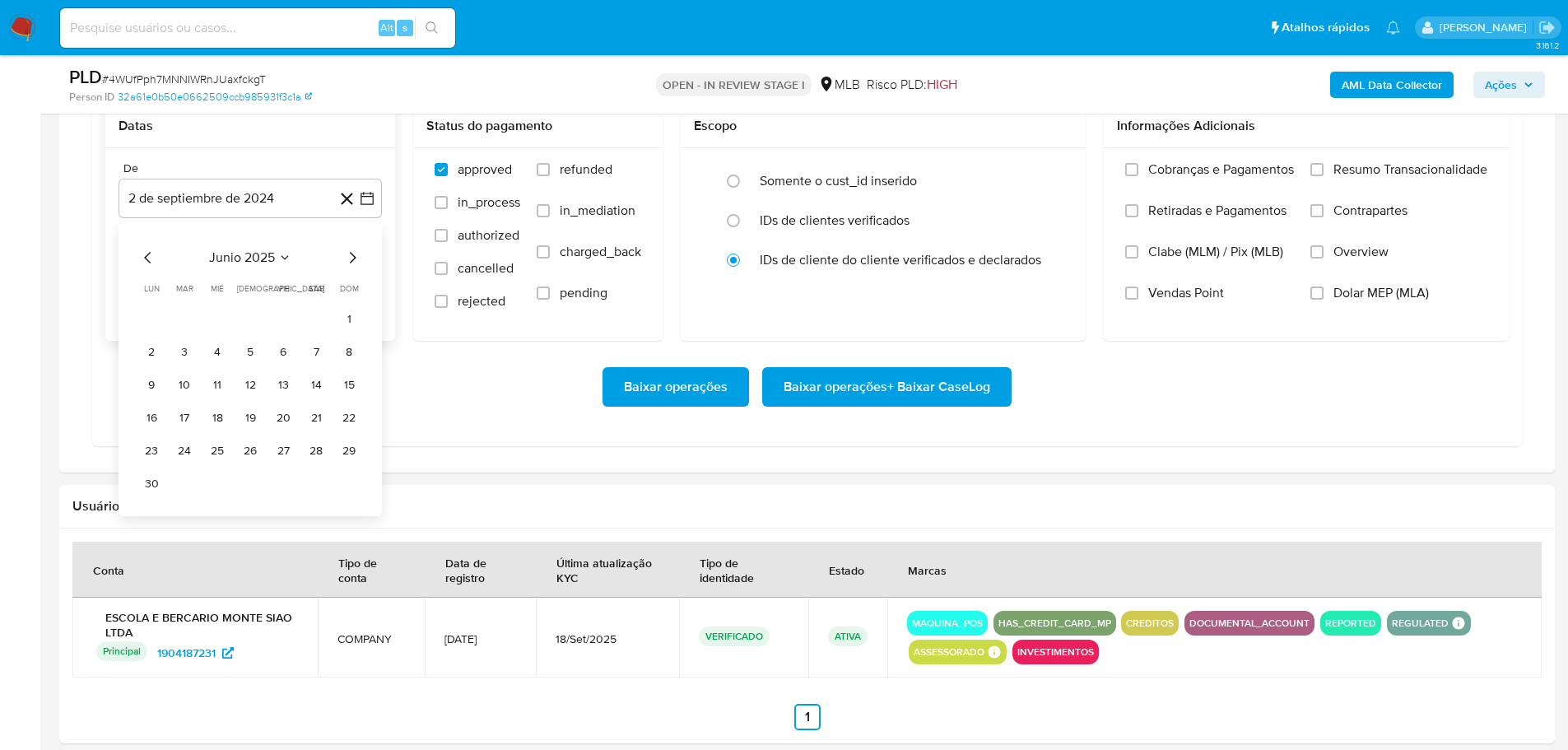
click at [353, 250] on icon "Mes siguiente" at bounding box center [353, 258] width 20 height 20
click at [148, 255] on icon "Mes anterior" at bounding box center [147, 257] width 6 height 12
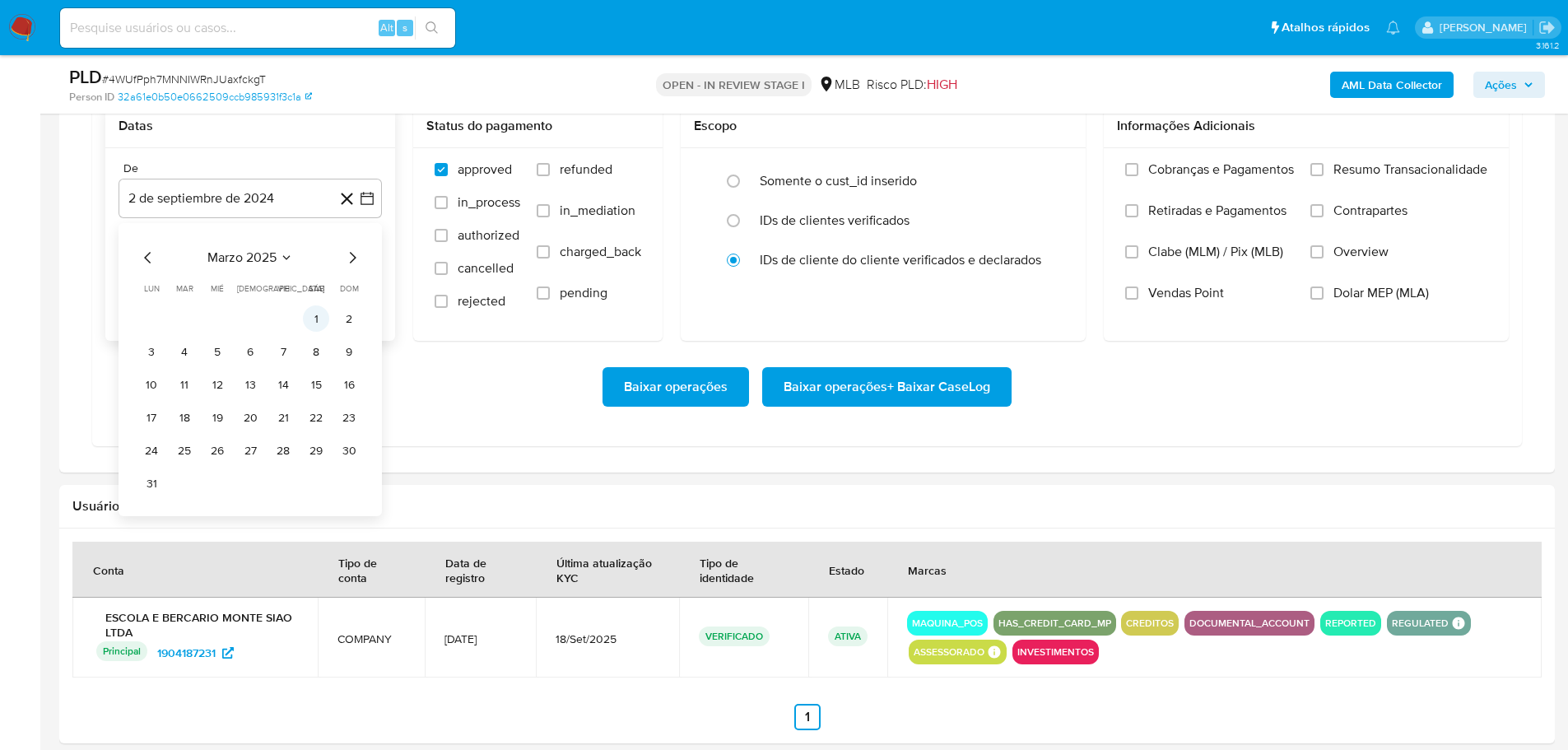
click at [315, 315] on button "1" at bounding box center [315, 318] width 26 height 26
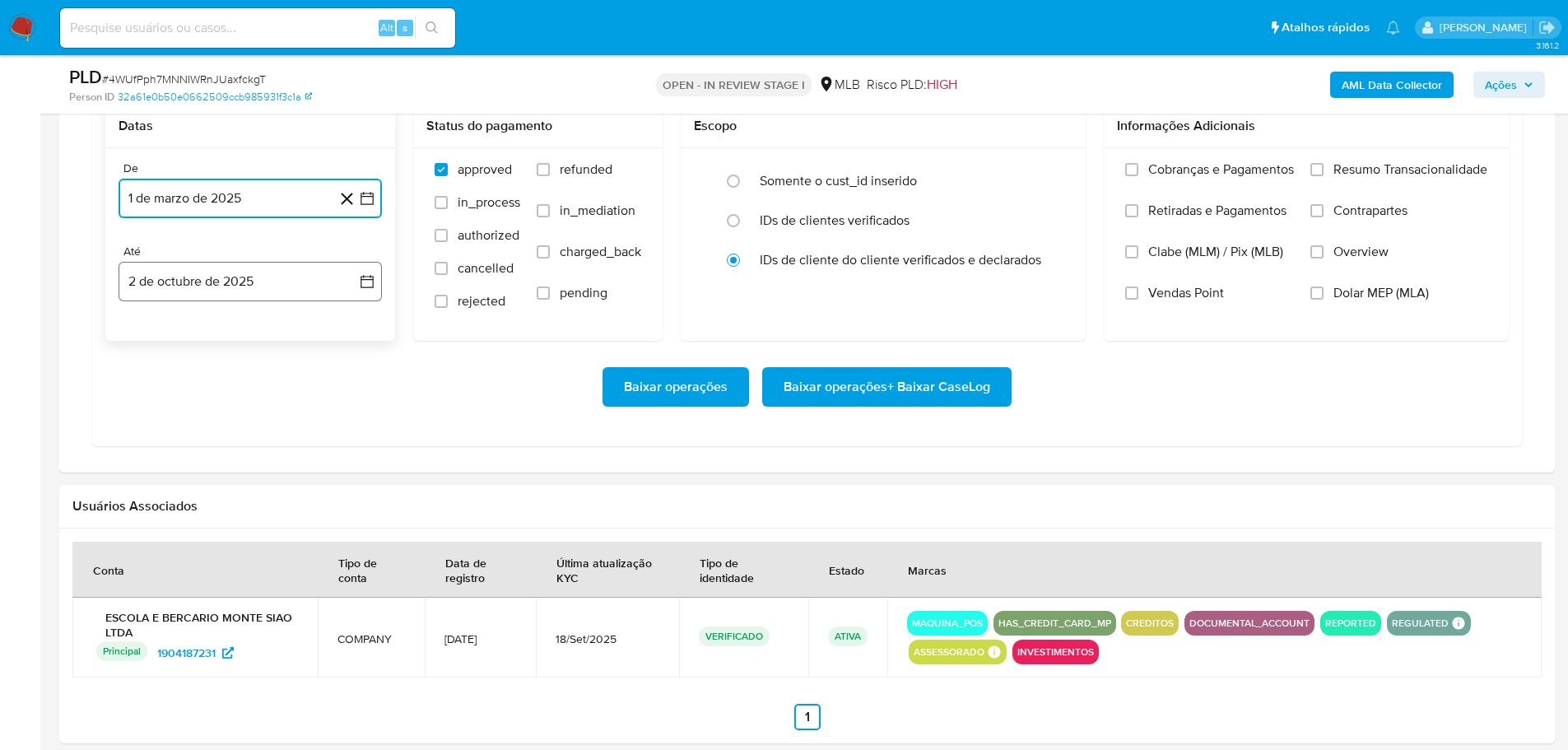
click at [285, 288] on button "2 de octubre de 2025" at bounding box center [250, 281] width 263 height 39
click at [148, 337] on icon "Mes anterior" at bounding box center [149, 341] width 20 height 20
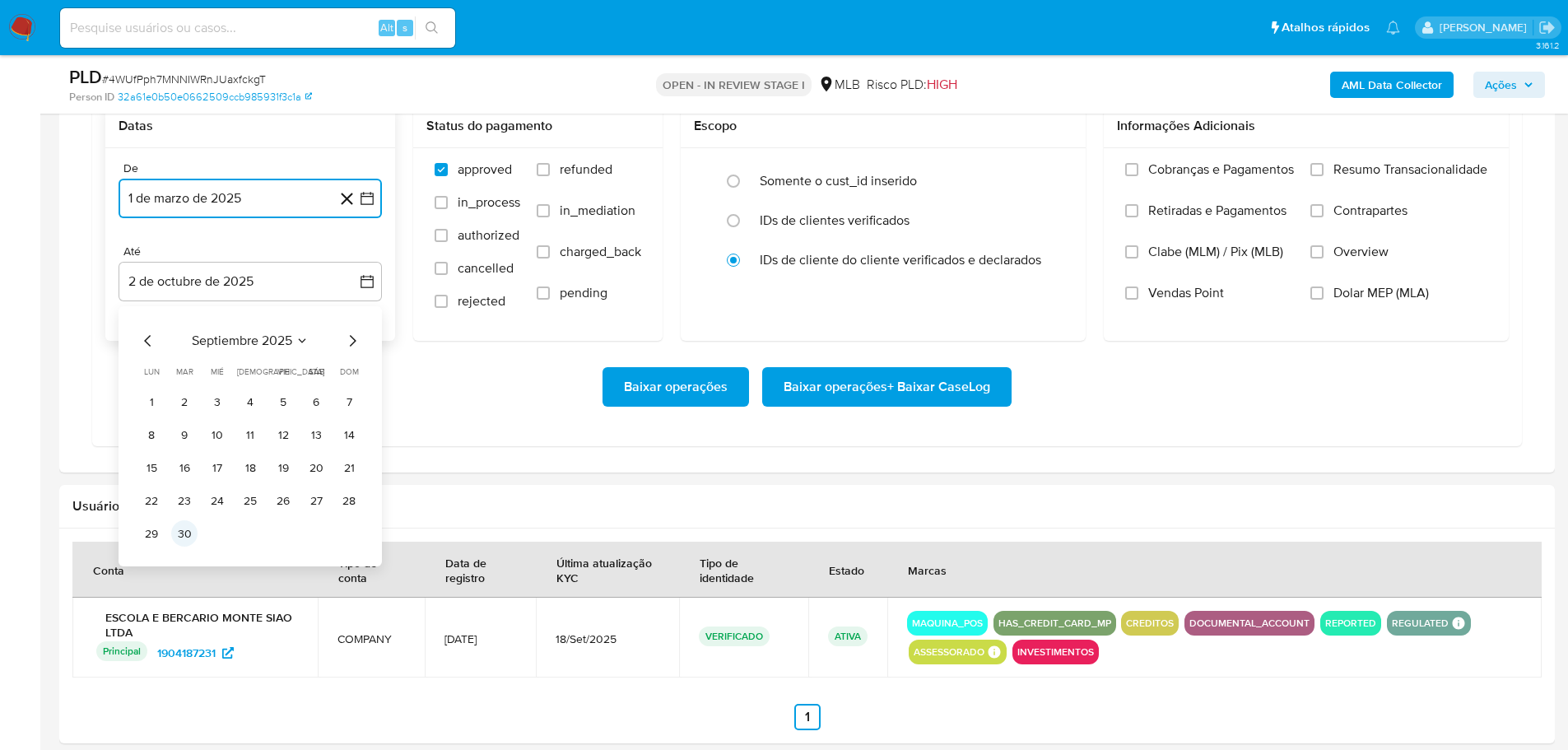
click at [186, 535] on button "30" at bounding box center [184, 533] width 26 height 26
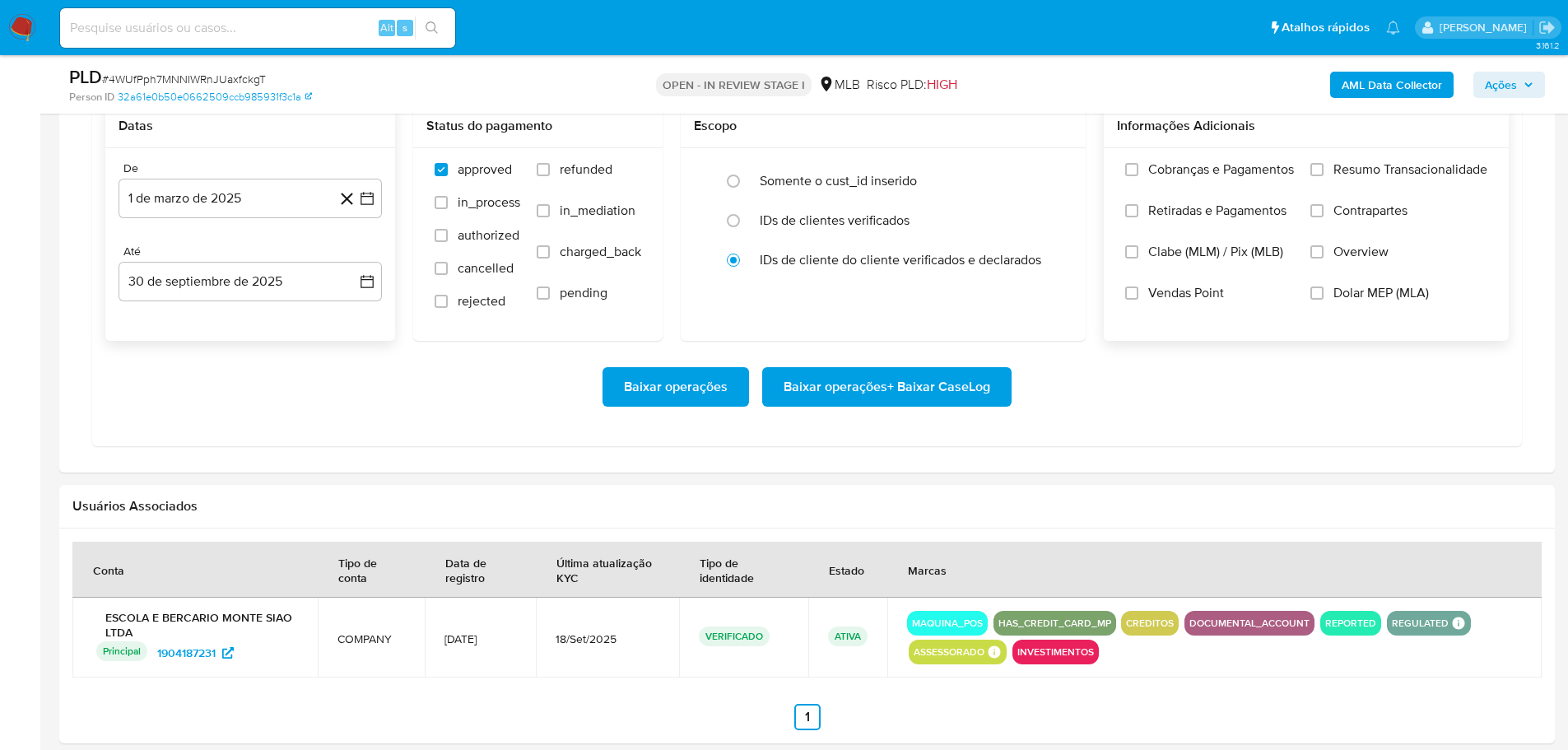
click at [1308, 167] on div "Cobranças e Pagamentos Retiradas e Pagamentos Clabe (MLM) / Pix (MLB) Vendas Po…" at bounding box center [1305, 243] width 378 height 165
click at [1315, 166] on input "Resumo Transacionalidade" at bounding box center [1316, 170] width 13 height 13
click at [950, 383] on span "Baixar operações + Baixar CaseLog" at bounding box center [887, 387] width 207 height 36
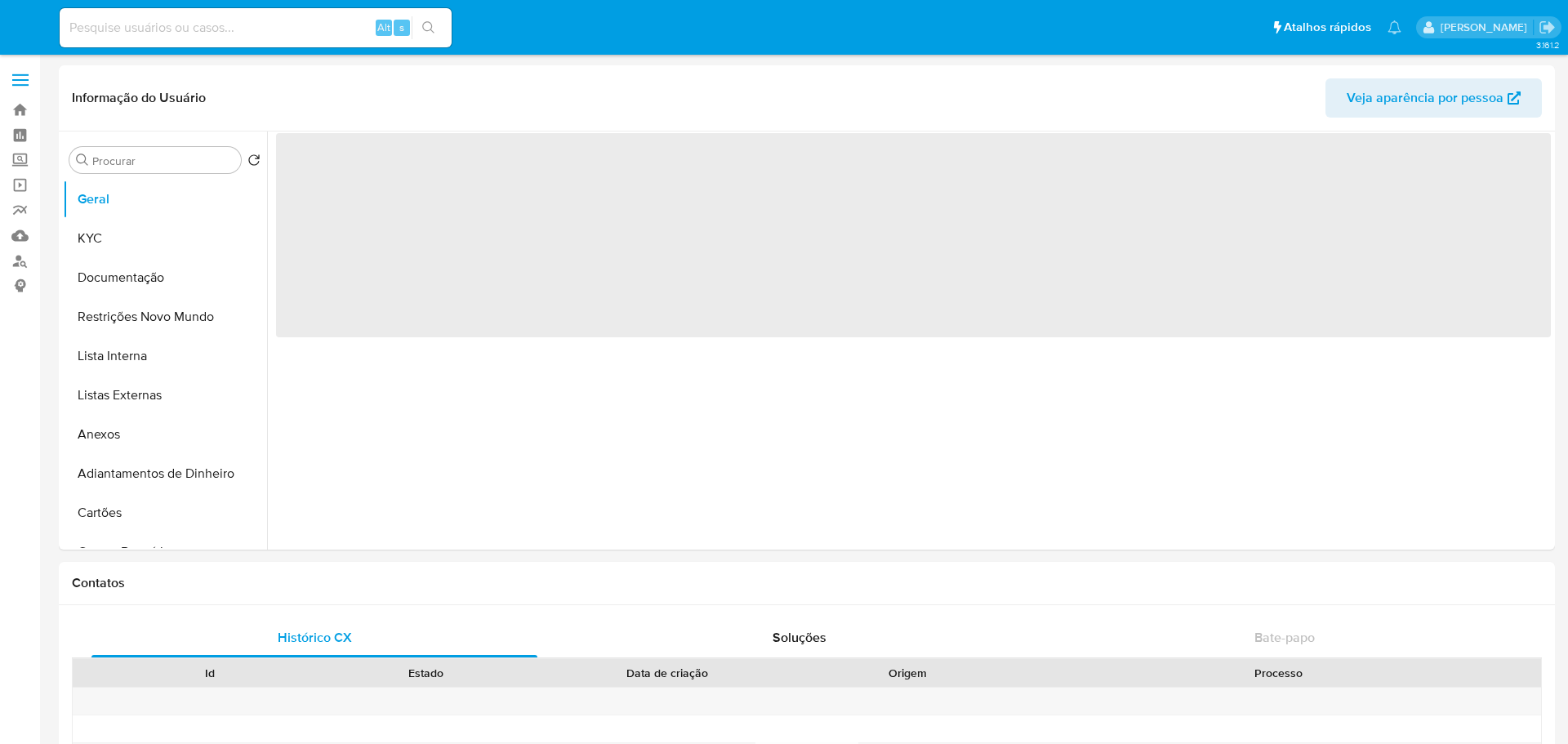
select select "10"
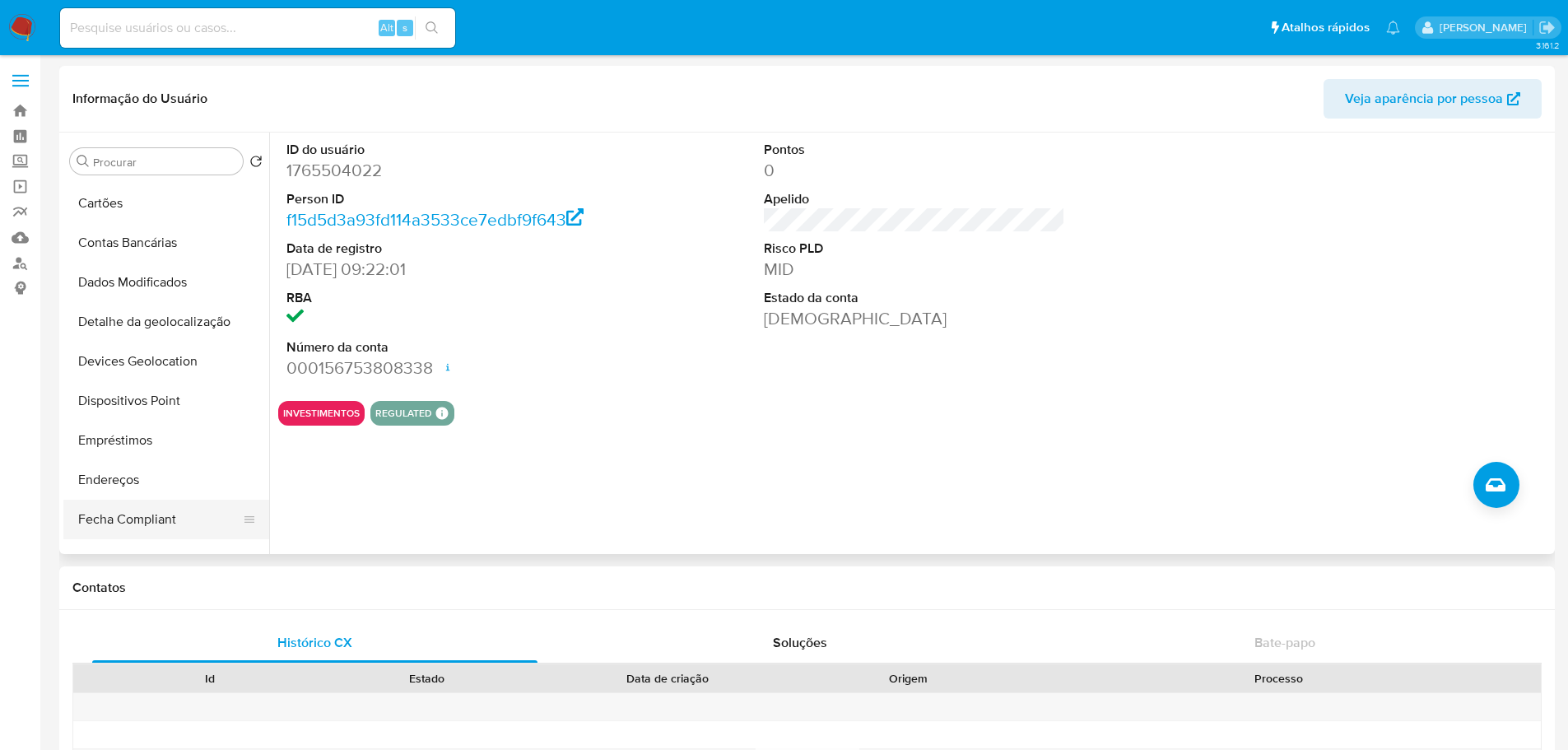
scroll to position [494, 0]
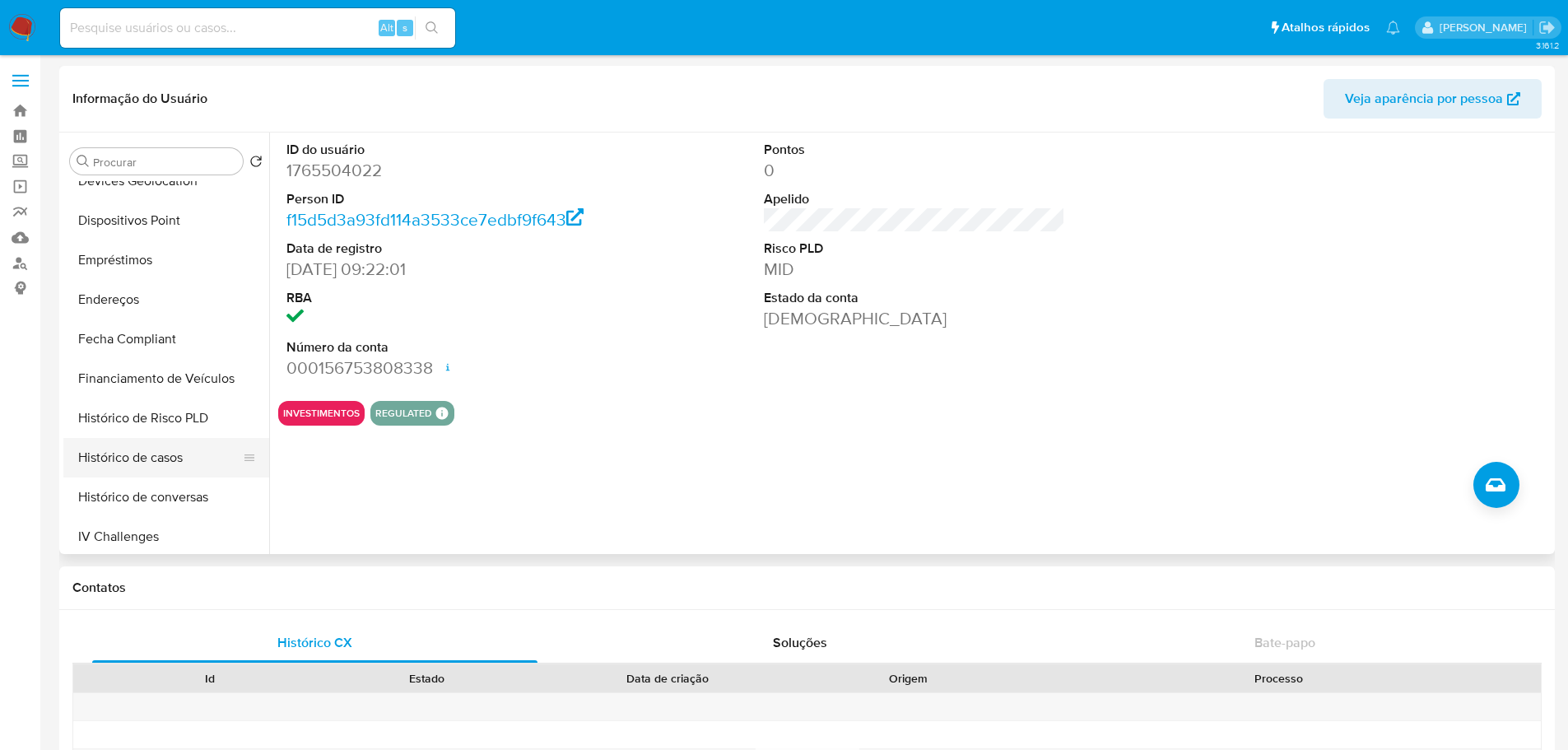
click at [133, 445] on button "Histórico de casos" at bounding box center [160, 457] width 192 height 39
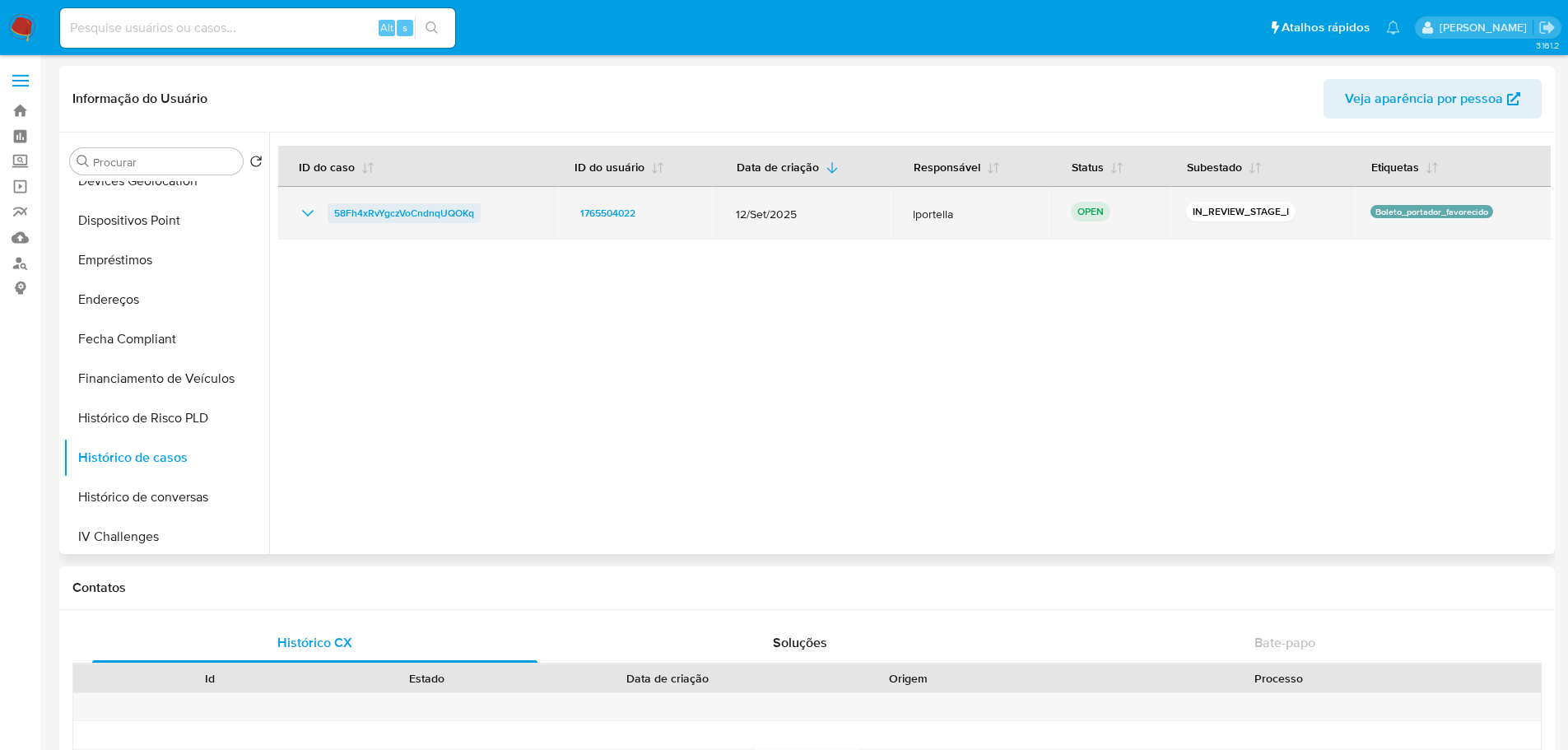
click at [466, 211] on span "58Fh4xRvYgczVoCndnqUQOKq" at bounding box center [404, 213] width 139 height 20
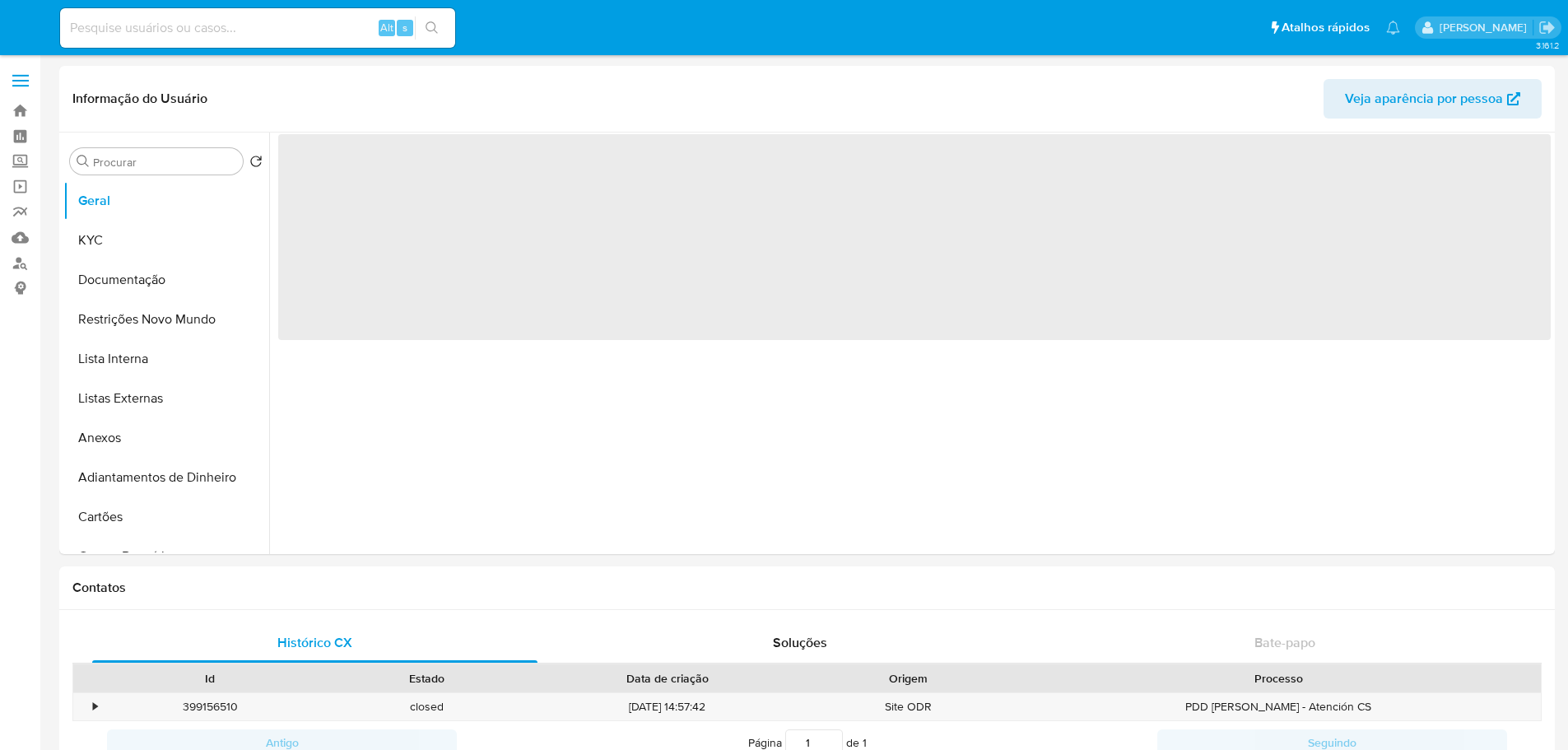
select select "10"
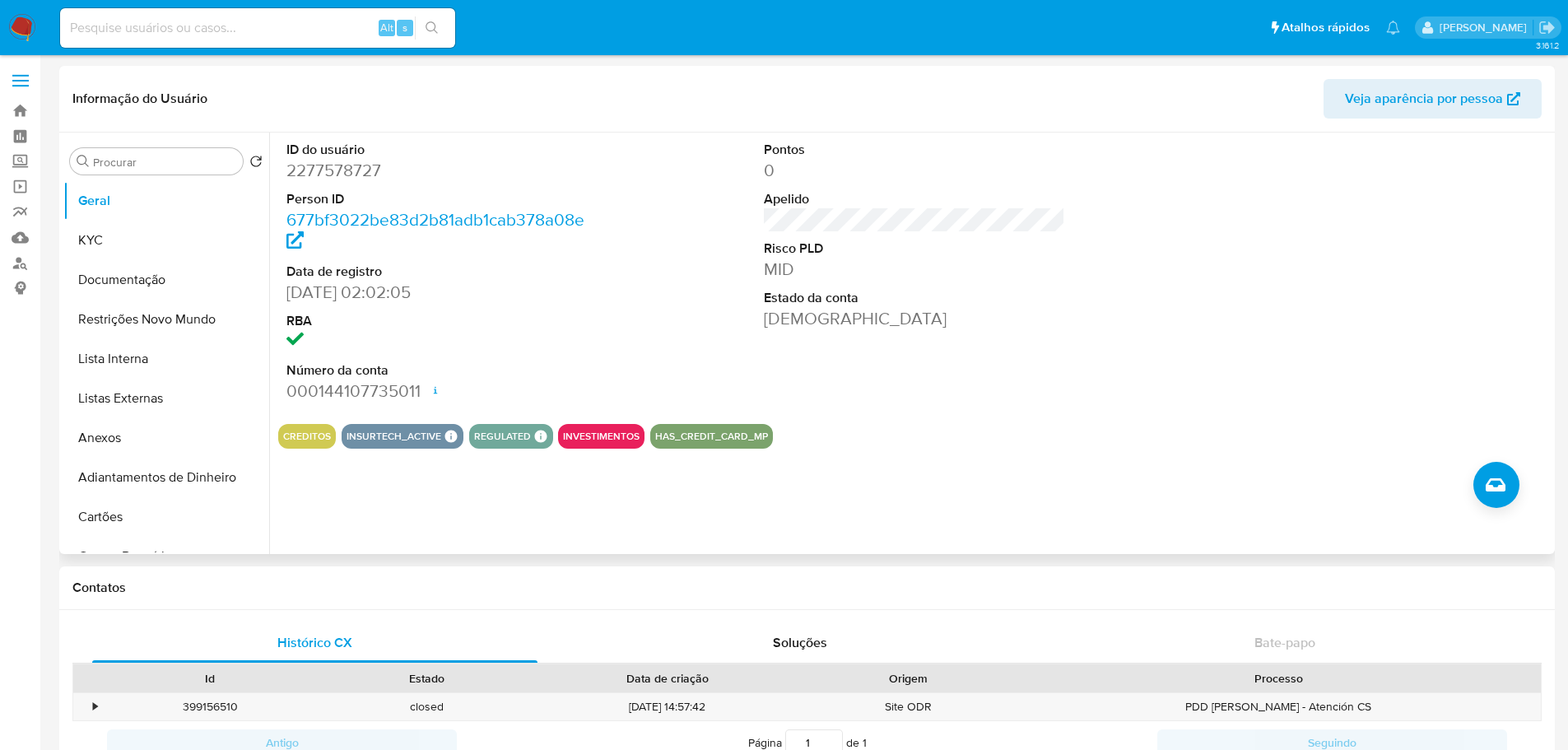
scroll to position [576, 0]
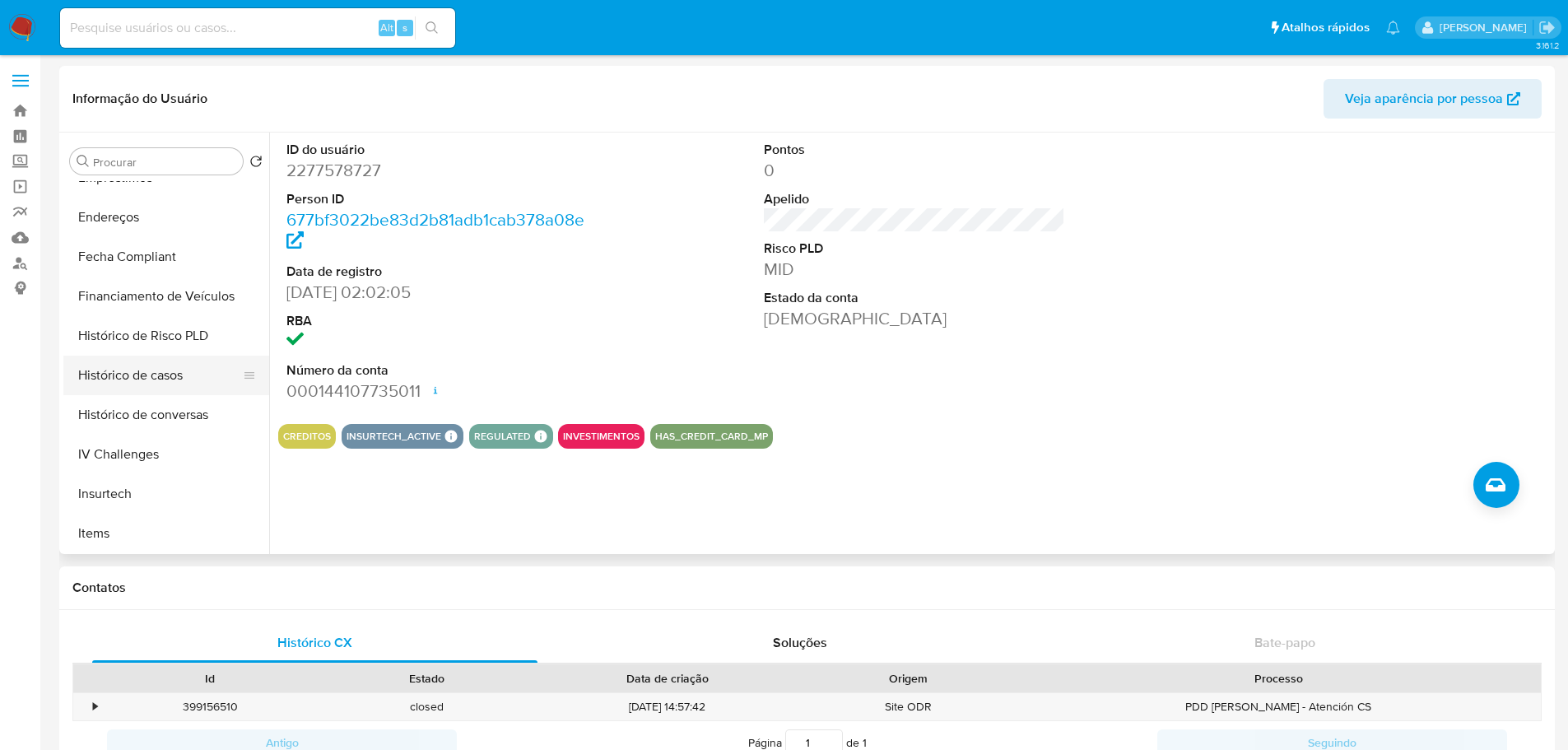
drag, startPoint x: 149, startPoint y: 378, endPoint x: 174, endPoint y: 369, distance: 26.6
click at [148, 377] on button "Histórico de casos" at bounding box center [160, 375] width 192 height 39
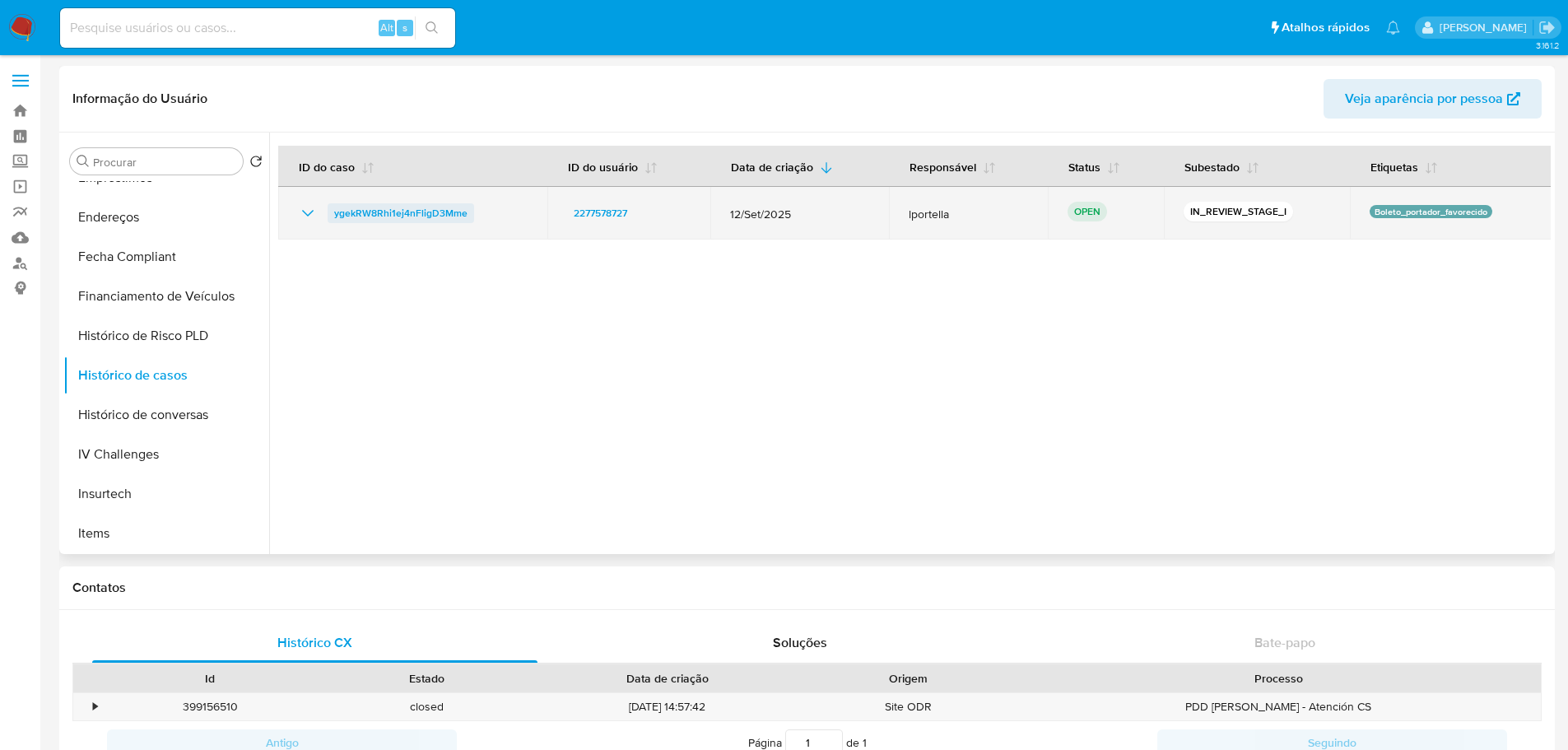
click at [421, 213] on span "ygekRW8Rhi1ej4nFligD3Mme" at bounding box center [401, 213] width 133 height 20
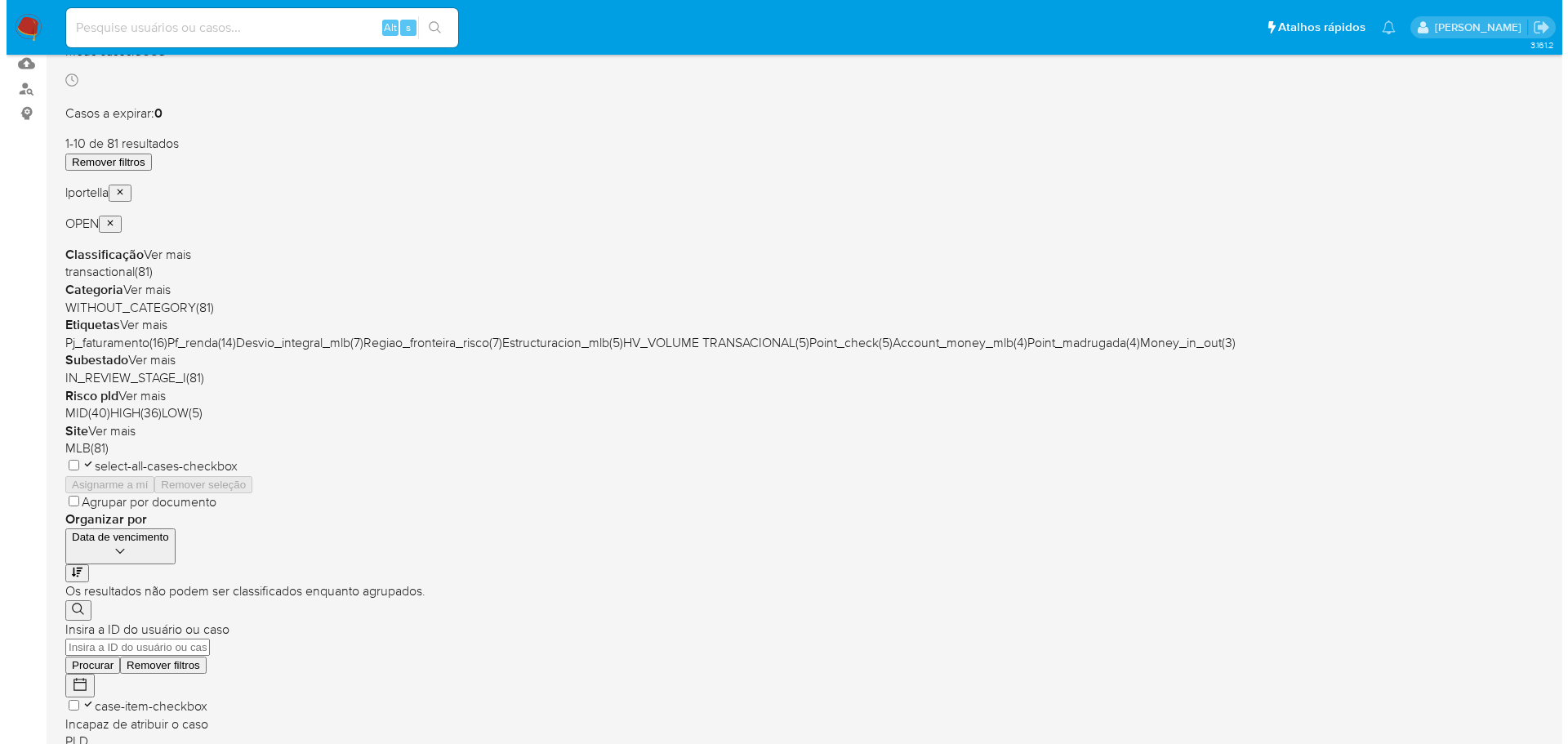
scroll to position [164, 0]
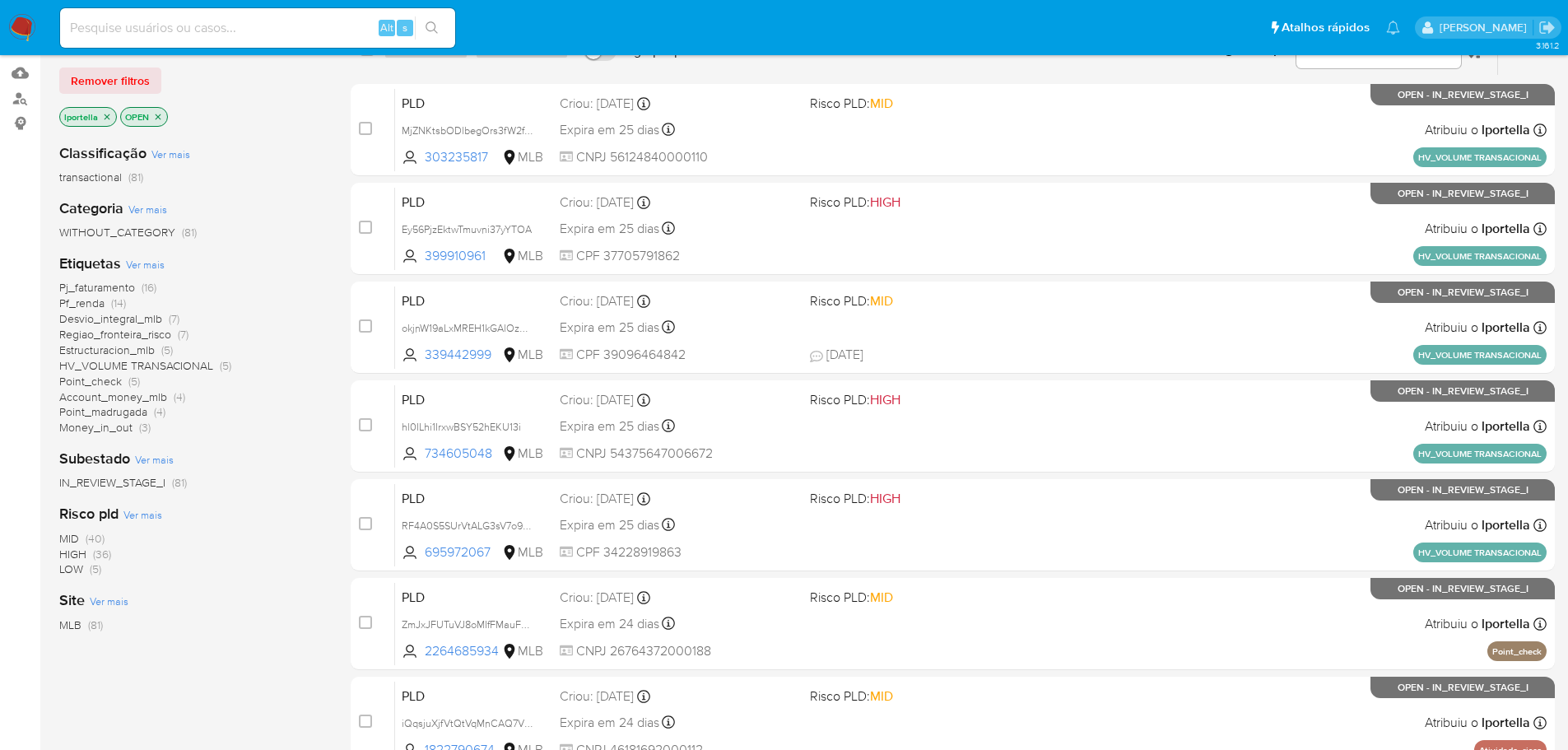
click at [135, 267] on span "Ver mais" at bounding box center [145, 264] width 38 height 15
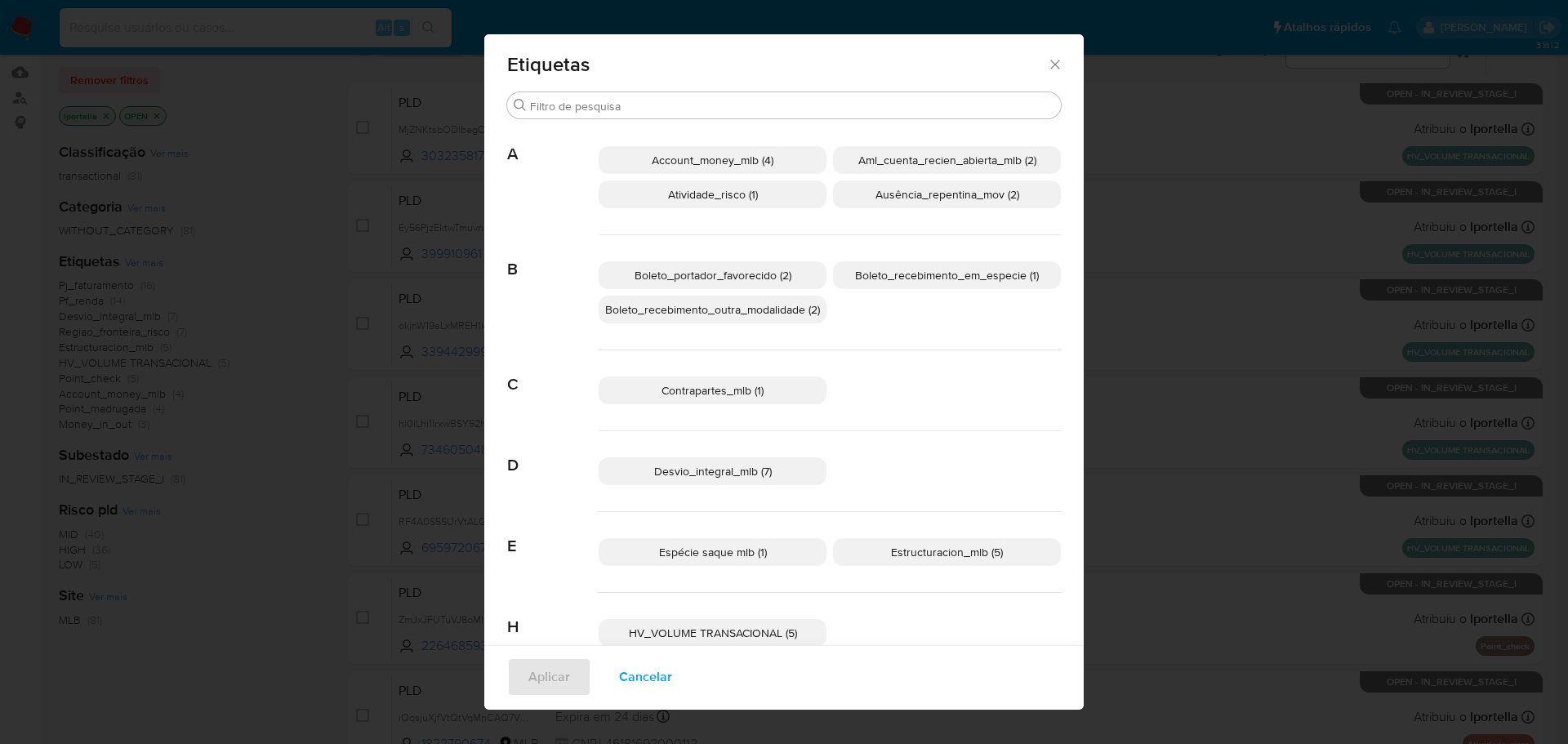
scroll to position [0, 0]
click at [939, 273] on span "Boleto_recebimento_em_especie (1)" at bounding box center [946, 278] width 184 height 16
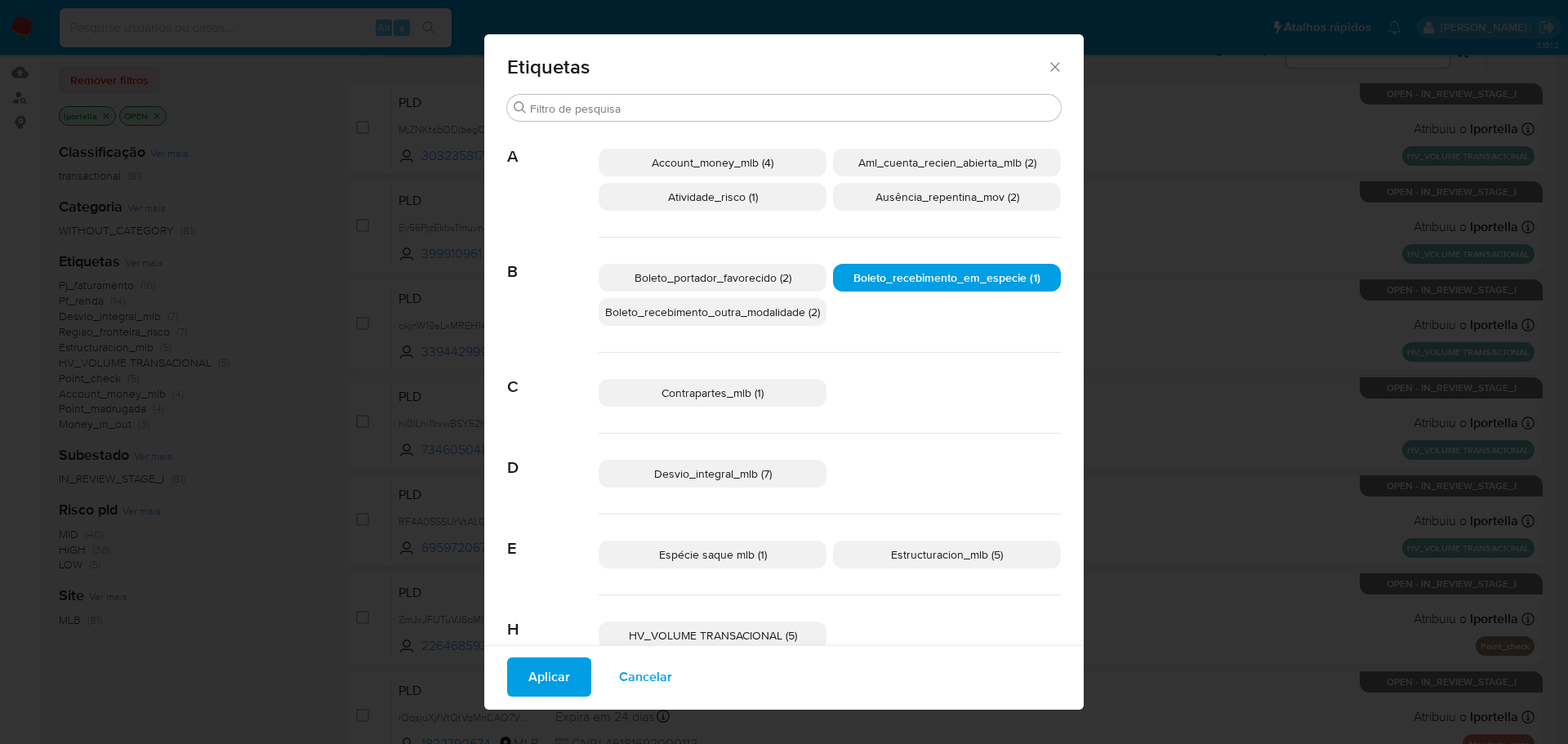
click at [544, 676] on span "Aplicar" at bounding box center [549, 677] width 42 height 36
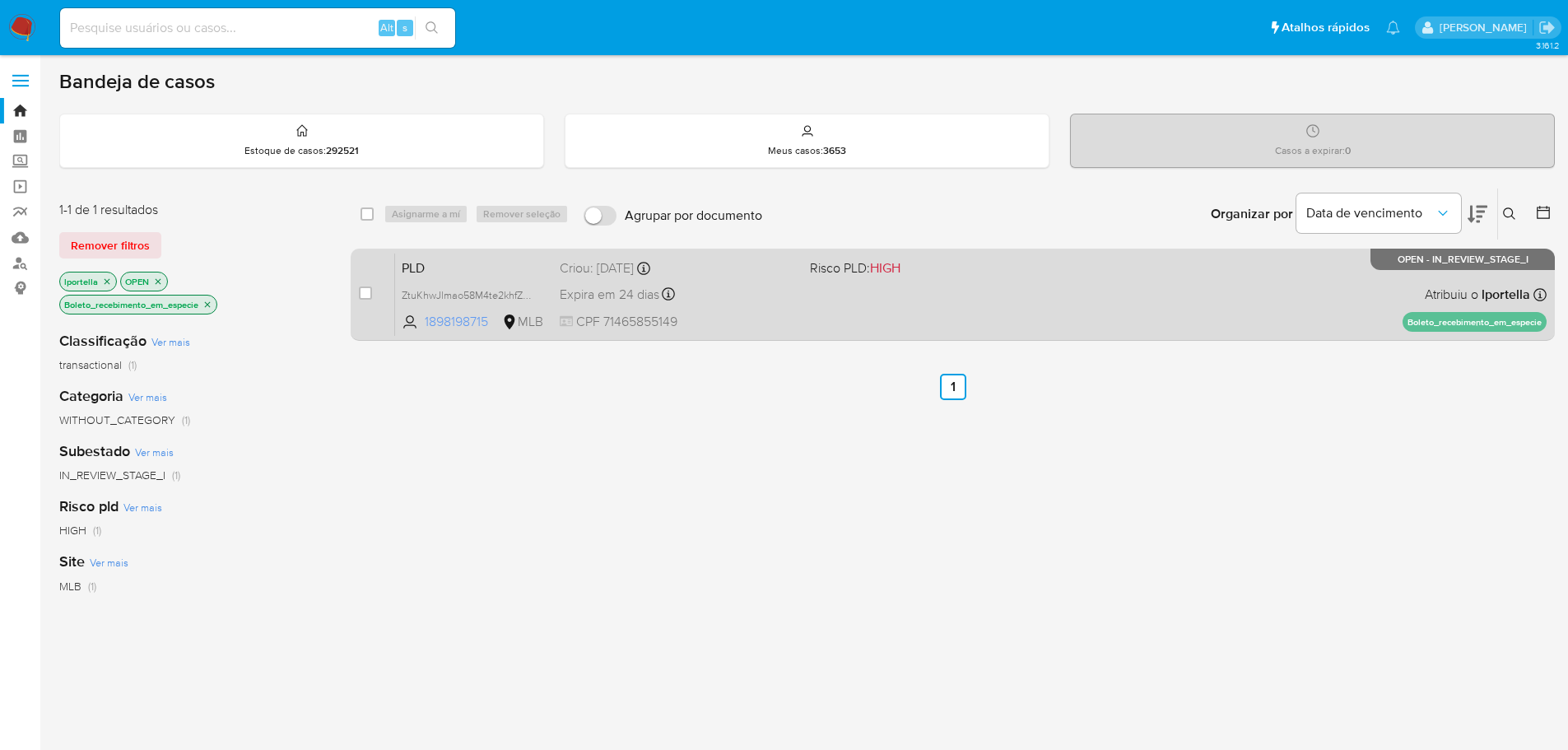
click at [467, 322] on span "1898198715" at bounding box center [461, 322] width 74 height 18
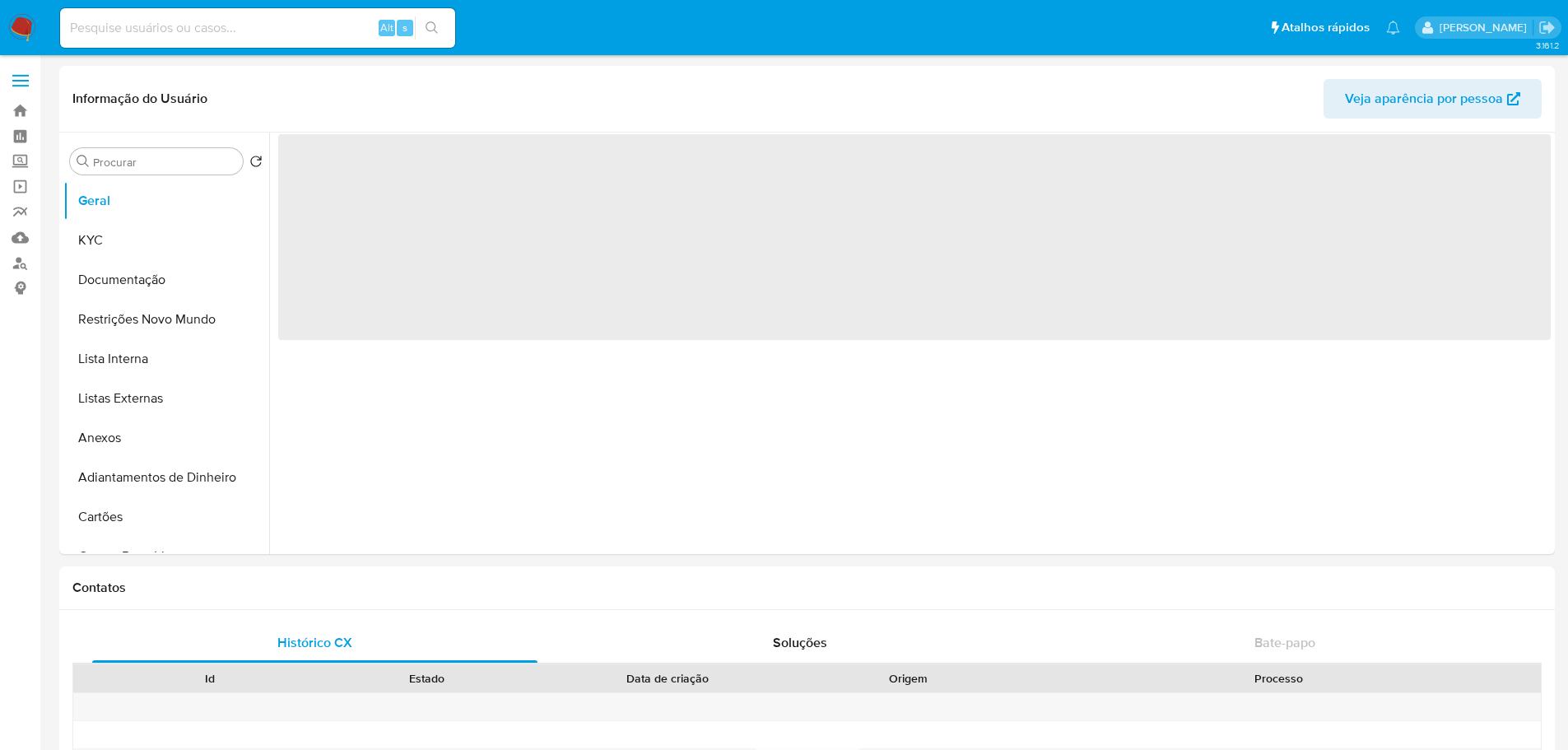
select select "10"
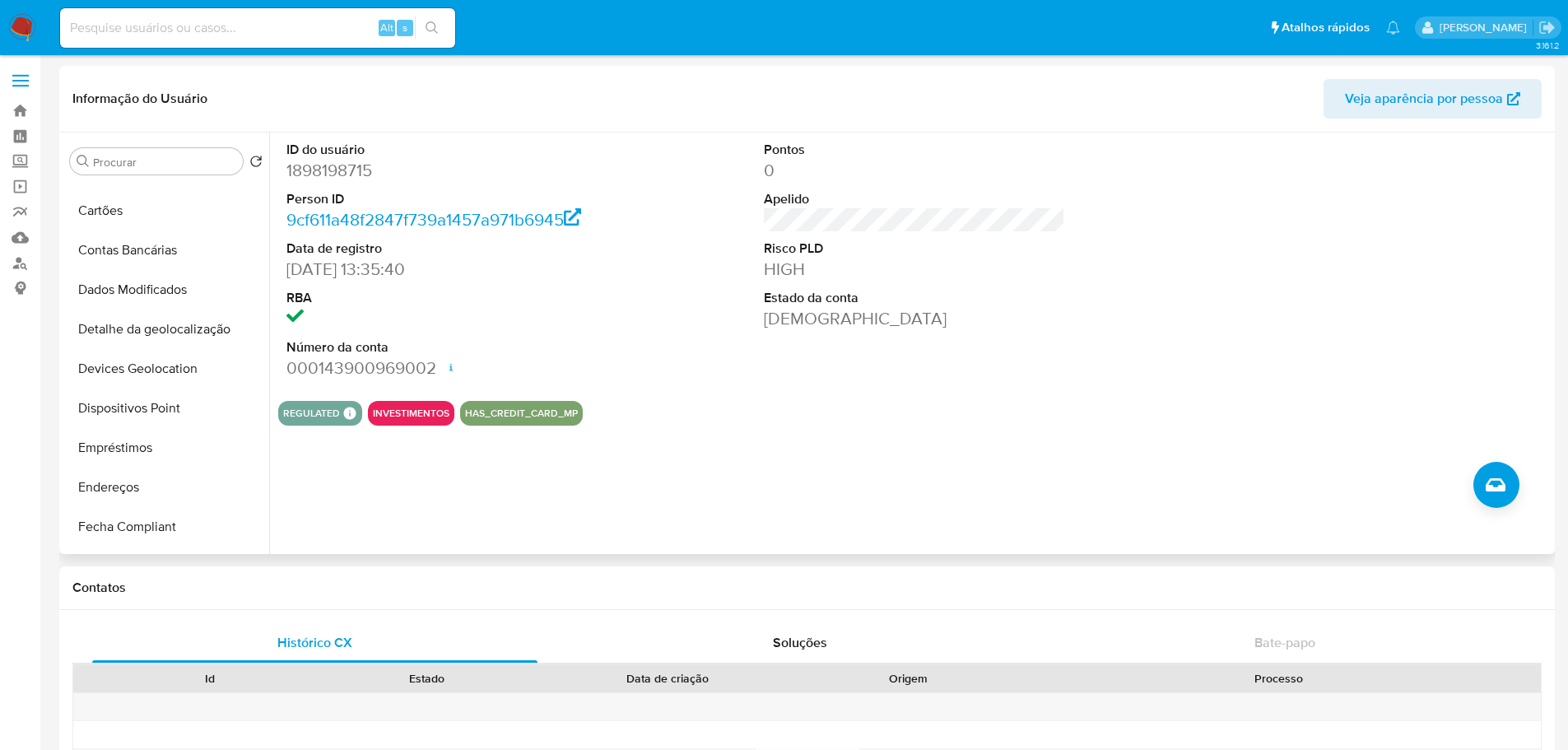
scroll to position [658, 0]
click at [133, 292] on button "Histórico de casos" at bounding box center [160, 293] width 192 height 39
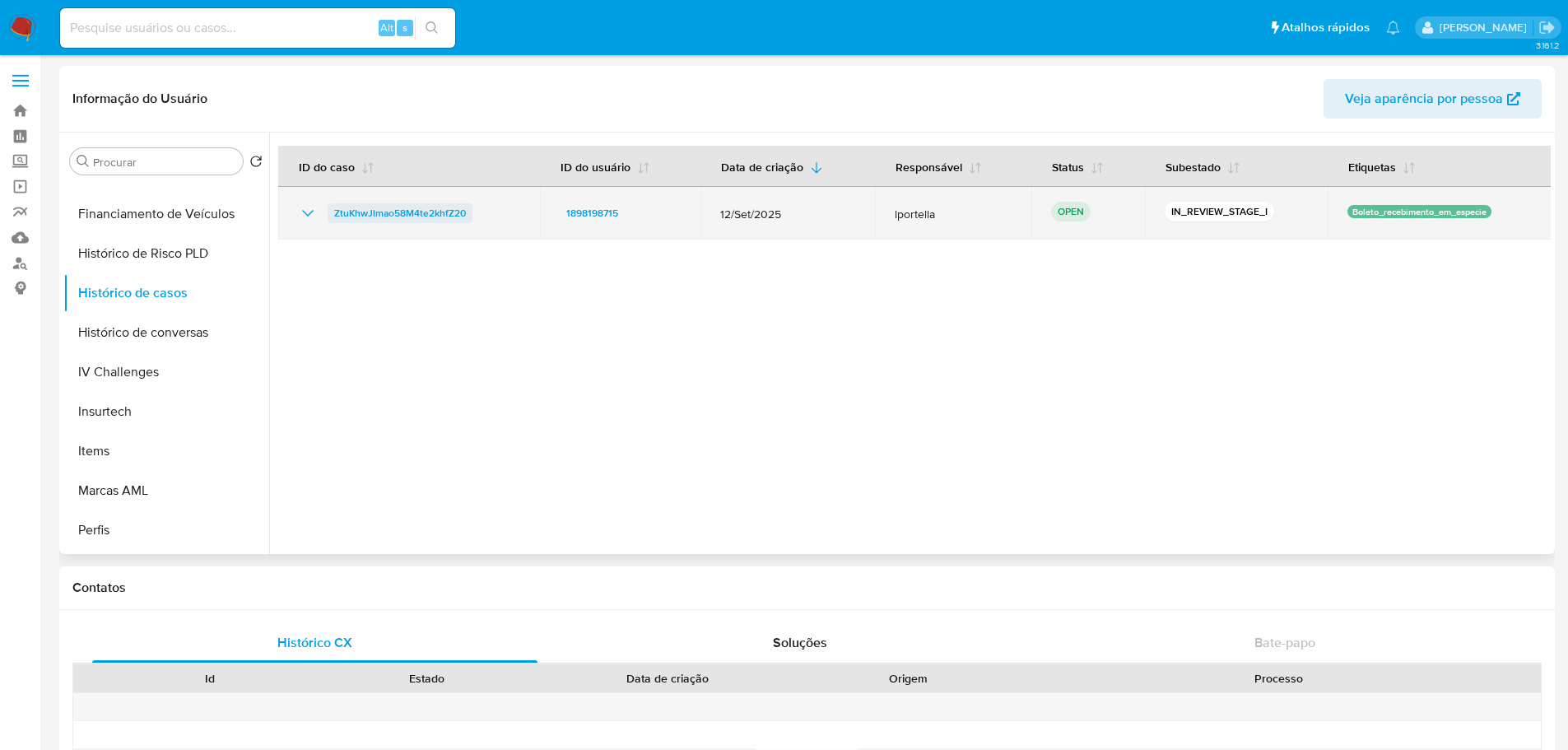
click at [369, 214] on span "ZtuKhwJlmao58M4te2khfZ20" at bounding box center [400, 213] width 131 height 20
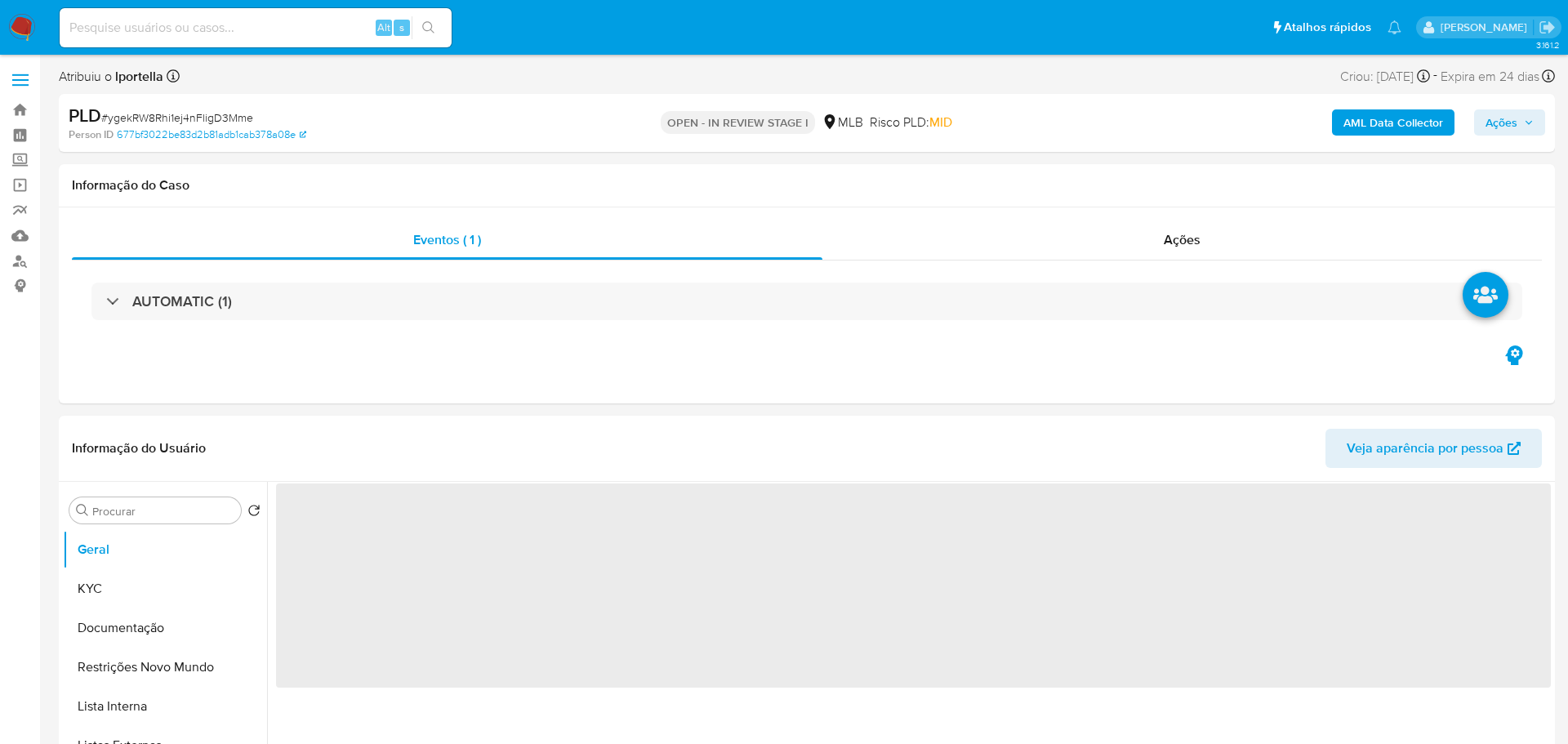
select select "10"
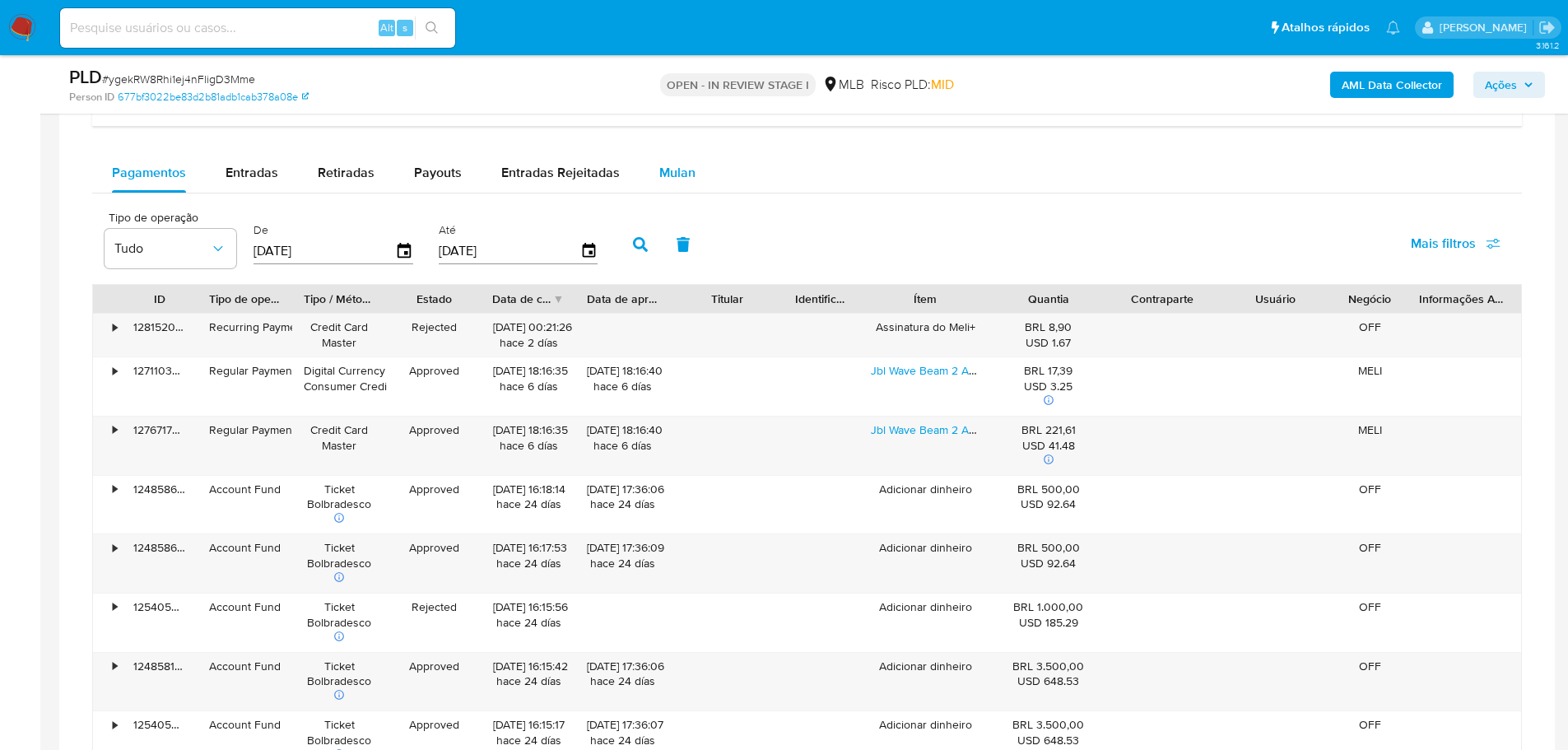
click at [682, 168] on span "Mulan" at bounding box center [677, 172] width 36 height 19
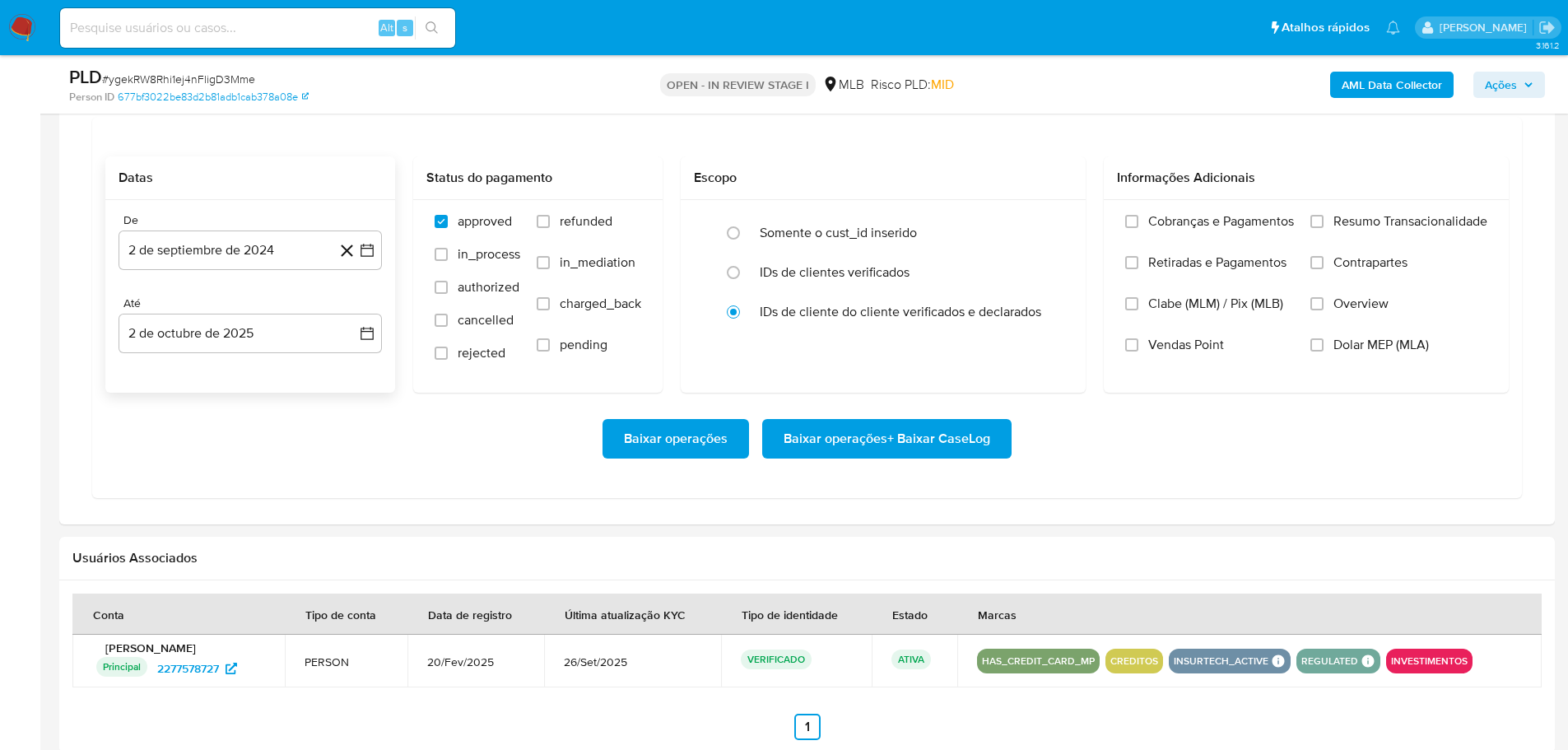
scroll to position [1399, 0]
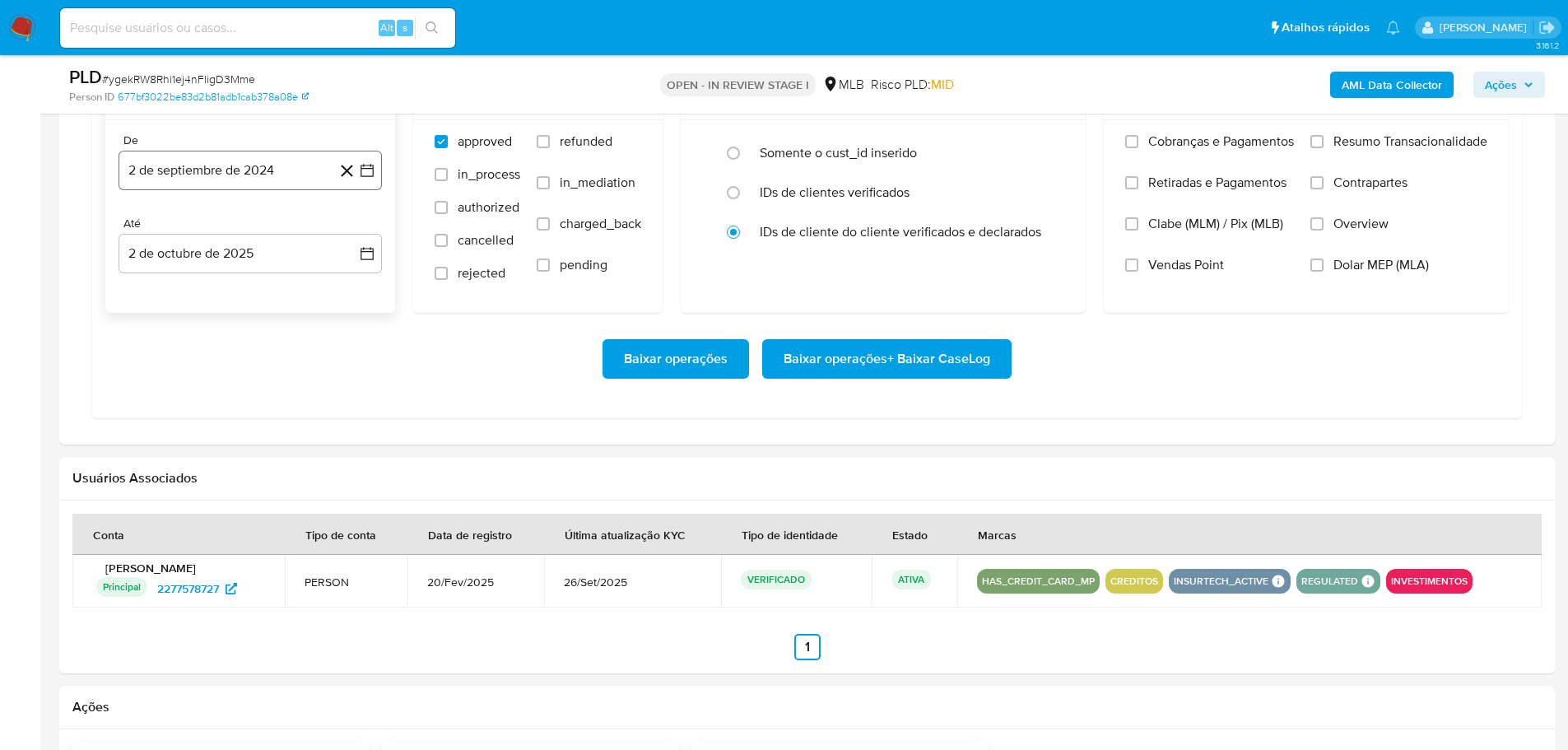
click at [236, 169] on button "2 de septiembre de 2024" at bounding box center [250, 170] width 263 height 39
click at [353, 230] on icon "Mes siguiente" at bounding box center [353, 230] width 20 height 20
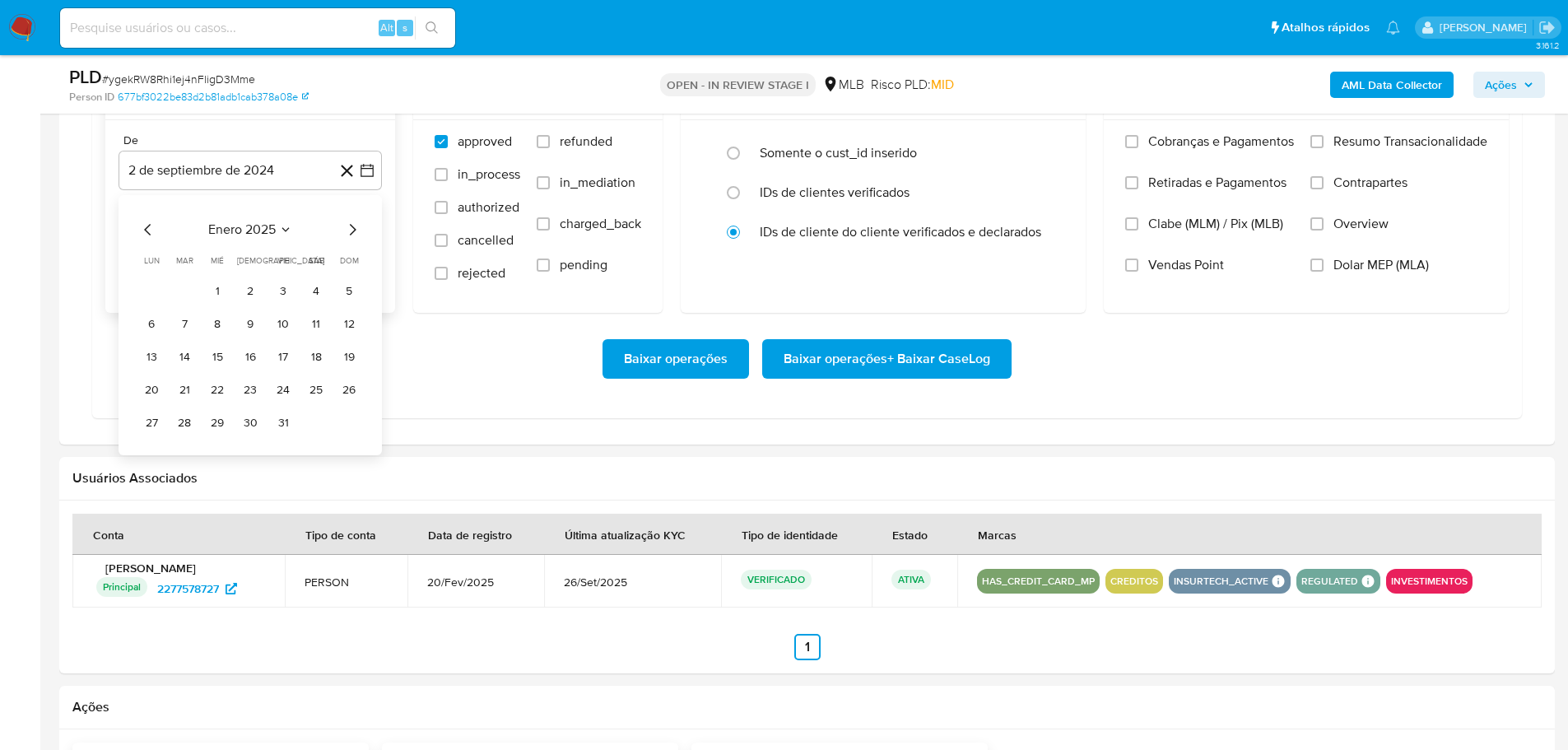
click at [353, 230] on icon "Mes siguiente" at bounding box center [353, 230] width 20 height 20
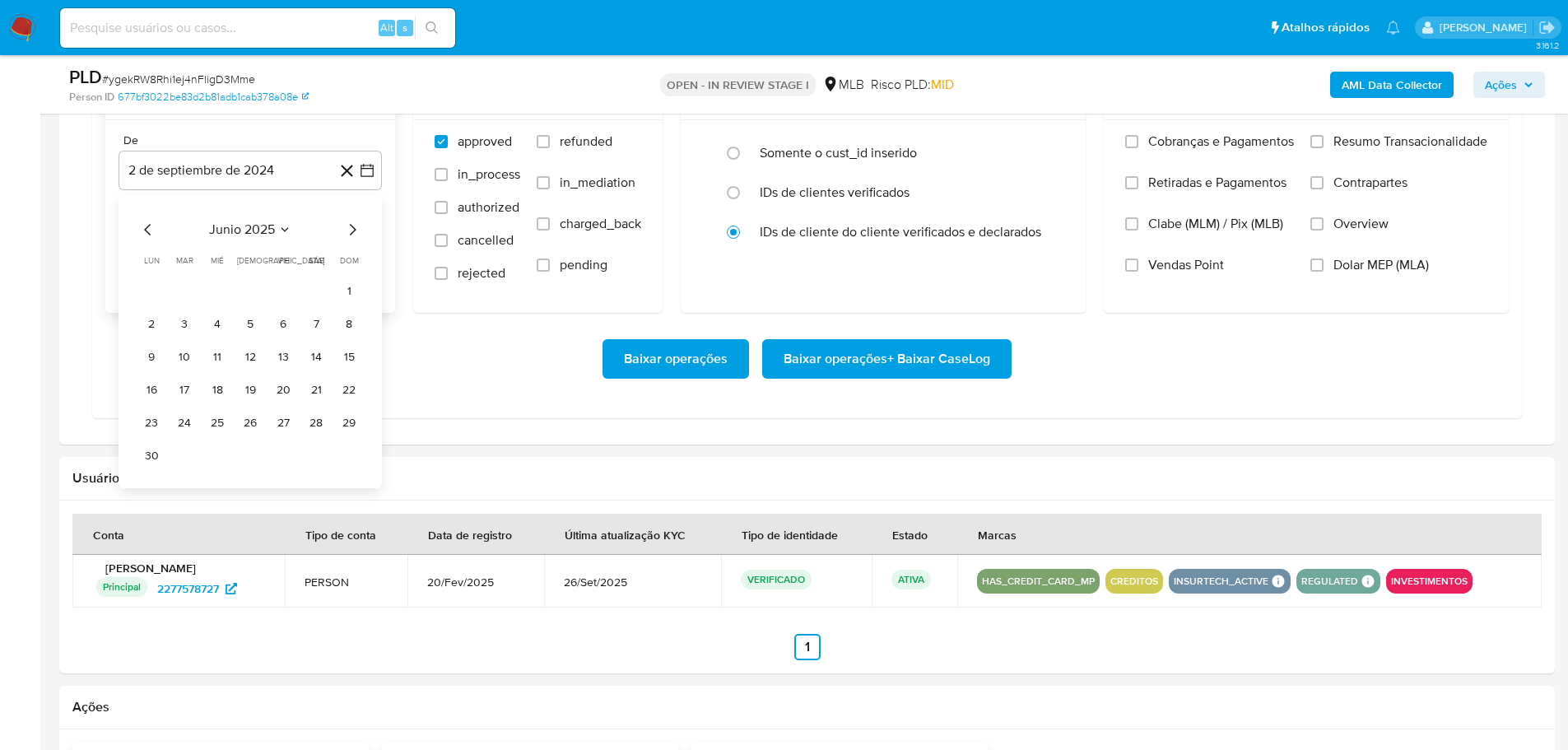
click at [353, 230] on icon "Mes siguiente" at bounding box center [353, 230] width 20 height 20
click at [273, 287] on button "1" at bounding box center [283, 290] width 26 height 26
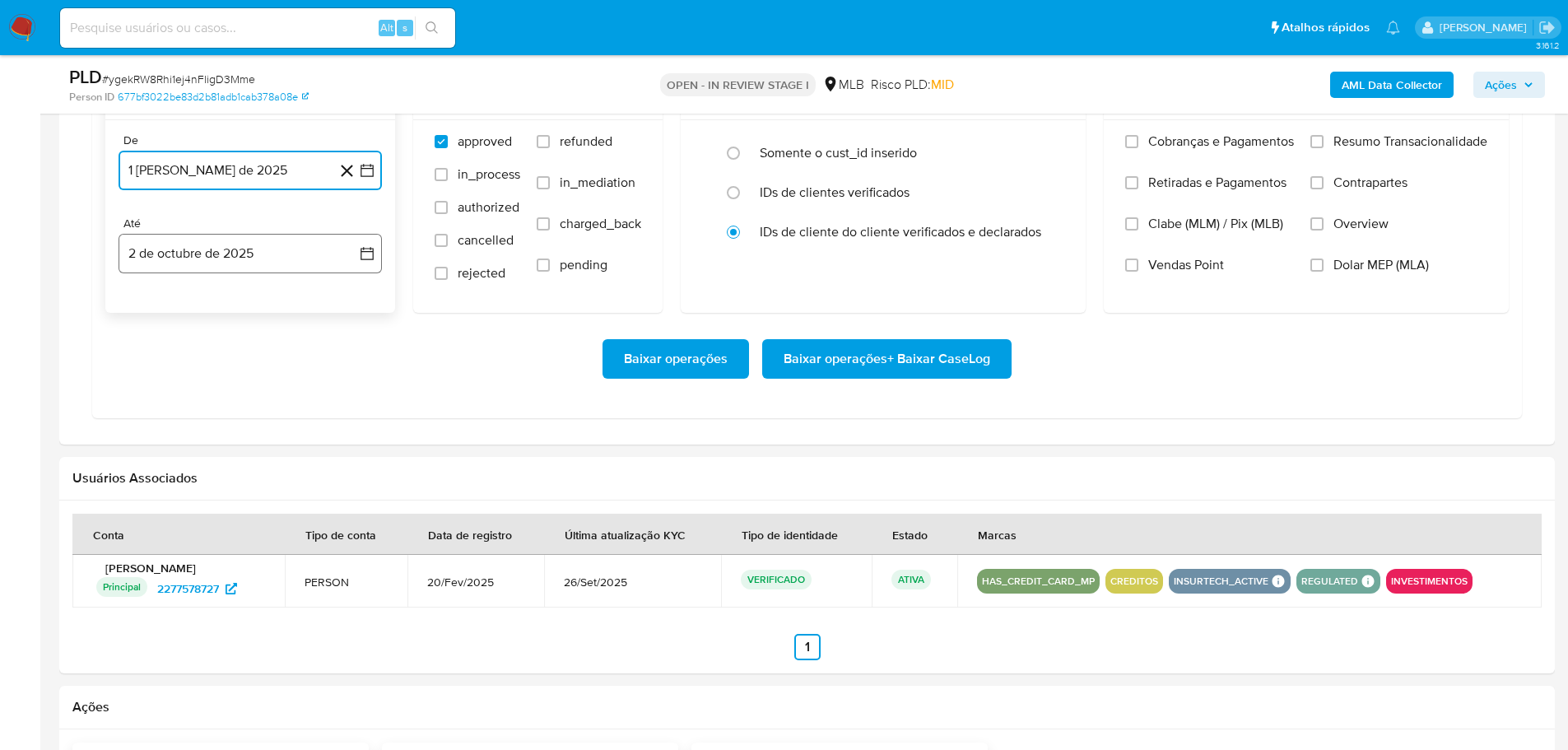
click at [268, 262] on button "2 de octubre de 2025" at bounding box center [250, 252] width 263 height 39
click at [142, 309] on icon "Mes anterior" at bounding box center [149, 313] width 20 height 20
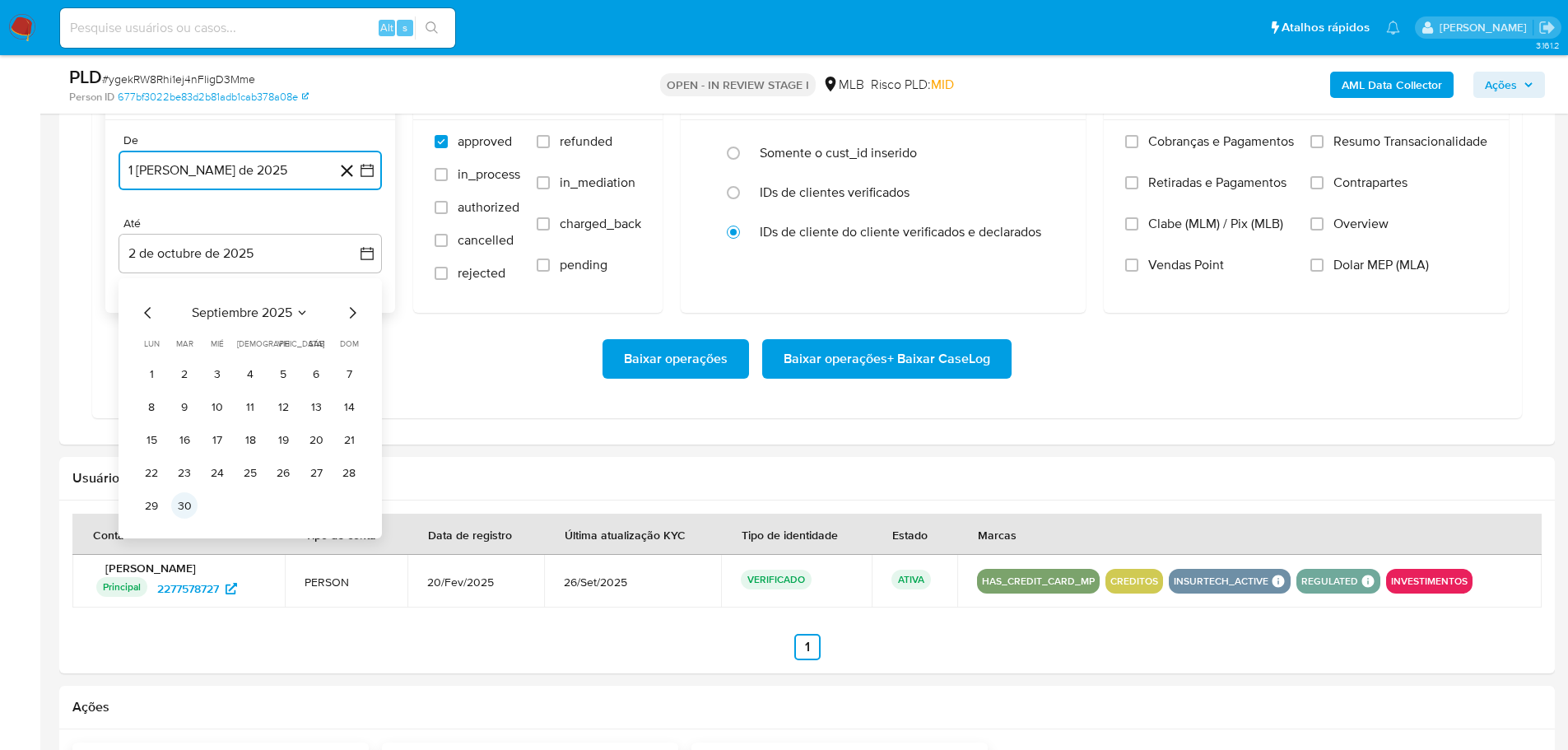
click at [183, 504] on button "30" at bounding box center [184, 505] width 26 height 26
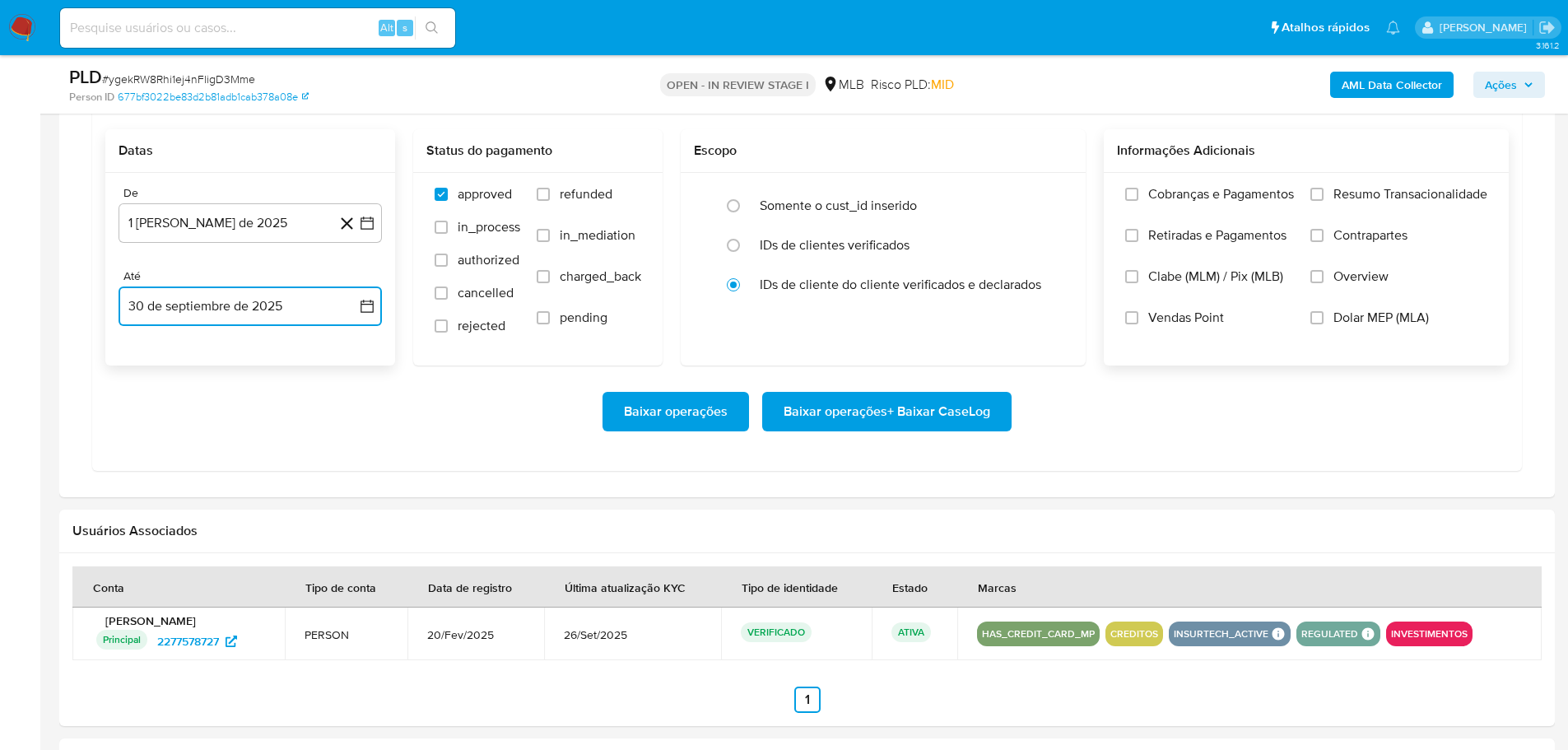
scroll to position [1317, 0]
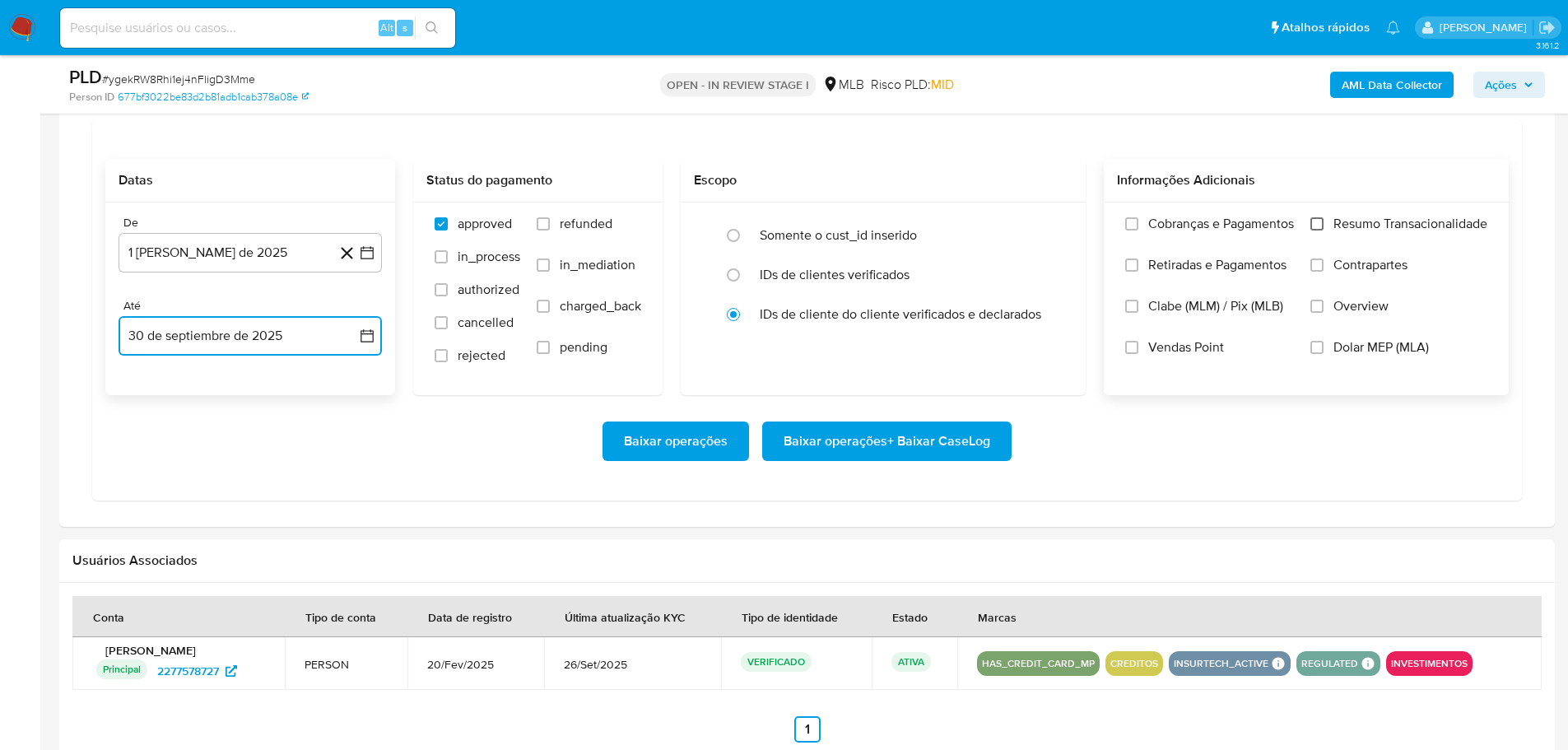
click at [1314, 222] on input "Resumo Transacionalidade" at bounding box center [1316, 223] width 13 height 13
click at [928, 437] on span "Baixar operações + Baixar CaseLog" at bounding box center [887, 441] width 207 height 36
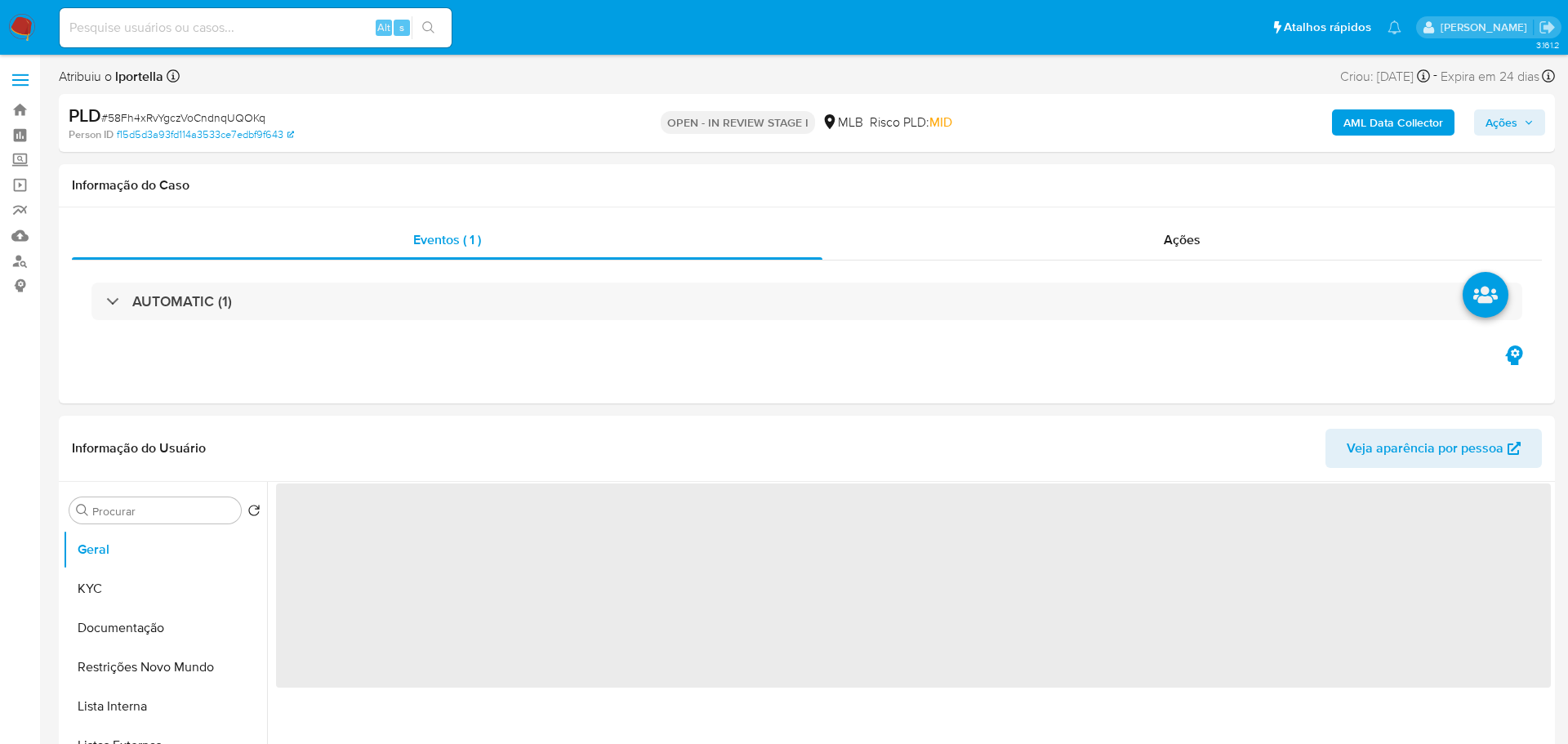
select select "10"
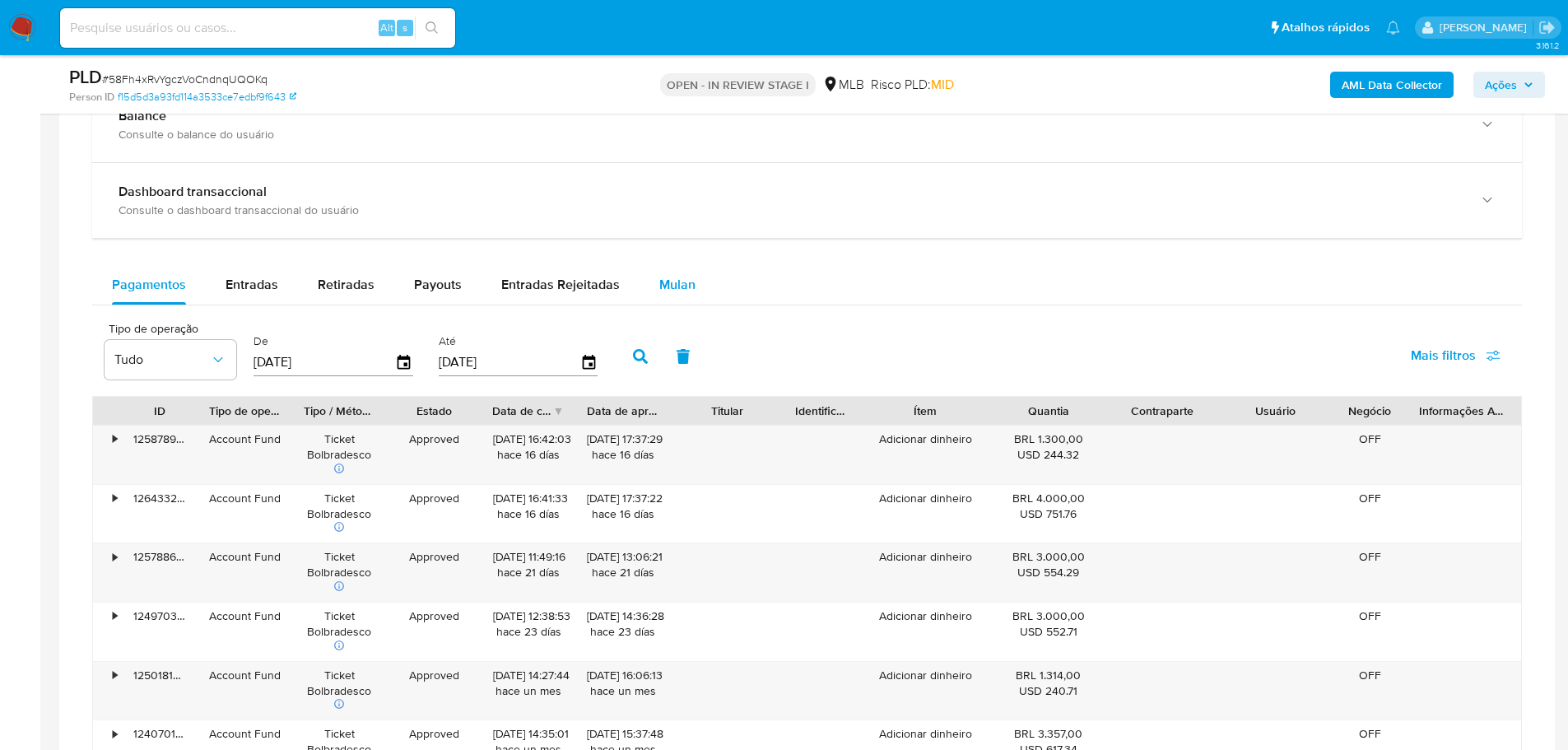
click at [667, 276] on span "Mulan" at bounding box center [677, 284] width 36 height 19
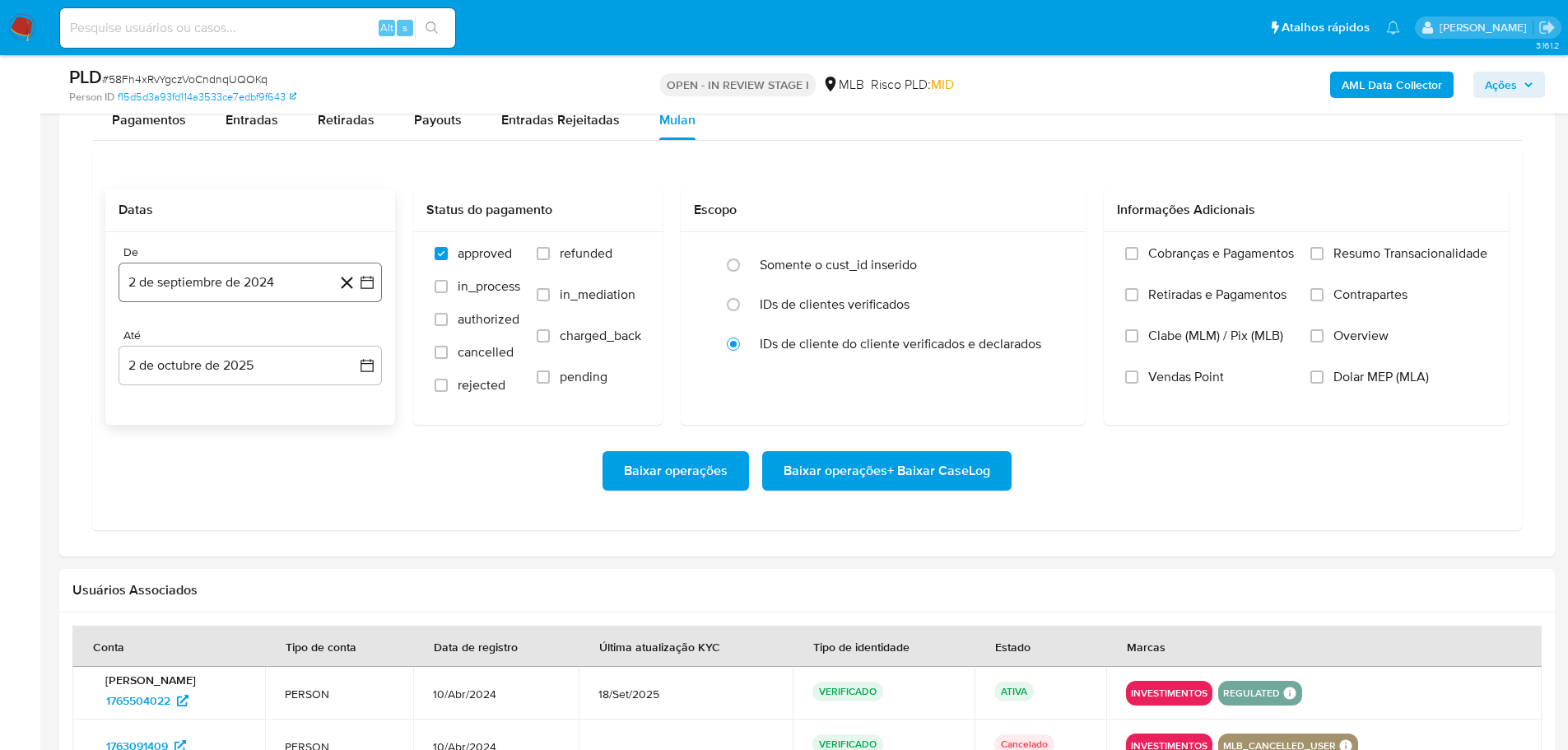
click at [205, 287] on button "2 de septiembre de 2024" at bounding box center [250, 282] width 263 height 39
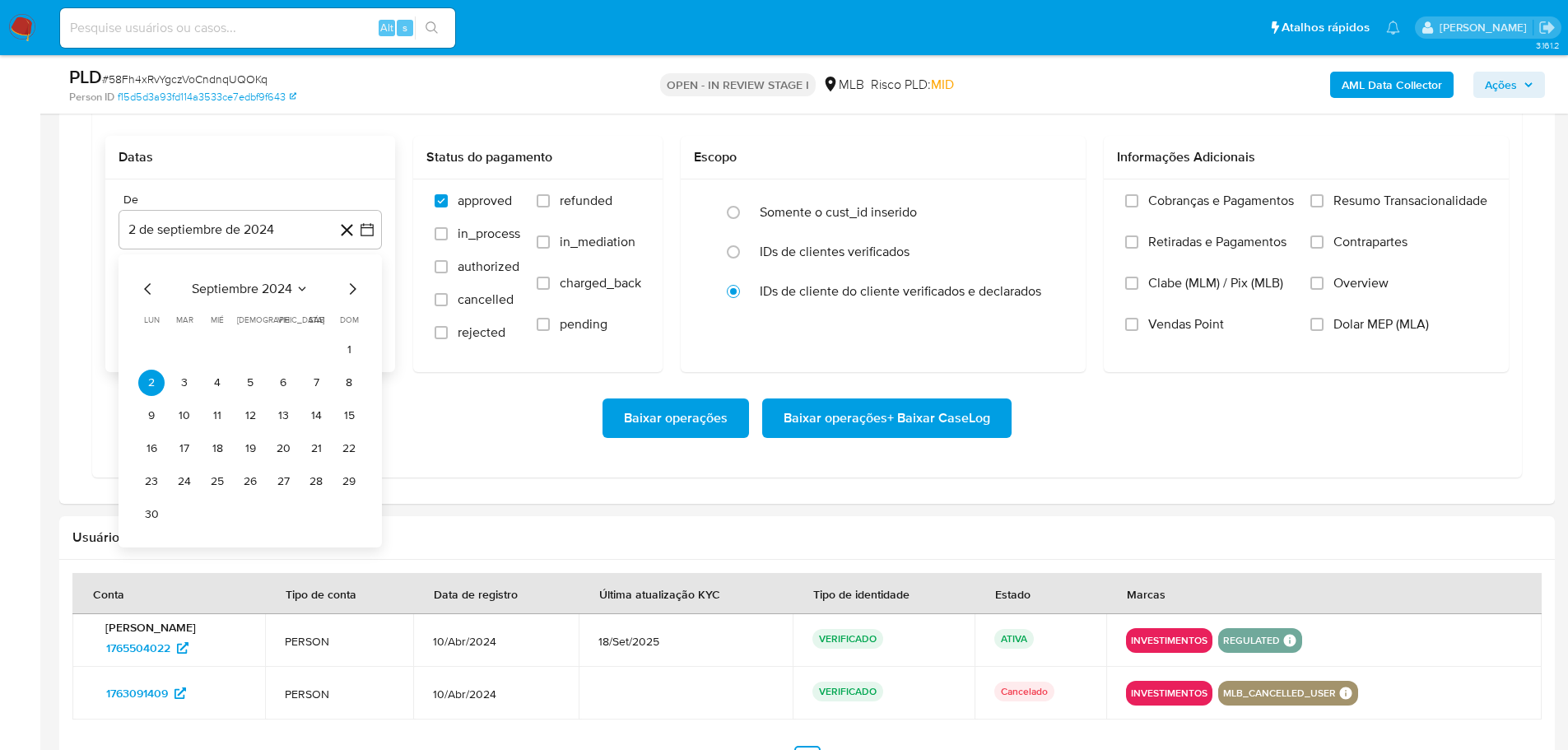
scroll to position [1481, 0]
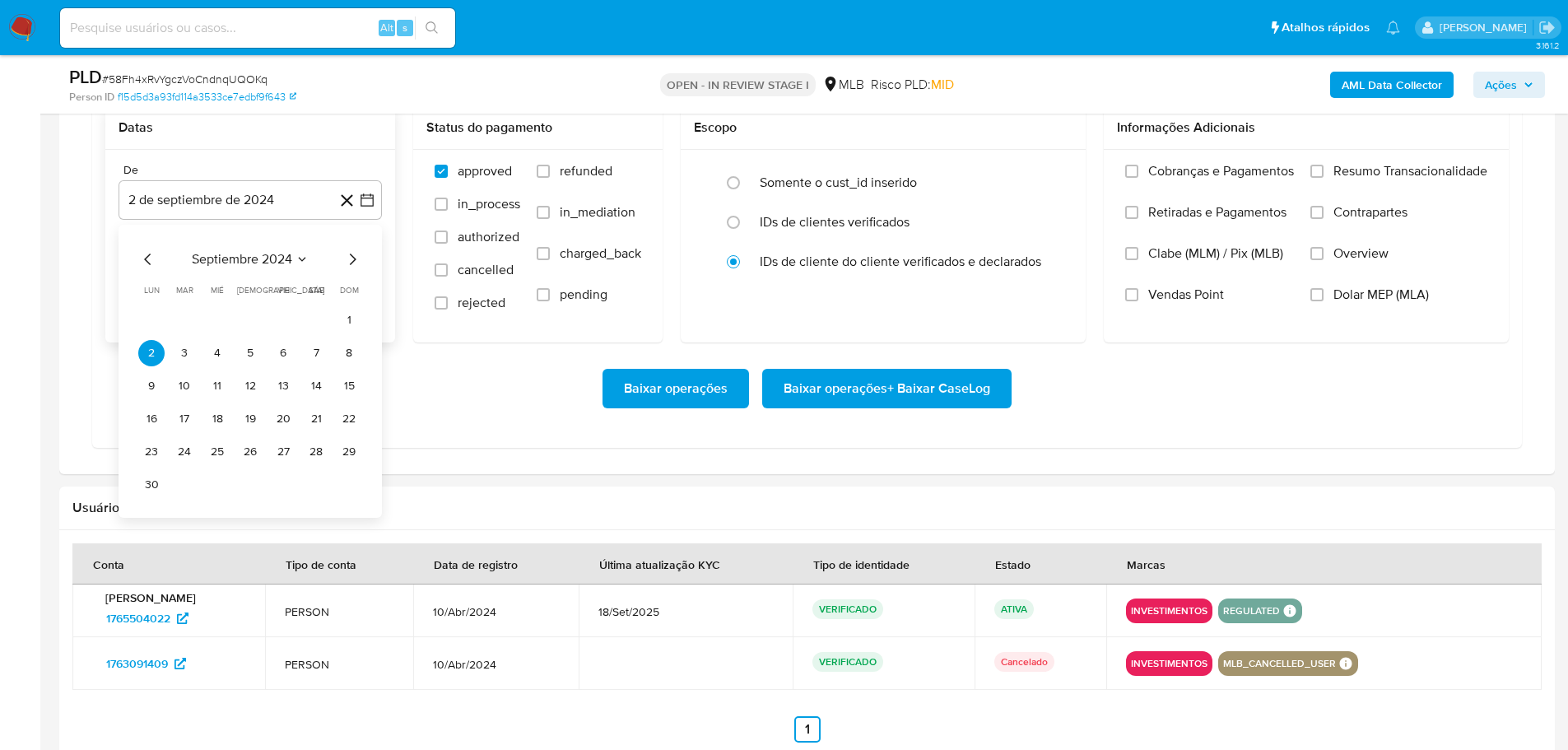
click at [352, 256] on icon "Mes siguiente" at bounding box center [353, 259] width 6 height 12
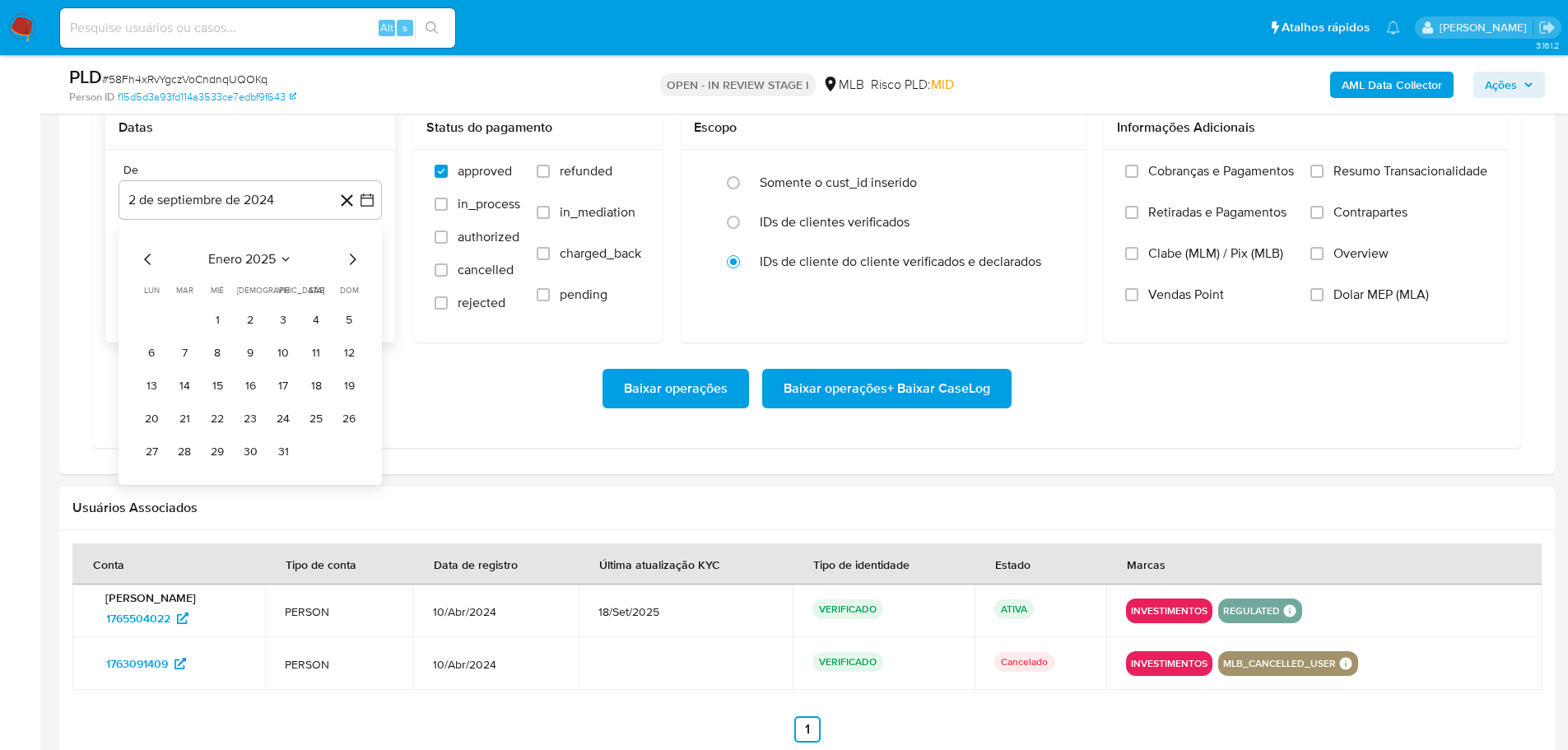
click at [352, 256] on icon "Mes siguiente" at bounding box center [353, 259] width 6 height 12
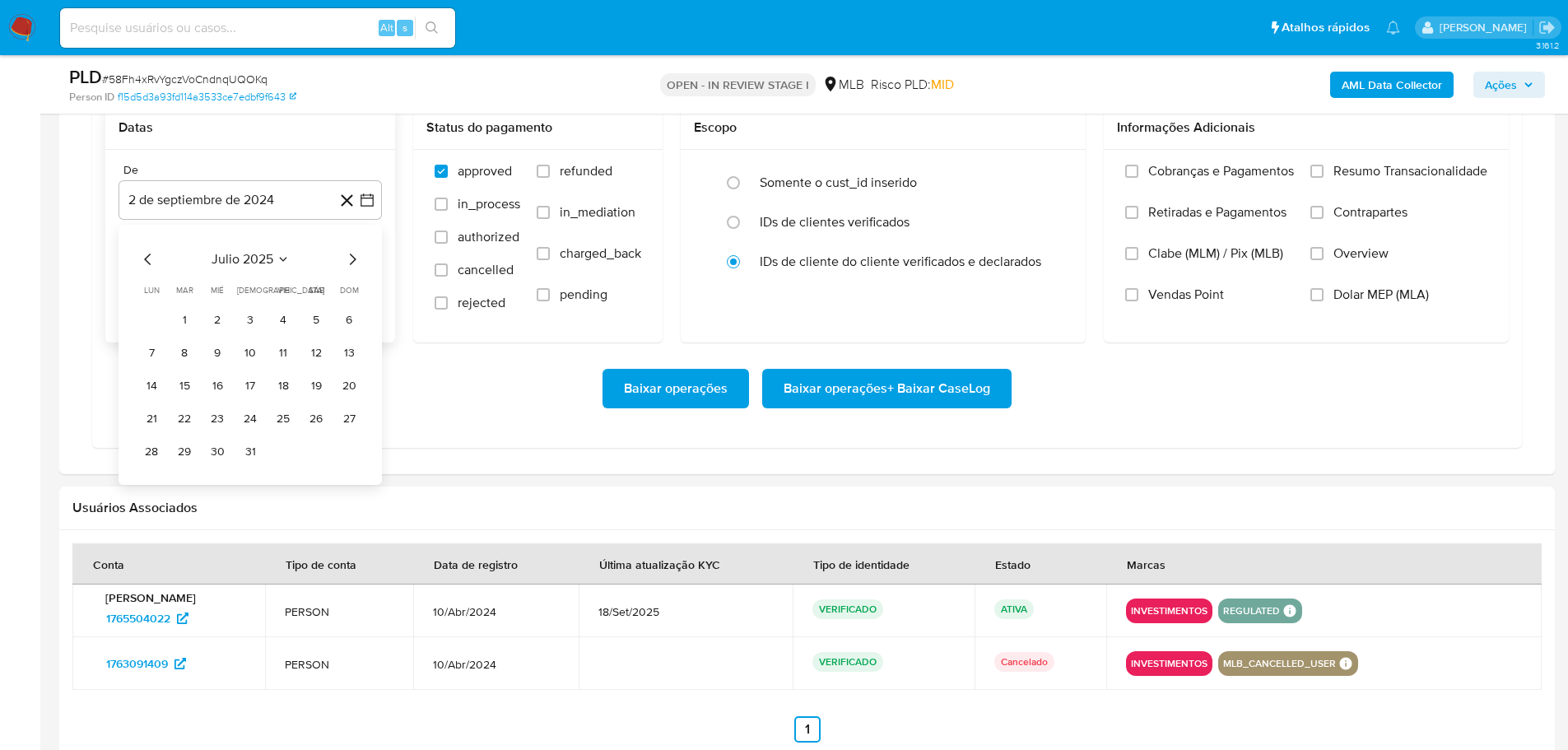
click at [352, 256] on icon "Mes siguiente" at bounding box center [353, 259] width 6 height 12
click at [288, 316] on button "1" at bounding box center [283, 320] width 26 height 26
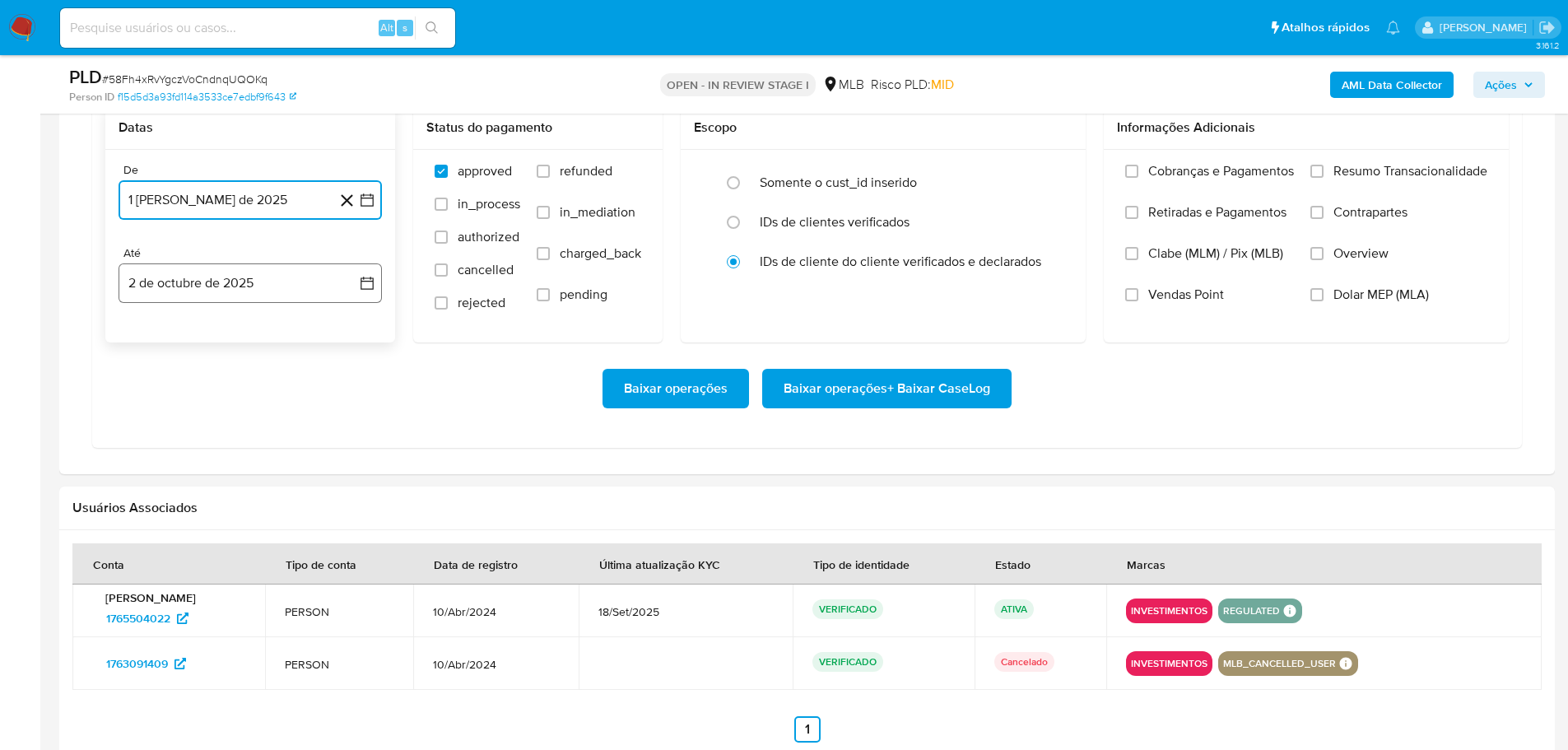
click at [284, 296] on button "2 de octubre de 2025" at bounding box center [250, 283] width 263 height 39
click at [154, 346] on icon "Mes anterior" at bounding box center [149, 343] width 20 height 20
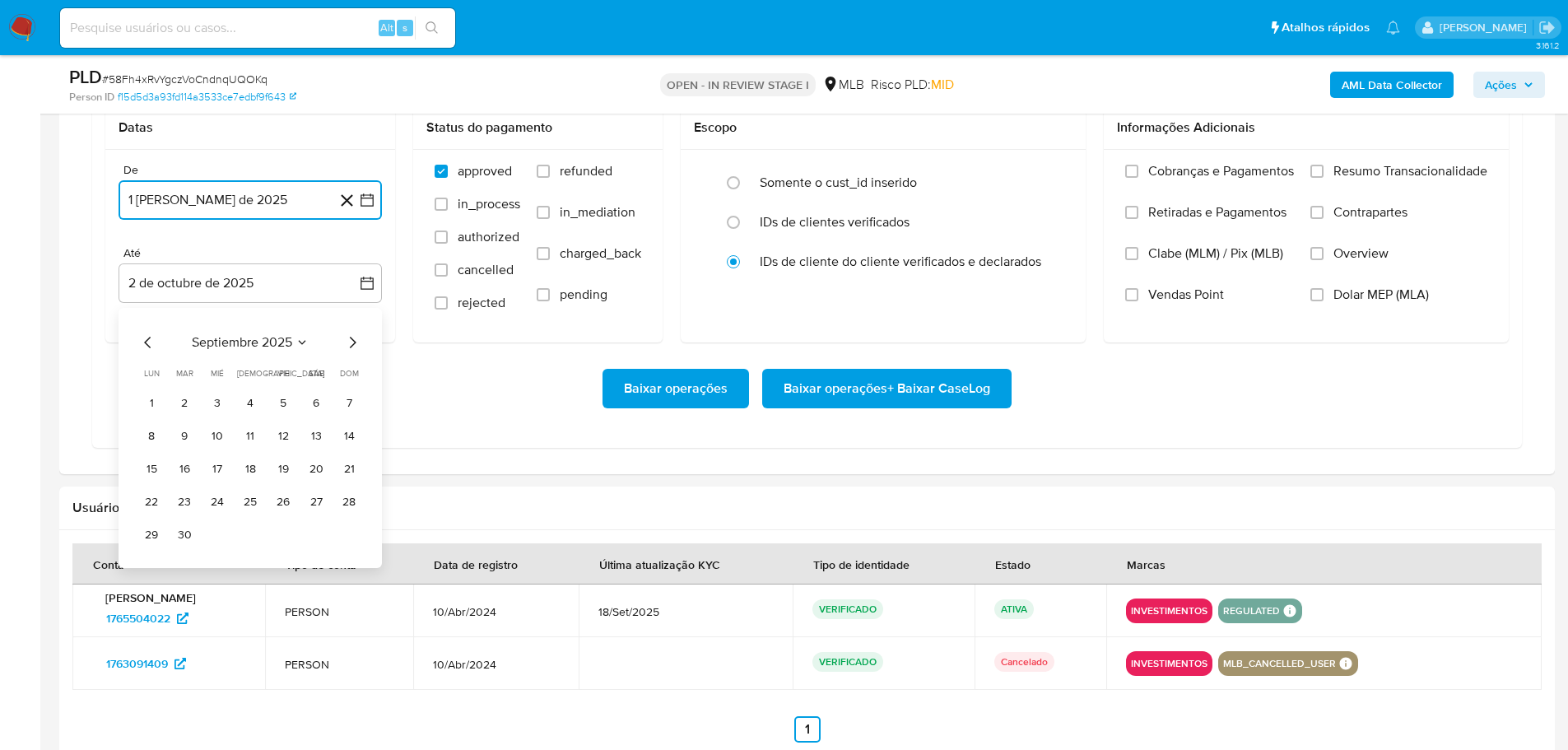
drag, startPoint x: 186, startPoint y: 529, endPoint x: 1088, endPoint y: 344, distance: 920.8
click at [185, 530] on button "30" at bounding box center [184, 534] width 26 height 26
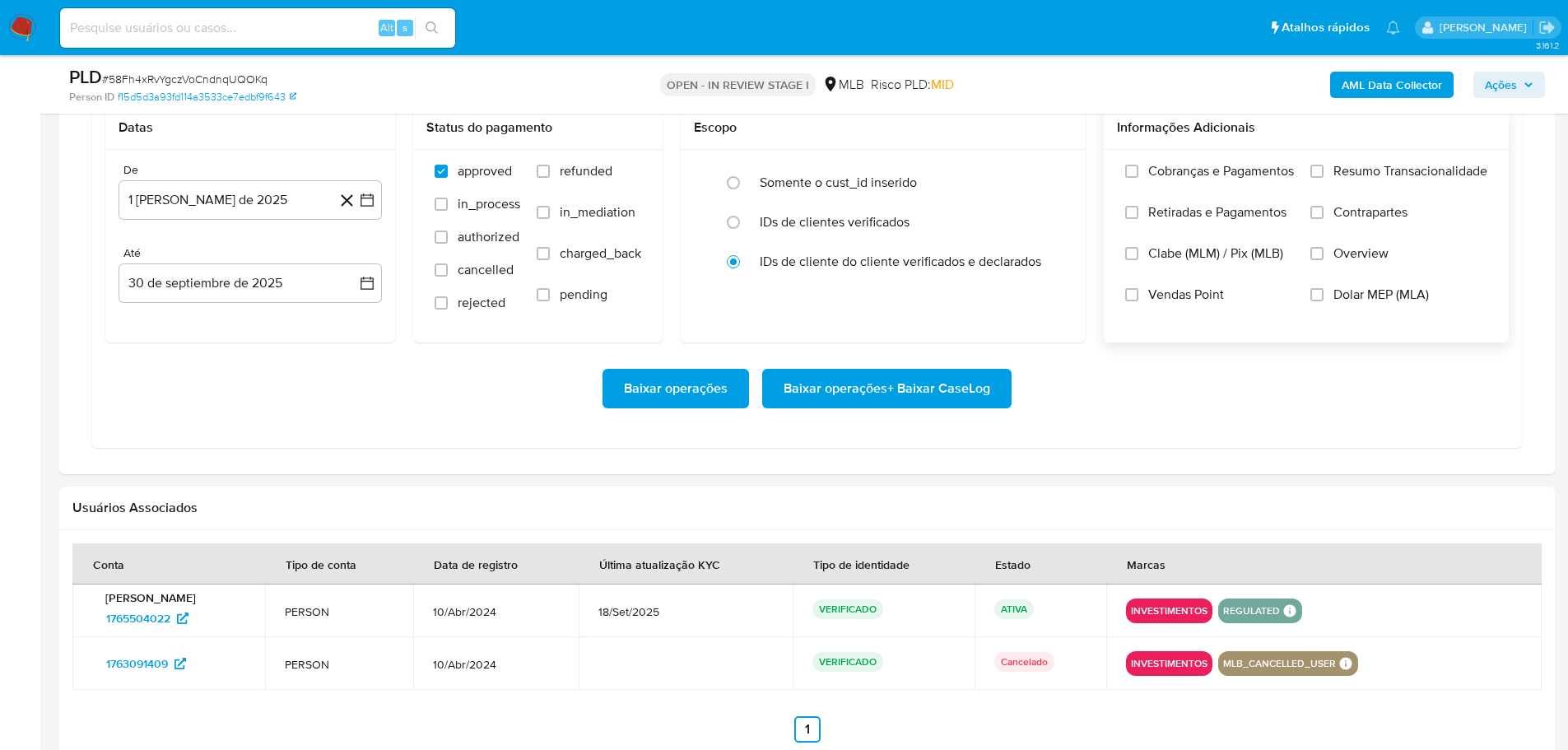
click at [1322, 160] on div "Cobranças e Pagamentos Retiradas e Pagamentos Clabe (MLM) / Pix (MLB) Vendas Po…" at bounding box center [1306, 244] width 405 height 190
click at [1320, 165] on input "Resumo Transacionalidade" at bounding box center [1316, 171] width 13 height 13
click at [971, 318] on div "Escopo Somente o cust_id inserido IDs de clientes verificados IDs de cliente do…" at bounding box center [883, 223] width 405 height 236
click at [958, 389] on span "Baixar operações + Baixar CaseLog" at bounding box center [887, 388] width 207 height 36
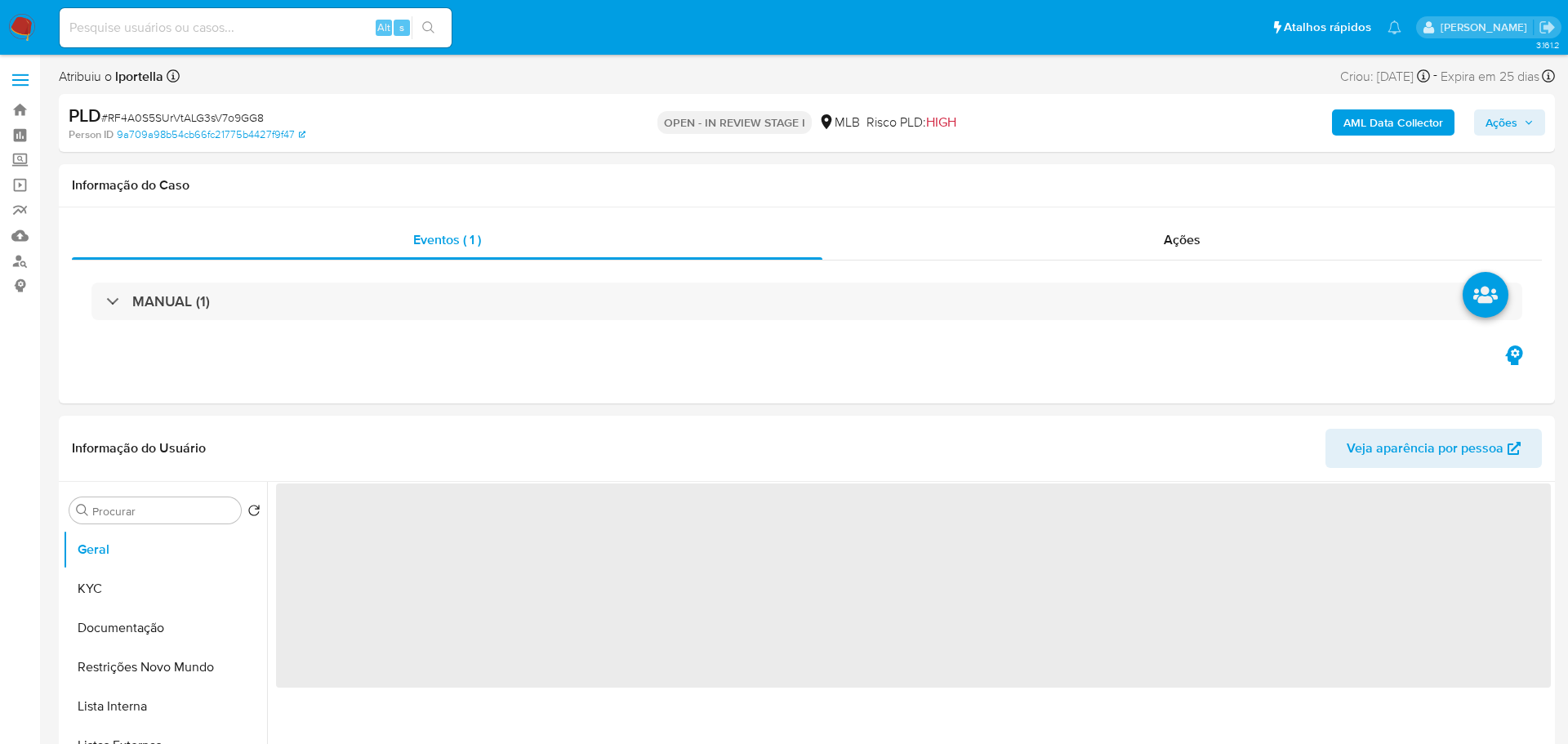
select select "10"
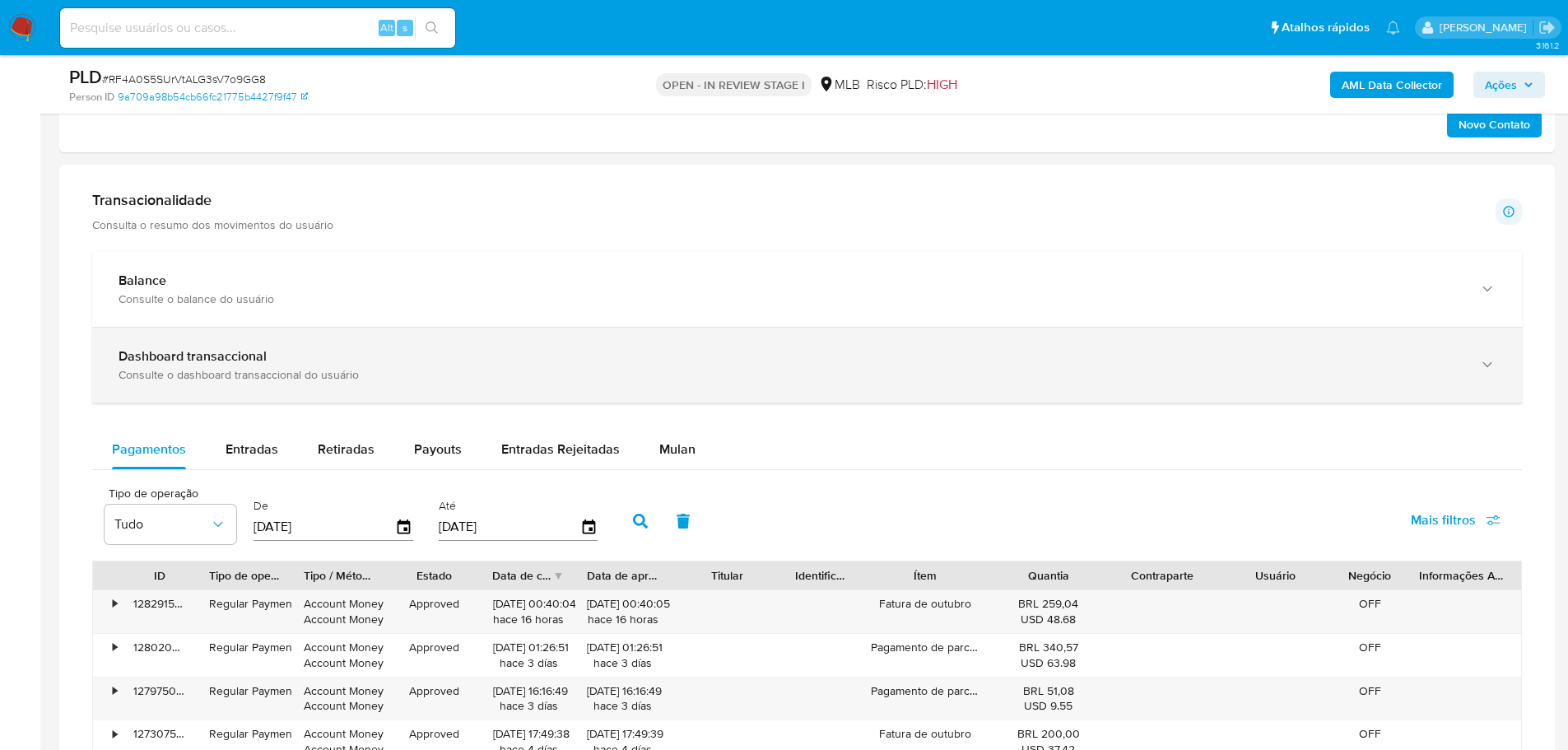
drag, startPoint x: 680, startPoint y: 458, endPoint x: 686, endPoint y: 393, distance: 65.3
click at [680, 459] on div "Mulan" at bounding box center [677, 448] width 36 height 39
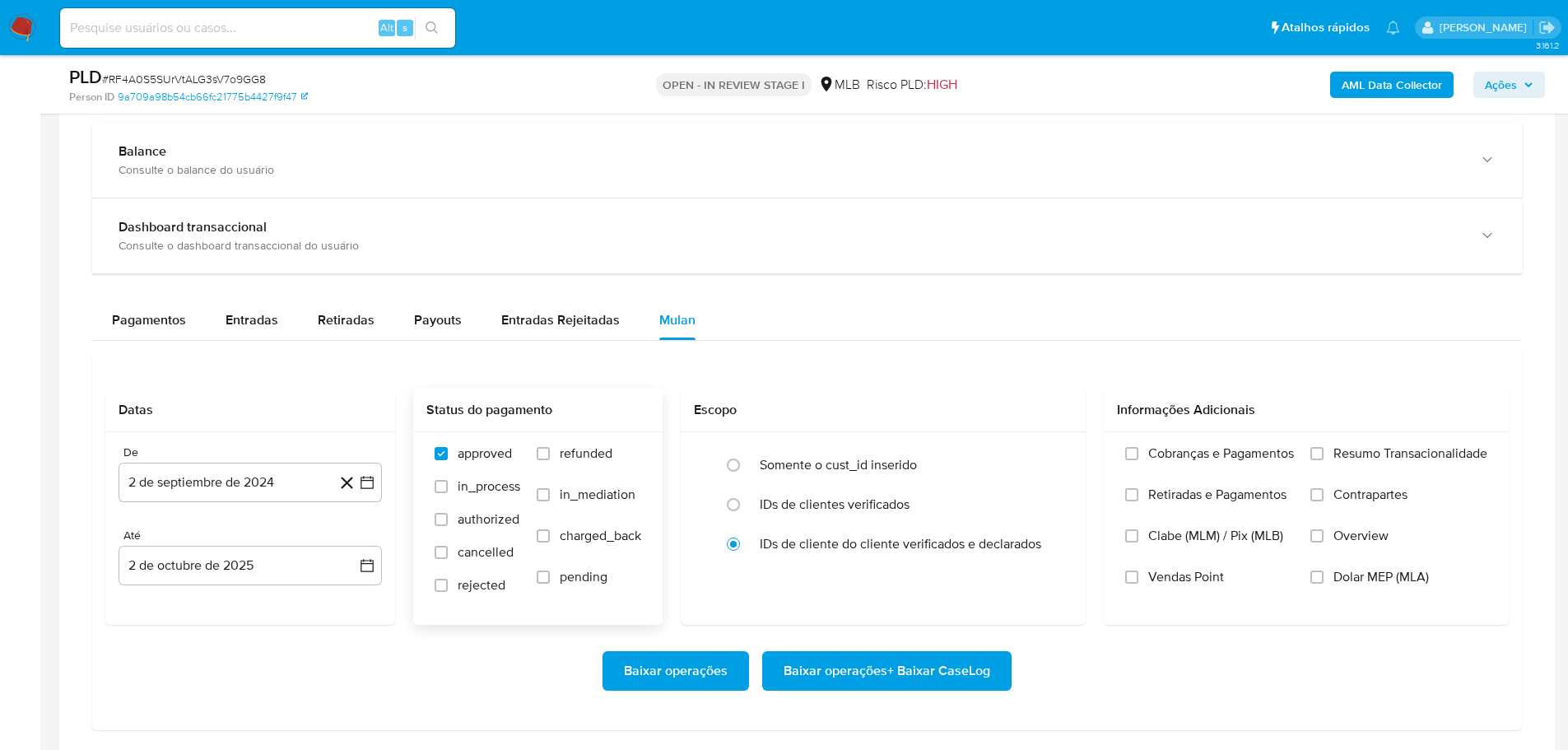
scroll to position [1399, 0]
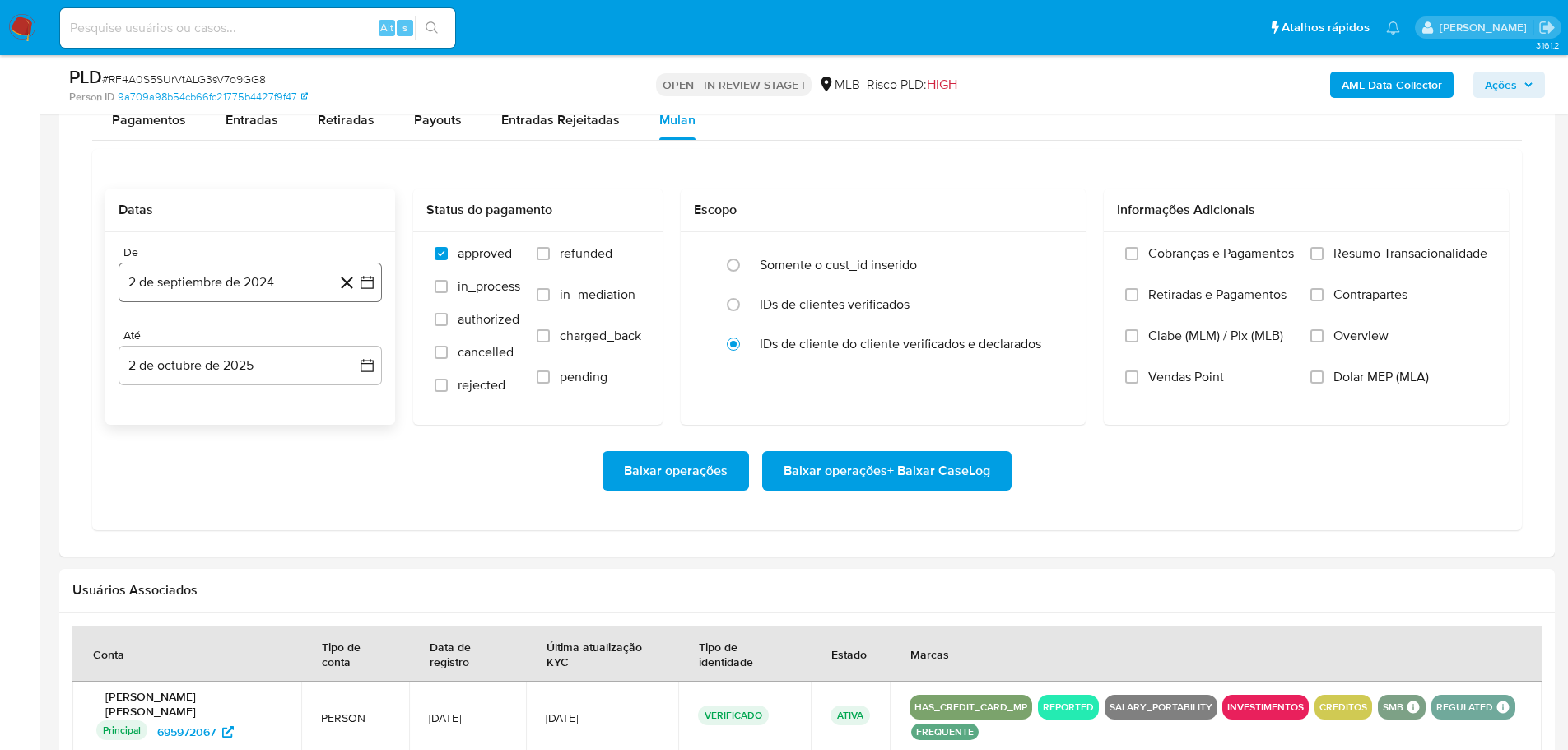
click at [226, 286] on button "2 de septiembre de 2024" at bounding box center [250, 282] width 263 height 39
click at [352, 340] on icon "Mes siguiente" at bounding box center [353, 342] width 20 height 20
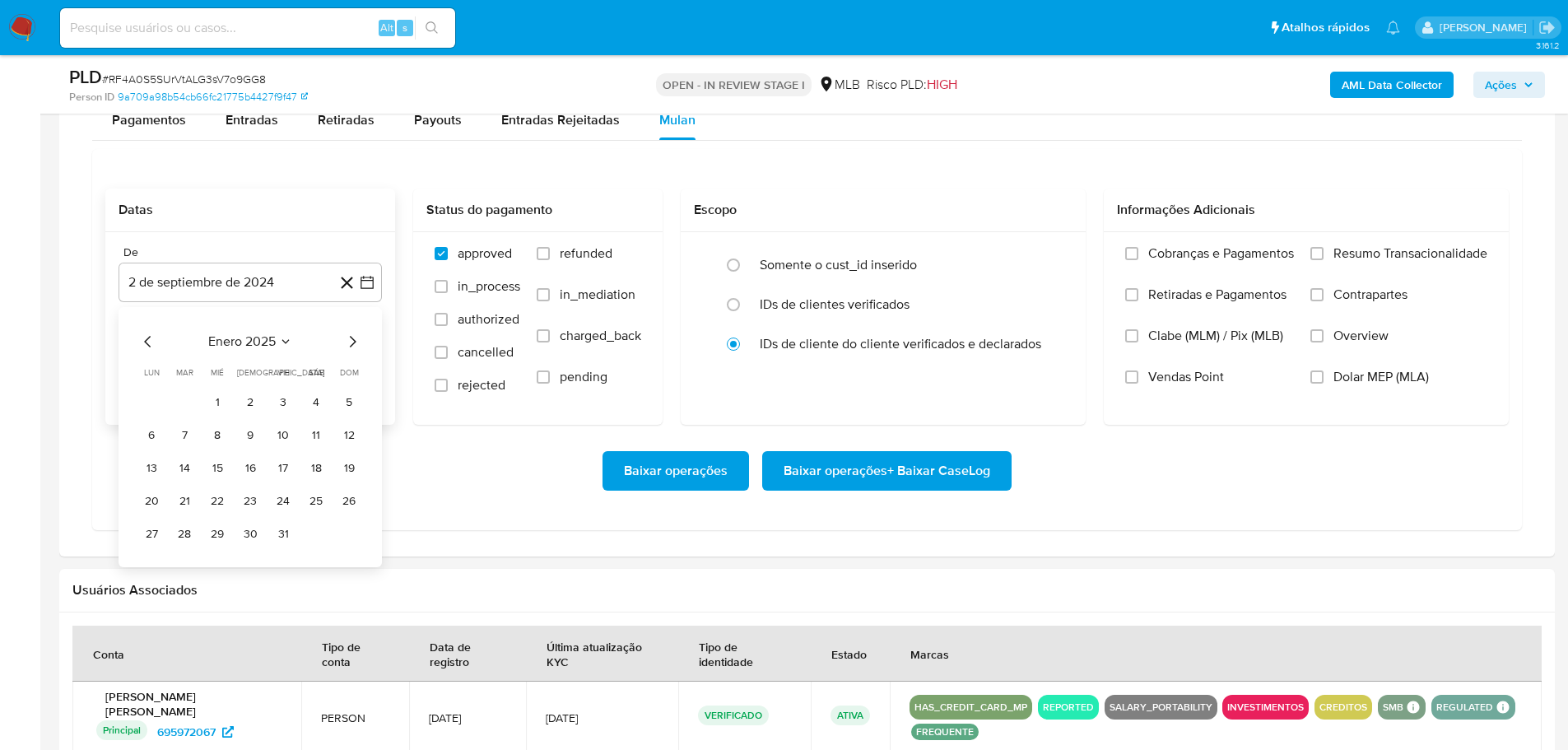
click at [352, 340] on icon "Mes siguiente" at bounding box center [353, 342] width 20 height 20
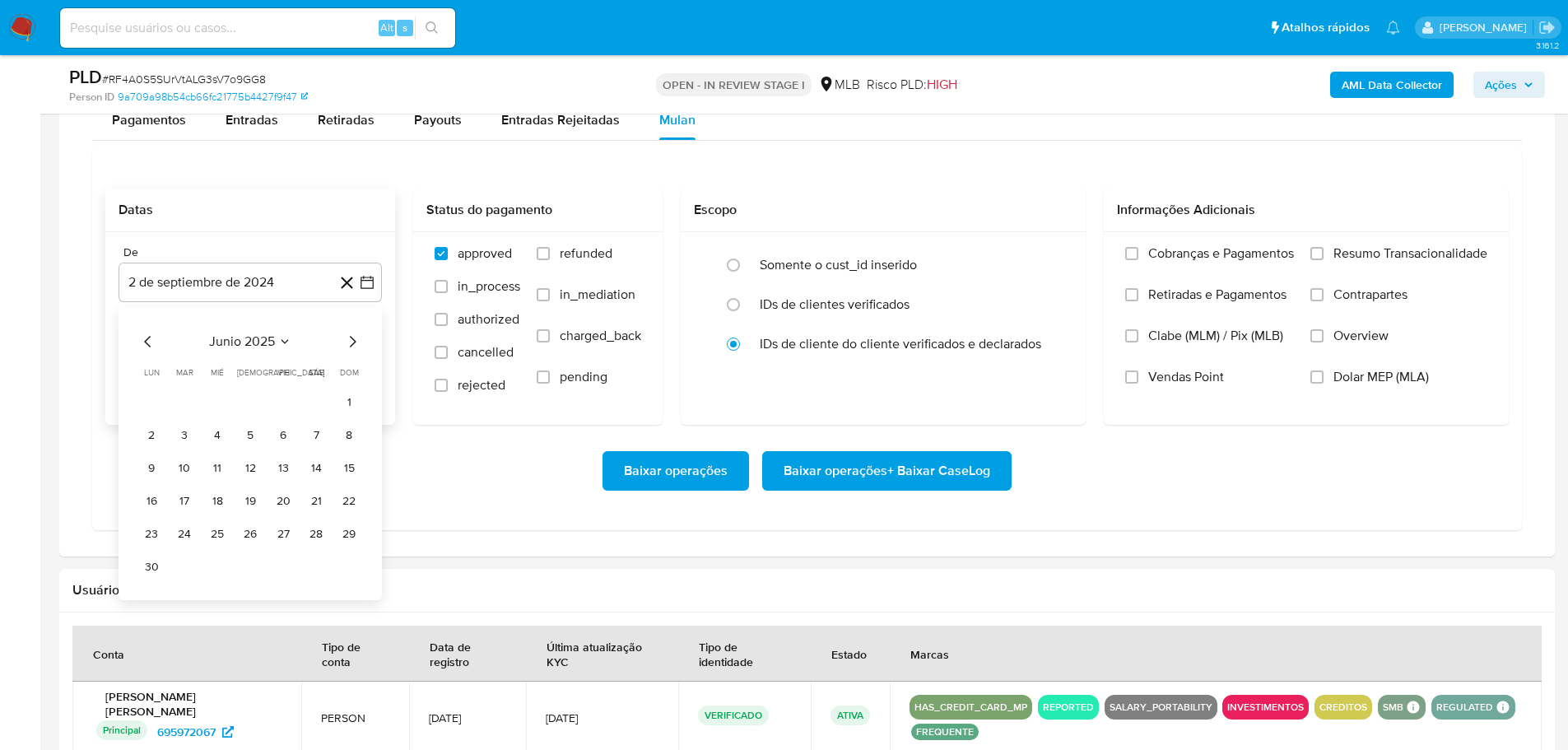
click at [352, 340] on icon "Mes siguiente" at bounding box center [353, 342] width 20 height 20
click at [279, 409] on button "1" at bounding box center [283, 402] width 26 height 26
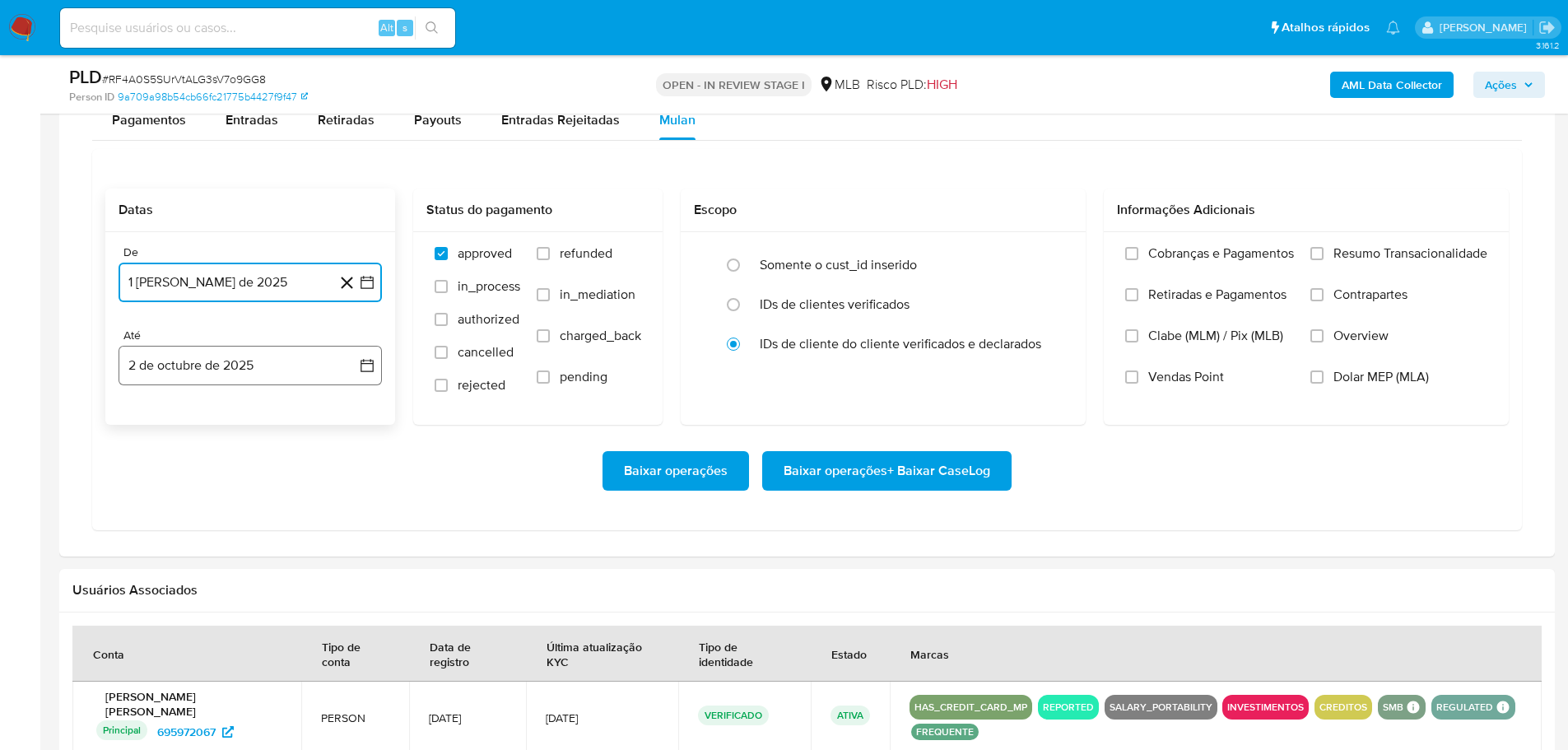
click at [282, 379] on button "2 de octubre de 2025" at bounding box center [250, 365] width 263 height 39
click at [144, 423] on icon "Mes anterior" at bounding box center [149, 425] width 20 height 20
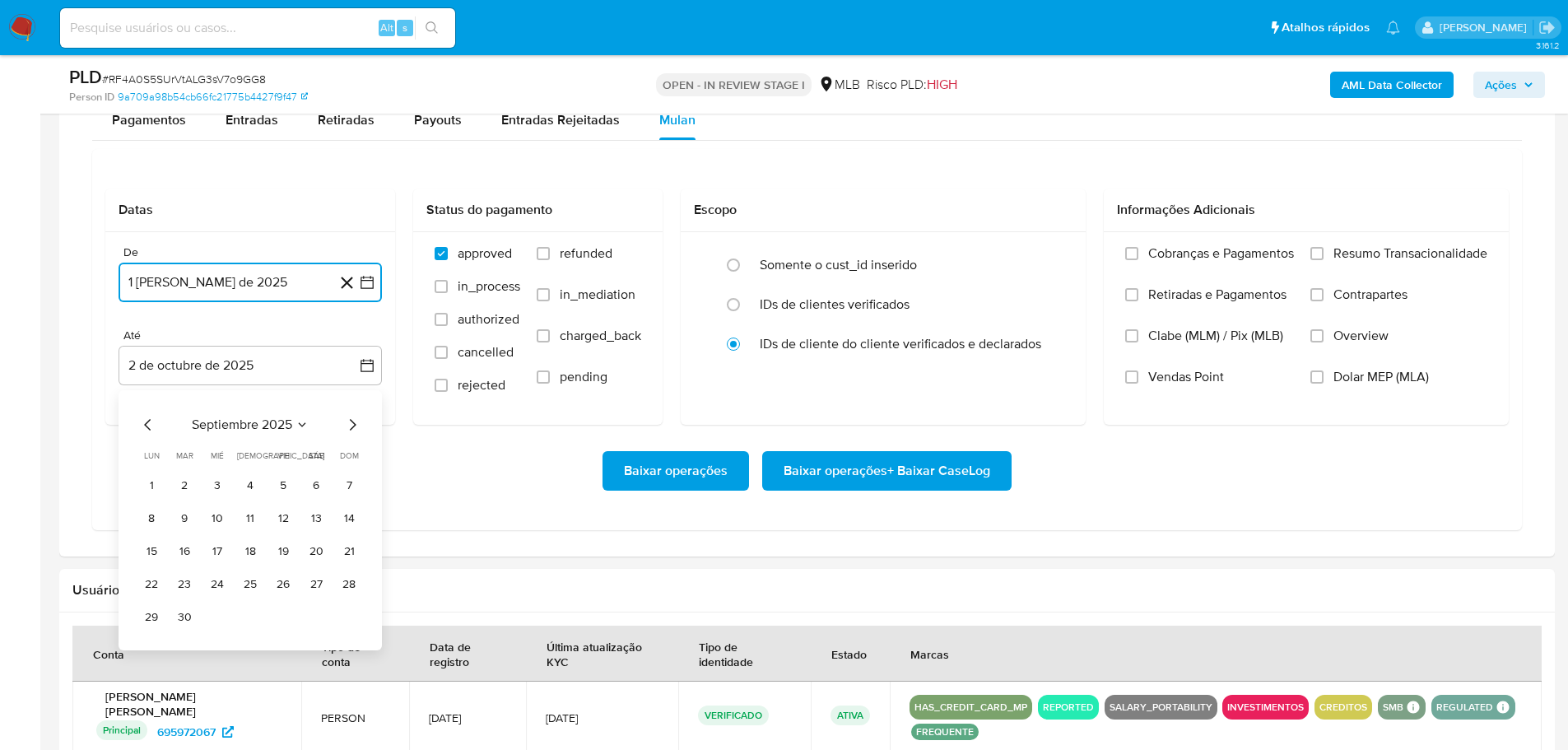
click at [188, 611] on button "30" at bounding box center [184, 617] width 26 height 26
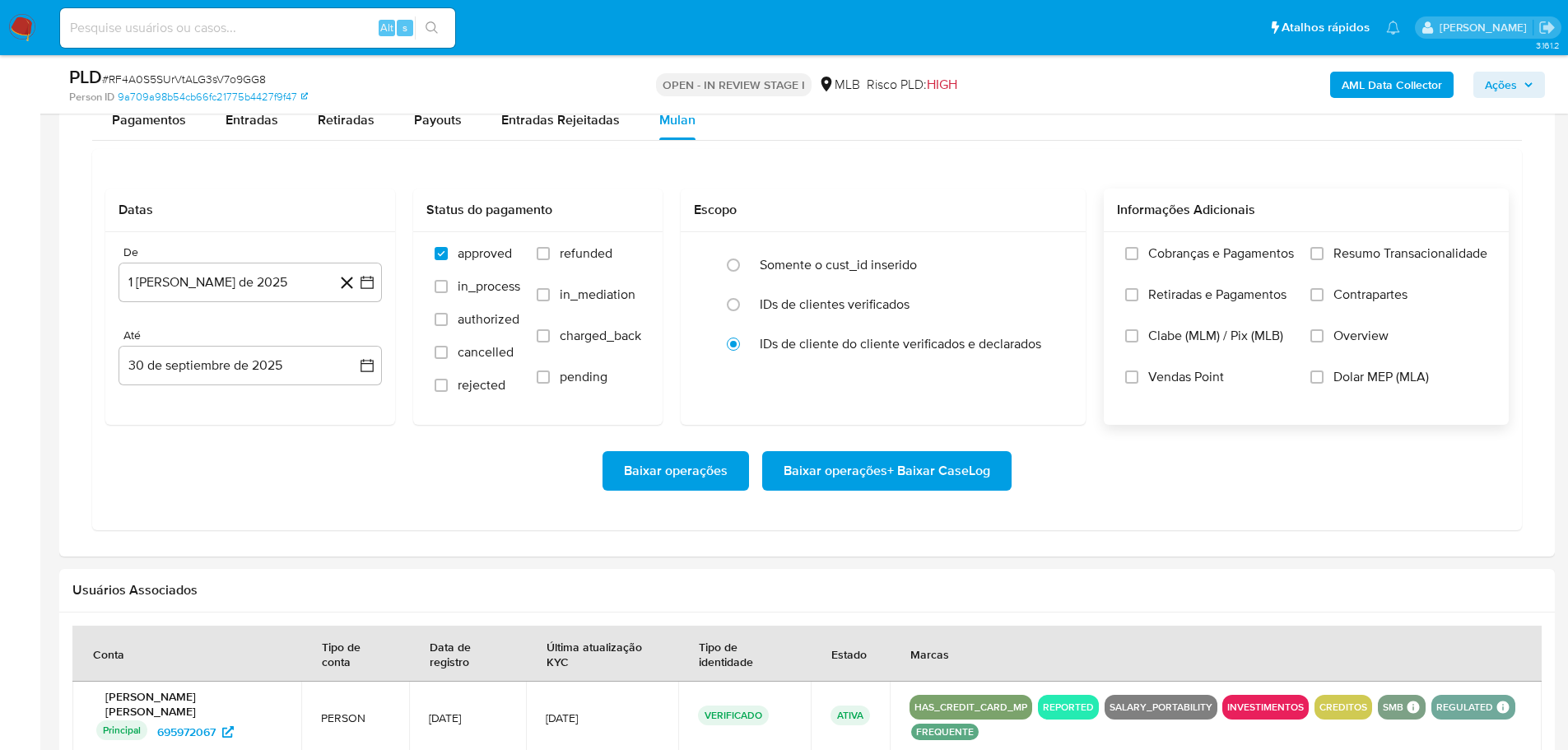
click at [1306, 258] on div "Cobranças e Pagamentos Retiradas e Pagamentos Clabe (MLM) / Pix (MLB) Vendas Po…" at bounding box center [1305, 327] width 378 height 165
click at [1316, 252] on input "Resumo Transacionalidade" at bounding box center [1316, 253] width 13 height 13
click at [972, 464] on span "Baixar operações + Baixar CaseLog" at bounding box center [887, 471] width 207 height 36
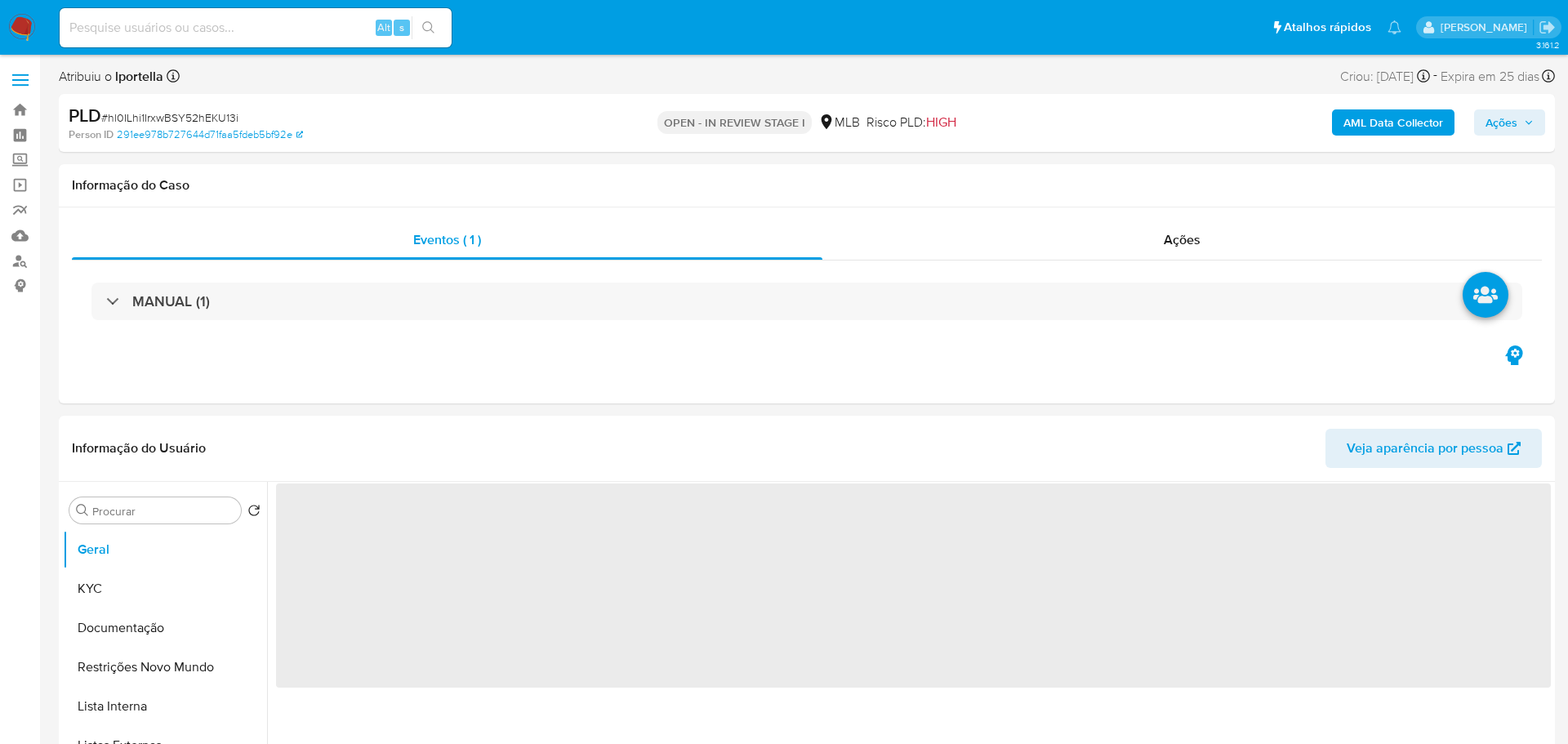
select select "10"
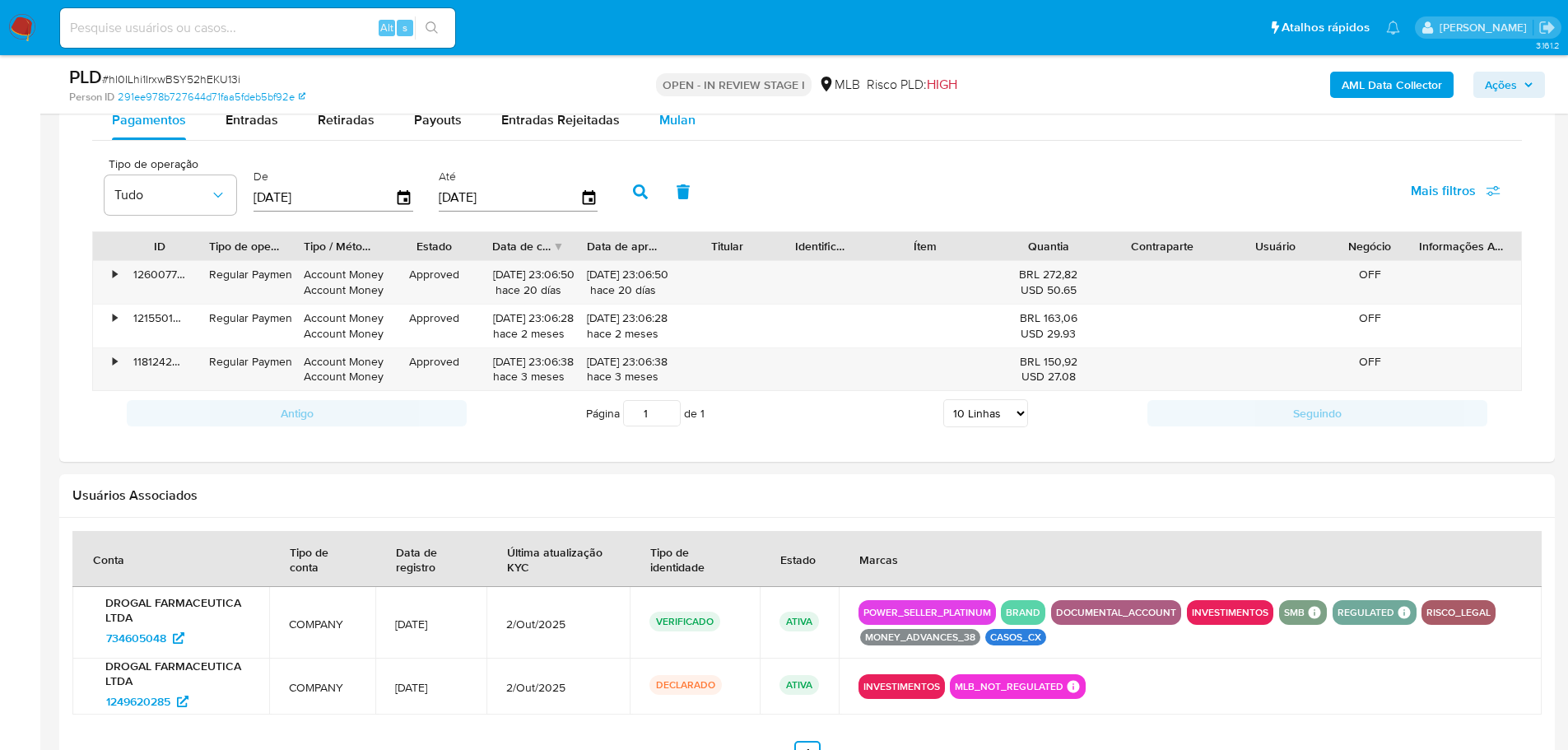
click at [665, 129] on div "Mulan" at bounding box center [677, 119] width 36 height 39
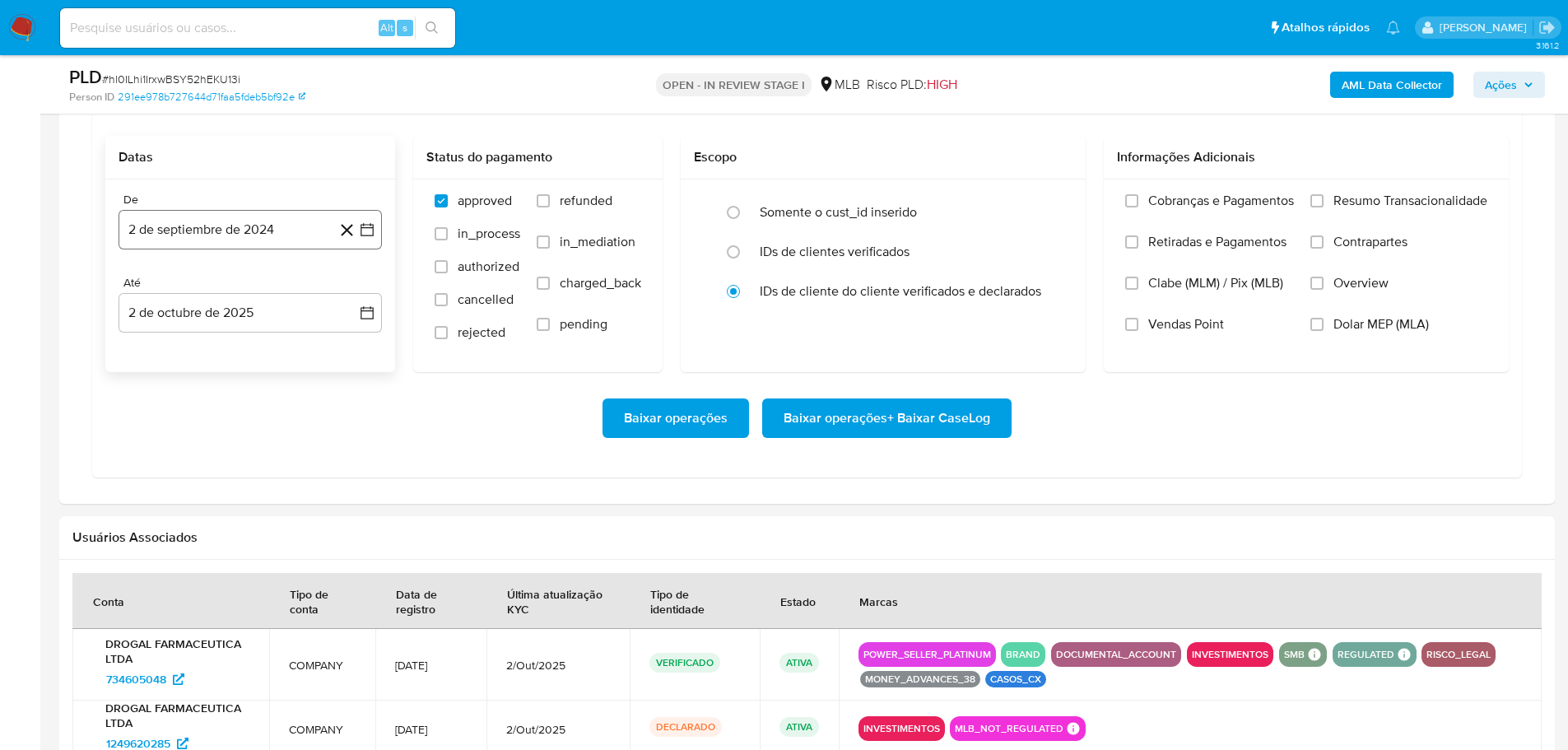
scroll to position [1481, 0]
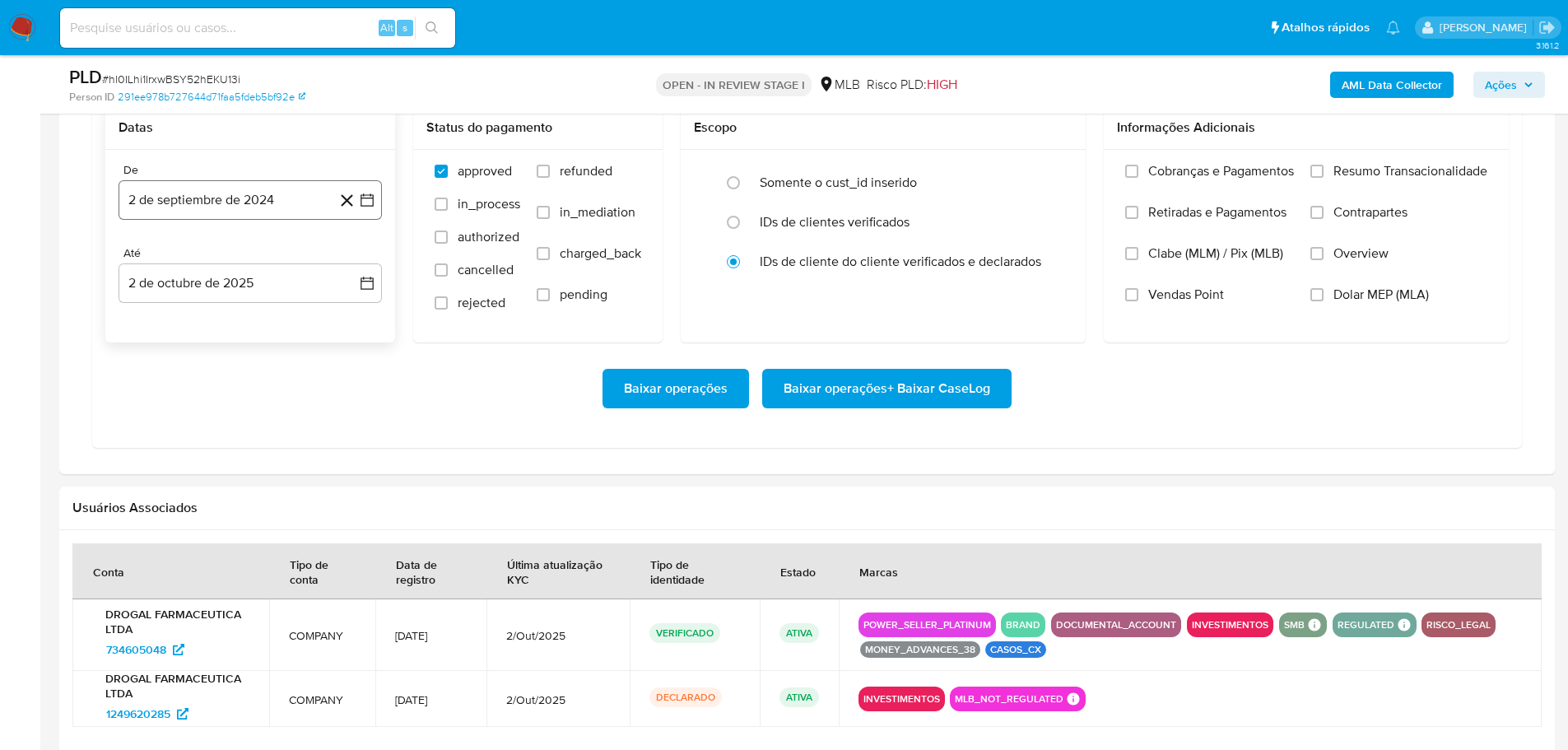
click at [233, 193] on button "2 de septiembre de 2024" at bounding box center [250, 200] width 263 height 39
click at [360, 259] on icon "Mes siguiente" at bounding box center [353, 260] width 20 height 20
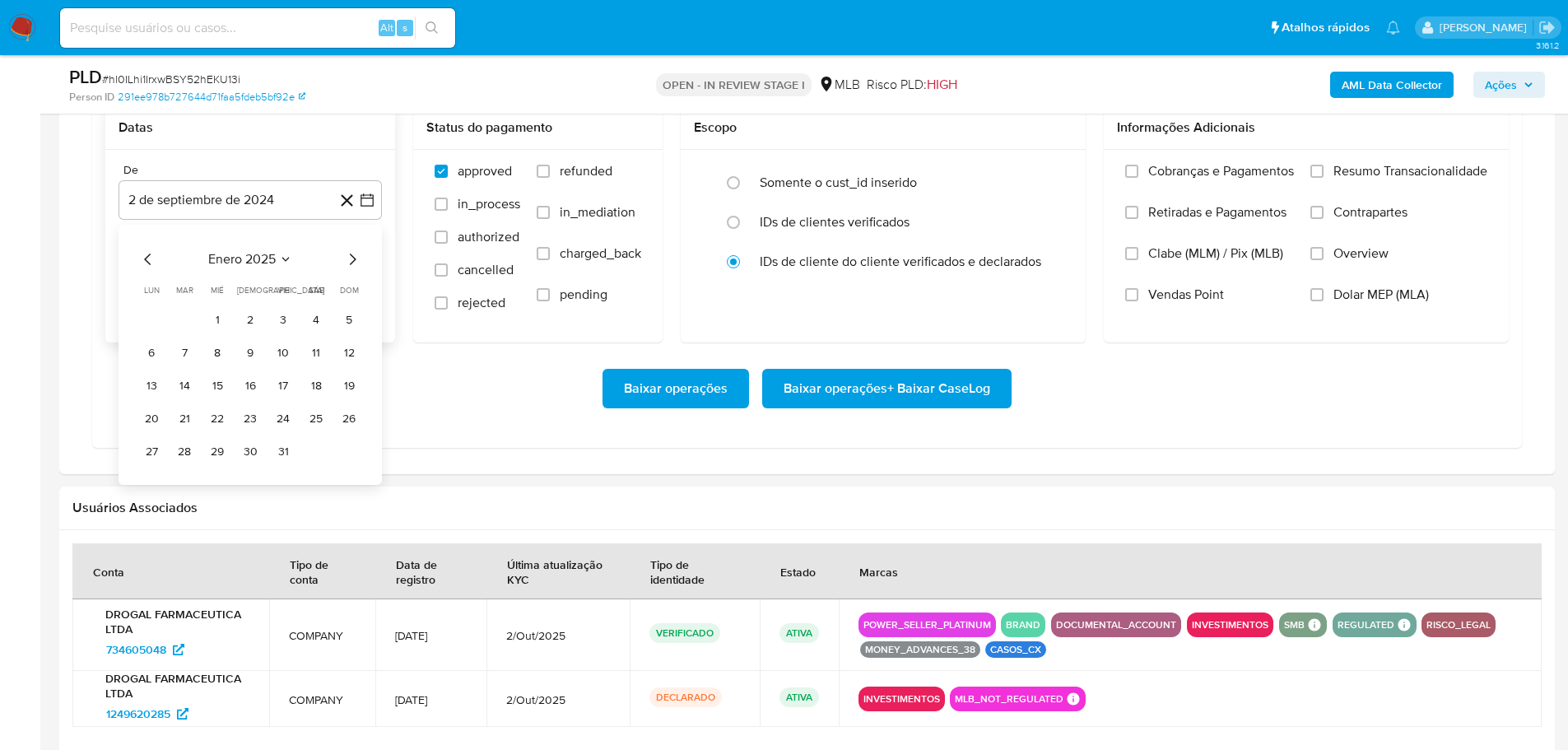
click at [360, 259] on icon "Mes siguiente" at bounding box center [353, 260] width 20 height 20
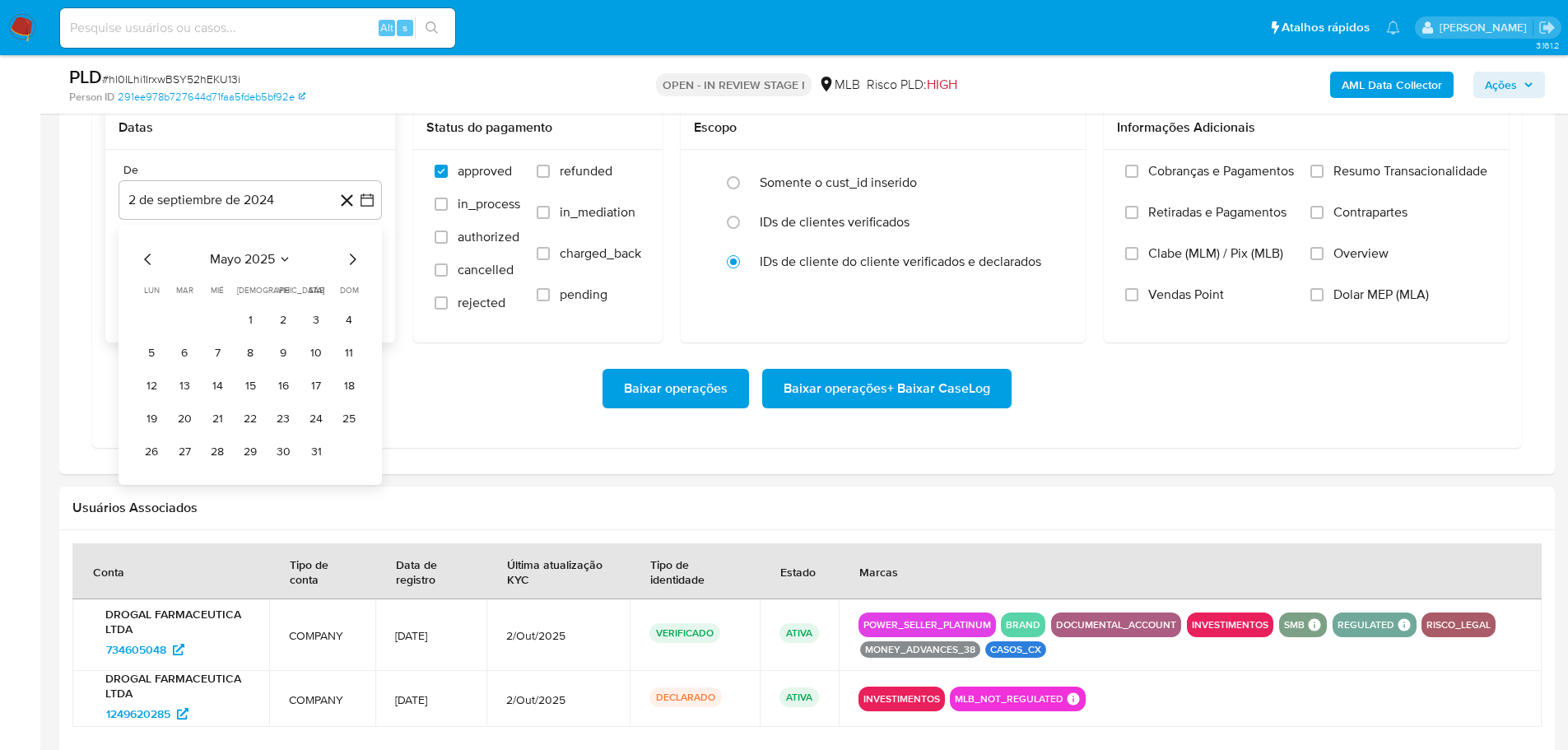
click at [360, 259] on icon "Mes siguiente" at bounding box center [353, 260] width 20 height 20
click at [281, 315] on button "1" at bounding box center [283, 320] width 26 height 26
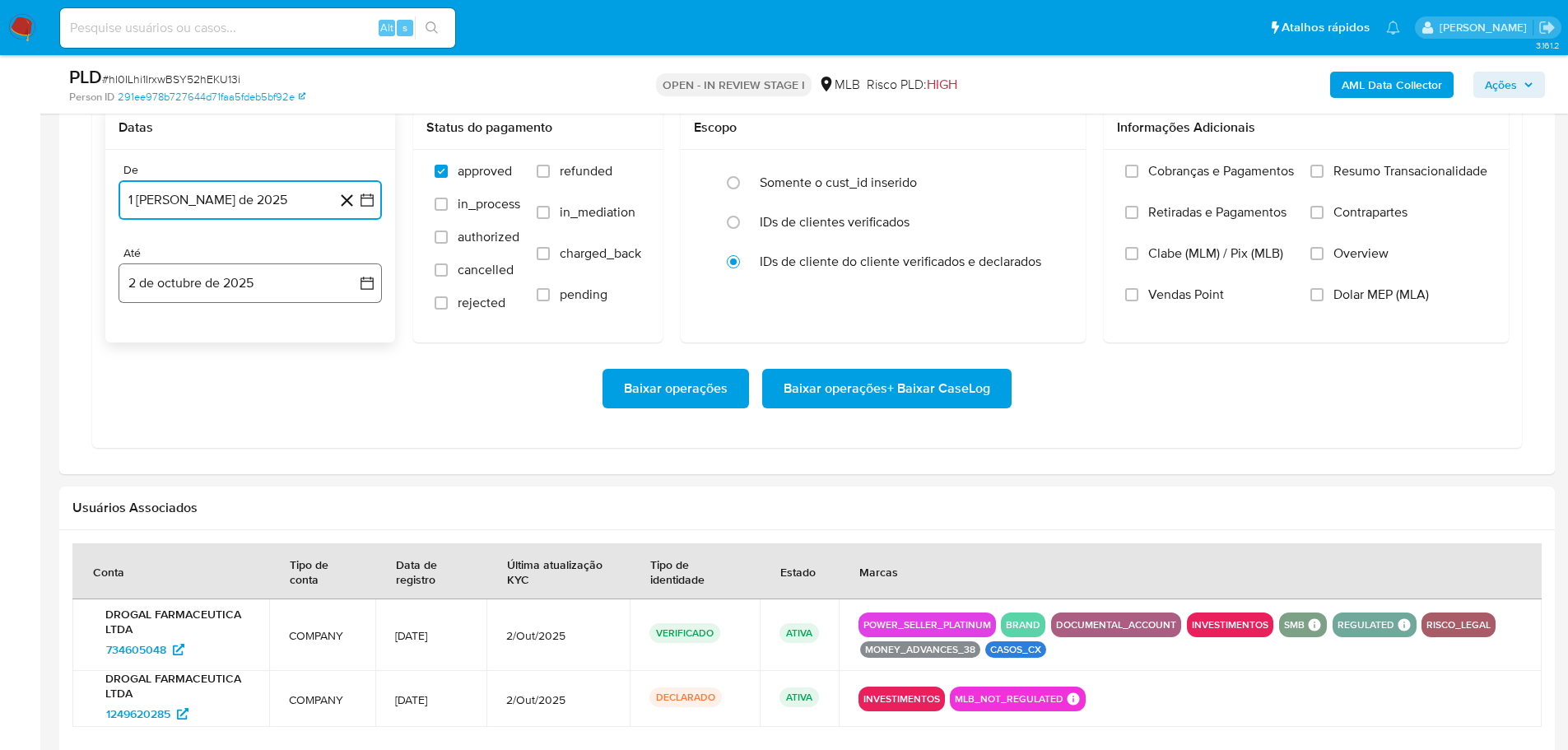
click at [289, 277] on button "2 de octubre de 2025" at bounding box center [250, 283] width 263 height 39
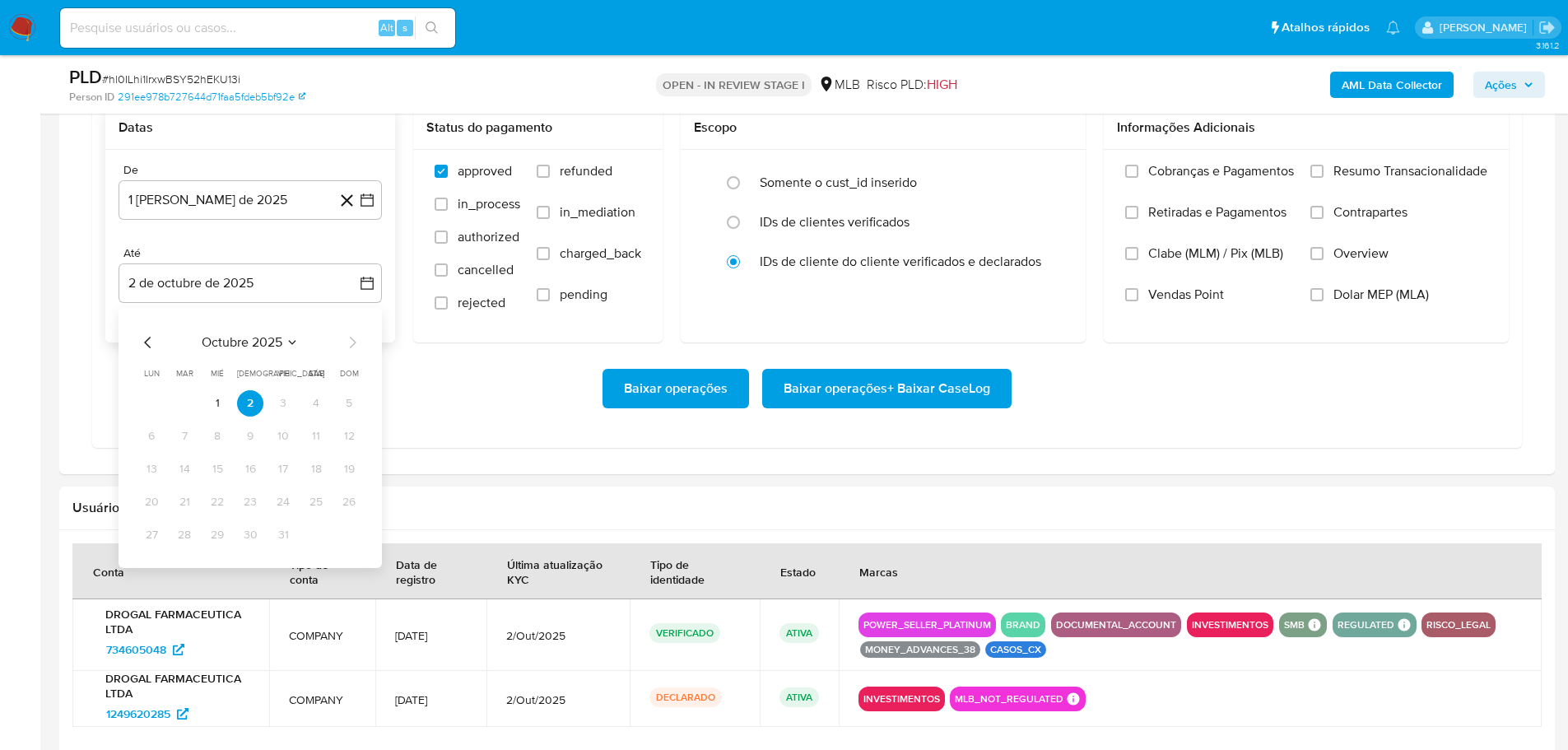
click at [138, 334] on div "octubre 2025 octubre 2025 lun lunes mar martes mié miércoles jue jueves vie vie…" at bounding box center [250, 437] width 263 height 260
click at [138, 336] on div "octubre 2025 octubre 2025 lun lunes mar martes mié miércoles jue jueves vie vie…" at bounding box center [250, 437] width 263 height 260
click at [148, 340] on icon "Mes anterior" at bounding box center [147, 342] width 6 height 12
click at [186, 539] on button "30" at bounding box center [184, 534] width 26 height 26
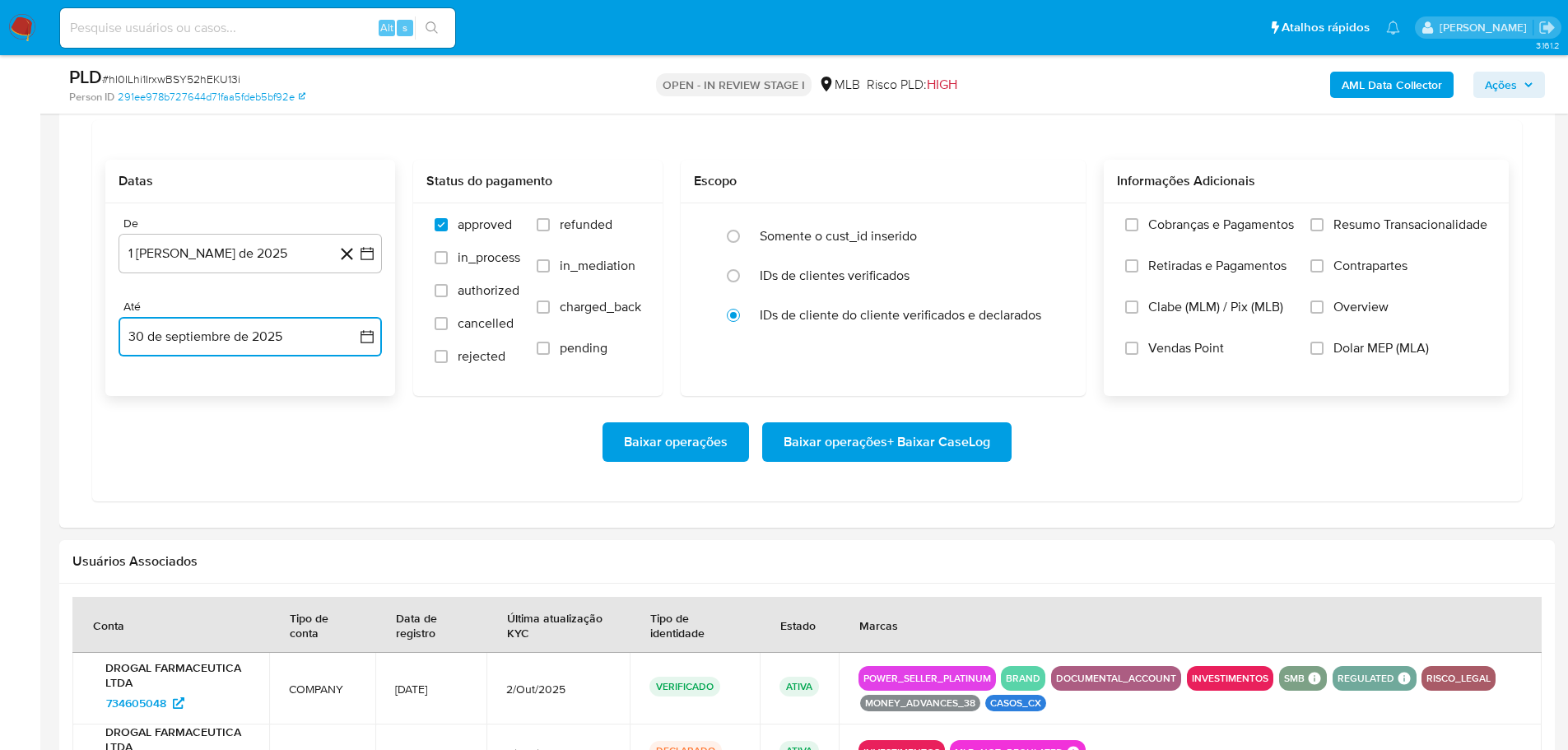
scroll to position [1399, 0]
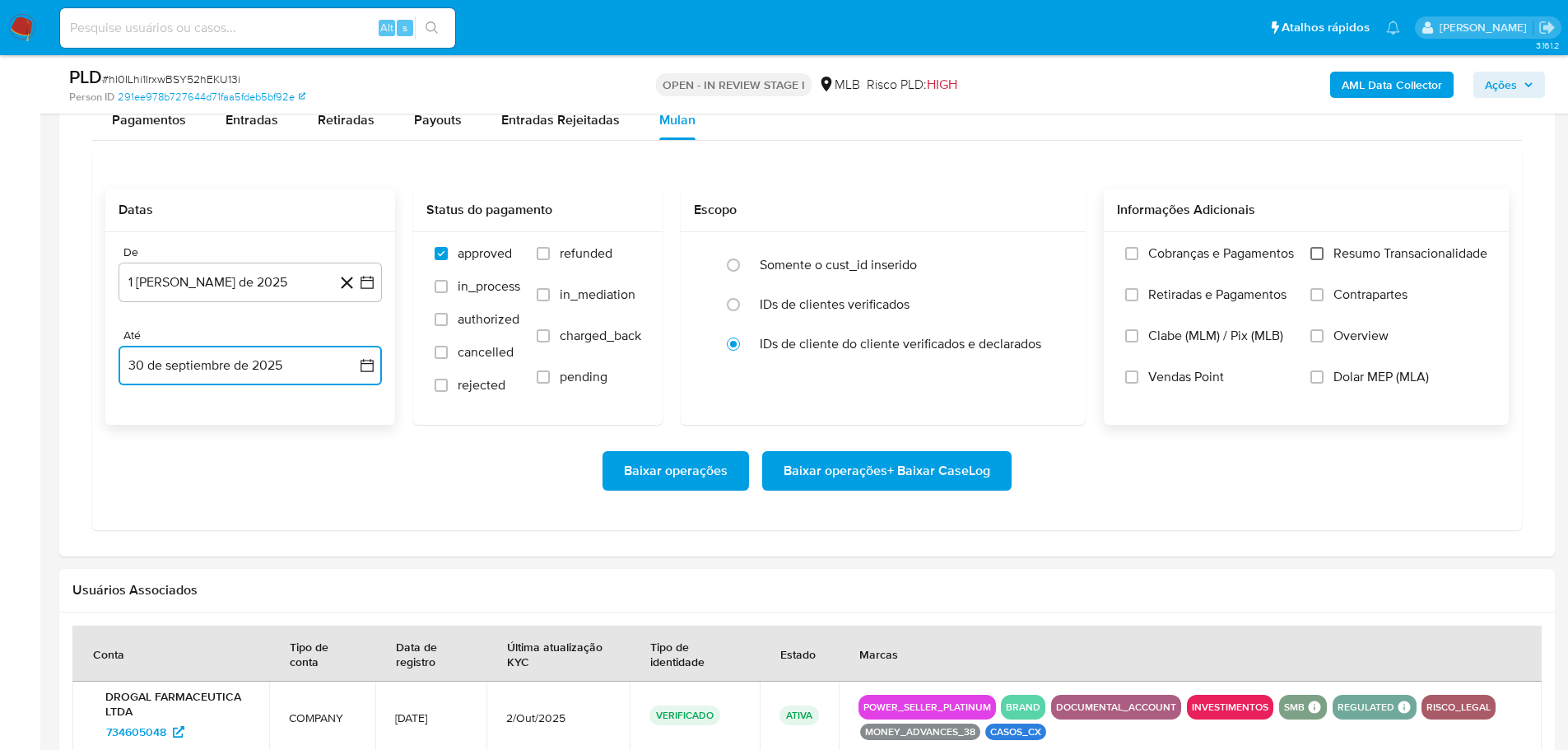
click at [1323, 258] on input "Resumo Transacionalidade" at bounding box center [1316, 253] width 13 height 13
click at [954, 454] on span "Baixar operações + Baixar CaseLog" at bounding box center [887, 471] width 207 height 36
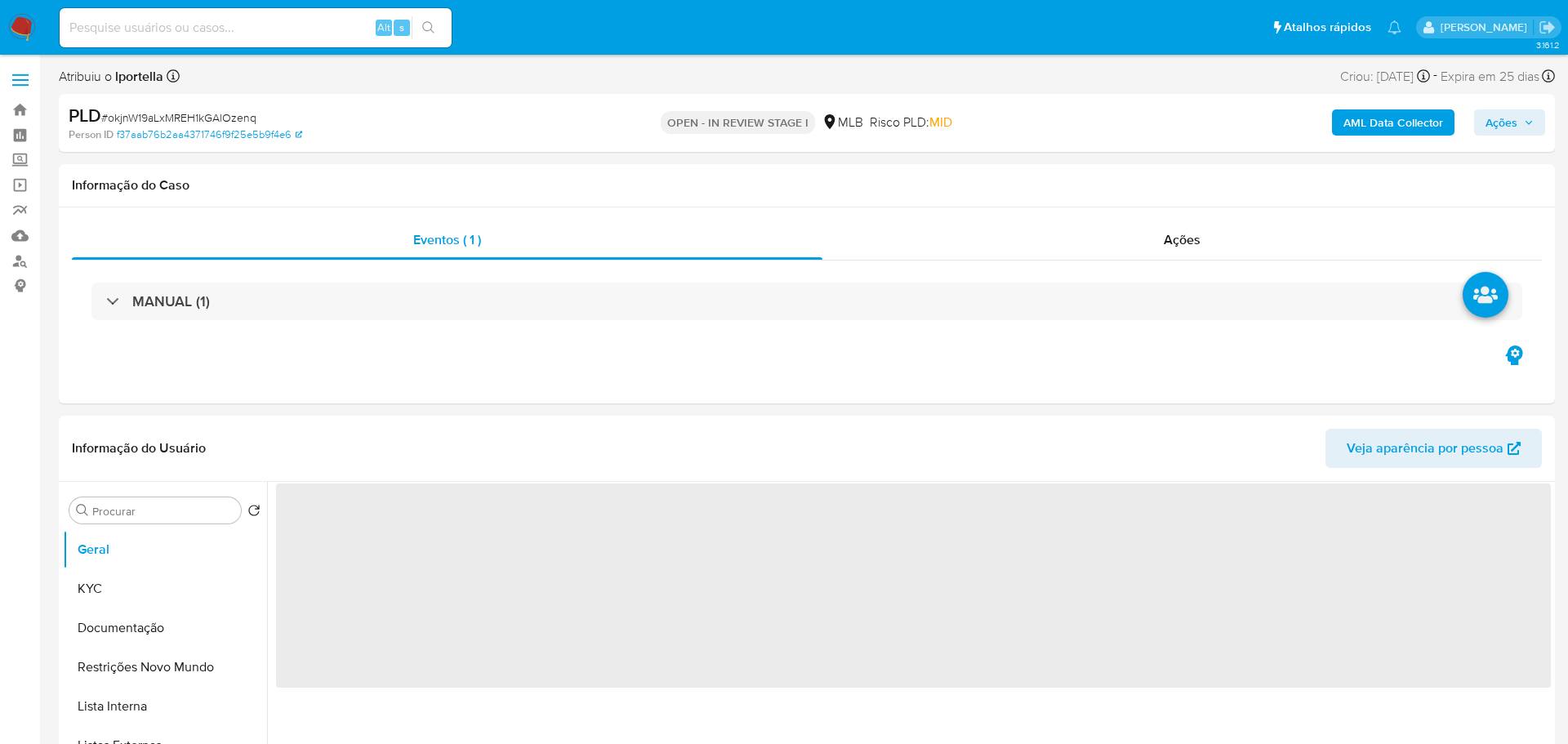
select select "10"
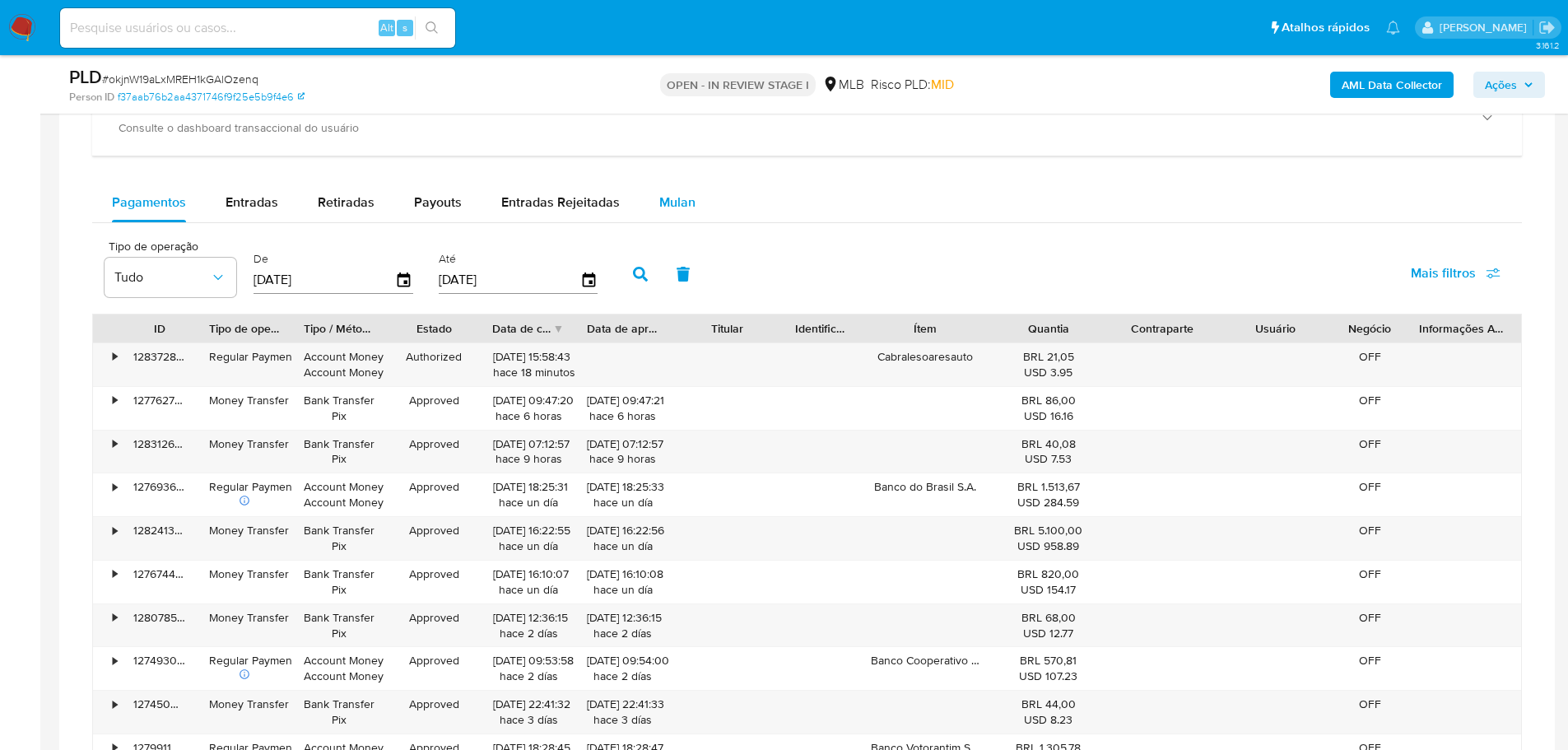
click at [682, 209] on span "Mulan" at bounding box center [677, 201] width 36 height 19
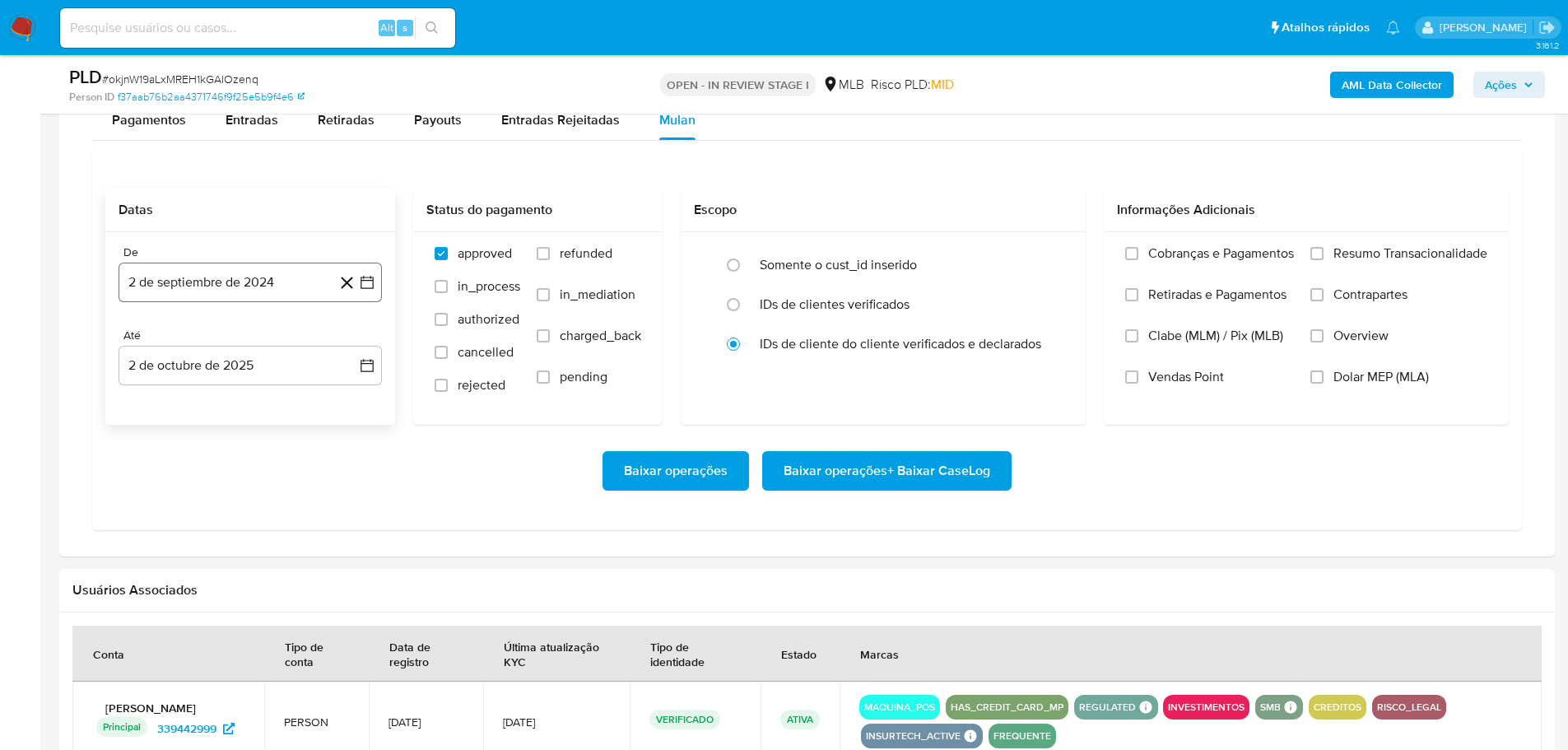
click at [226, 282] on button "2 de septiembre de 2024" at bounding box center [250, 282] width 263 height 39
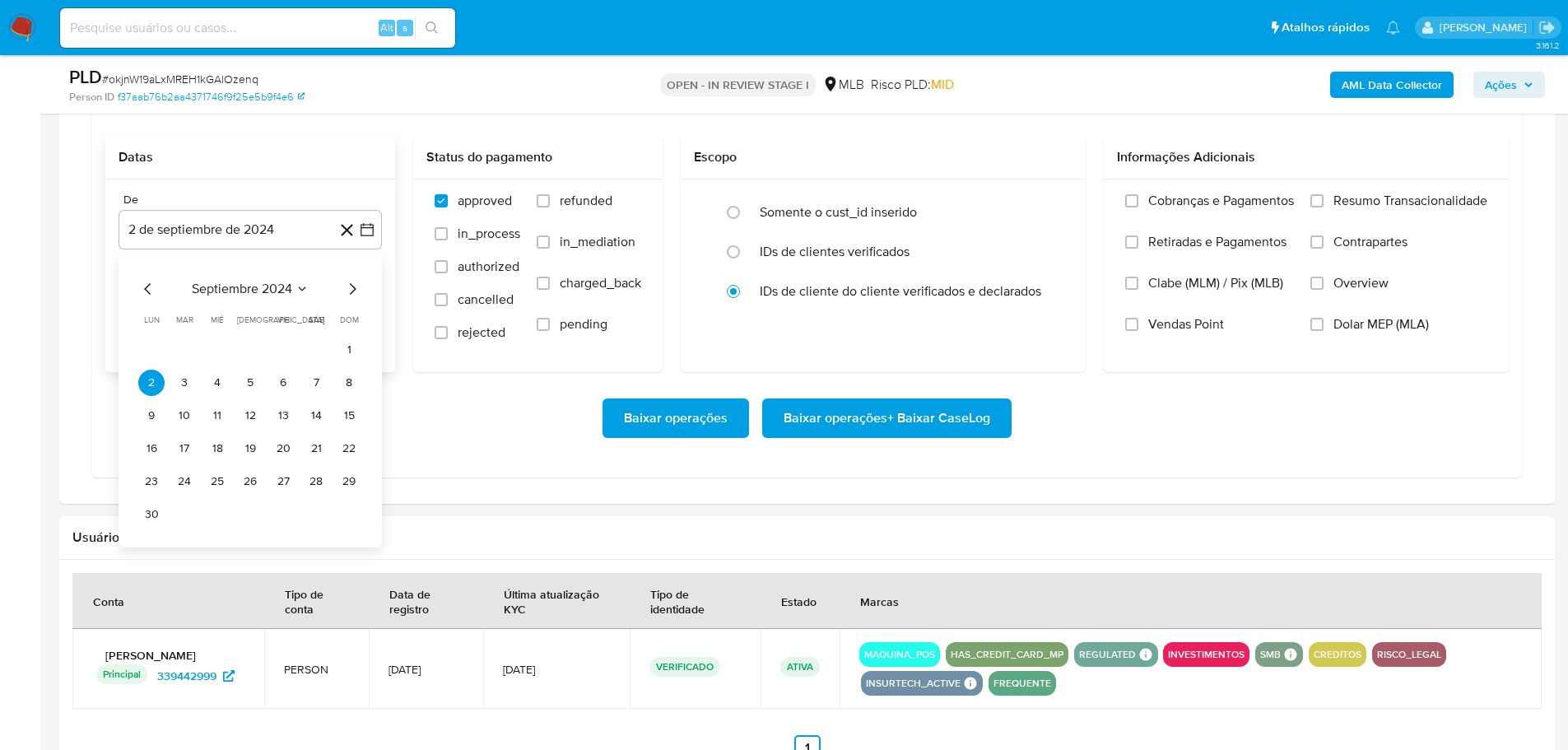
scroll to position [1481, 0]
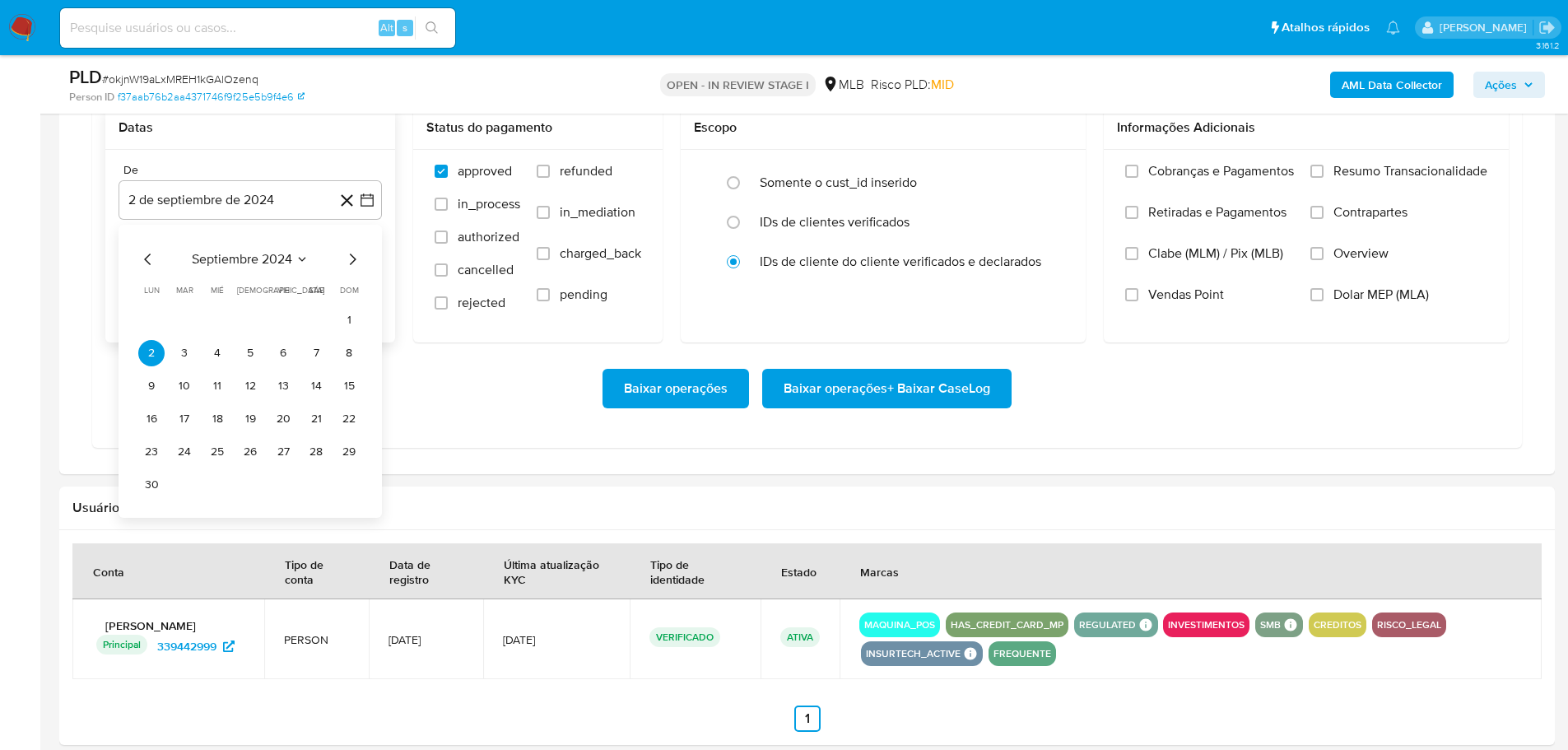
click at [350, 262] on icon "Mes siguiente" at bounding box center [353, 260] width 20 height 20
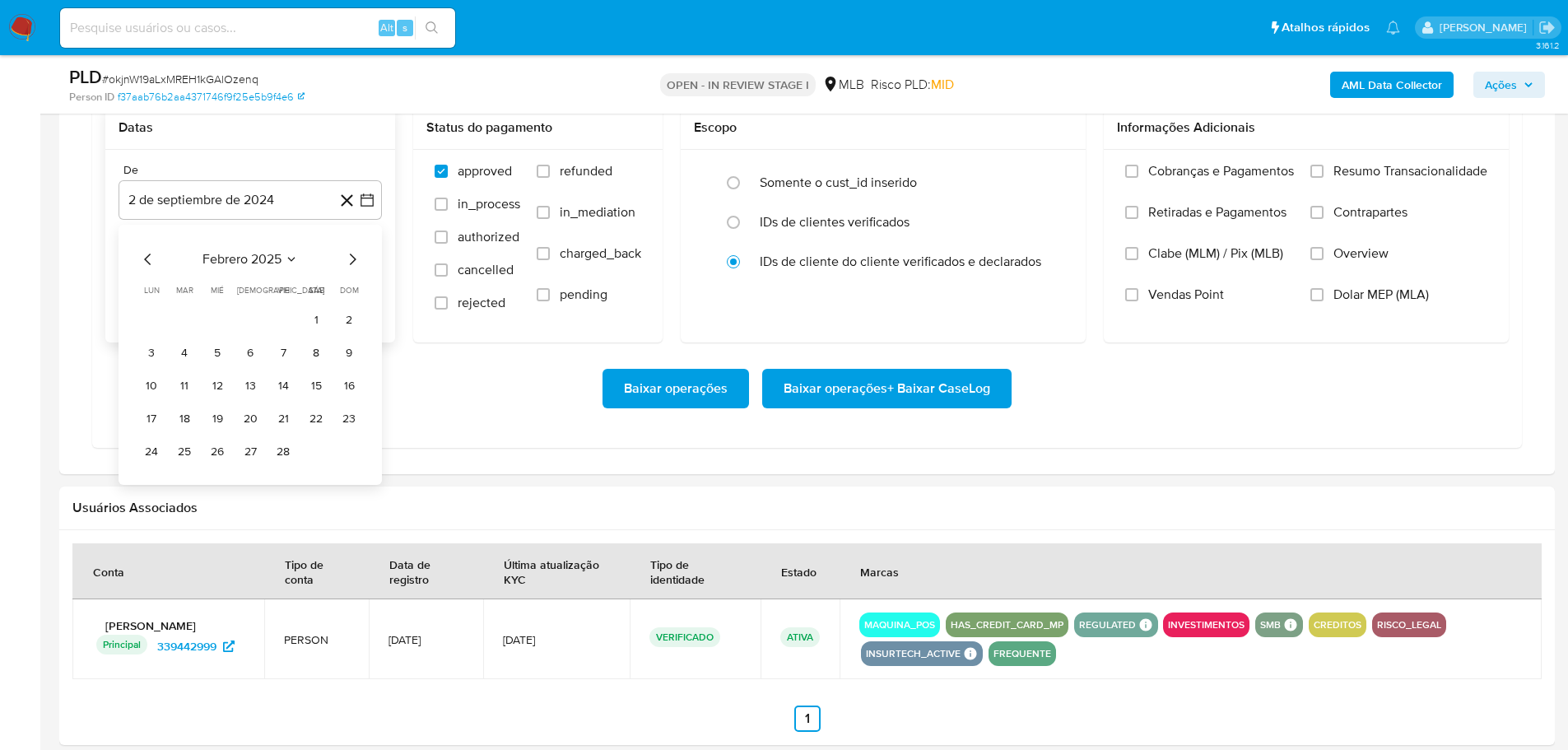
click at [350, 262] on icon "Mes siguiente" at bounding box center [353, 260] width 20 height 20
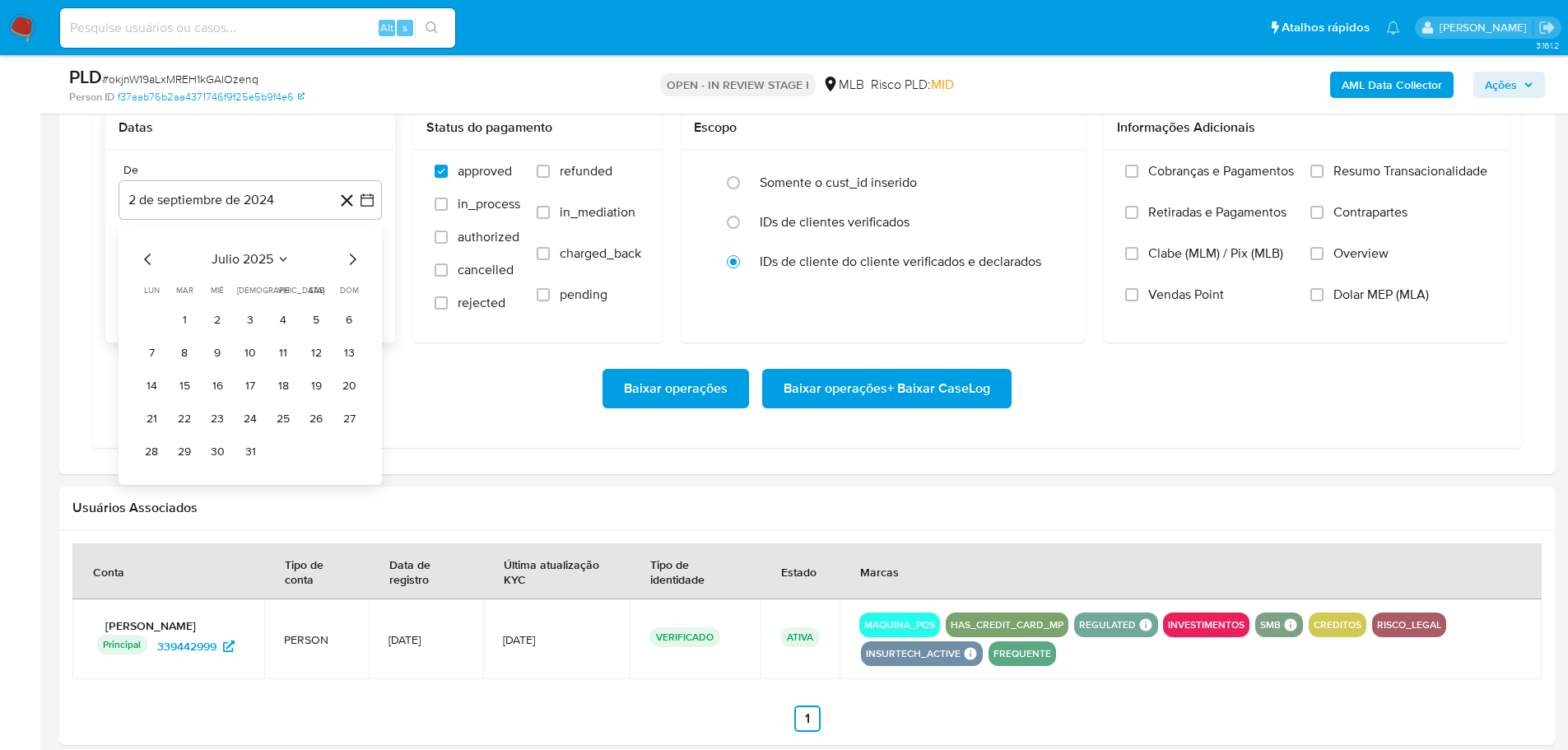
click at [350, 262] on icon "Mes siguiente" at bounding box center [353, 260] width 20 height 20
click at [292, 318] on button "1" at bounding box center [283, 320] width 26 height 26
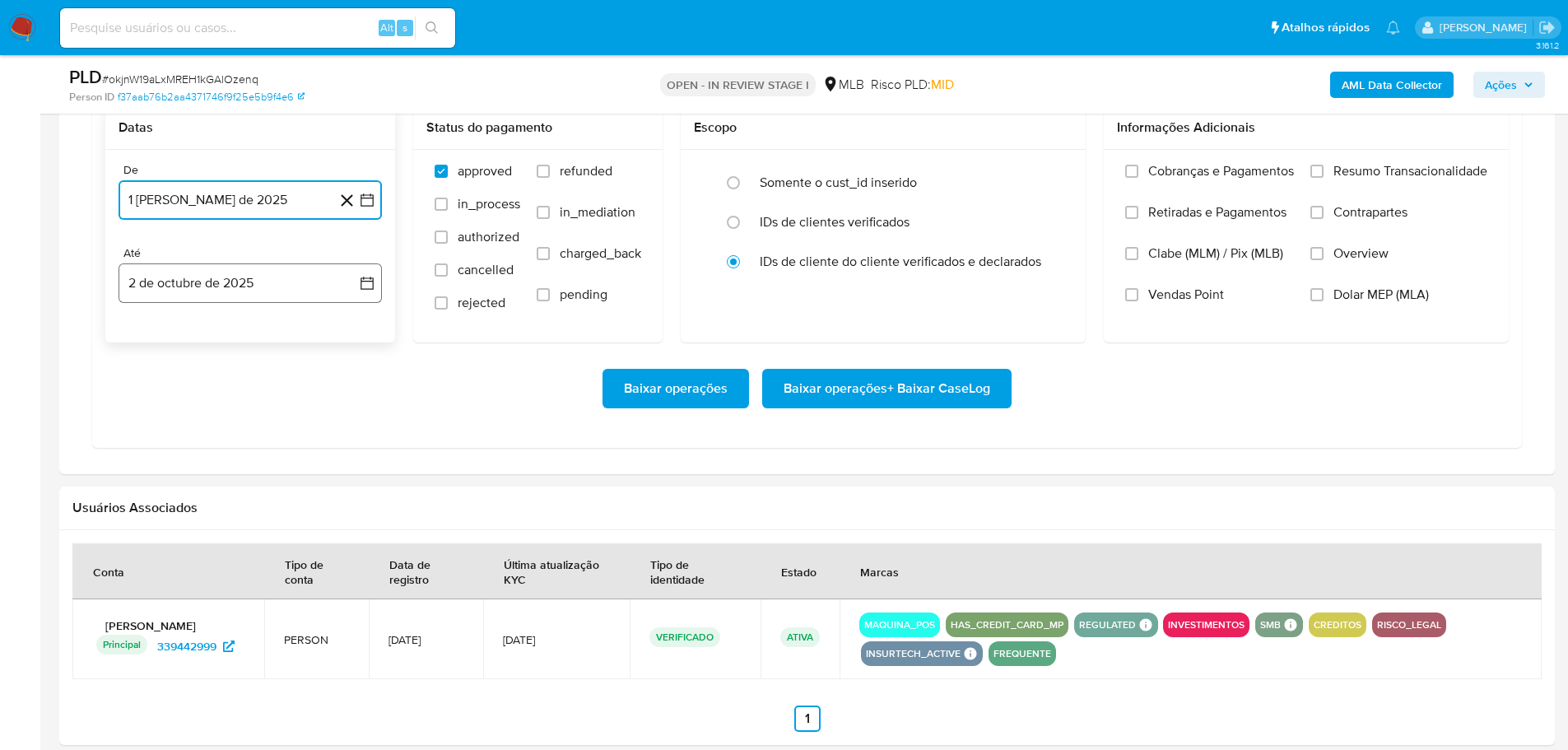
click at [286, 293] on button "2 de octubre de 2025" at bounding box center [250, 283] width 263 height 39
click at [152, 344] on icon "Mes anterior" at bounding box center [149, 343] width 20 height 20
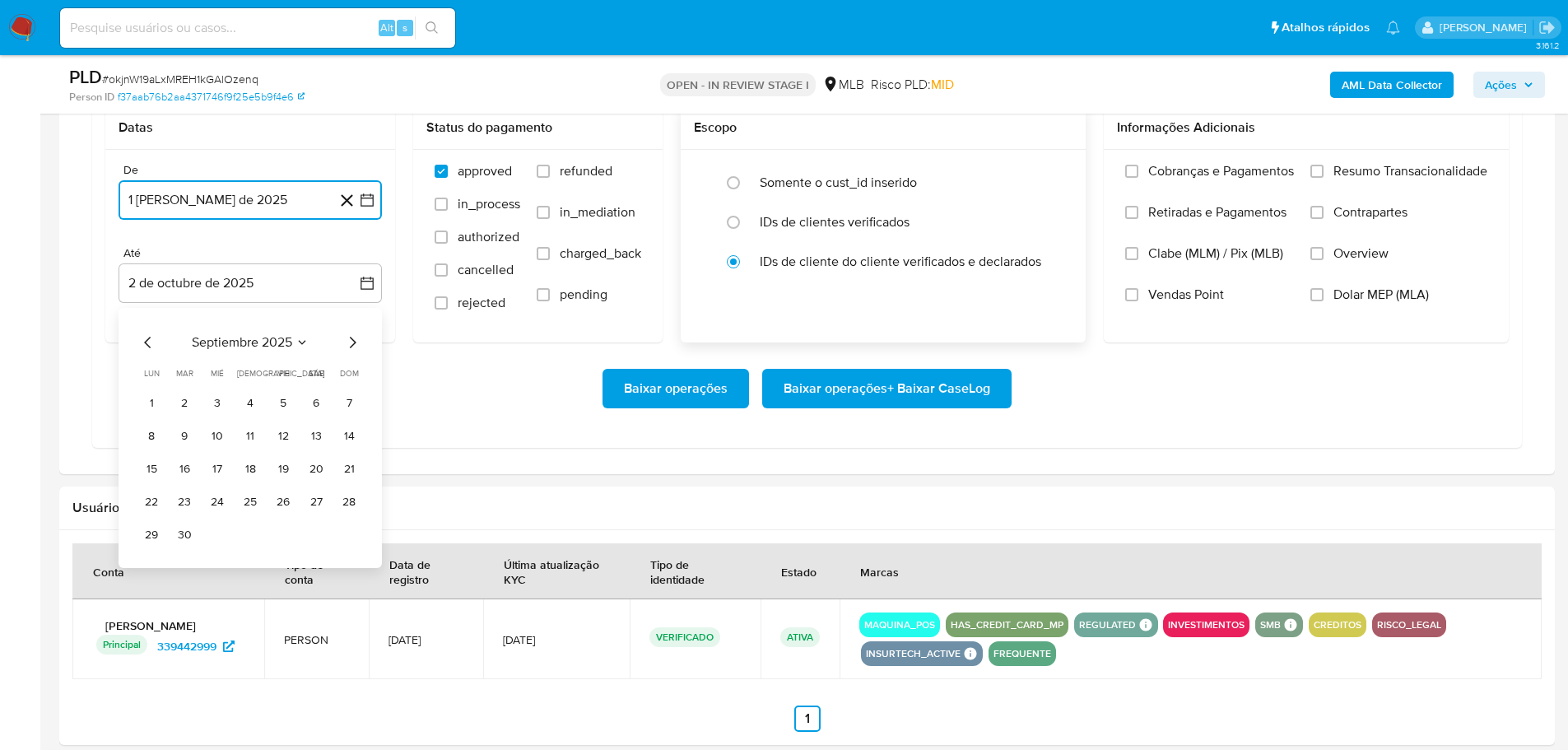
drag, startPoint x: 184, startPoint y: 533, endPoint x: 1073, endPoint y: 268, distance: 927.7
click at [190, 533] on button "30" at bounding box center [184, 534] width 26 height 26
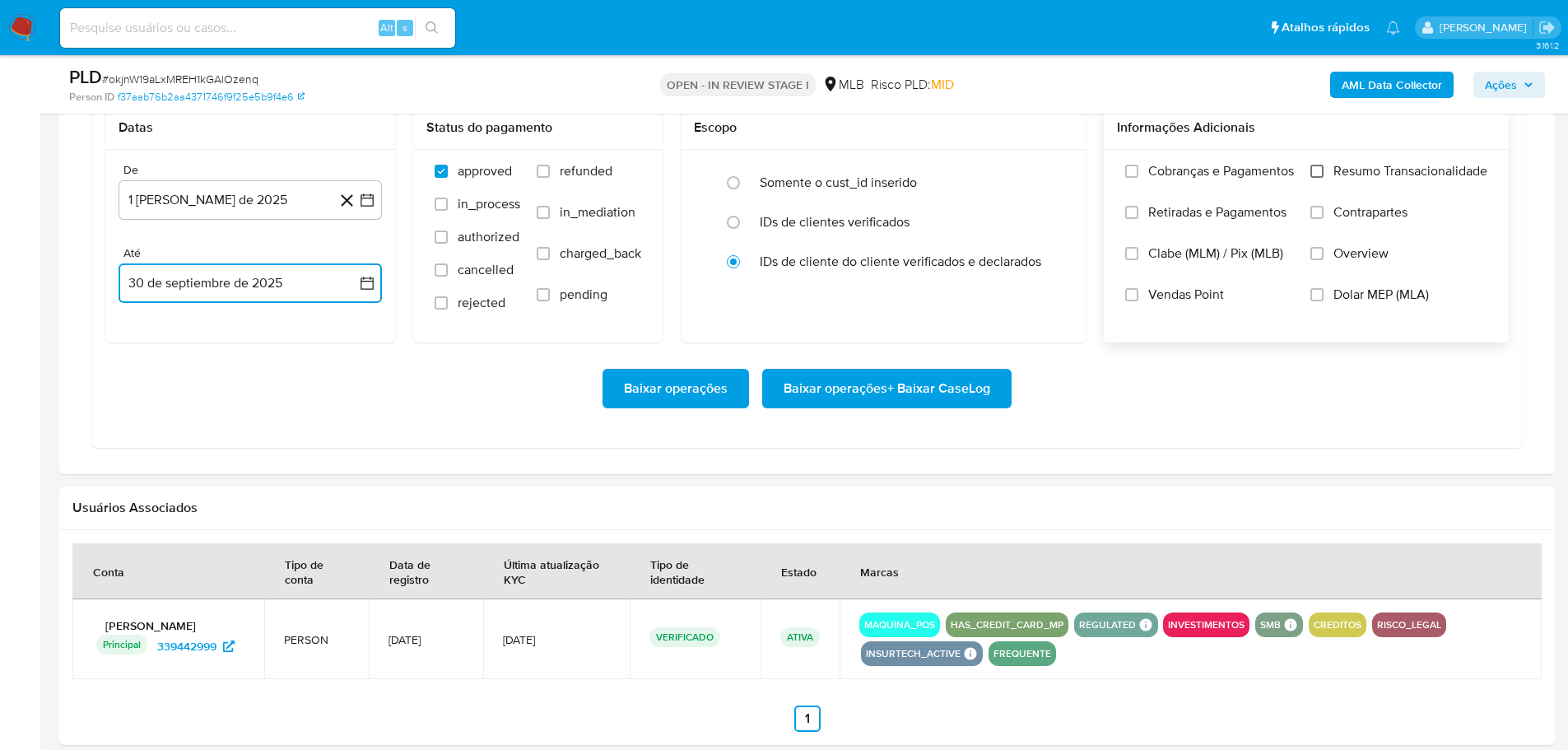
click at [1314, 168] on input "Resumo Transacionalidade" at bounding box center [1316, 171] width 13 height 13
click at [901, 394] on span "Baixar operações + Baixar CaseLog" at bounding box center [887, 388] width 207 height 36
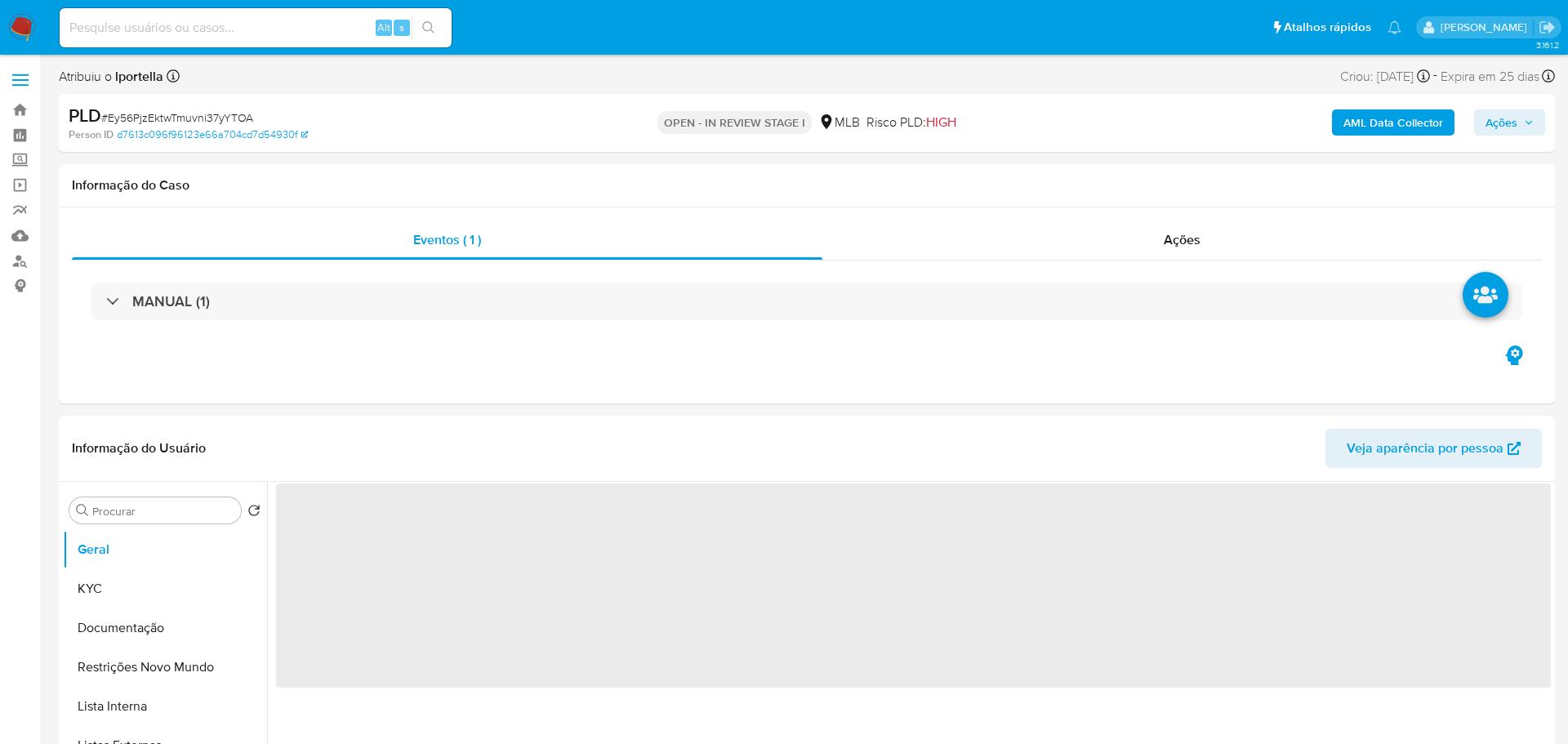
select select "10"
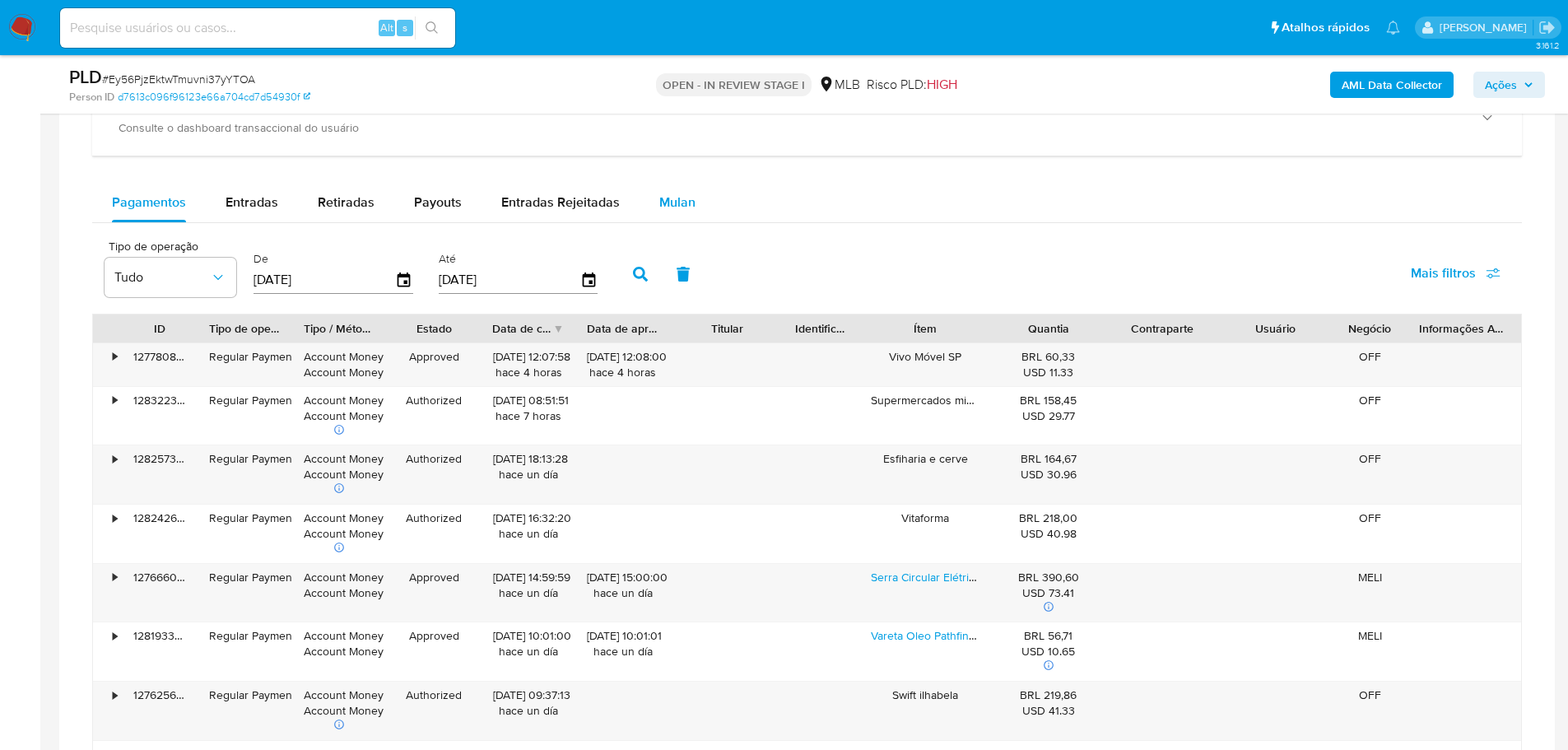
click at [669, 193] on span "Mulan" at bounding box center [677, 201] width 36 height 19
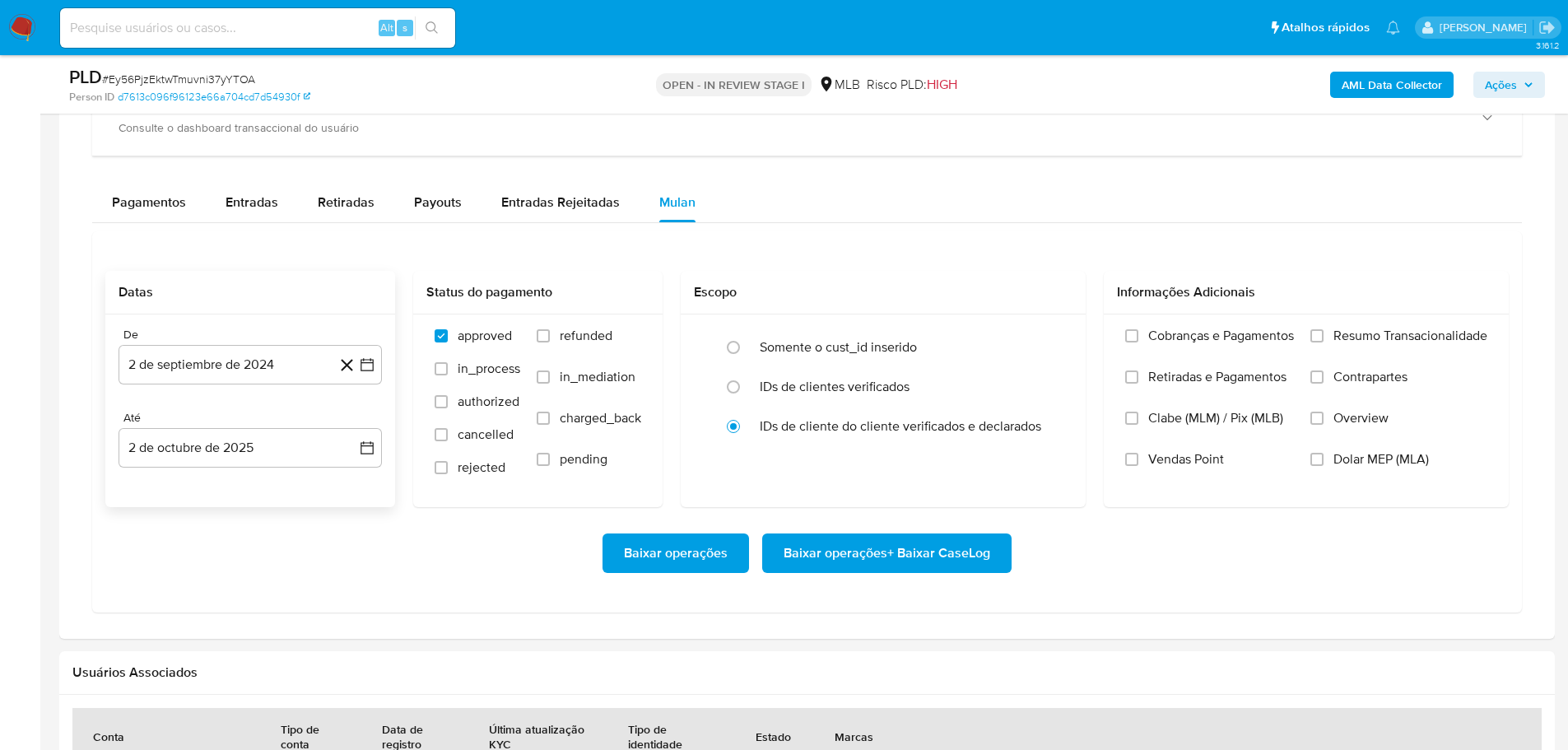
scroll to position [1481, 0]
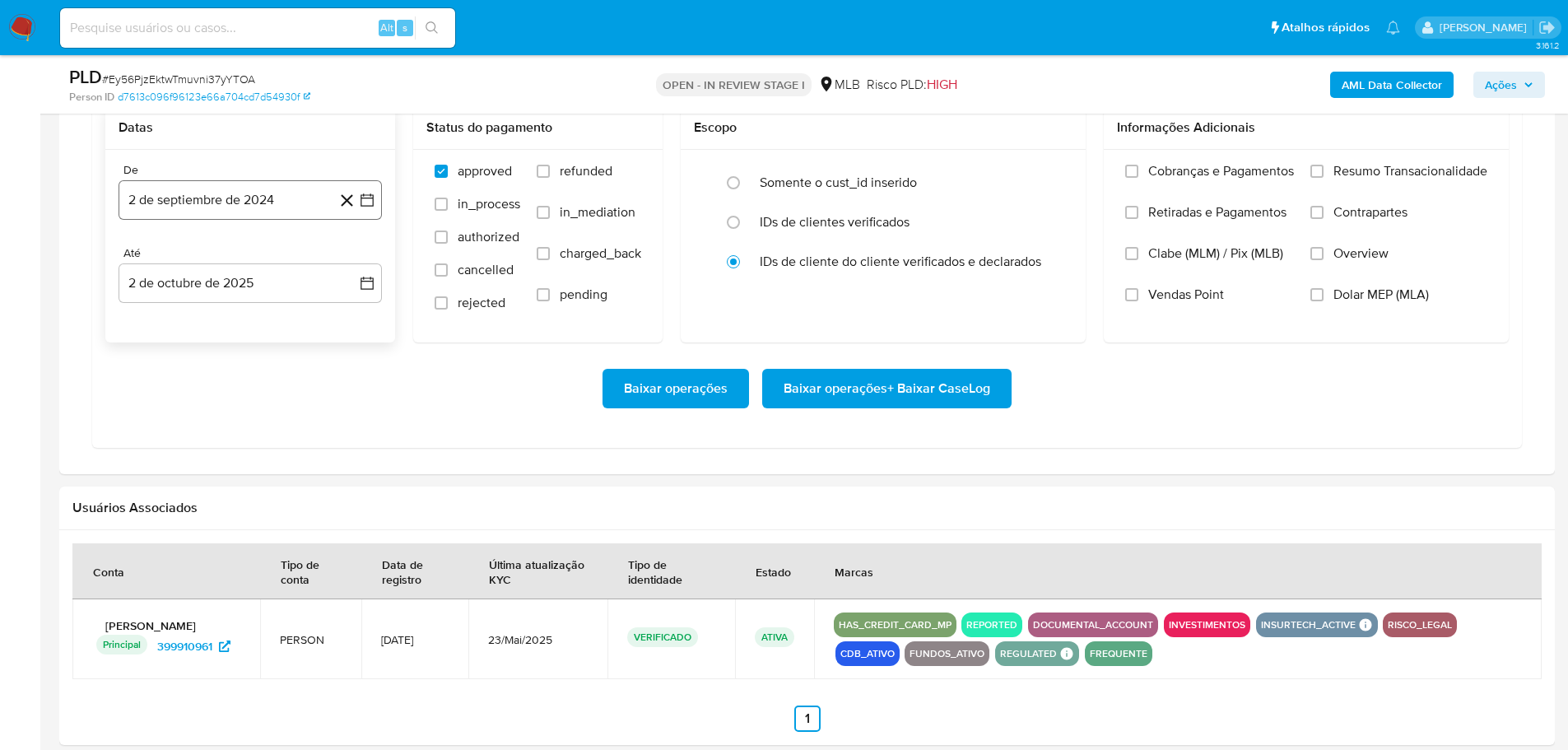
click at [221, 199] on button "2 de septiembre de 2024" at bounding box center [250, 200] width 263 height 39
click at [355, 252] on icon "Mes siguiente" at bounding box center [353, 260] width 20 height 20
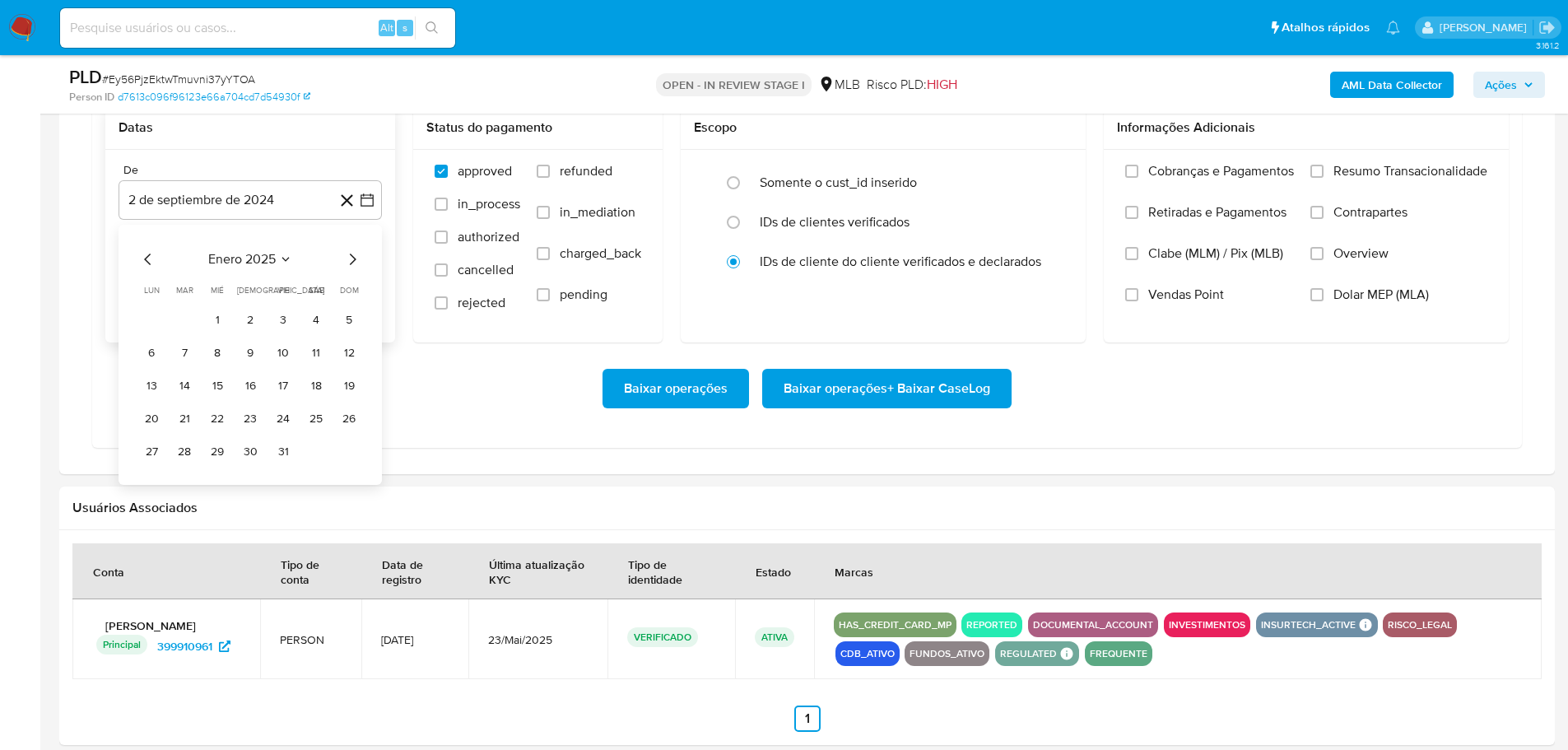
click at [355, 252] on icon "Mes siguiente" at bounding box center [353, 260] width 20 height 20
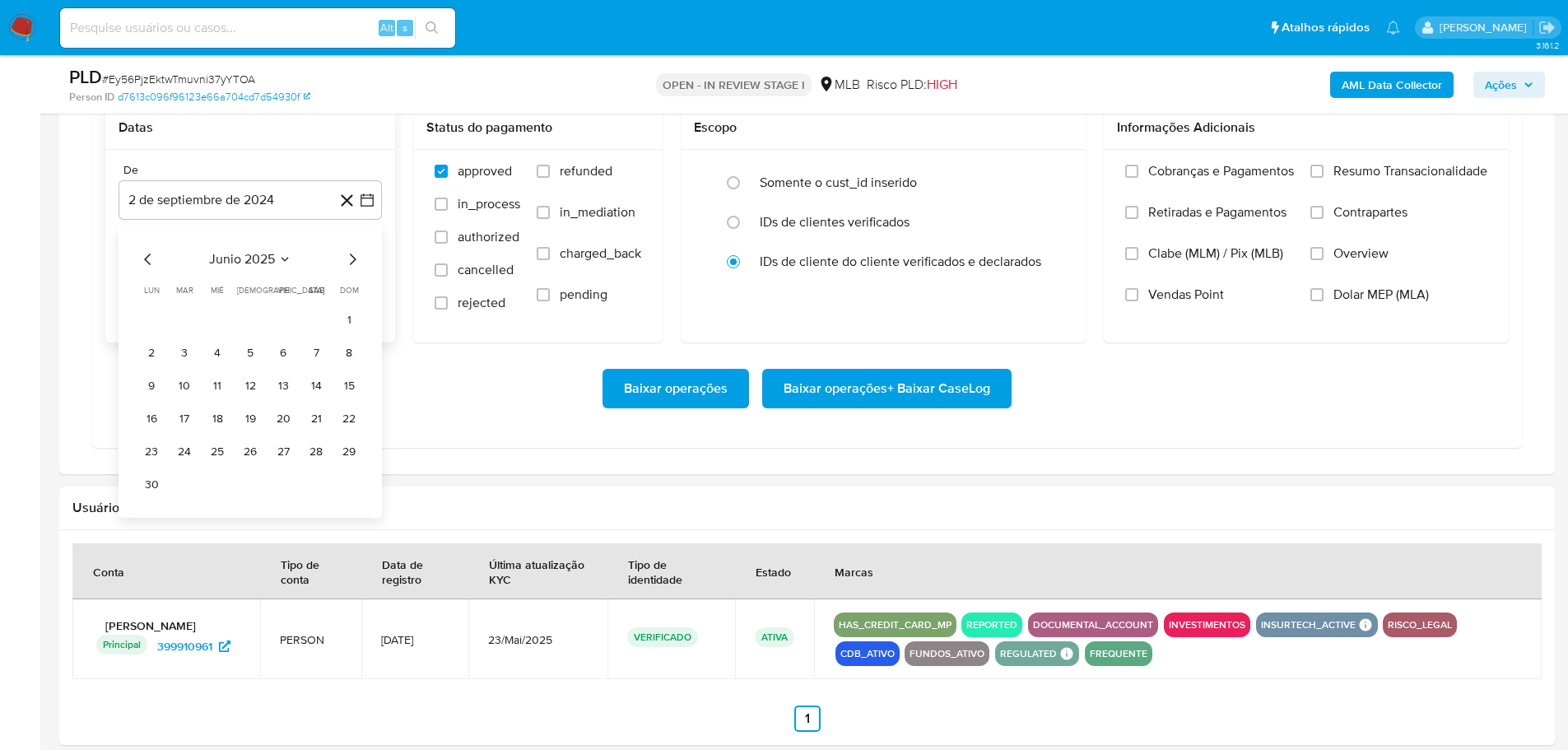
click at [355, 252] on icon "Mes siguiente" at bounding box center [353, 260] width 20 height 20
click at [147, 255] on icon "Mes anterior" at bounding box center [149, 260] width 20 height 20
click at [284, 313] on button "1" at bounding box center [283, 320] width 26 height 26
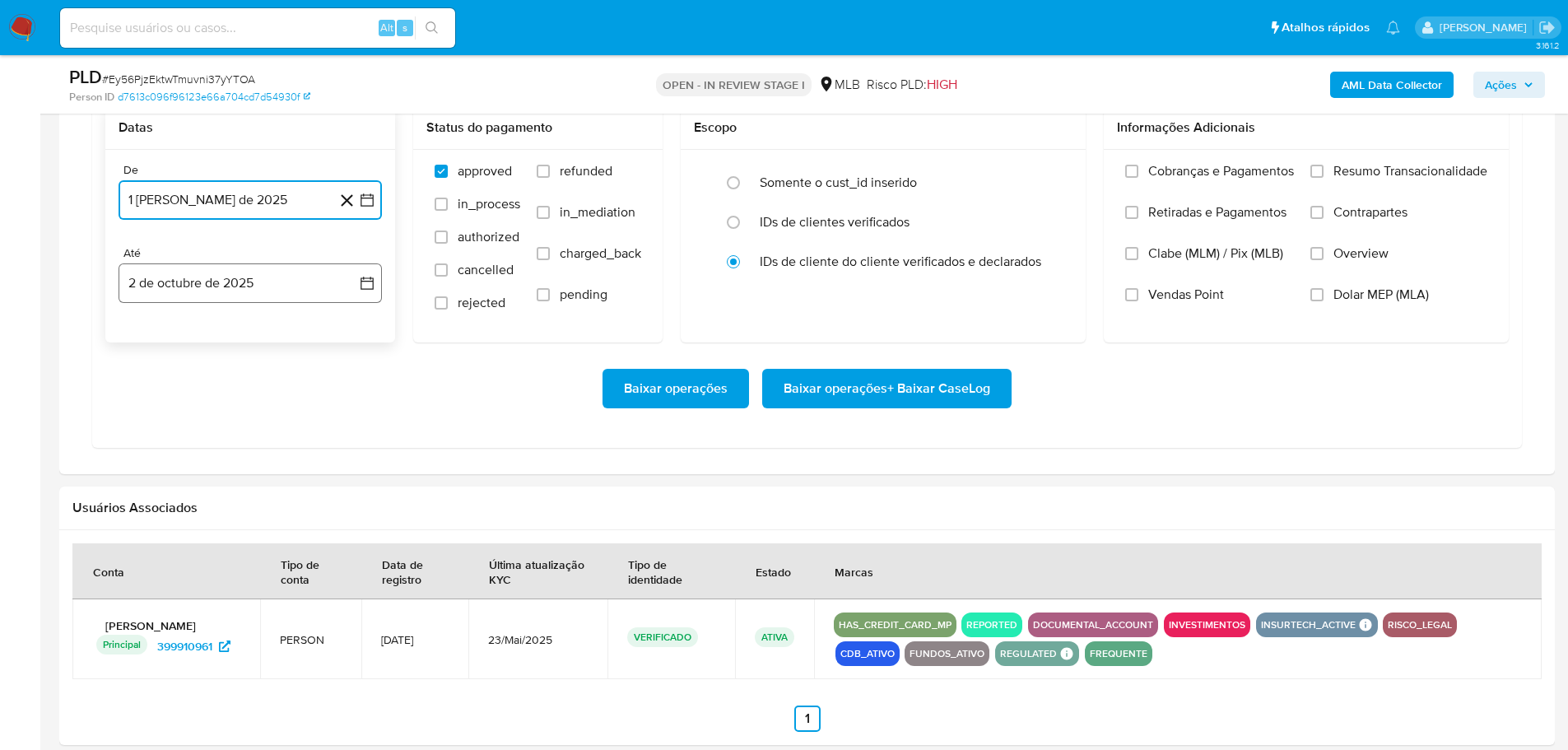
click at [277, 284] on button "2 de octubre de 2025" at bounding box center [250, 283] width 263 height 39
click at [150, 344] on icon "Mes anterior" at bounding box center [149, 343] width 20 height 20
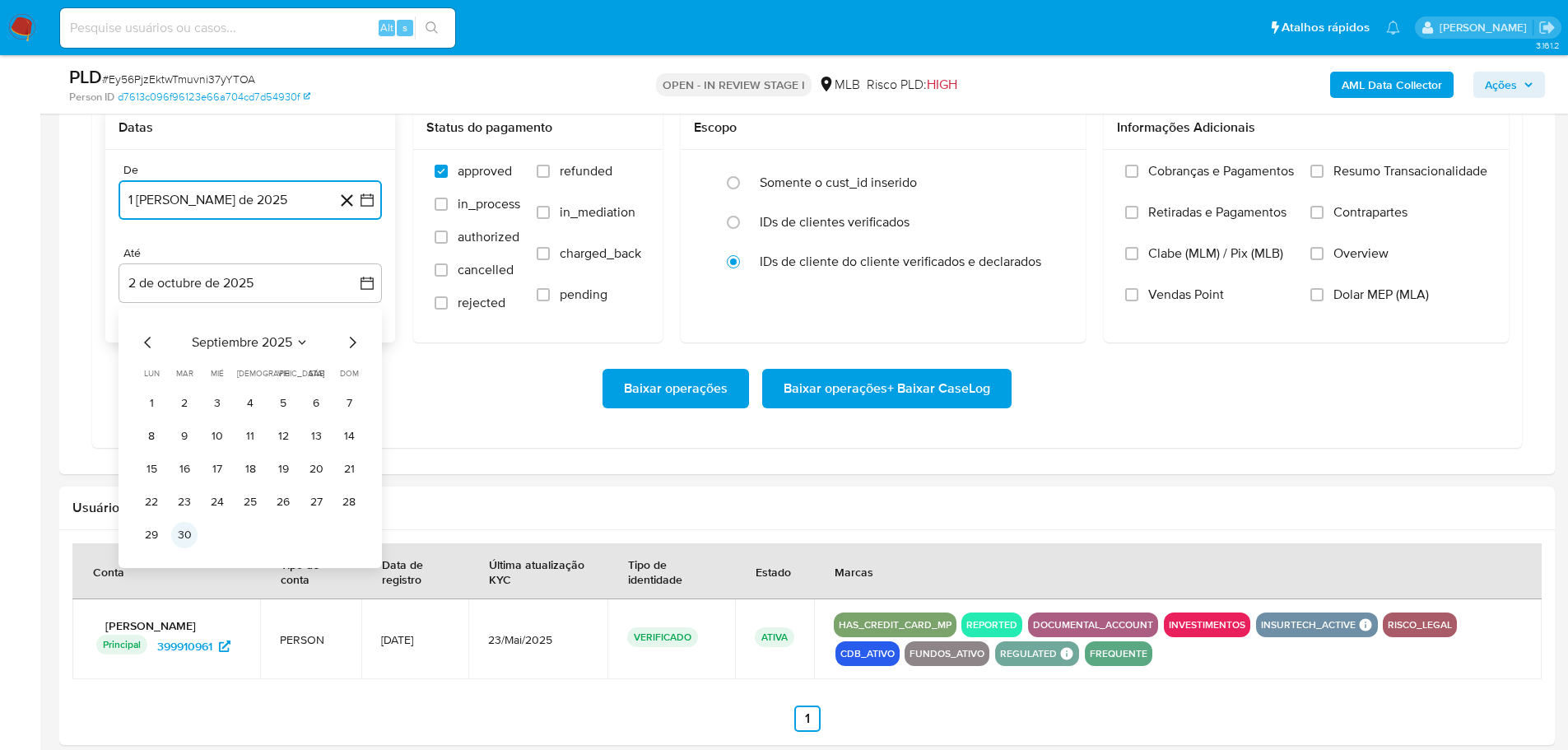
click at [186, 538] on button "30" at bounding box center [184, 534] width 26 height 26
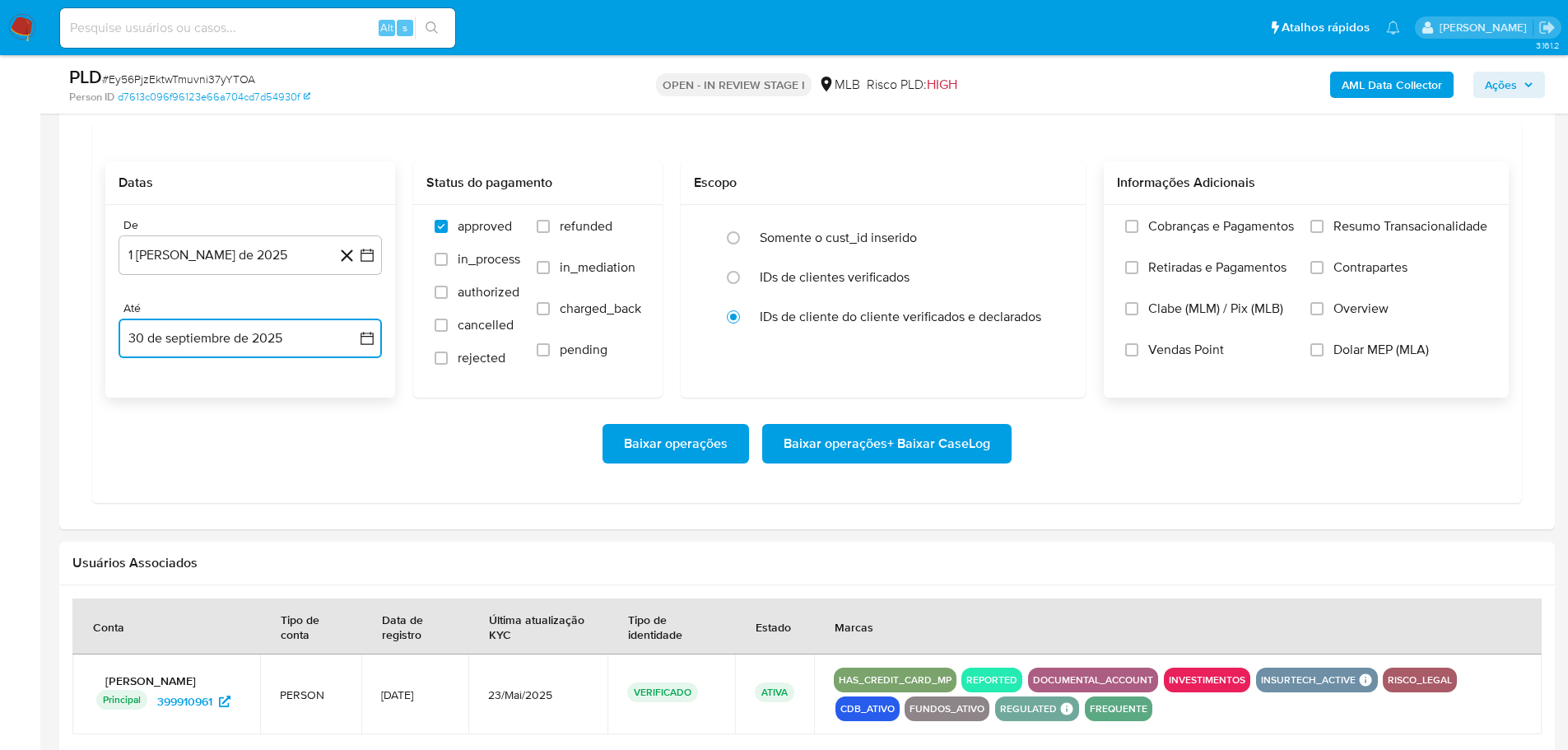
scroll to position [1399, 0]
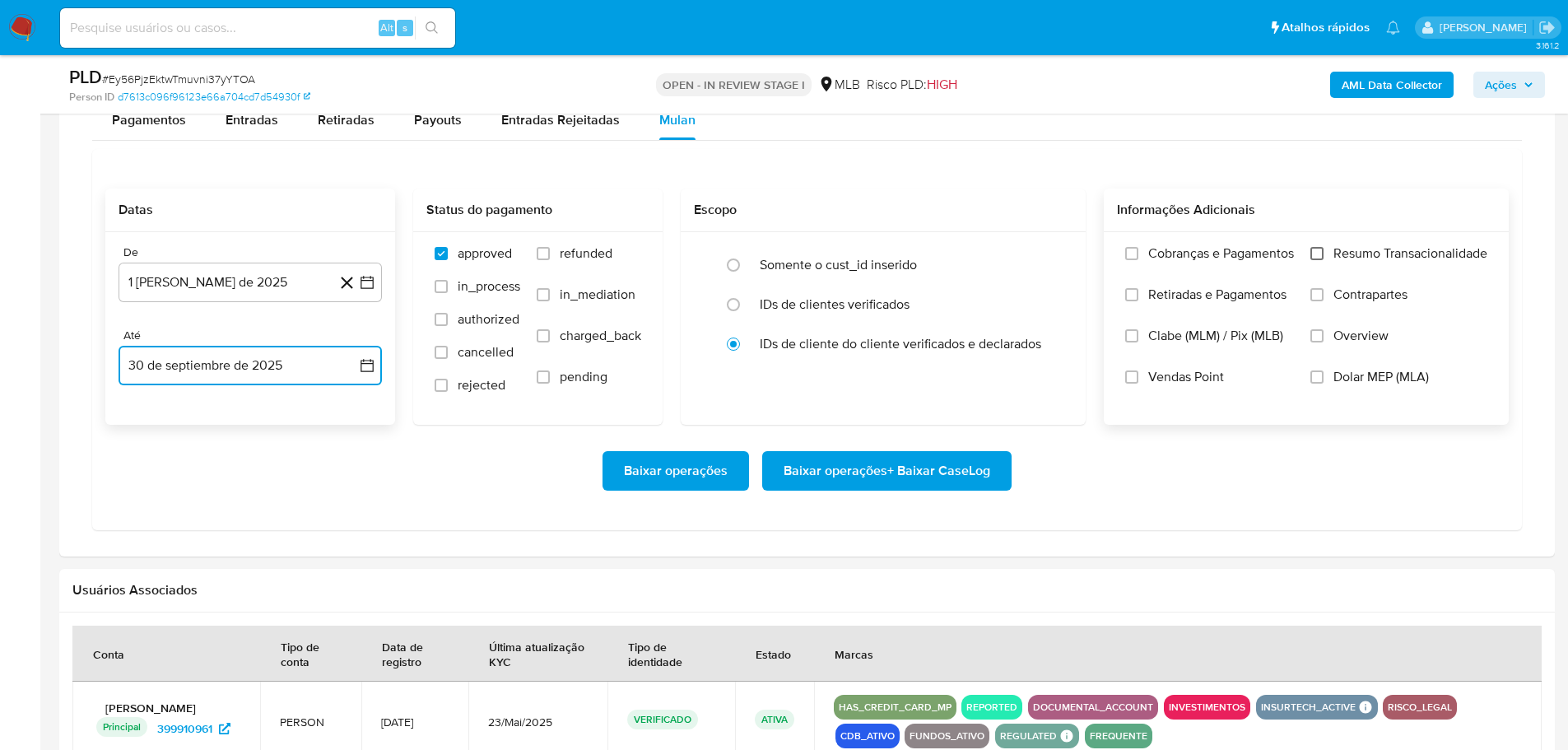
click at [1318, 252] on input "Resumo Transacionalidade" at bounding box center [1316, 253] width 13 height 13
click at [976, 463] on span "Baixar operações + Baixar CaseLog" at bounding box center [887, 471] width 207 height 36
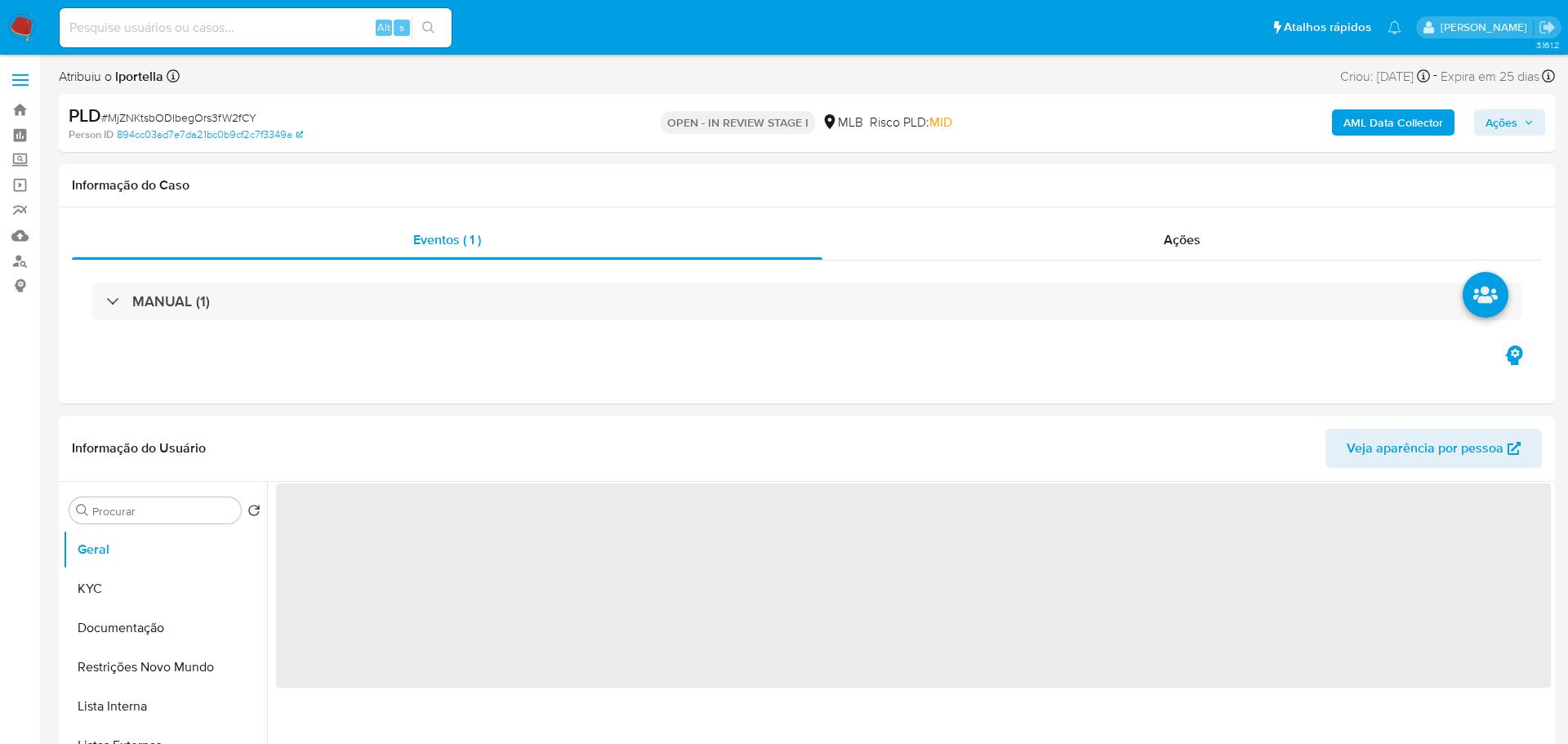
select select "10"
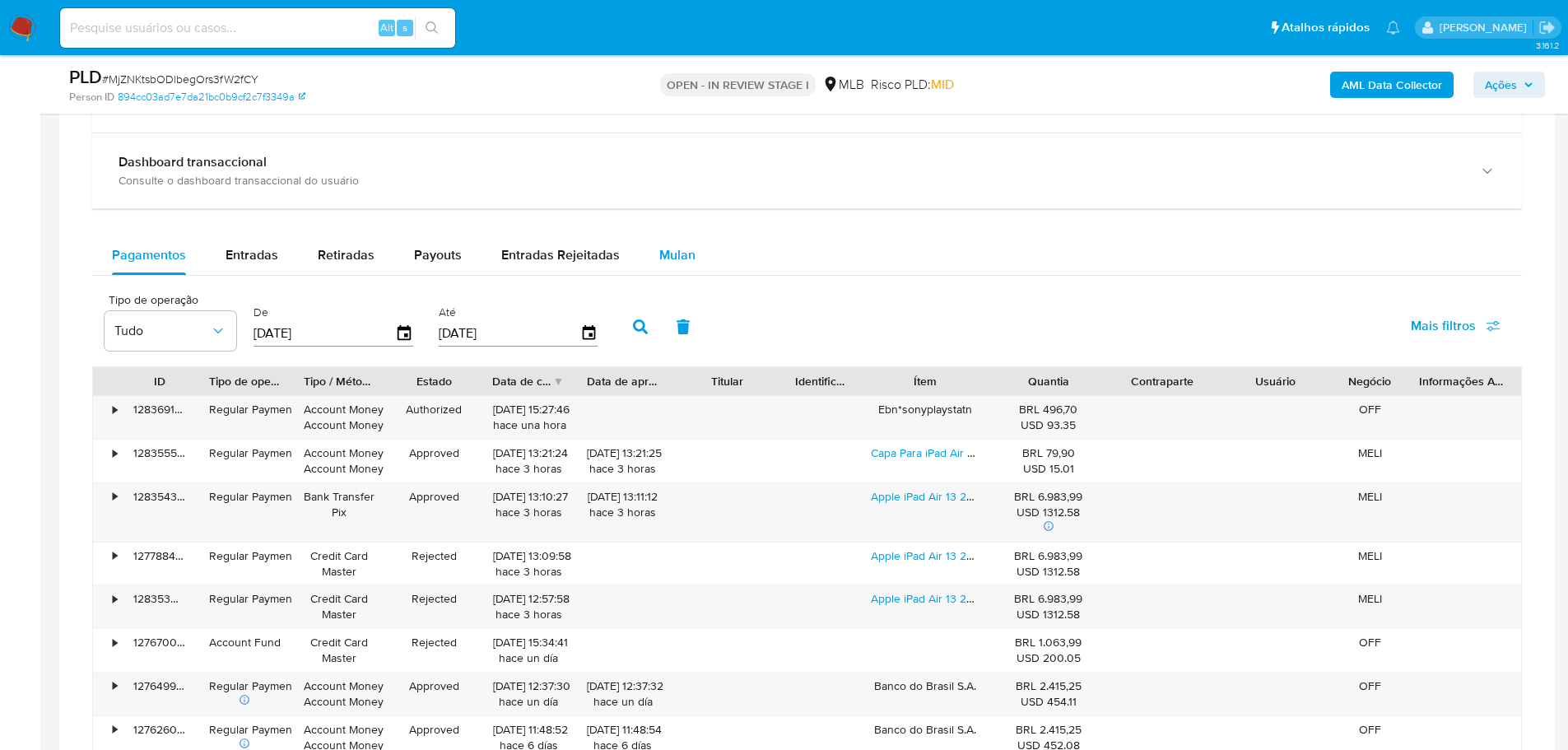
click at [665, 256] on span "Mulan" at bounding box center [677, 254] width 36 height 19
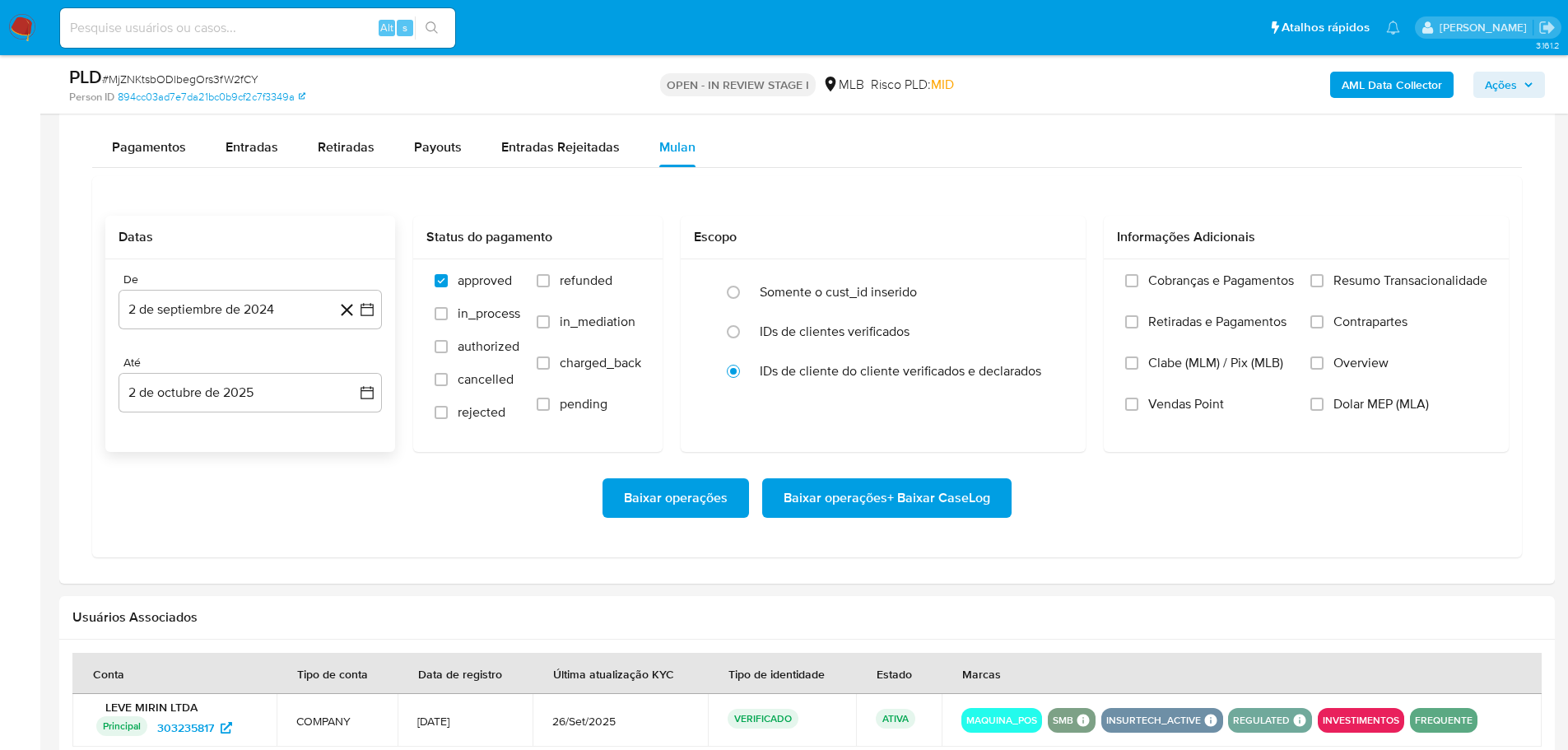
scroll to position [1317, 0]
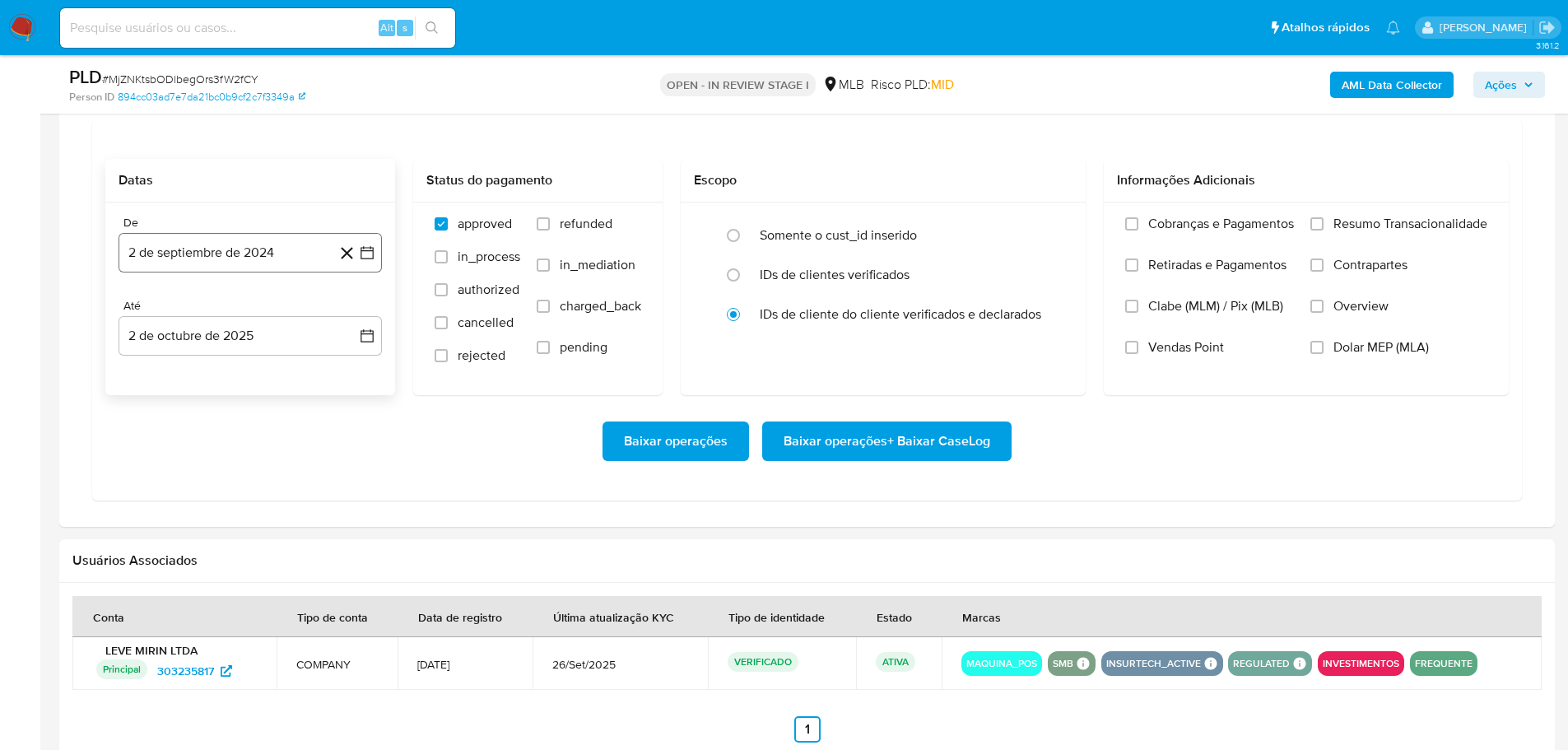
click at [147, 259] on button "2 de septiembre de 2024" at bounding box center [250, 252] width 263 height 39
click at [354, 312] on icon "Mes siguiente" at bounding box center [353, 312] width 20 height 20
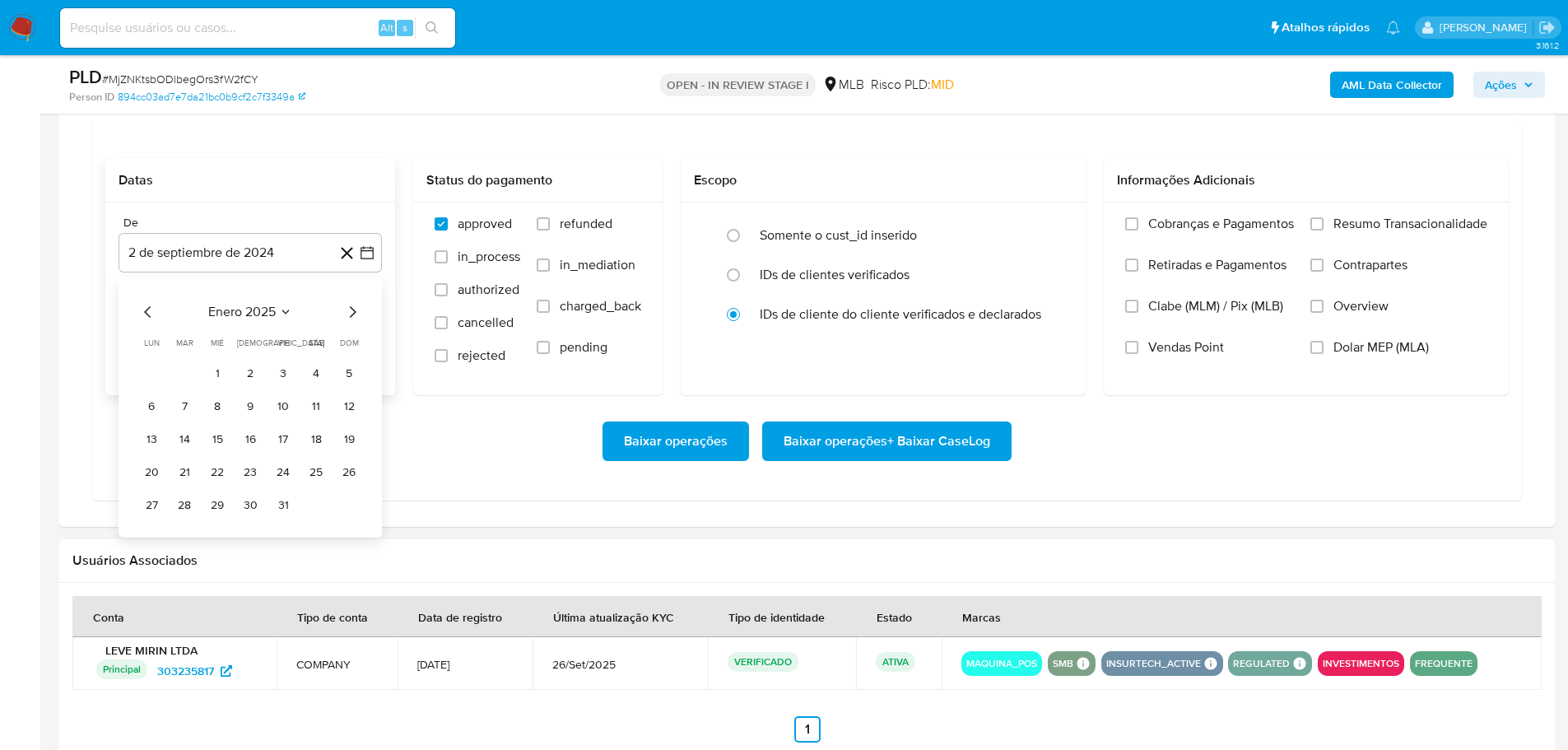
click at [354, 312] on icon "Mes siguiente" at bounding box center [353, 312] width 20 height 20
click at [351, 311] on icon "Mes siguiente" at bounding box center [353, 312] width 20 height 20
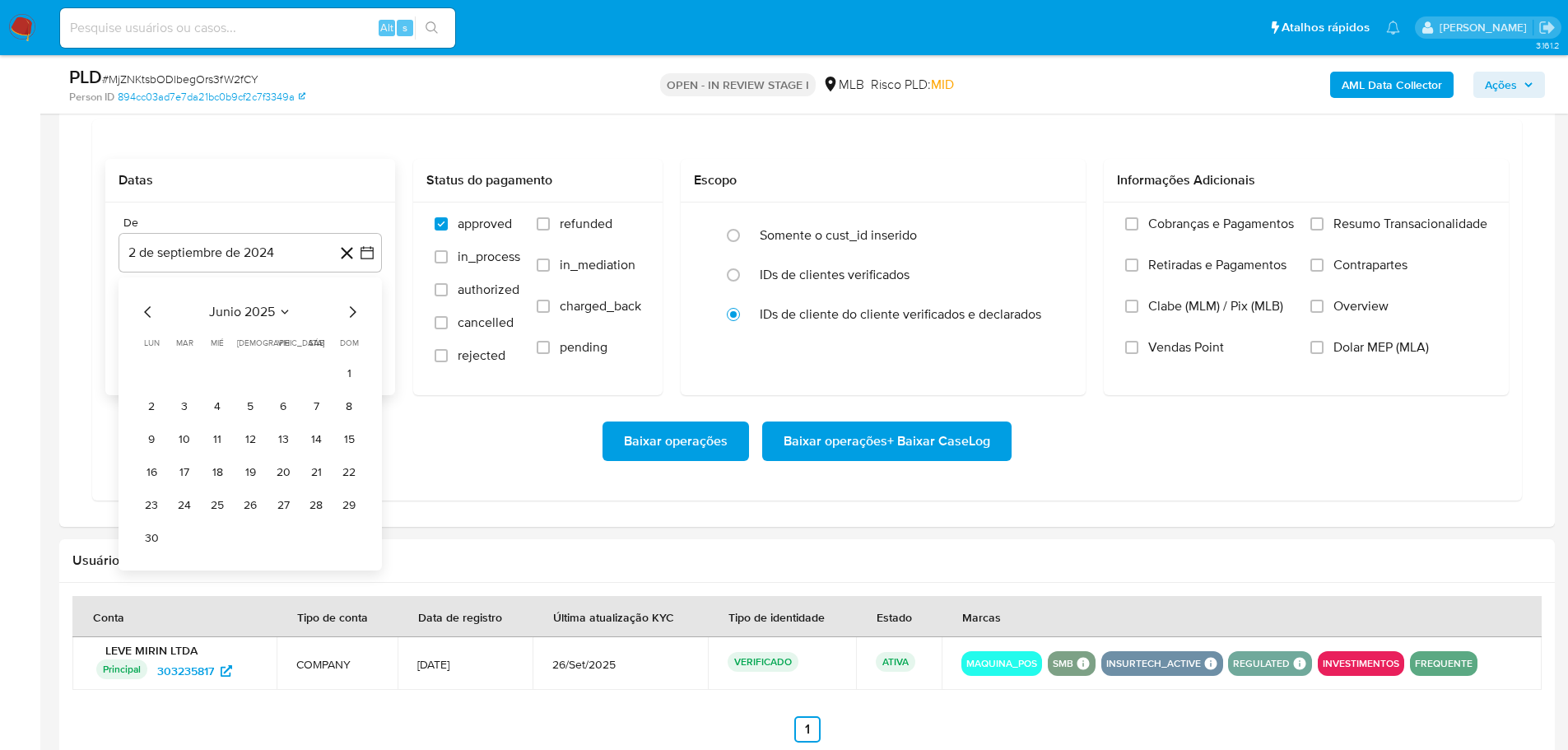
click at [351, 311] on icon "Mes siguiente" at bounding box center [353, 312] width 20 height 20
click at [280, 366] on button "1" at bounding box center [283, 373] width 26 height 26
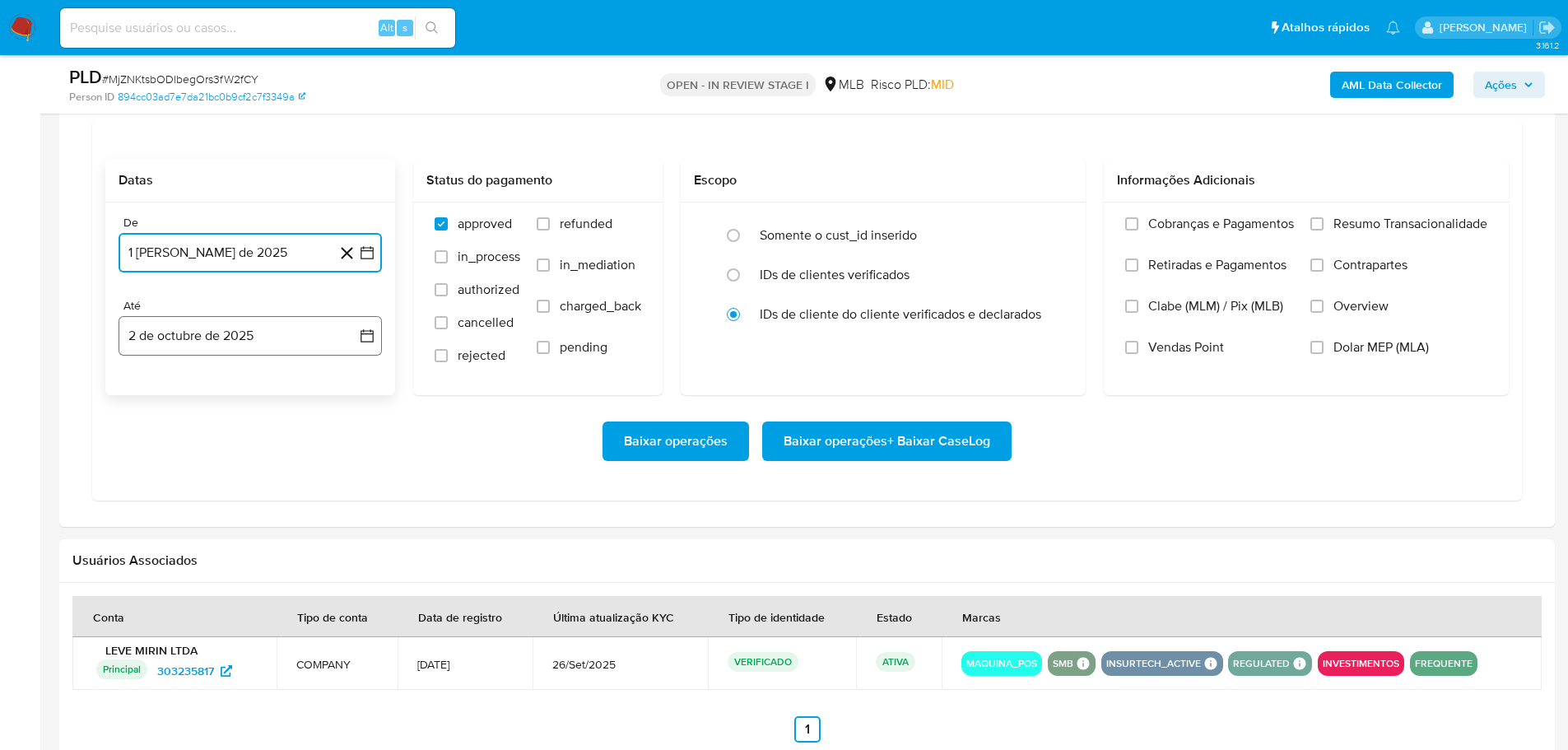
click at [294, 351] on button "2 de octubre de 2025" at bounding box center [250, 335] width 263 height 39
click at [151, 395] on icon "Mes anterior" at bounding box center [149, 396] width 20 height 20
click at [177, 582] on button "30" at bounding box center [184, 587] width 26 height 26
click at [1326, 230] on label "Resumo Transacionalidade" at bounding box center [1398, 236] width 177 height 41
click at [1324, 230] on input "Resumo Transacionalidade" at bounding box center [1316, 223] width 13 height 13
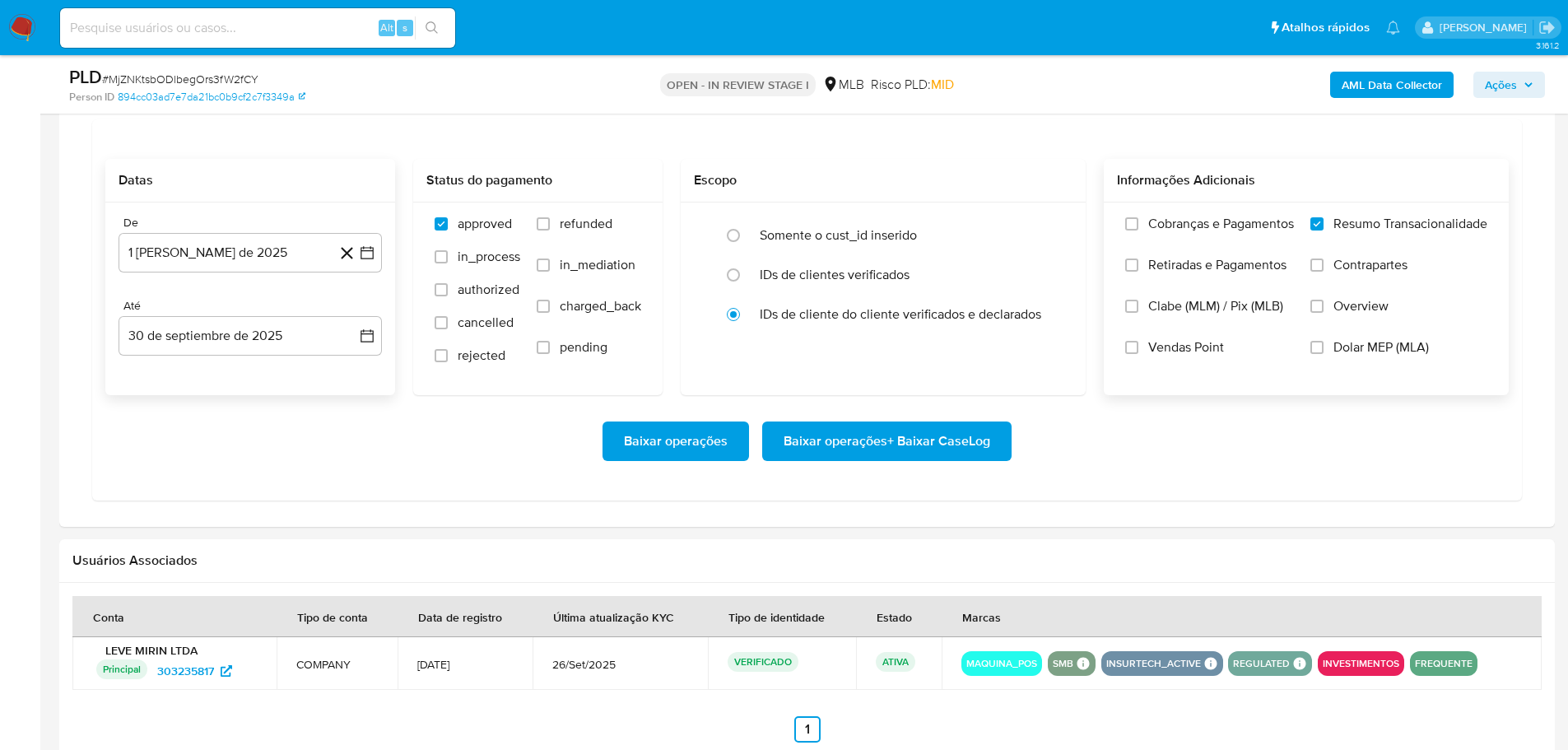
click at [905, 433] on span "Baixar operações + Baixar CaseLog" at bounding box center [887, 441] width 207 height 36
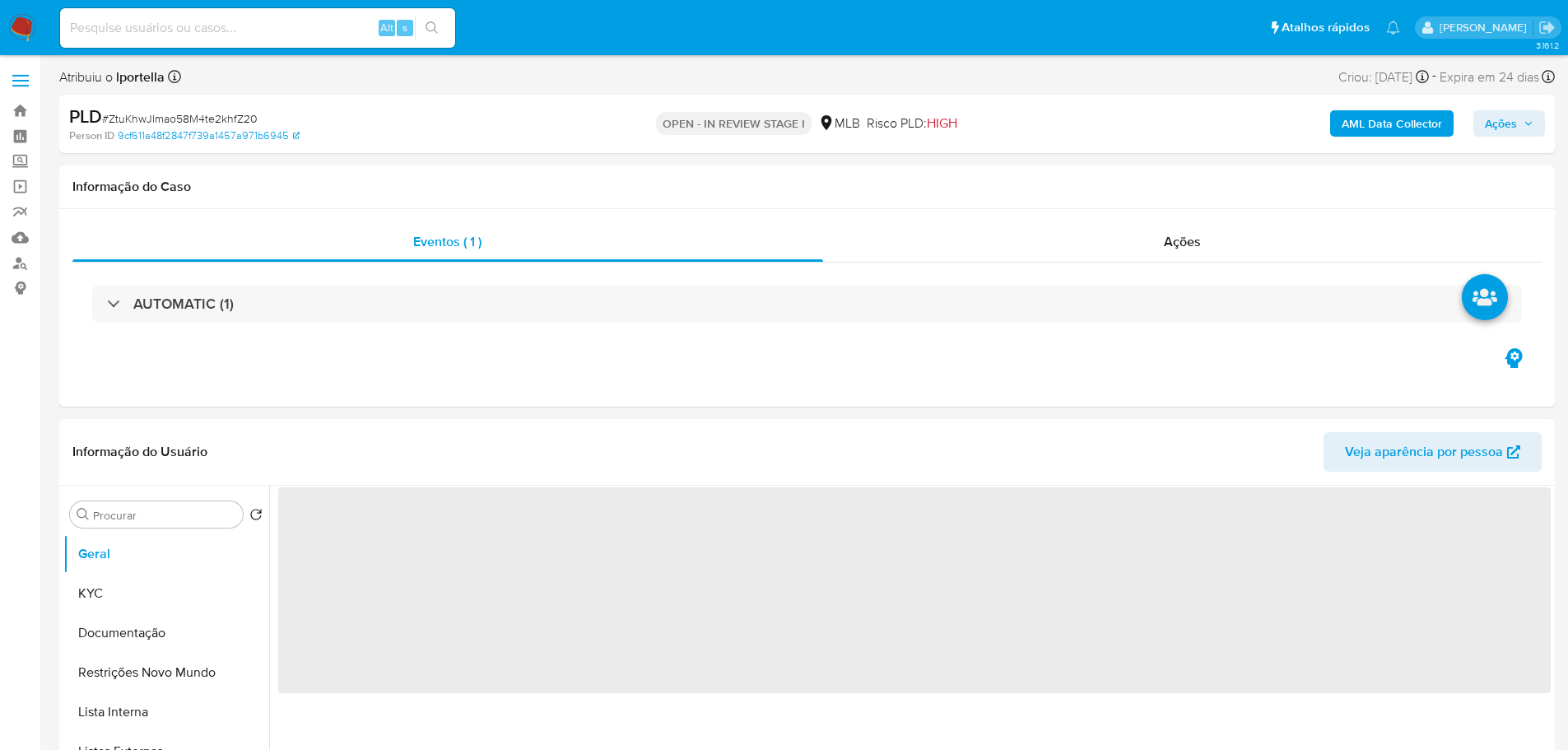
select select "10"
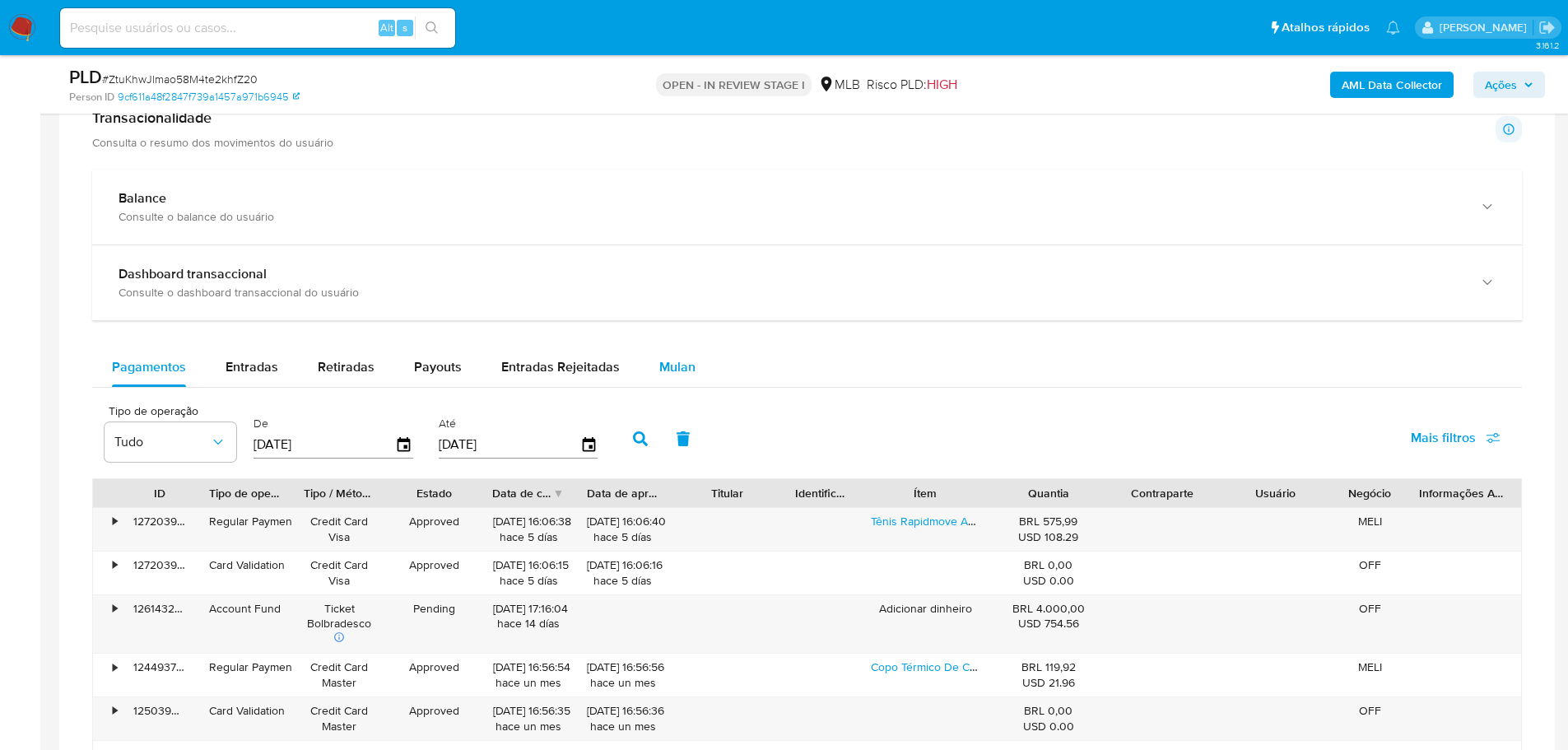
click at [679, 369] on span "Mulan" at bounding box center [677, 366] width 36 height 19
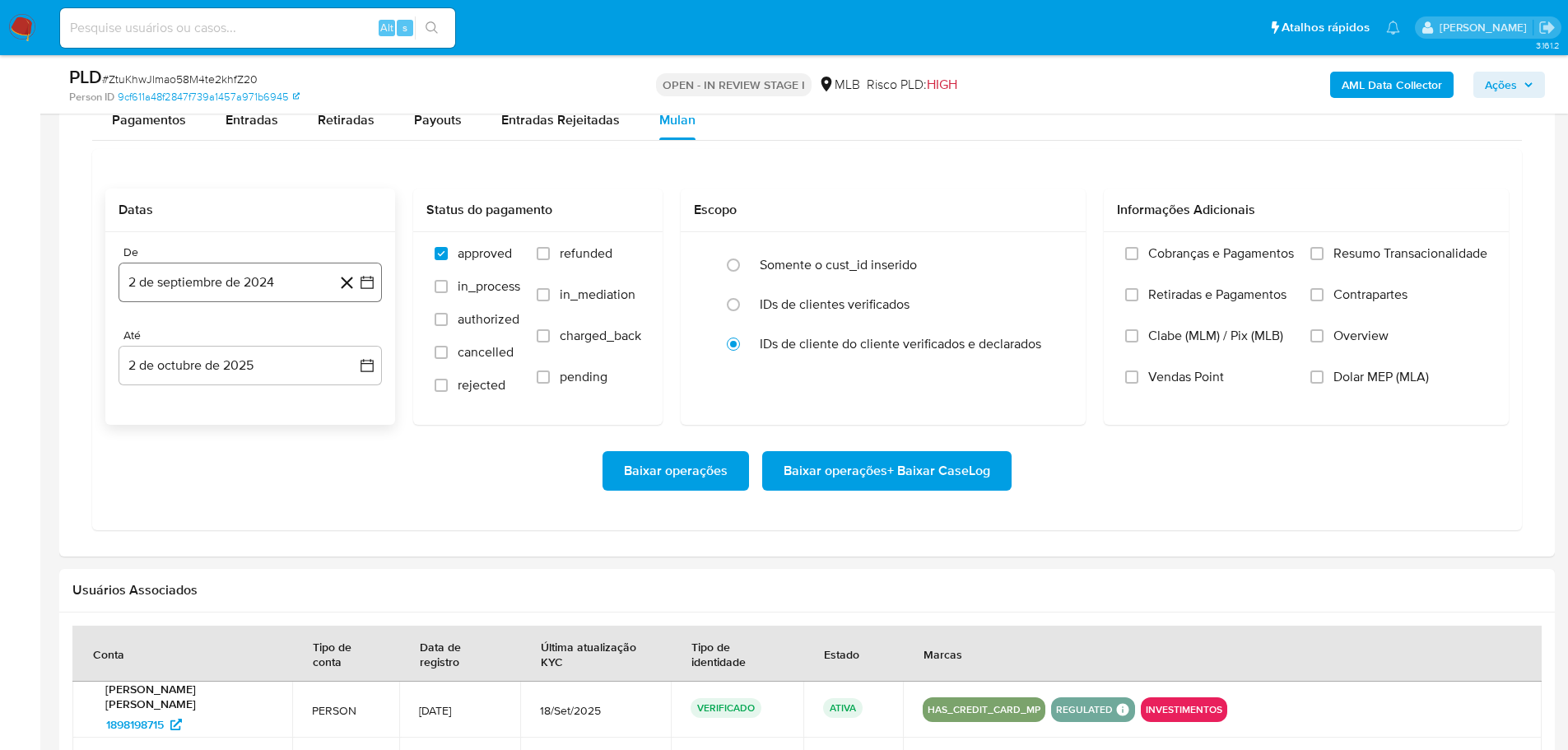
click at [242, 276] on button "2 de septiembre de 2024" at bounding box center [250, 282] width 263 height 39
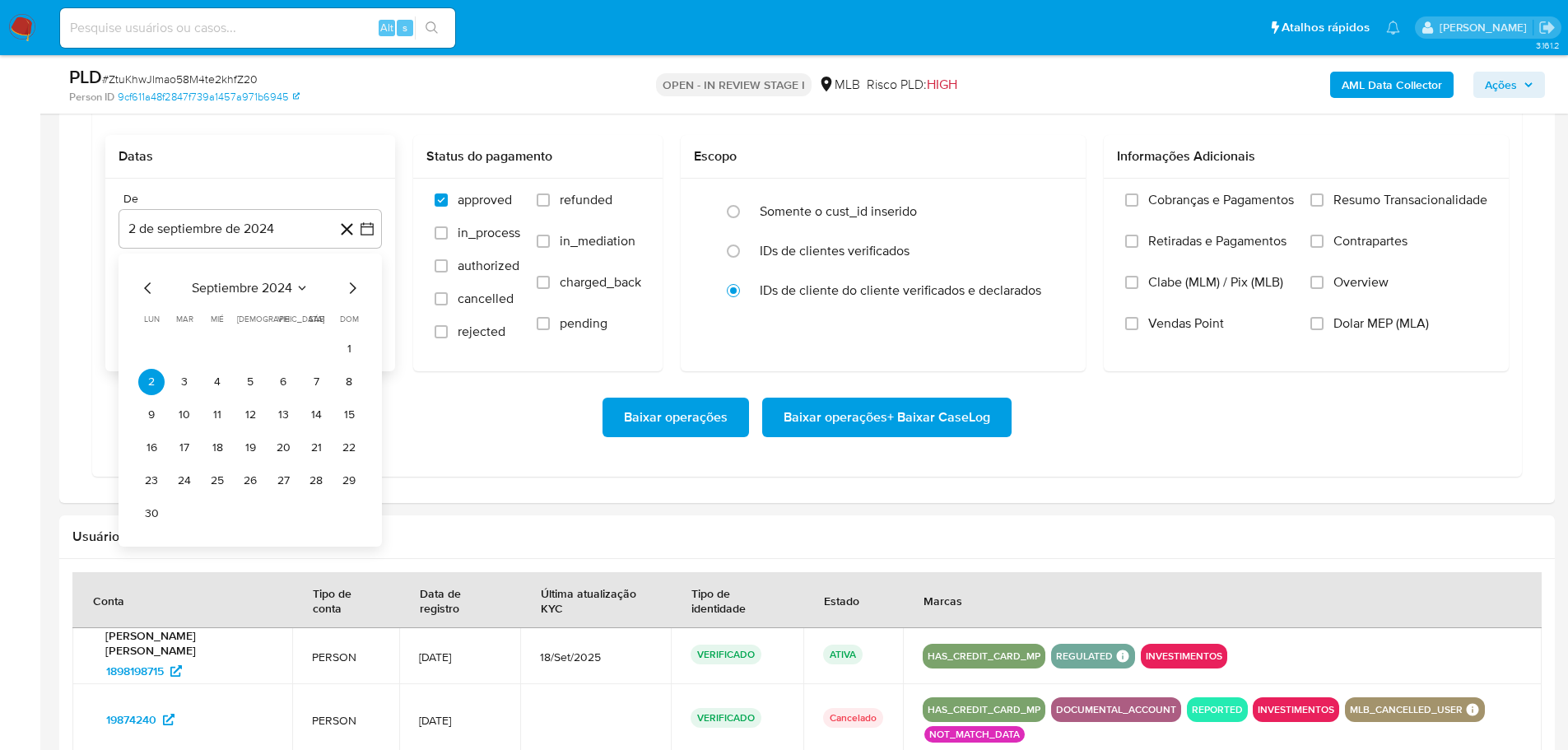
scroll to position [1481, 0]
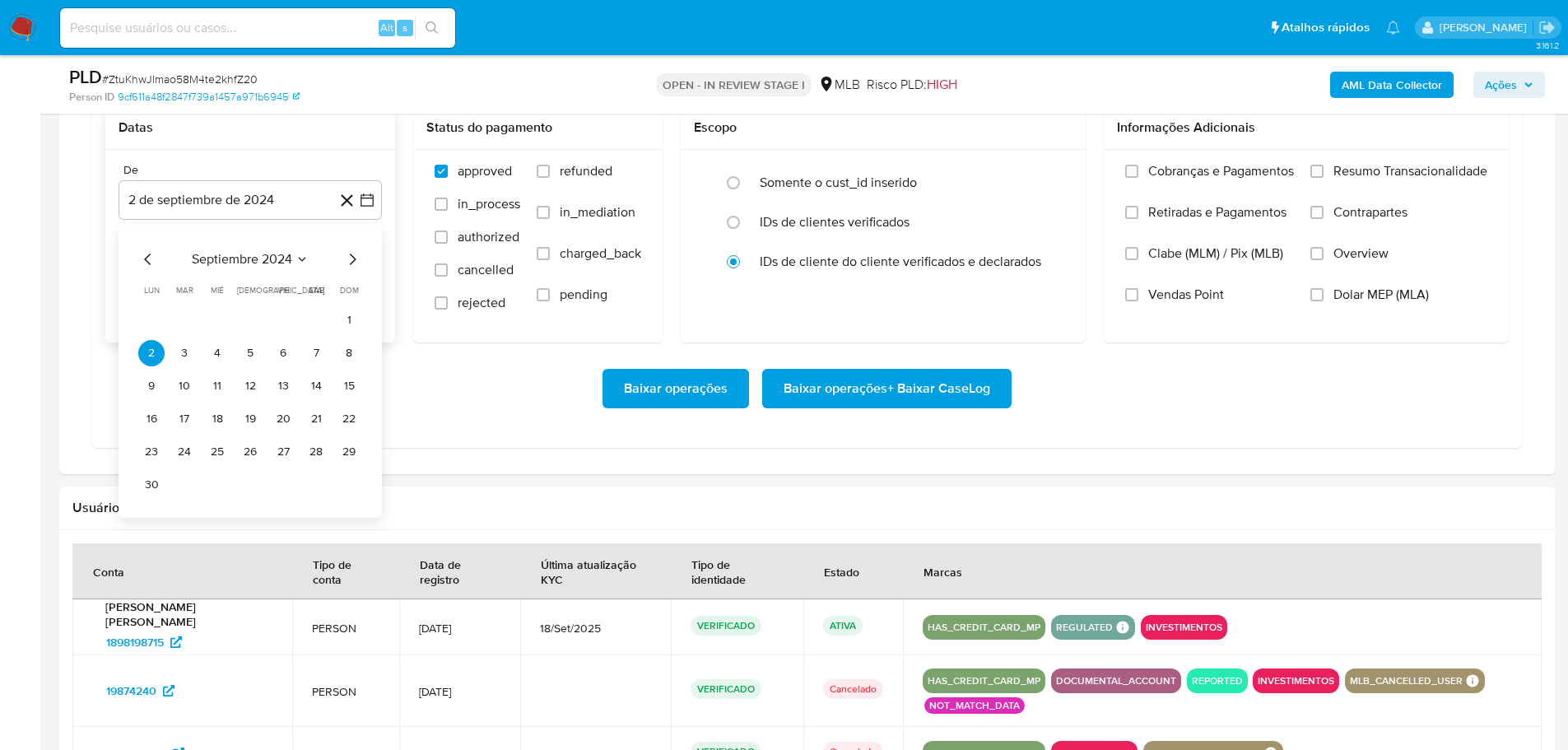
click at [355, 257] on icon "Mes siguiente" at bounding box center [353, 260] width 20 height 20
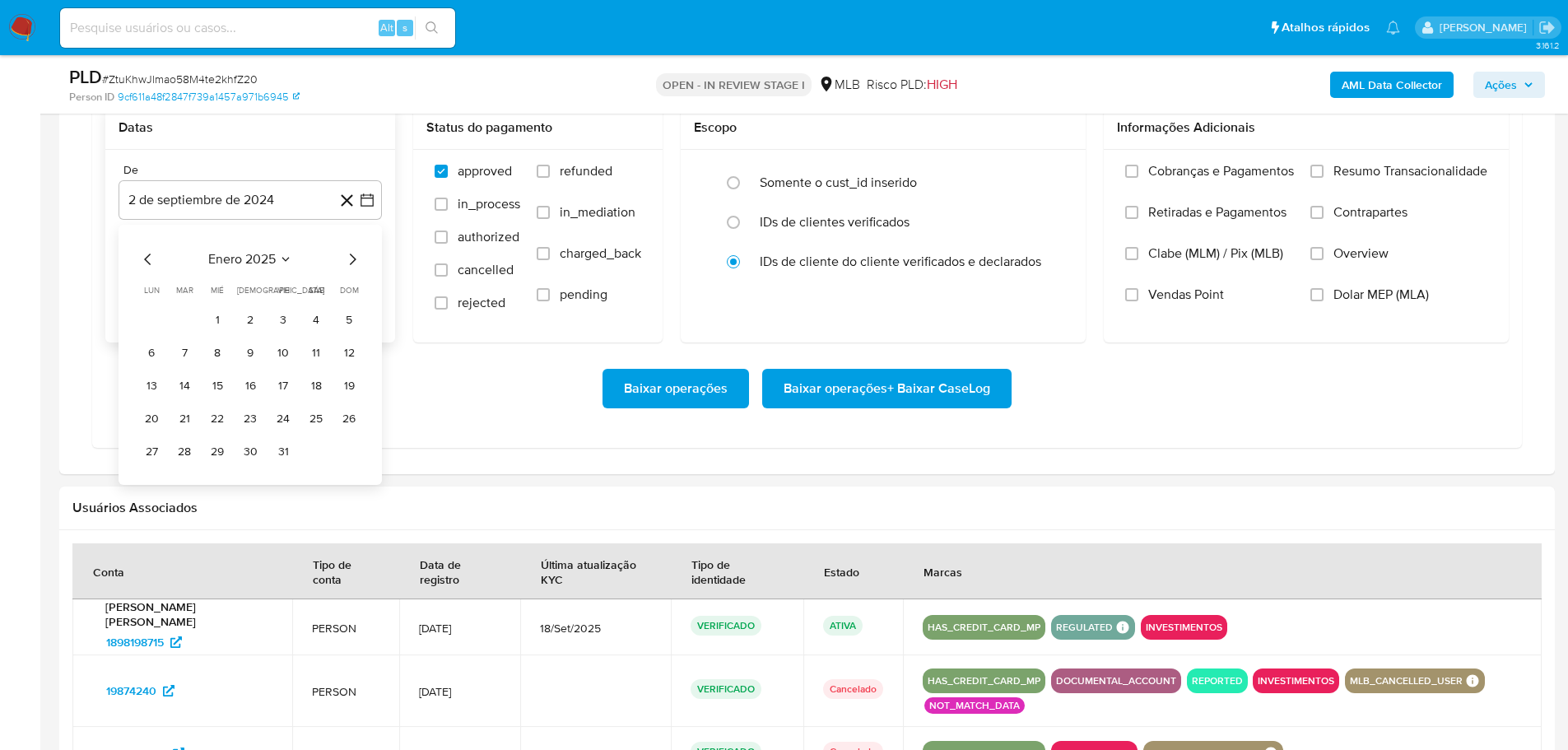
click at [355, 257] on icon "Mes siguiente" at bounding box center [353, 260] width 20 height 20
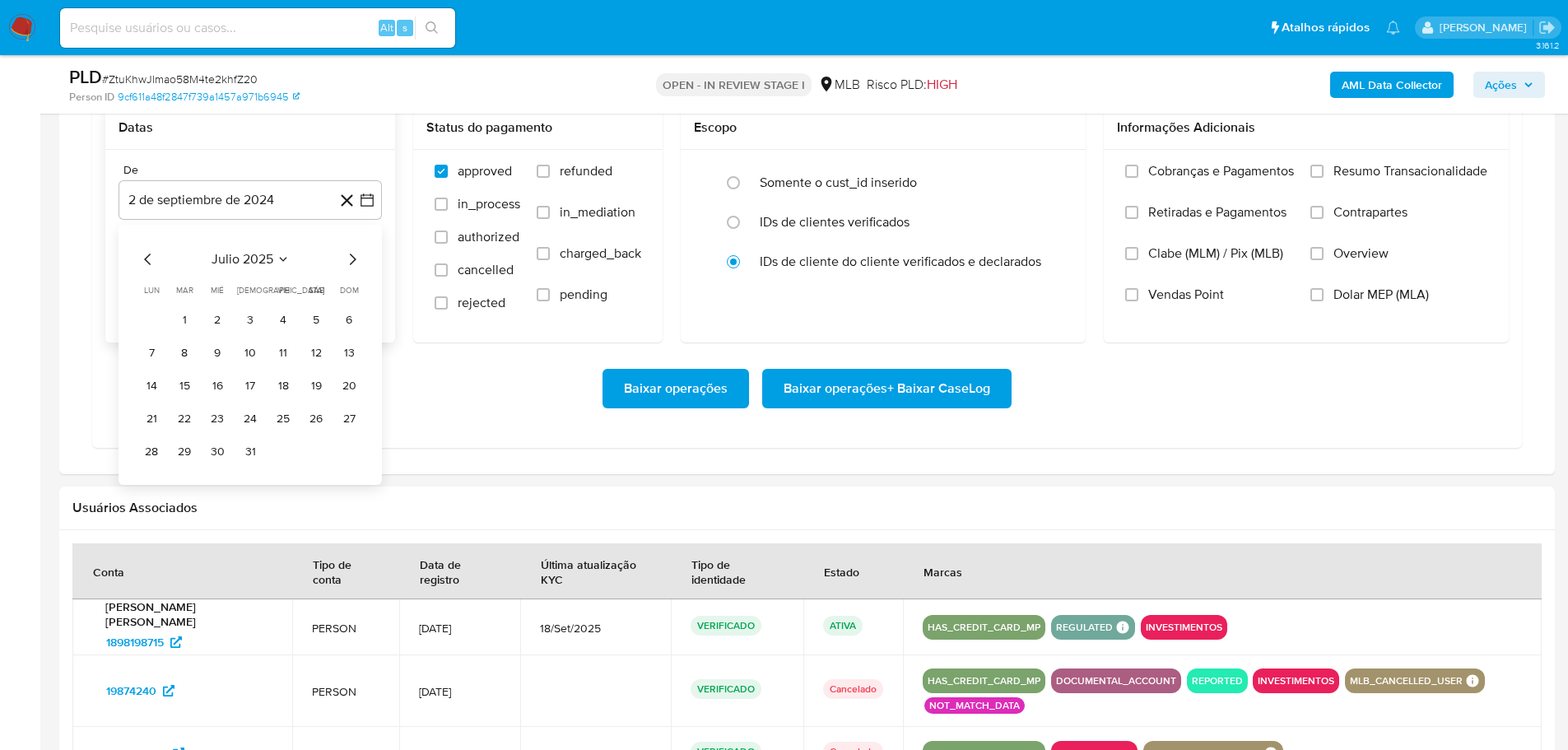
click at [355, 257] on icon "Mes siguiente" at bounding box center [353, 260] width 20 height 20
click at [284, 316] on button "1" at bounding box center [283, 320] width 26 height 26
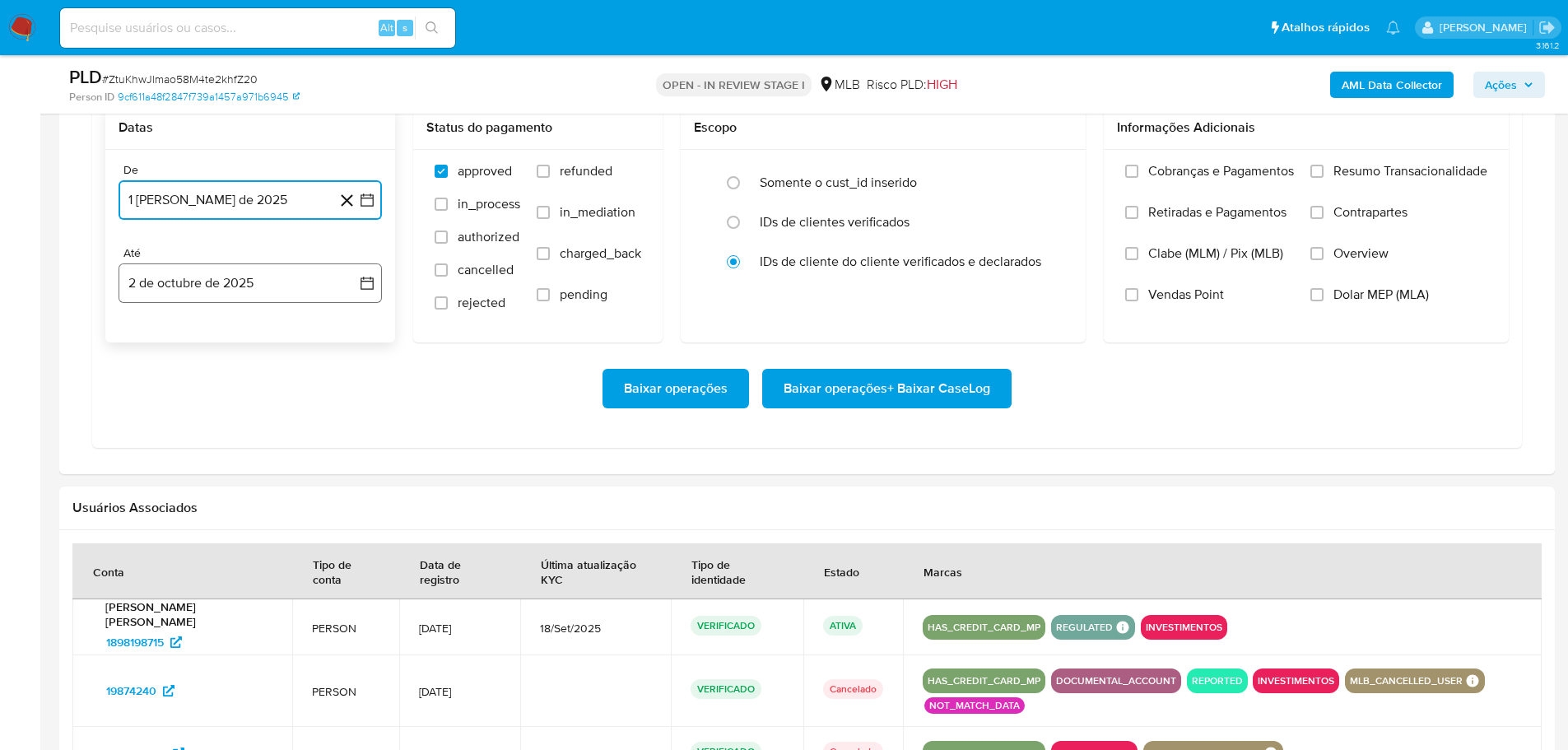
click at [284, 297] on button "2 de octubre de 2025" at bounding box center [250, 283] width 263 height 39
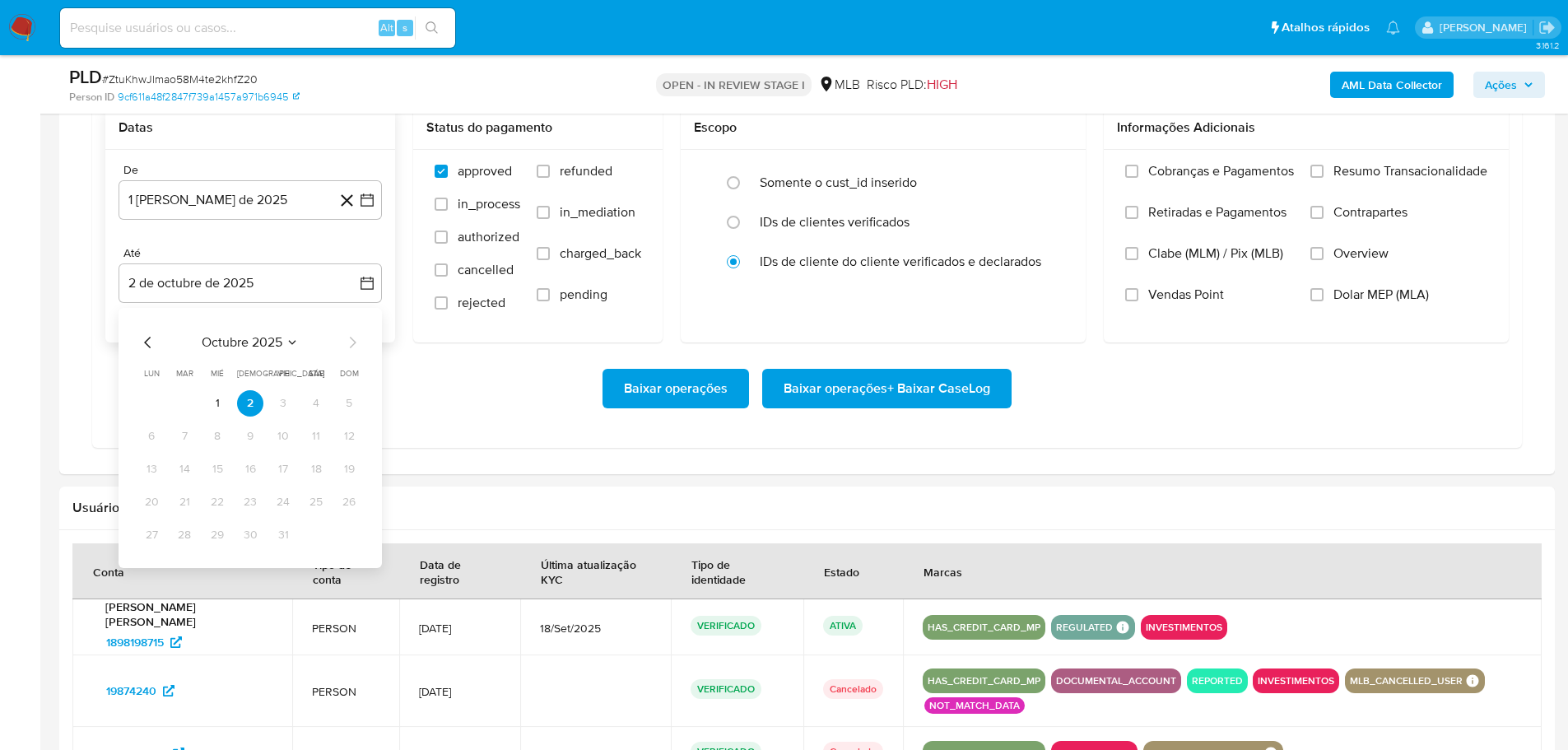
click at [139, 327] on div "octubre 2025 octubre 2025 lun lunes mar martes mié miércoles jue jueves vie vie…" at bounding box center [250, 437] width 263 height 260
click at [149, 343] on icon "Mes anterior" at bounding box center [149, 343] width 20 height 20
click at [187, 523] on button "30" at bounding box center [184, 534] width 26 height 26
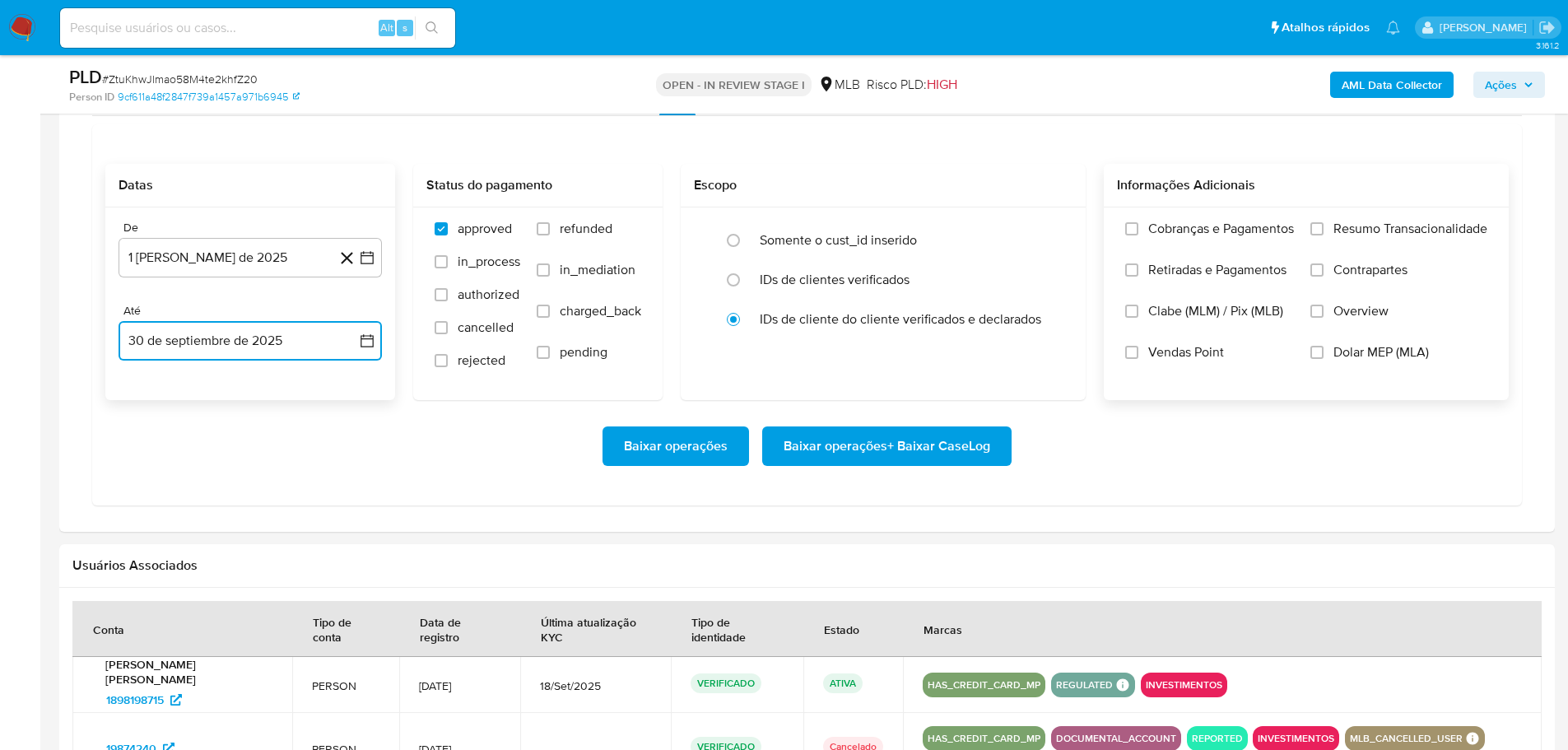
scroll to position [1399, 0]
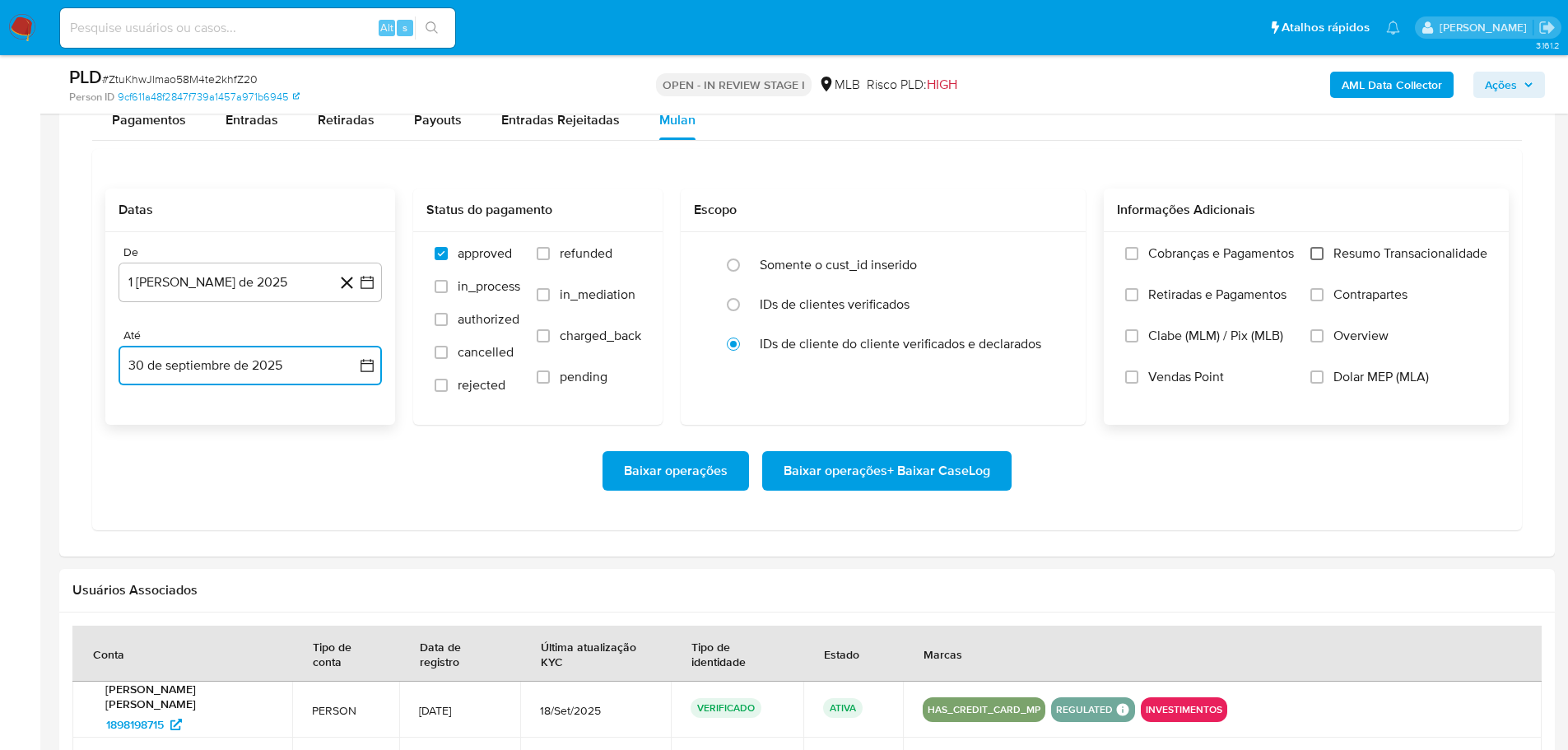
click at [1318, 253] on input "Resumo Transacionalidade" at bounding box center [1316, 253] width 13 height 13
click at [935, 469] on span "Baixar operações + Baixar CaseLog" at bounding box center [887, 471] width 207 height 36
